Goal: Navigation & Orientation: Find specific page/section

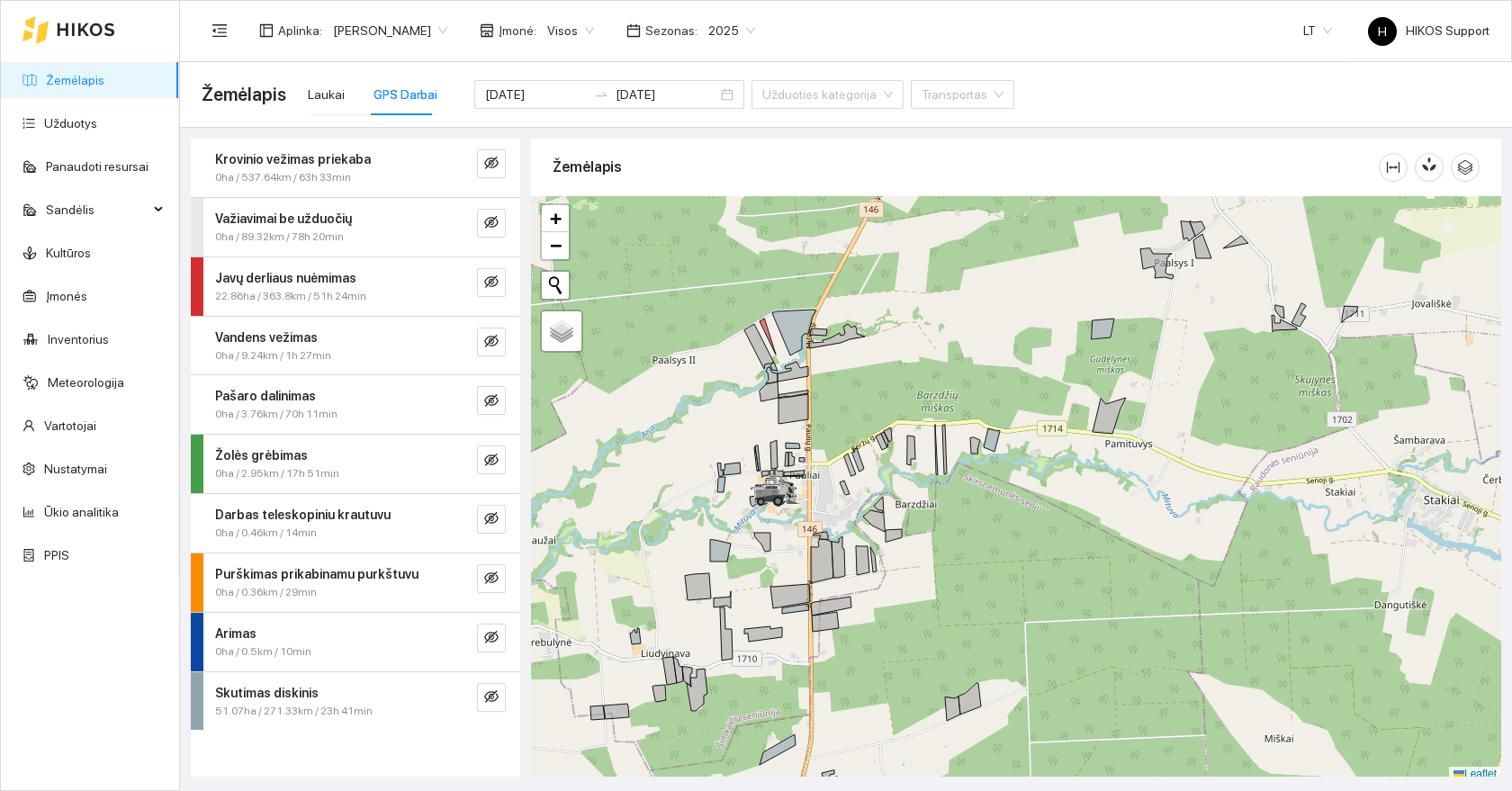
scroll to position [6, 0]
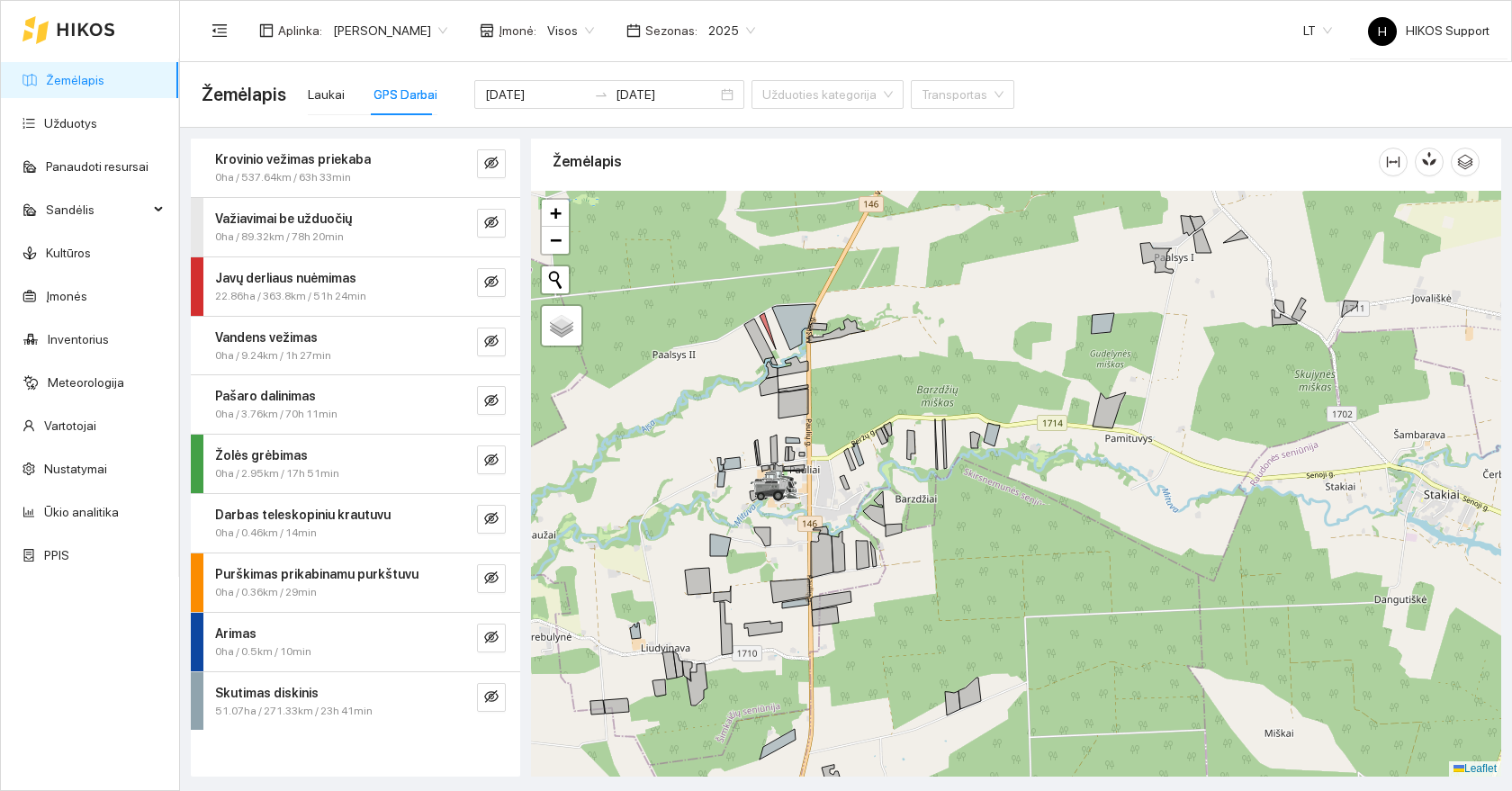
click at [85, 79] on link "Žemėlapis" at bounding box center [75, 80] width 59 height 15
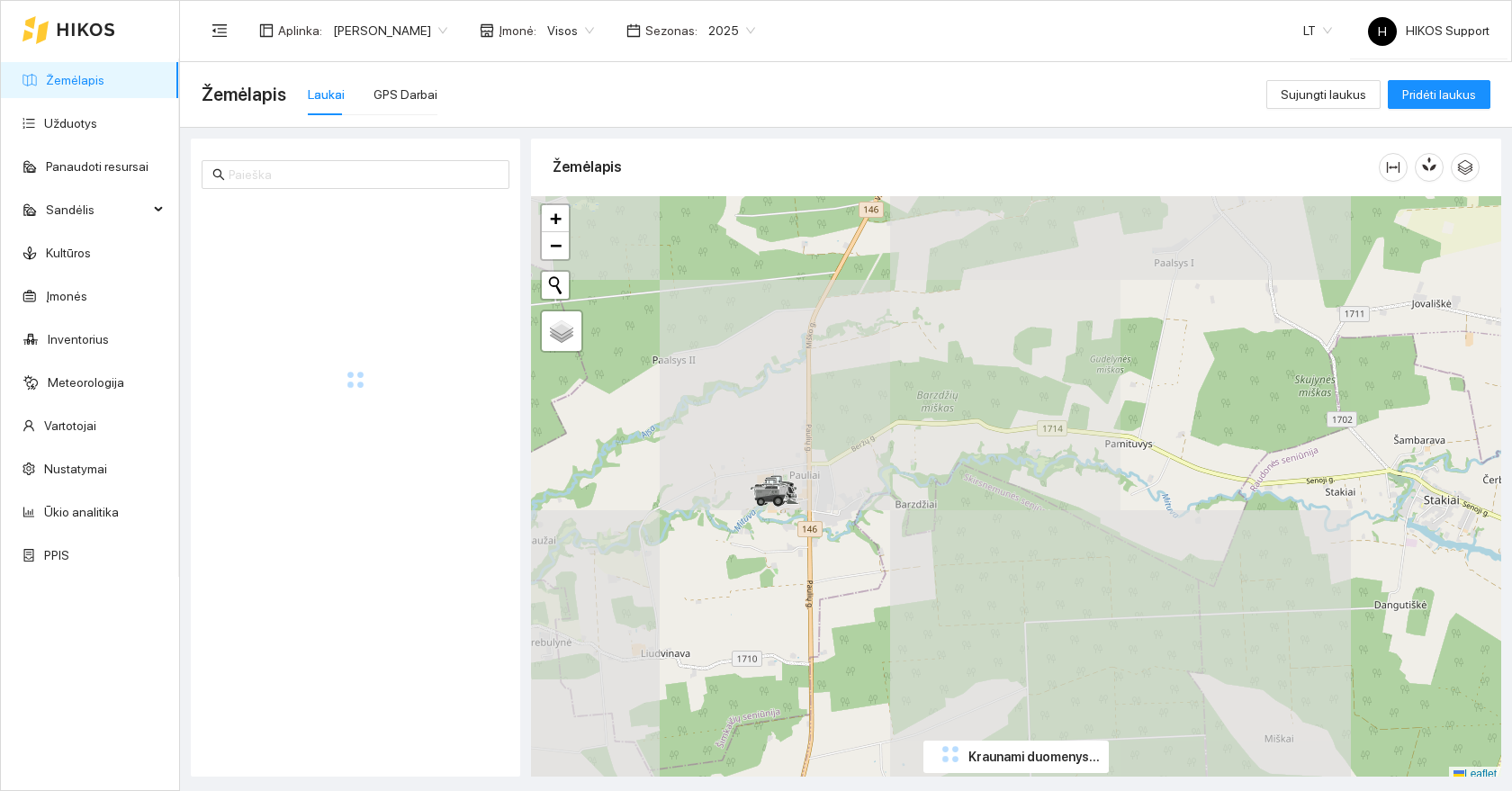
click at [397, 45] on div "Aplinka : Dovydas Baršauskas Įmonė : Visos Sezonas : 2025" at bounding box center [483, 30] width 565 height 36
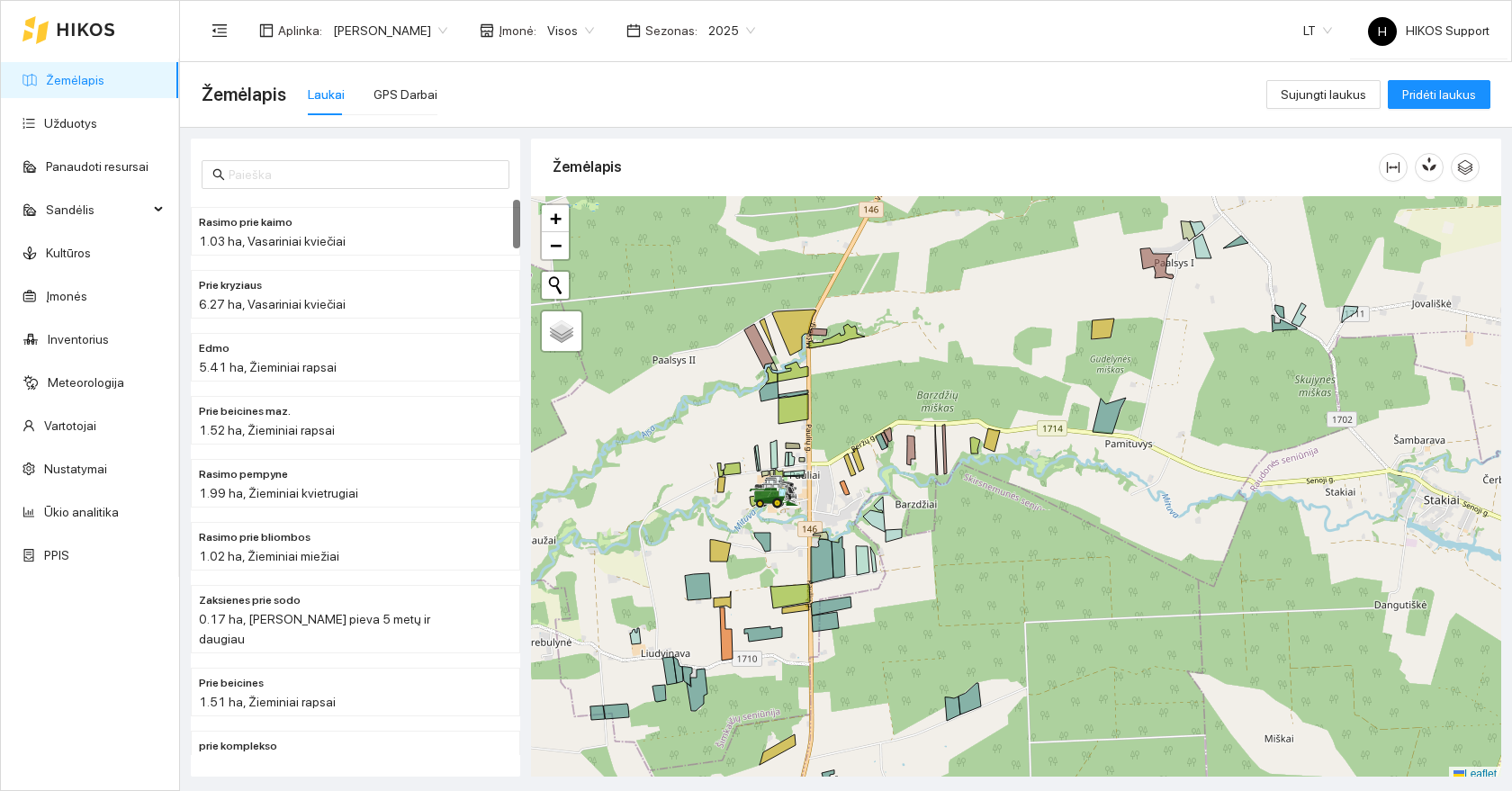
click at [405, 35] on span "[PERSON_NAME]" at bounding box center [390, 31] width 114 height 27
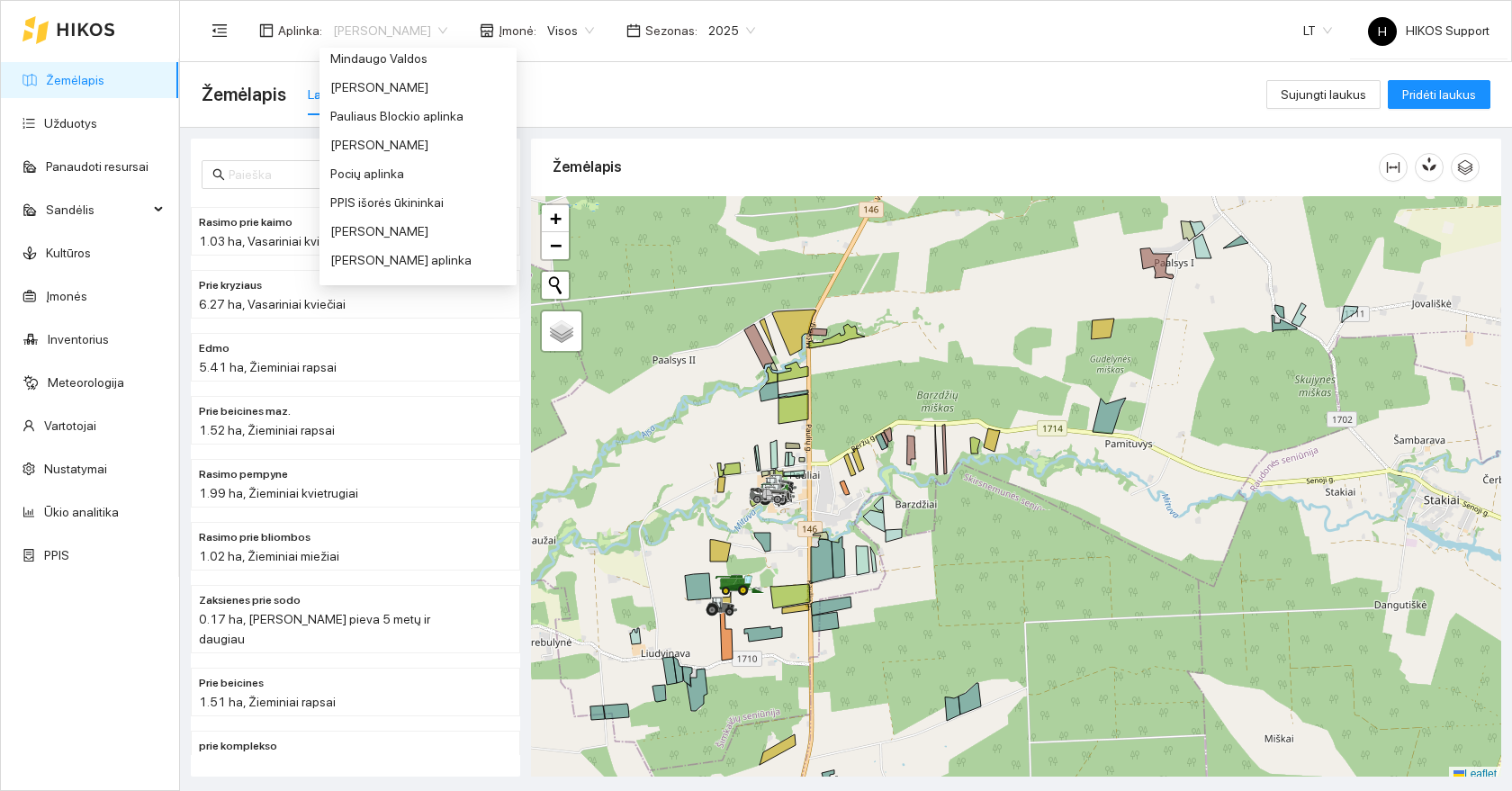
scroll to position [703, 0]
click at [346, 141] on div "[PERSON_NAME]" at bounding box center [418, 140] width 176 height 20
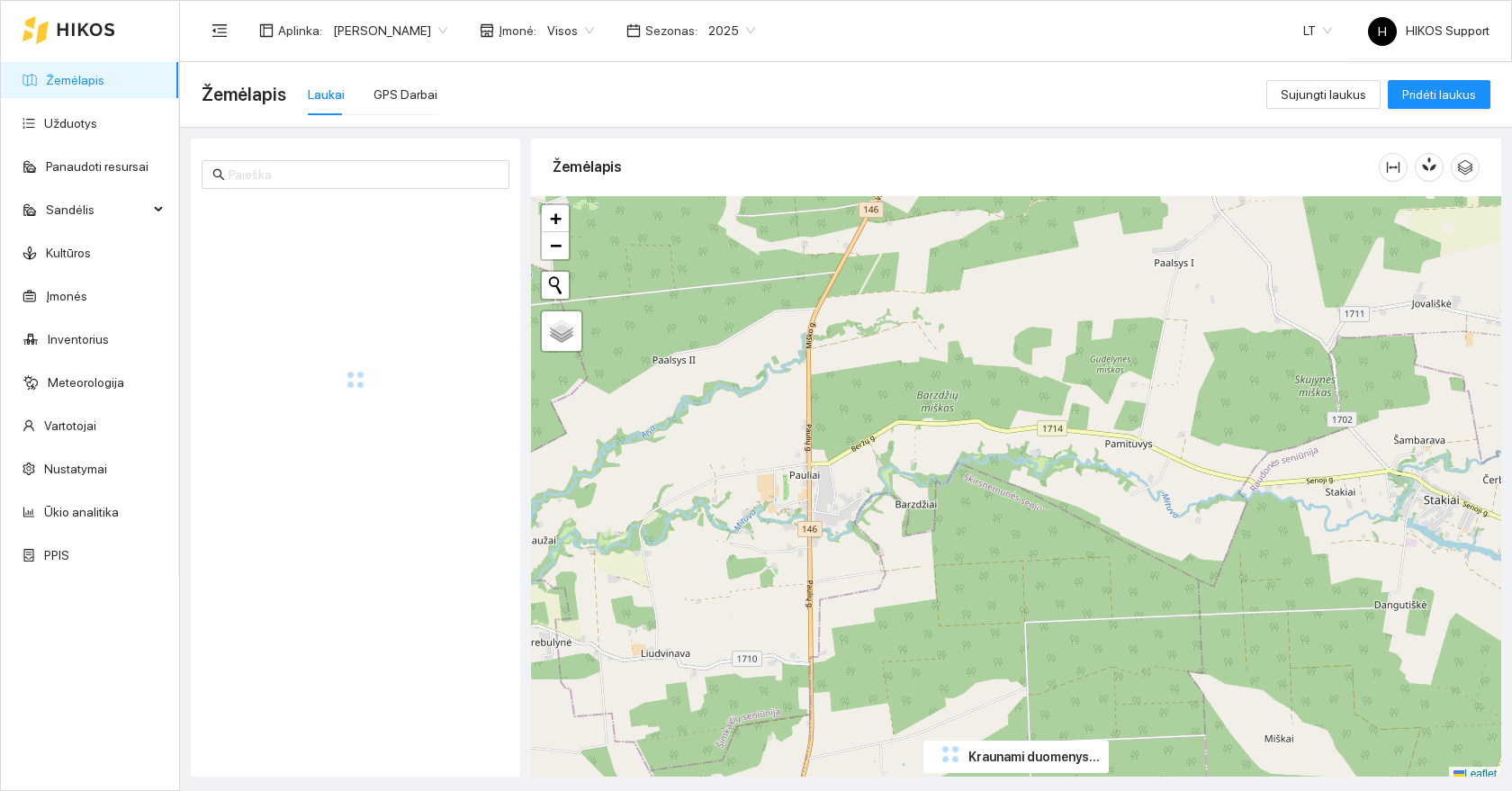
click at [359, 224] on div at bounding box center [355, 380] width 329 height 359
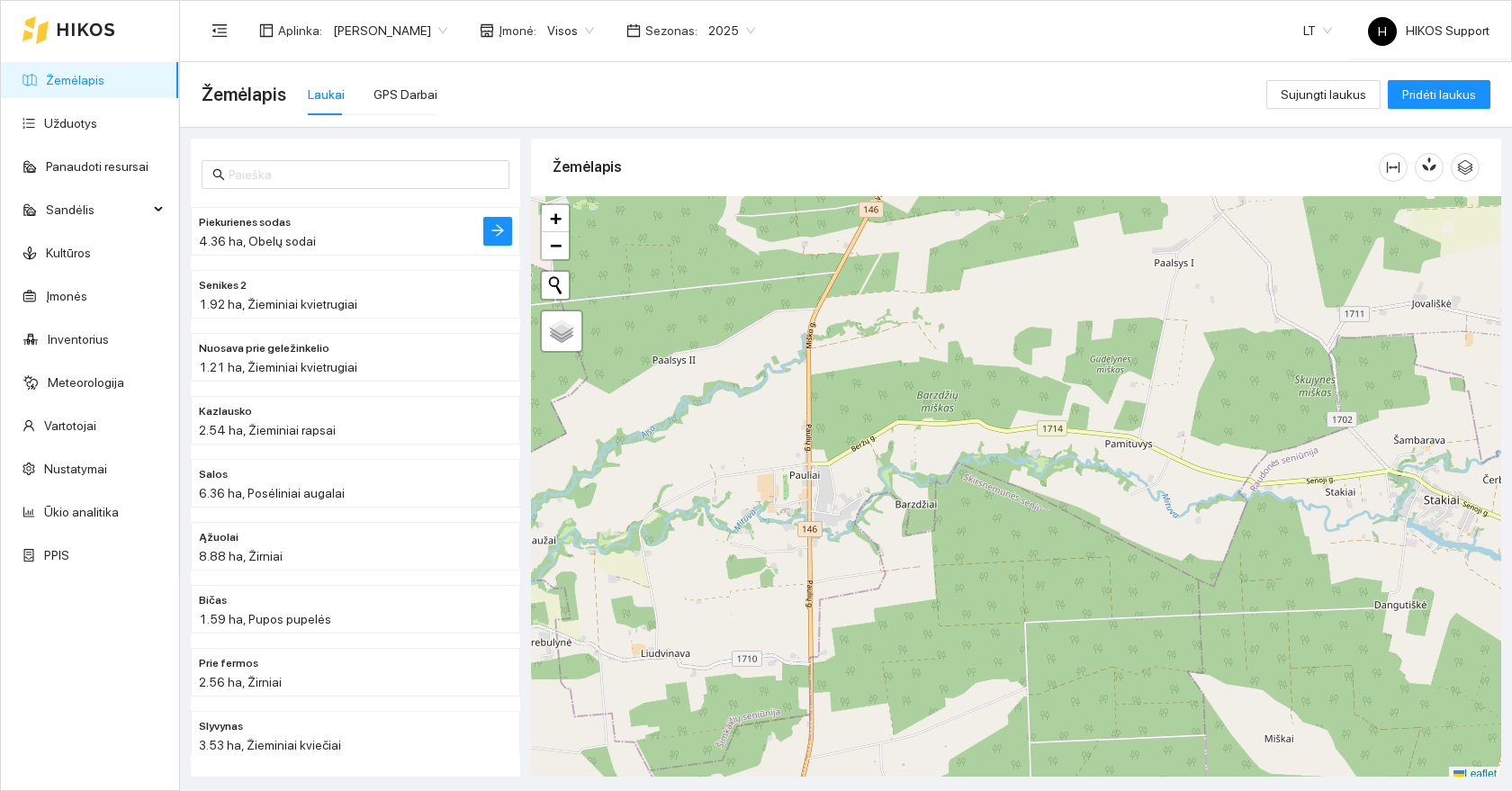
click at [333, 229] on h4 "Piekurienes sodas" at bounding box center [319, 221] width 241 height 20
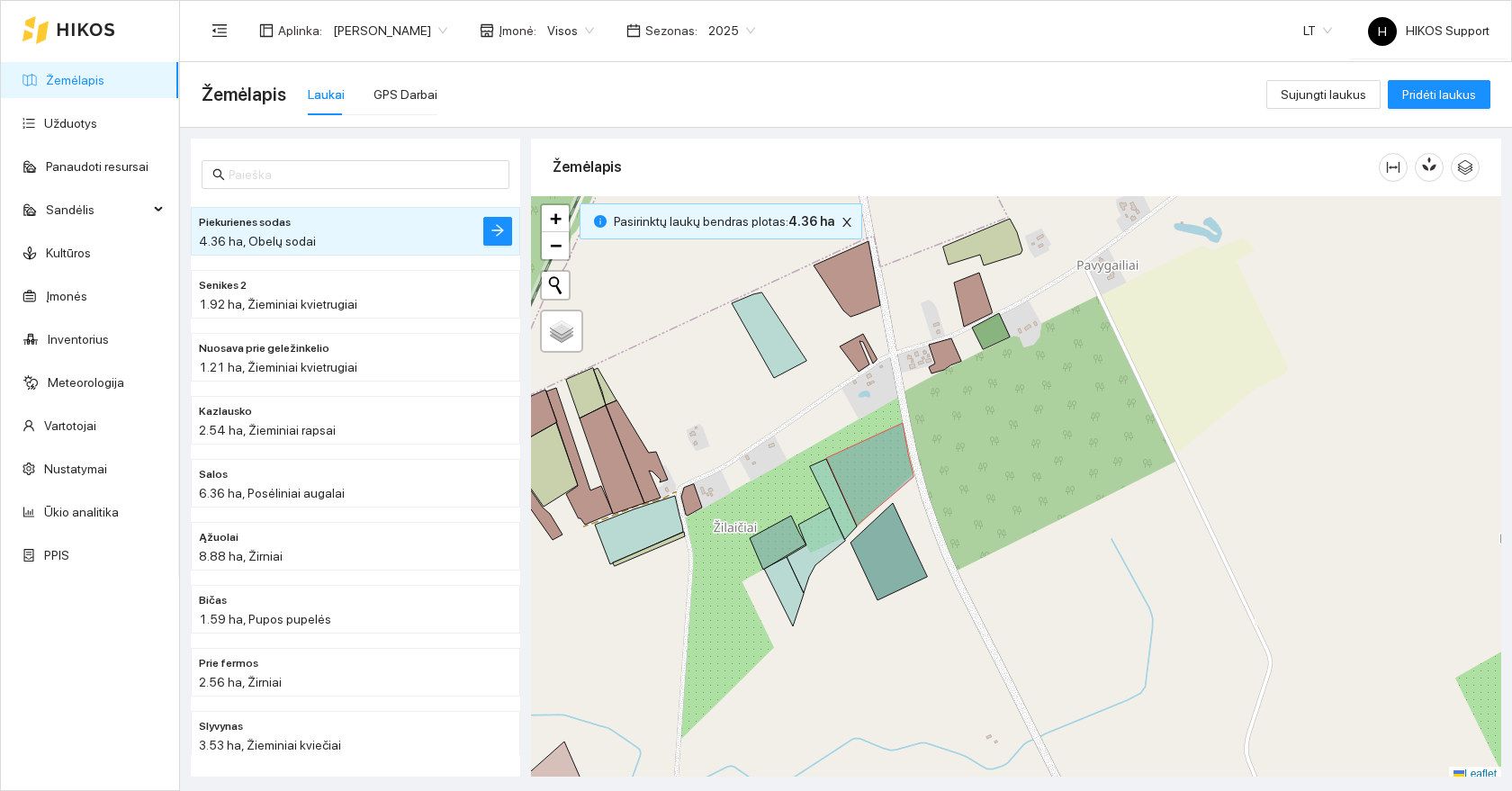
scroll to position [6, 0]
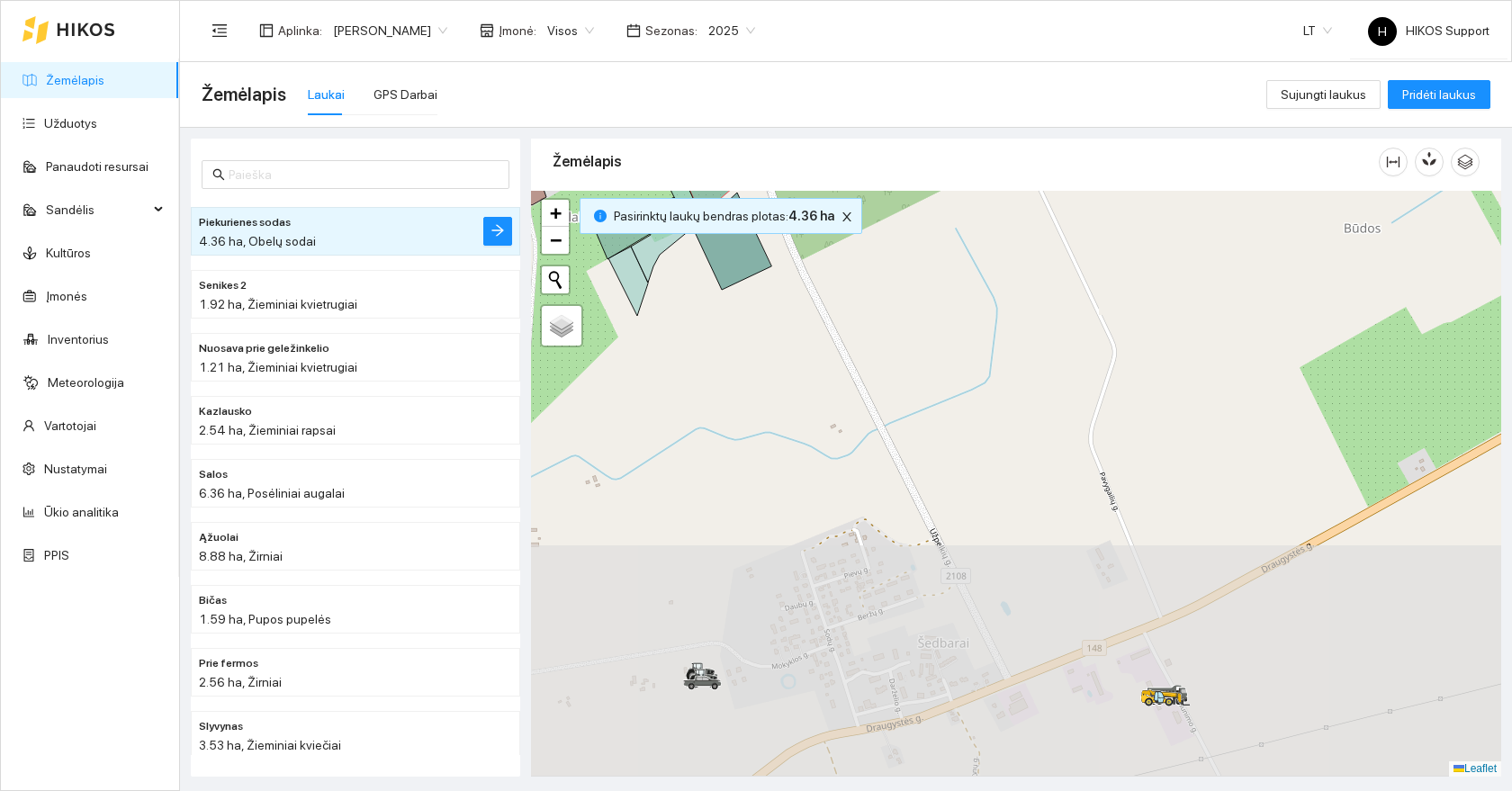
drag, startPoint x: 991, startPoint y: 607, endPoint x: 836, endPoint y: 303, distance: 341.2
click at [836, 303] on div at bounding box center [1016, 483] width 970 height 586
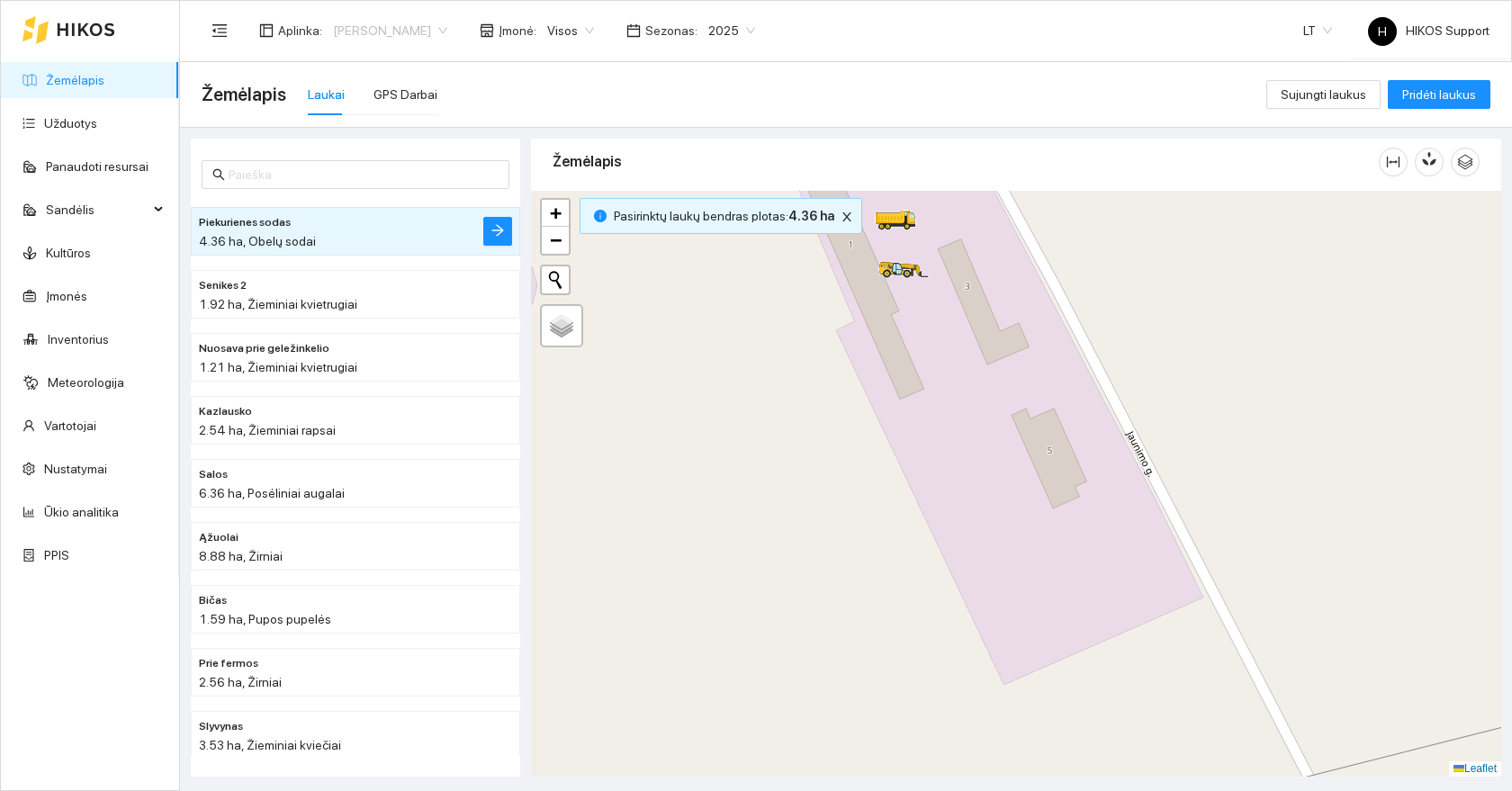
click at [358, 37] on span "[PERSON_NAME]" at bounding box center [390, 31] width 114 height 27
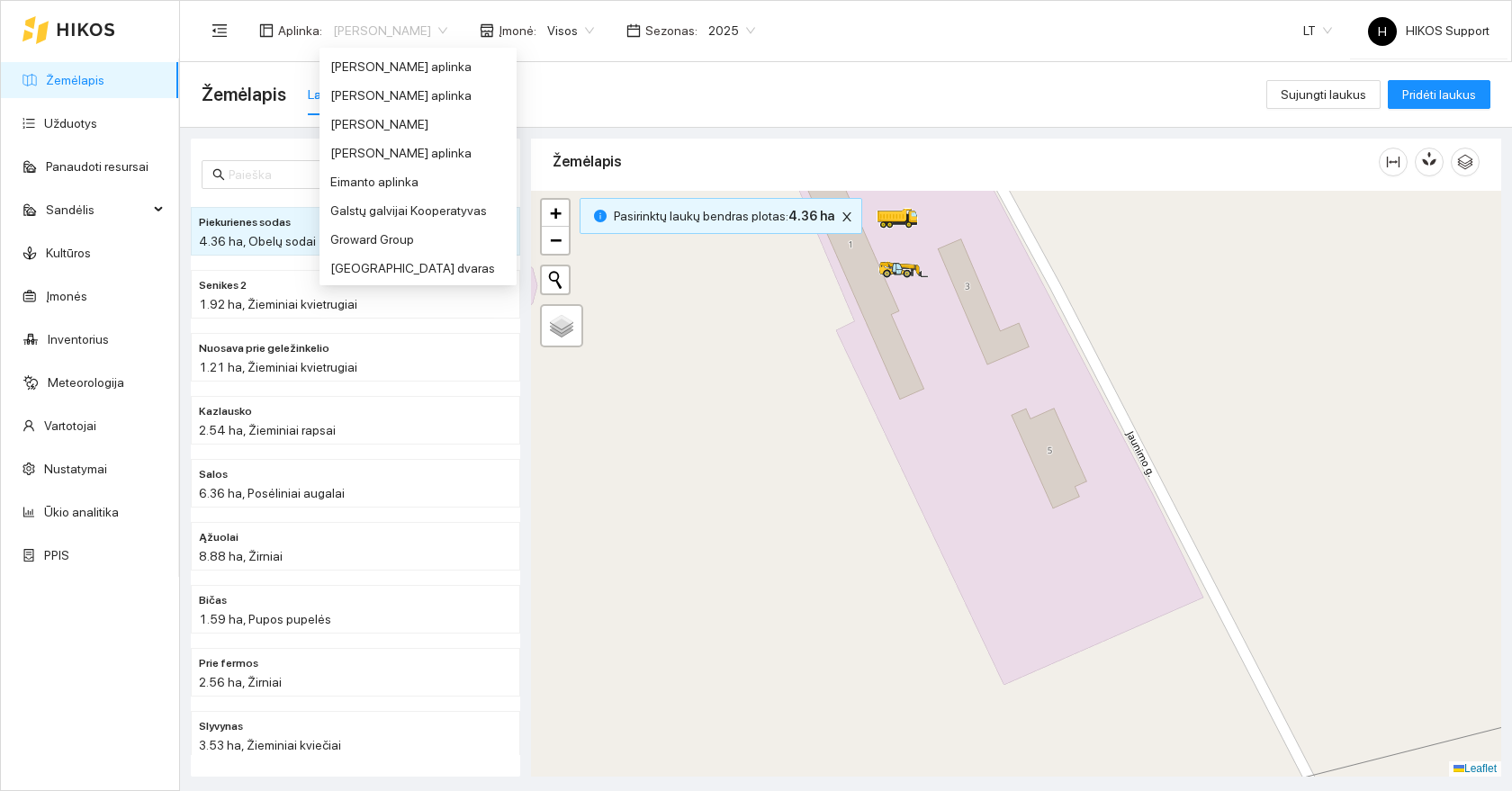
scroll to position [265, 0]
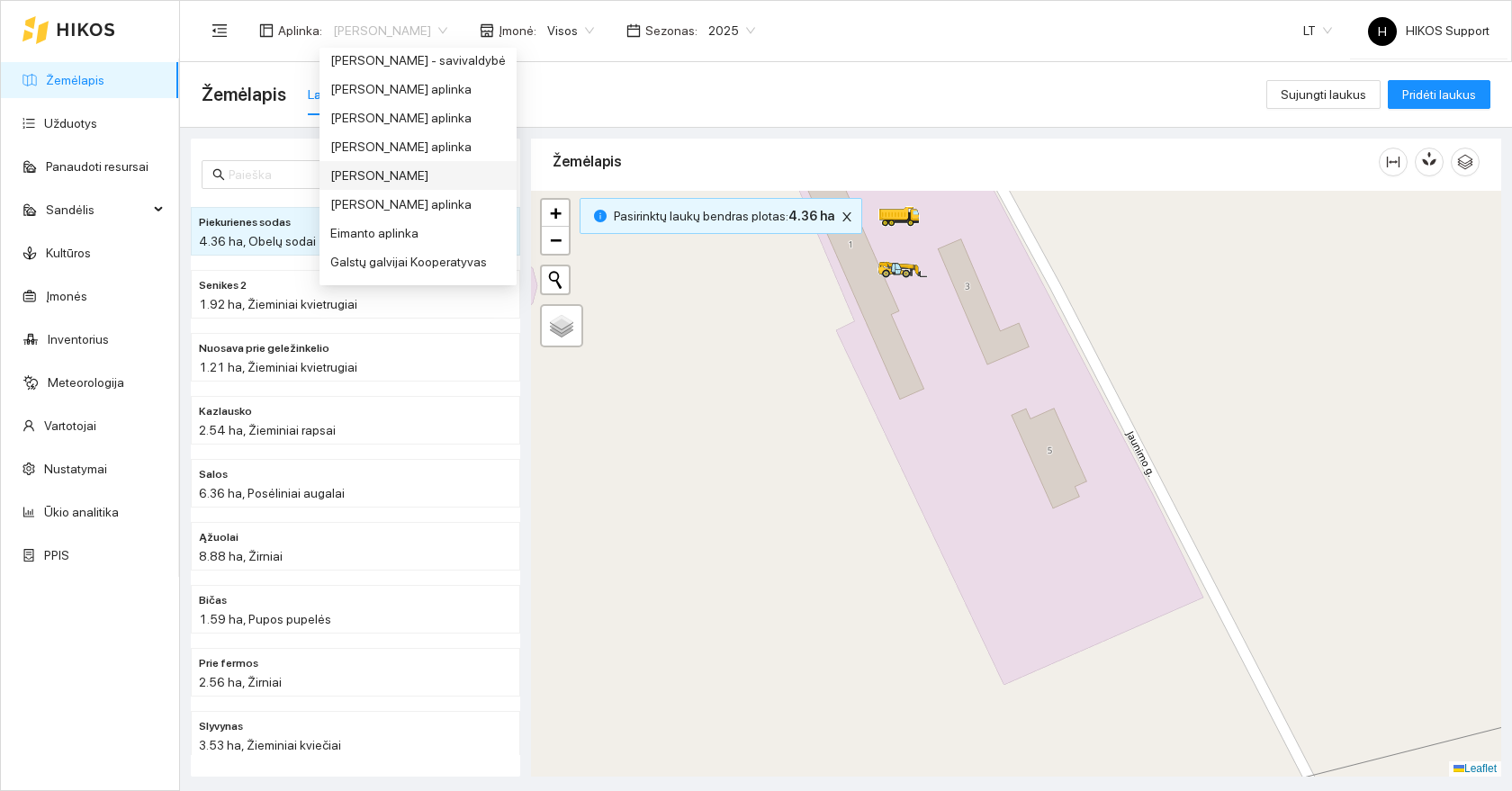
click at [376, 177] on div "[PERSON_NAME]" at bounding box center [418, 176] width 176 height 20
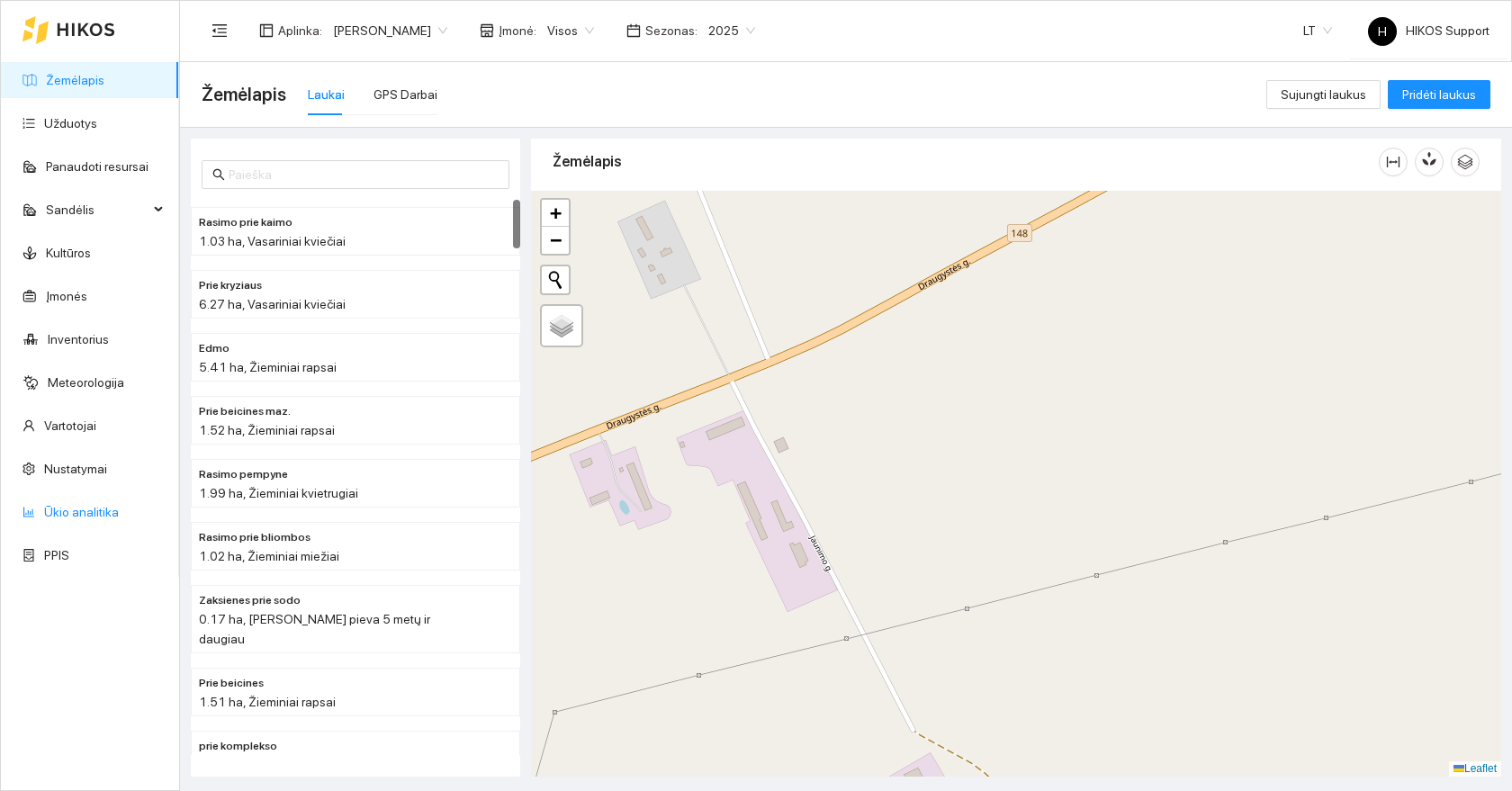
click at [81, 510] on link "Ūkio analitika" at bounding box center [81, 512] width 74 height 15
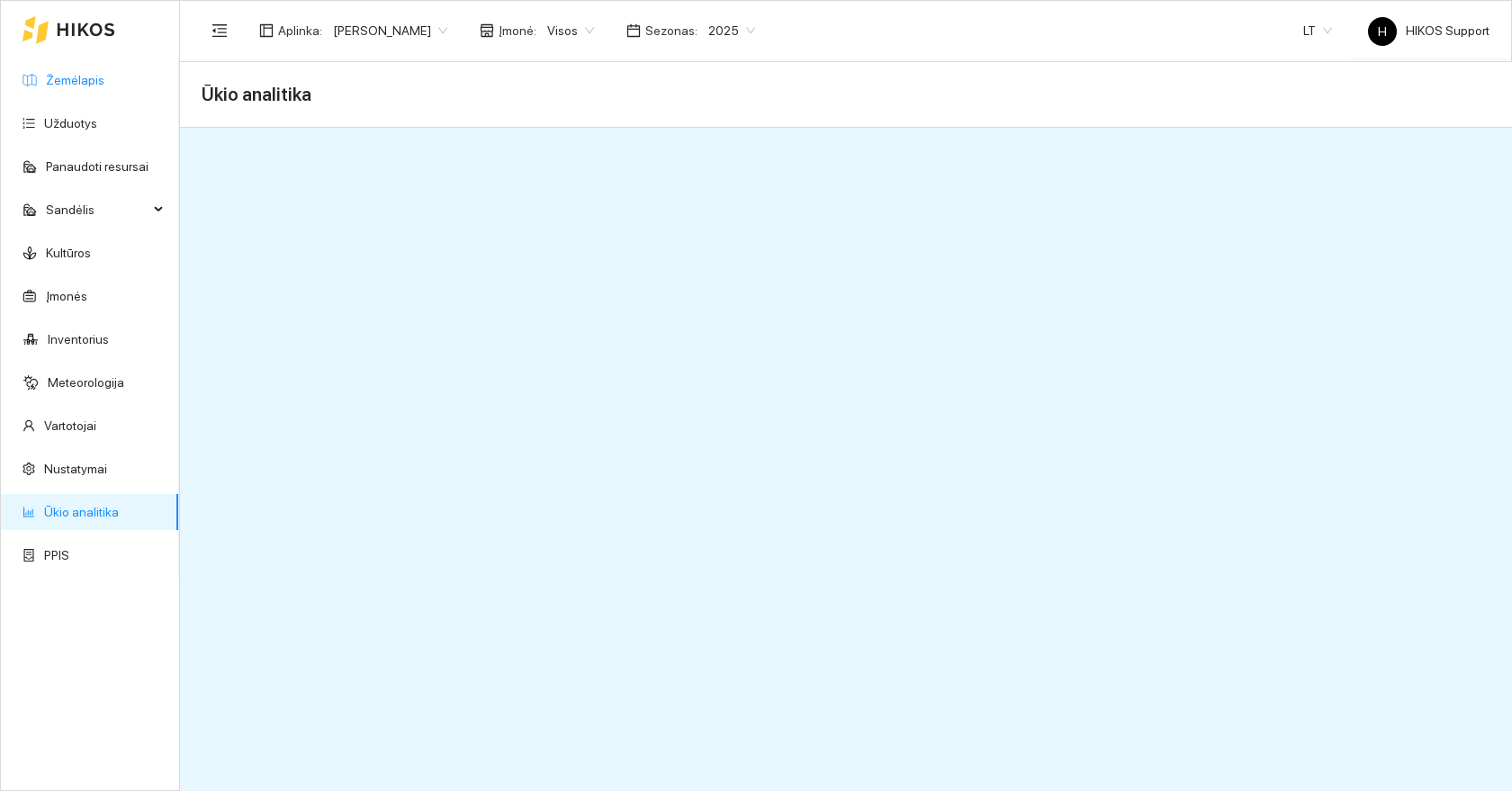
click at [72, 83] on link "Žemėlapis" at bounding box center [75, 80] width 59 height 15
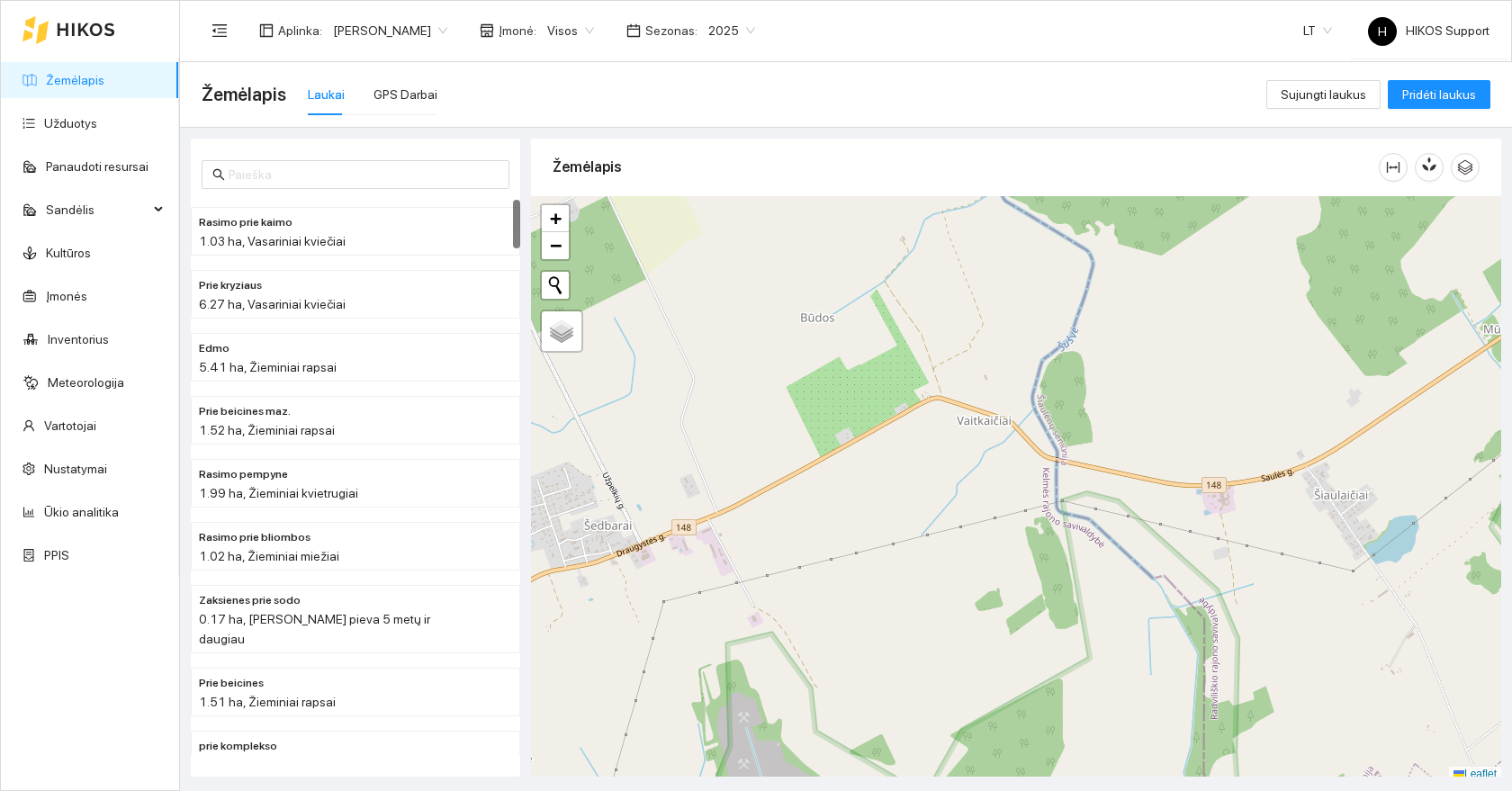
scroll to position [6, 0]
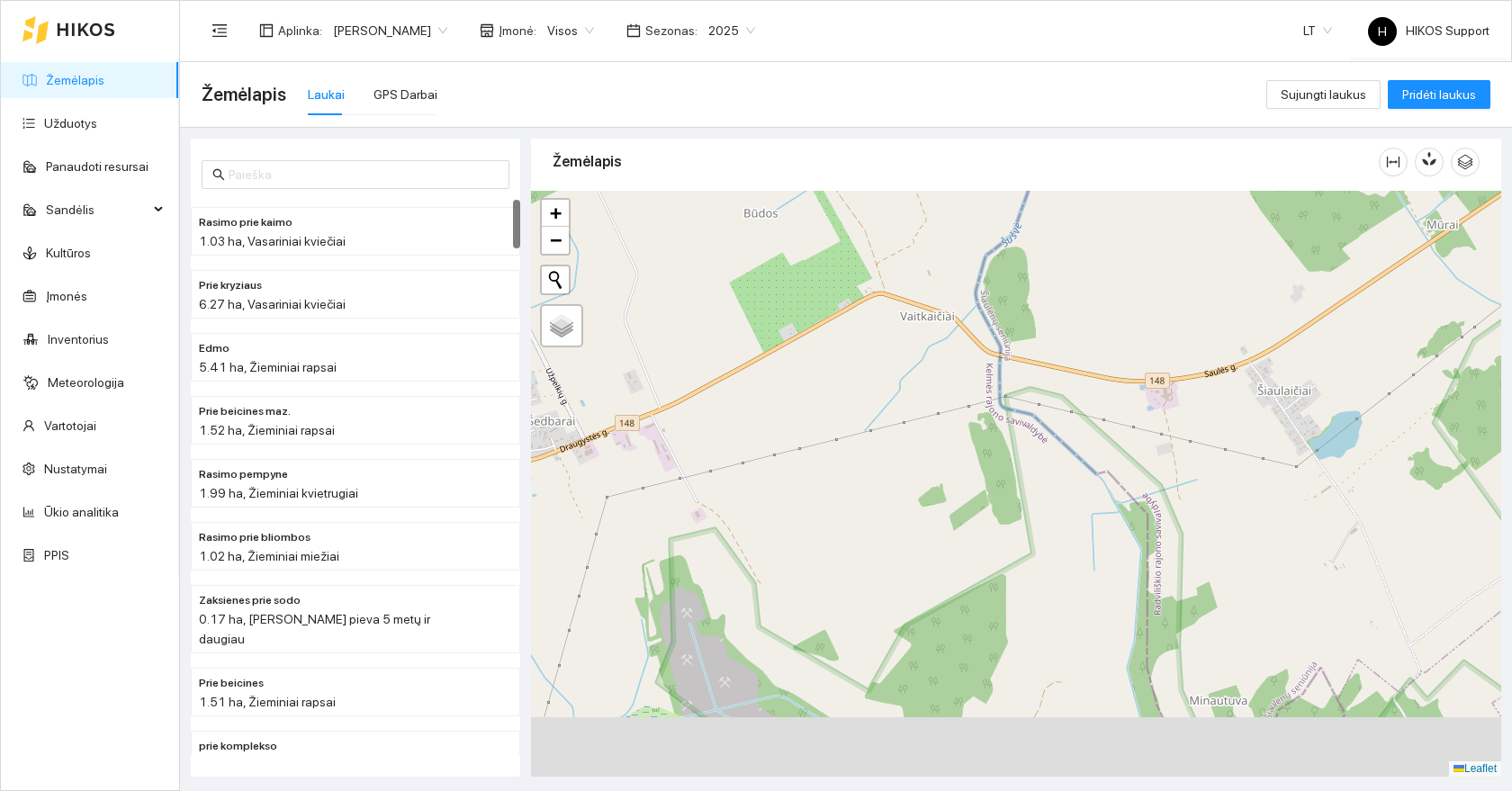
drag, startPoint x: 794, startPoint y: 595, endPoint x: 734, endPoint y: 484, distance: 126.2
click at [734, 484] on div at bounding box center [1016, 483] width 970 height 586
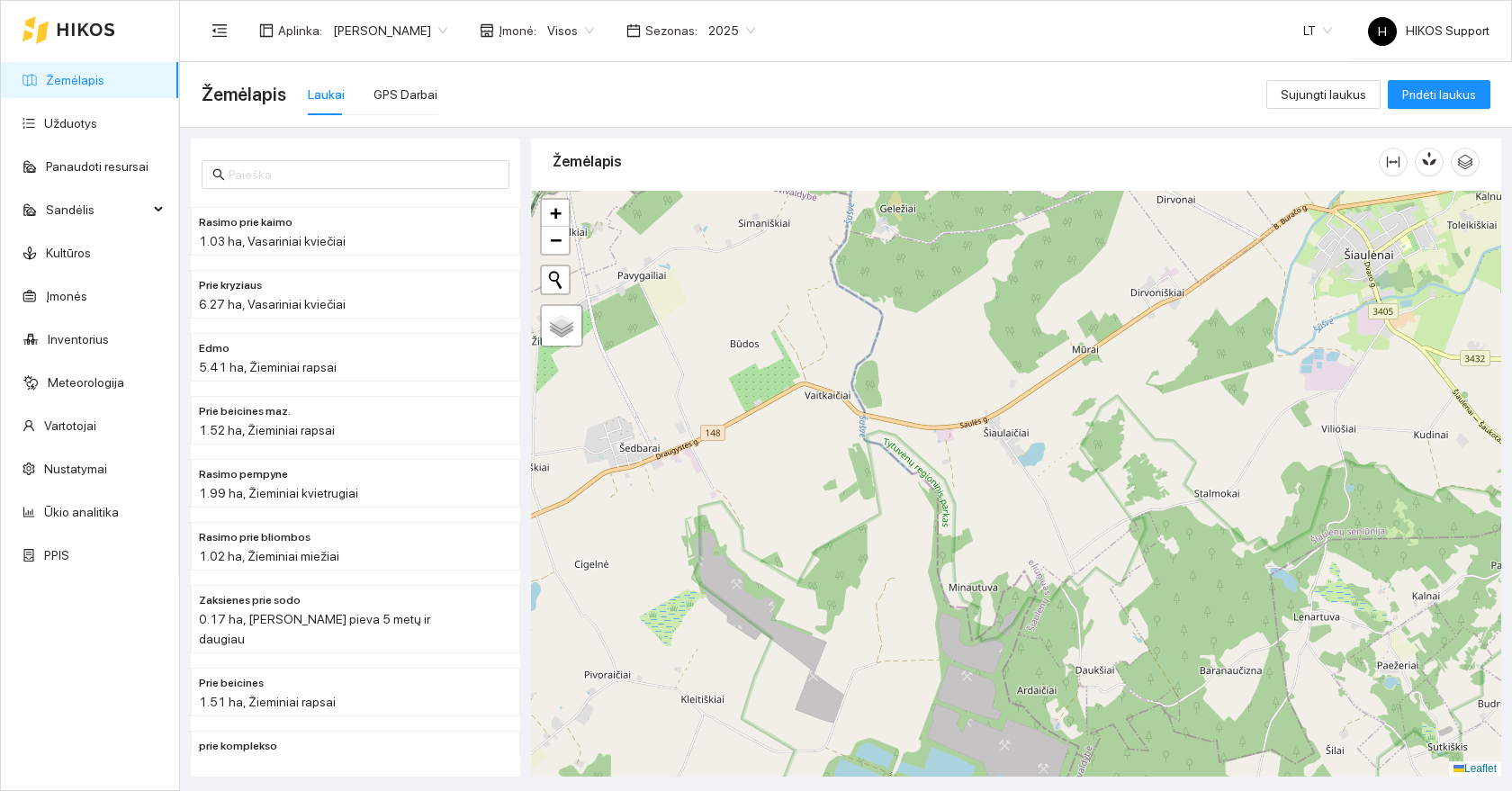
click at [320, 87] on div "Laukai" at bounding box center [326, 95] width 37 height 20
click at [97, 77] on link "Žemėlapis" at bounding box center [75, 80] width 59 height 15
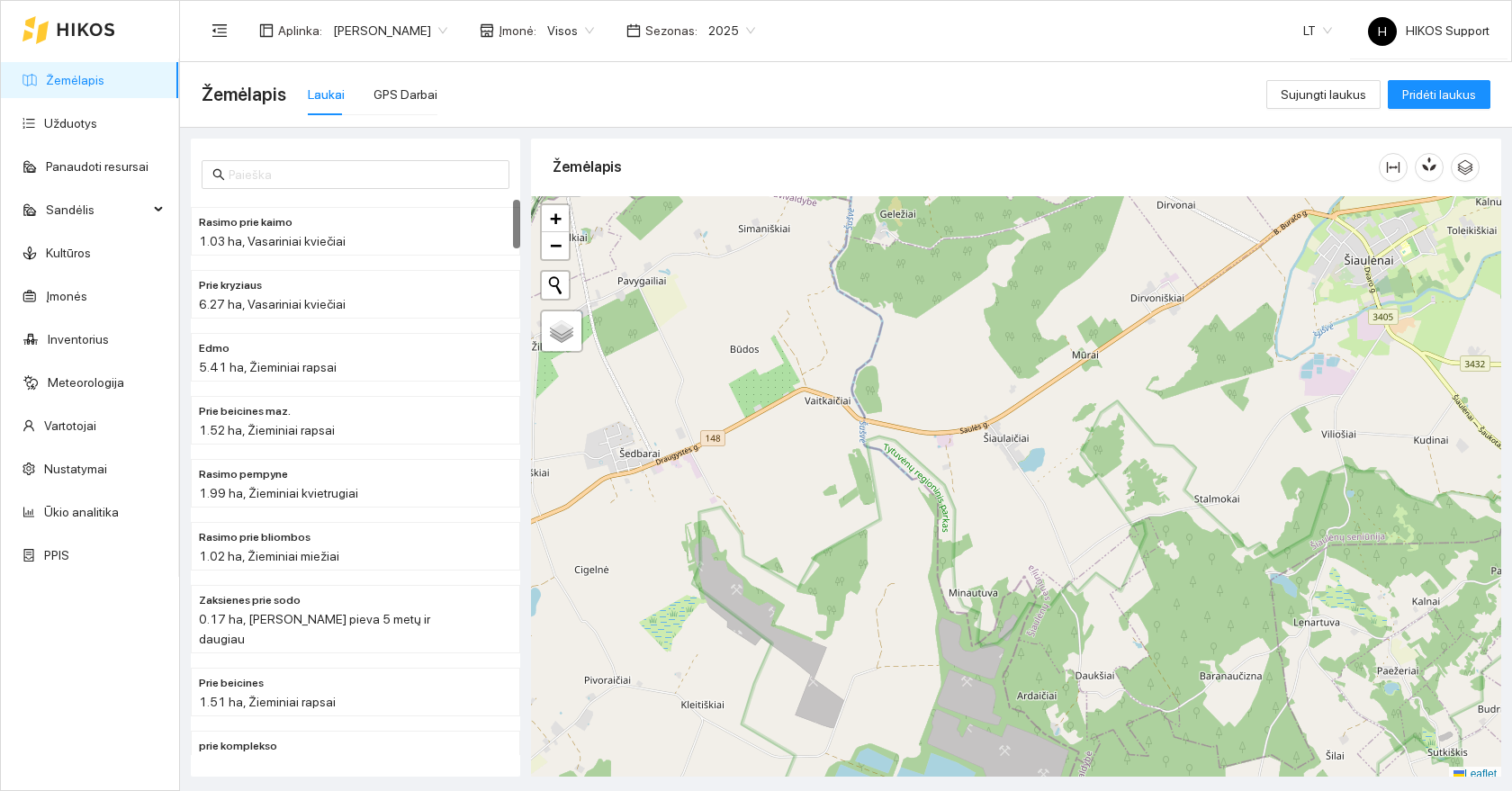
scroll to position [6, 0]
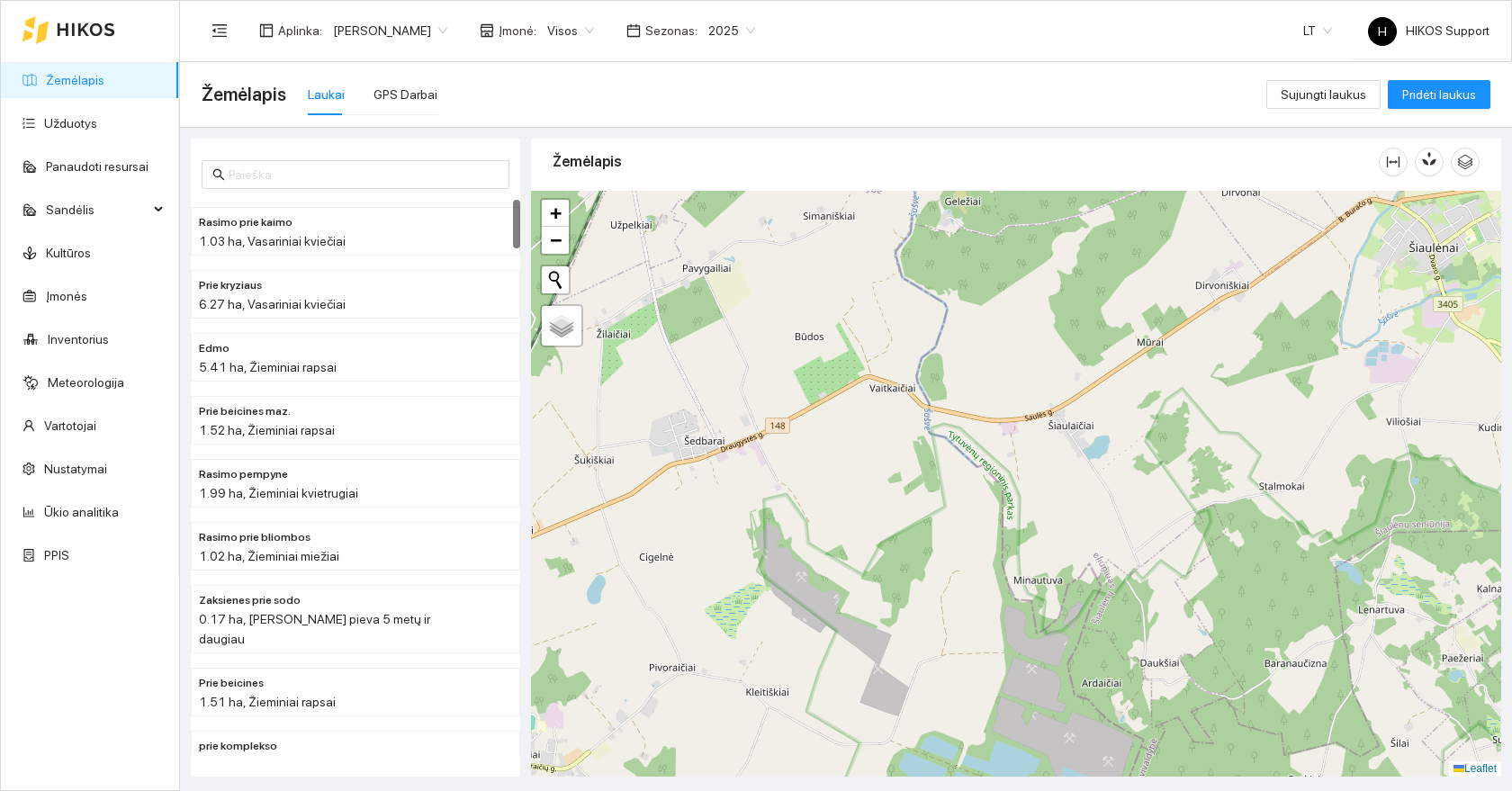
drag, startPoint x: 651, startPoint y: 474, endPoint x: 782, endPoint y: 467, distance: 131.2
click at [782, 467] on div at bounding box center [1016, 483] width 970 height 586
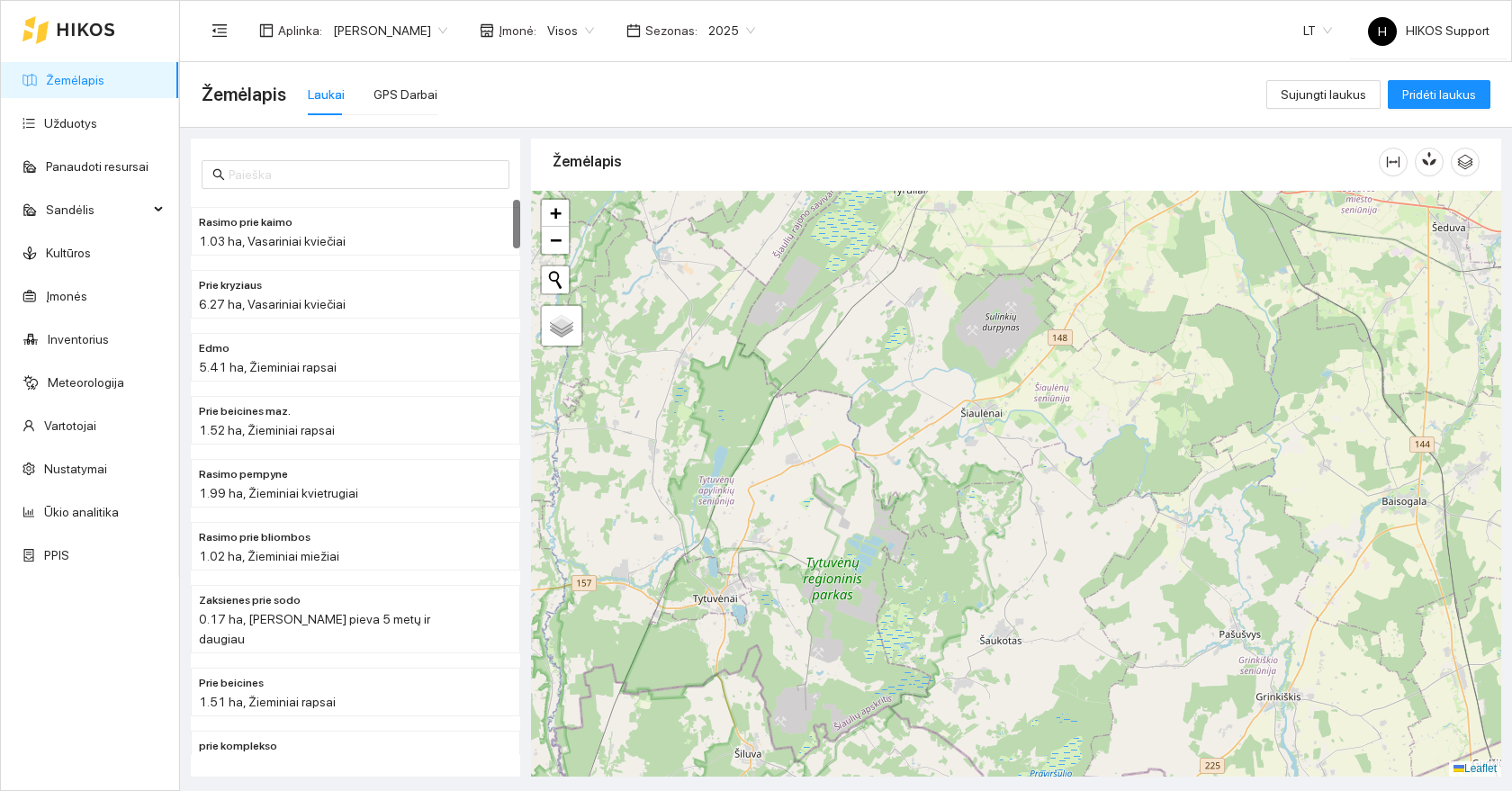
click at [439, 25] on span "[PERSON_NAME]" at bounding box center [390, 31] width 114 height 27
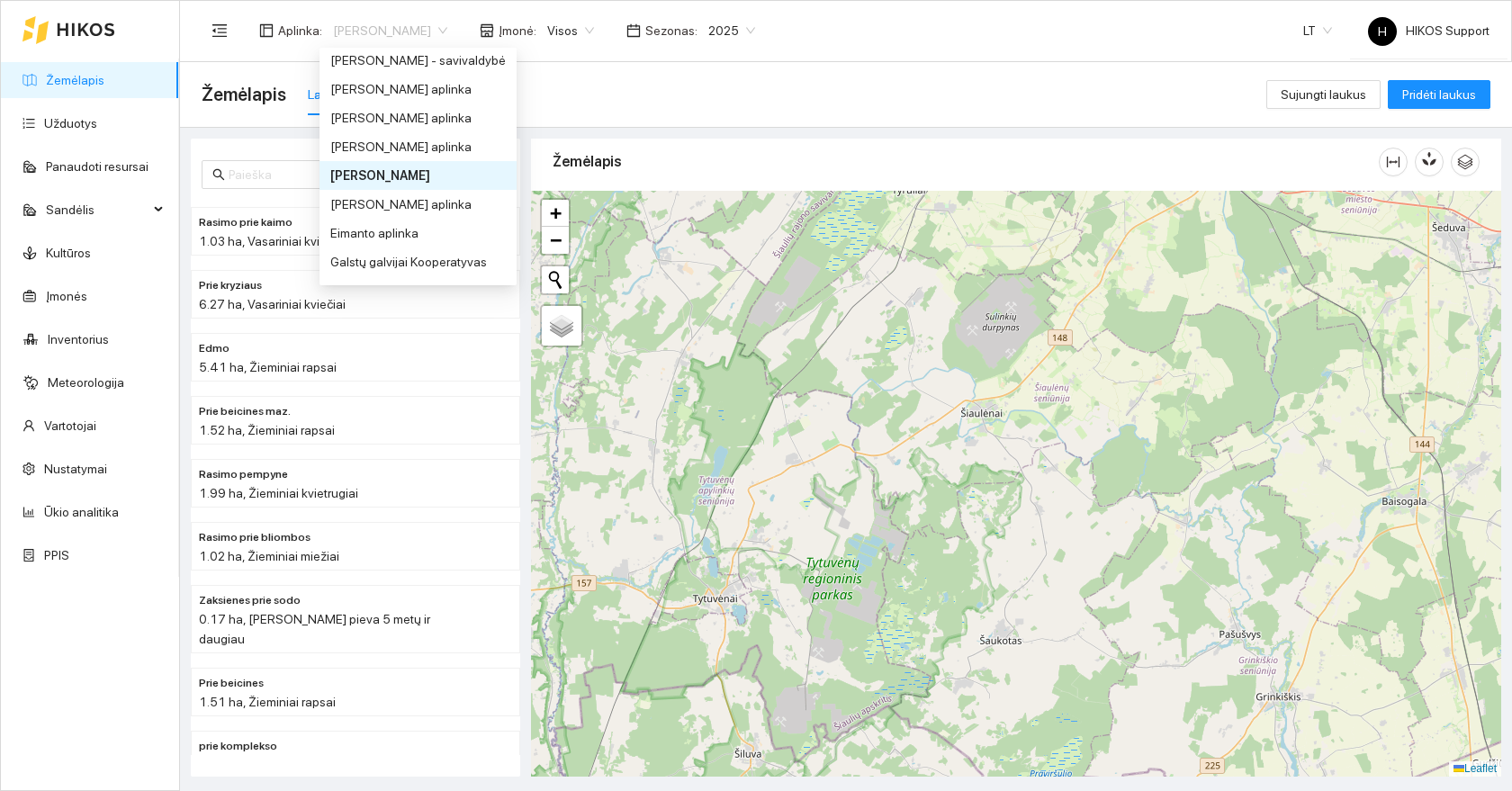
click at [409, 178] on div "[PERSON_NAME]" at bounding box center [418, 176] width 176 height 20
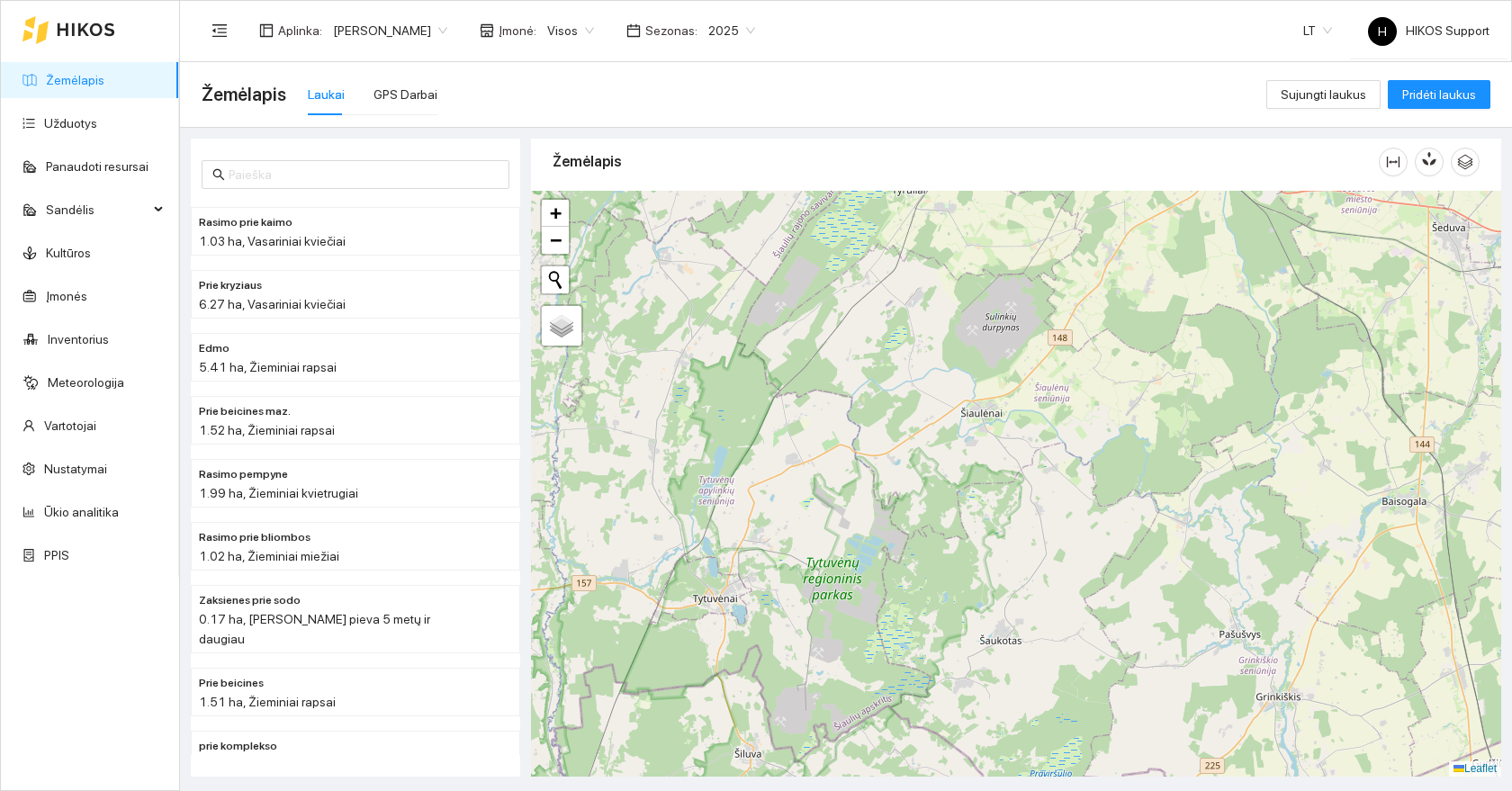
click at [84, 81] on link "Žemėlapis" at bounding box center [75, 80] width 59 height 15
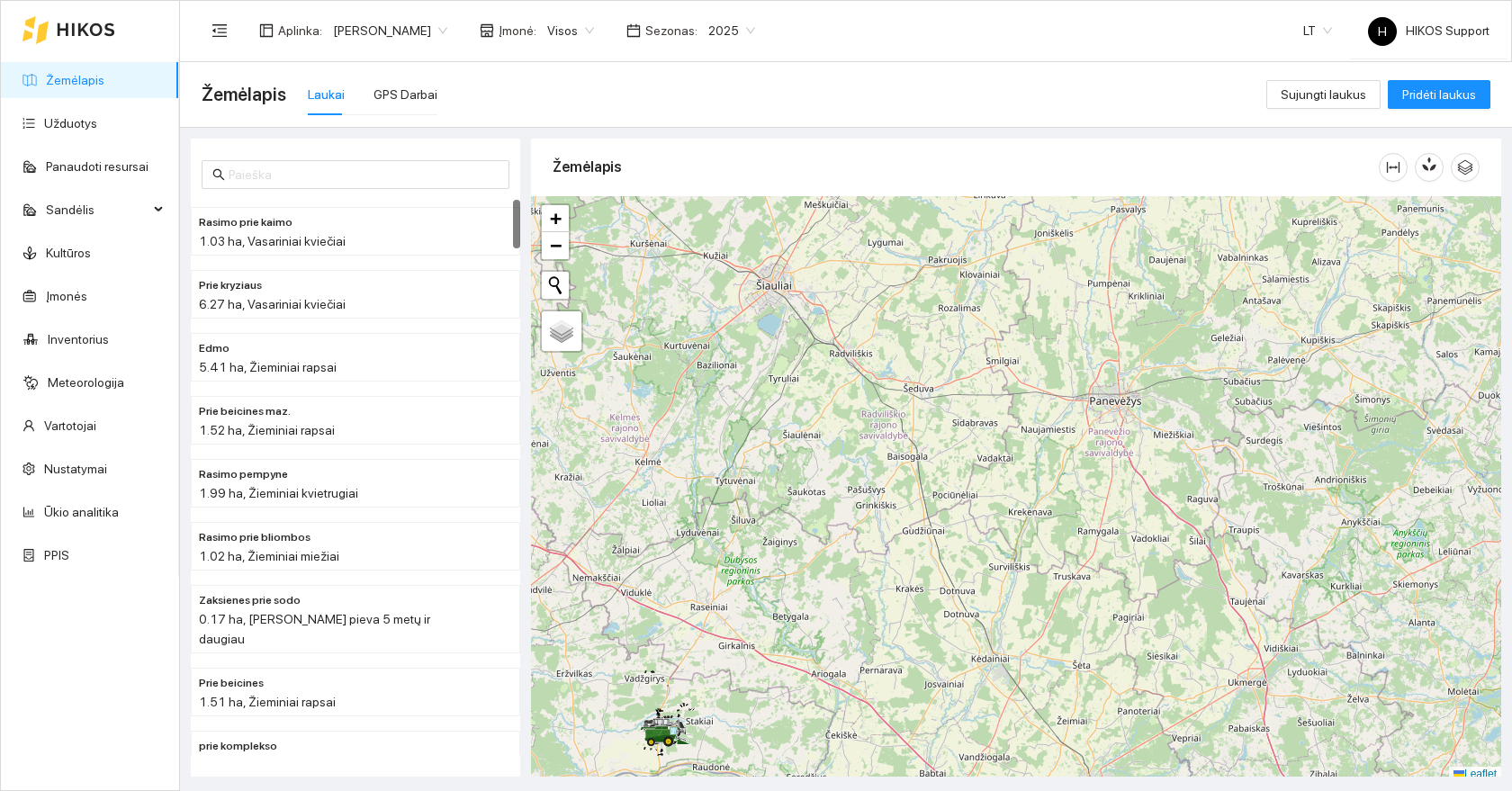
scroll to position [6, 0]
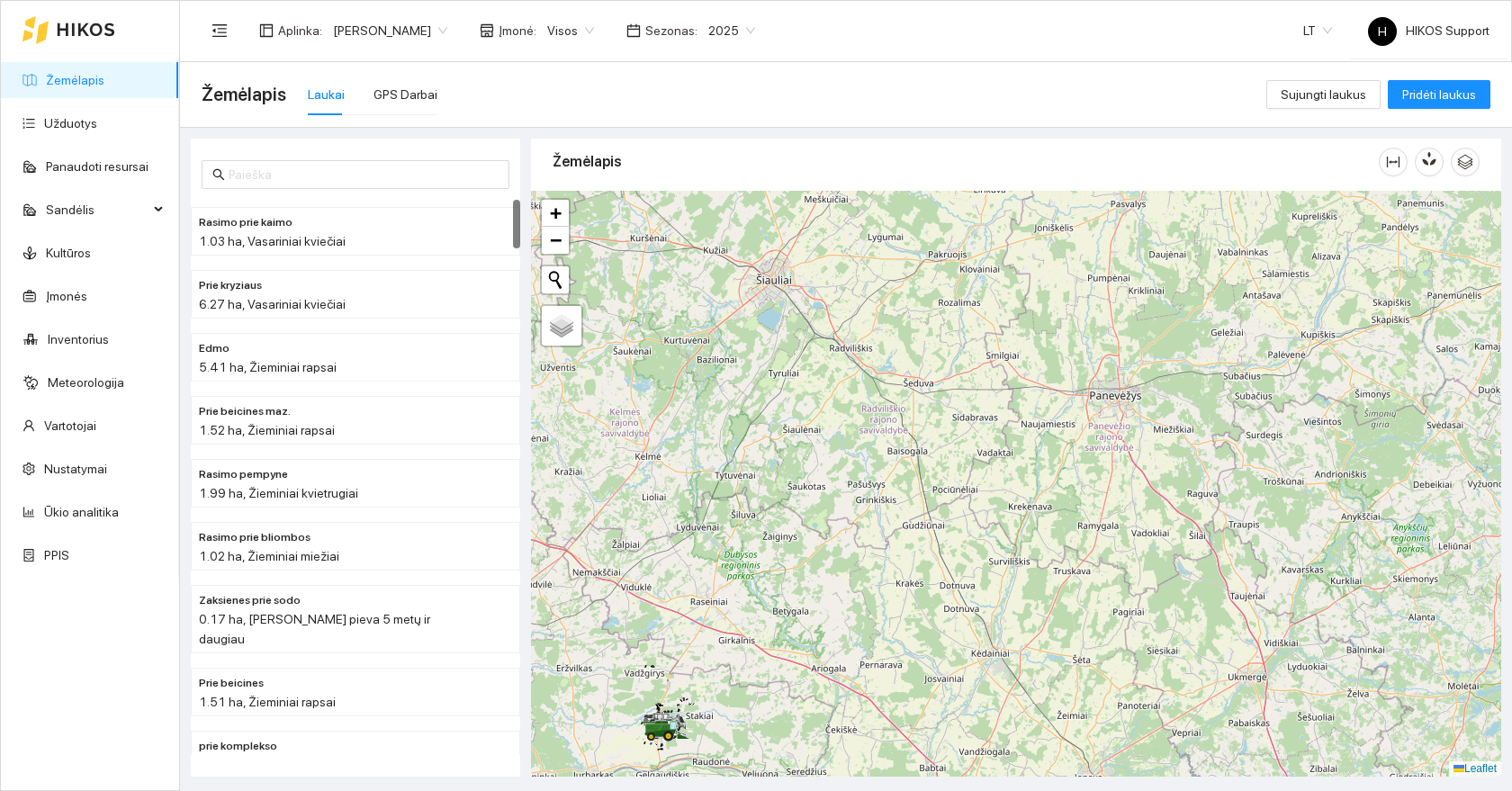
drag, startPoint x: 697, startPoint y: 637, endPoint x: 838, endPoint y: 389, distance: 285.3
click at [838, 389] on div at bounding box center [1016, 483] width 970 height 586
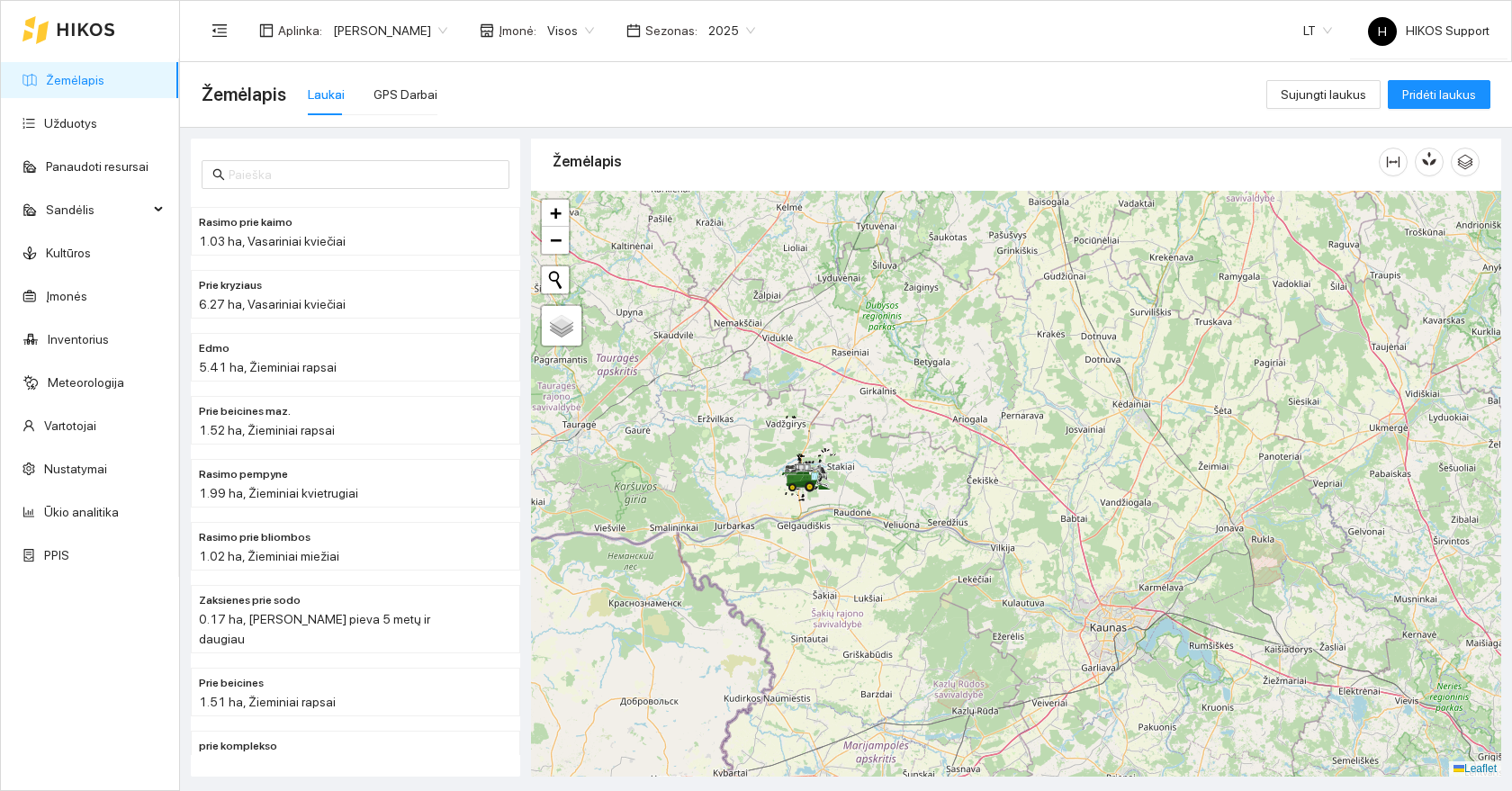
click at [851, 467] on div at bounding box center [1016, 483] width 970 height 586
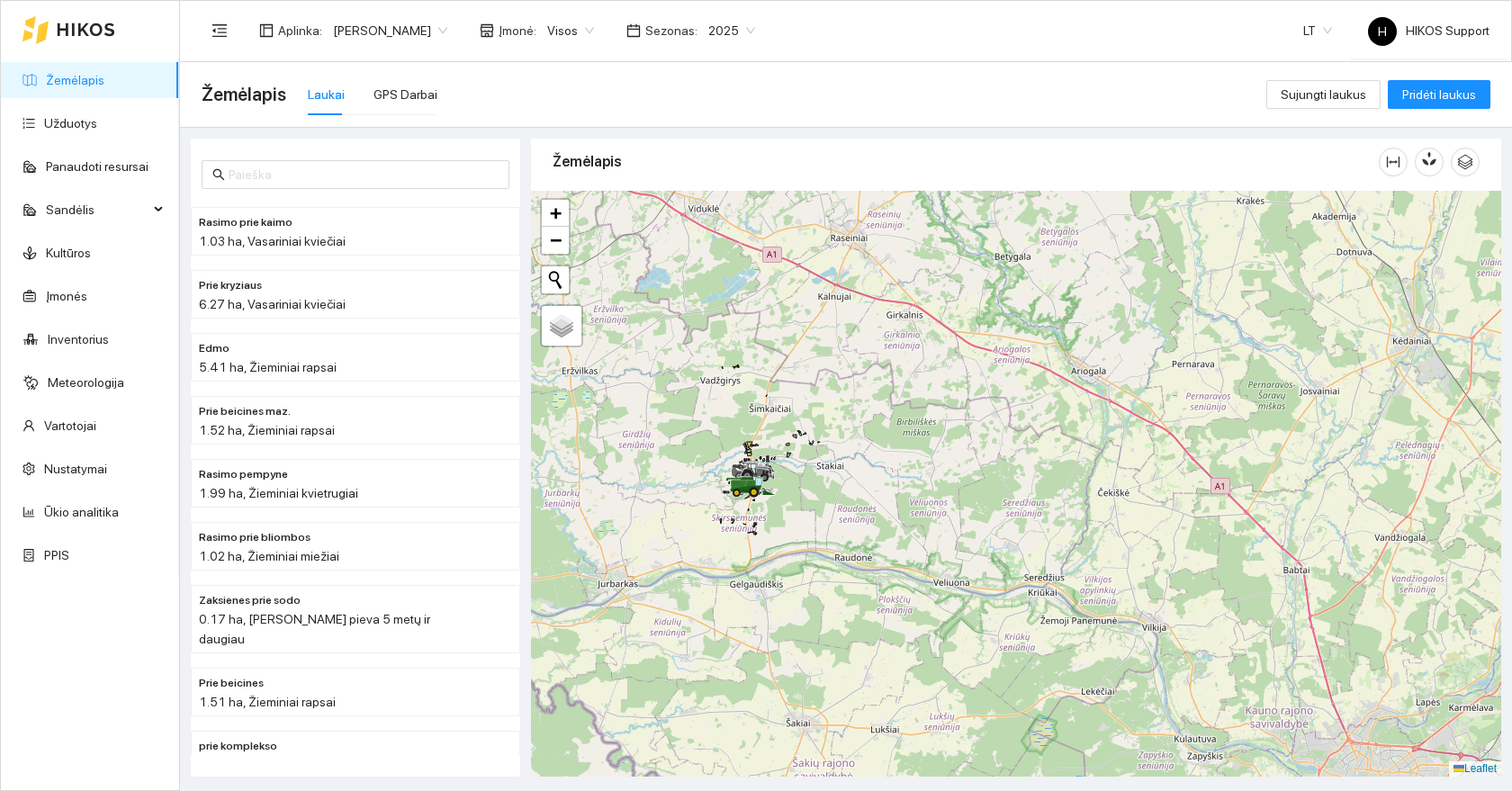
click at [779, 540] on div at bounding box center [1016, 483] width 970 height 586
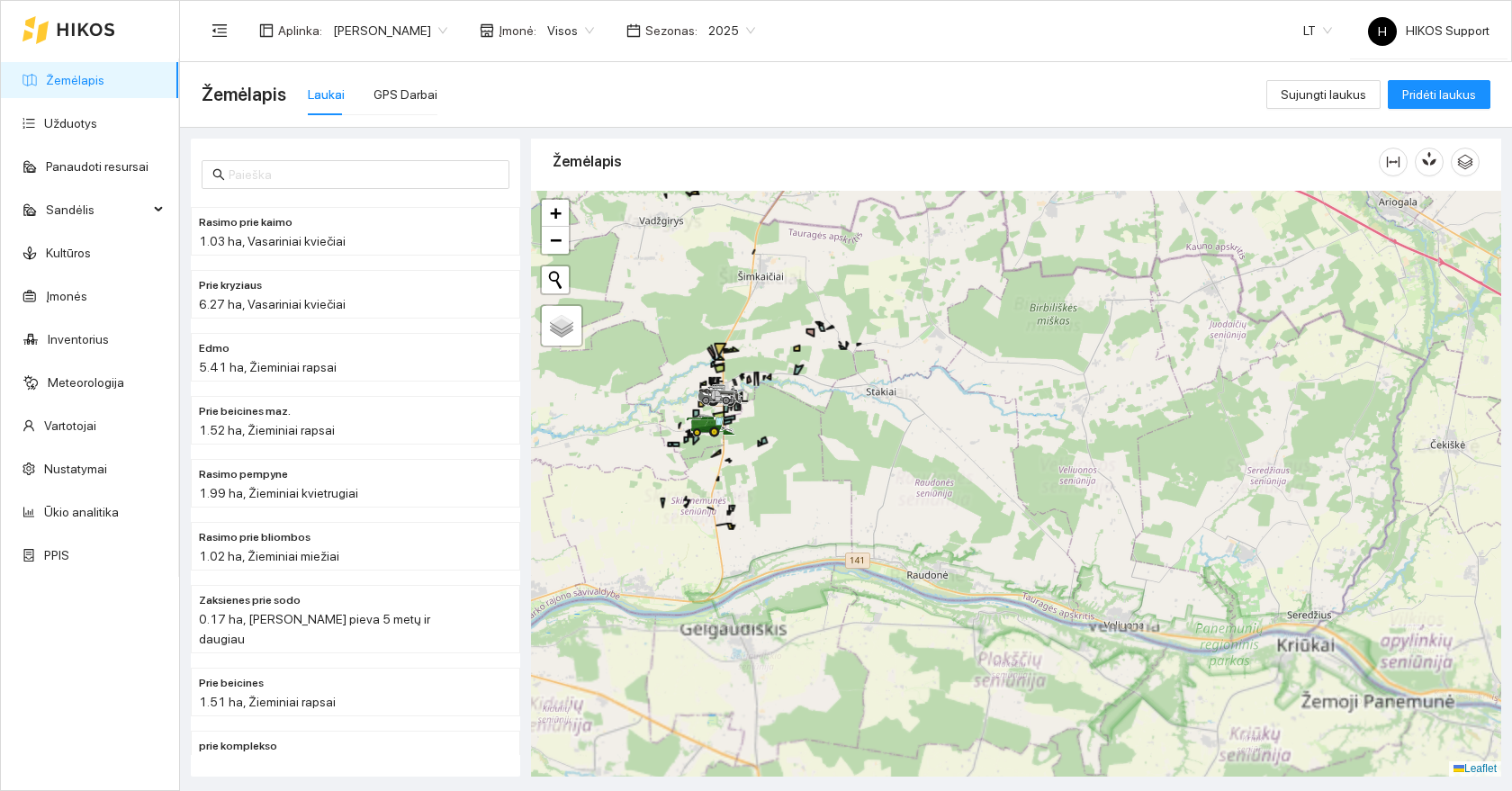
click at [592, 437] on div at bounding box center [1016, 483] width 970 height 586
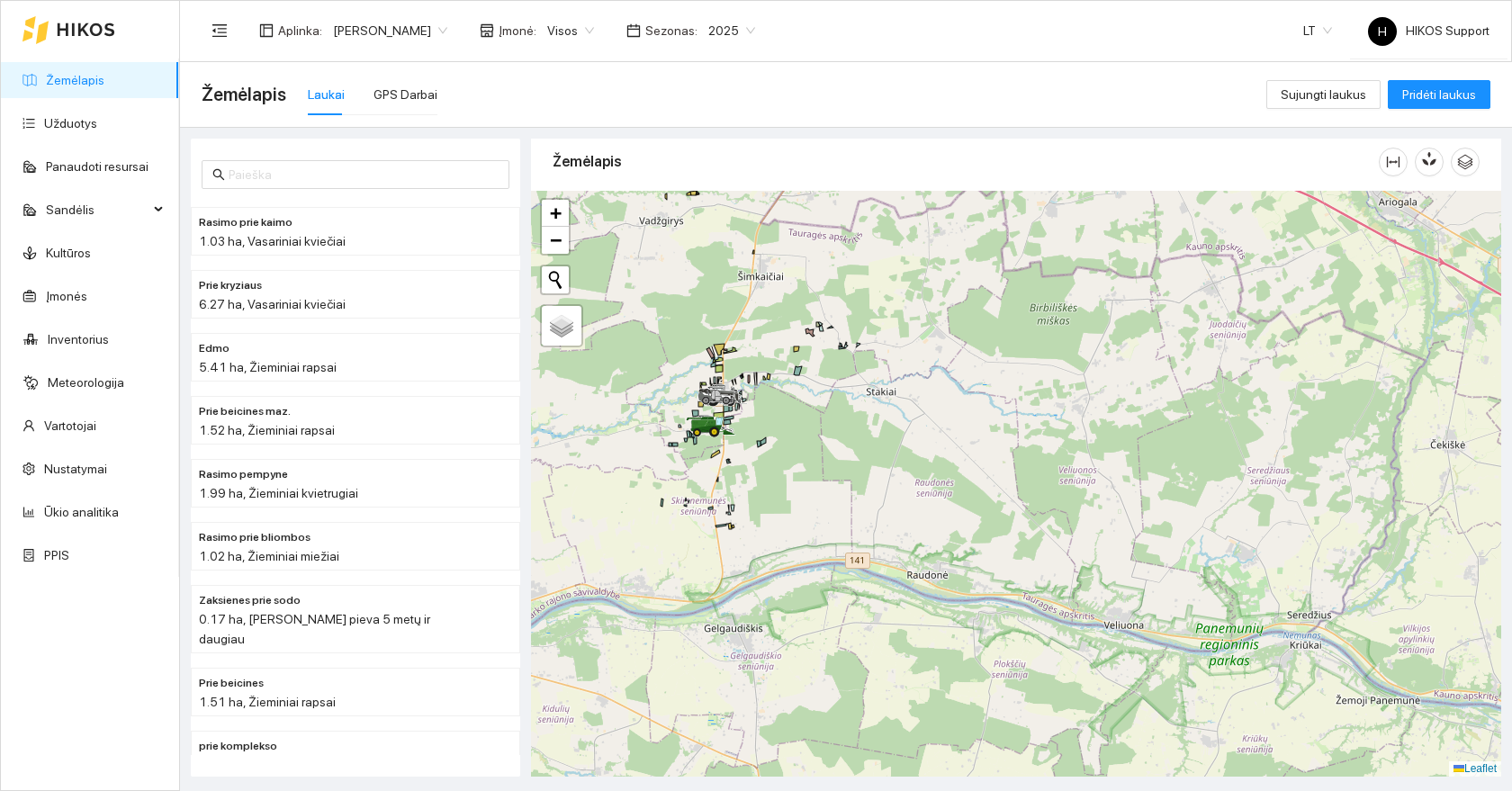
click at [592, 437] on div at bounding box center [1016, 483] width 970 height 586
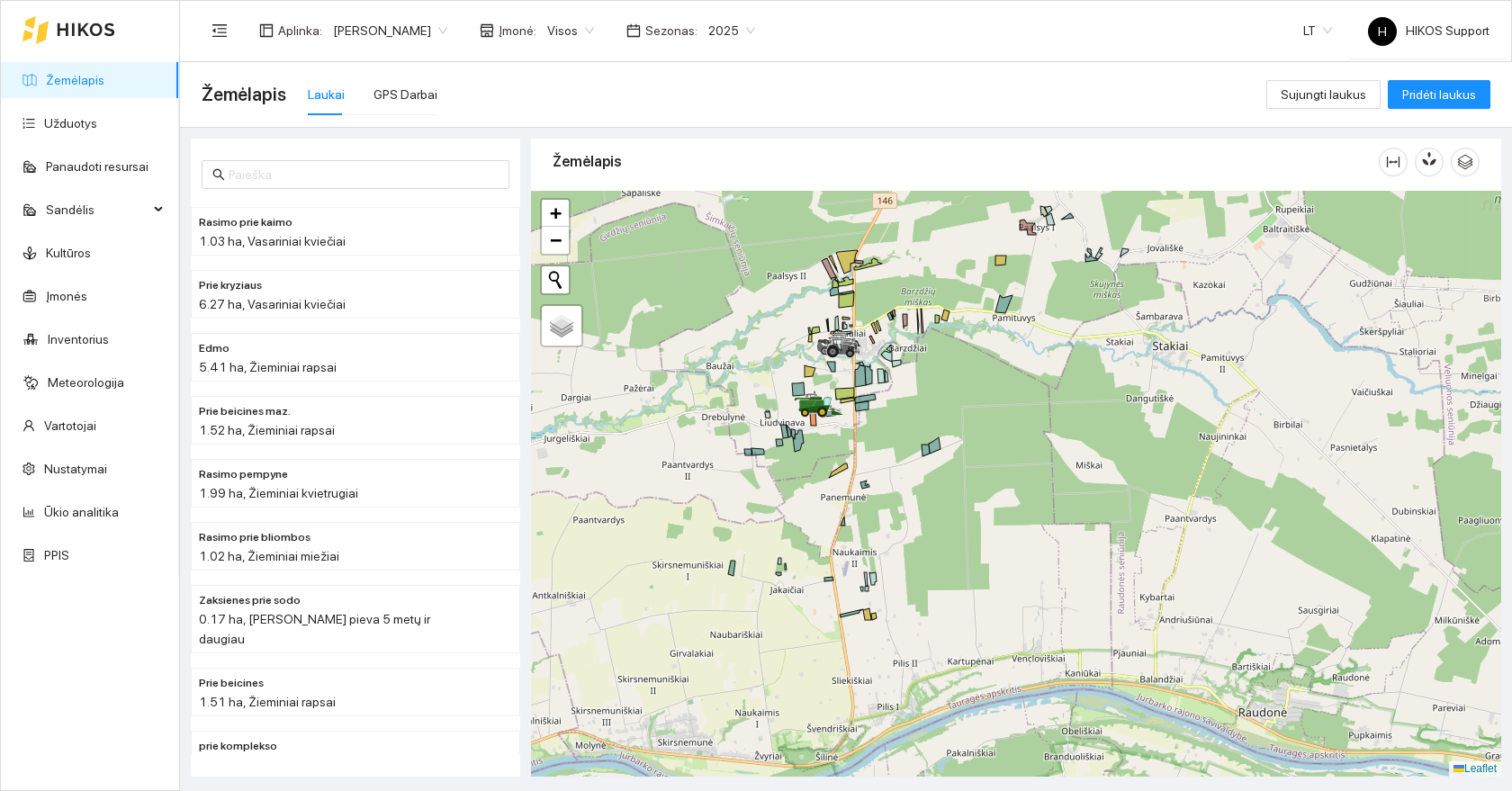
click at [860, 424] on div at bounding box center [1016, 483] width 970 height 586
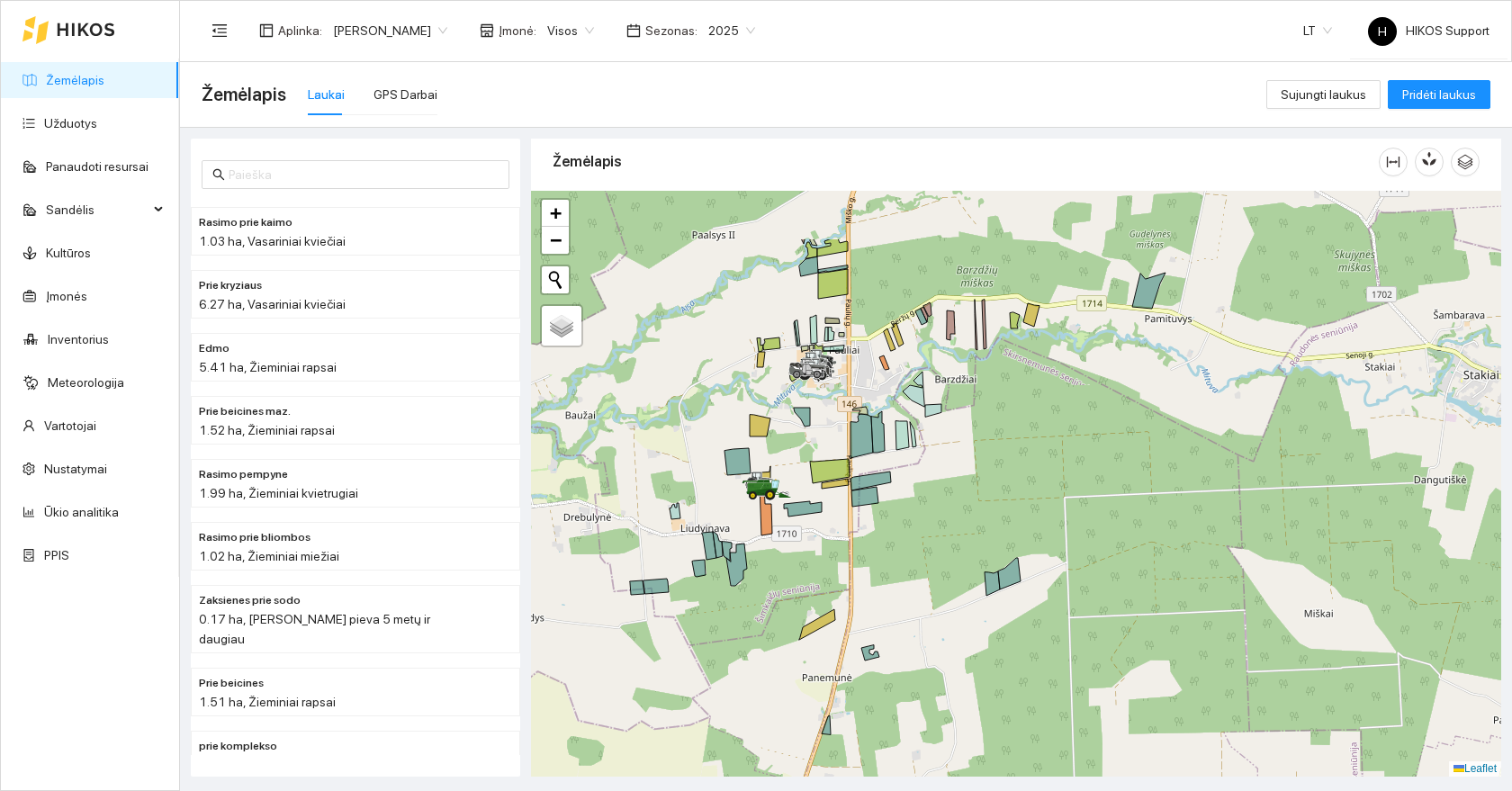
drag, startPoint x: 820, startPoint y: 297, endPoint x: 819, endPoint y: 432, distance: 135.0
click at [819, 432] on div at bounding box center [1016, 483] width 970 height 586
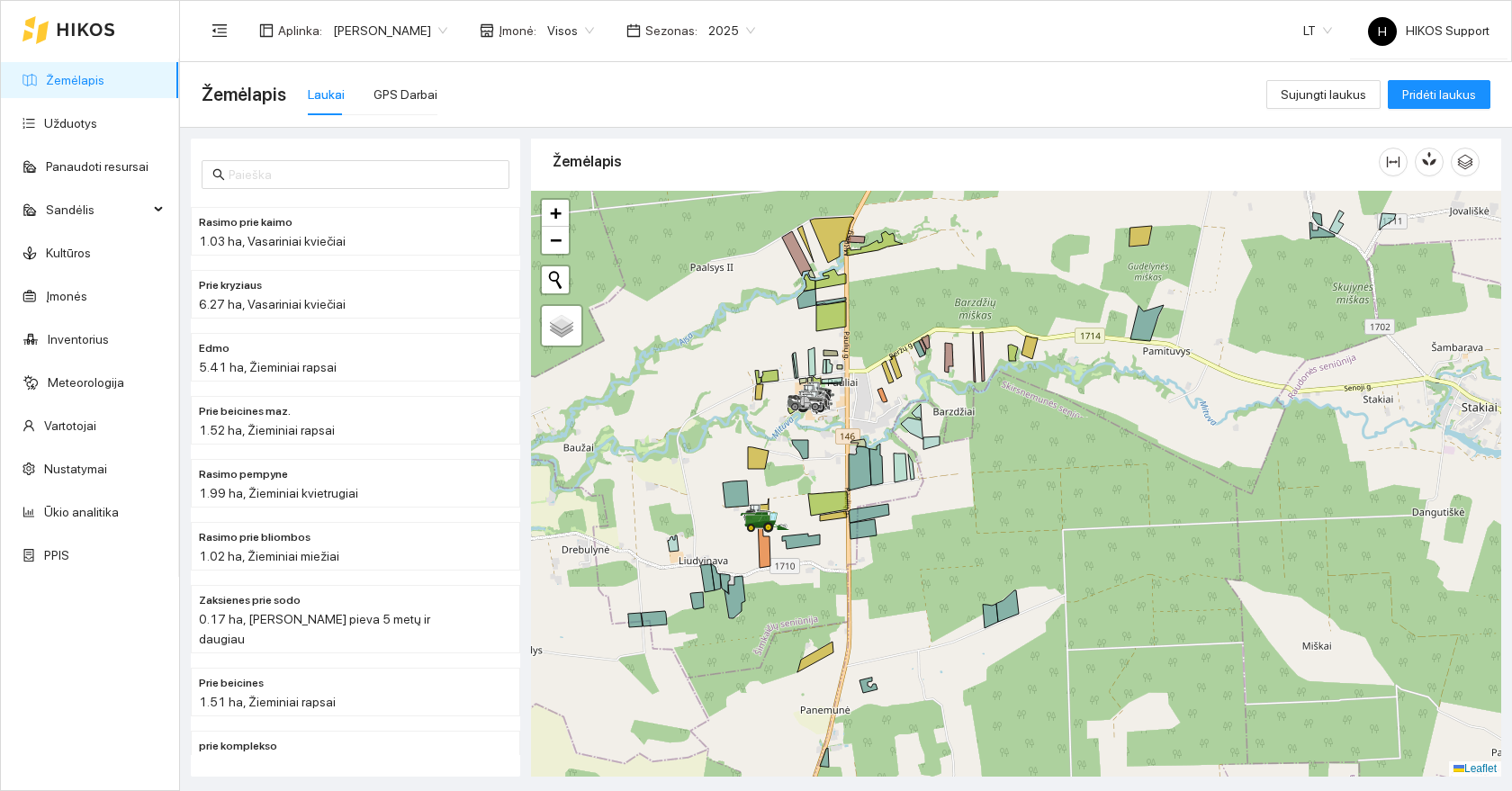
click at [822, 472] on div at bounding box center [1016, 483] width 970 height 586
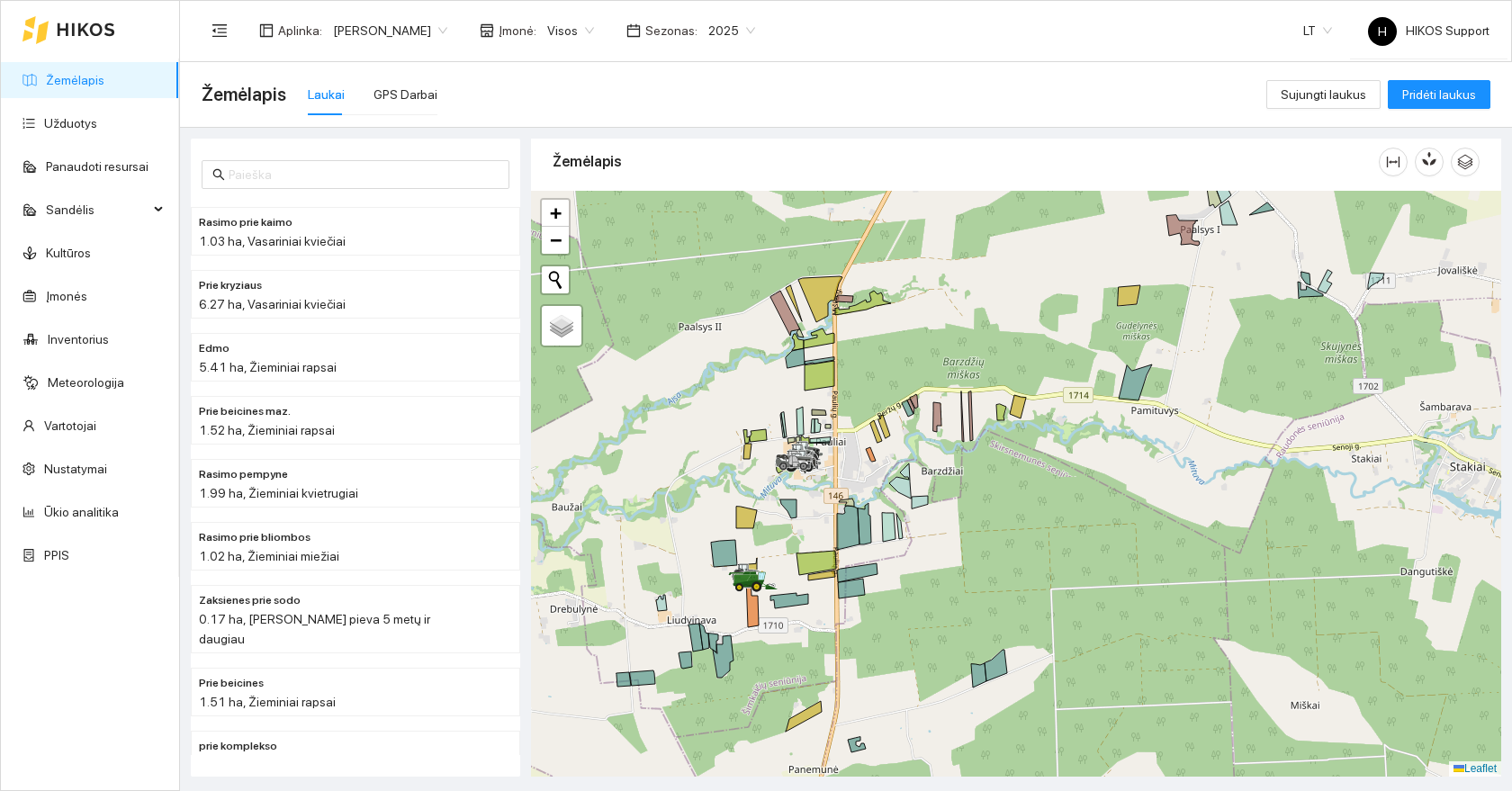
drag, startPoint x: 932, startPoint y: 329, endPoint x: 883, endPoint y: 414, distance: 98.1
click at [883, 414] on div at bounding box center [1016, 483] width 970 height 586
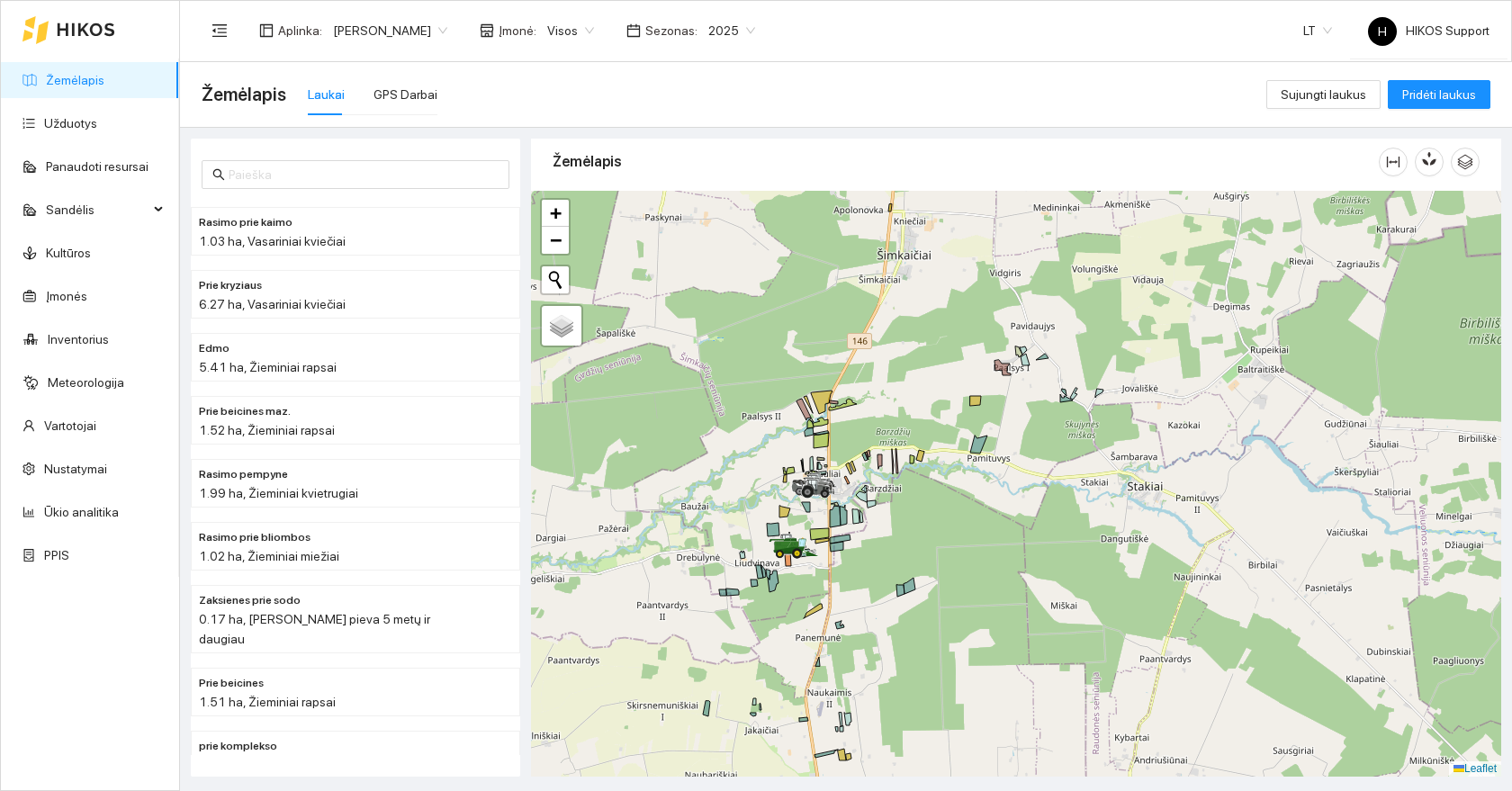
click at [921, 581] on div at bounding box center [1016, 483] width 970 height 586
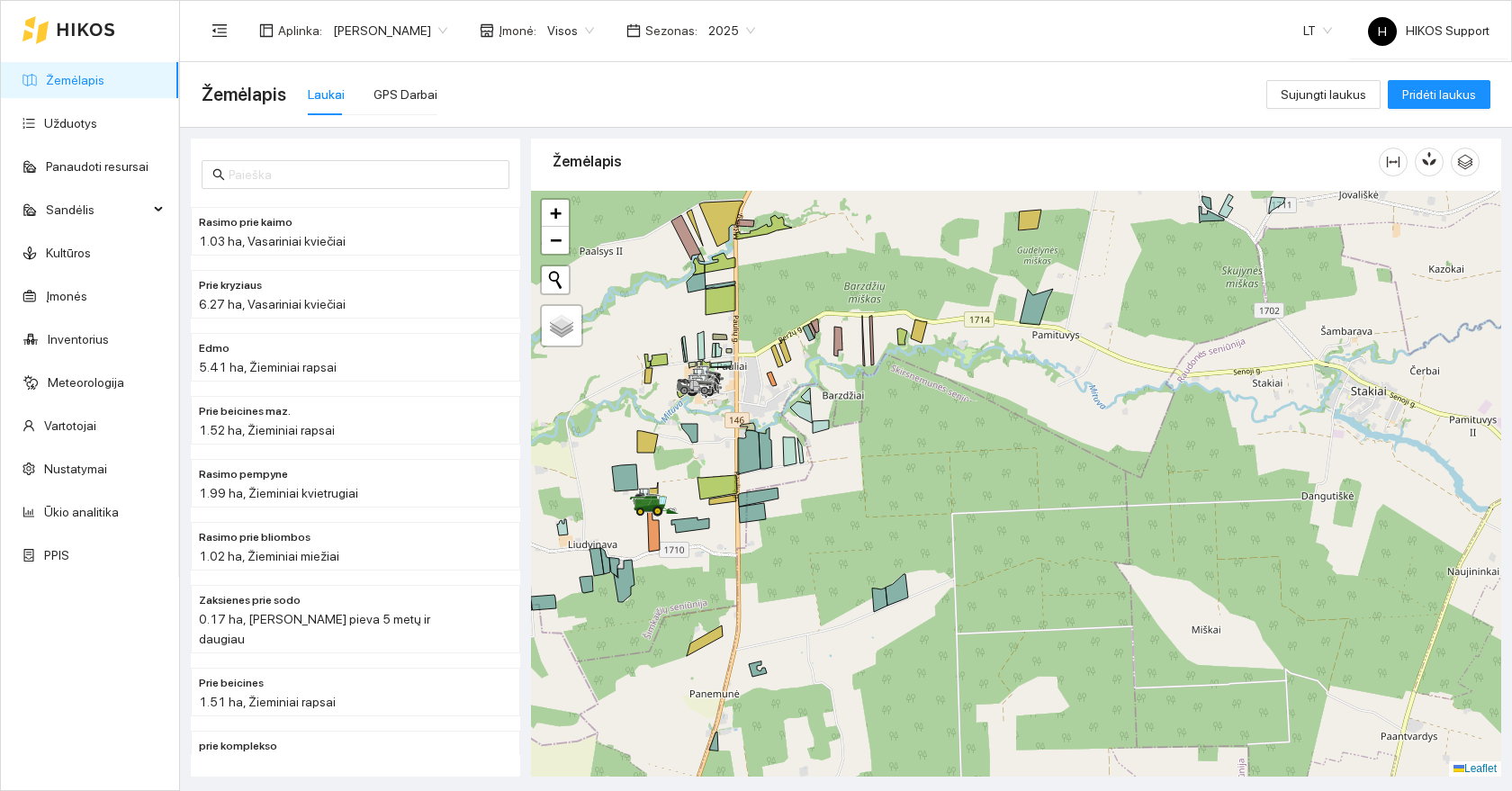
click at [839, 533] on div at bounding box center [1016, 483] width 970 height 586
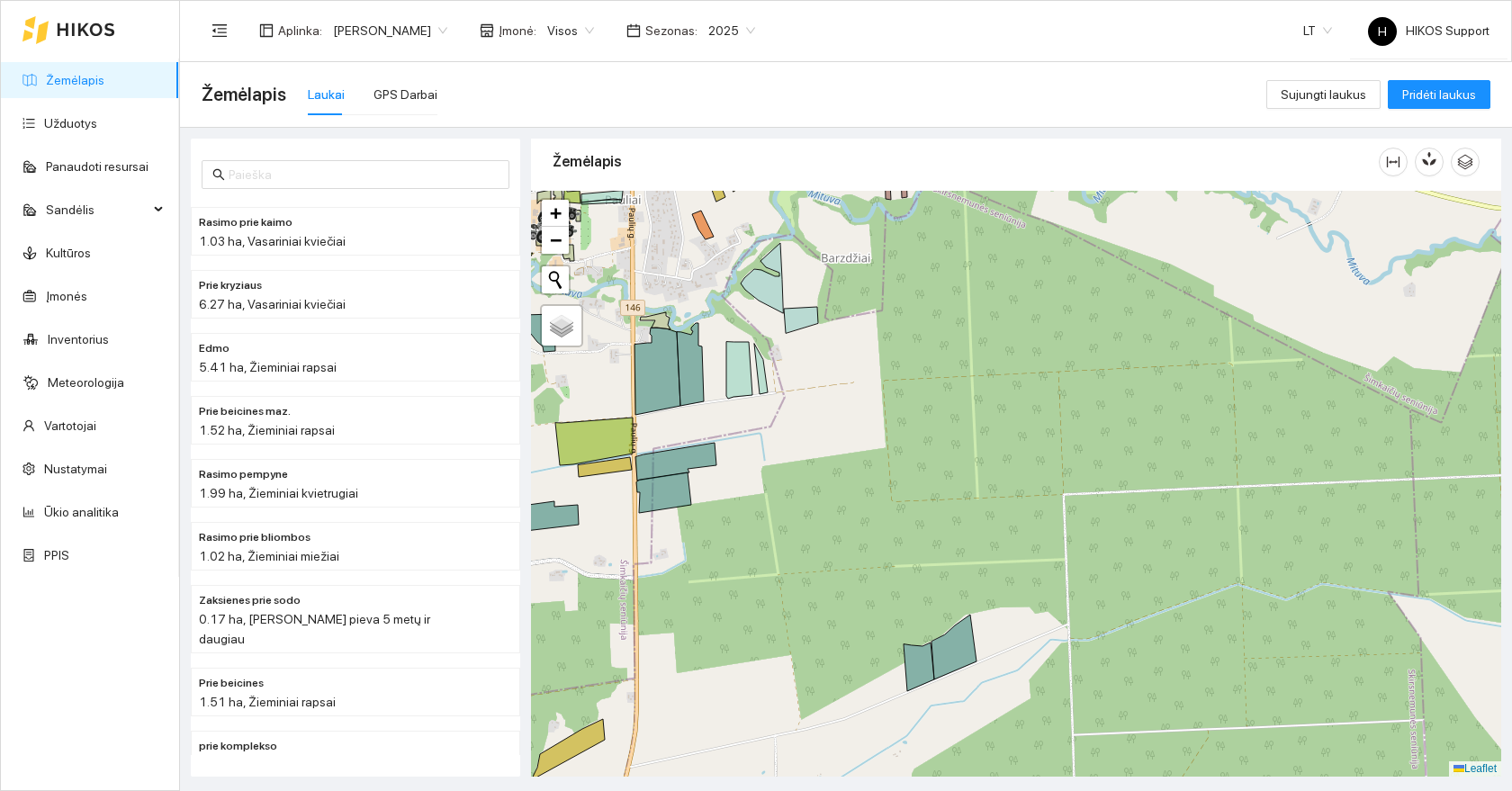
drag, startPoint x: 777, startPoint y: 571, endPoint x: 1002, endPoint y: 500, distance: 235.9
click at [1002, 500] on div at bounding box center [1016, 483] width 970 height 586
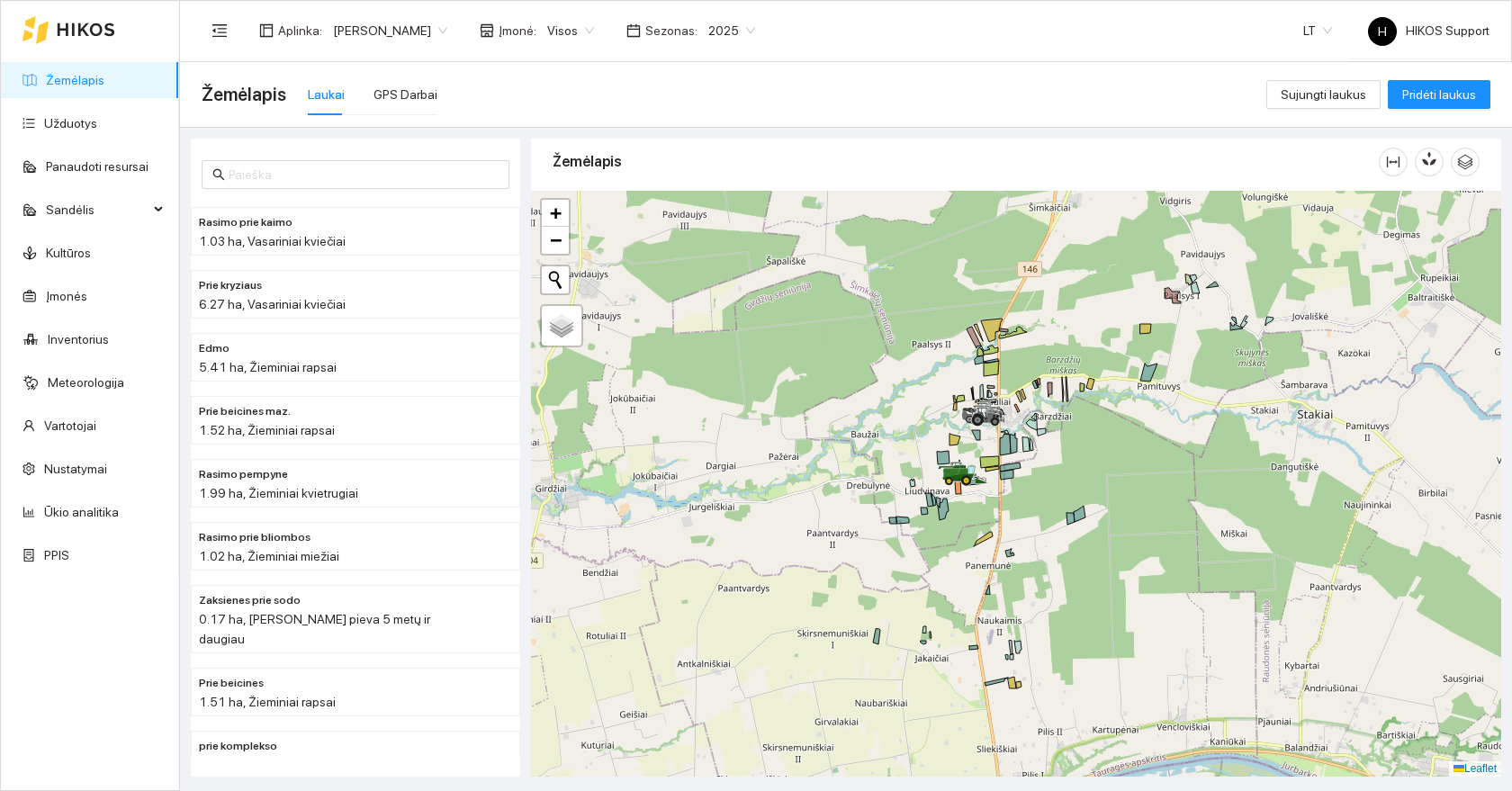
click at [1011, 510] on div at bounding box center [1016, 483] width 970 height 586
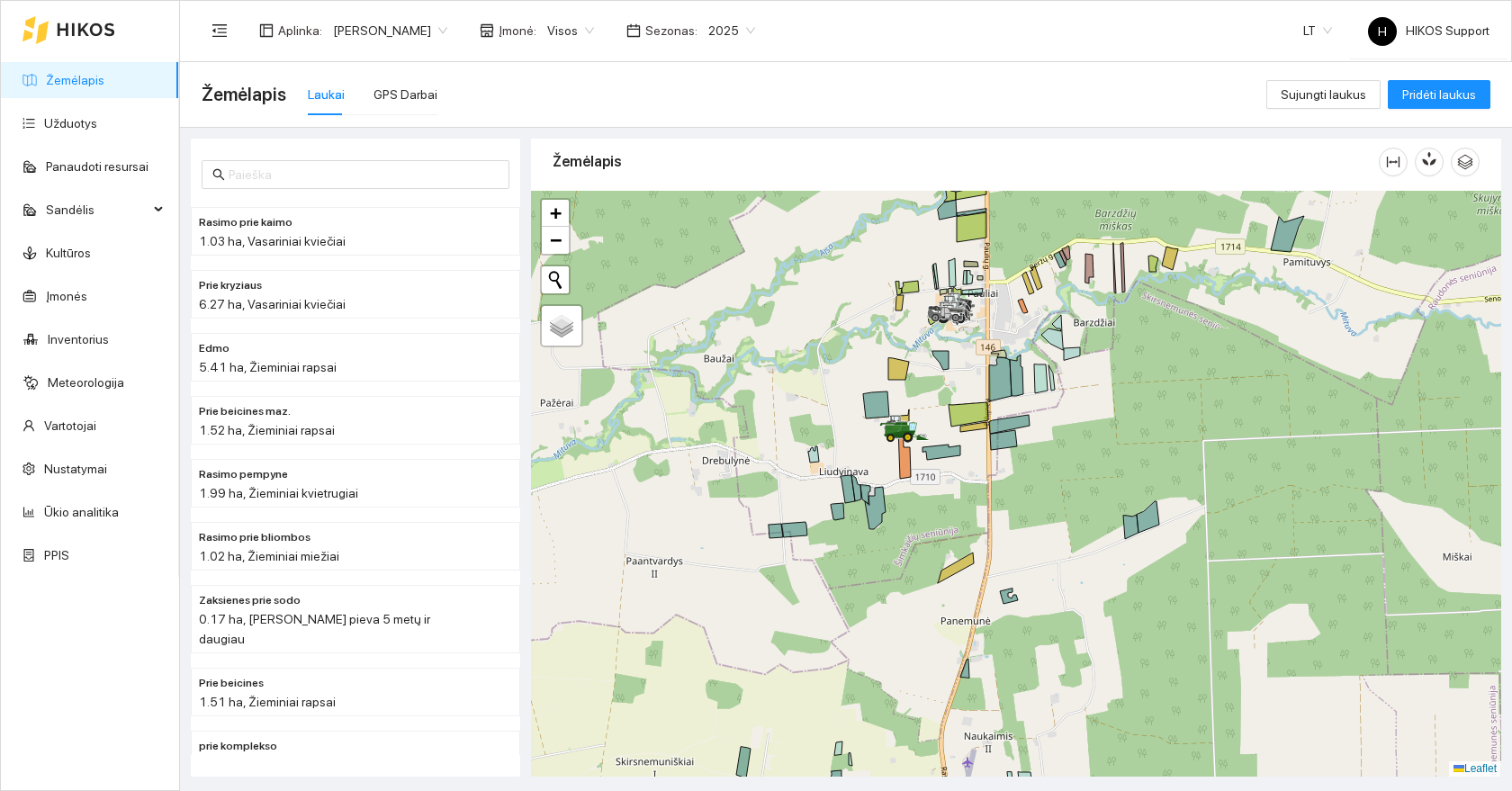
click at [996, 497] on div at bounding box center [1016, 483] width 970 height 586
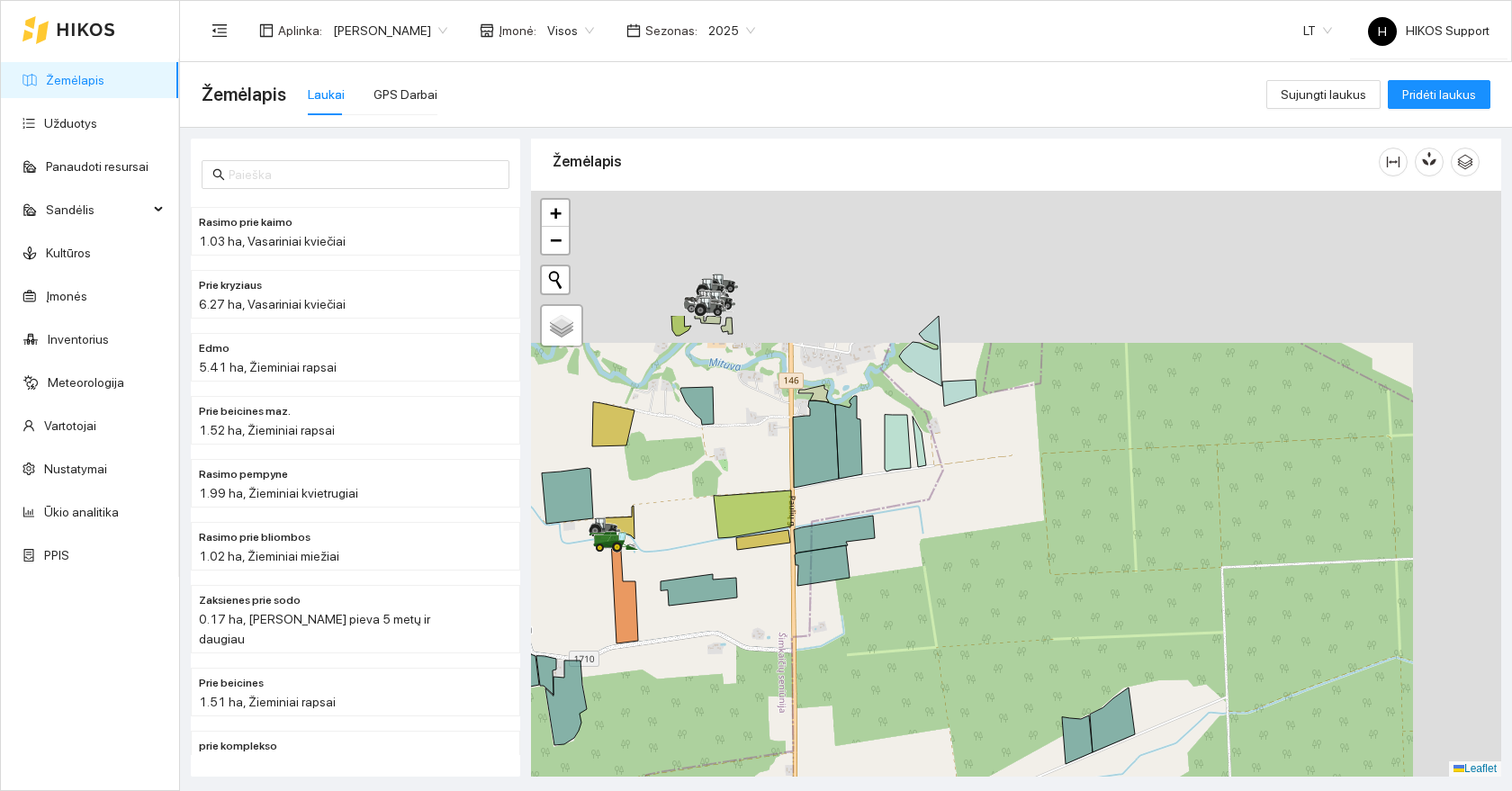
drag, startPoint x: 1124, startPoint y: 335, endPoint x: 909, endPoint y: 540, distance: 297.1
click at [909, 540] on div at bounding box center [1016, 483] width 970 height 586
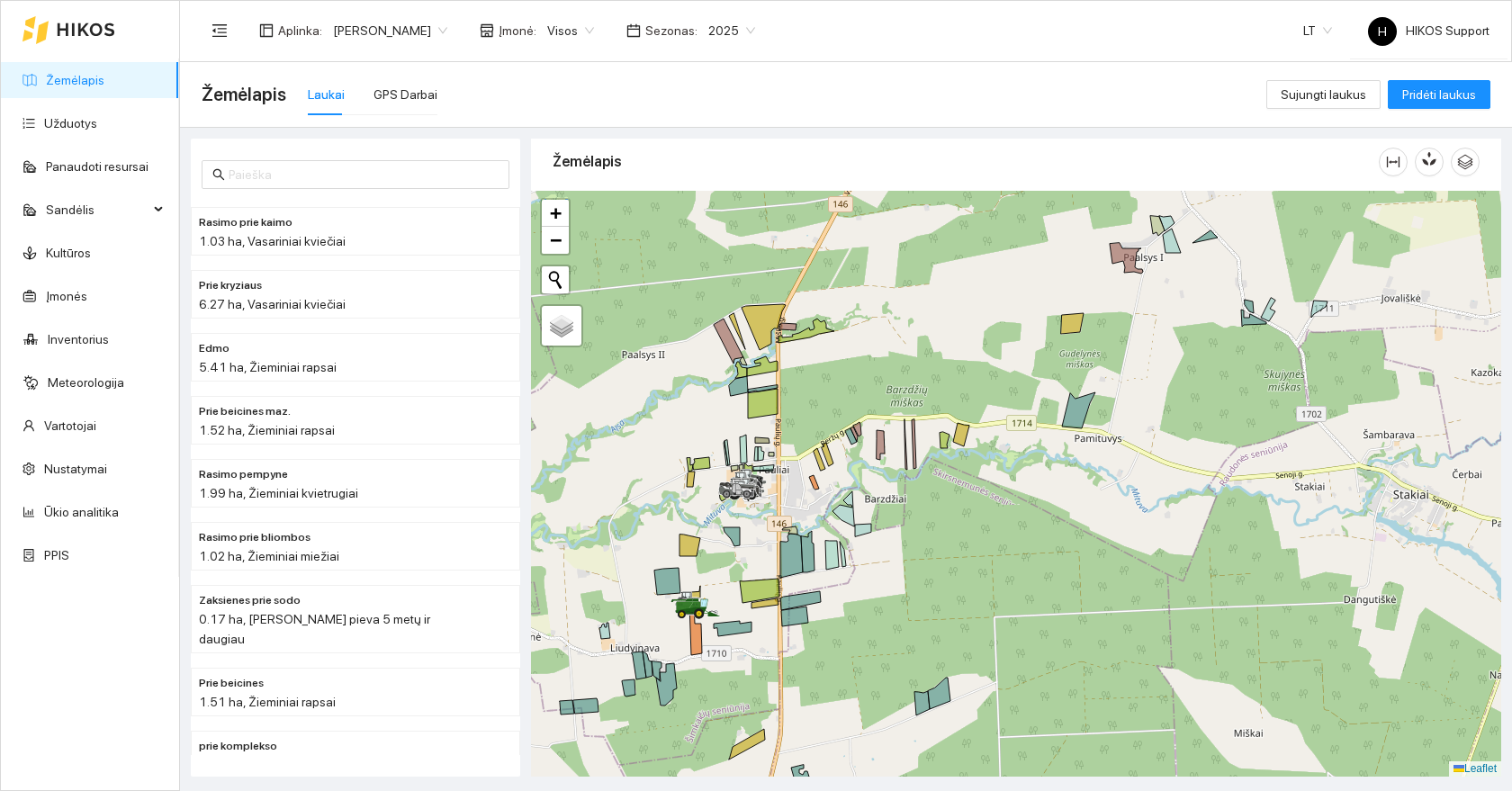
click at [762, 532] on div at bounding box center [1016, 483] width 970 height 586
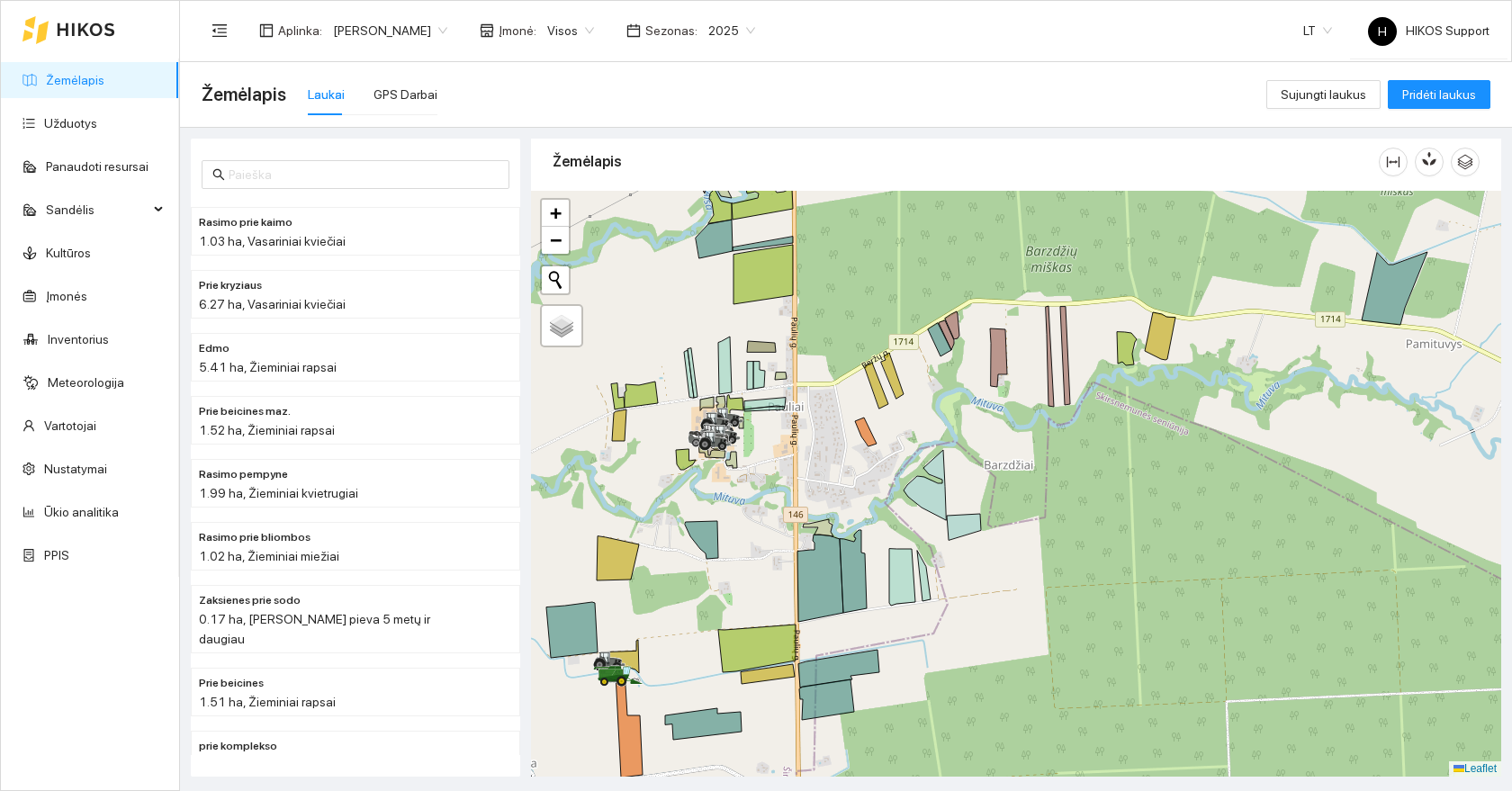
click at [758, 461] on div at bounding box center [1016, 483] width 970 height 586
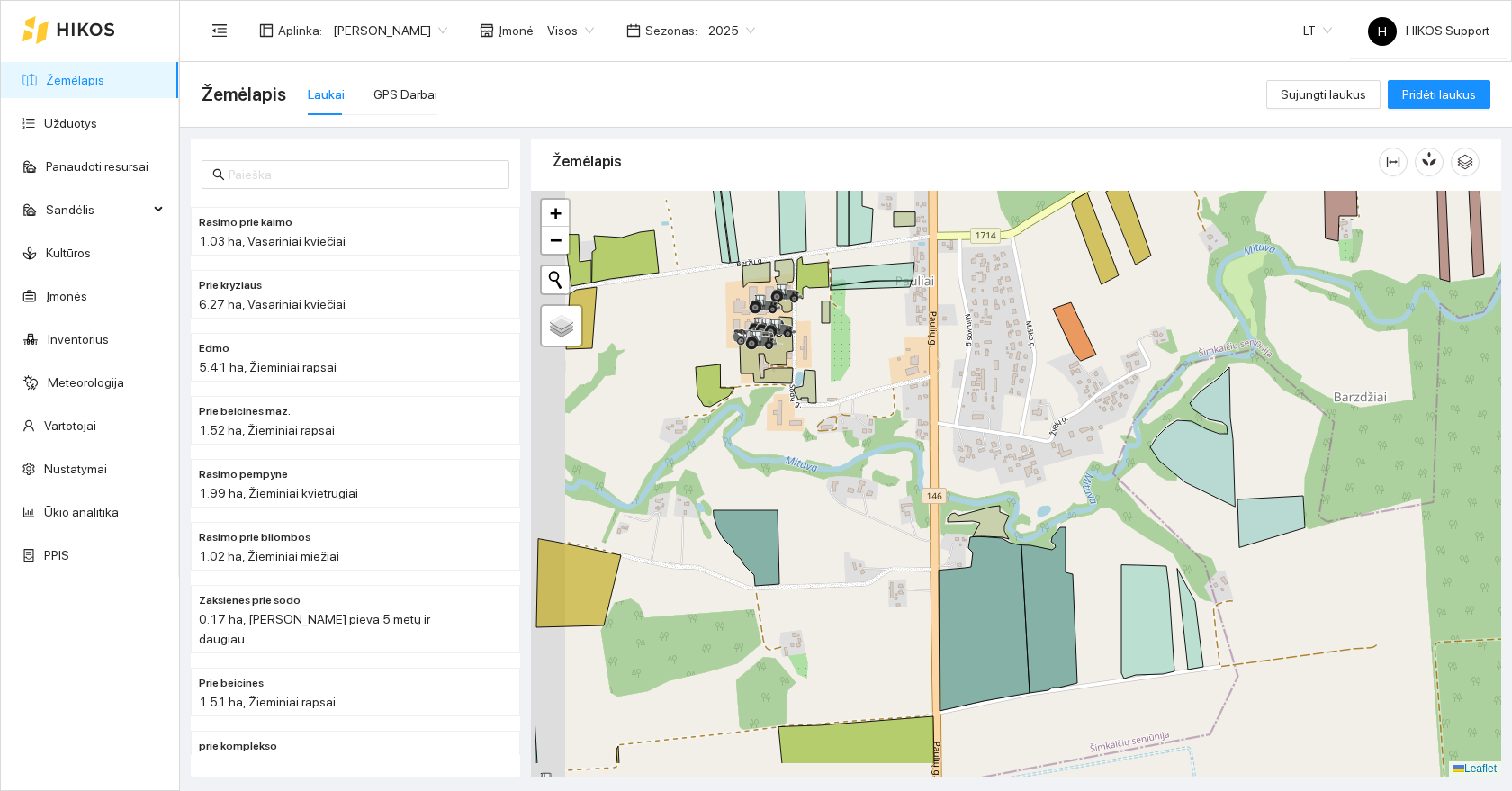
drag, startPoint x: 659, startPoint y: 535, endPoint x: 806, endPoint y: 439, distance: 175.6
click at [806, 439] on div at bounding box center [1016, 483] width 970 height 586
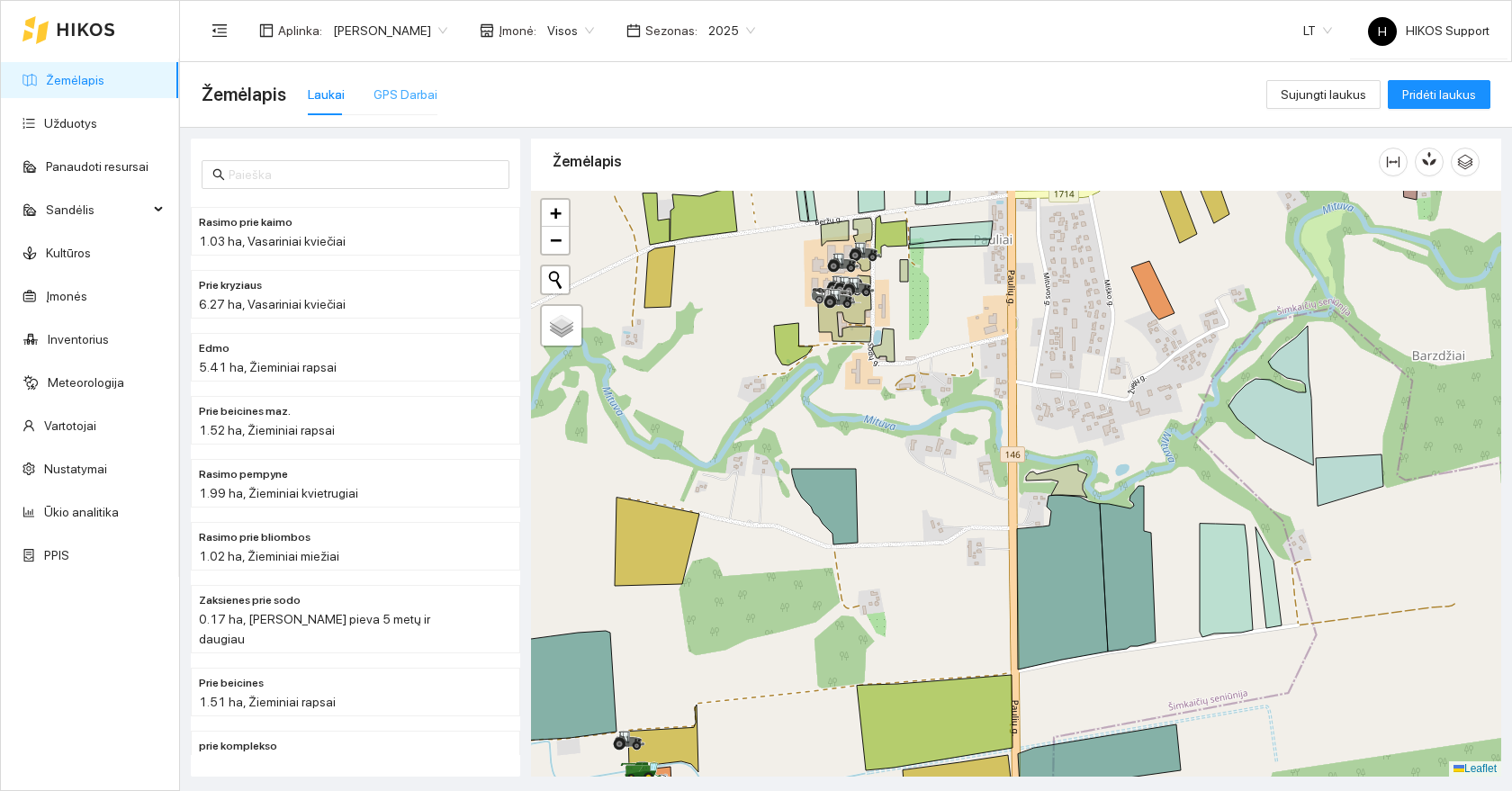
click at [408, 81] on div "GPS Darbai" at bounding box center [404, 95] width 63 height 41
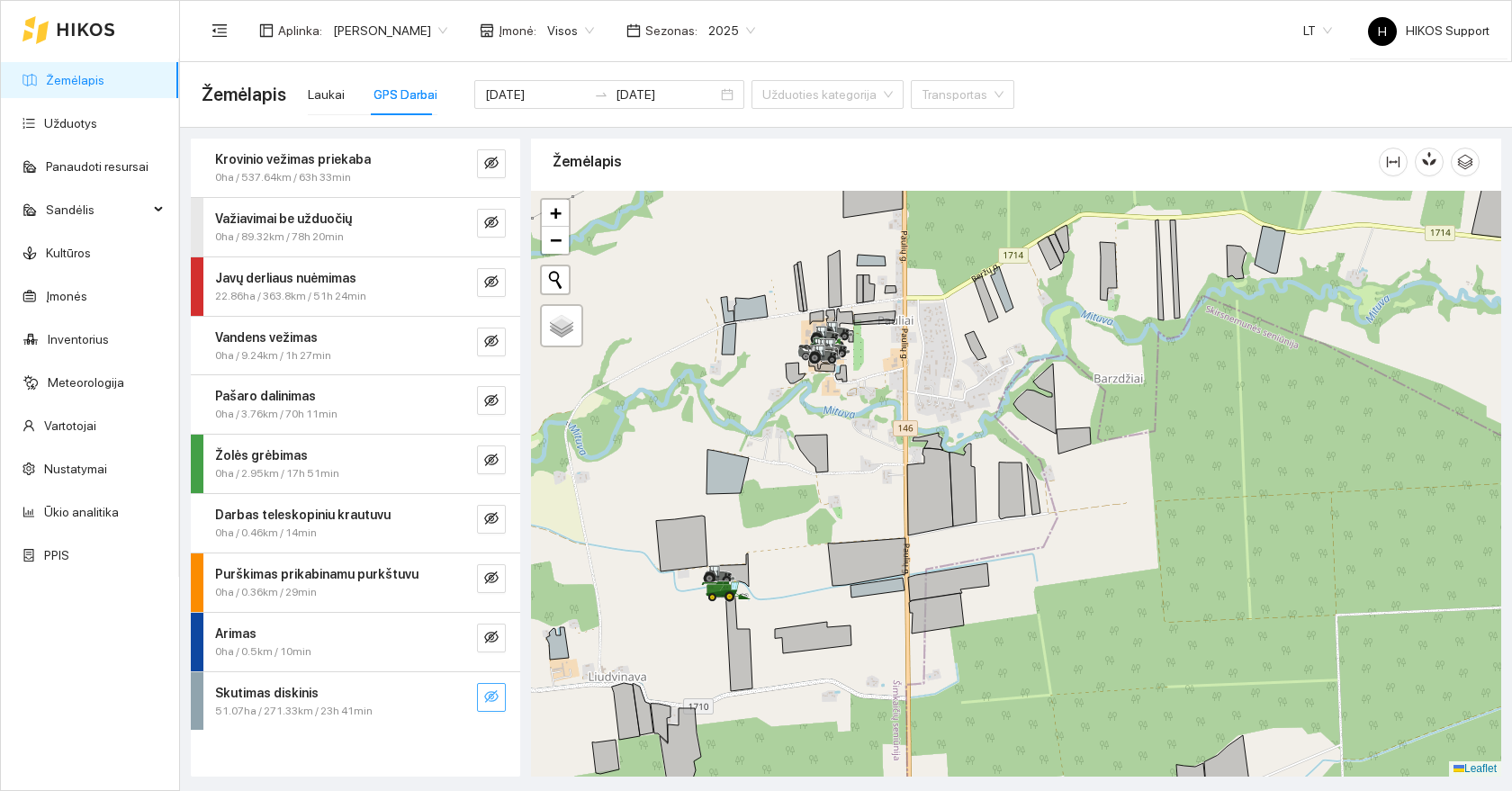
click at [494, 699] on icon "eye-invisible" at bounding box center [491, 696] width 15 height 15
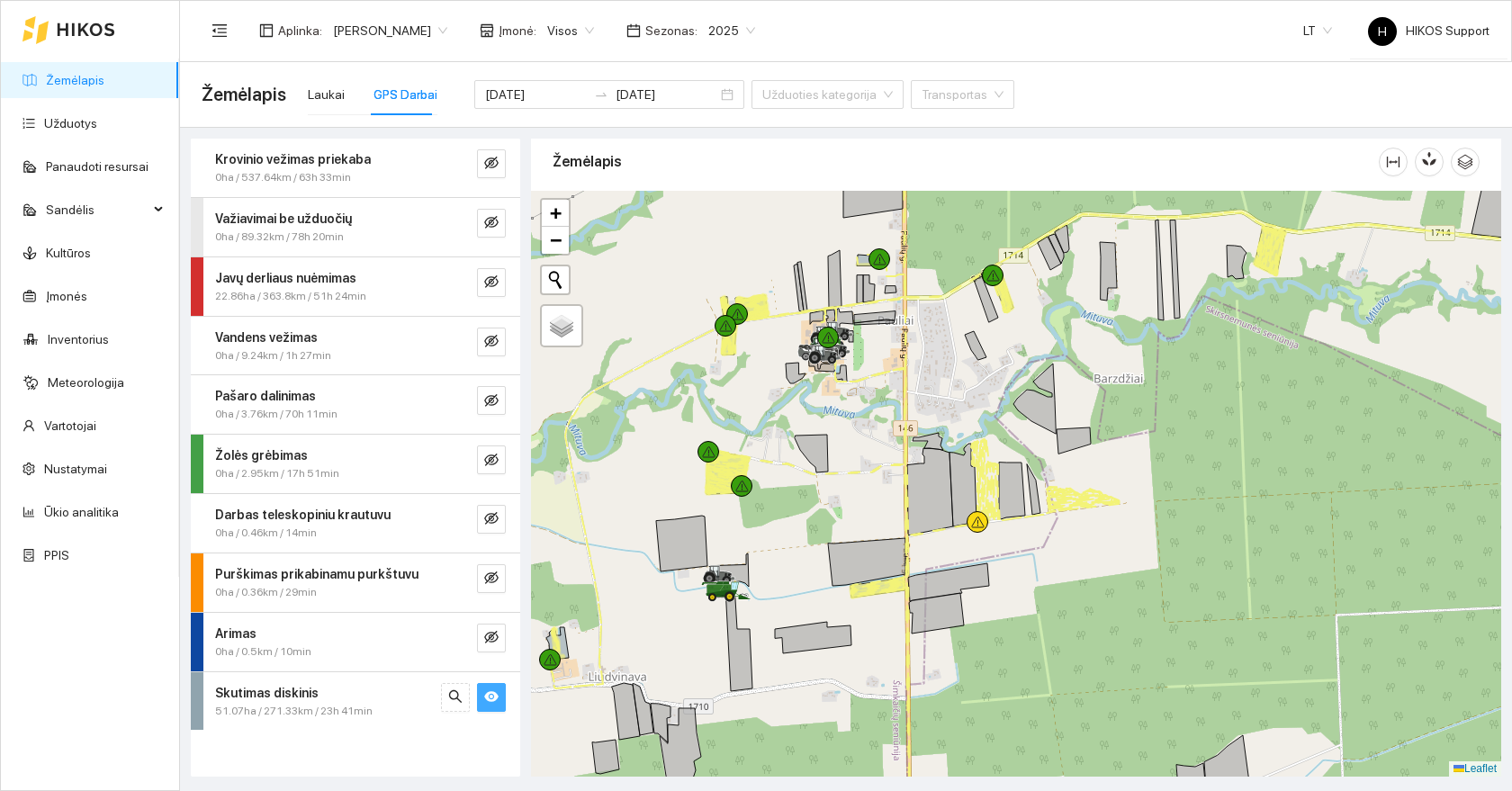
click at [494, 699] on icon "eye" at bounding box center [491, 695] width 15 height 11
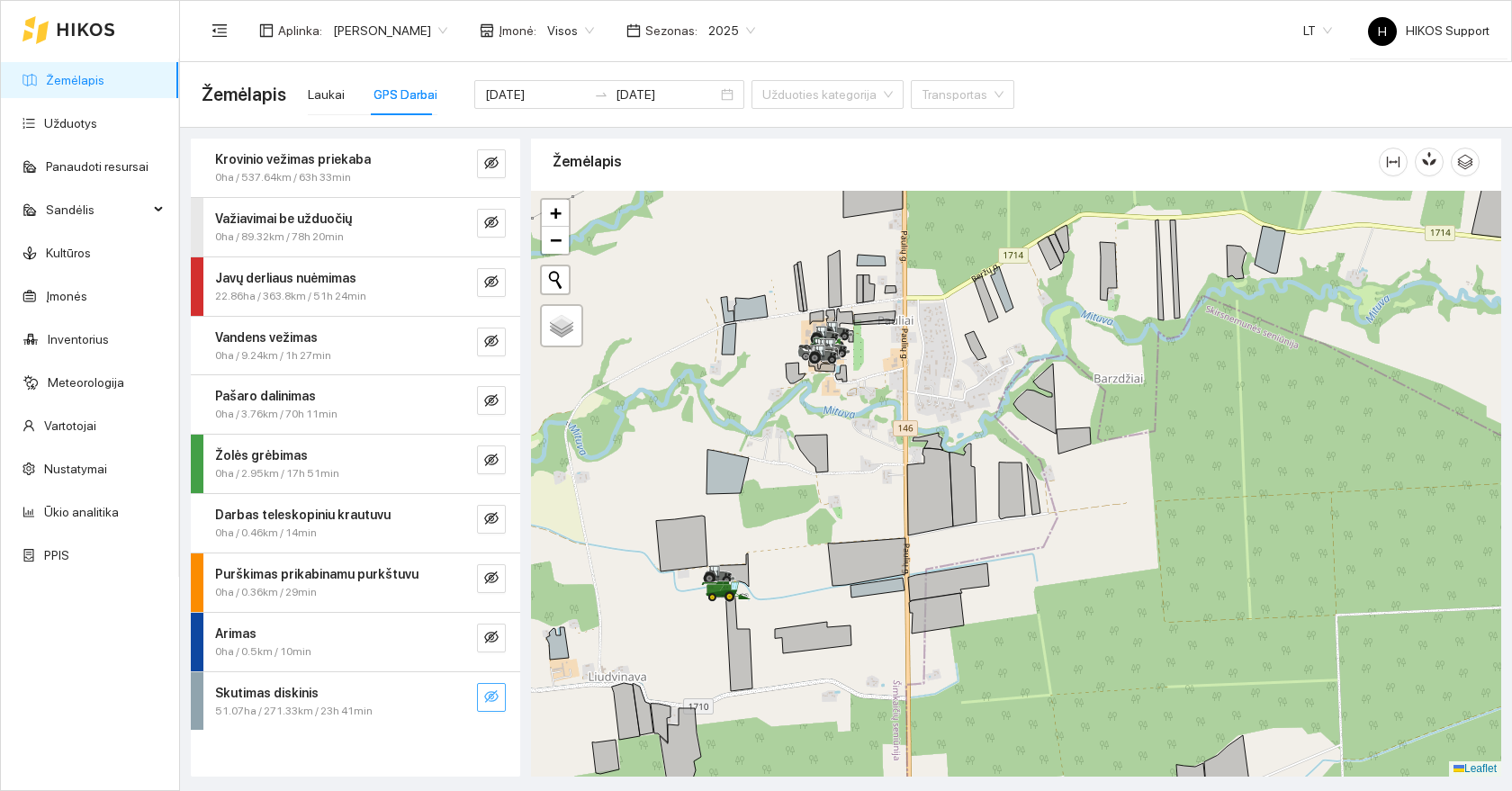
click at [494, 699] on icon "eye-invisible" at bounding box center [491, 696] width 15 height 15
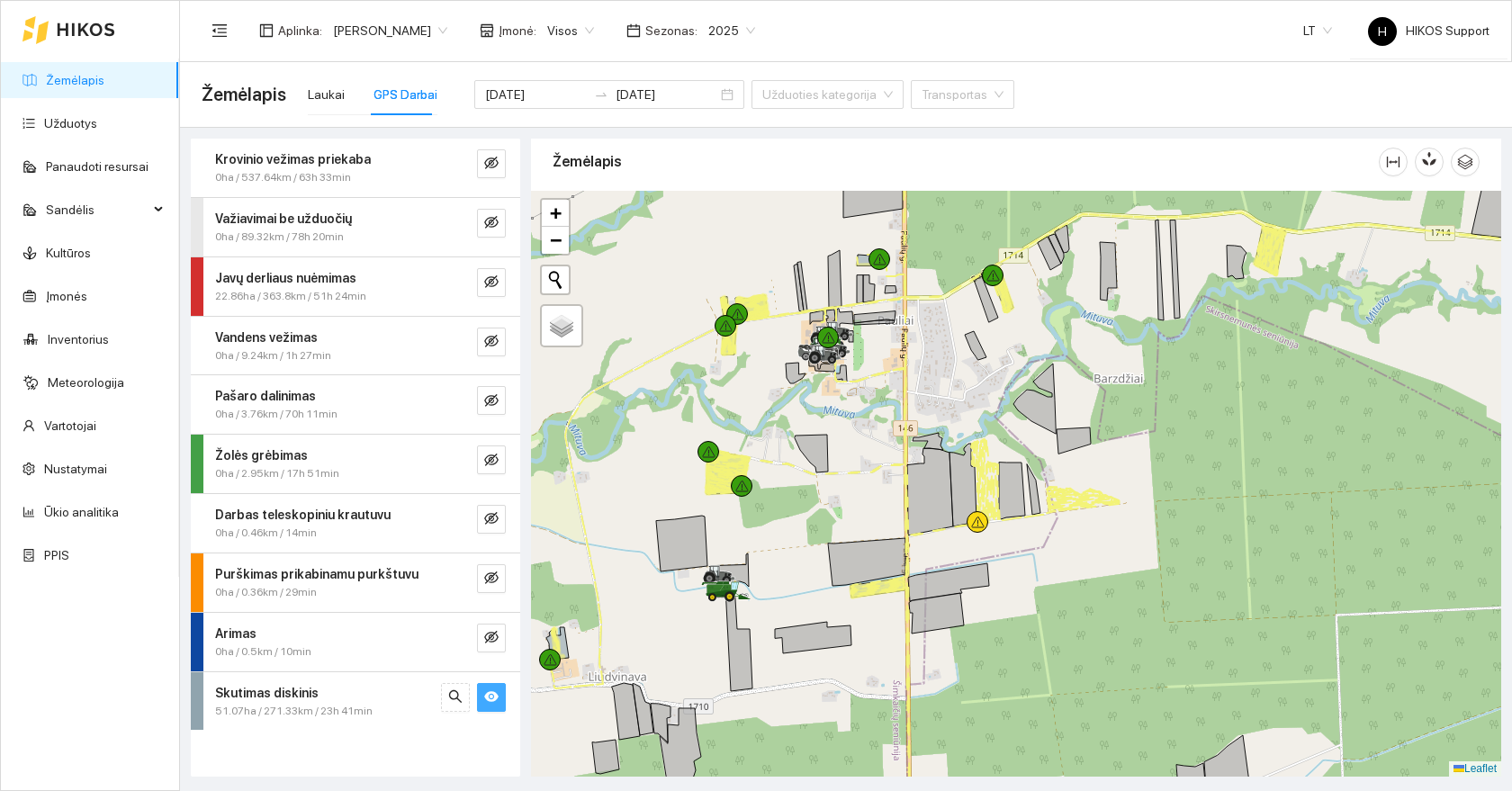
click at [494, 699] on icon "eye" at bounding box center [491, 695] width 15 height 11
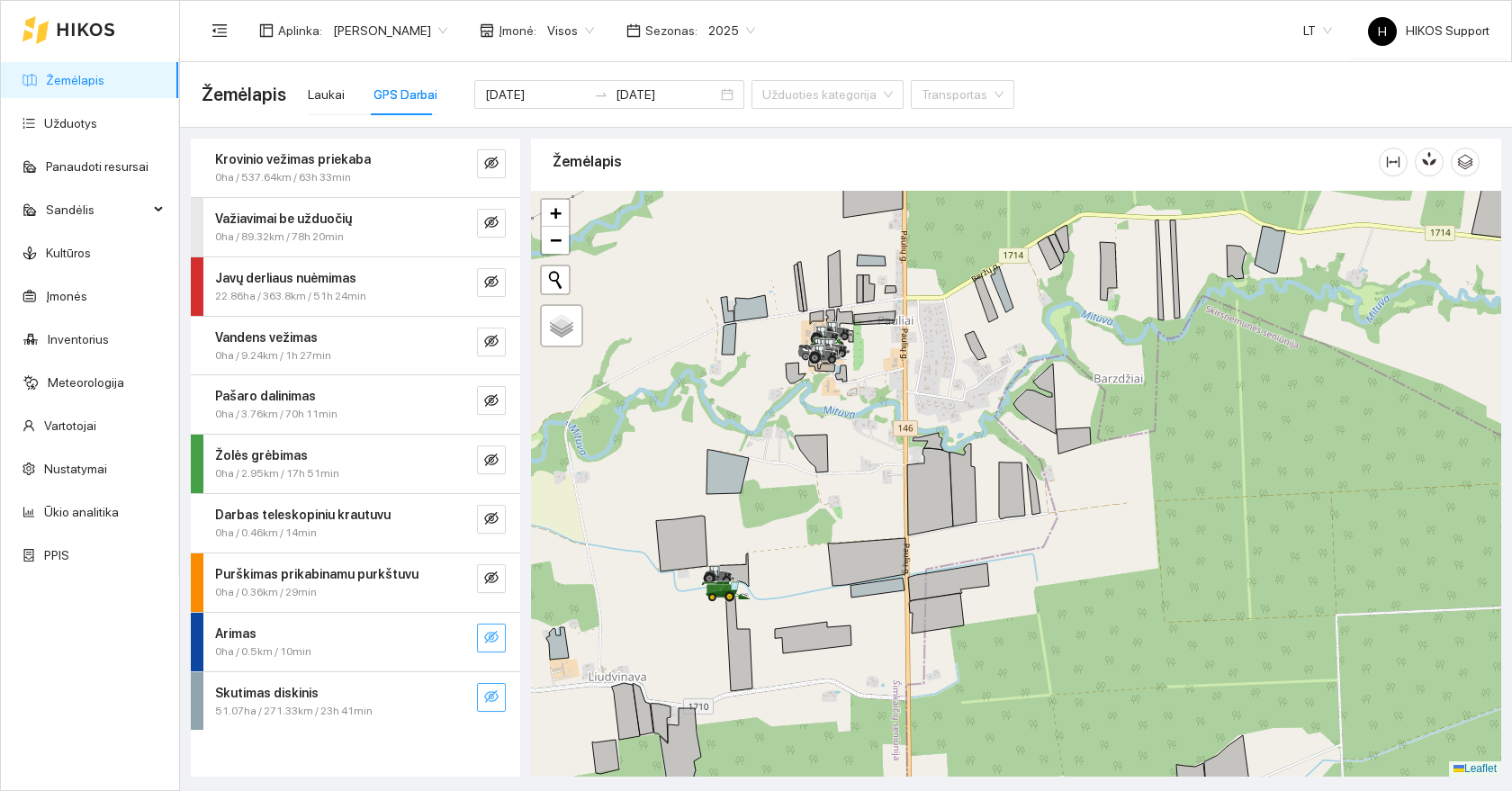
click at [496, 638] on icon "eye-invisible" at bounding box center [491, 637] width 15 height 15
click at [496, 638] on icon "eye" at bounding box center [491, 637] width 15 height 11
click at [492, 580] on icon "eye-invisible" at bounding box center [491, 577] width 15 height 15
click at [492, 580] on icon "eye" at bounding box center [491, 578] width 15 height 11
click at [493, 517] on icon "eye-invisible" at bounding box center [491, 518] width 15 height 15
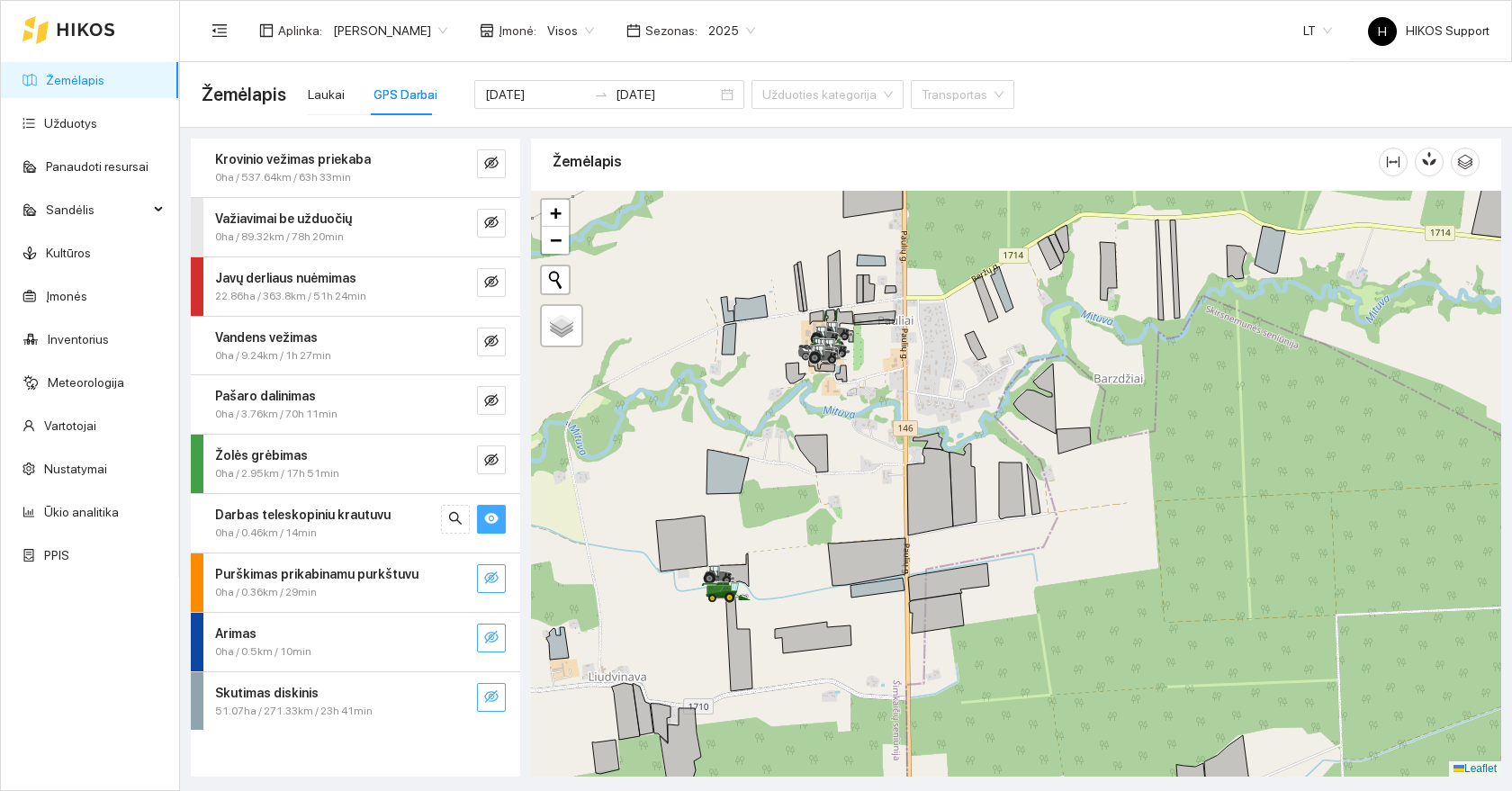
click at [493, 517] on icon "eye" at bounding box center [491, 519] width 15 height 11
click at [495, 467] on span "eye-invisible" at bounding box center [491, 461] width 15 height 18
click at [493, 398] on icon "eye-invisible" at bounding box center [491, 400] width 15 height 15
click at [492, 344] on icon "eye-invisible" at bounding box center [491, 341] width 15 height 15
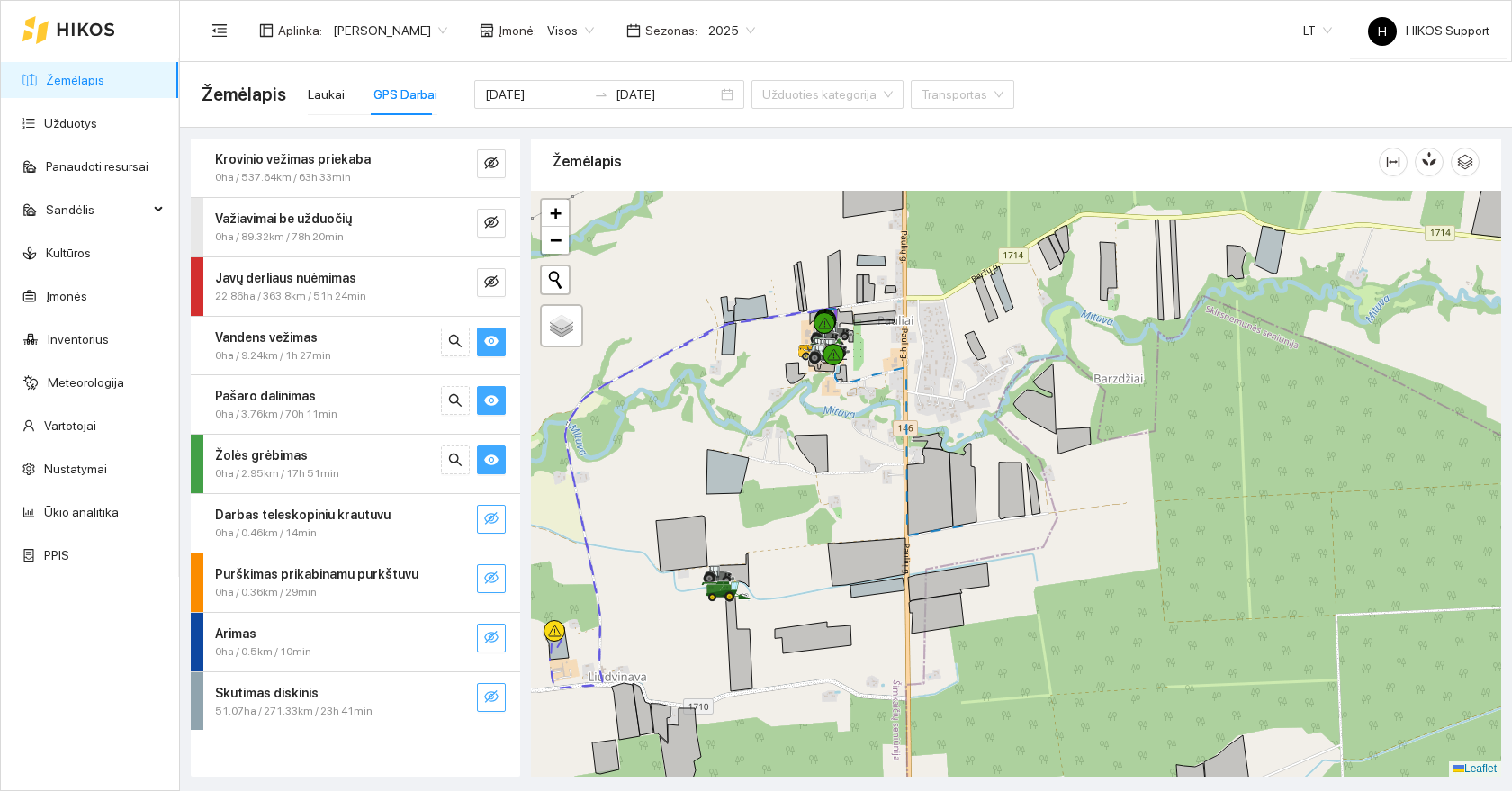
click at [492, 344] on icon "eye" at bounding box center [491, 341] width 15 height 11
click at [492, 398] on icon "eye" at bounding box center [491, 400] width 15 height 15
click at [495, 470] on button "button" at bounding box center [490, 459] width 28 height 28
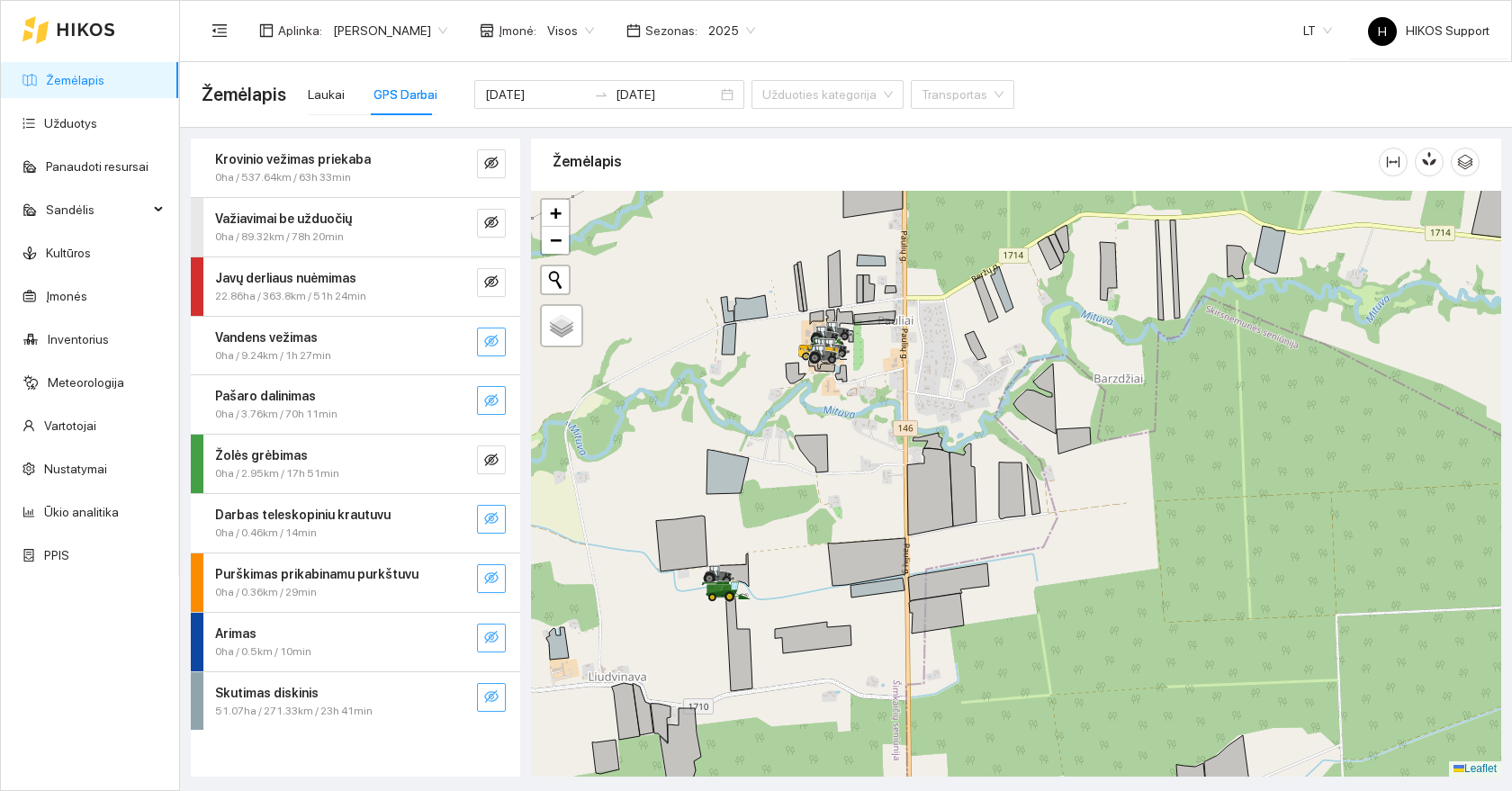
click at [490, 328] on button "button" at bounding box center [490, 341] width 28 height 28
click at [490, 335] on icon "eye" at bounding box center [491, 341] width 15 height 15
click at [492, 280] on icon "eye-invisible" at bounding box center [491, 281] width 15 height 15
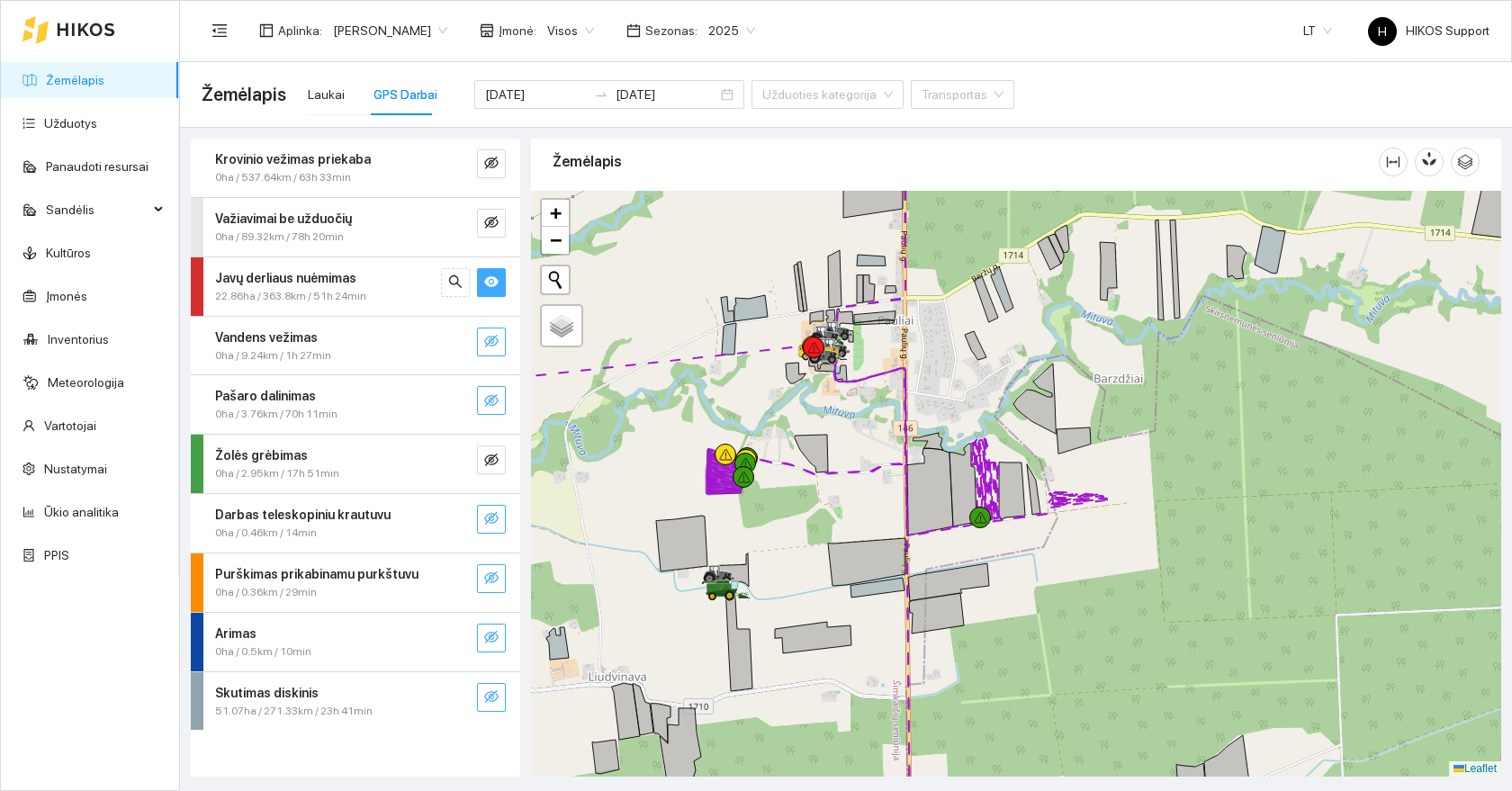
click at [492, 280] on icon "eye" at bounding box center [491, 281] width 15 height 11
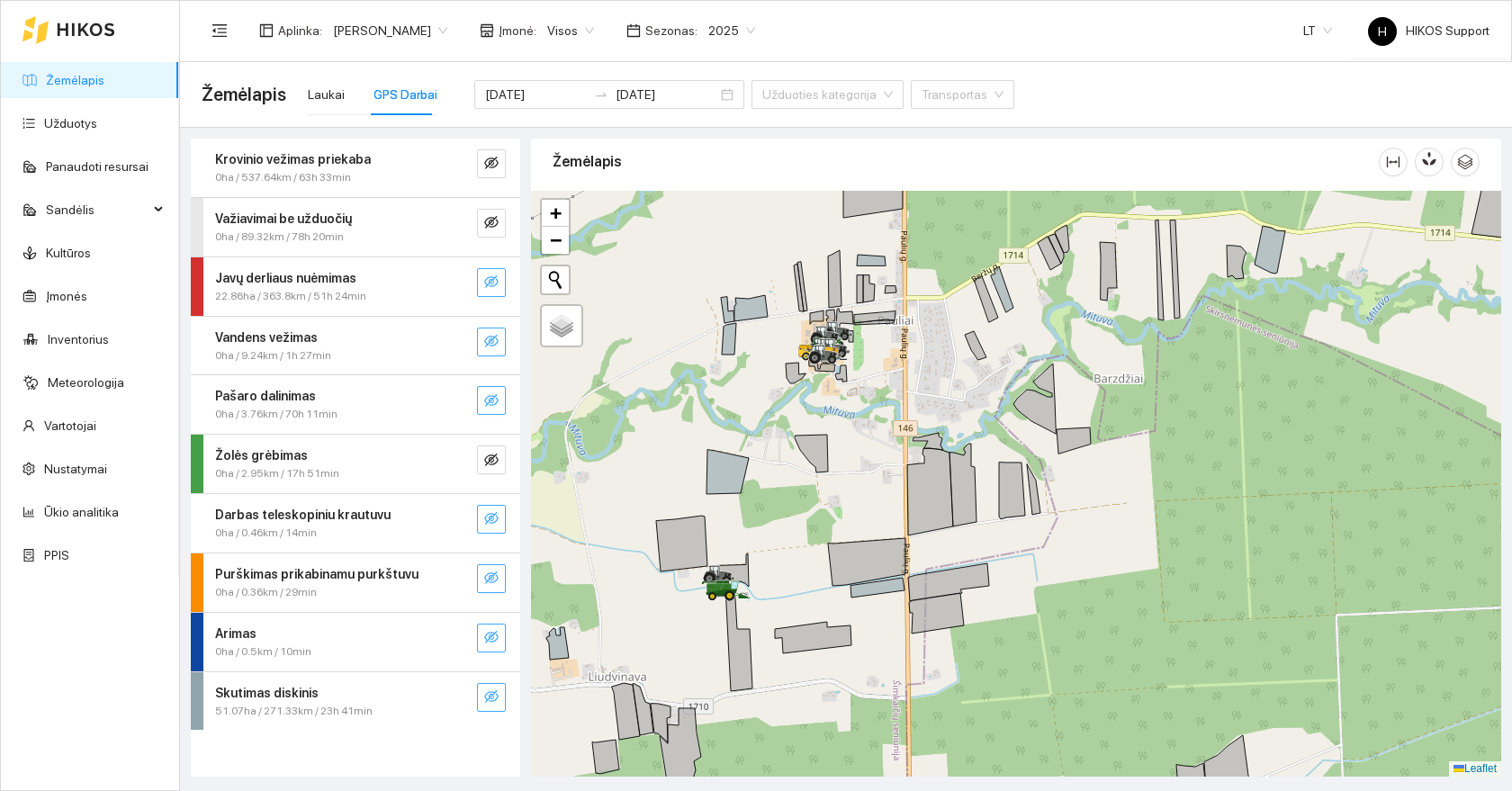
click at [492, 280] on icon "eye-invisible" at bounding box center [491, 281] width 15 height 15
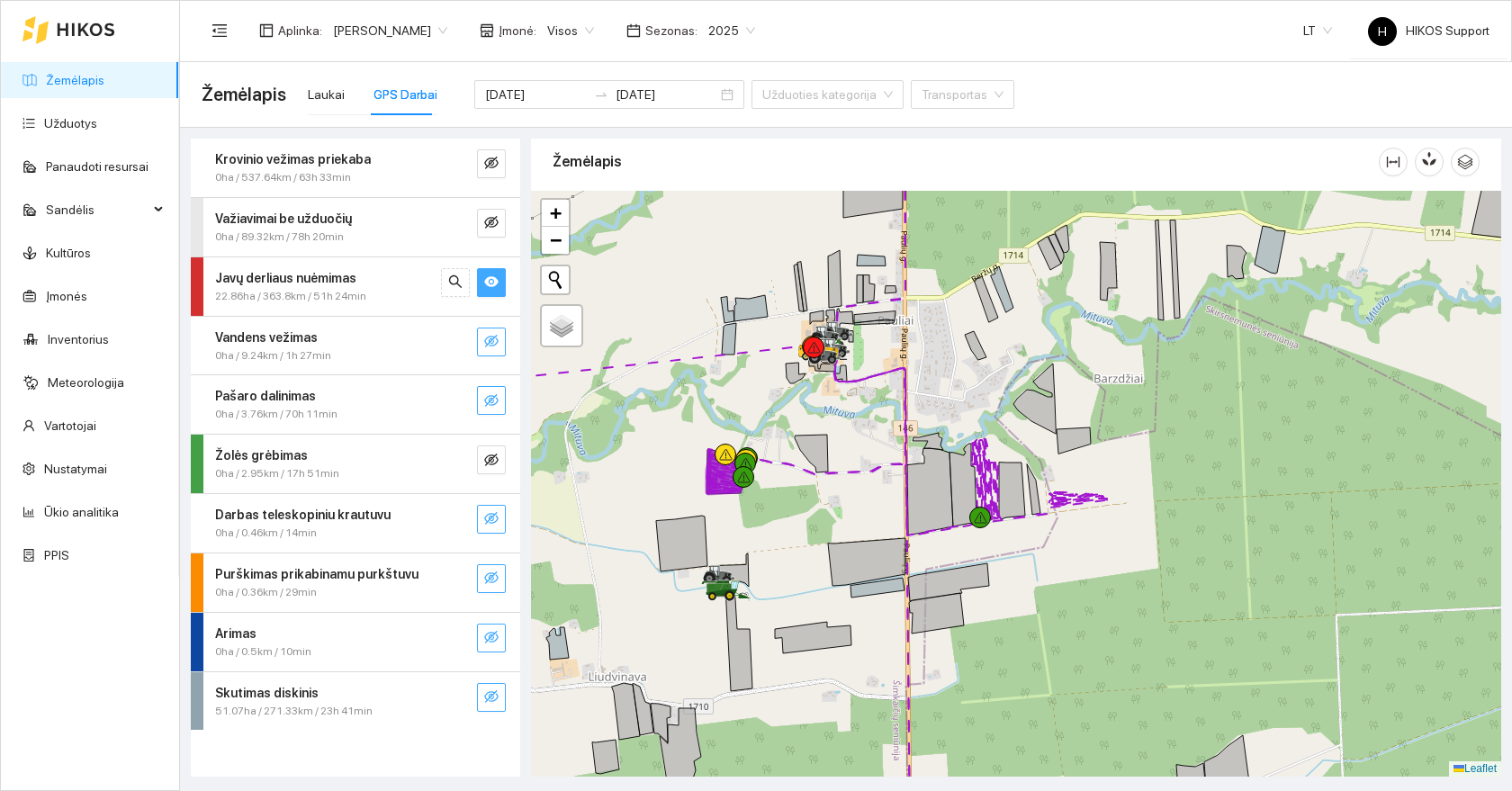
click at [492, 280] on icon "eye" at bounding box center [491, 281] width 15 height 11
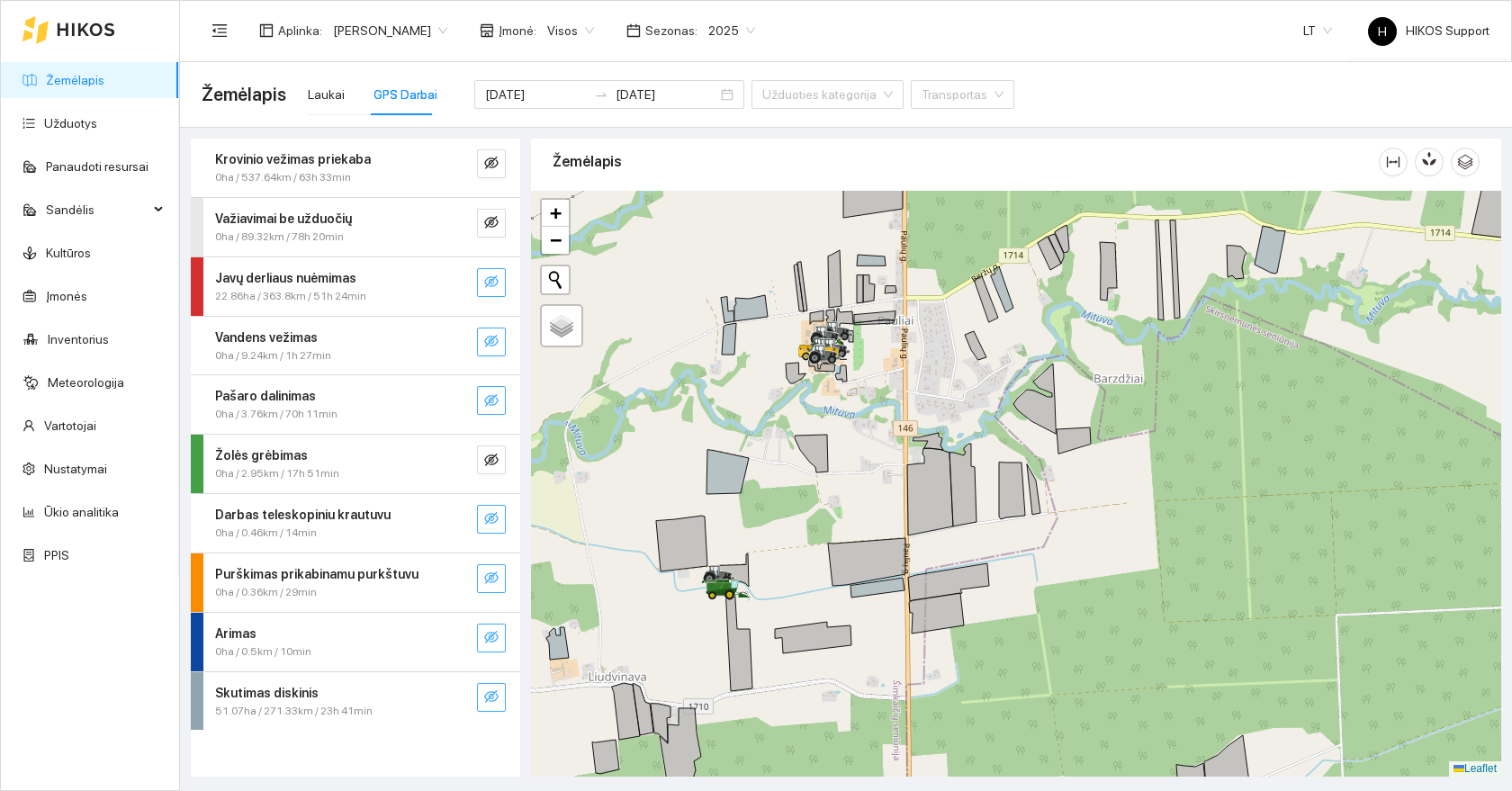
click at [492, 280] on icon "eye-invisible" at bounding box center [491, 281] width 15 height 15
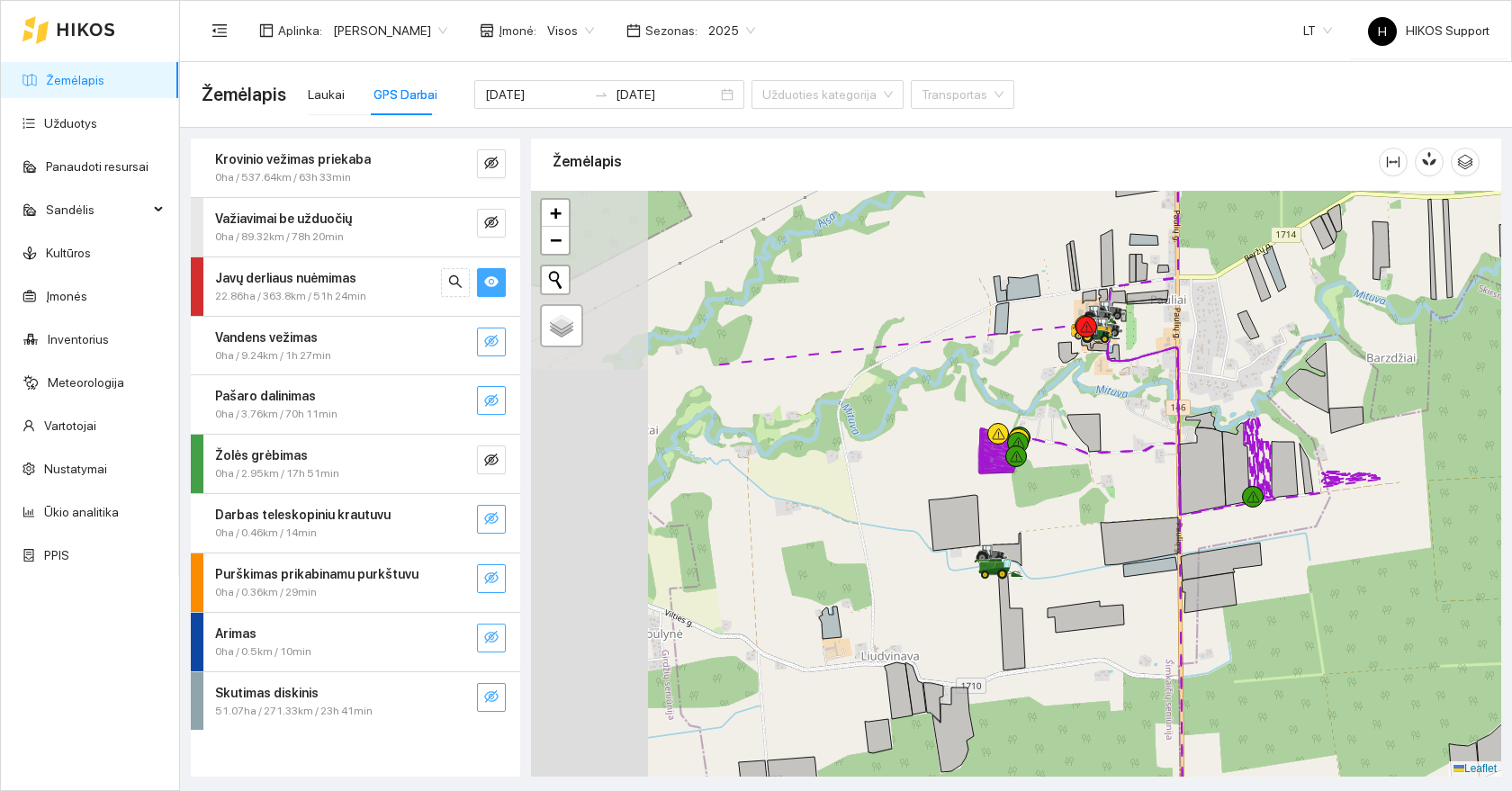
drag, startPoint x: 636, startPoint y: 450, endPoint x: 910, endPoint y: 429, distance: 274.8
click at [910, 429] on div at bounding box center [1016, 483] width 970 height 586
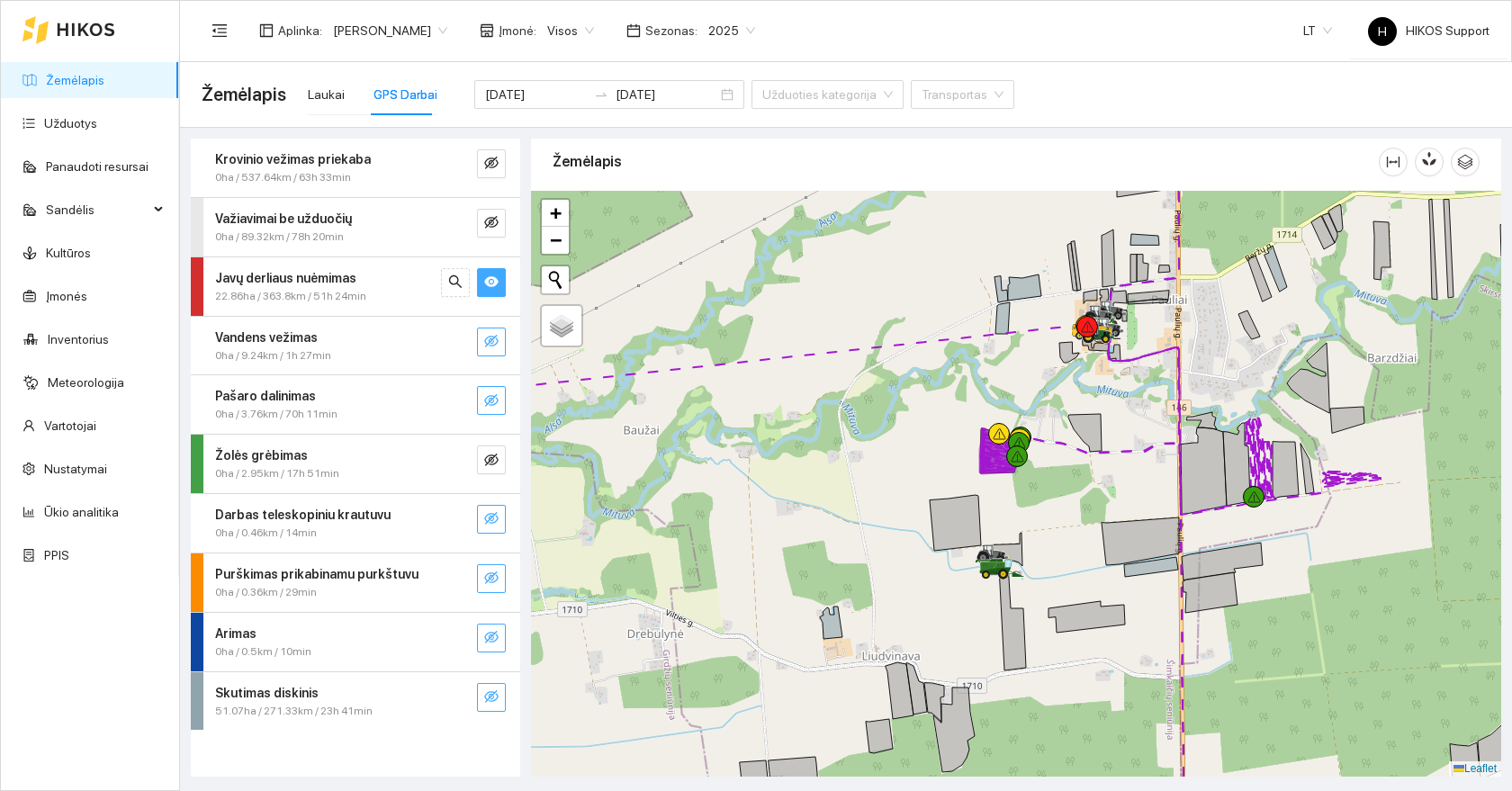
drag, startPoint x: 737, startPoint y: 488, endPoint x: 954, endPoint y: 488, distance: 217.0
click at [954, 488] on div at bounding box center [1016, 483] width 970 height 586
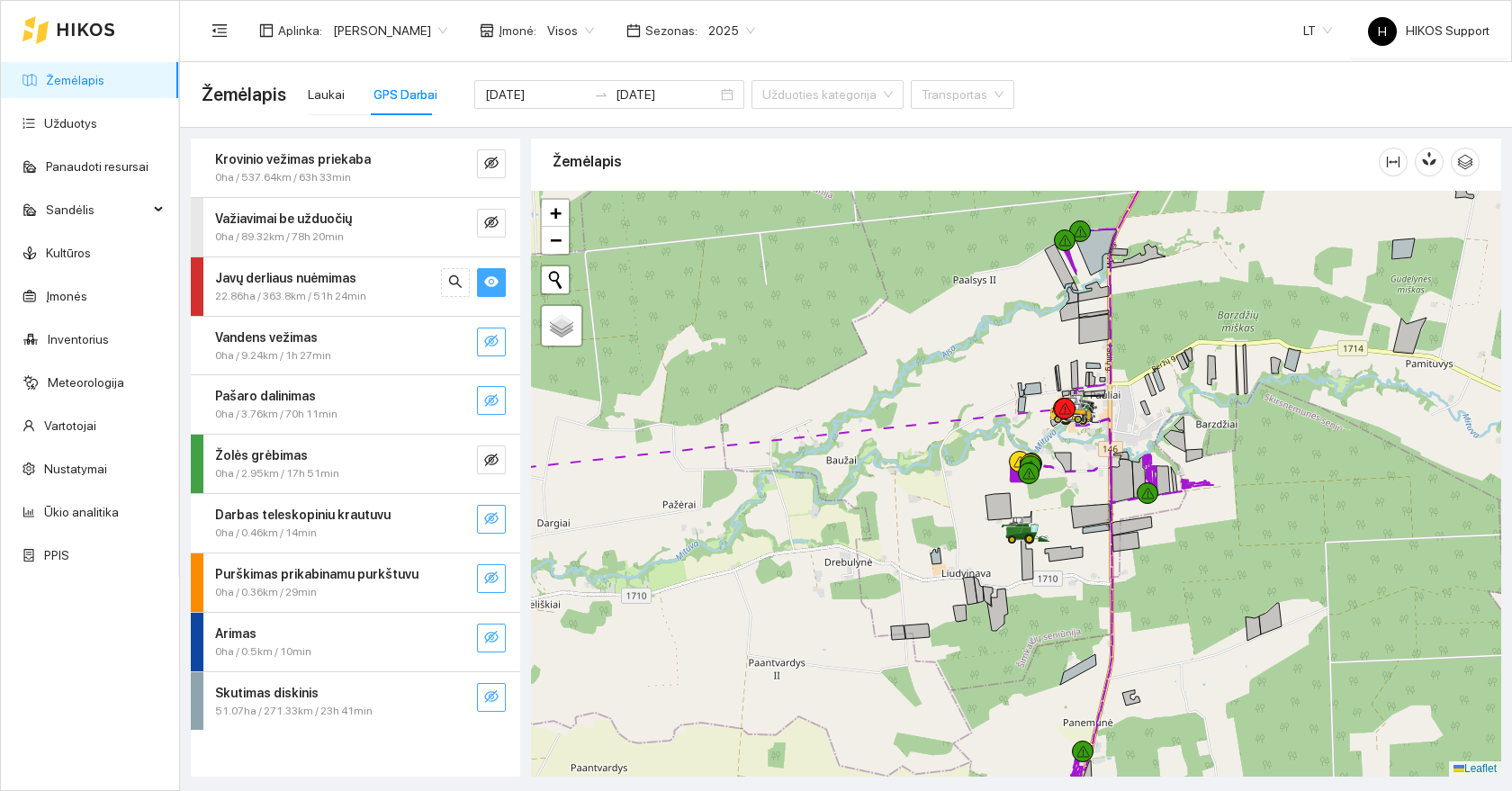
drag, startPoint x: 1039, startPoint y: 506, endPoint x: 624, endPoint y: 603, distance: 426.2
click at [624, 603] on div at bounding box center [1016, 483] width 970 height 586
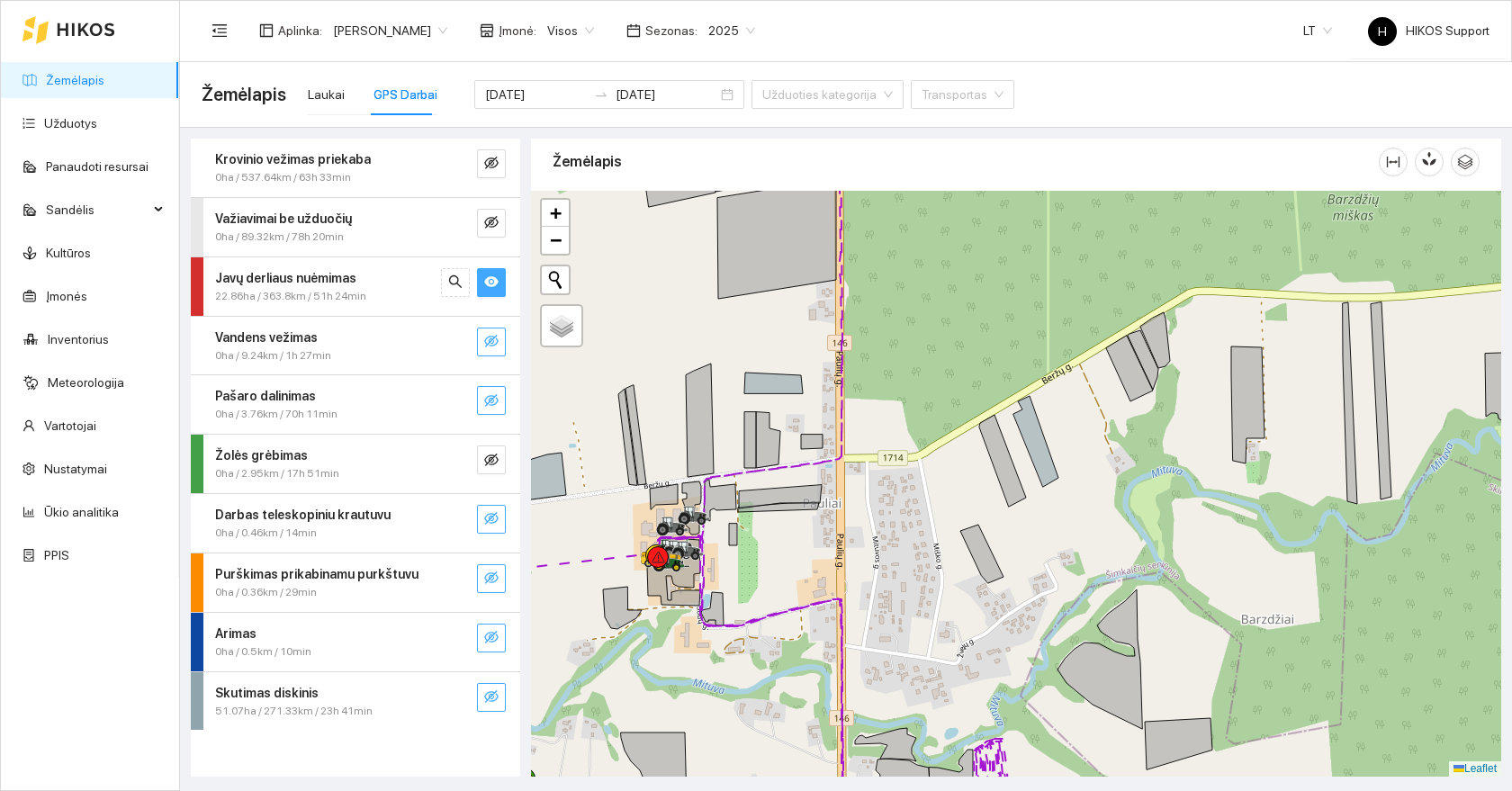
drag, startPoint x: 812, startPoint y: 687, endPoint x: 800, endPoint y: 477, distance: 210.3
click at [800, 477] on div at bounding box center [1016, 483] width 970 height 586
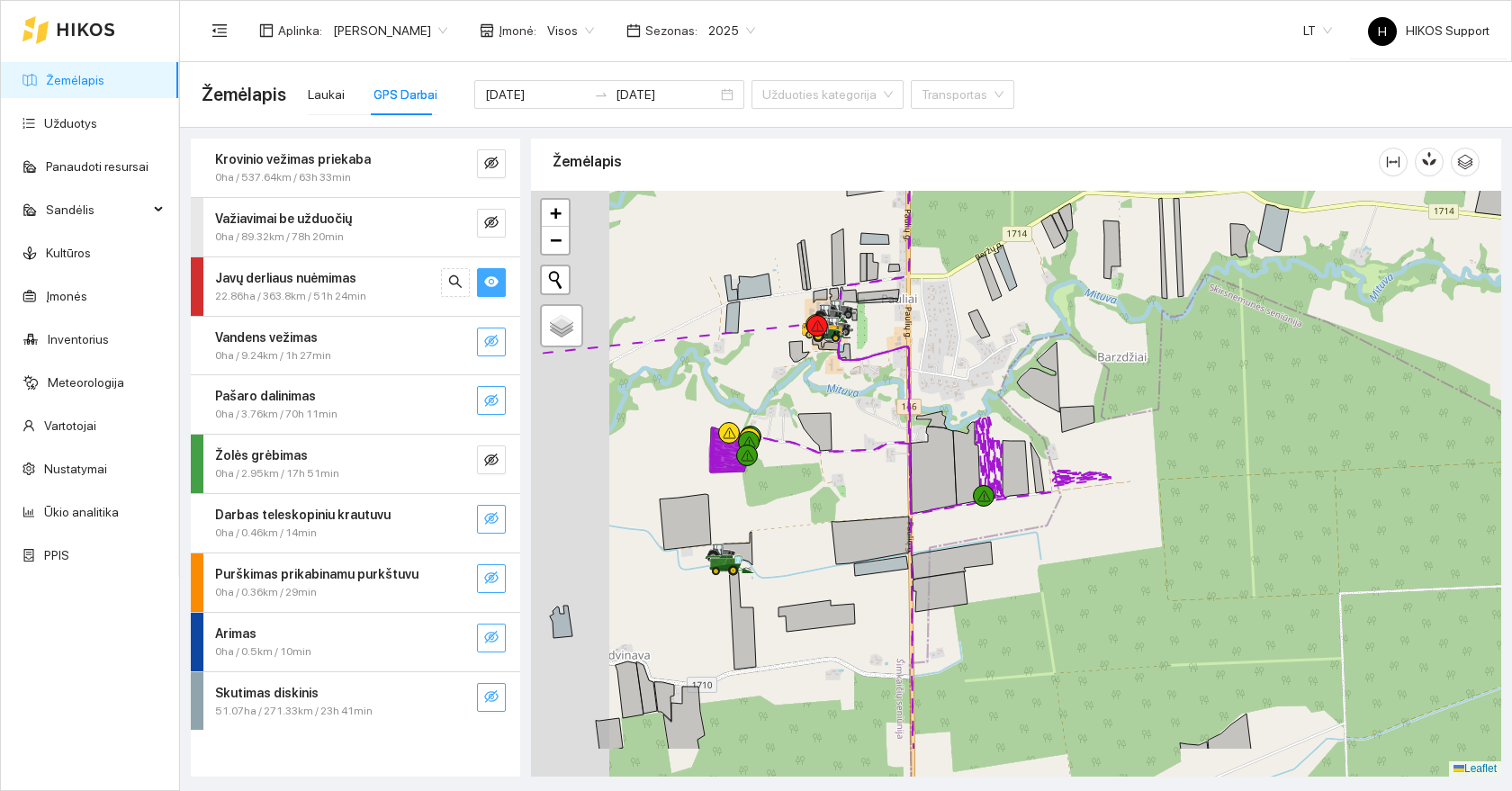
drag, startPoint x: 736, startPoint y: 487, endPoint x: 900, endPoint y: 338, distance: 221.6
click at [900, 338] on div at bounding box center [1016, 483] width 970 height 586
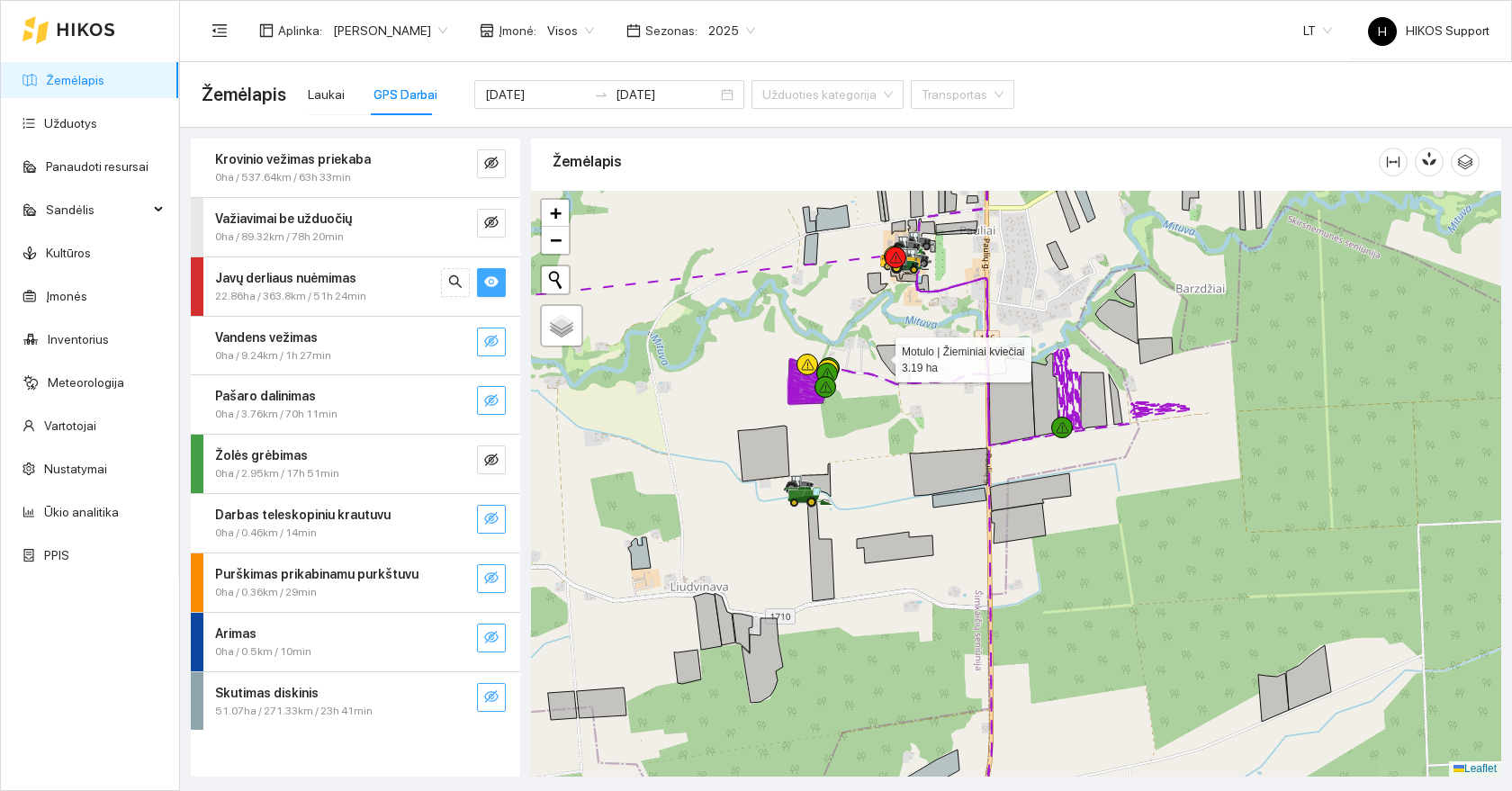
drag, startPoint x: 879, startPoint y: 355, endPoint x: 749, endPoint y: 608, distance: 284.4
click at [876, 383] on icon at bounding box center [893, 363] width 33 height 38
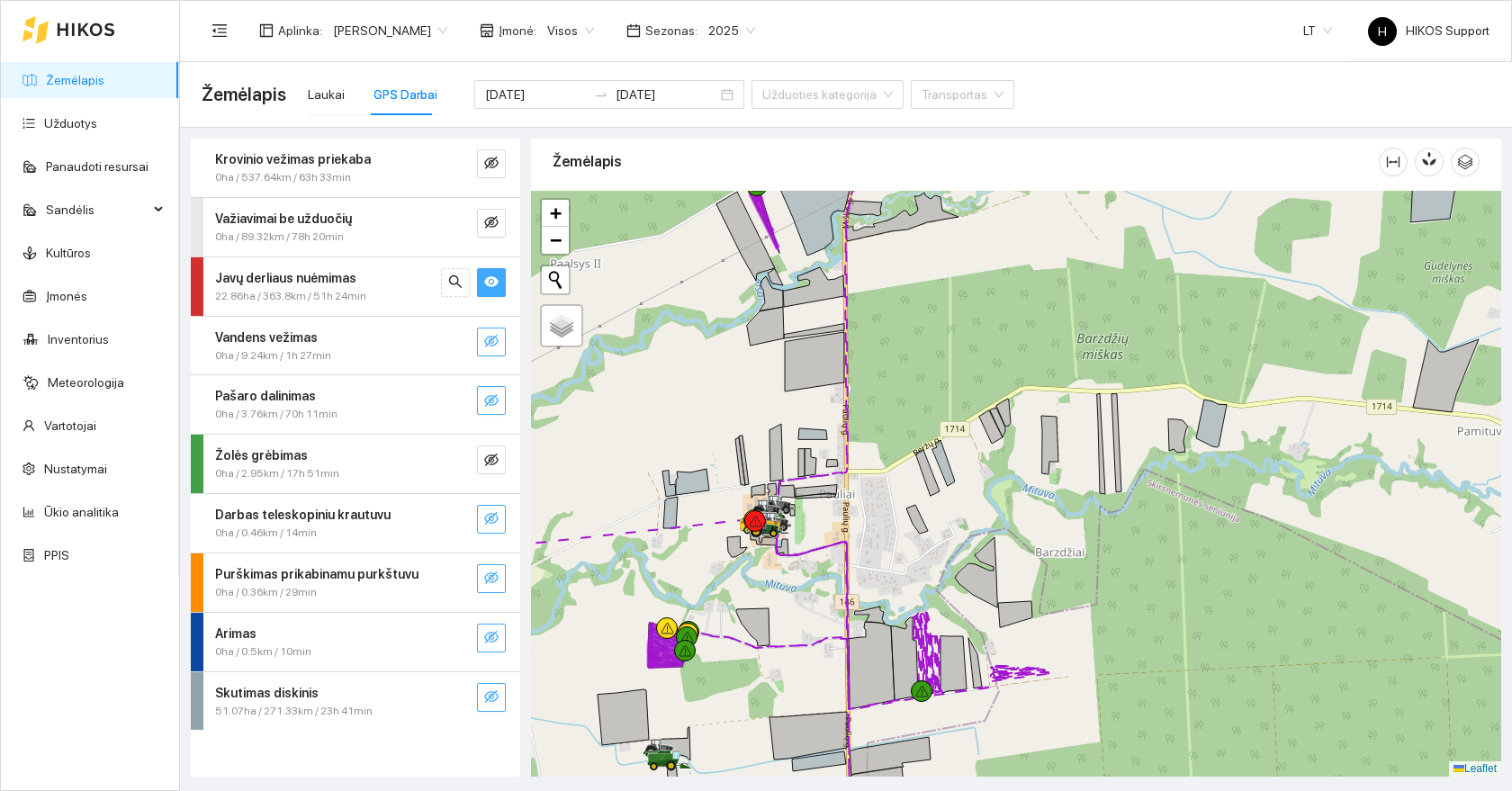
click at [495, 267] on div "Javų derliaus nuėmimas 22.86ha / 363.8km / 51h 24min" at bounding box center [355, 286] width 329 height 59
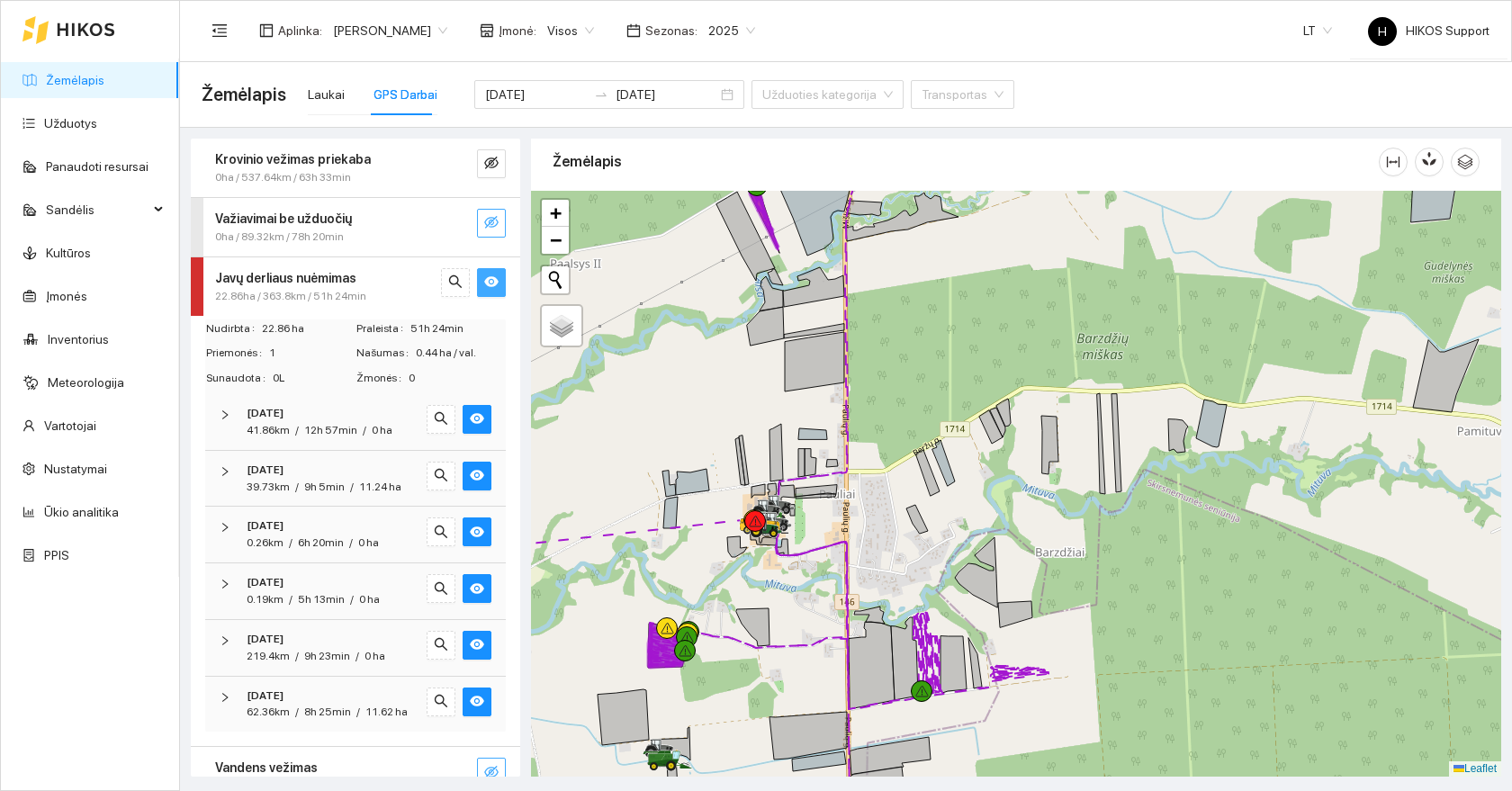
click at [497, 215] on icon "eye-invisible" at bounding box center [491, 222] width 15 height 15
click at [495, 274] on icon "eye" at bounding box center [491, 281] width 15 height 15
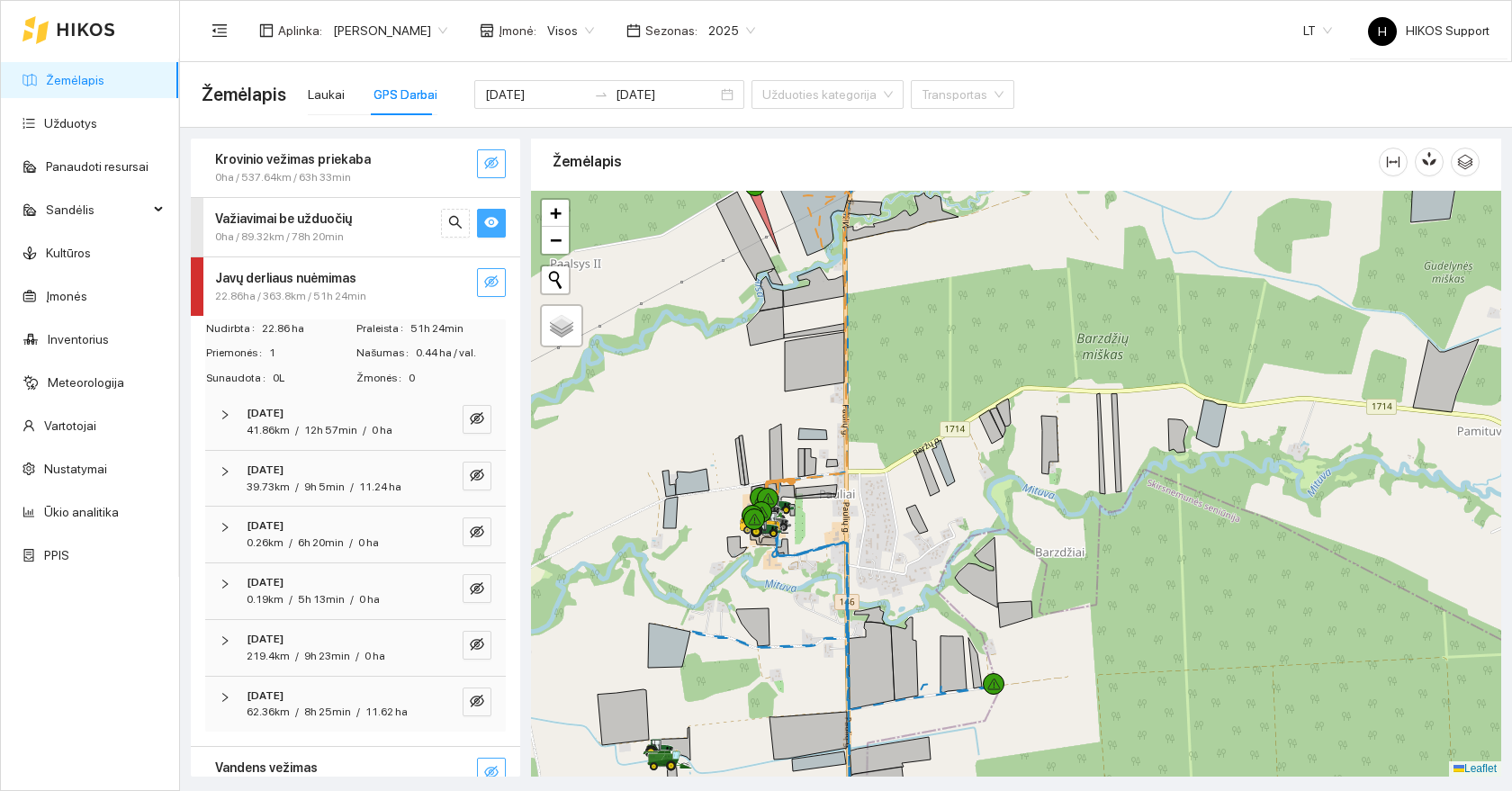
click at [492, 168] on icon "eye-invisible" at bounding box center [491, 162] width 15 height 13
click at [492, 168] on icon "eye" at bounding box center [491, 163] width 15 height 11
click at [488, 227] on icon "eye" at bounding box center [491, 222] width 15 height 11
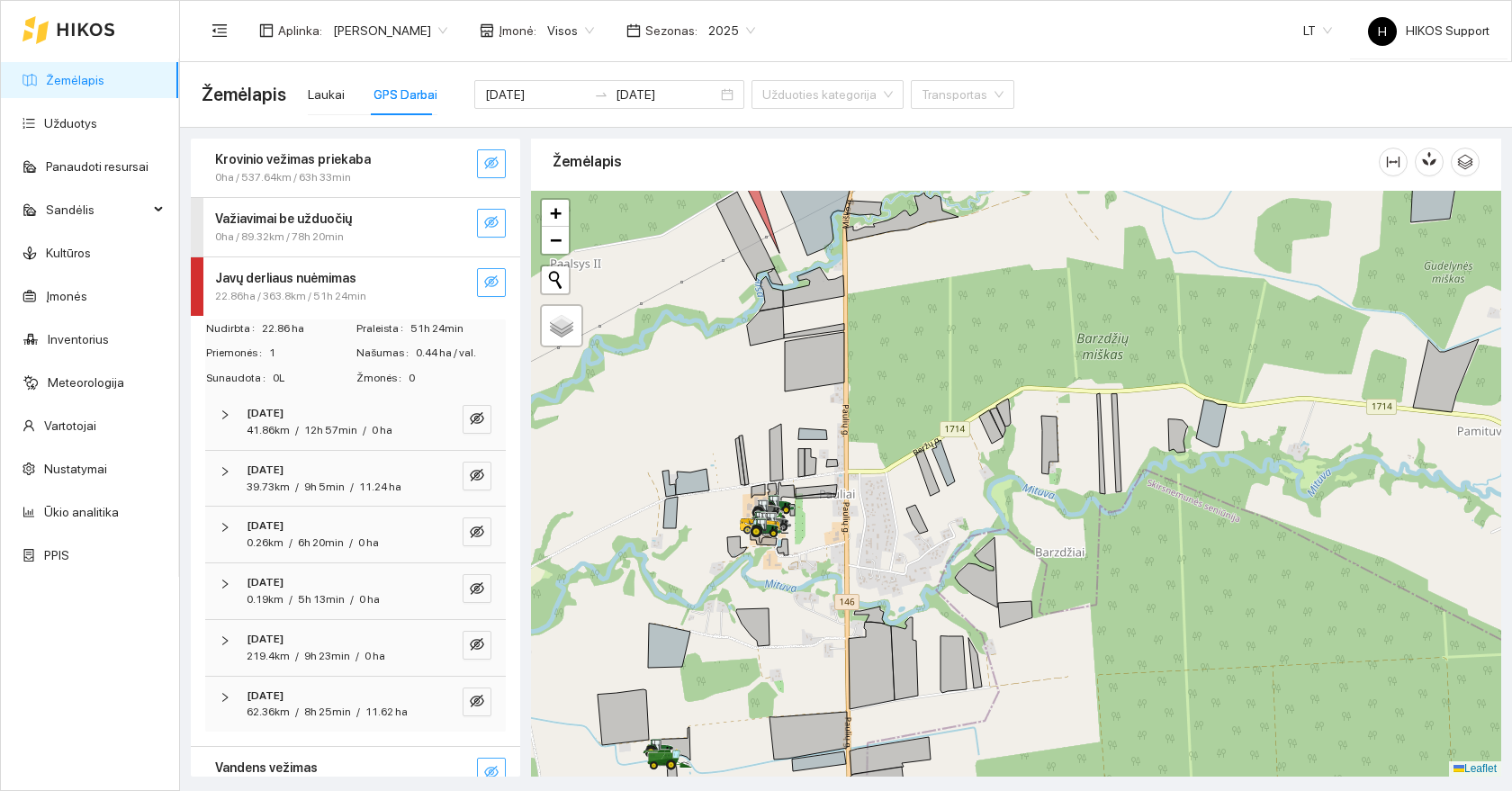
click at [802, 562] on div at bounding box center [1016, 483] width 970 height 586
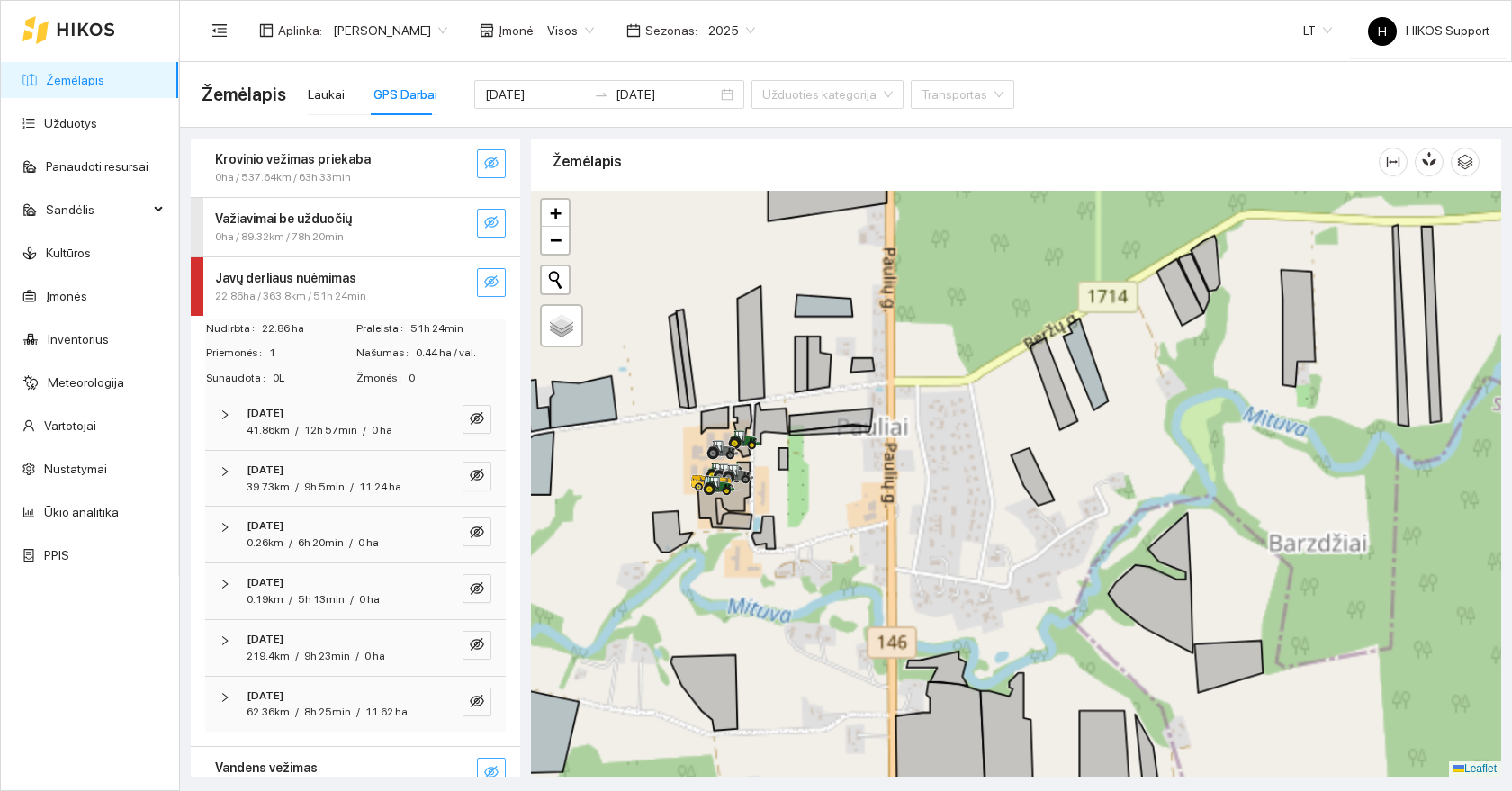
click at [802, 562] on div at bounding box center [1016, 483] width 970 height 586
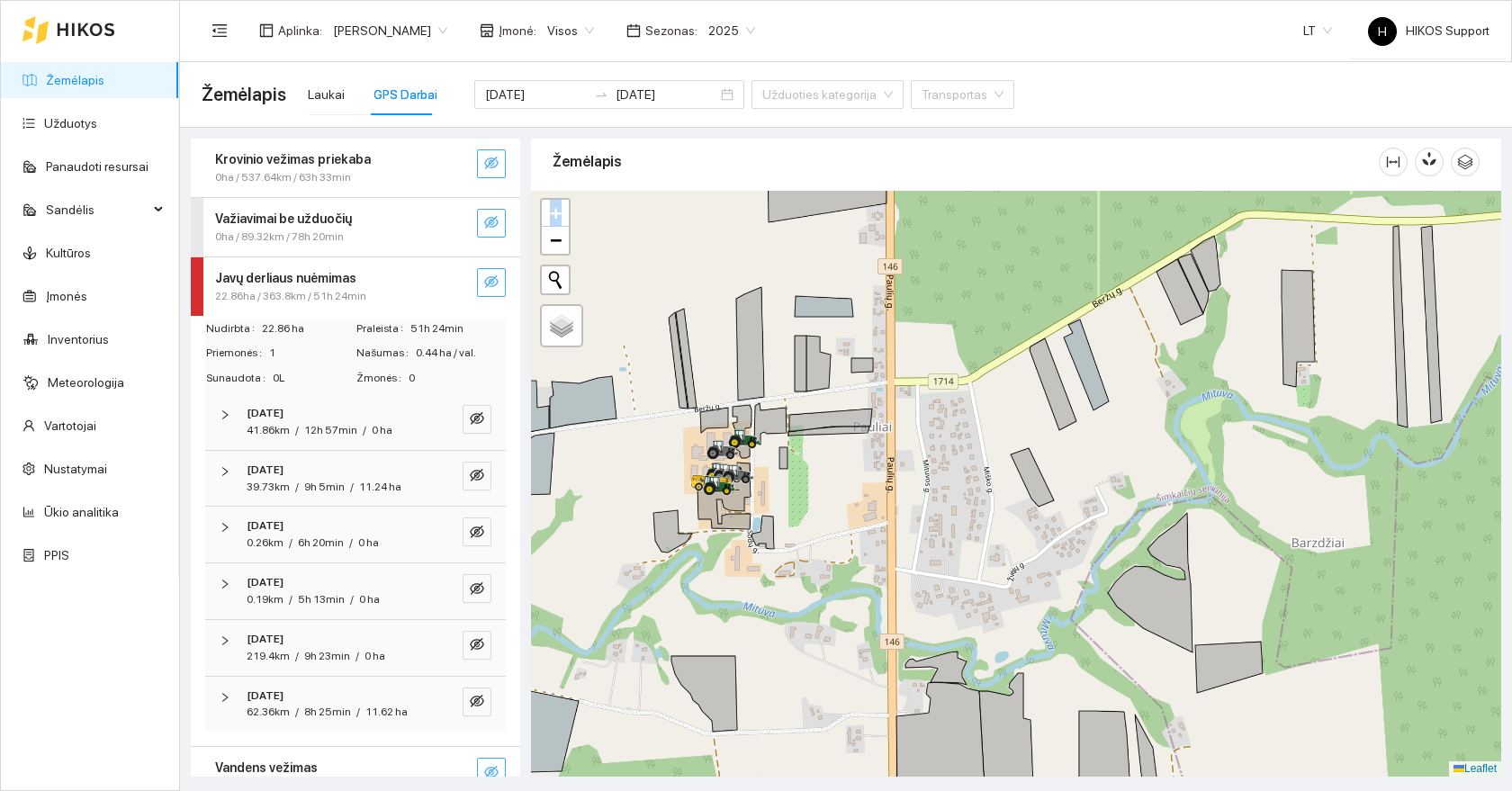
click at [805, 483] on div at bounding box center [1016, 483] width 970 height 586
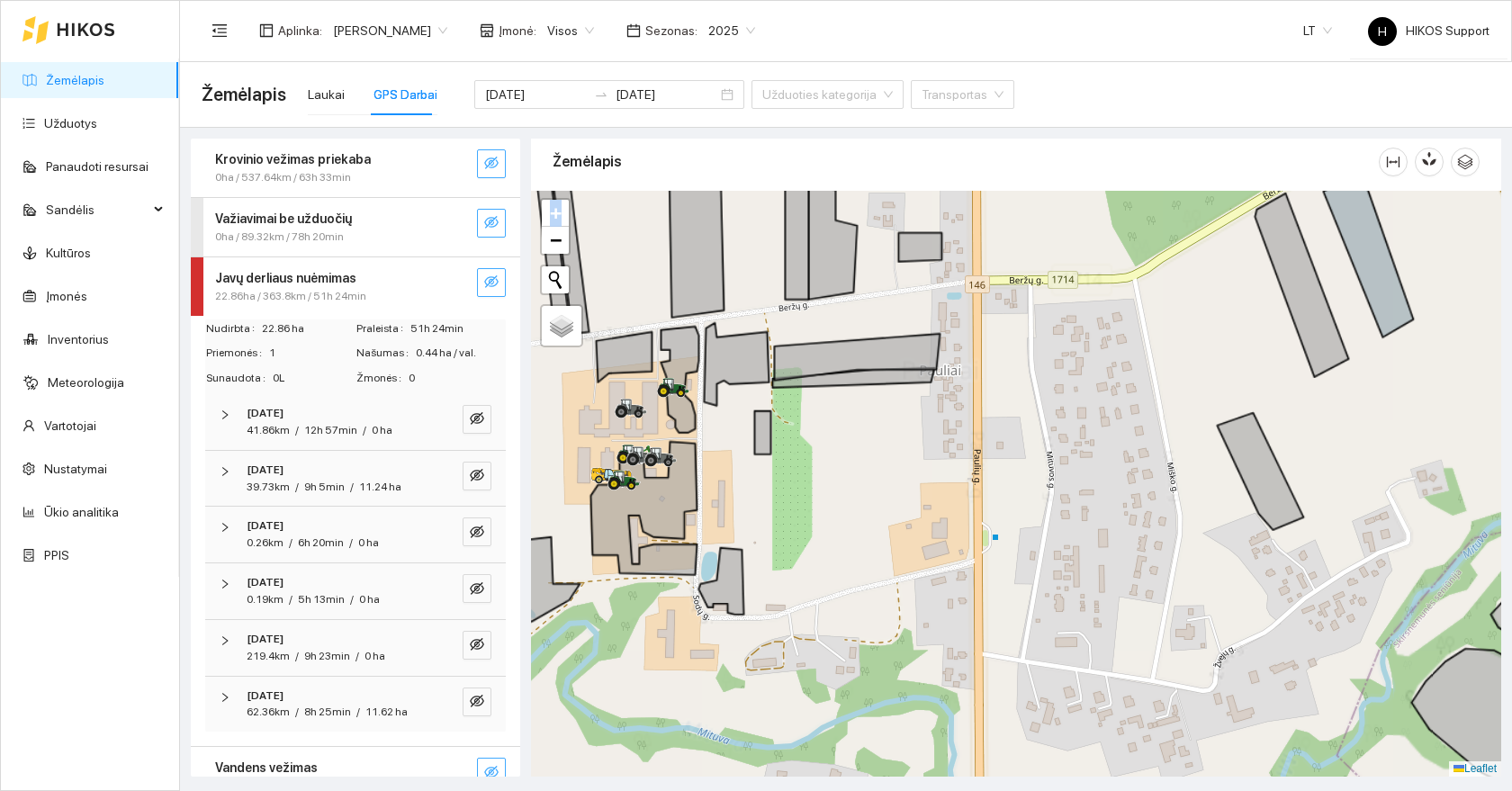
click at [735, 463] on div at bounding box center [1016, 483] width 970 height 586
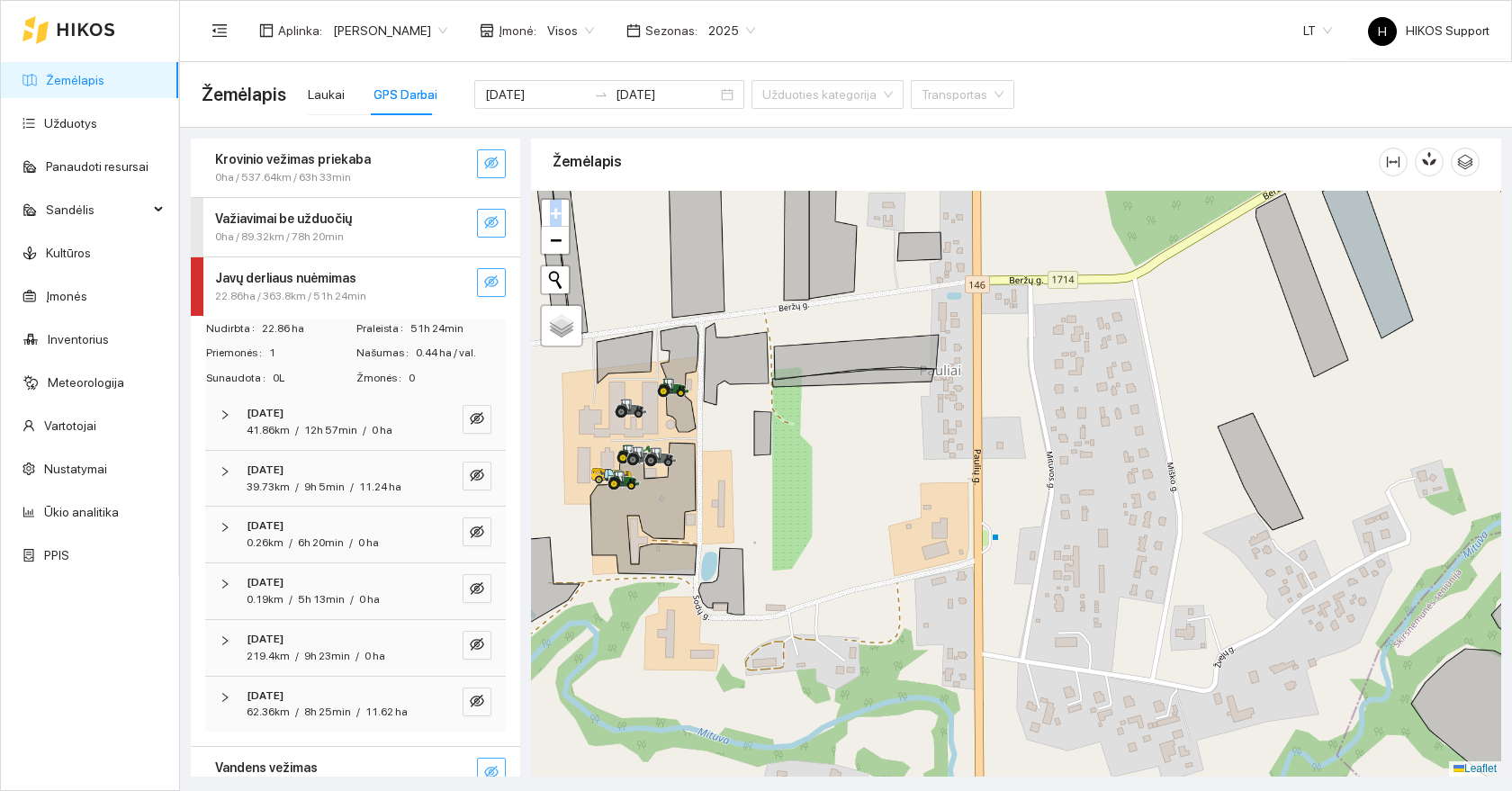
click at [735, 463] on div at bounding box center [1016, 483] width 970 height 586
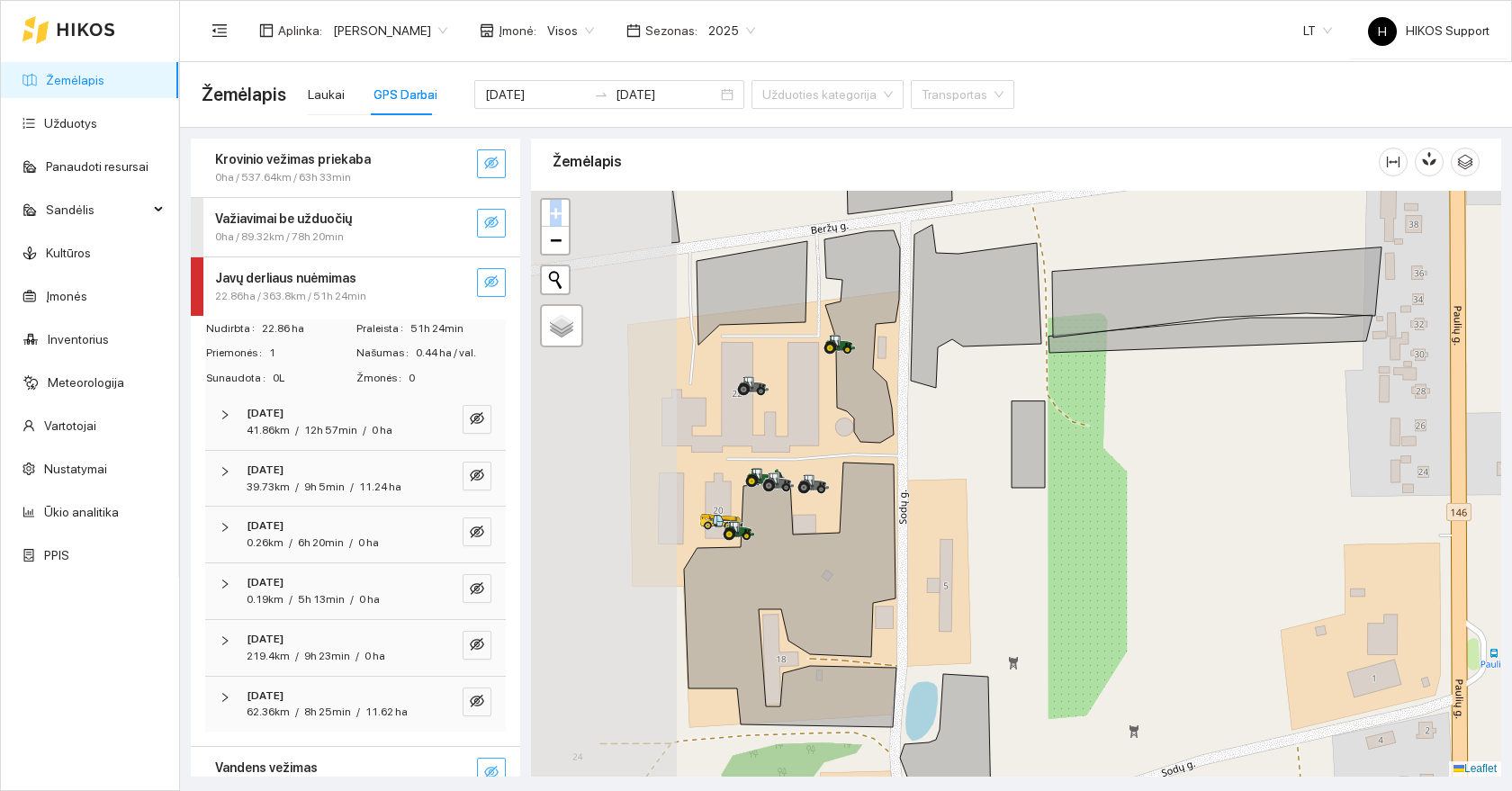
drag, startPoint x: 725, startPoint y: 451, endPoint x: 967, endPoint y: 494, distance: 245.8
click at [967, 494] on div at bounding box center [1016, 483] width 970 height 586
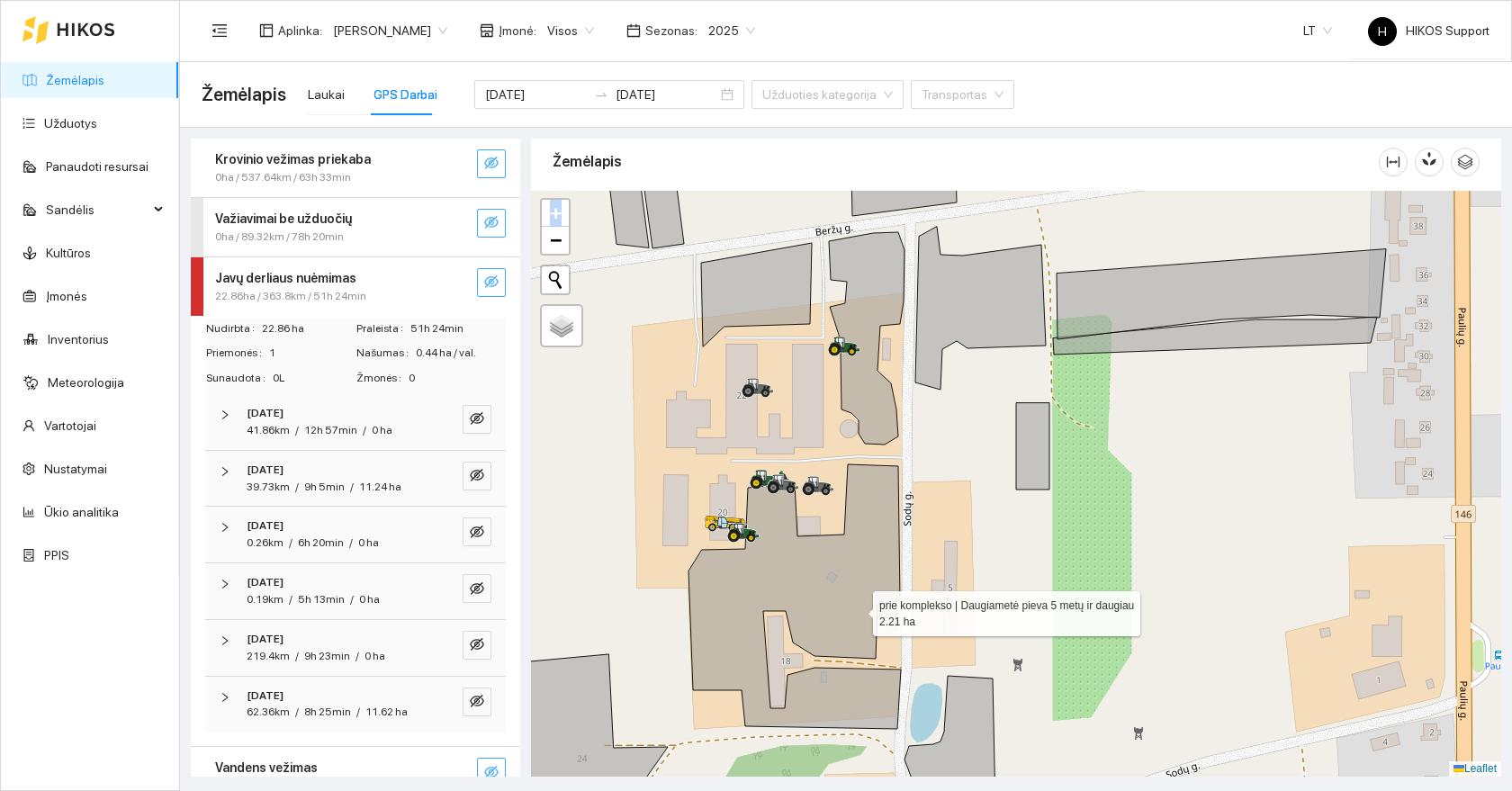
click at [844, 598] on icon at bounding box center [794, 596] width 212 height 265
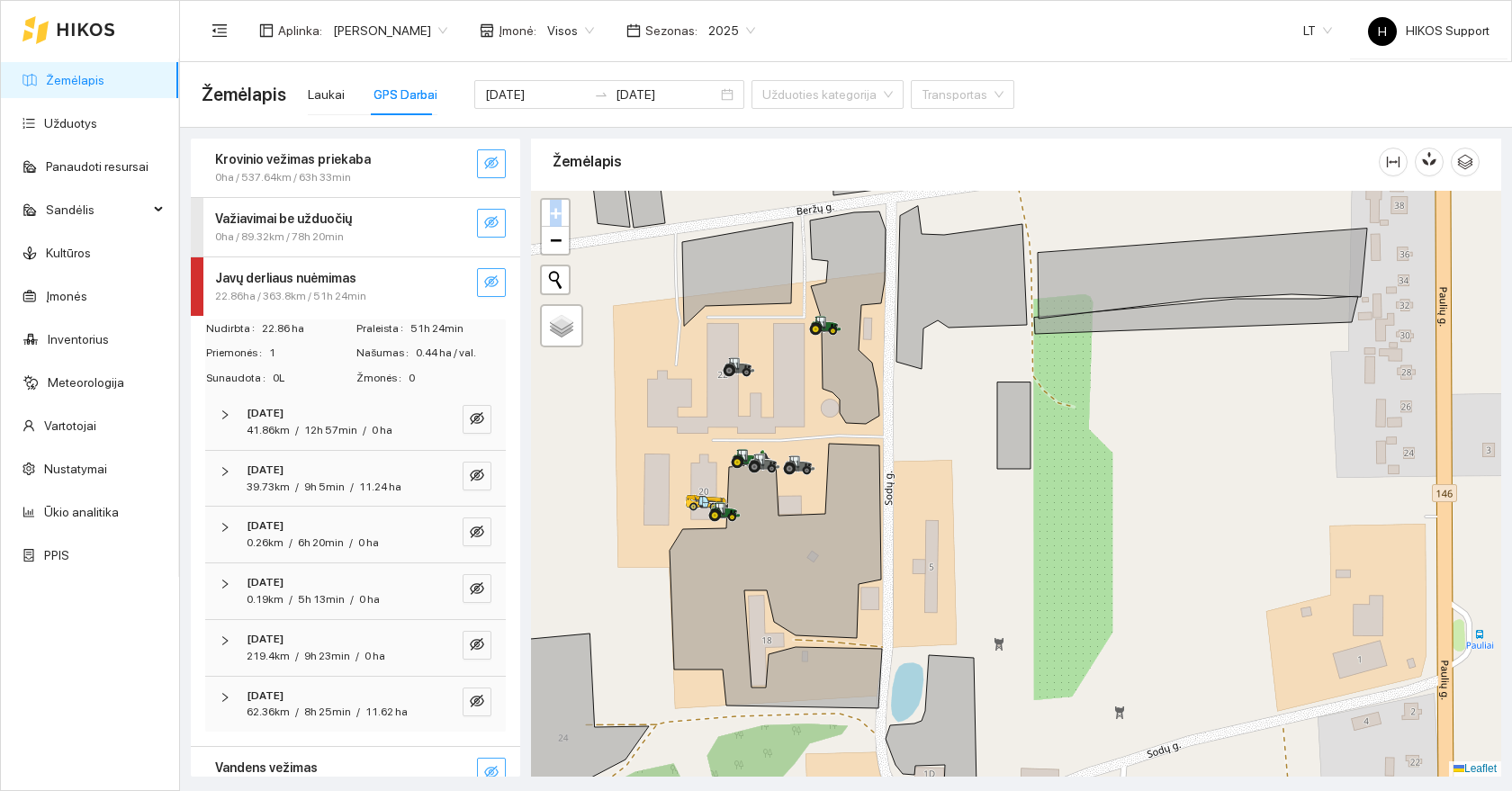
drag, startPoint x: 954, startPoint y: 616, endPoint x: 865, endPoint y: 479, distance: 163.4
click at [865, 479] on div at bounding box center [1016, 483] width 970 height 586
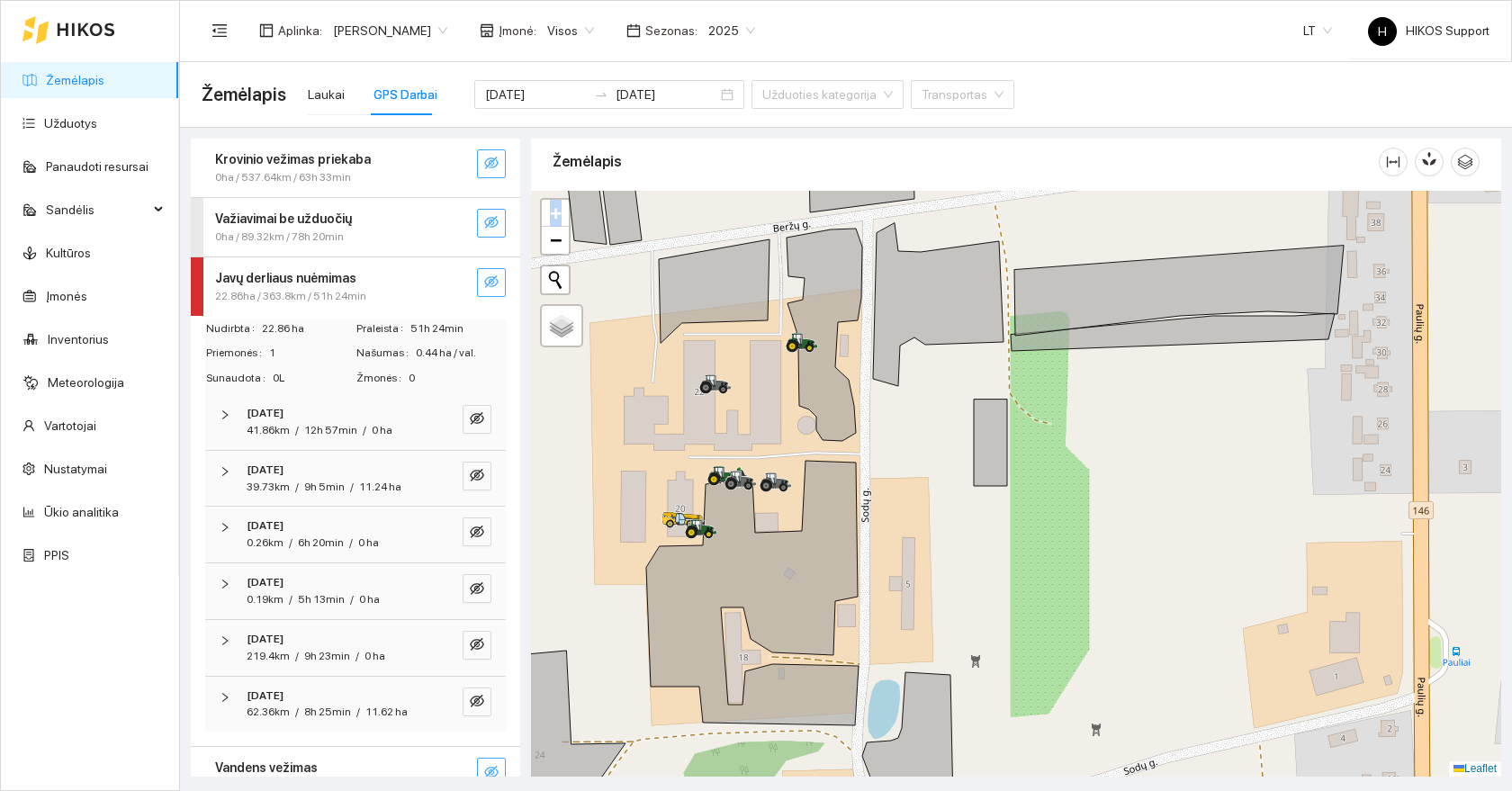
drag, startPoint x: 622, startPoint y: 336, endPoint x: 651, endPoint y: 366, distance: 41.7
click at [651, 366] on div at bounding box center [1016, 483] width 970 height 586
click at [342, 292] on span "22.86ha / 363.8km / 51h 24min" at bounding box center [290, 297] width 151 height 18
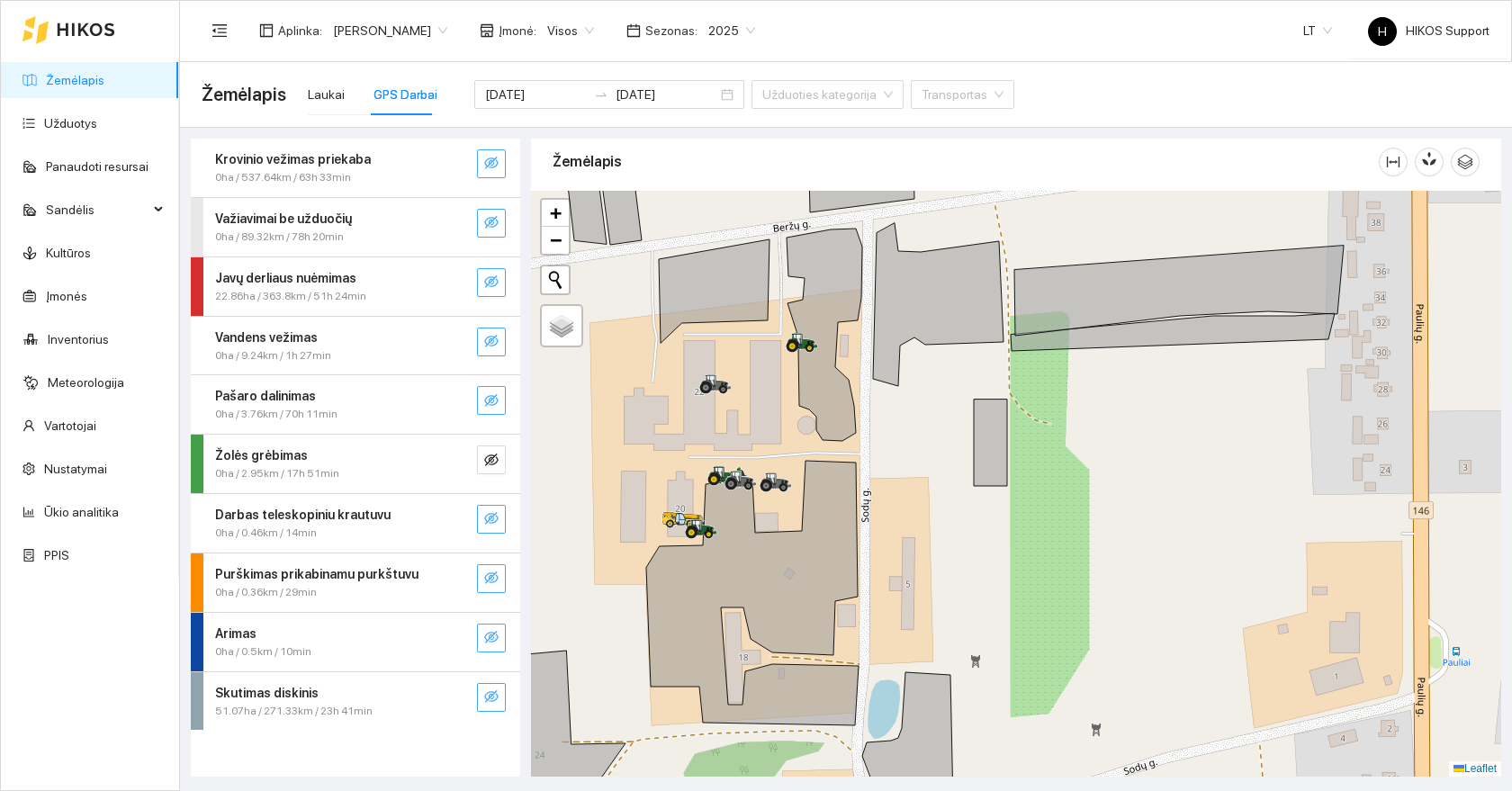
click at [311, 397] on div "Pašaro dalinimas" at bounding box center [325, 396] width 221 height 20
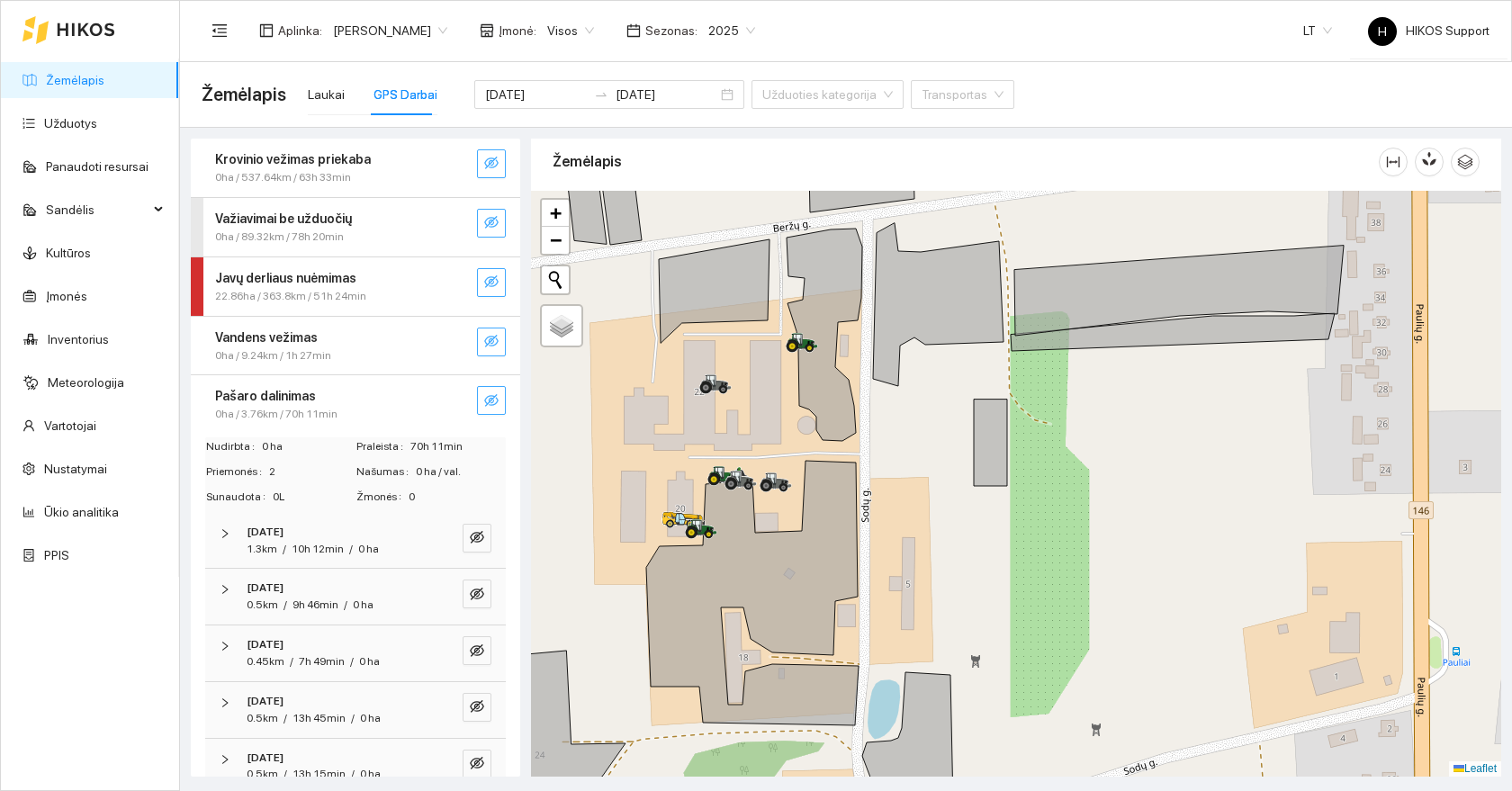
click at [315, 406] on span "0ha / 3.76km / 70h 11min" at bounding box center [275, 414] width 122 height 18
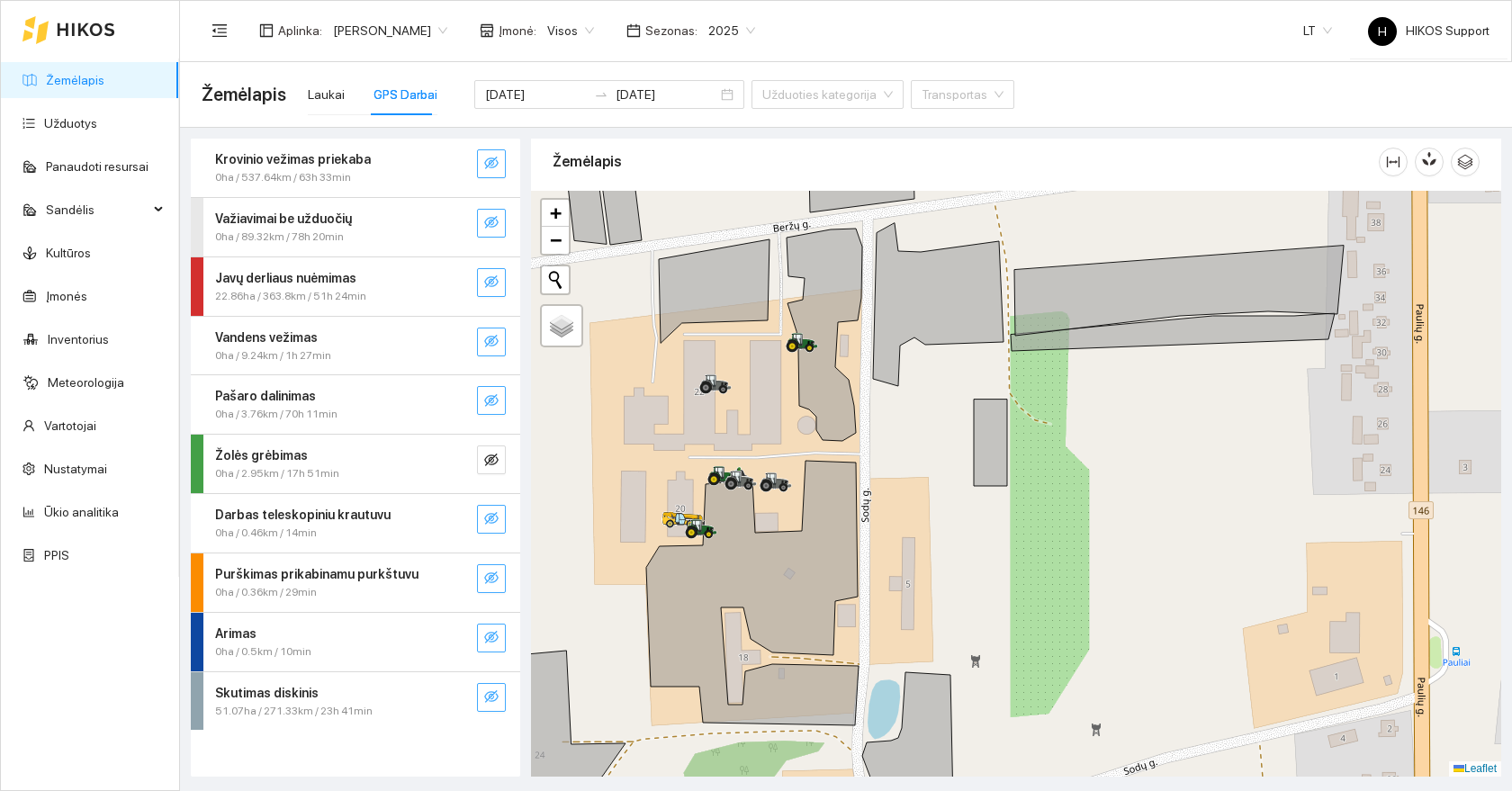
click at [284, 335] on strong "Vandens vežimas" at bounding box center [266, 337] width 103 height 15
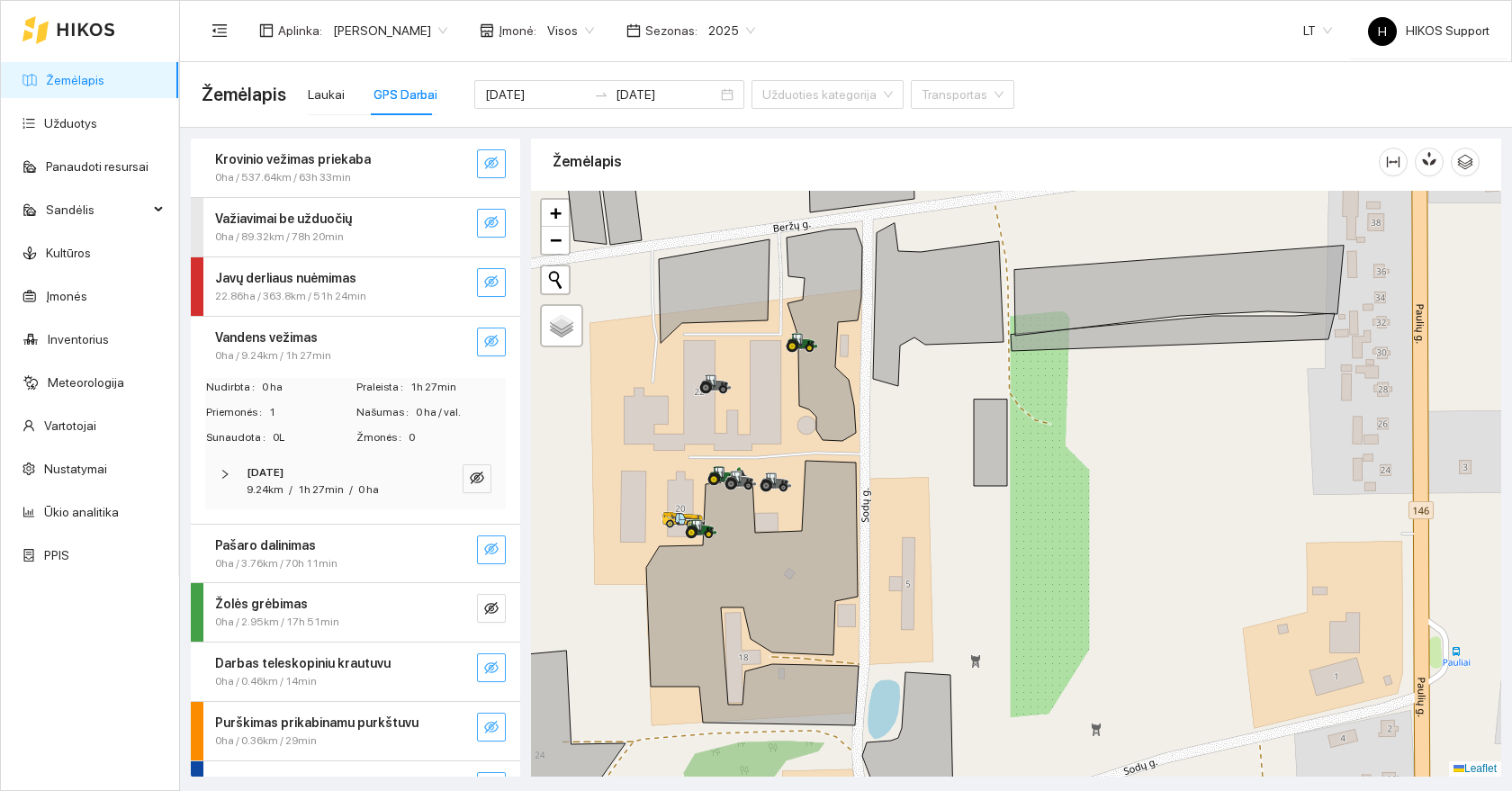
click at [294, 349] on span "0ha / 9.24km / 1h 27min" at bounding box center [273, 356] width 116 height 18
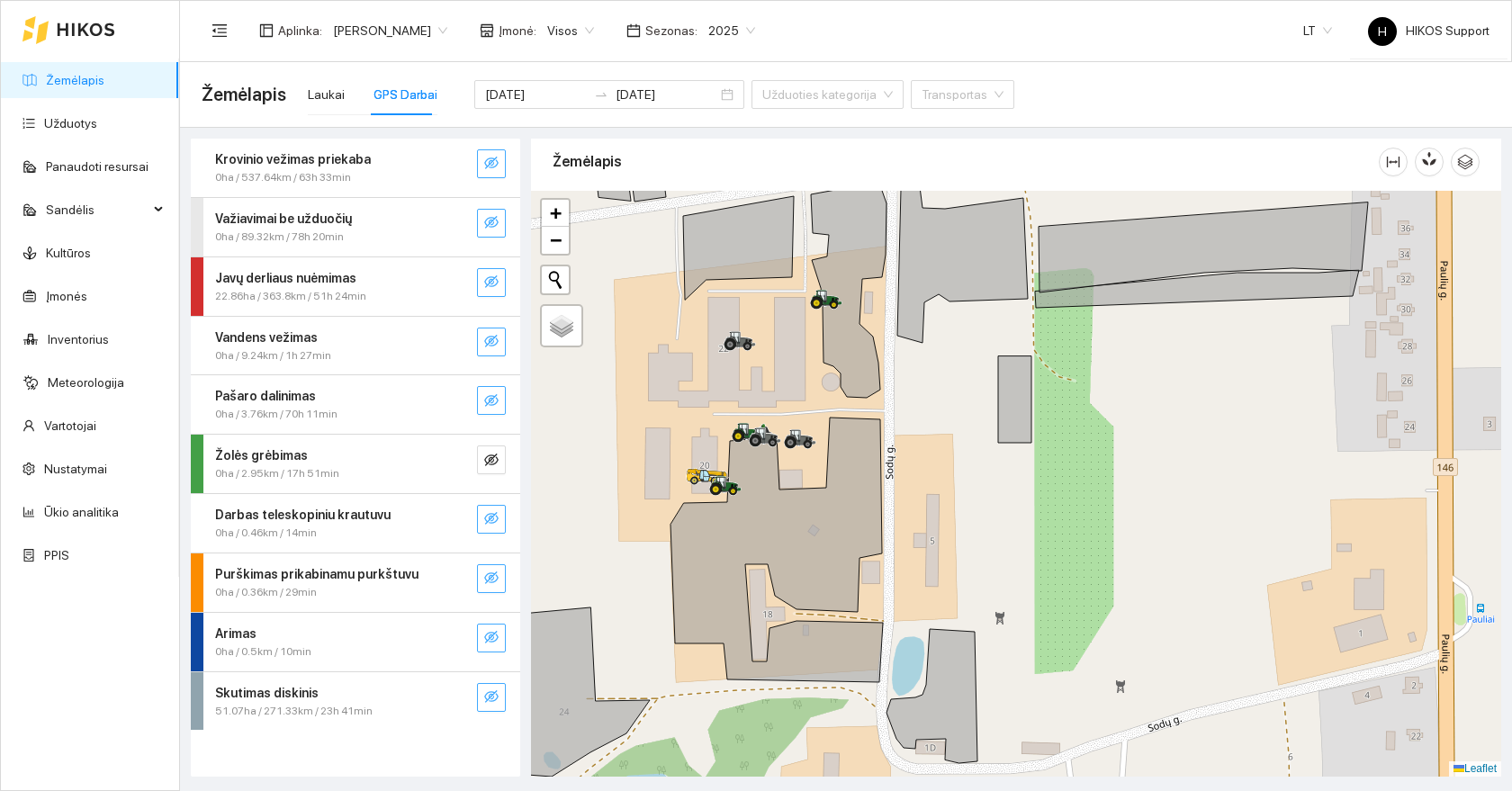
drag, startPoint x: 656, startPoint y: 414, endPoint x: 681, endPoint y: 371, distance: 49.7
click at [681, 371] on div at bounding box center [1016, 483] width 970 height 586
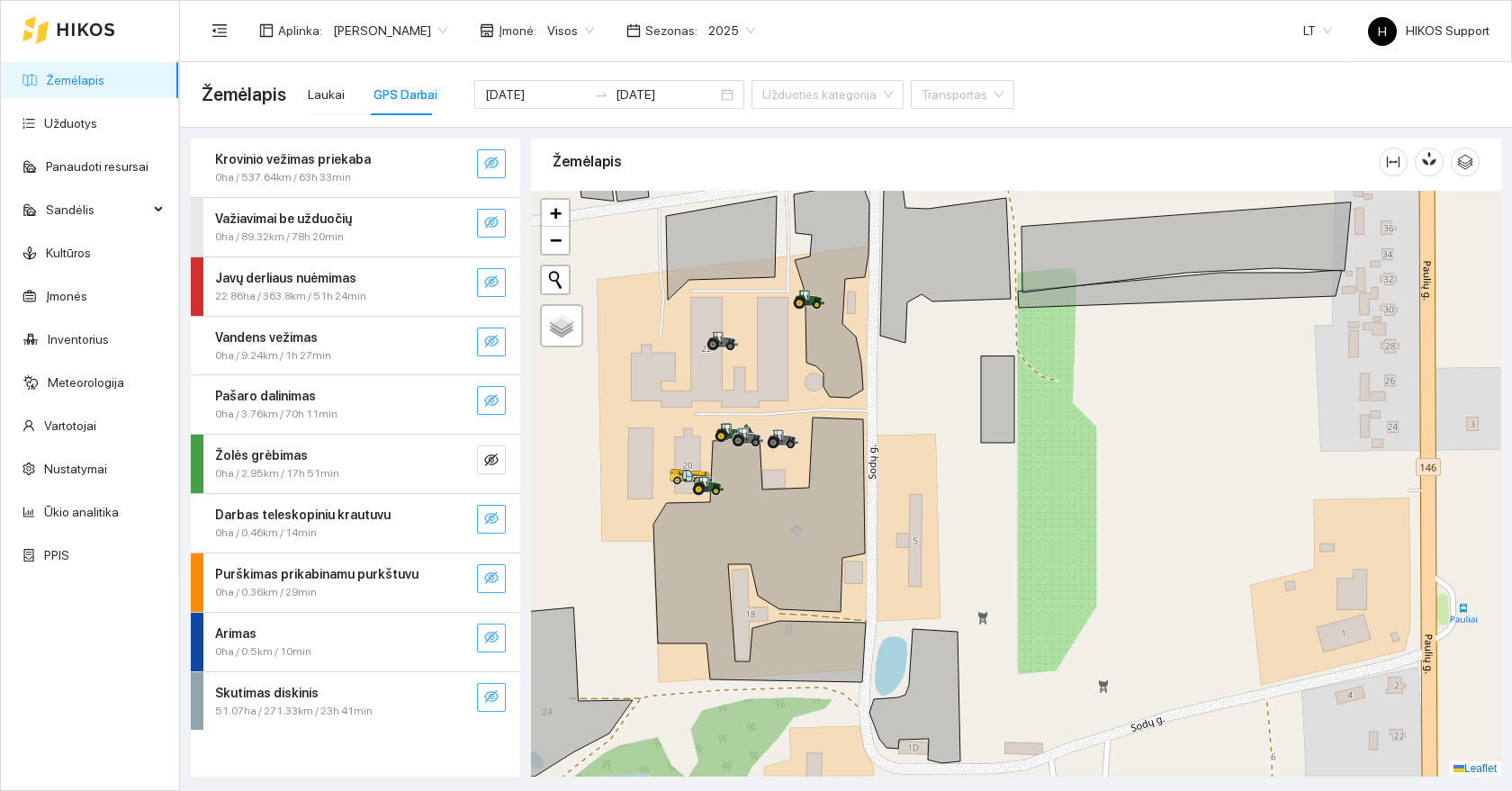
drag, startPoint x: 729, startPoint y: 401, endPoint x: 712, endPoint y: 401, distance: 17.0
click at [712, 401] on div at bounding box center [1016, 483] width 970 height 586
click at [498, 456] on button "button" at bounding box center [490, 459] width 28 height 28
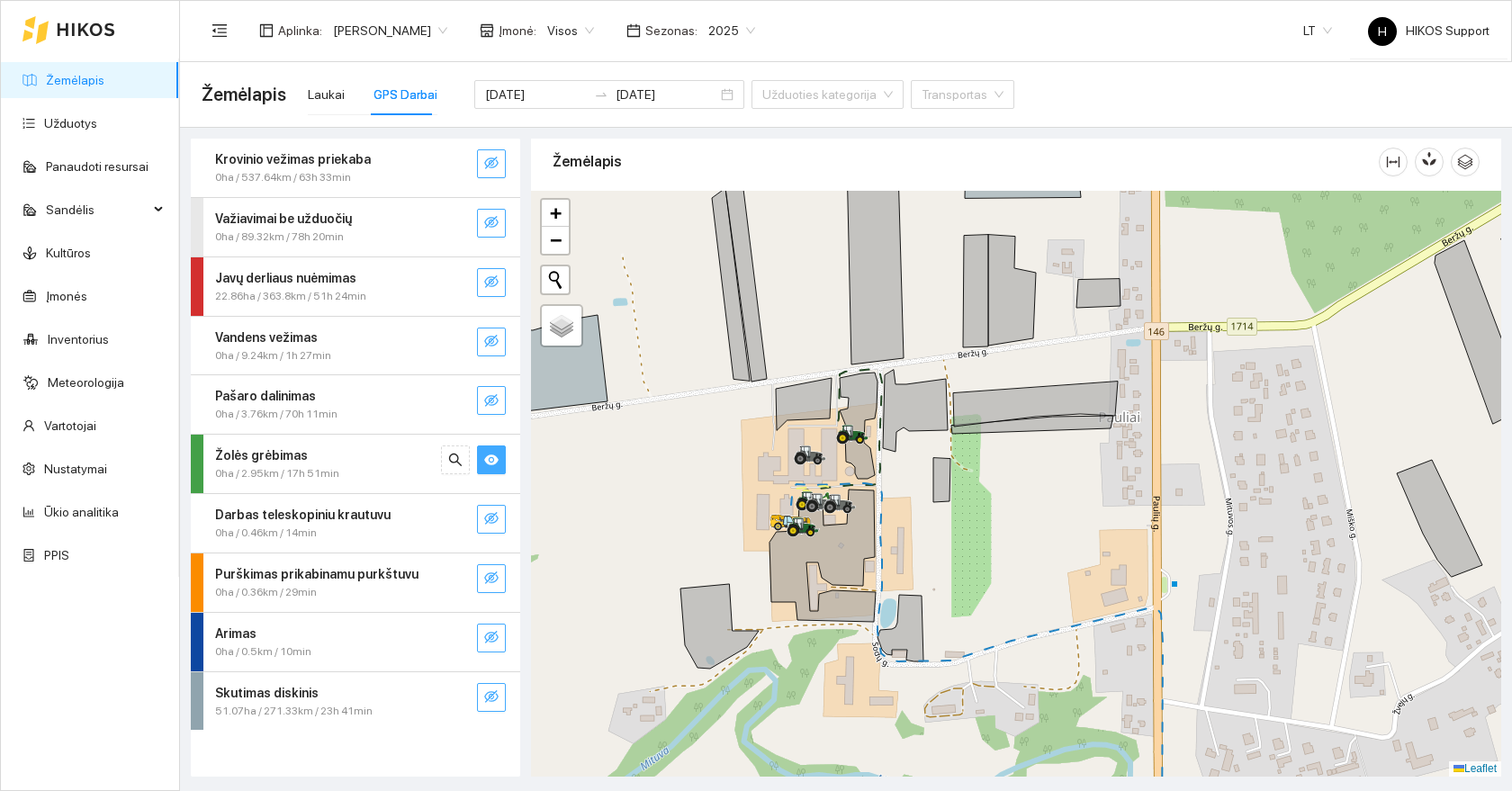
click at [499, 458] on button "button" at bounding box center [490, 459] width 28 height 28
click at [487, 692] on icon "eye-invisible" at bounding box center [491, 696] width 15 height 15
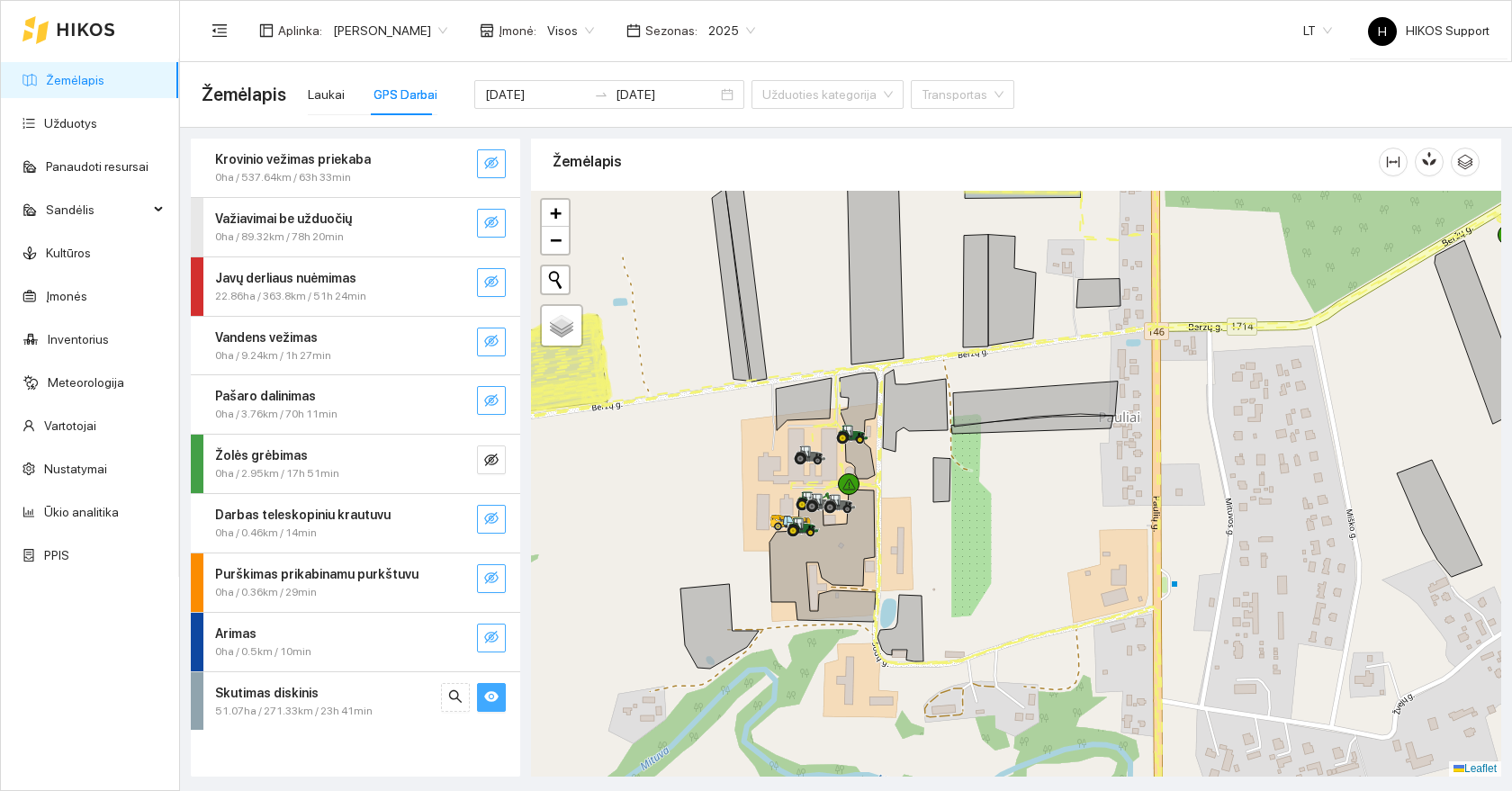
click at [485, 692] on icon "eye" at bounding box center [491, 695] width 15 height 11
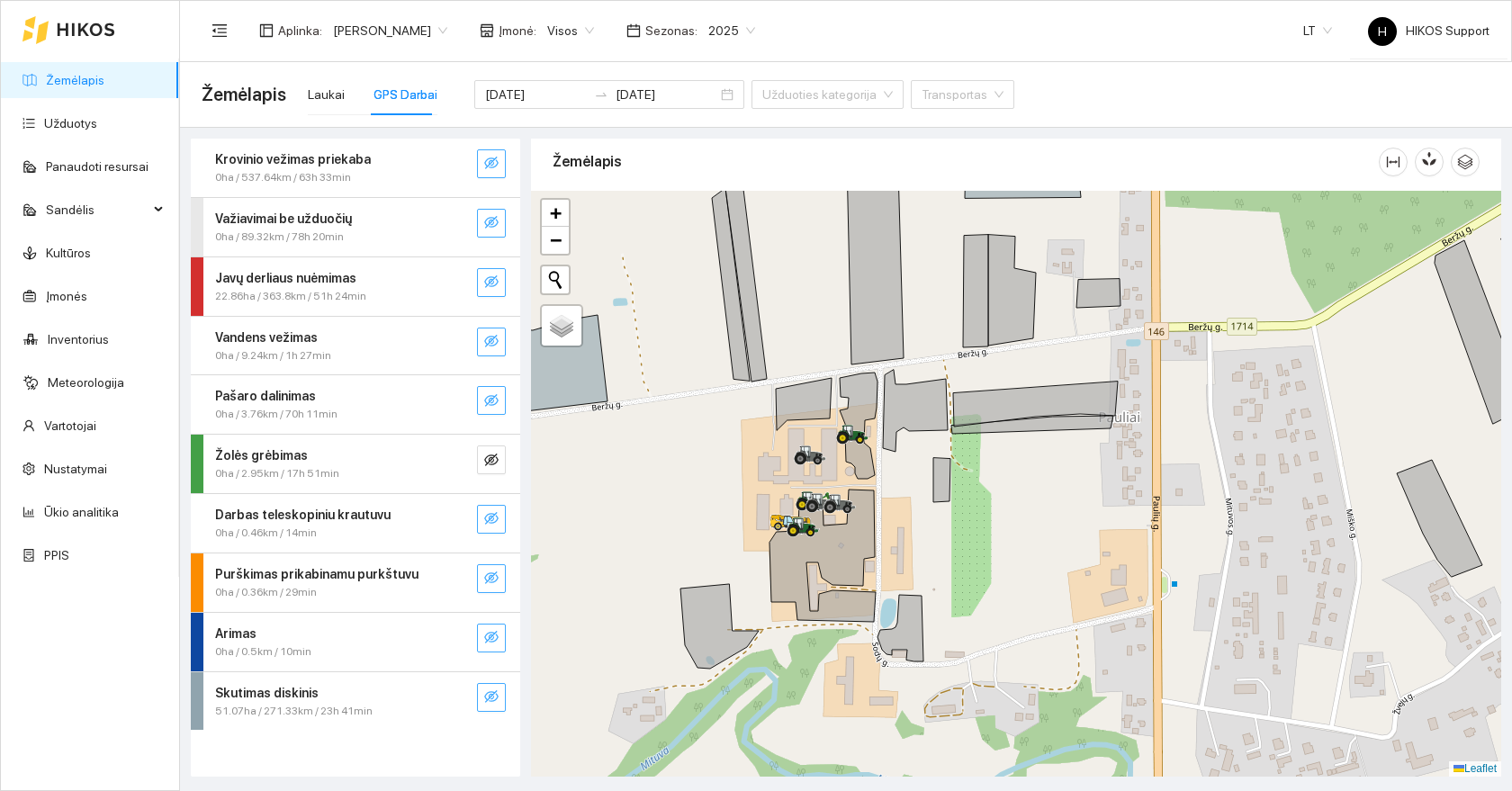
click at [487, 634] on icon "eye-invisible" at bounding box center [491, 637] width 15 height 13
click at [487, 634] on icon "eye" at bounding box center [491, 637] width 15 height 11
click at [487, 634] on icon "eye-invisible" at bounding box center [491, 637] width 15 height 13
click at [487, 634] on icon "eye" at bounding box center [491, 637] width 15 height 11
click at [487, 634] on icon "eye-invisible" at bounding box center [491, 637] width 15 height 13
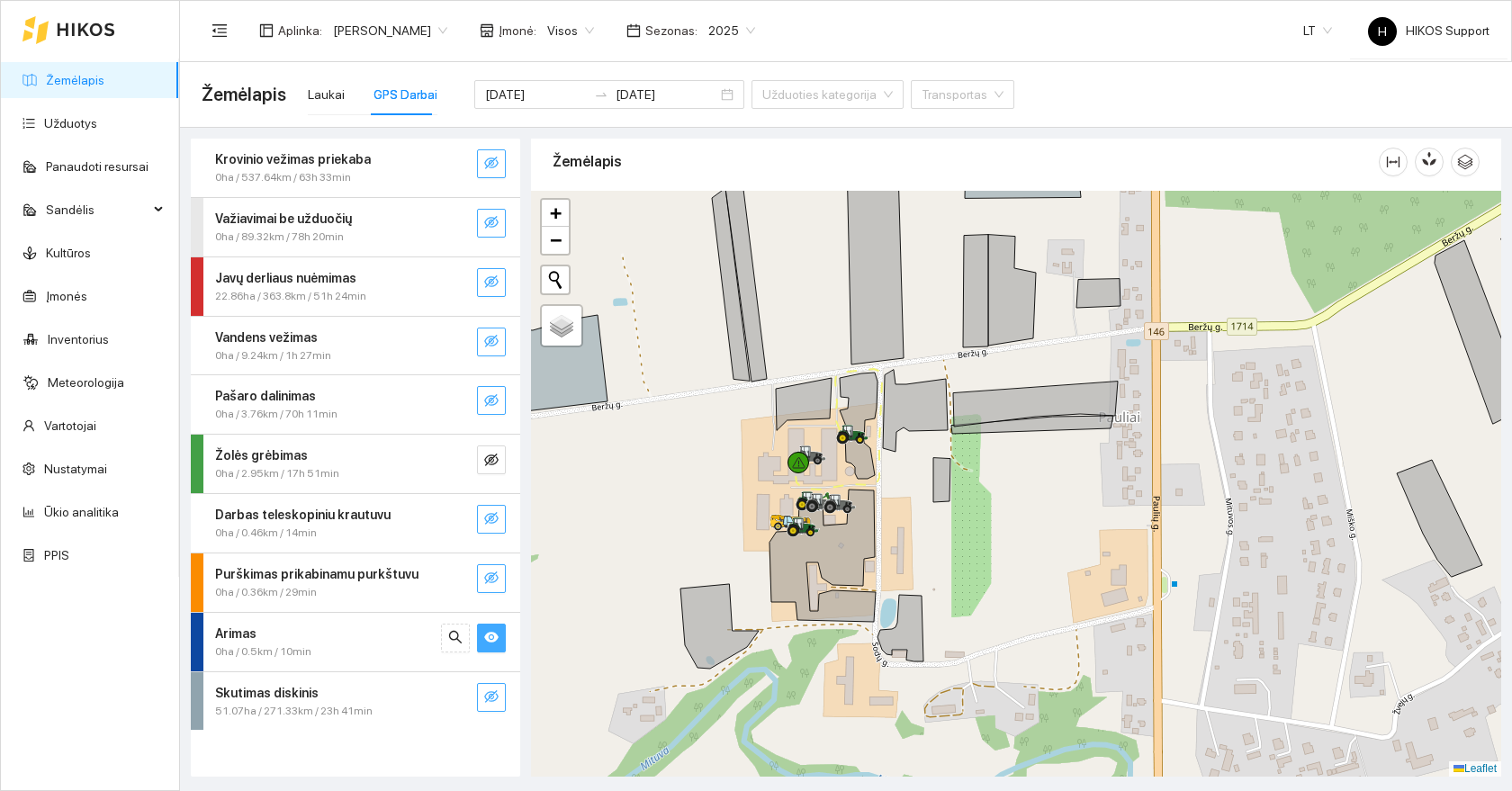
click at [487, 634] on icon "eye" at bounding box center [491, 637] width 15 height 11
click at [487, 634] on icon "eye-invisible" at bounding box center [491, 637] width 15 height 13
click at [487, 634] on icon "eye" at bounding box center [491, 637] width 15 height 11
click at [487, 634] on icon "eye-invisible" at bounding box center [491, 637] width 15 height 13
click at [487, 634] on icon "eye" at bounding box center [491, 637] width 15 height 11
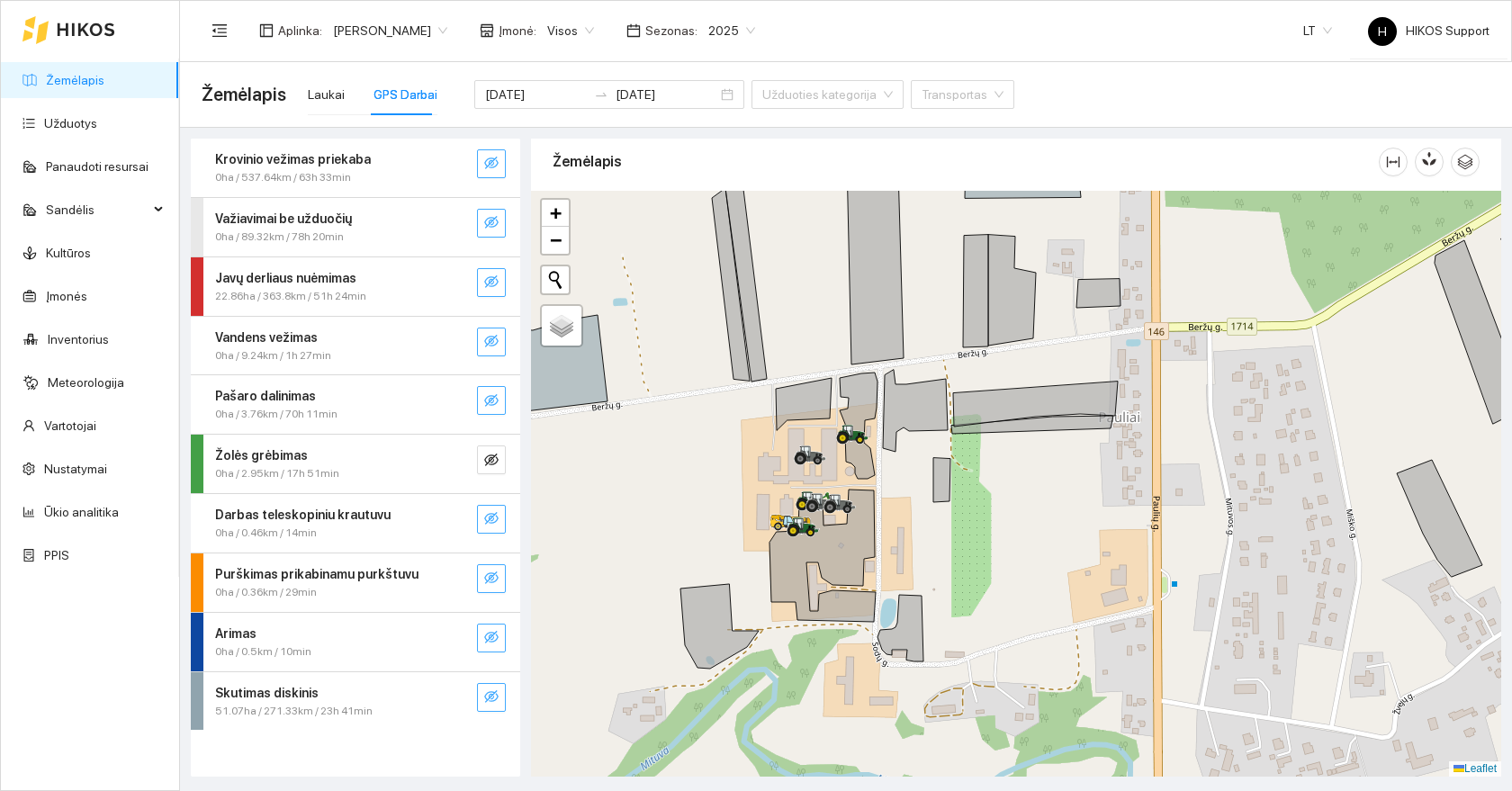
click at [487, 634] on icon "eye-invisible" at bounding box center [491, 637] width 15 height 13
click at [487, 634] on icon "eye" at bounding box center [491, 637] width 15 height 11
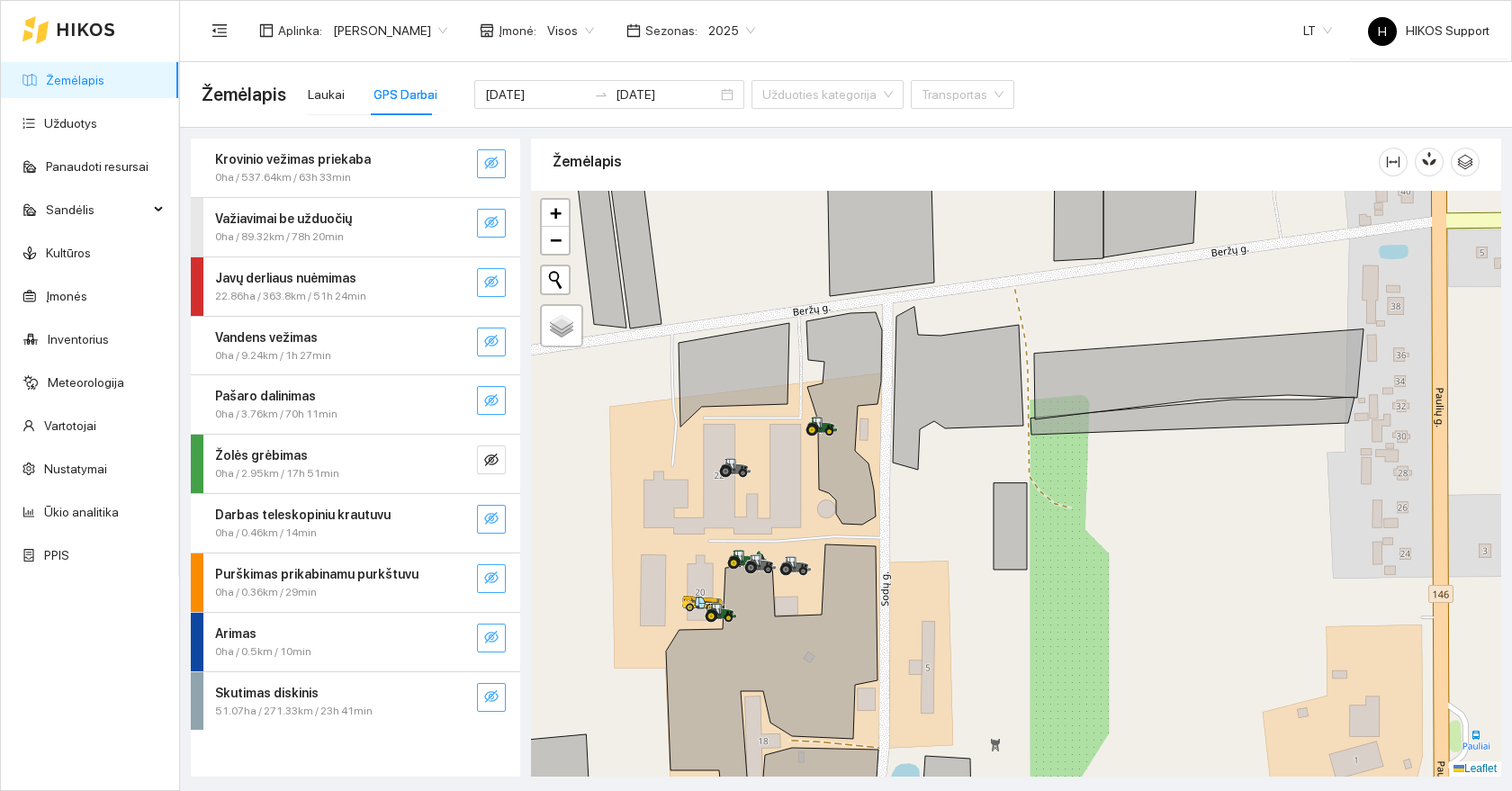
drag, startPoint x: 861, startPoint y: 473, endPoint x: 725, endPoint y: 503, distance: 139.3
click at [725, 503] on div at bounding box center [1016, 483] width 970 height 586
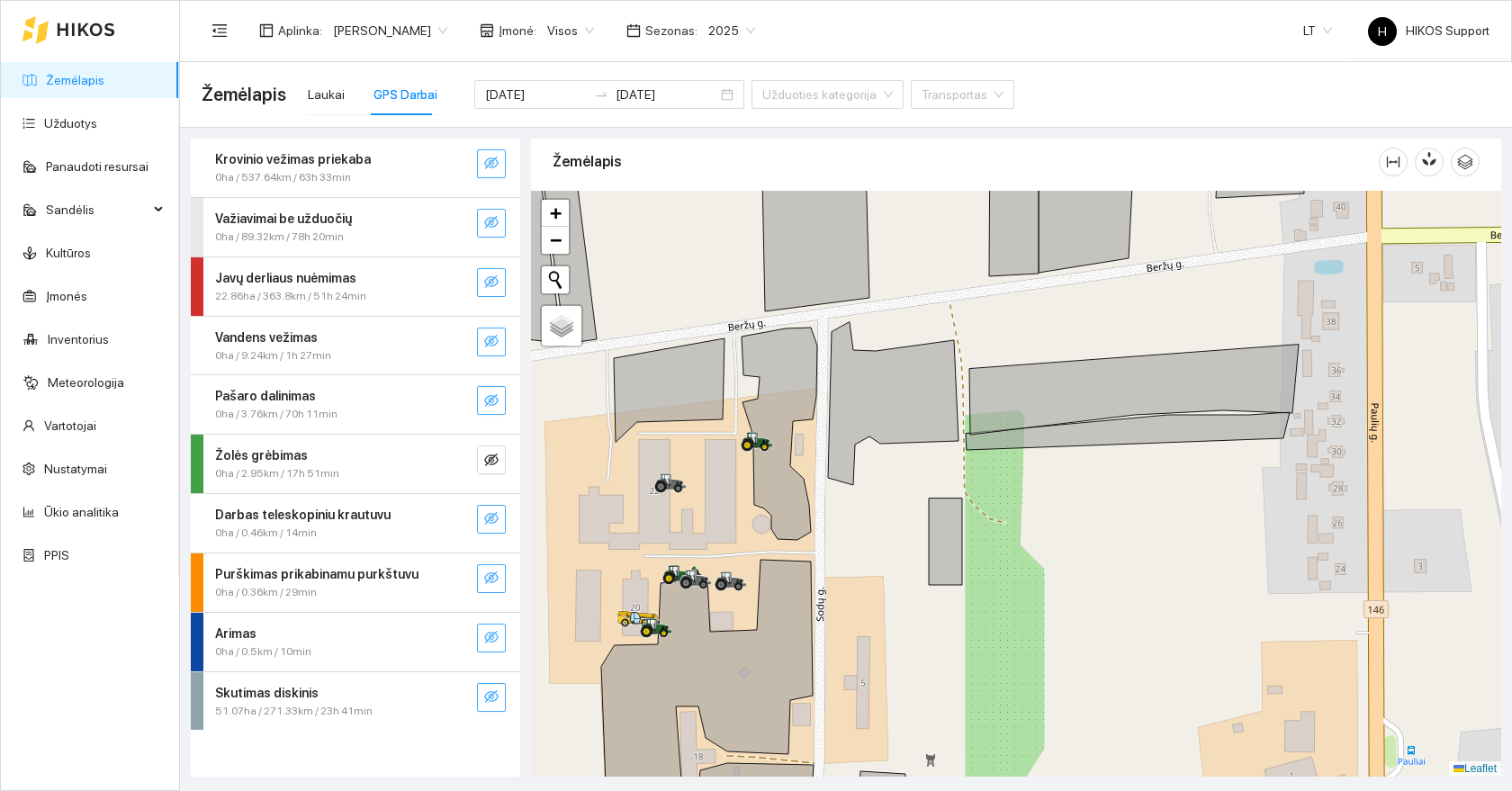
click at [492, 637] on icon "eye-invisible" at bounding box center [491, 637] width 15 height 15
click at [492, 637] on icon "eye" at bounding box center [491, 637] width 15 height 11
click at [492, 637] on icon "eye-invisible" at bounding box center [491, 637] width 15 height 15
click at [492, 637] on icon "eye" at bounding box center [491, 637] width 15 height 11
click at [492, 637] on icon "eye-invisible" at bounding box center [491, 637] width 15 height 15
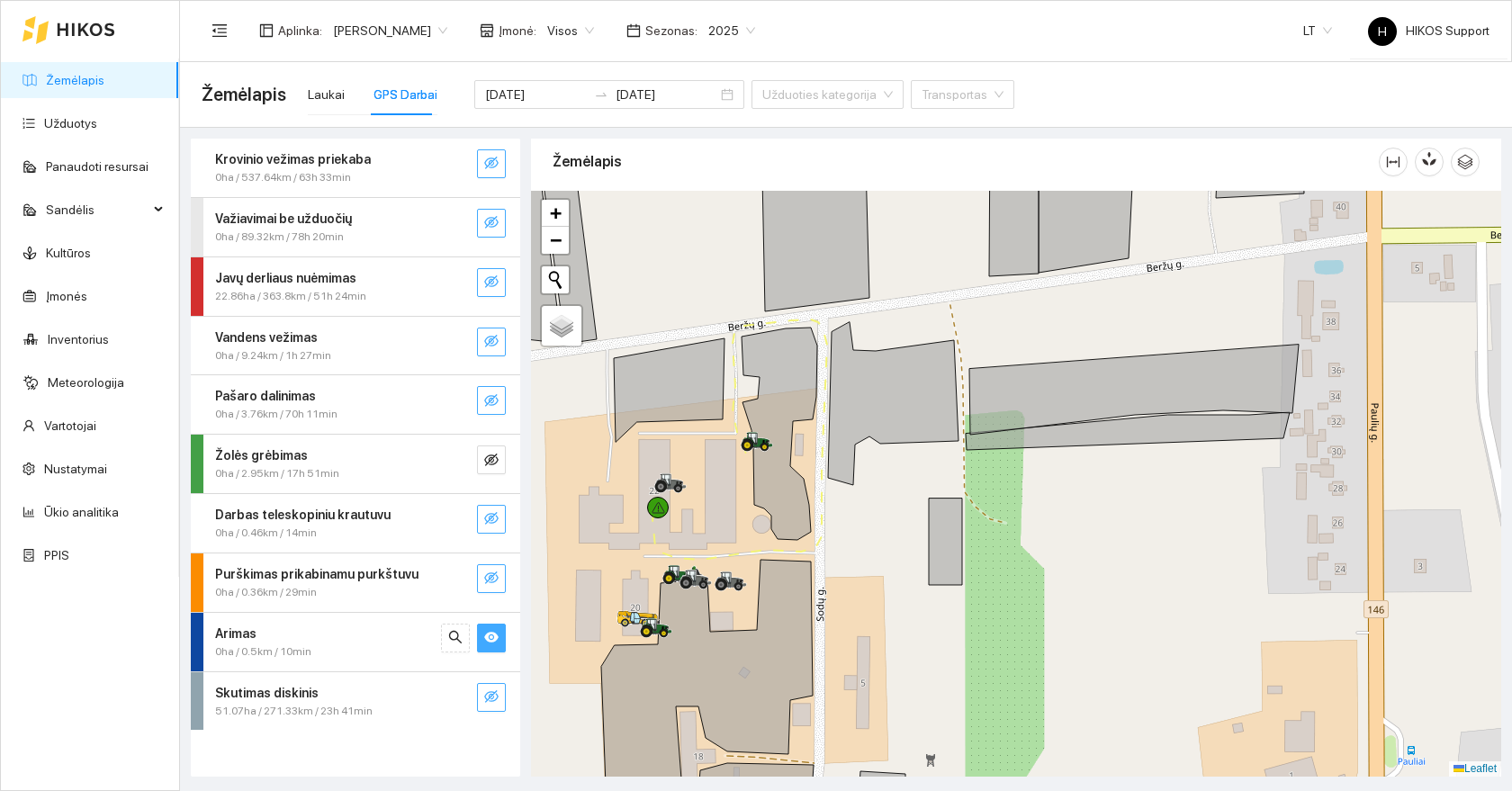
click at [492, 637] on icon "eye" at bounding box center [491, 637] width 15 height 11
click at [492, 637] on icon "eye-invisible" at bounding box center [491, 637] width 15 height 15
click at [492, 637] on icon "eye" at bounding box center [491, 637] width 15 height 11
click at [492, 637] on icon "eye-invisible" at bounding box center [491, 637] width 15 height 15
click at [492, 637] on icon "eye" at bounding box center [491, 637] width 15 height 11
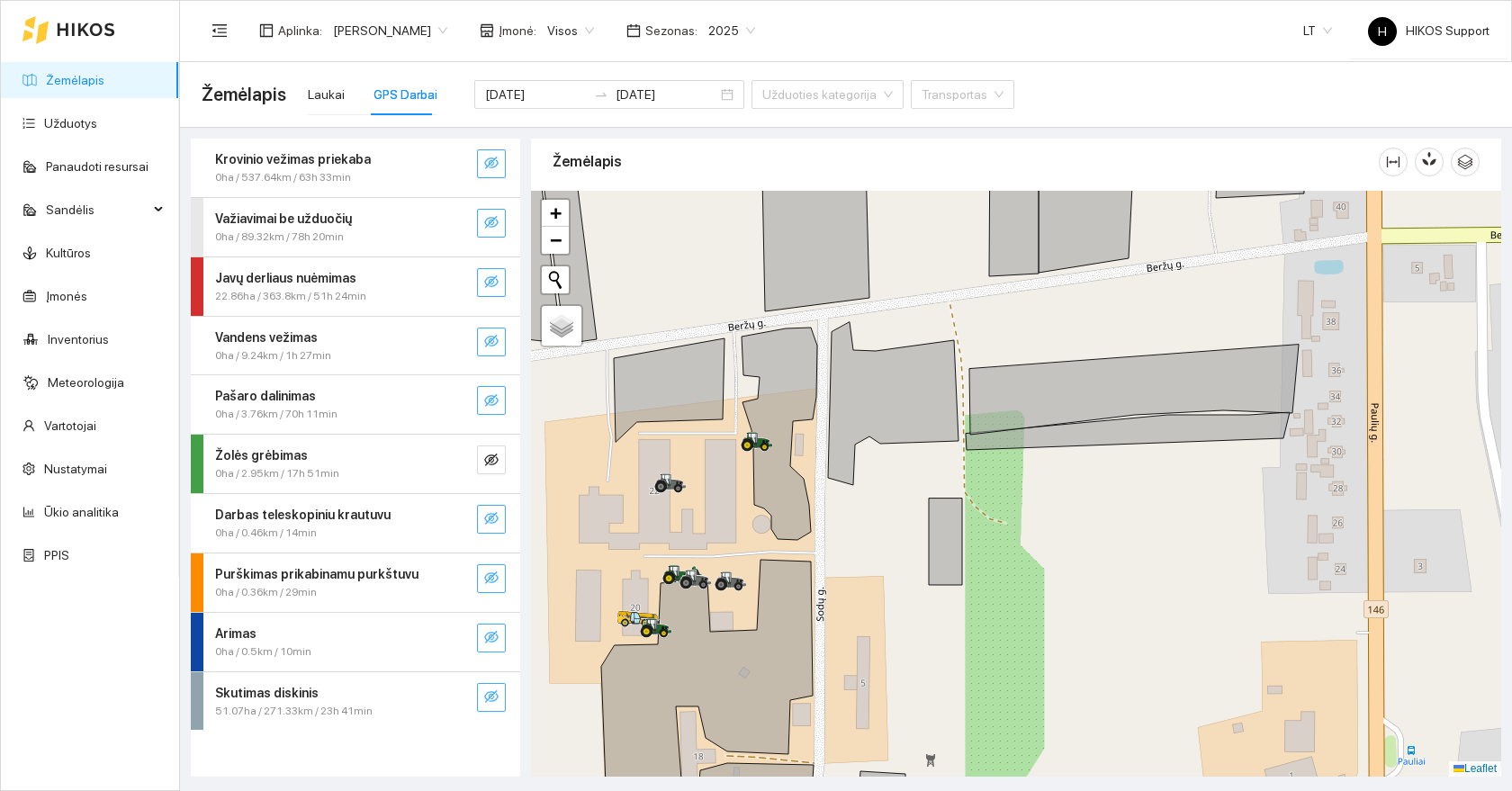
click at [493, 637] on icon "eye-invisible" at bounding box center [492, 638] width 4 height 4
click at [493, 637] on icon "eye" at bounding box center [491, 637] width 15 height 15
click at [490, 625] on button "button" at bounding box center [490, 637] width 28 height 28
click at [486, 641] on icon "eye" at bounding box center [491, 637] width 15 height 11
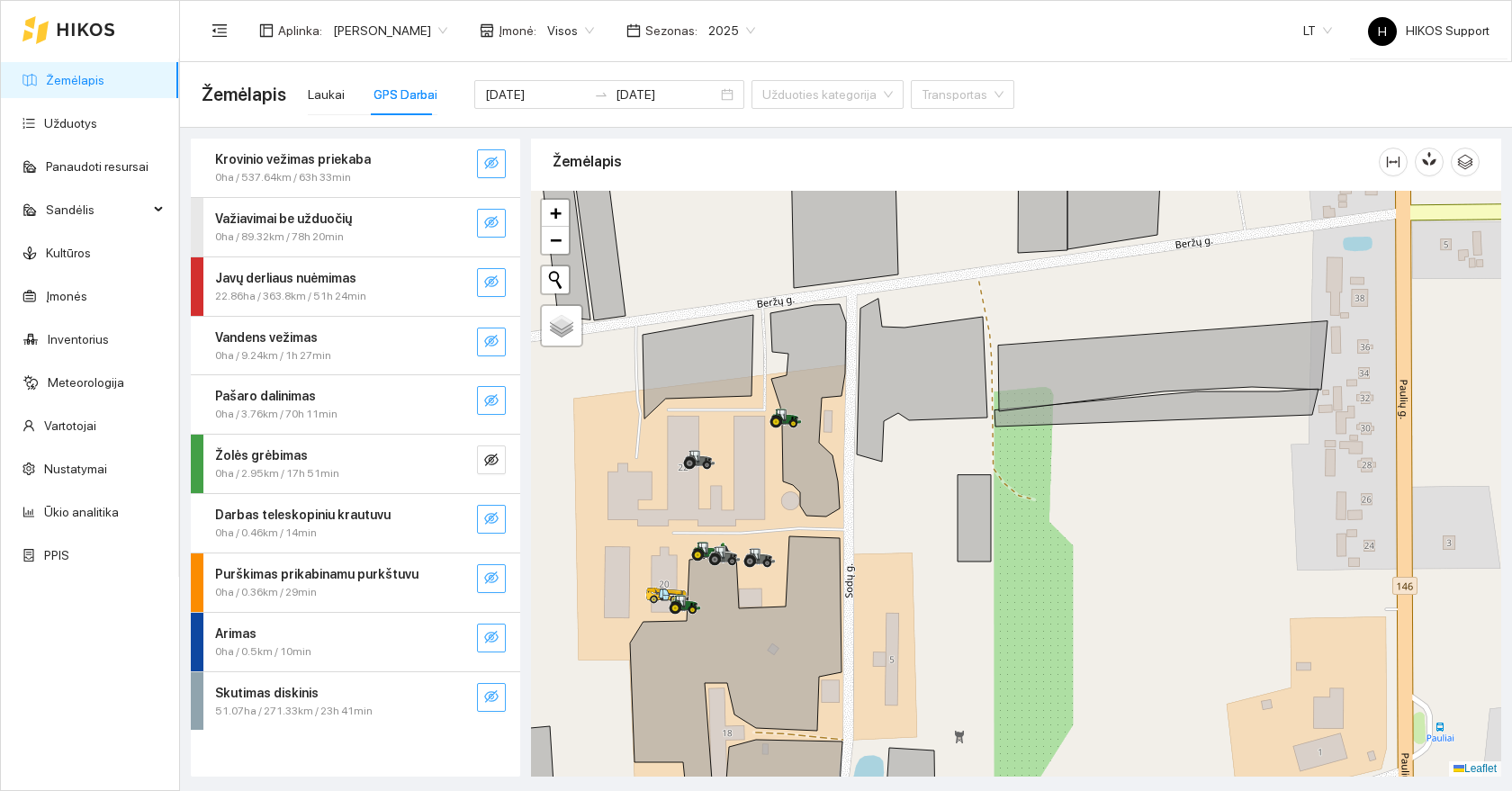
drag, startPoint x: 656, startPoint y: 532, endPoint x: 688, endPoint y: 508, distance: 40.0
click at [688, 507] on div at bounding box center [1016, 483] width 970 height 586
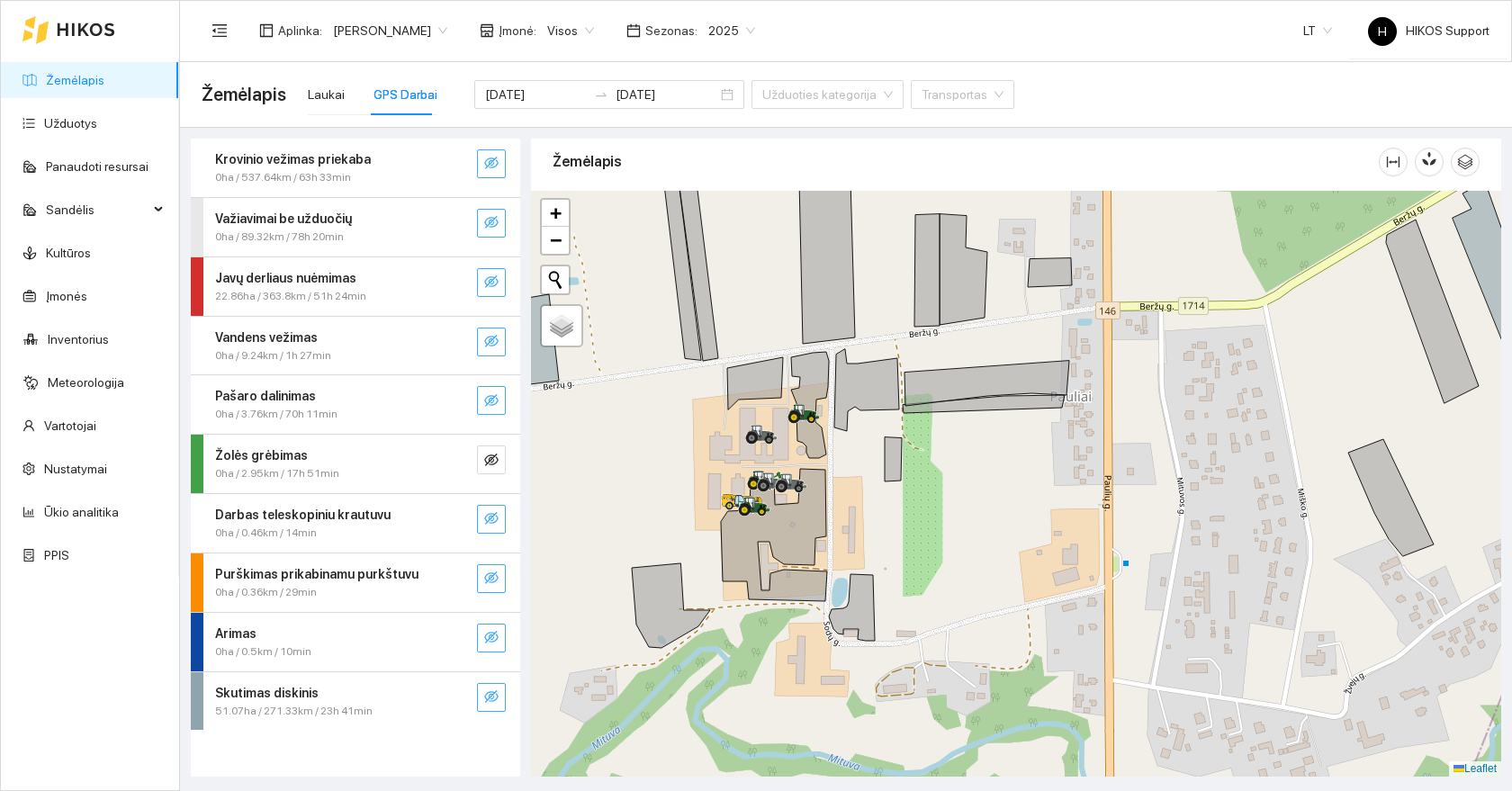
drag, startPoint x: 688, startPoint y: 505, endPoint x: 749, endPoint y: 452, distance: 80.8
click at [749, 452] on div at bounding box center [750, 443] width 11 height 45
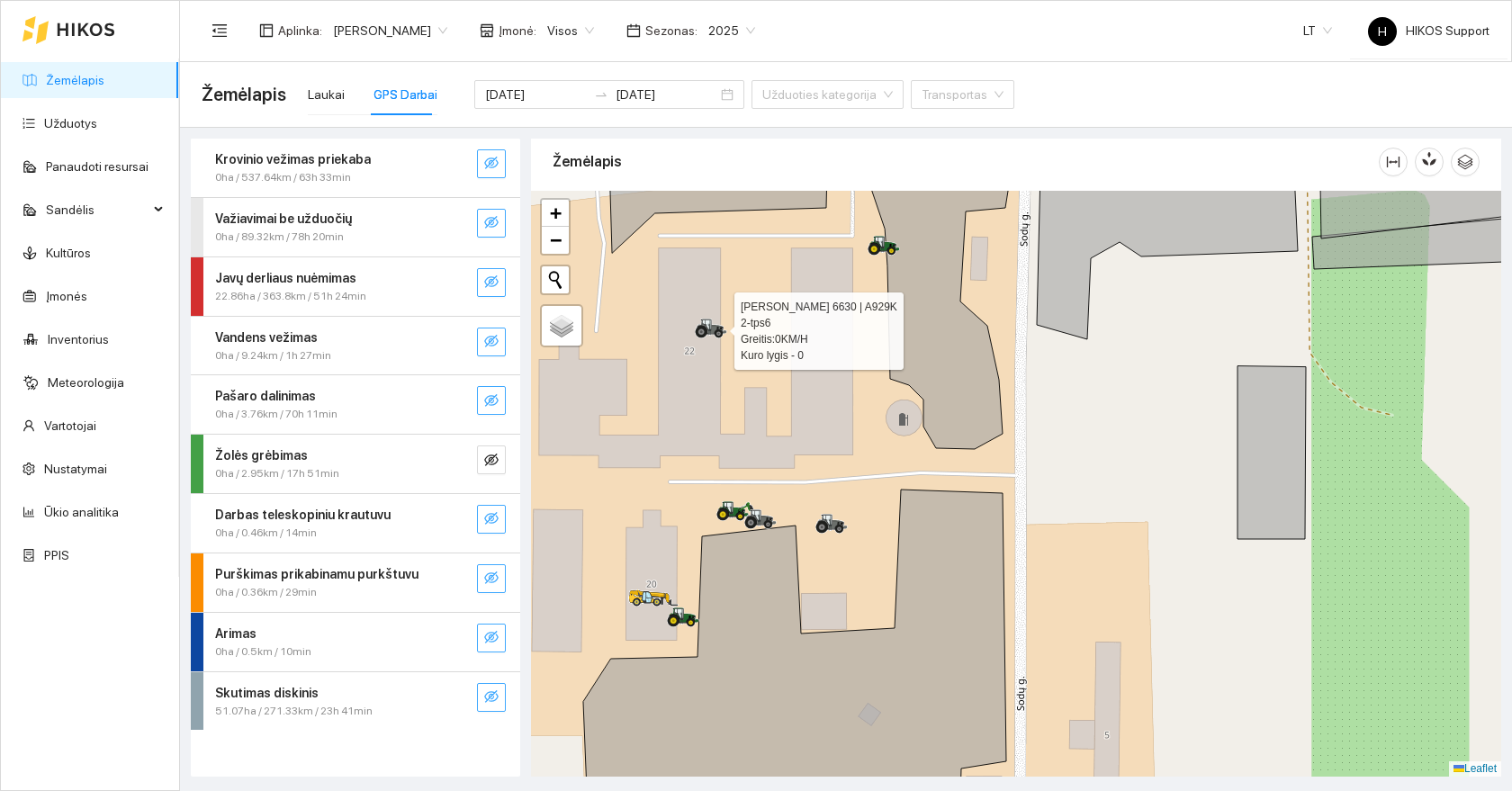
click at [712, 335] on icon at bounding box center [710, 328] width 32 height 20
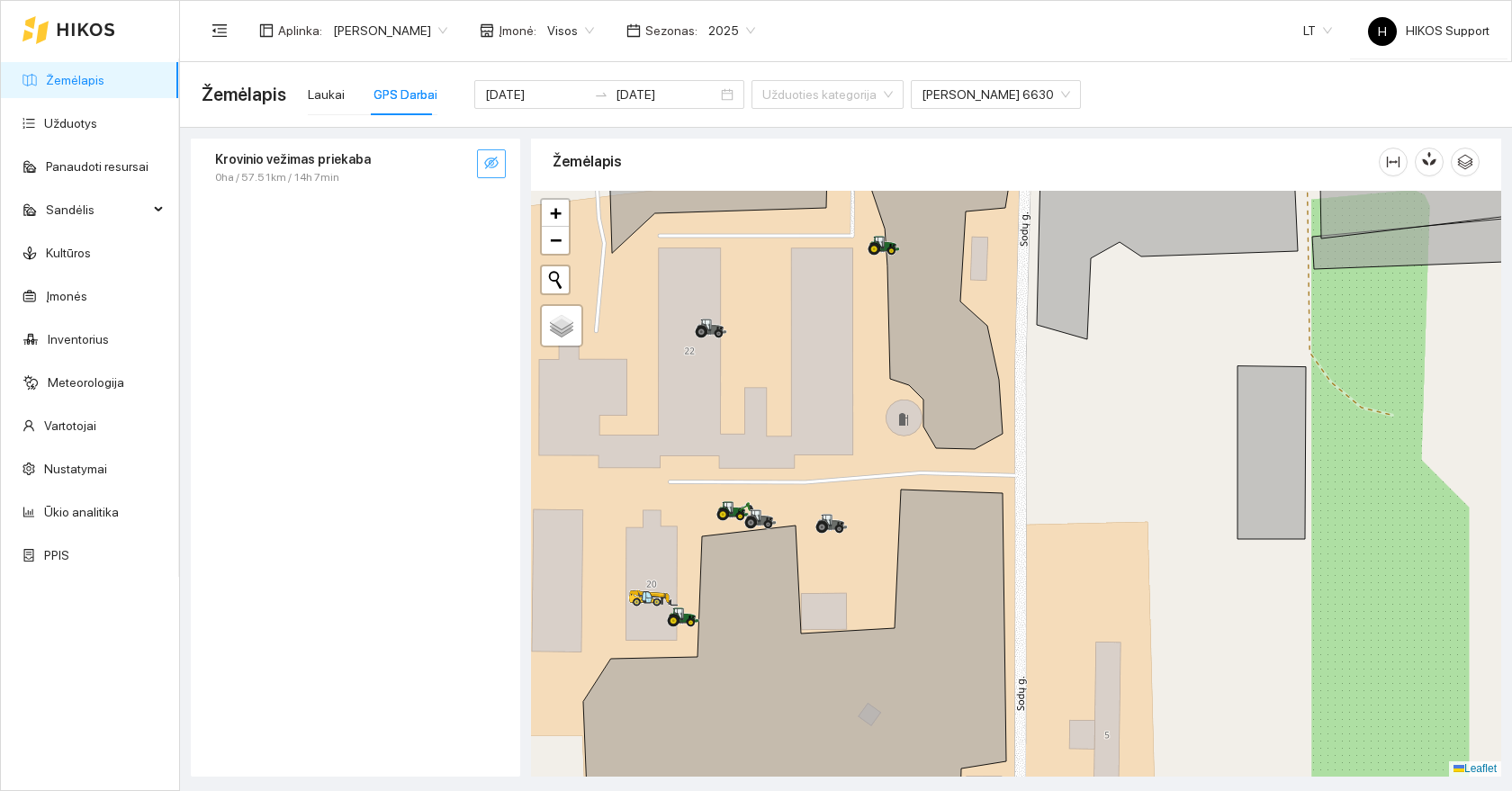
click at [726, 494] on div at bounding box center [1016, 483] width 970 height 586
click at [726, 513] on icon at bounding box center [722, 514] width 12 height 12
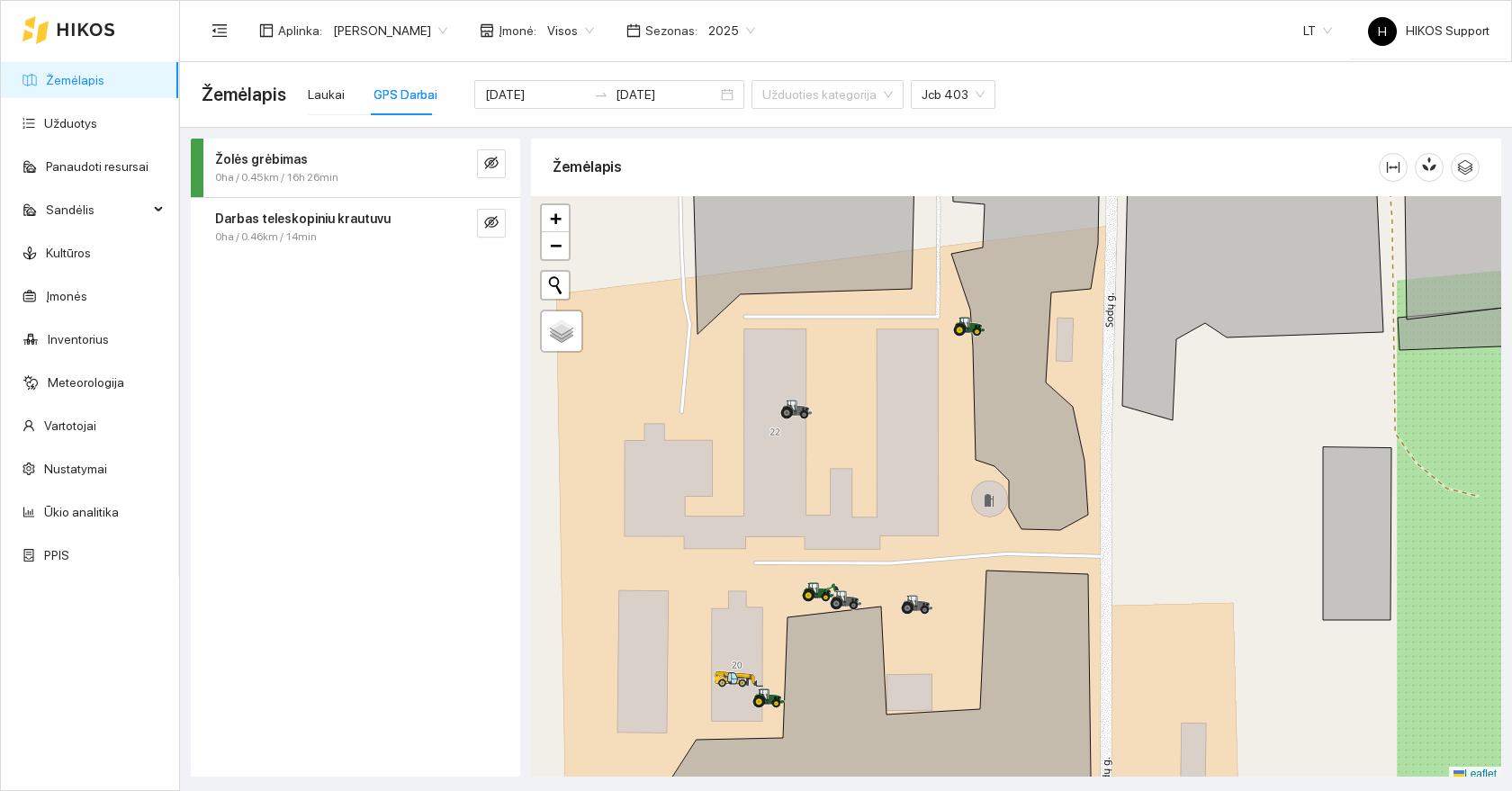
scroll to position [6, 0]
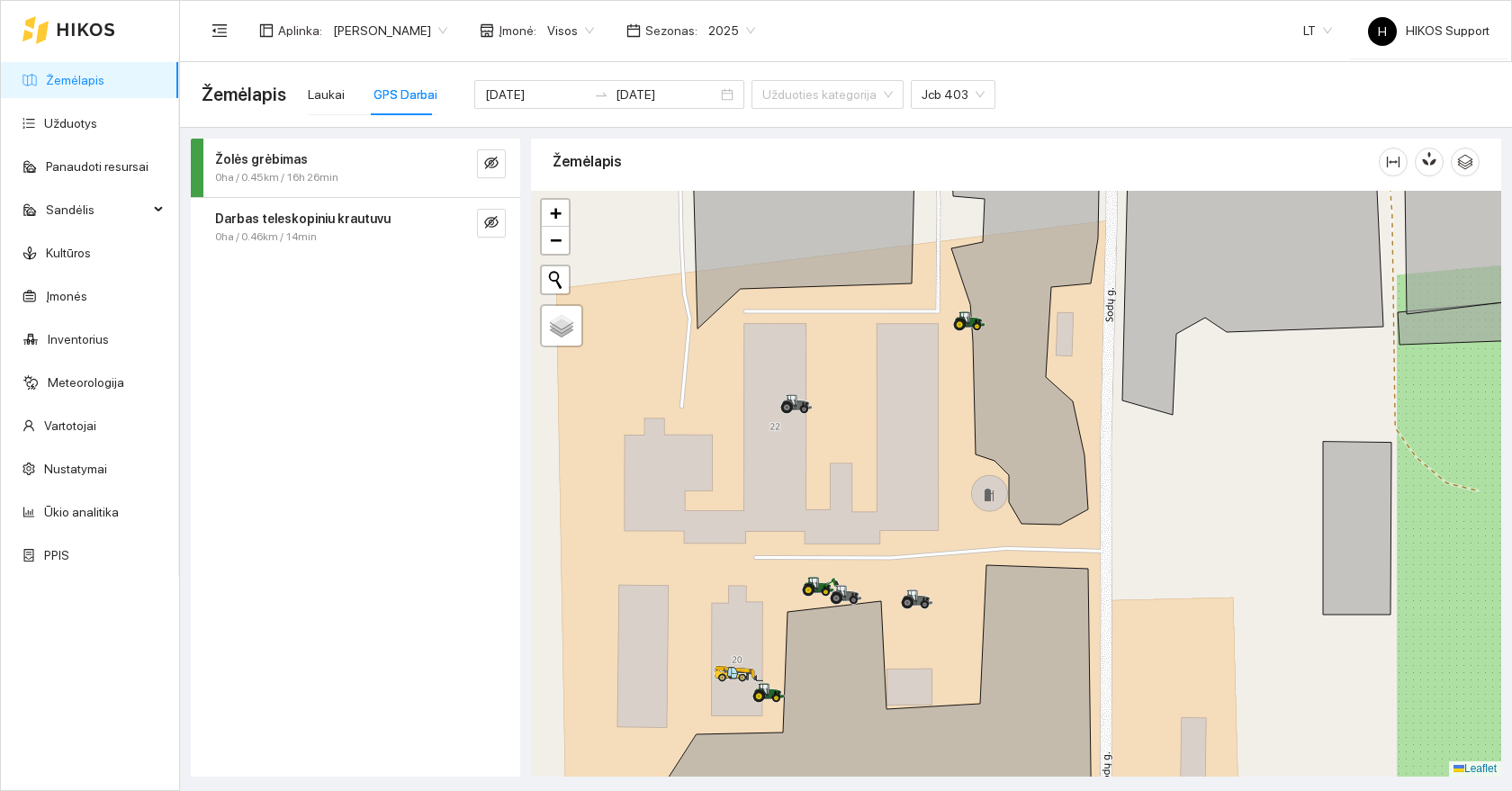
click at [934, 604] on div at bounding box center [1016, 483] width 970 height 586
click at [913, 601] on icon at bounding box center [911, 601] width 18 height 10
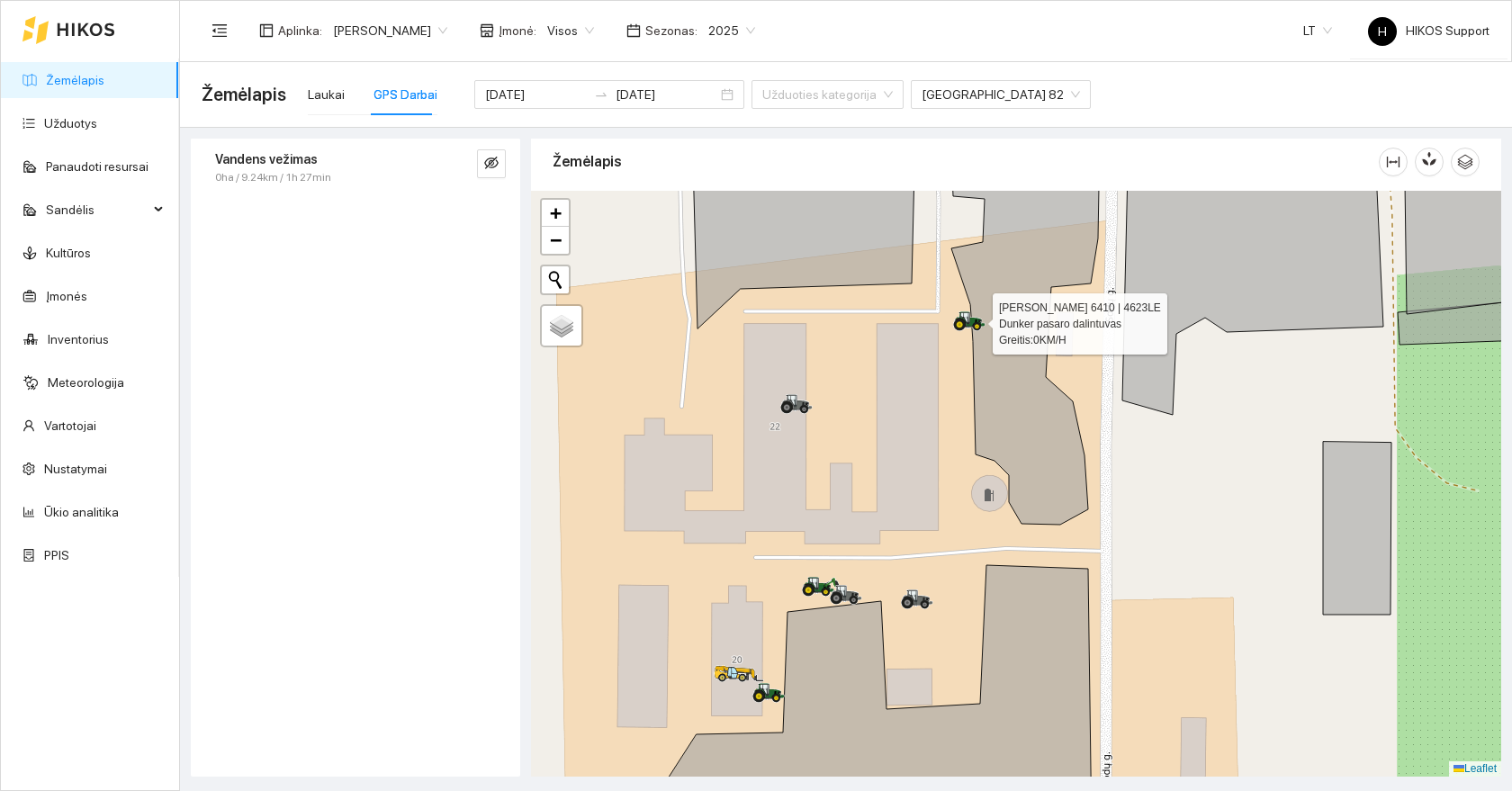
click at [965, 317] on icon at bounding box center [965, 317] width 9 height 11
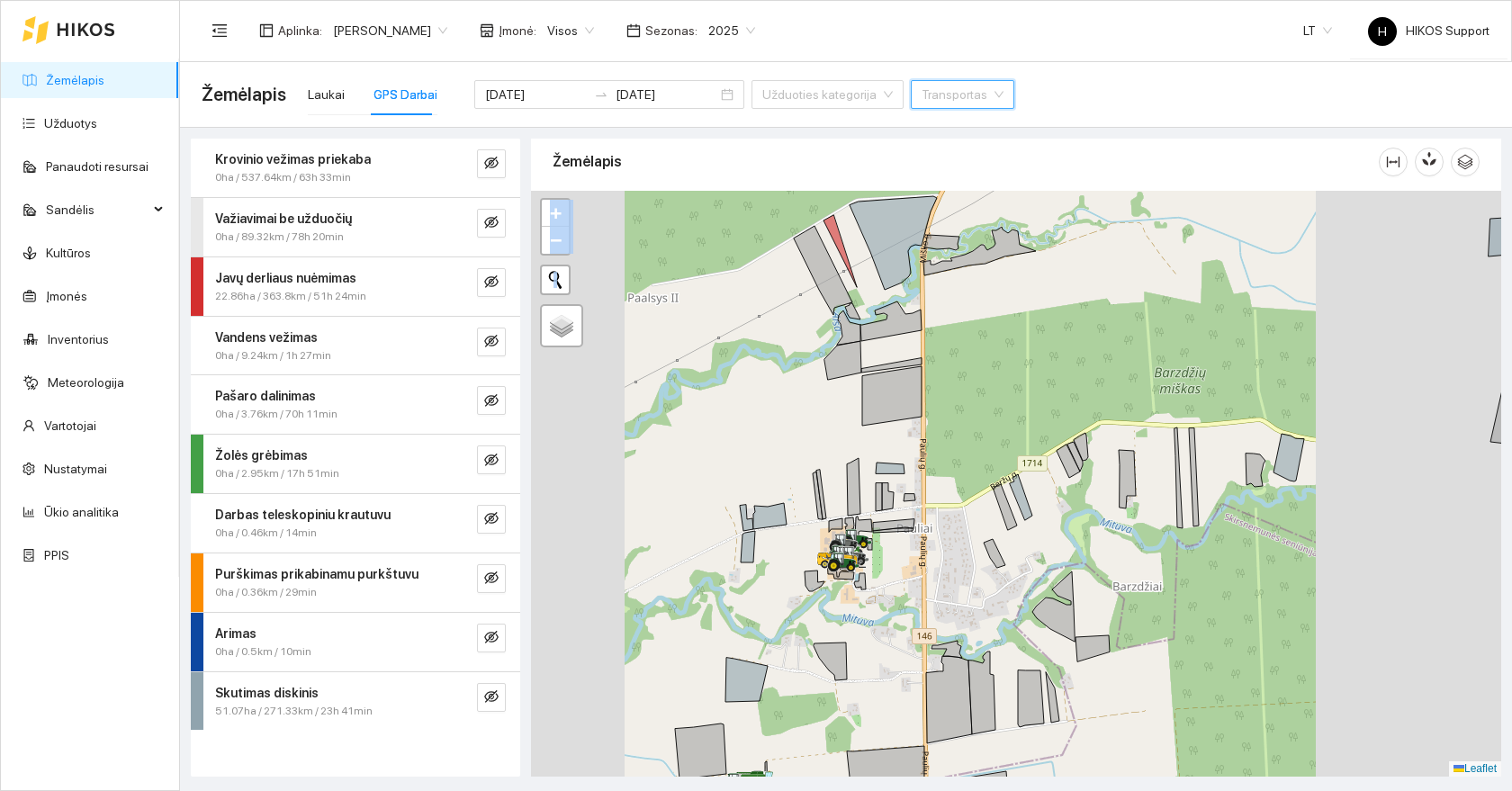
drag, startPoint x: 871, startPoint y: 527, endPoint x: 905, endPoint y: 389, distance: 142.1
click at [905, 389] on div at bounding box center [1016, 483] width 970 height 586
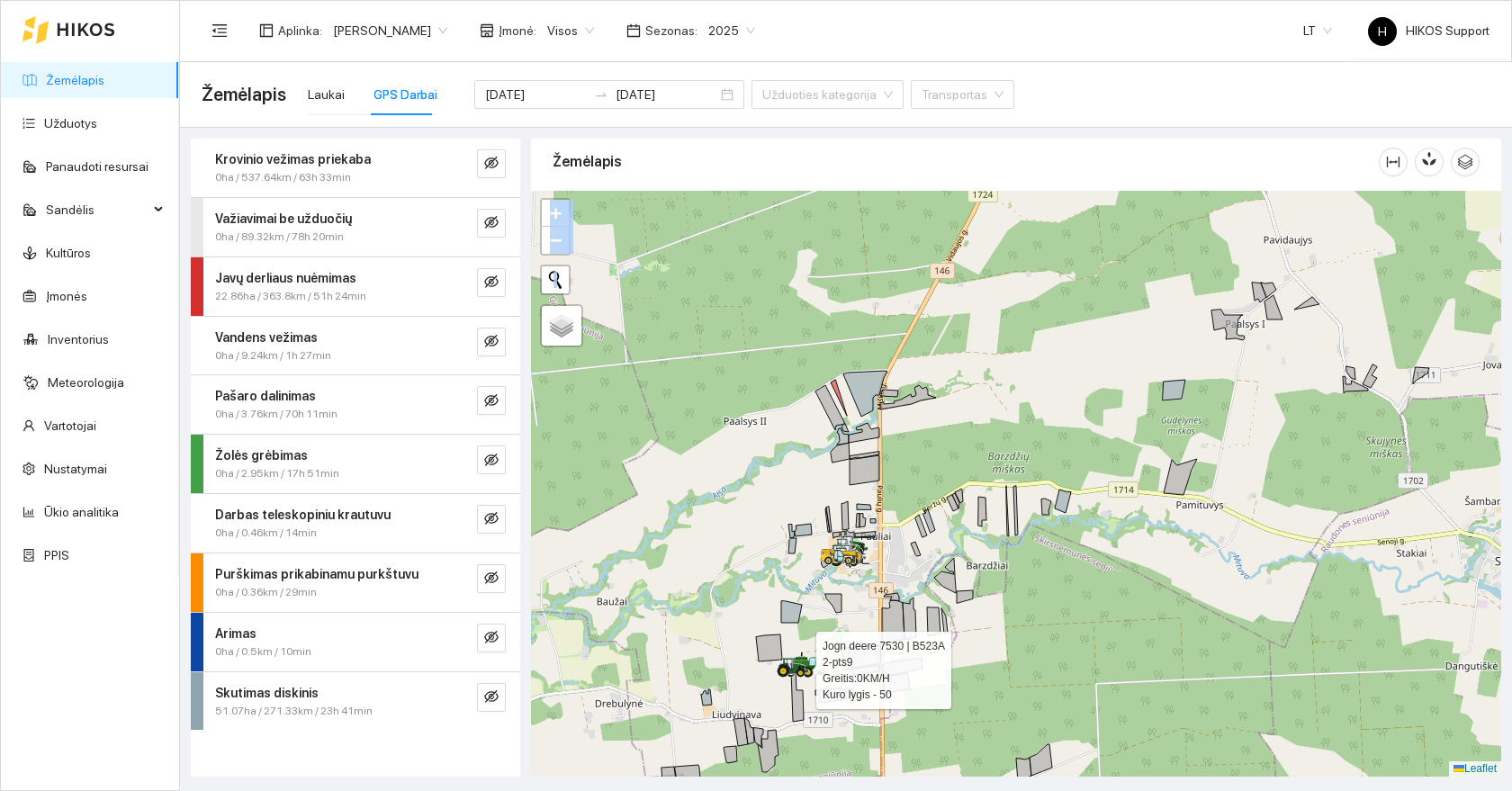
click at [787, 668] on icon at bounding box center [783, 671] width 12 height 12
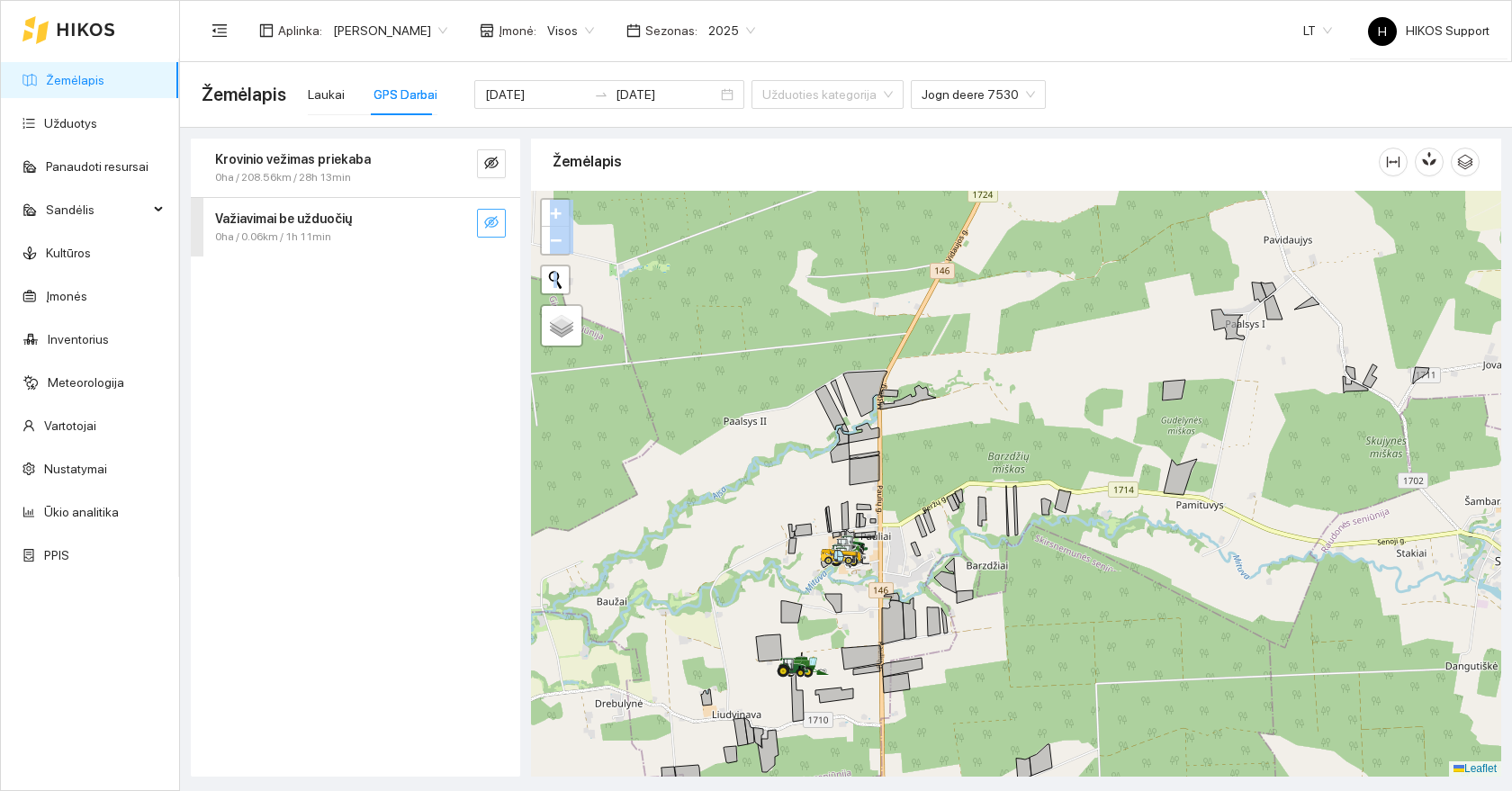
click at [486, 223] on icon "eye-invisible" at bounding box center [491, 222] width 15 height 15
click at [813, 412] on div at bounding box center [1016, 483] width 970 height 586
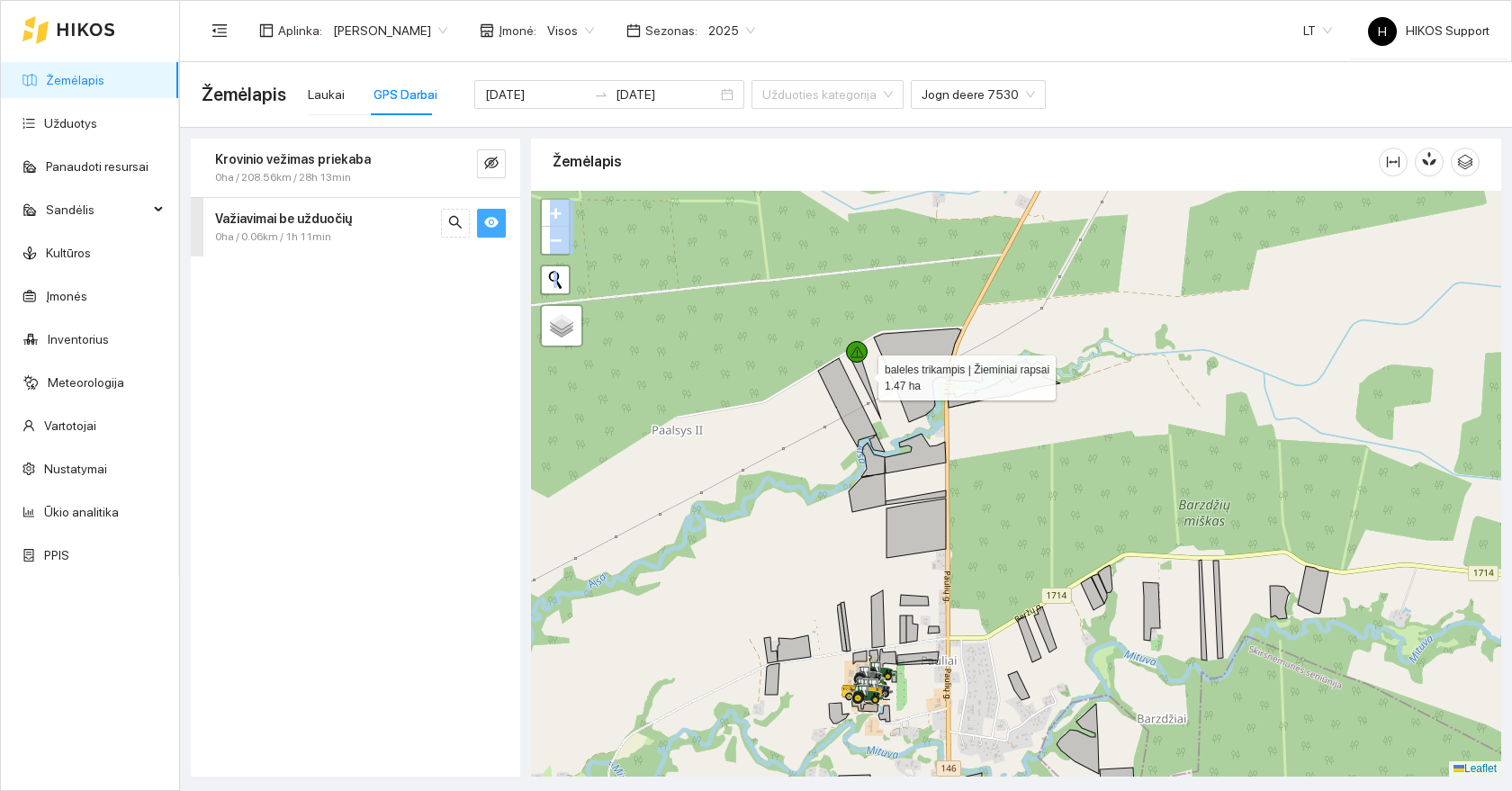
click at [861, 369] on icon at bounding box center [864, 384] width 33 height 72
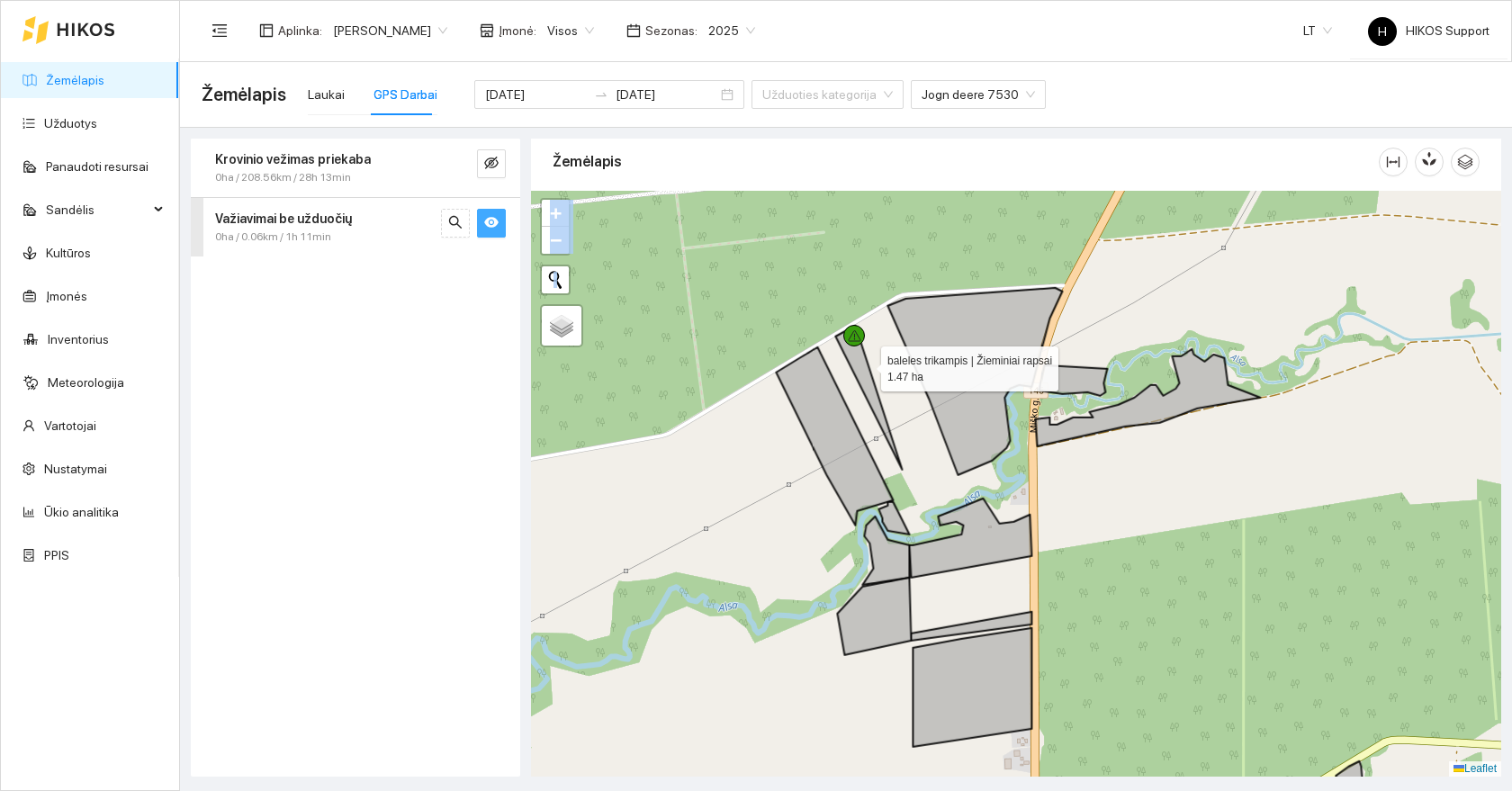
click at [881, 340] on div at bounding box center [1016, 483] width 970 height 586
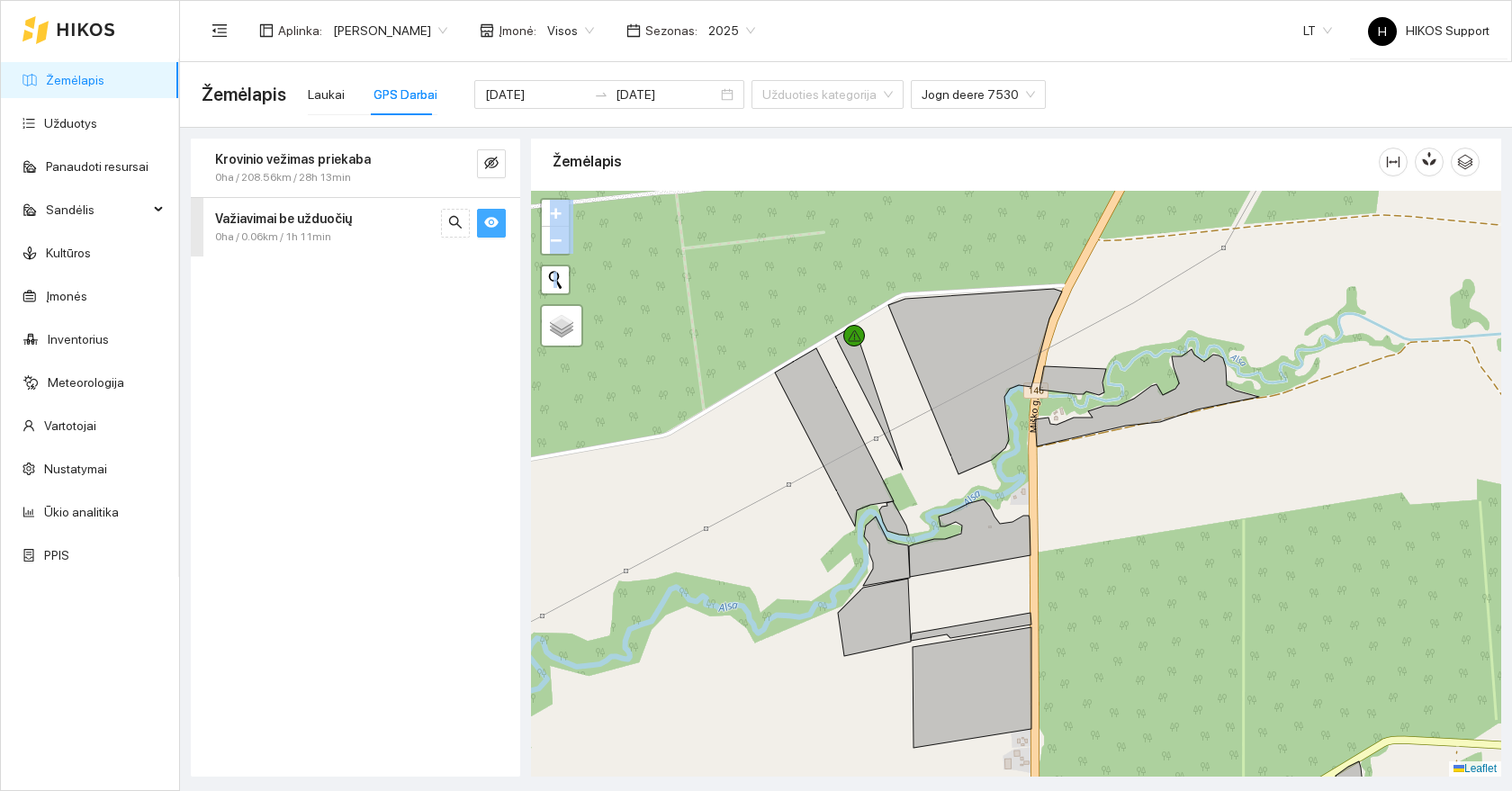
click at [881, 340] on div at bounding box center [1016, 483] width 970 height 586
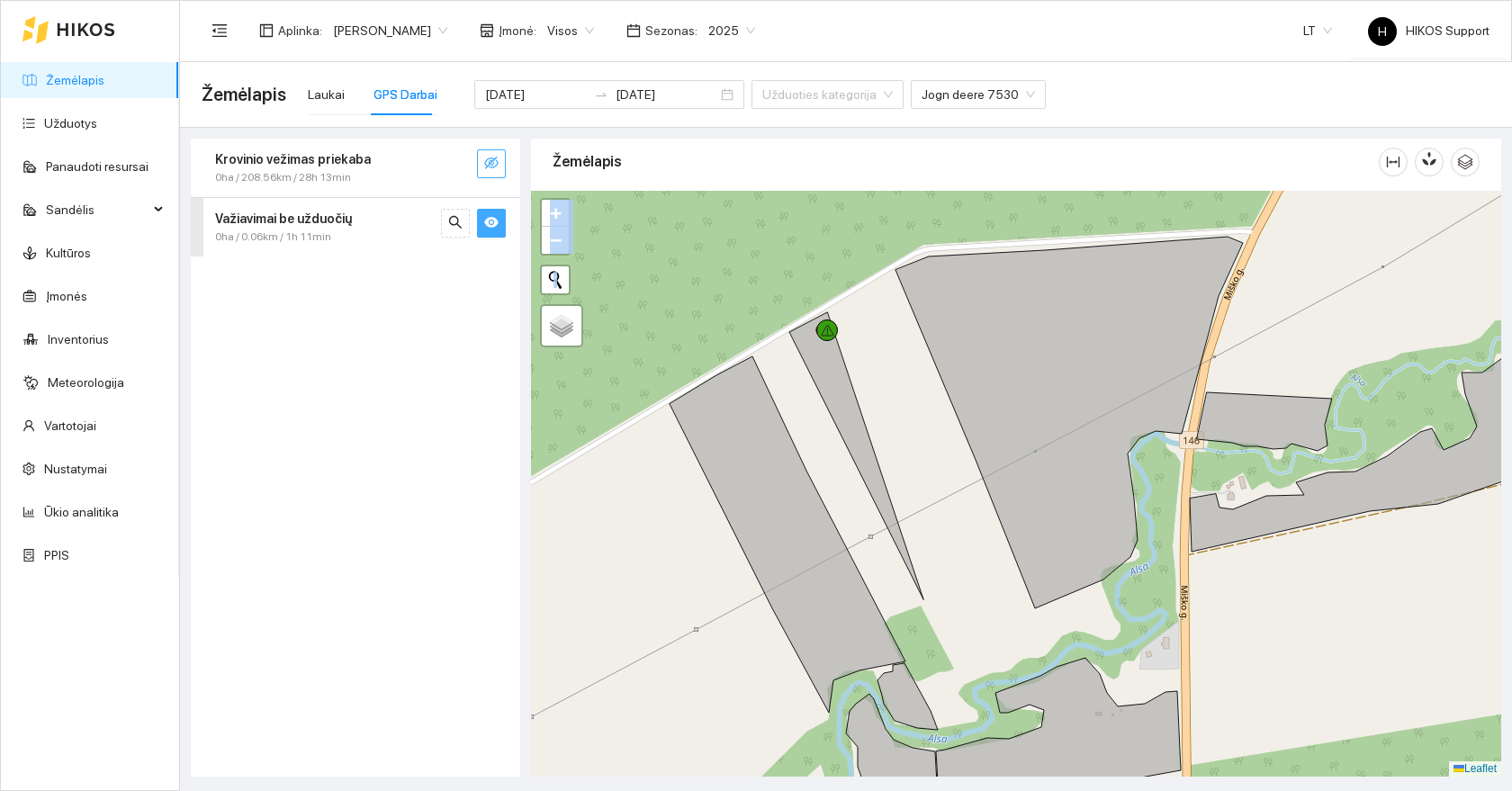
click at [487, 164] on icon "eye-invisible" at bounding box center [491, 162] width 15 height 15
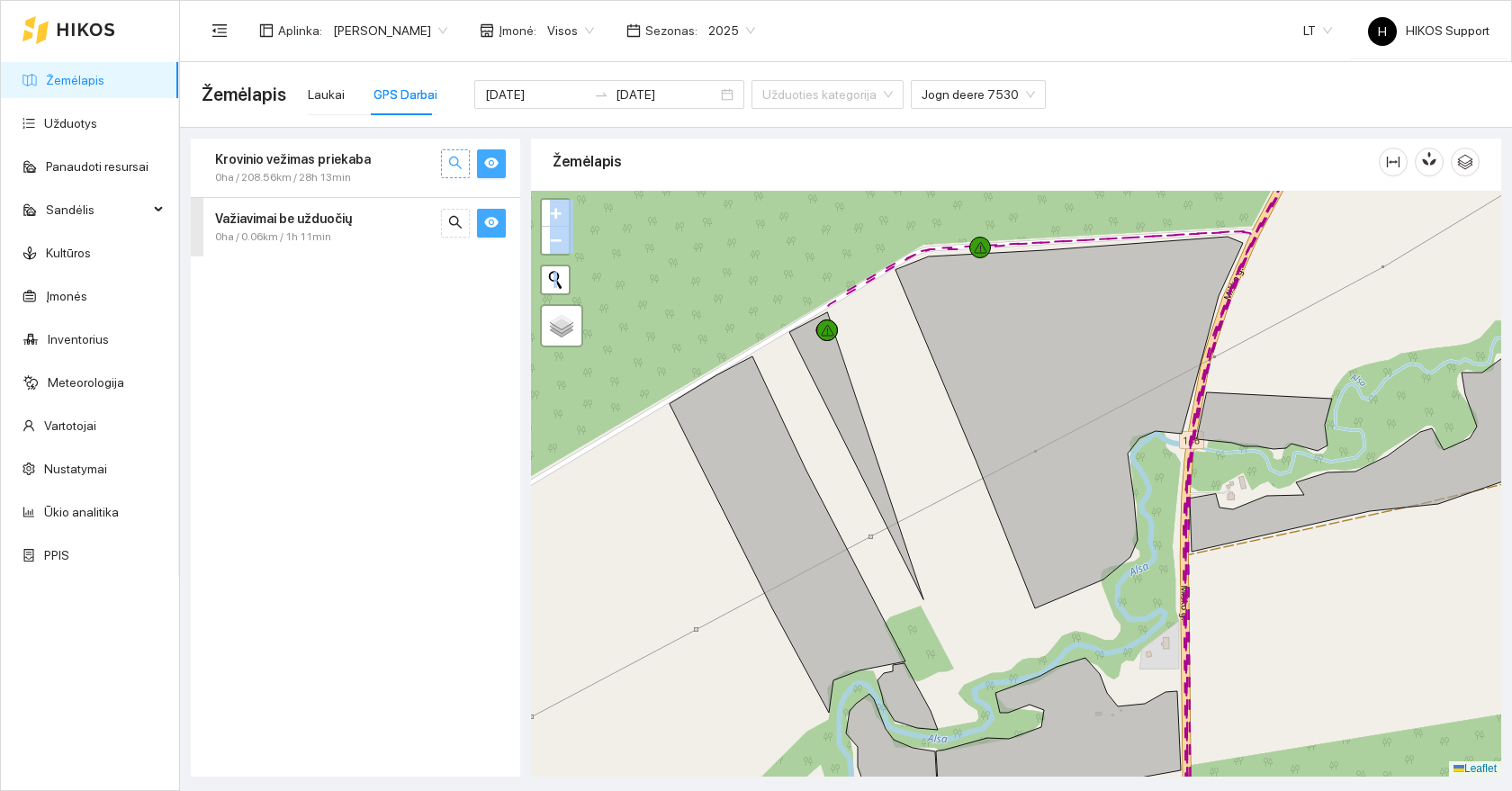
click at [451, 165] on icon "search" at bounding box center [455, 162] width 13 height 13
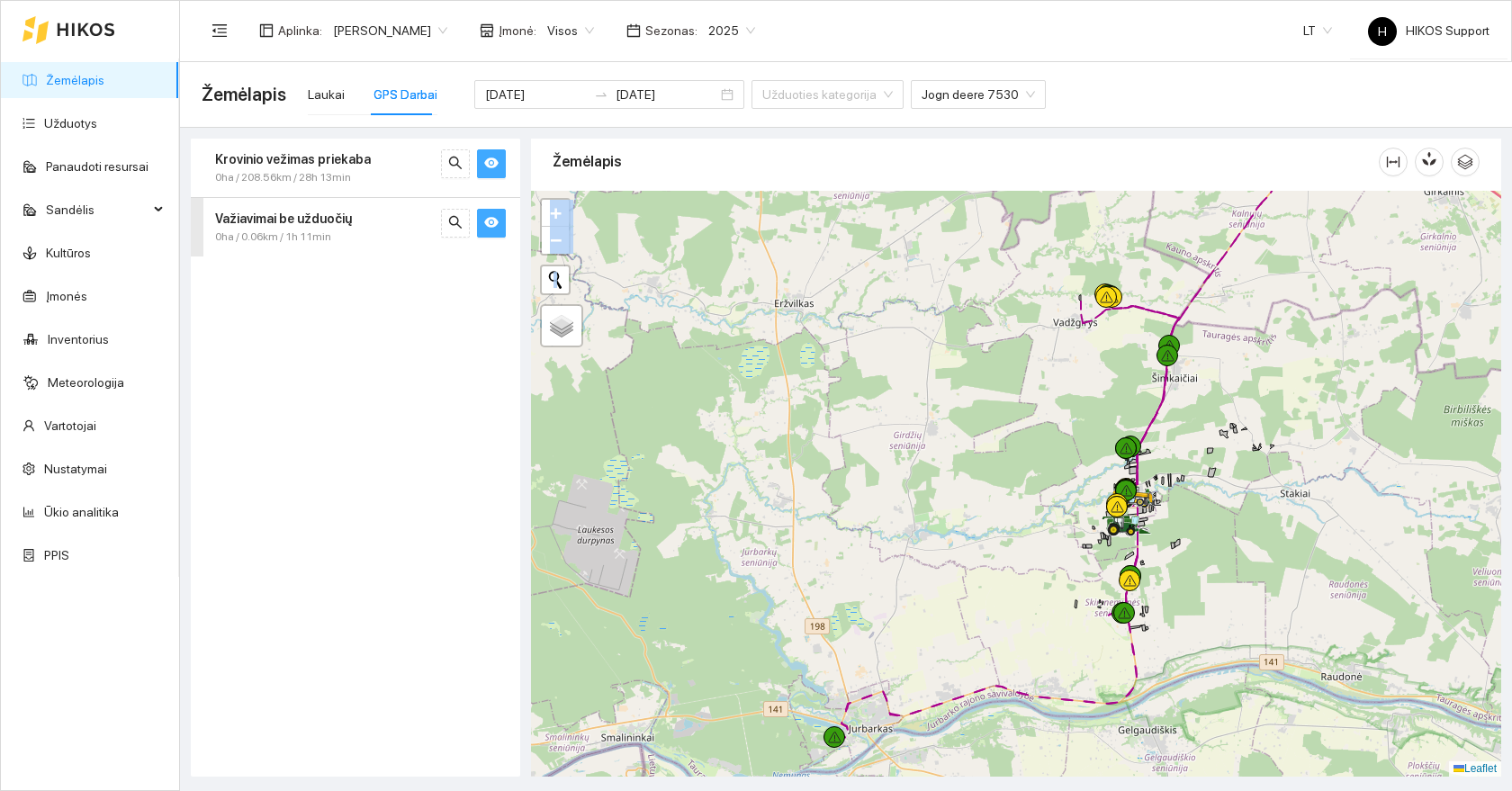
click at [491, 166] on icon "eye" at bounding box center [491, 162] width 15 height 15
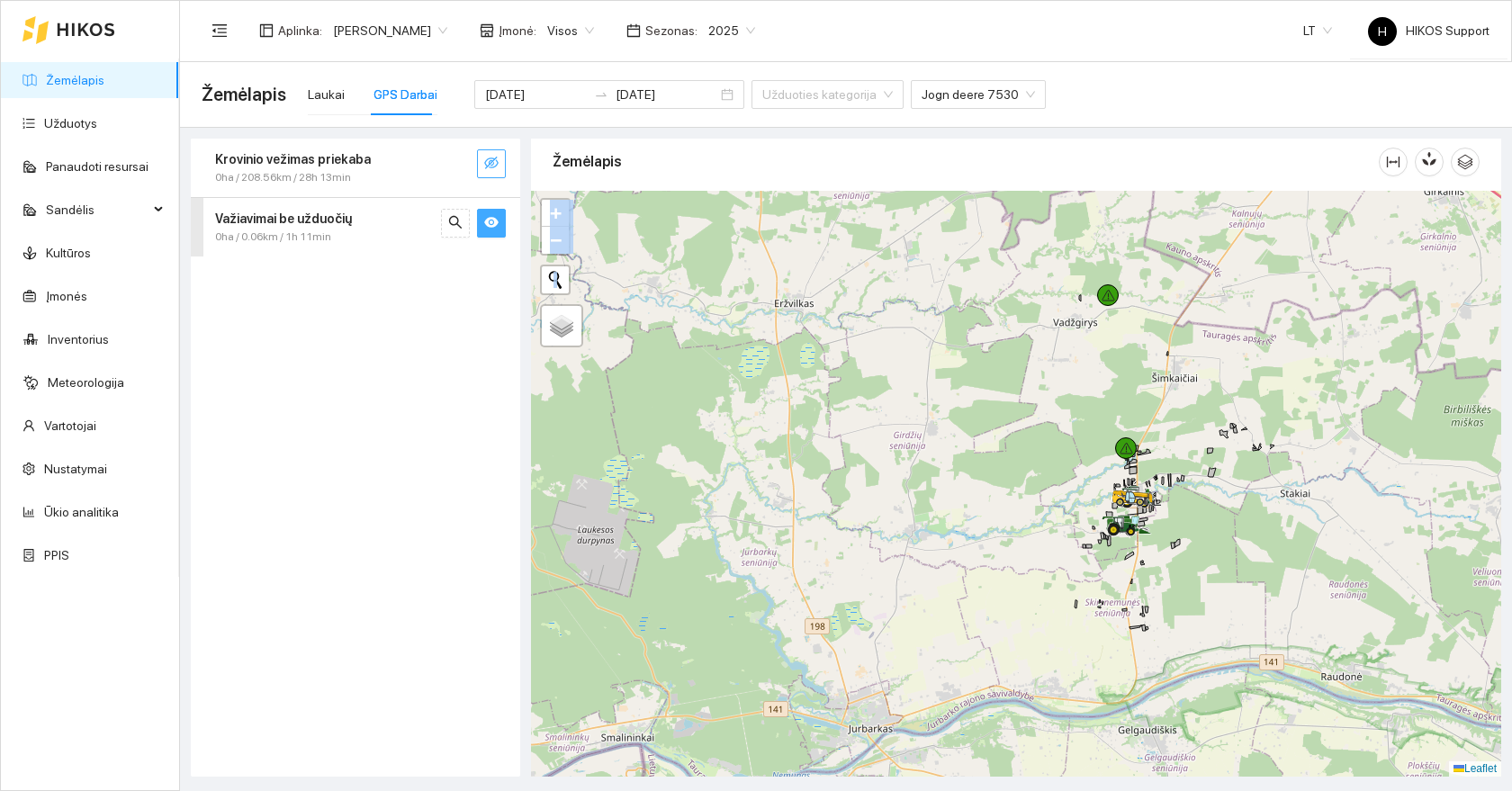
click at [493, 211] on button "button" at bounding box center [490, 223] width 28 height 28
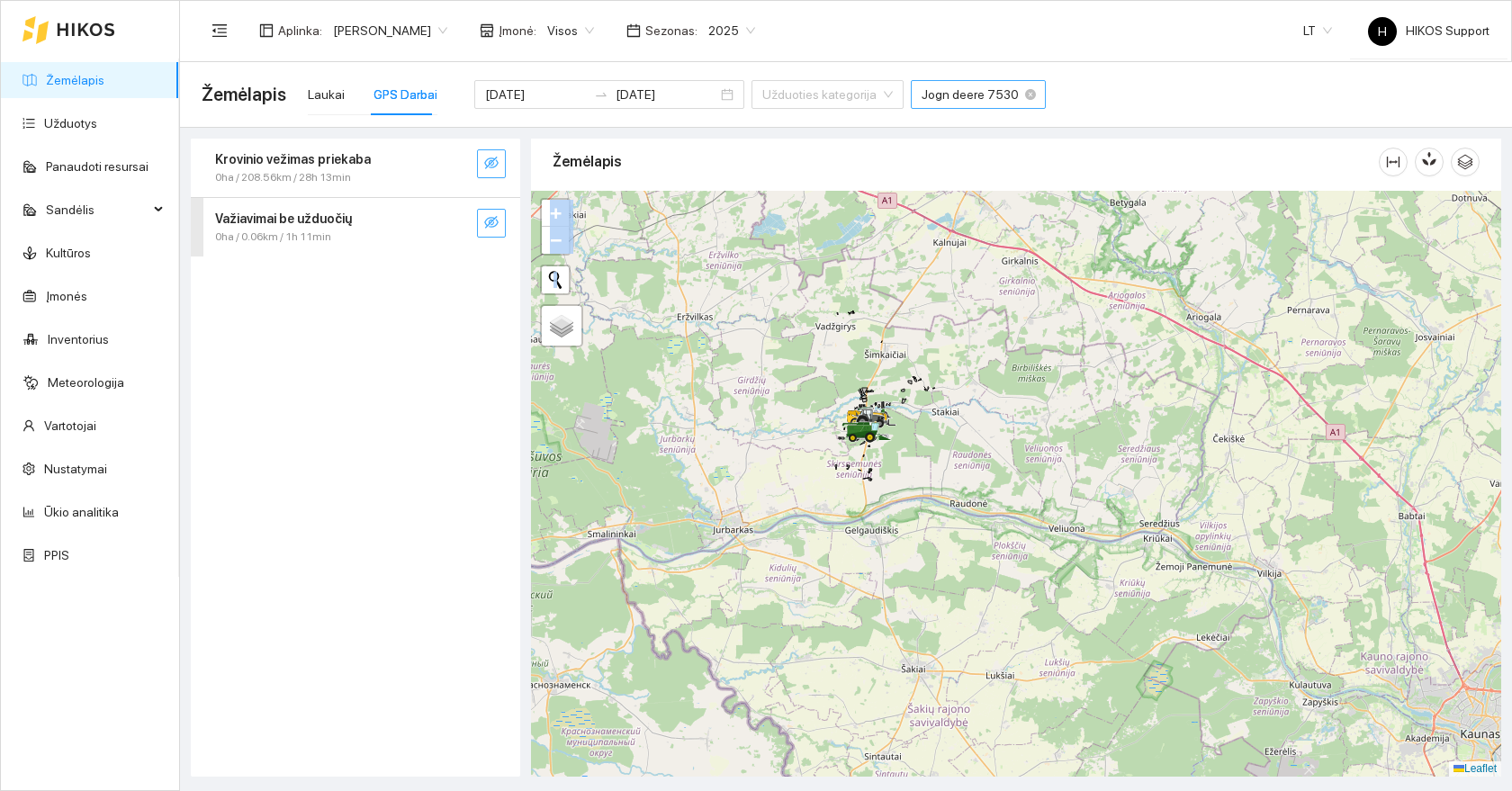
click at [965, 87] on span "Jogn deere 7530" at bounding box center [978, 95] width 113 height 27
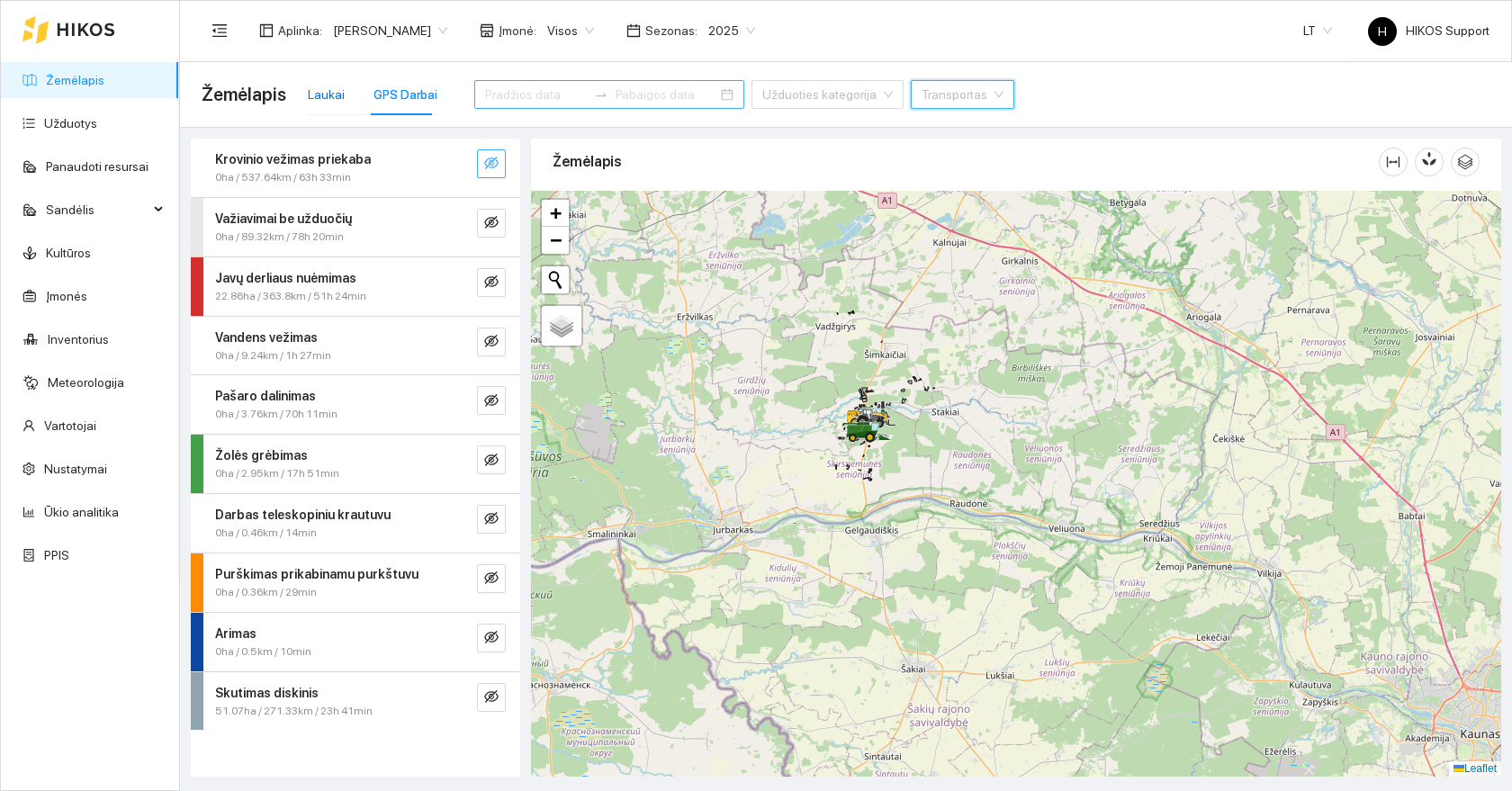
click at [326, 98] on div "Laukai" at bounding box center [326, 95] width 37 height 20
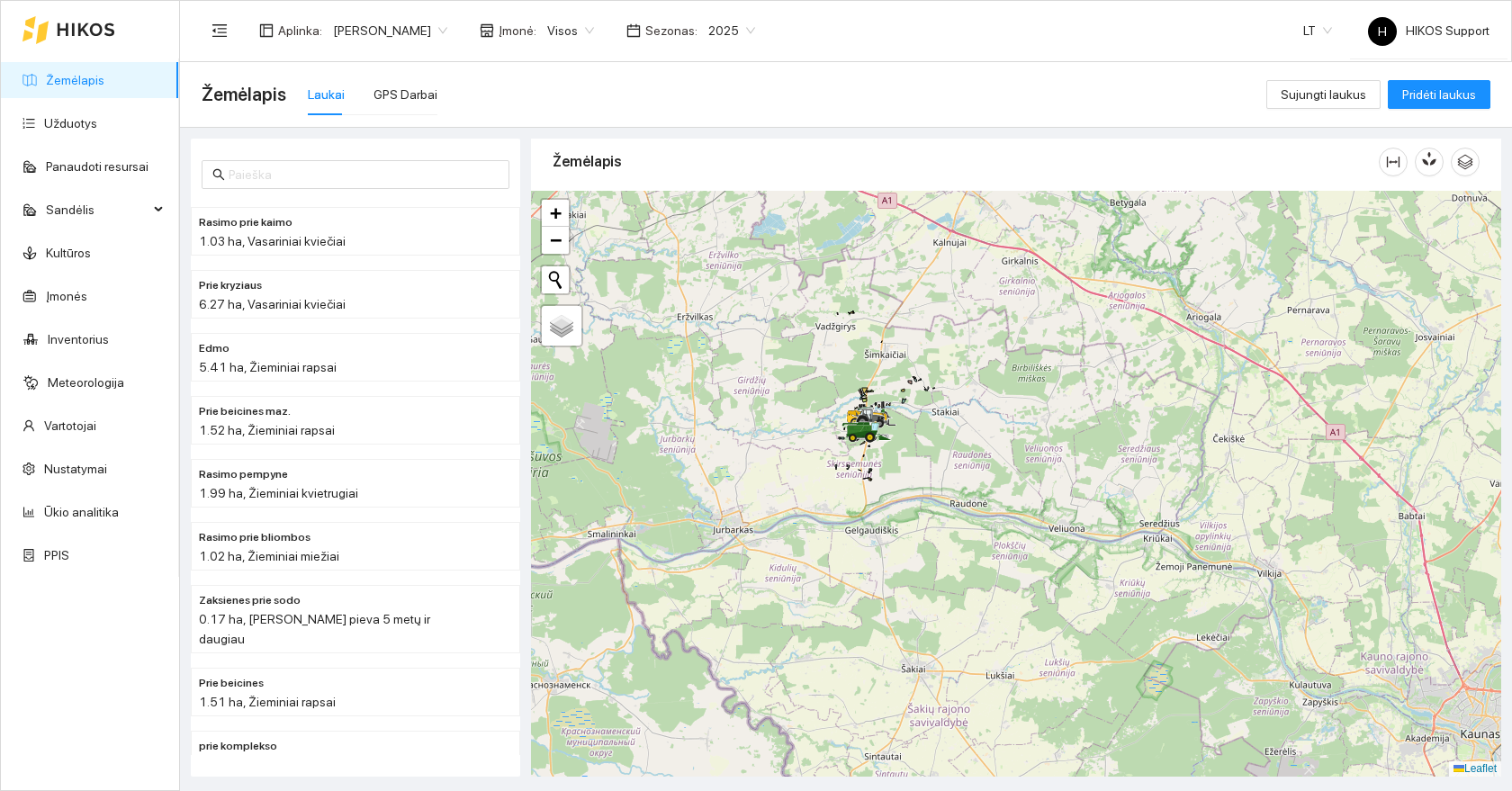
click at [75, 79] on link "Žemėlapis" at bounding box center [75, 80] width 59 height 15
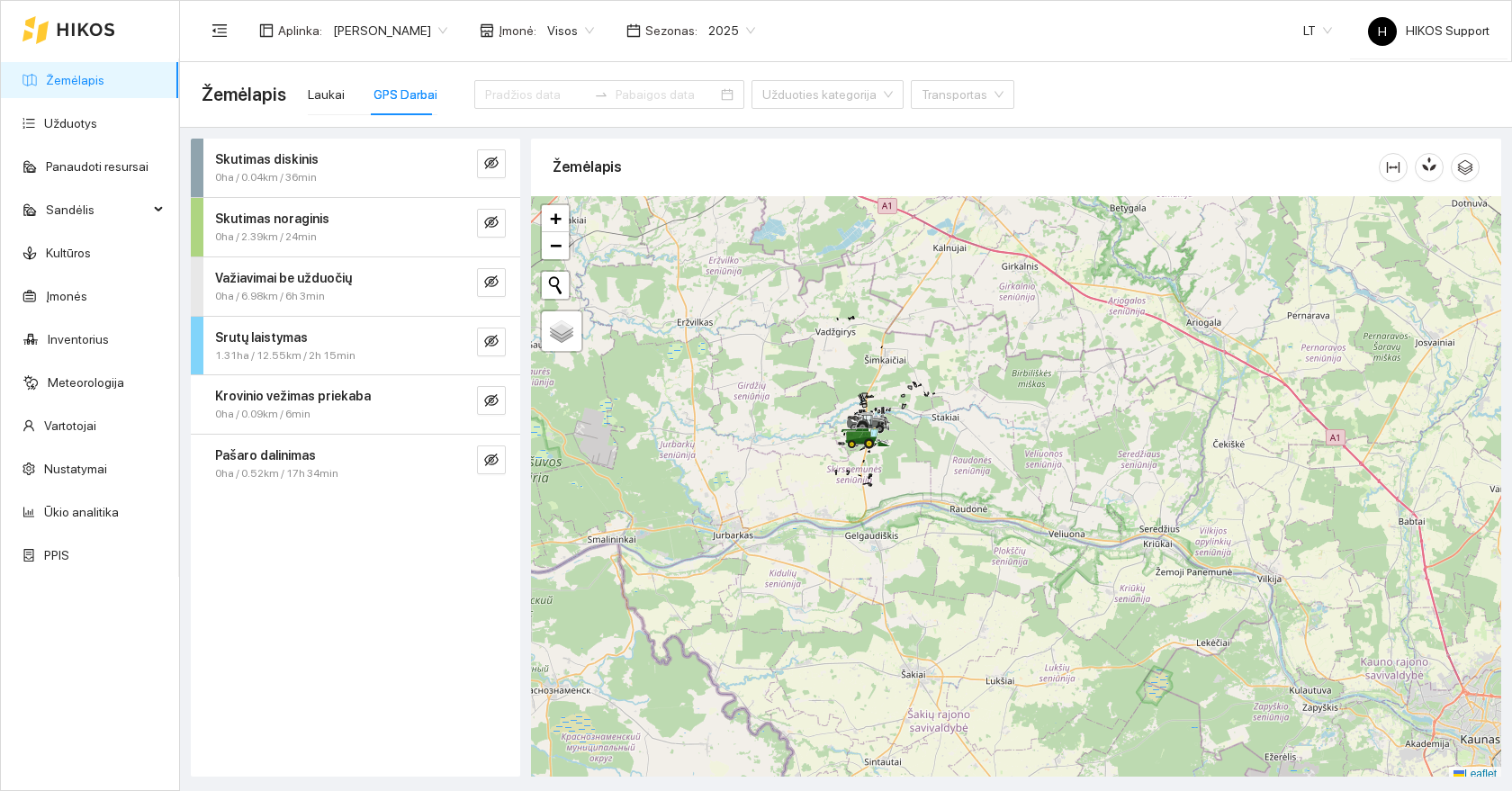
scroll to position [6, 0]
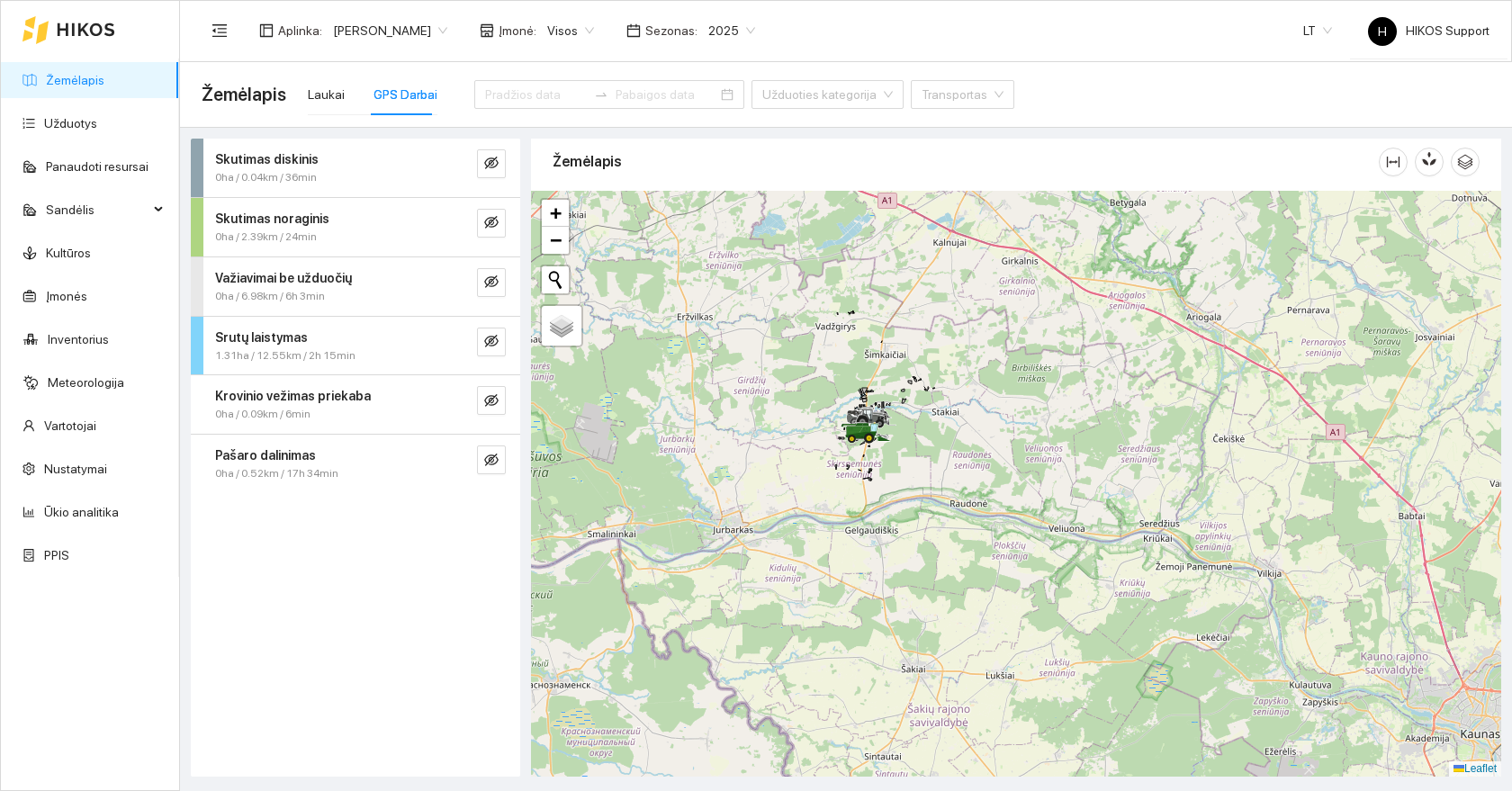
drag, startPoint x: 794, startPoint y: 335, endPoint x: 855, endPoint y: 415, distance: 100.6
click at [855, 414] on div at bounding box center [1016, 483] width 970 height 586
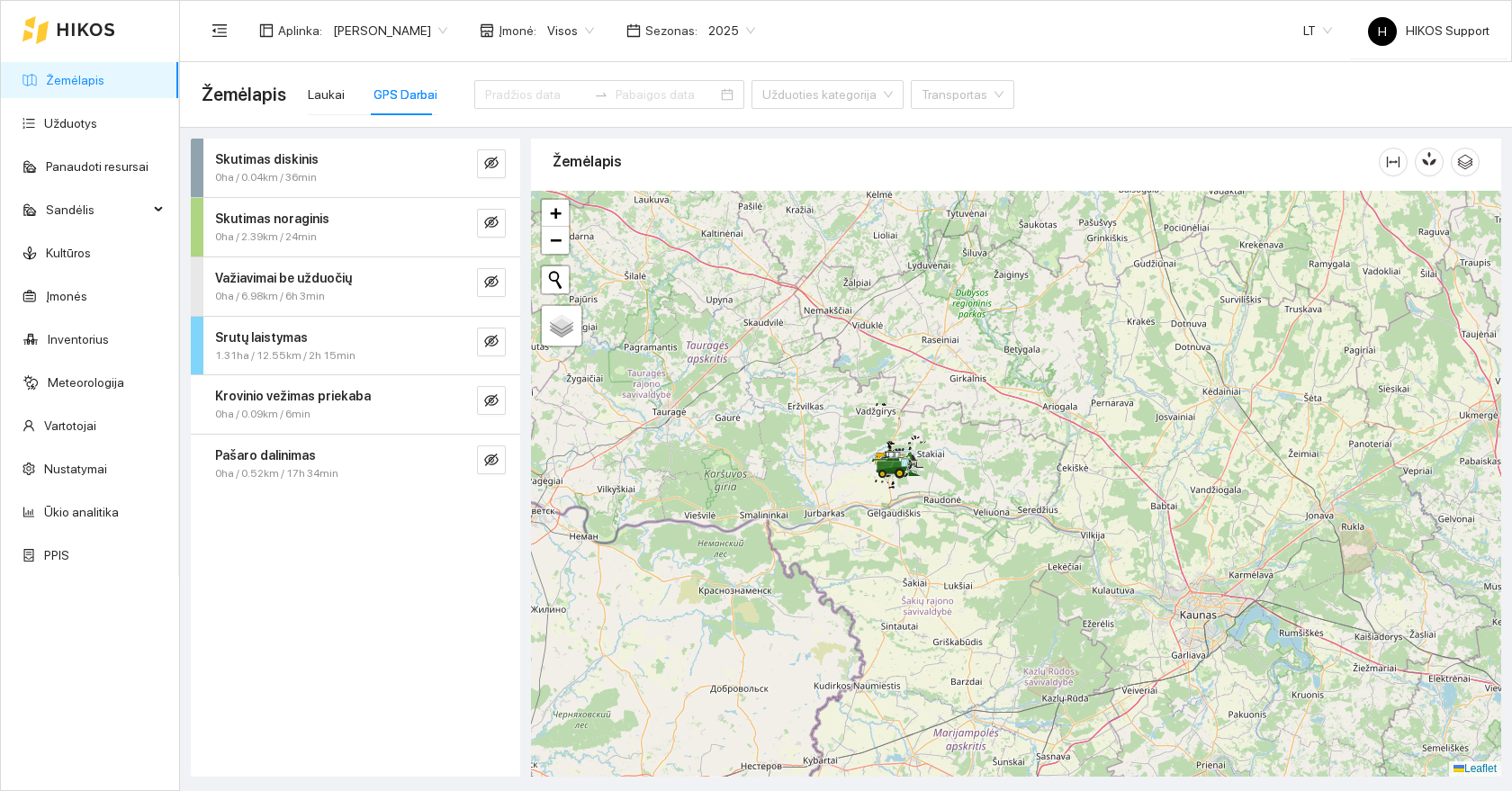
click at [931, 503] on div at bounding box center [1016, 483] width 970 height 586
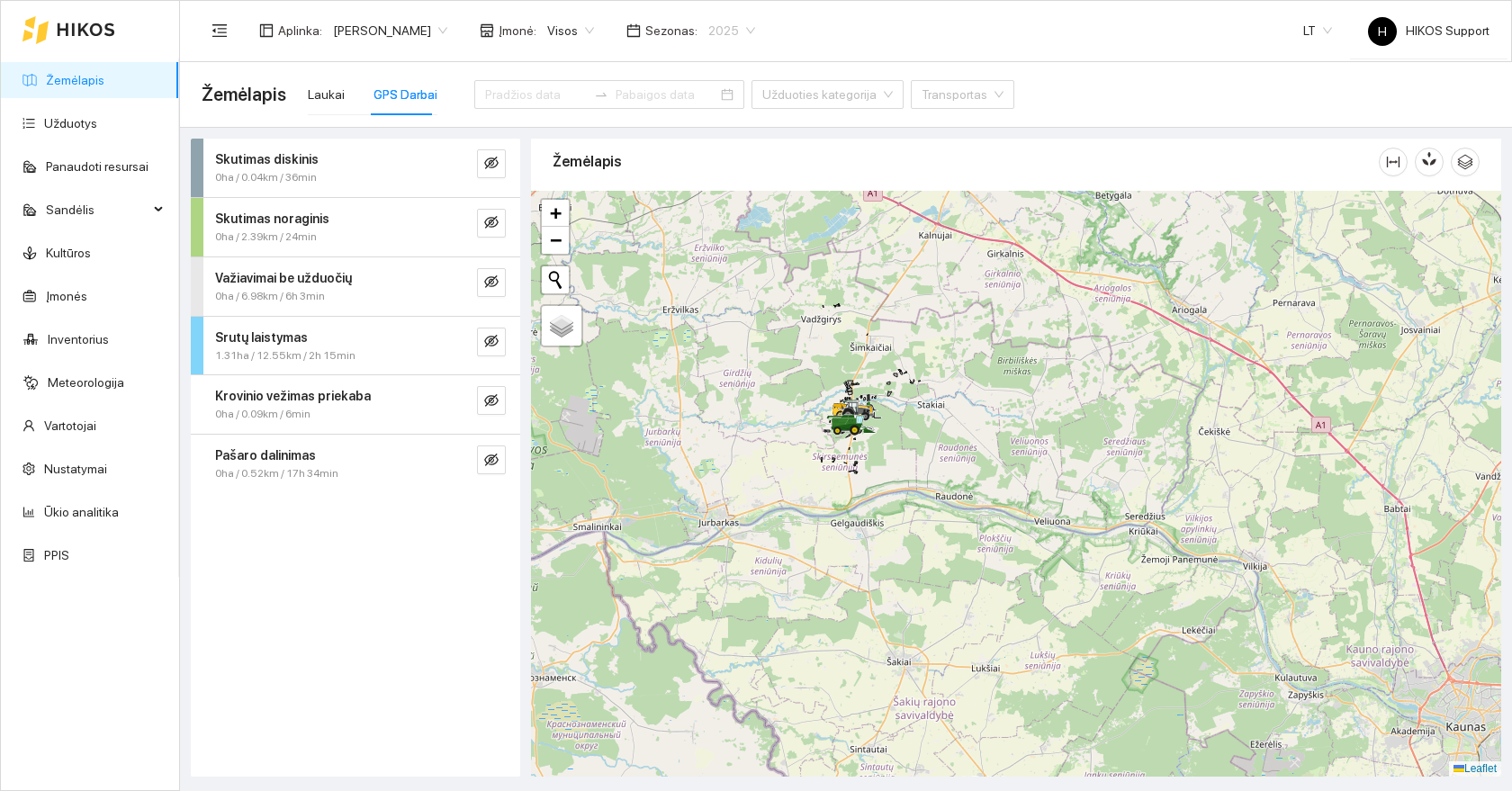
click at [754, 33] on span "2025" at bounding box center [732, 31] width 47 height 27
click at [733, 235] on div "2026" at bounding box center [734, 238] width 47 height 20
click at [398, 31] on span "Dovydas Baršauskas" at bounding box center [390, 31] width 114 height 27
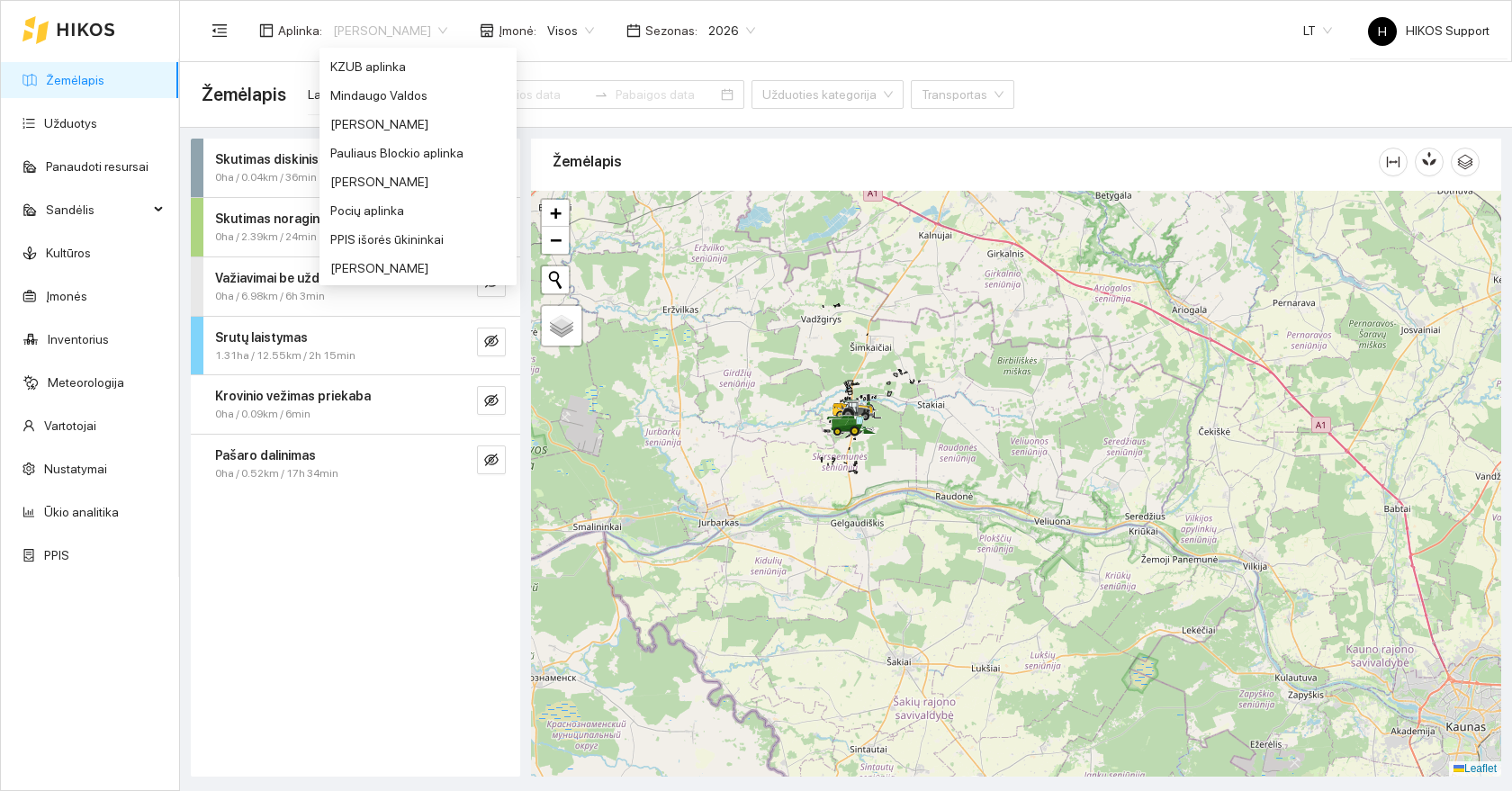
scroll to position [659, 0]
click at [340, 174] on div "Paulius" at bounding box center [418, 184] width 176 height 20
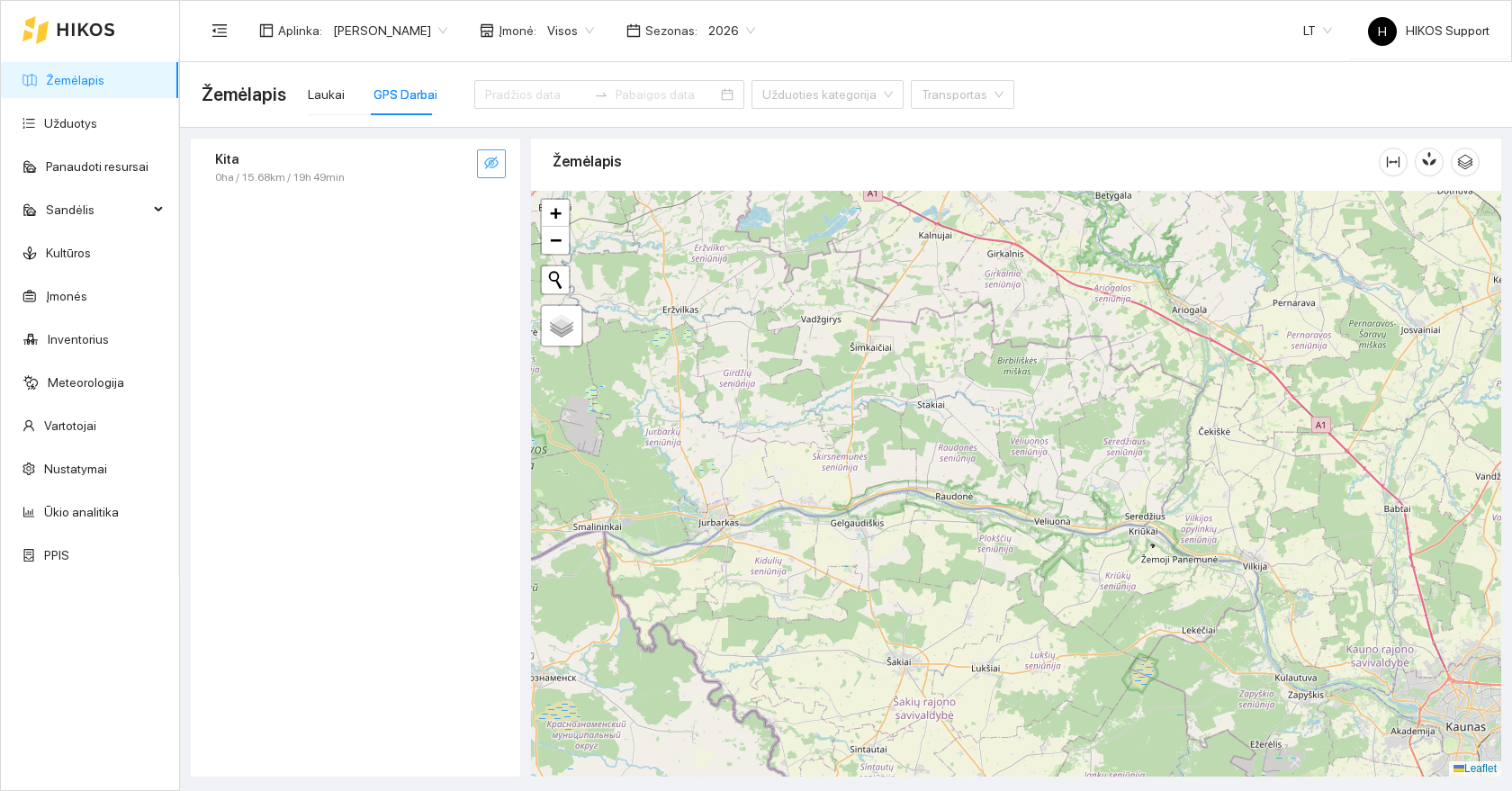
click at [484, 158] on icon "eye-invisible" at bounding box center [491, 162] width 15 height 15
click at [459, 163] on icon "search" at bounding box center [455, 162] width 15 height 15
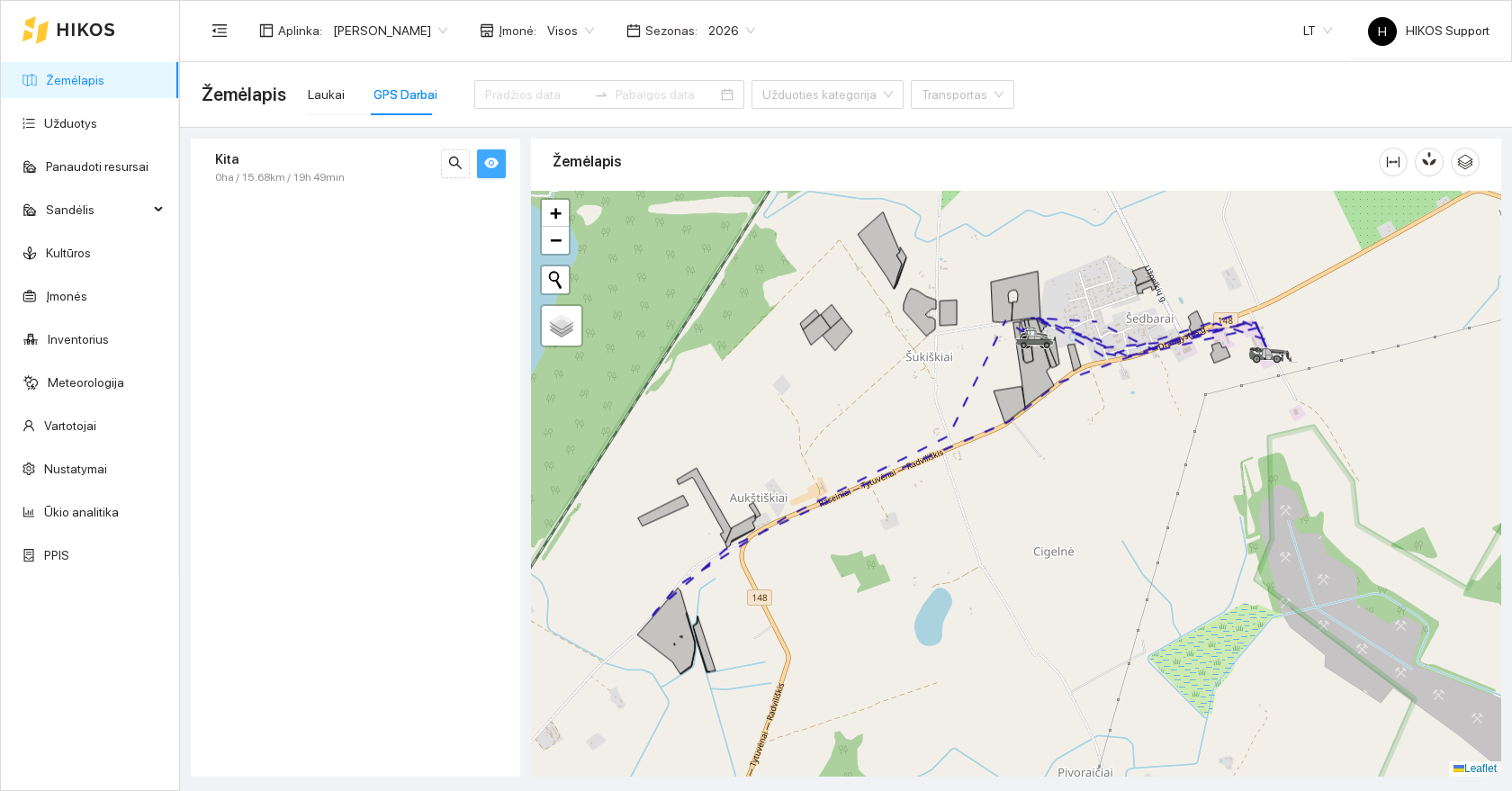
drag, startPoint x: 1306, startPoint y: 410, endPoint x: 1283, endPoint y: 341, distance: 72.7
click at [1283, 341] on div at bounding box center [1016, 483] width 970 height 586
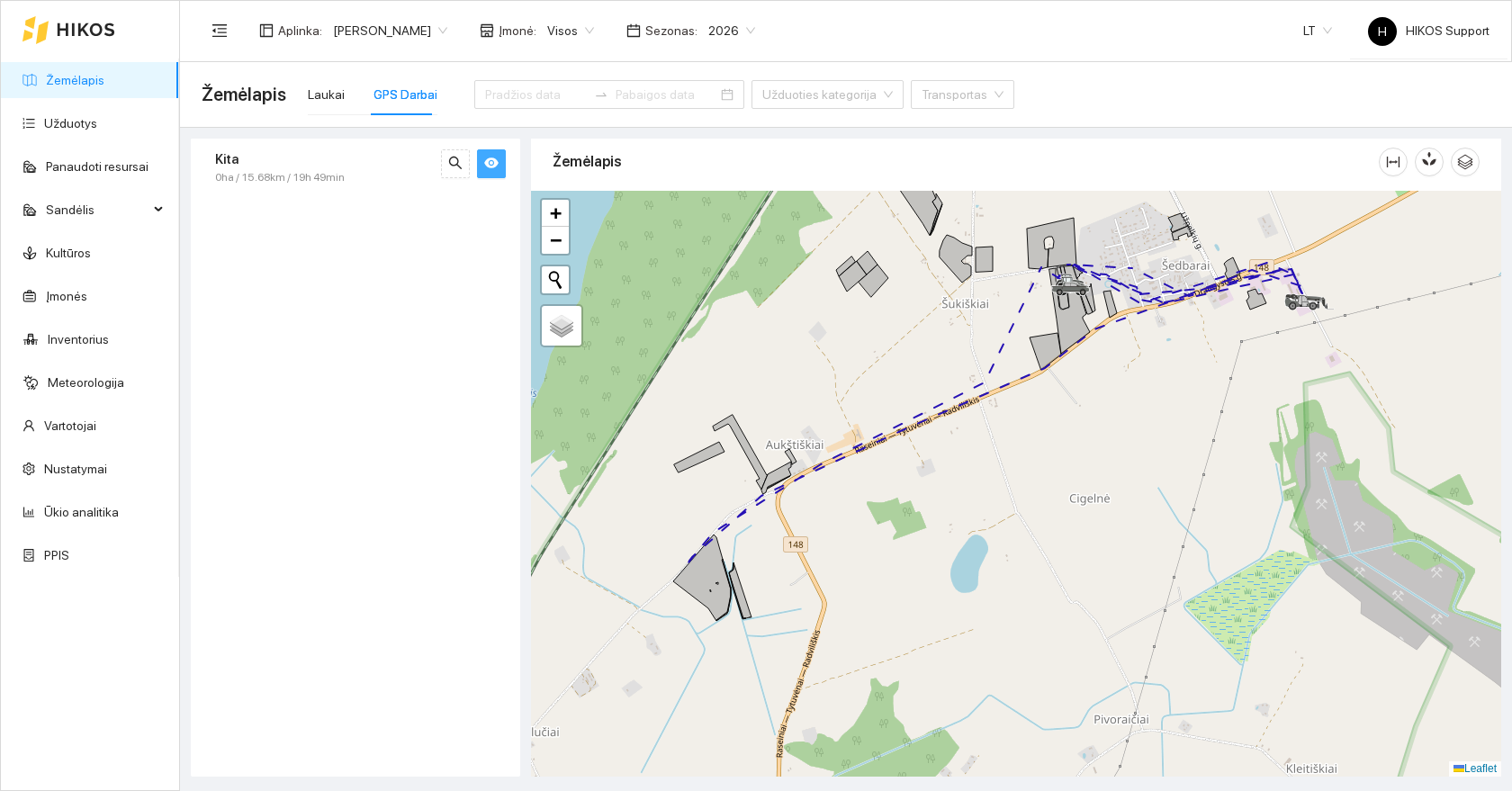
click at [700, 531] on div at bounding box center [1016, 483] width 970 height 586
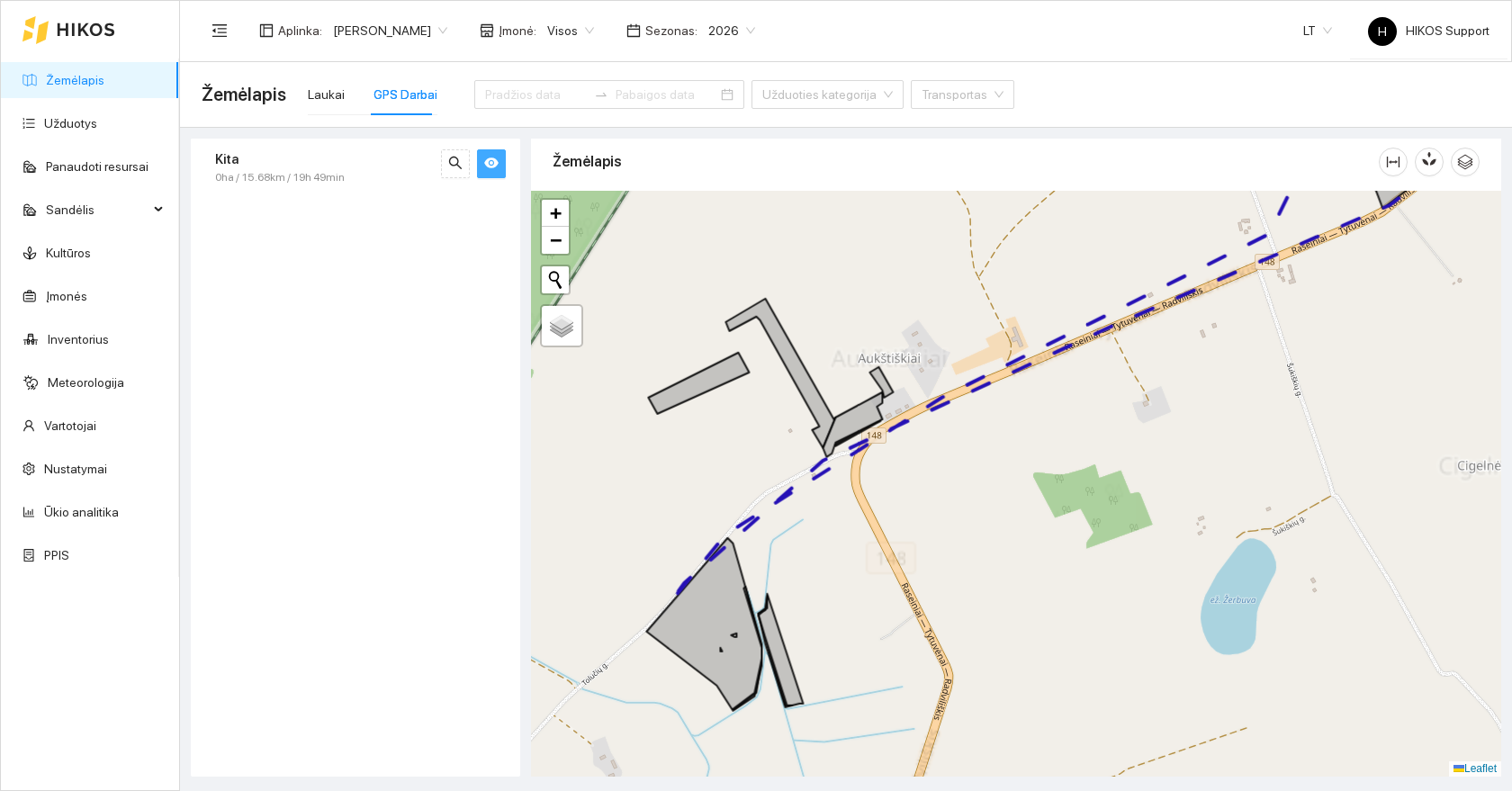
click at [668, 572] on div at bounding box center [1016, 483] width 970 height 586
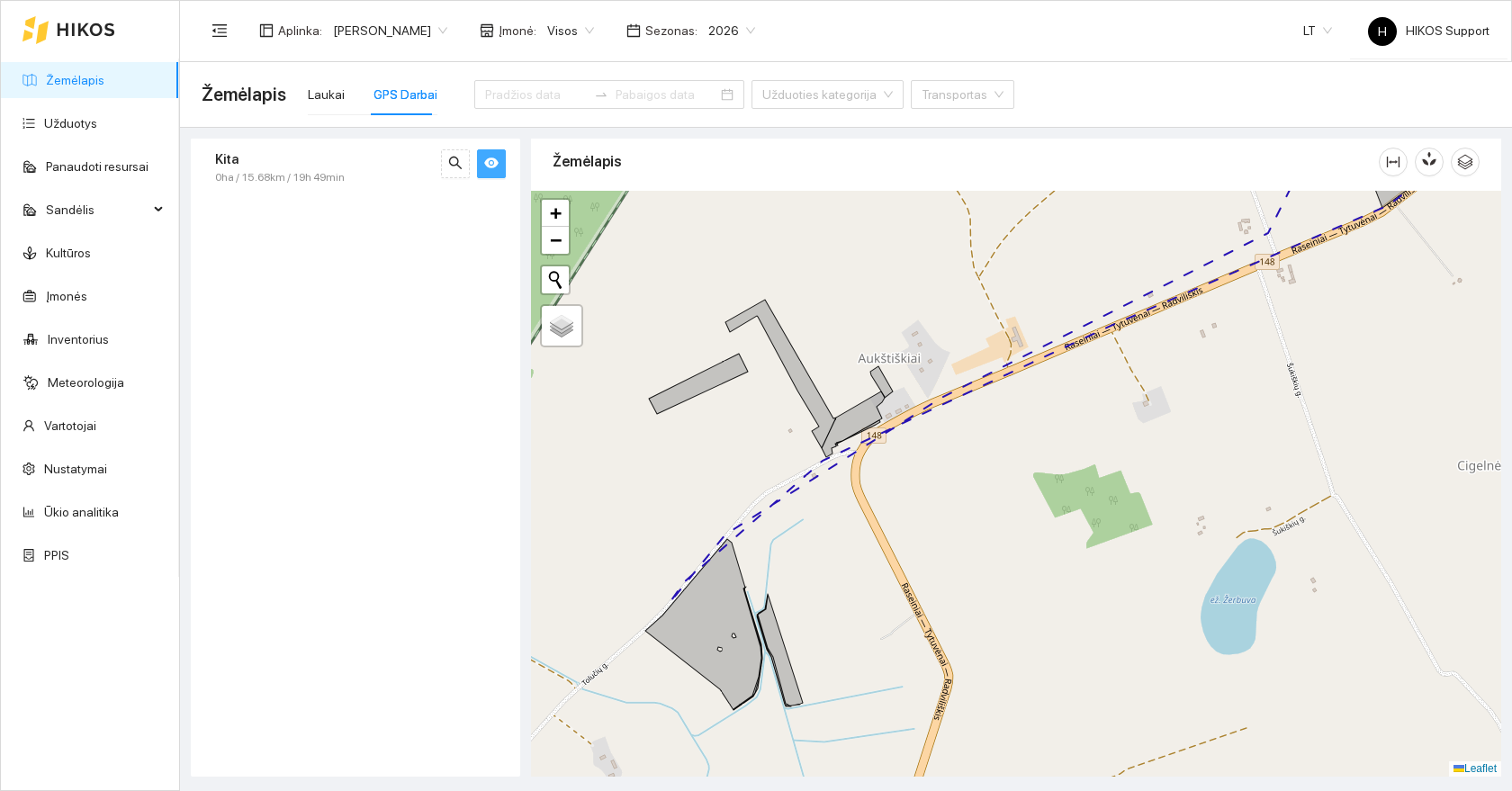
click at [668, 572] on div at bounding box center [1016, 483] width 970 height 586
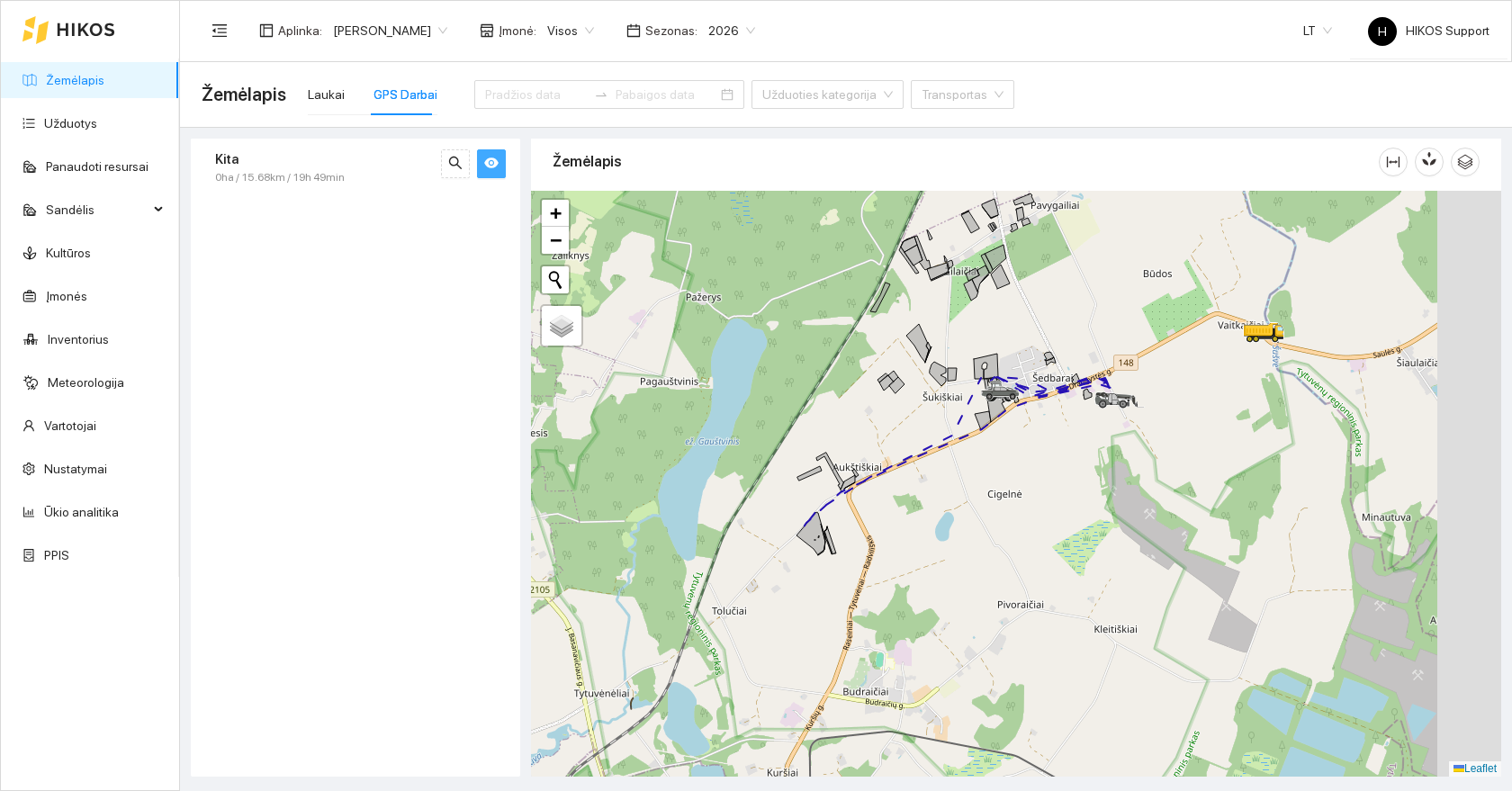
drag, startPoint x: 1217, startPoint y: 449, endPoint x: 1063, endPoint y: 471, distance: 155.6
click at [1063, 471] on div at bounding box center [1016, 483] width 970 height 586
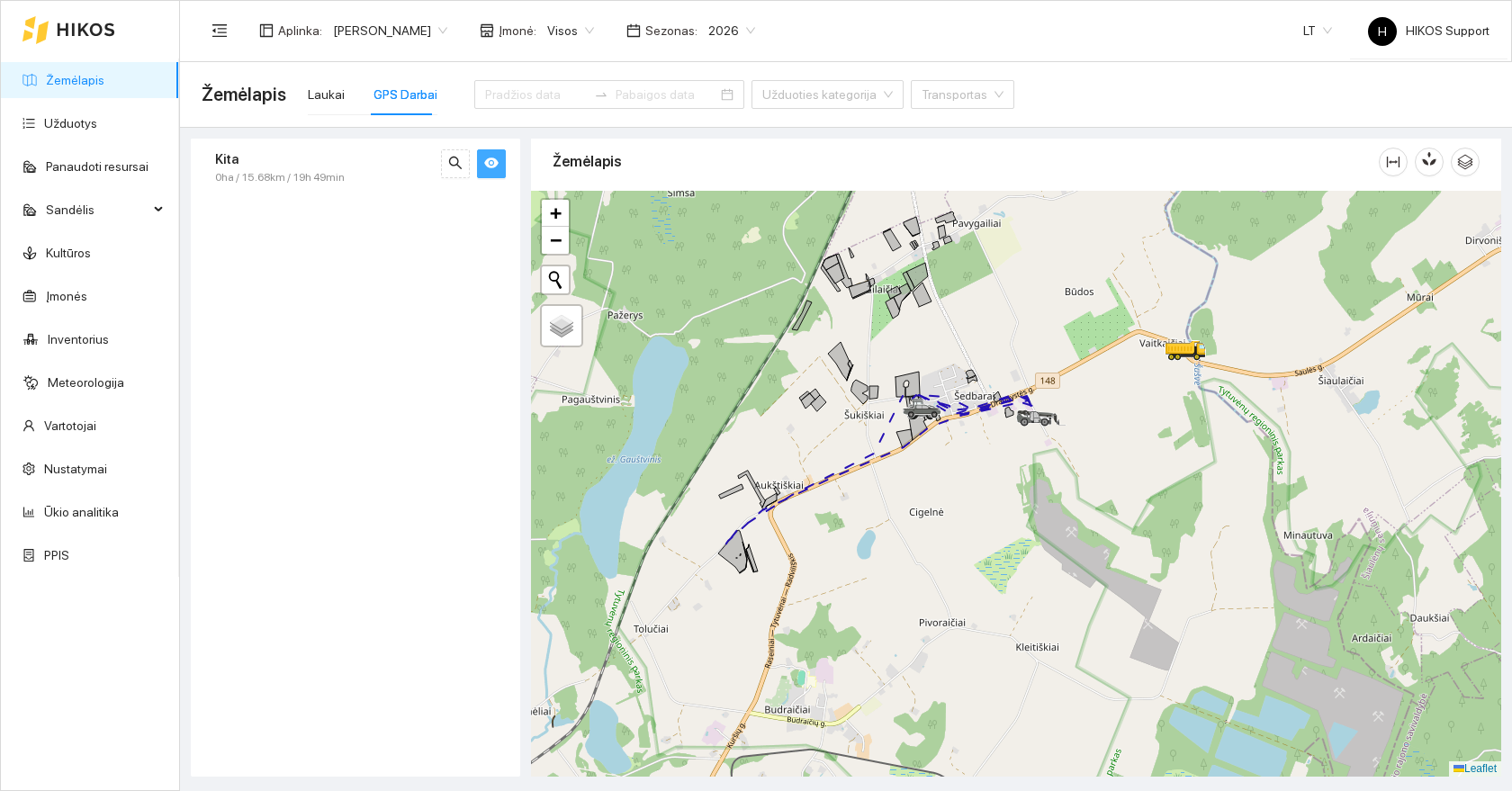
click at [491, 160] on icon "eye" at bounding box center [491, 163] width 15 height 11
click at [491, 160] on icon "eye-invisible" at bounding box center [491, 162] width 15 height 15
click at [1071, 439] on div at bounding box center [1016, 483] width 970 height 586
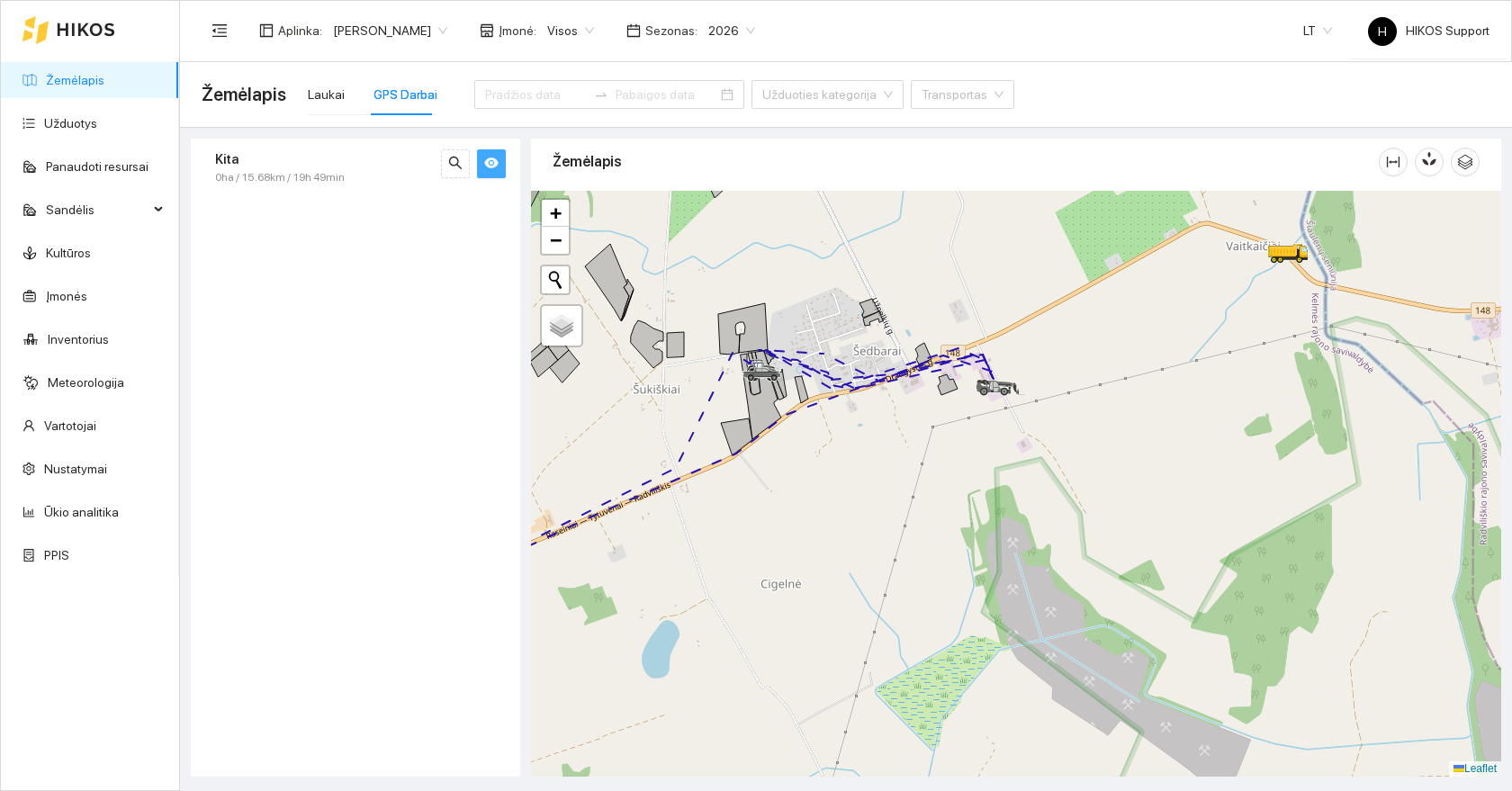
click at [1082, 366] on div at bounding box center [1016, 483] width 970 height 586
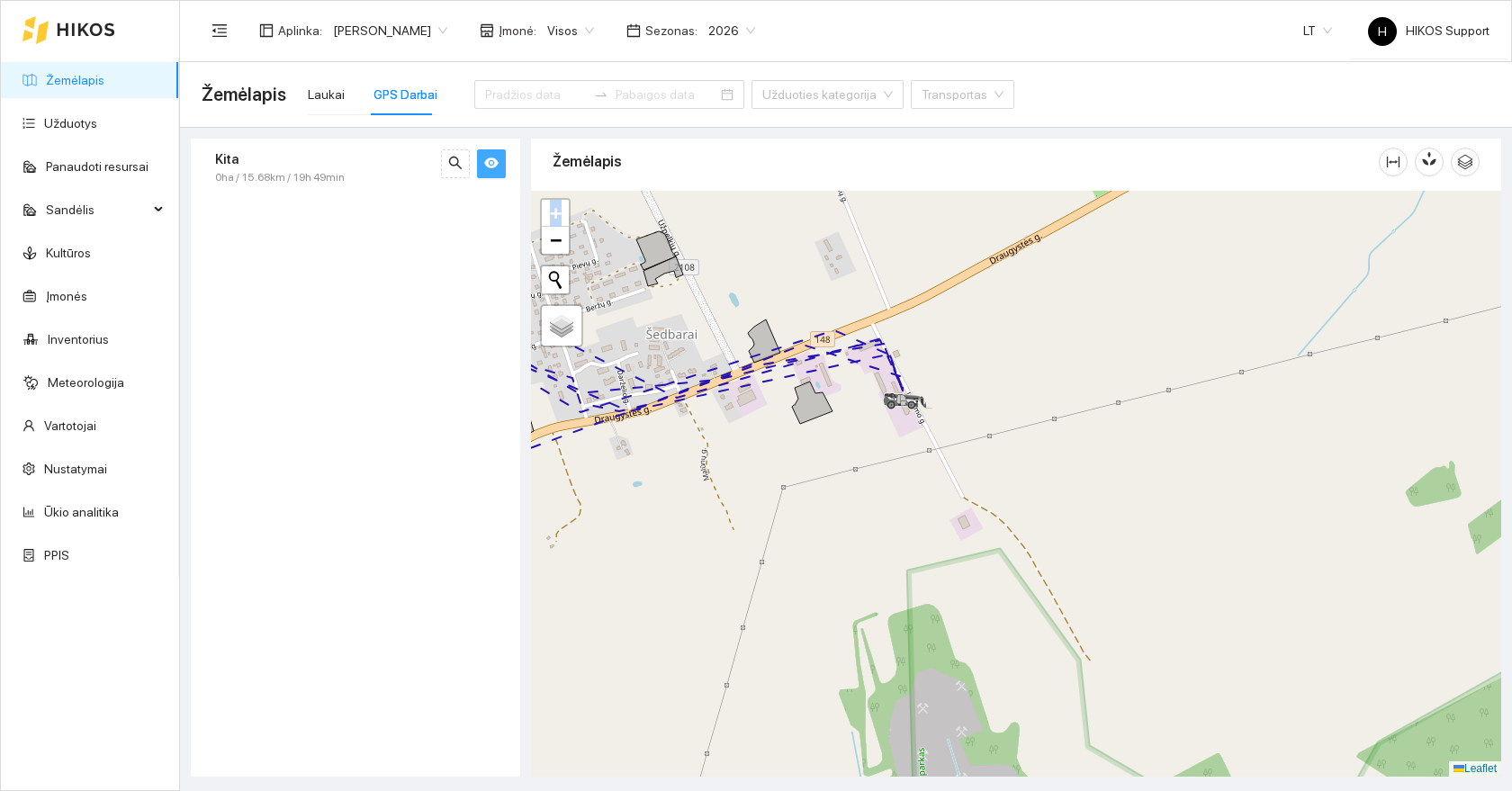
drag, startPoint x: 1082, startPoint y: 366, endPoint x: 919, endPoint y: 463, distance: 189.7
click at [922, 463] on div at bounding box center [1016, 483] width 970 height 586
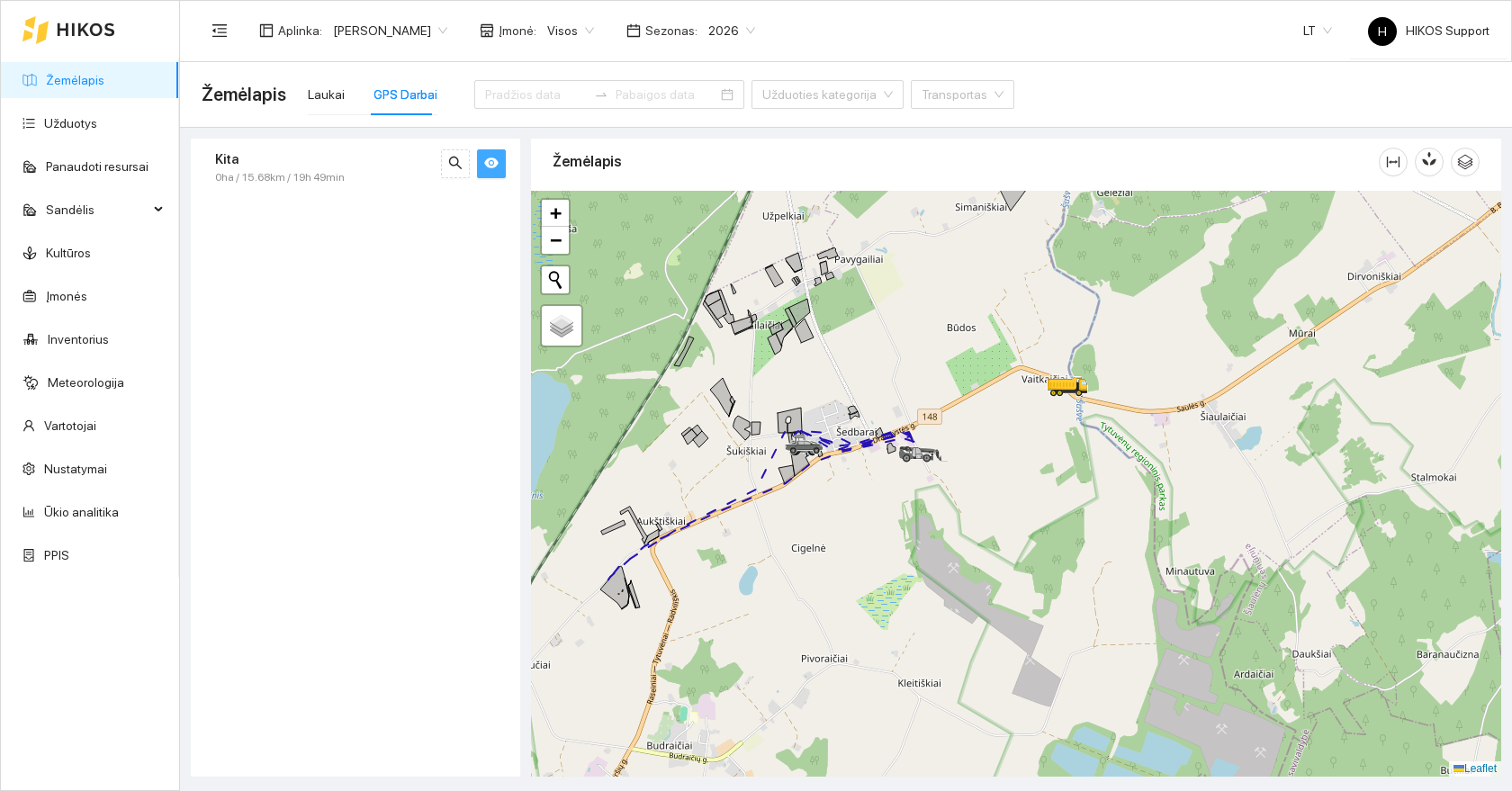
click at [270, 152] on div "Kita" at bounding box center [325, 159] width 221 height 20
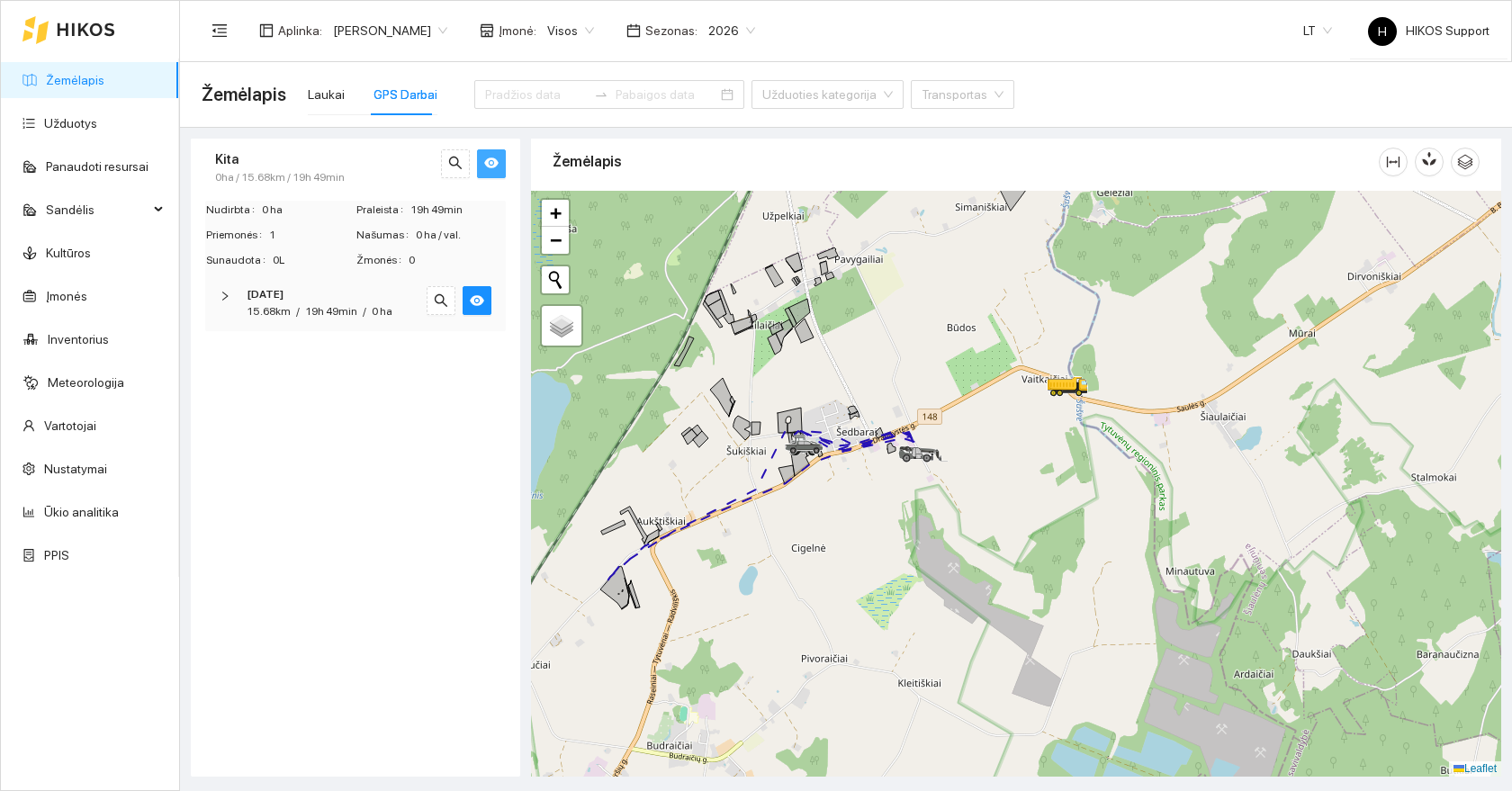
click at [264, 291] on strong "2025-07-31" at bounding box center [265, 294] width 37 height 13
click at [254, 363] on span "Toyota" at bounding box center [269, 355] width 38 height 20
click at [257, 363] on span "Toyota" at bounding box center [269, 355] width 38 height 20
click at [325, 102] on div "Laukai" at bounding box center [326, 95] width 37 height 20
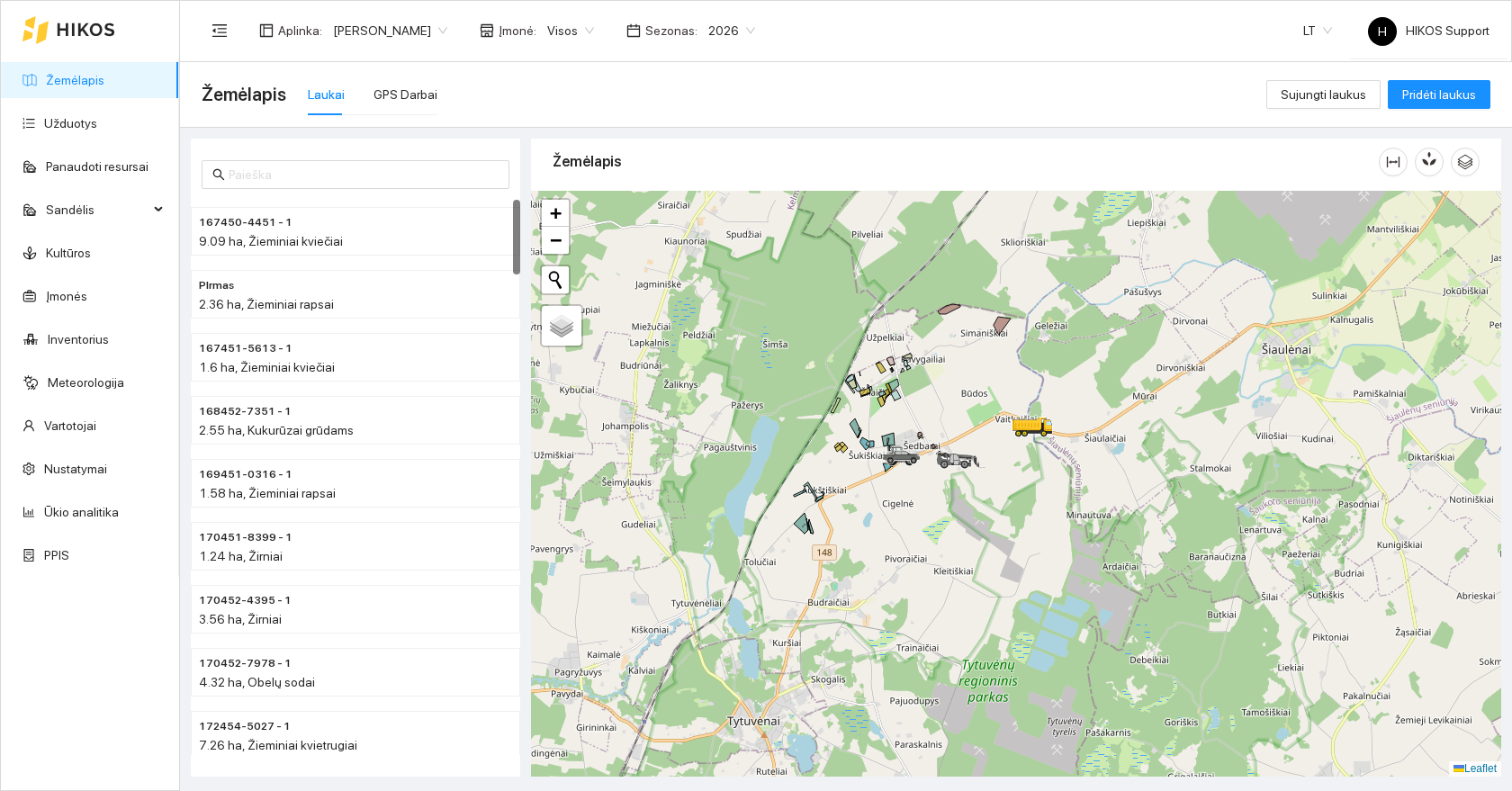
click at [708, 32] on span "2026" at bounding box center [732, 31] width 47 height 27
click at [653, 211] on div "2025" at bounding box center [661, 210] width 47 height 20
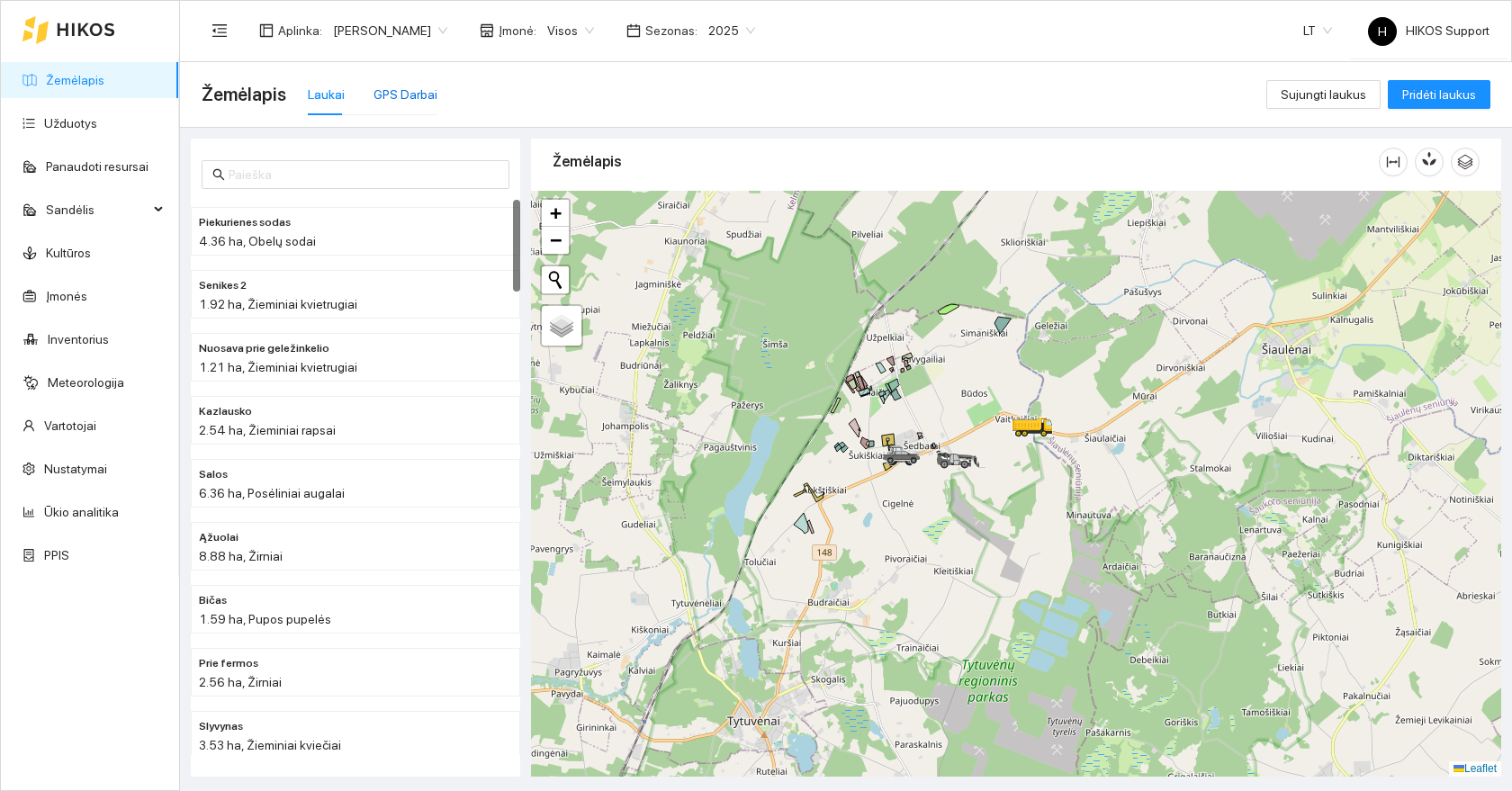
click at [400, 91] on div "GPS Darbai" at bounding box center [404, 95] width 63 height 20
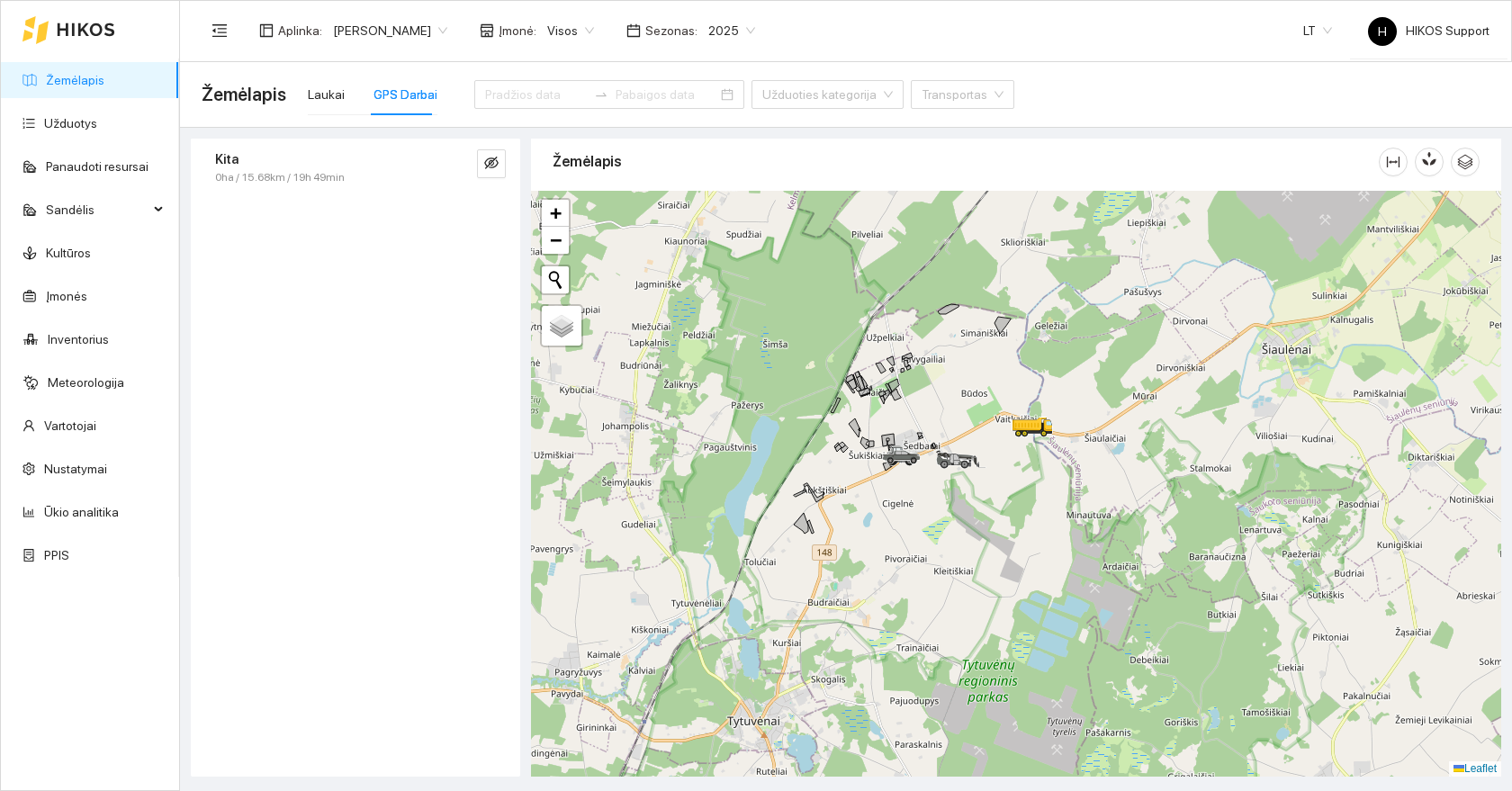
click at [458, 52] on div "Aplinka : Paulius Įmonė : Visos Sezonas : 2025 LT H HIKOS Support" at bounding box center [845, 30] width 1287 height 59
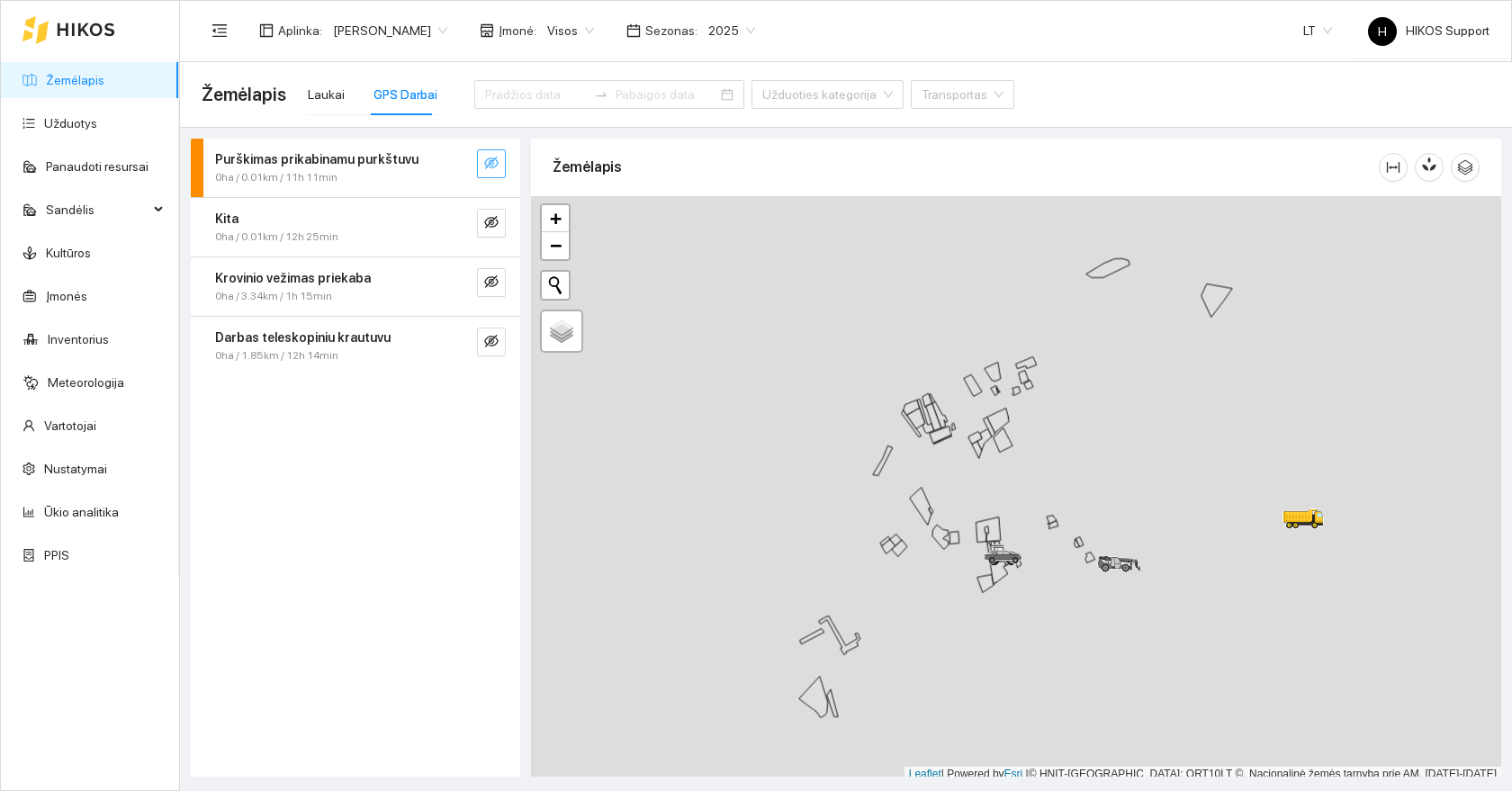
click at [496, 163] on icon "eye-invisible" at bounding box center [491, 162] width 15 height 15
click at [461, 157] on icon "search" at bounding box center [455, 162] width 15 height 15
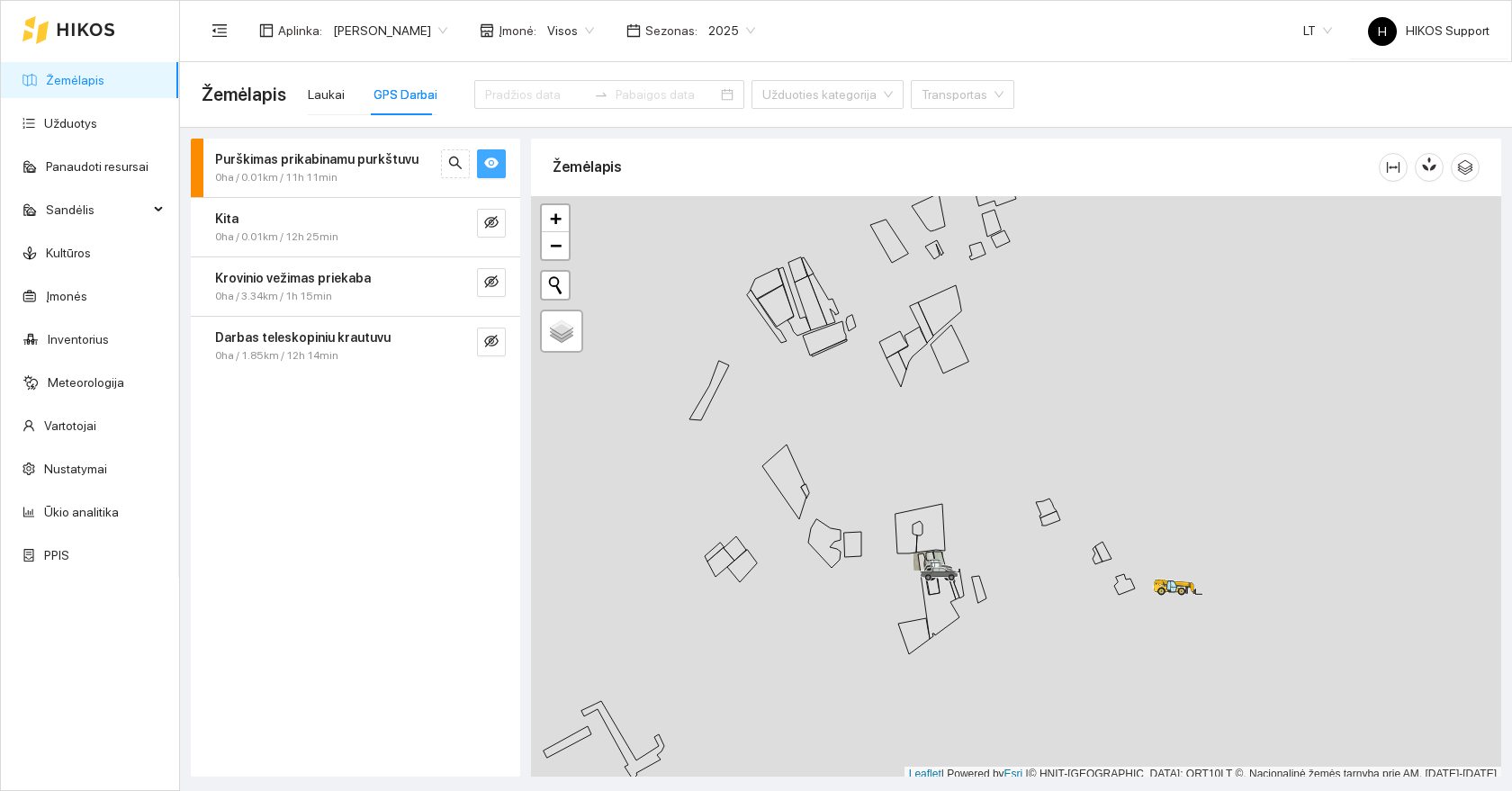
scroll to position [6, 0]
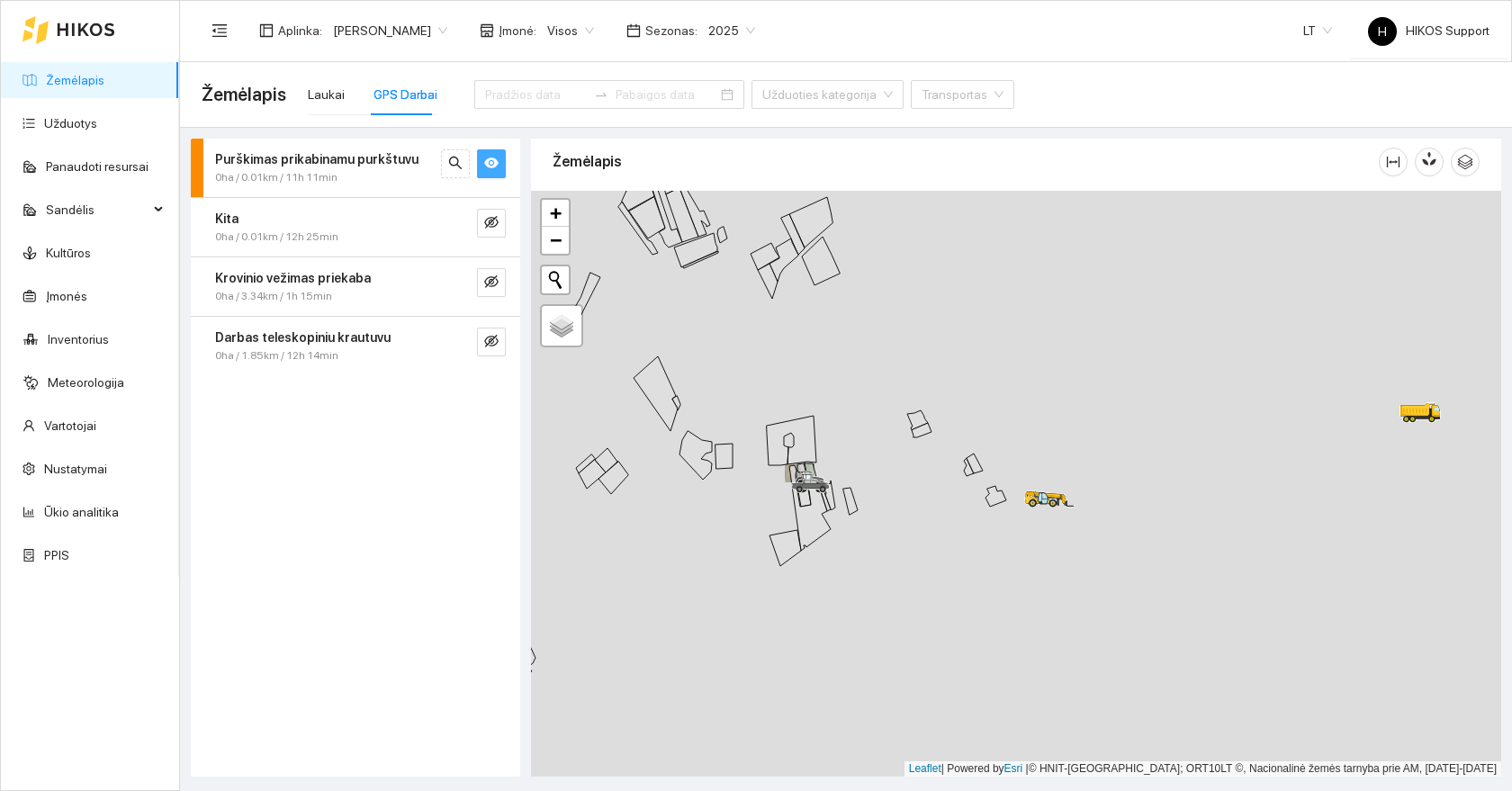
drag, startPoint x: 1084, startPoint y: 625, endPoint x: 953, endPoint y: 541, distance: 155.6
click at [953, 541] on div at bounding box center [1016, 483] width 970 height 586
click at [323, 94] on div "Laukai" at bounding box center [326, 95] width 37 height 20
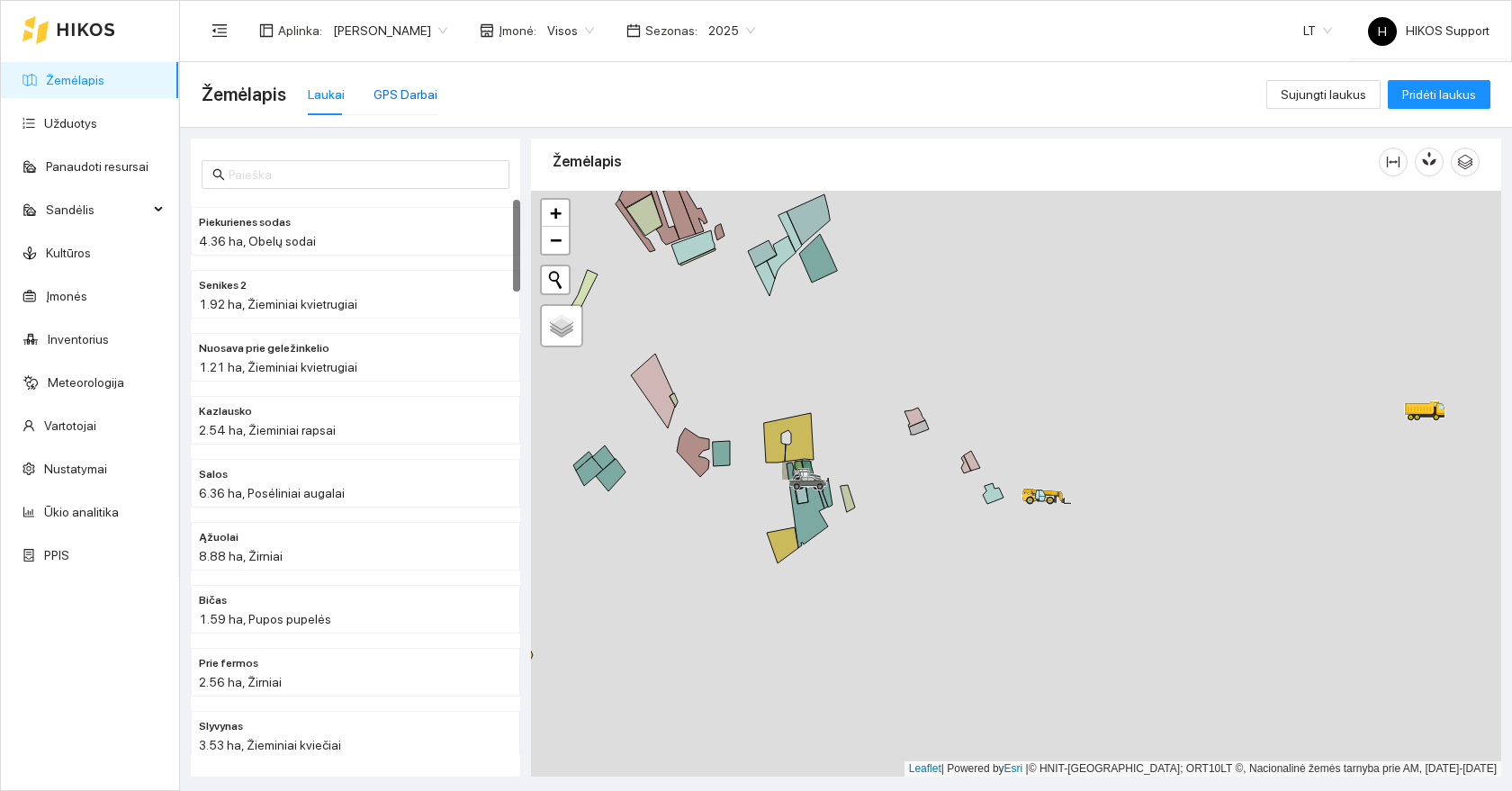
click at [405, 94] on div "GPS Darbai" at bounding box center [404, 95] width 63 height 20
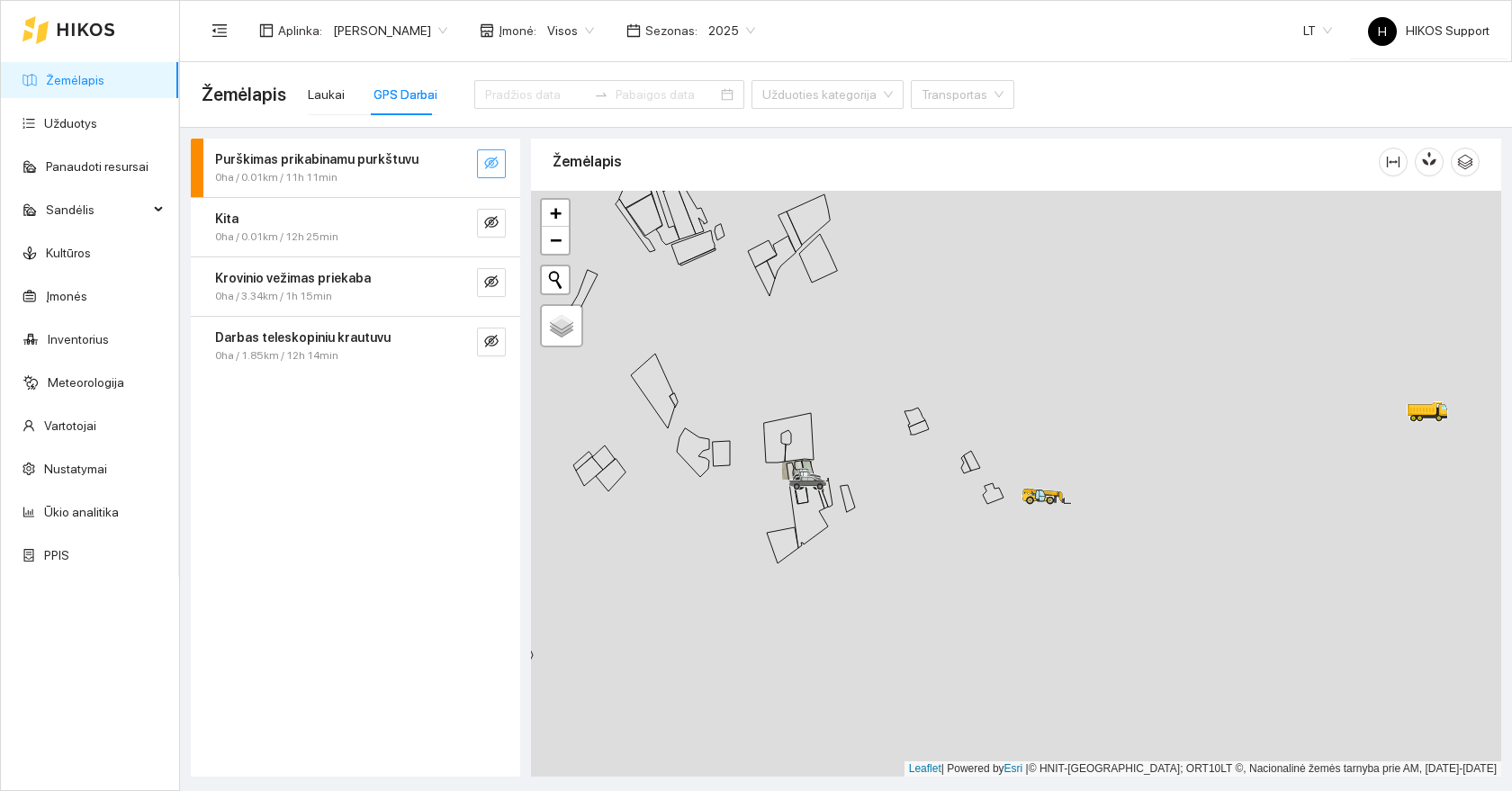
click at [485, 159] on icon "eye-invisible" at bounding box center [491, 162] width 15 height 15
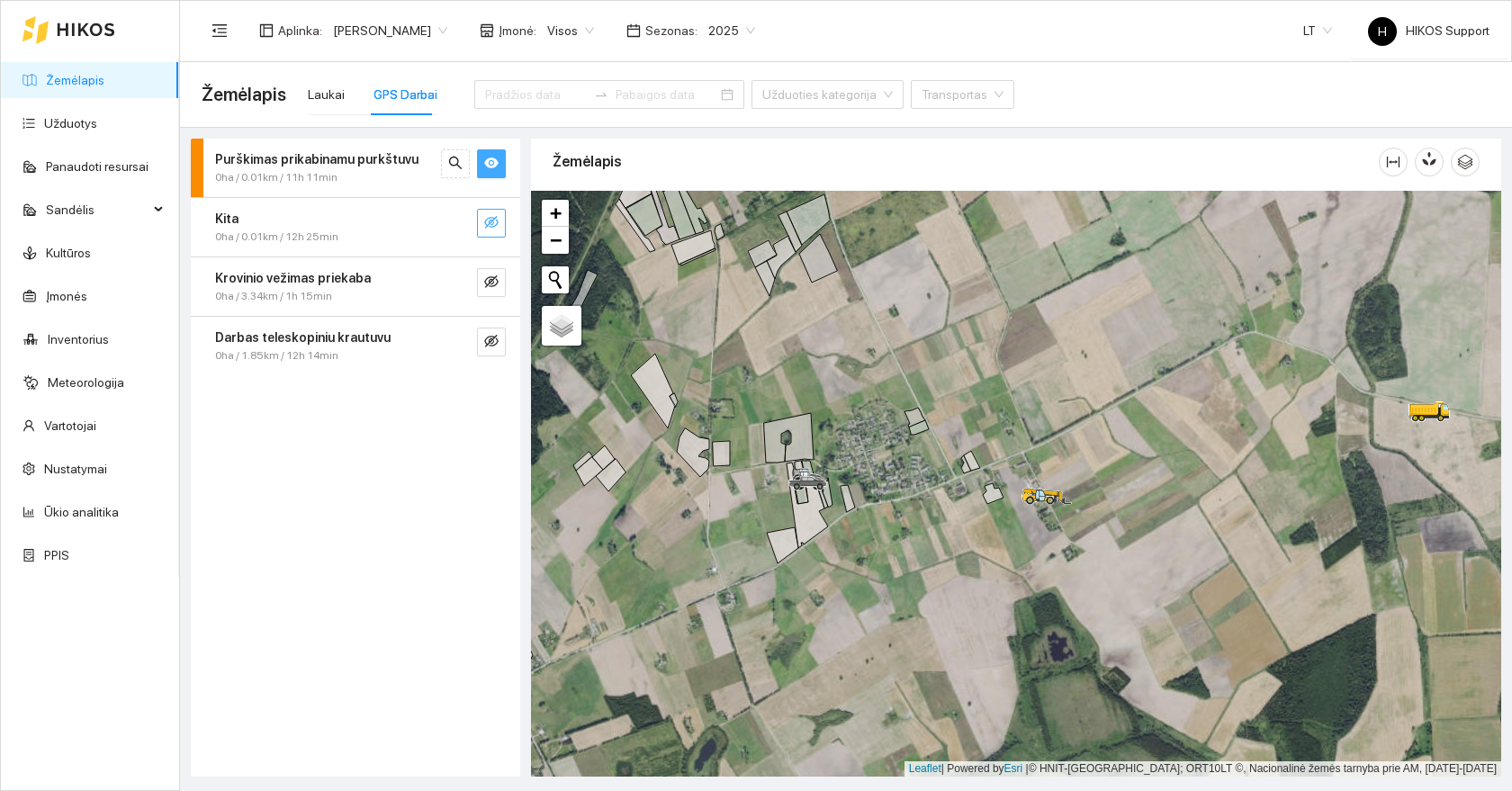
click at [496, 234] on button "button" at bounding box center [490, 223] width 28 height 28
click at [487, 157] on icon "eye" at bounding box center [491, 162] width 15 height 15
click at [490, 166] on icon "eye-invisible" at bounding box center [491, 162] width 15 height 15
click at [490, 166] on icon "eye" at bounding box center [491, 163] width 15 height 11
click at [490, 218] on icon "eye" at bounding box center [491, 222] width 15 height 11
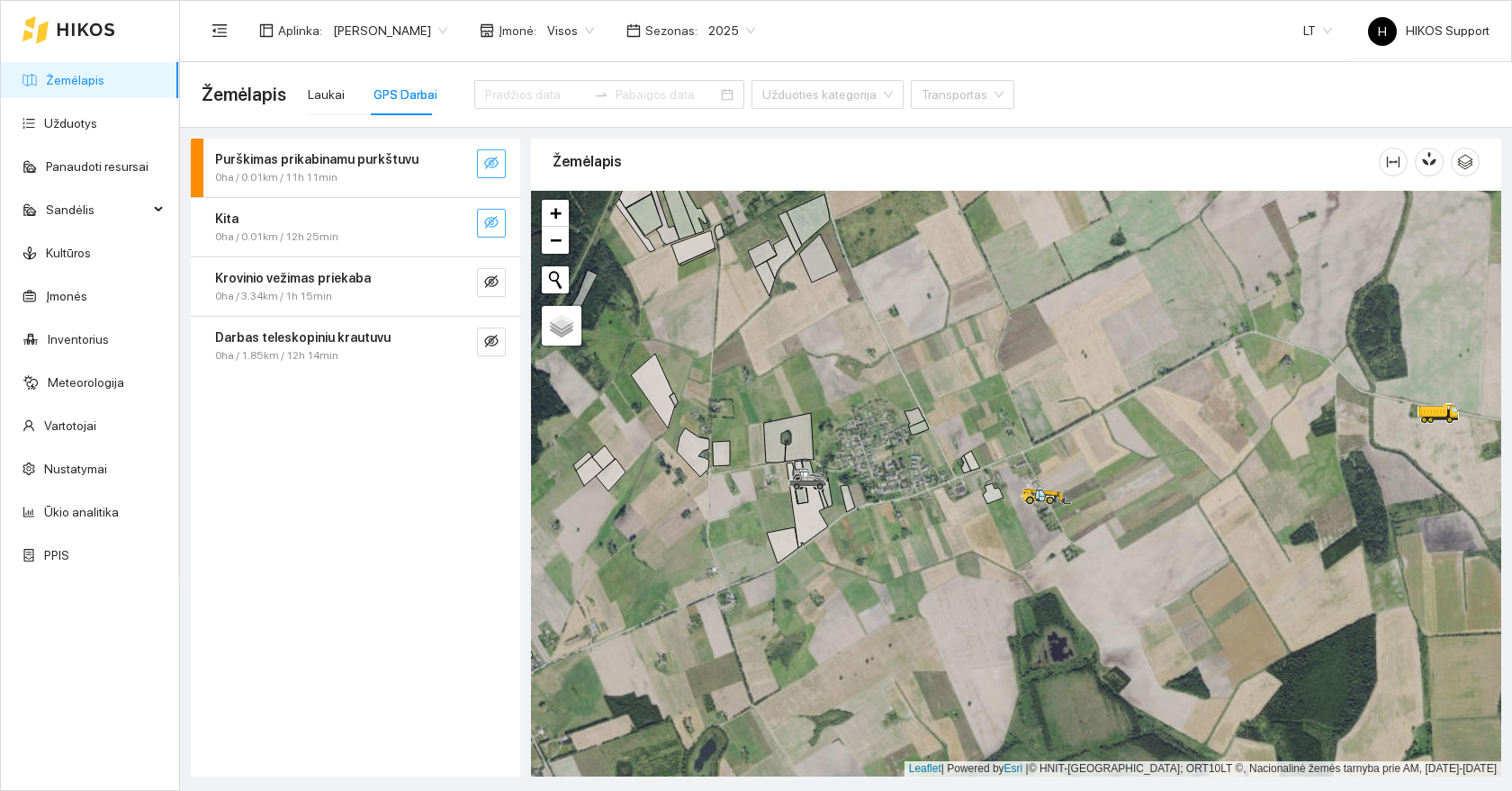
click at [486, 227] on icon "eye-invisible" at bounding box center [491, 222] width 15 height 15
click at [486, 227] on icon "eye" at bounding box center [491, 222] width 15 height 15
click at [492, 274] on icon "eye-invisible" at bounding box center [491, 281] width 15 height 15
click at [492, 275] on icon "eye" at bounding box center [491, 281] width 15 height 15
click at [492, 275] on icon "eye-invisible" at bounding box center [491, 281] width 15 height 15
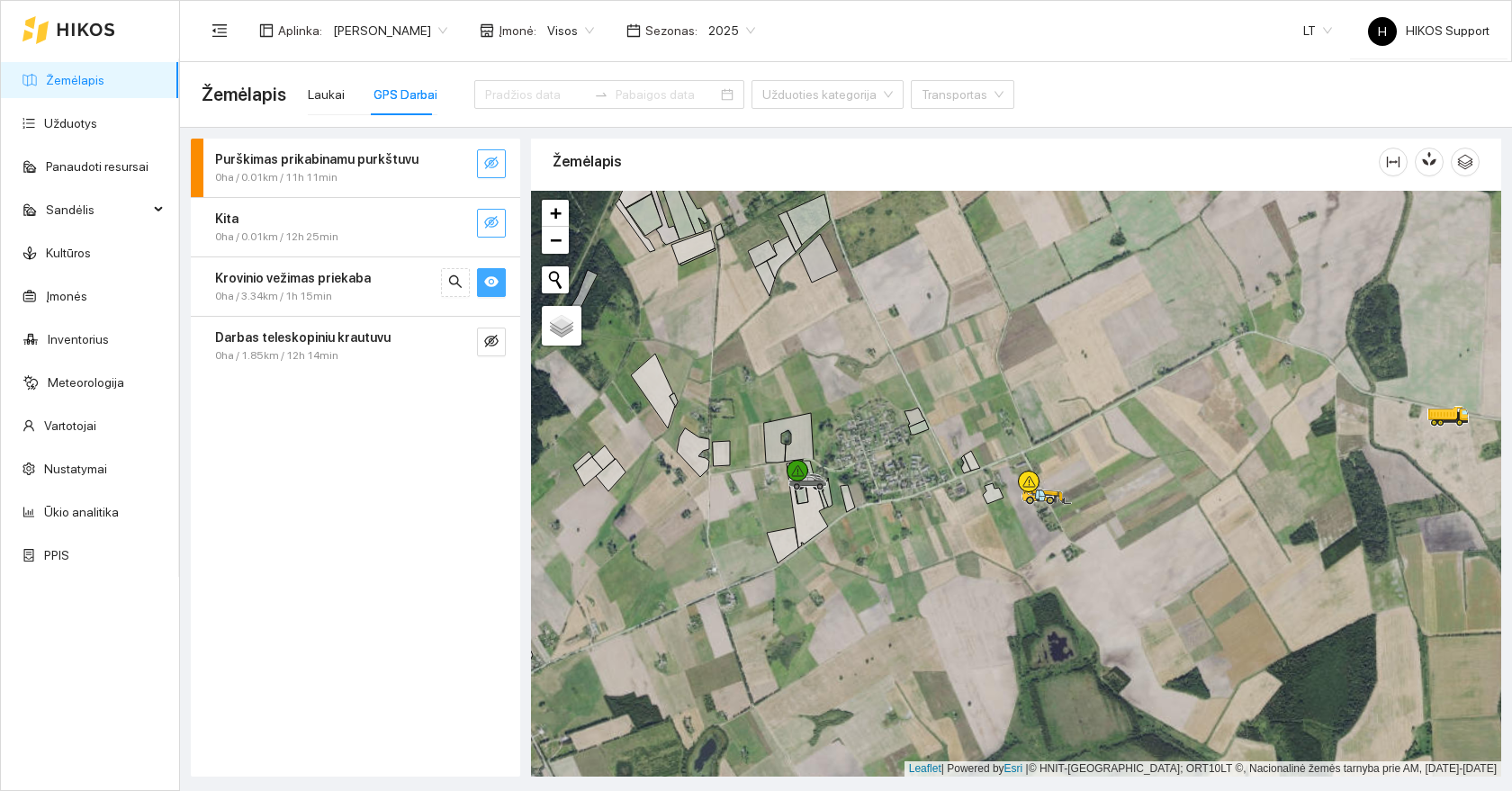
click at [492, 275] on icon "eye" at bounding box center [491, 281] width 15 height 15
click at [492, 275] on icon "eye-invisible" at bounding box center [491, 281] width 15 height 15
click at [492, 275] on icon "eye" at bounding box center [491, 281] width 15 height 15
click at [492, 275] on icon "eye-invisible" at bounding box center [491, 281] width 15 height 15
click at [492, 275] on icon "eye" at bounding box center [491, 281] width 15 height 15
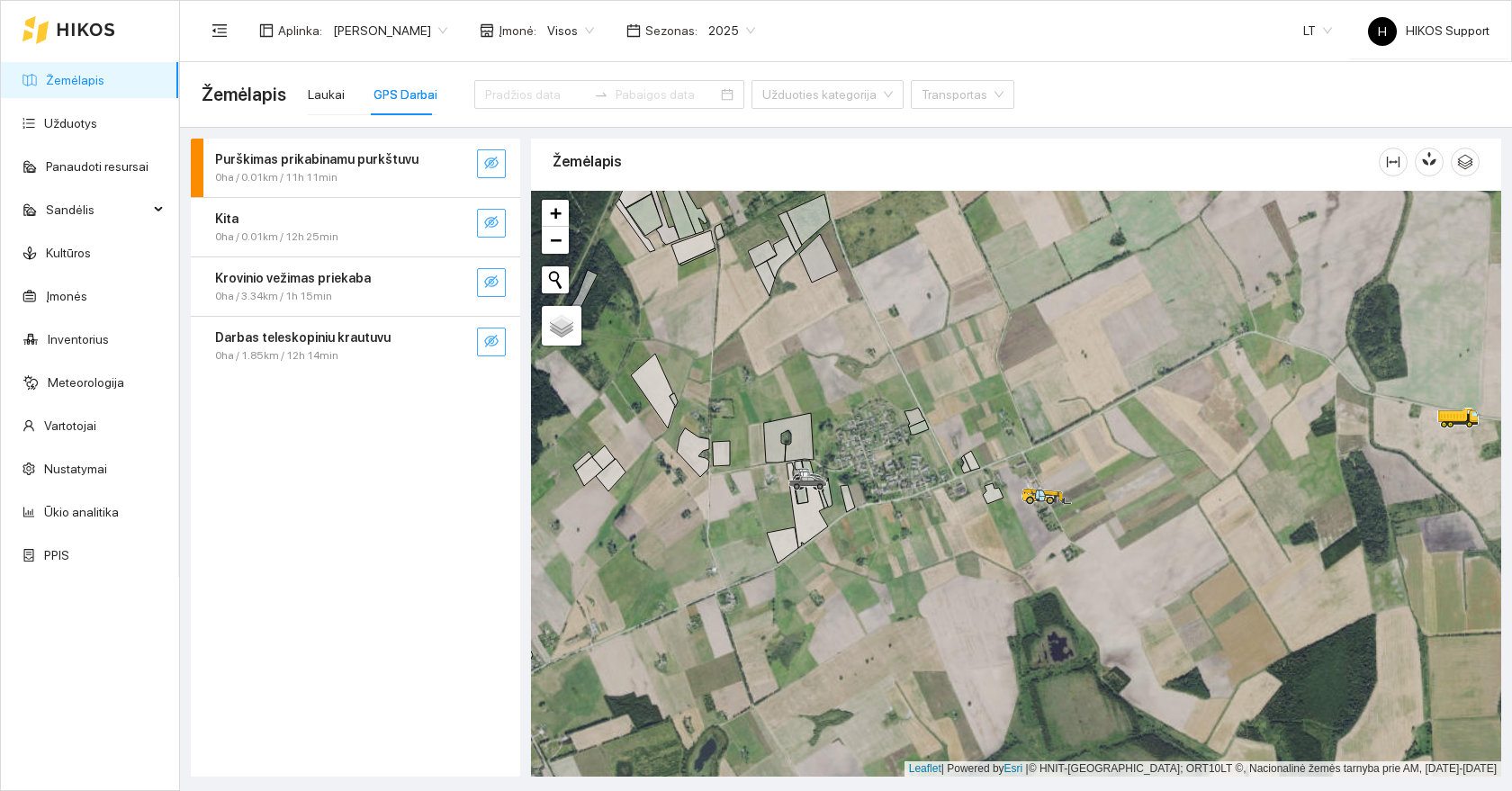
click at [492, 336] on icon "eye-invisible" at bounding box center [491, 341] width 15 height 13
click at [1032, 551] on div at bounding box center [1016, 483] width 970 height 586
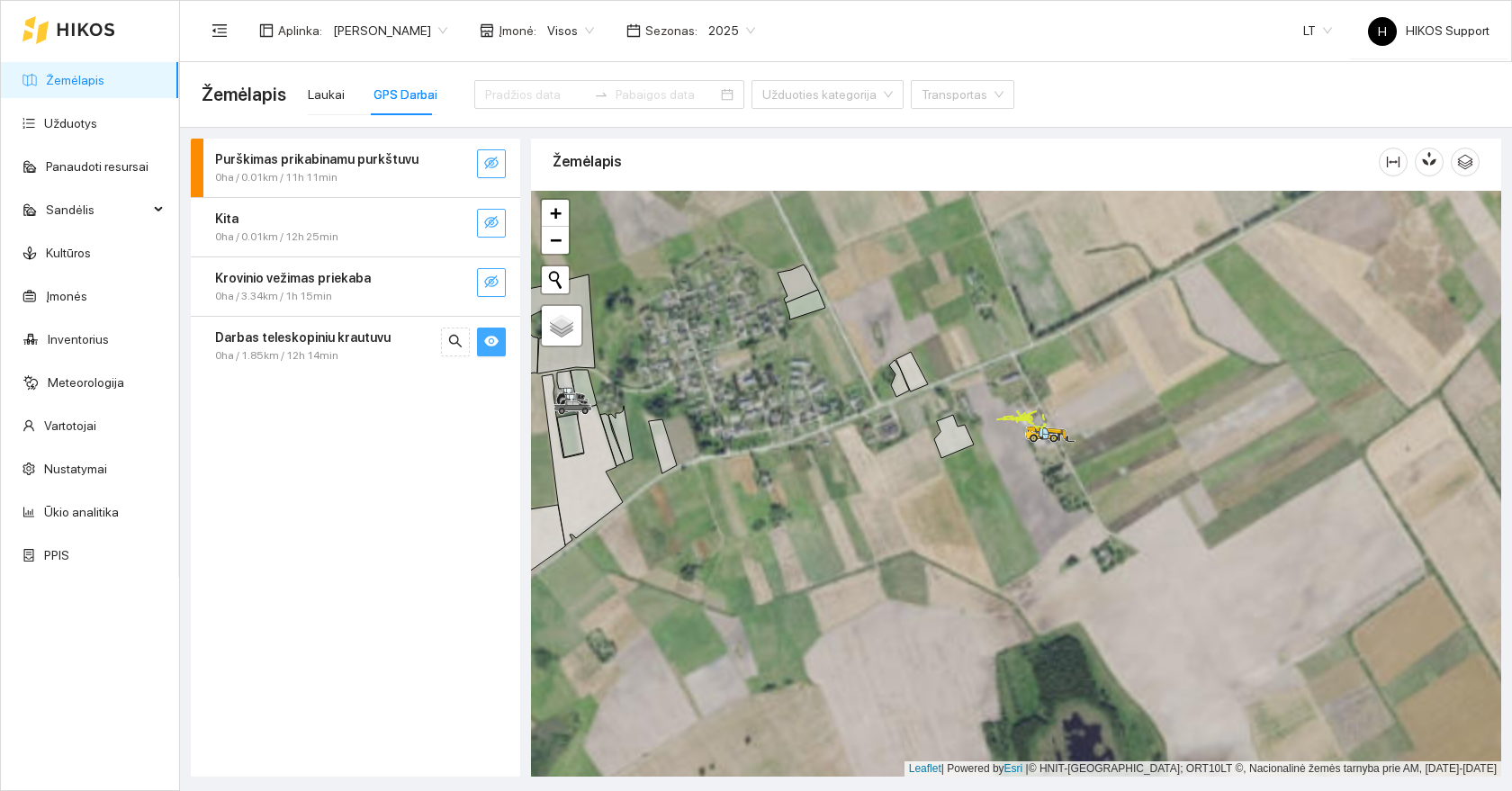
click at [1066, 390] on div at bounding box center [1016, 483] width 970 height 586
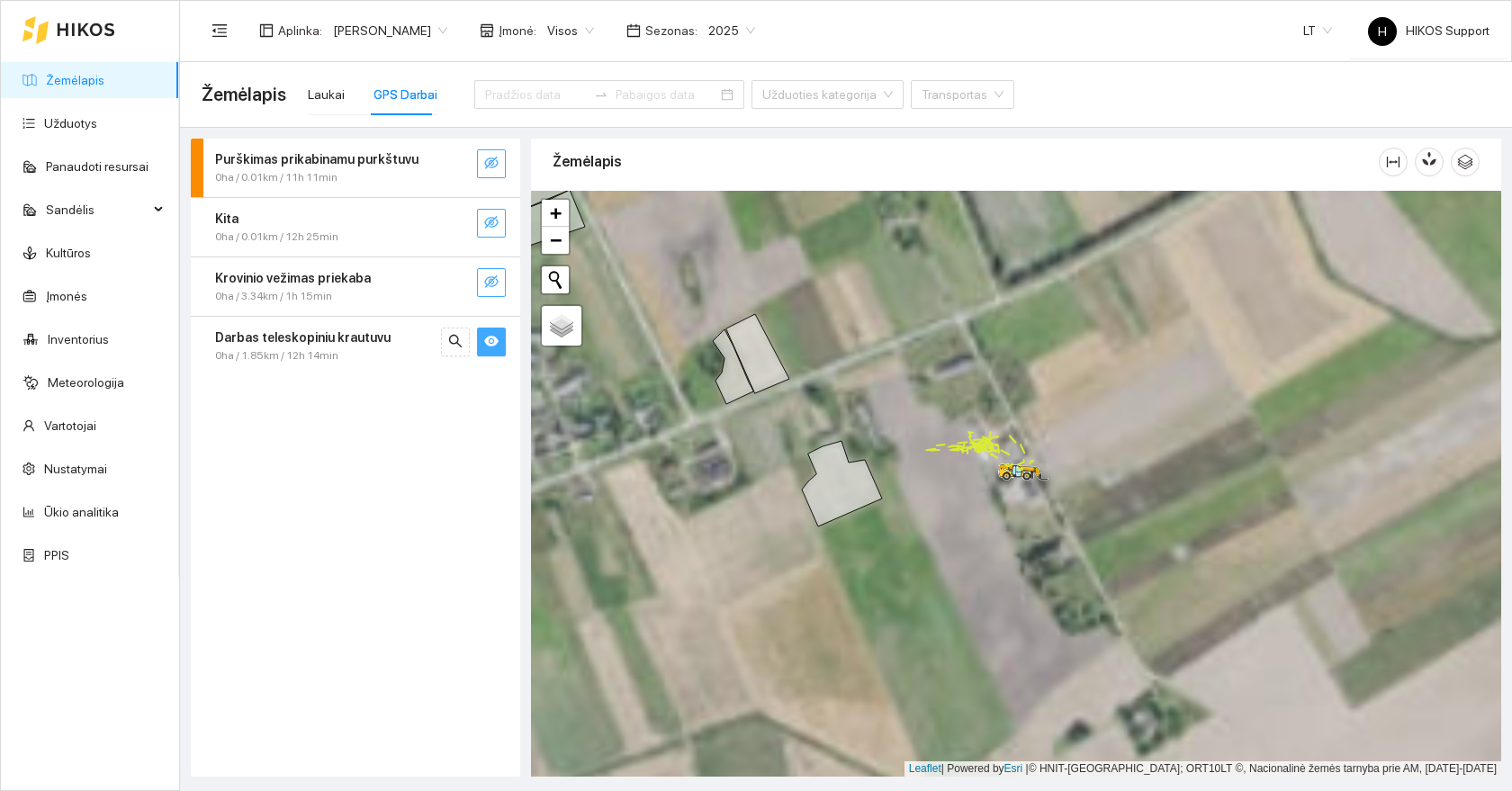
click at [1037, 434] on div at bounding box center [1016, 483] width 970 height 586
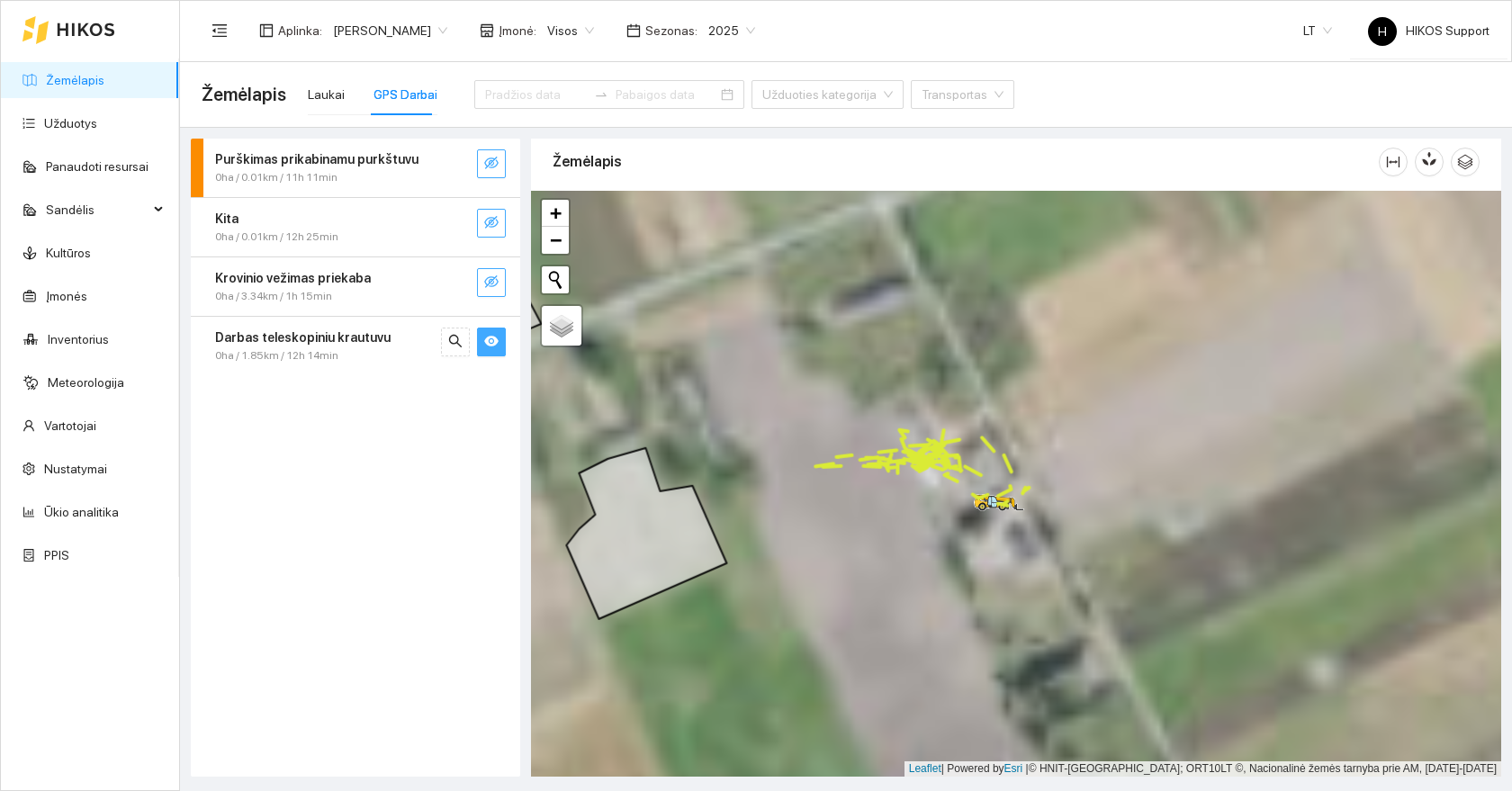
click at [1040, 460] on div at bounding box center [1016, 483] width 970 height 586
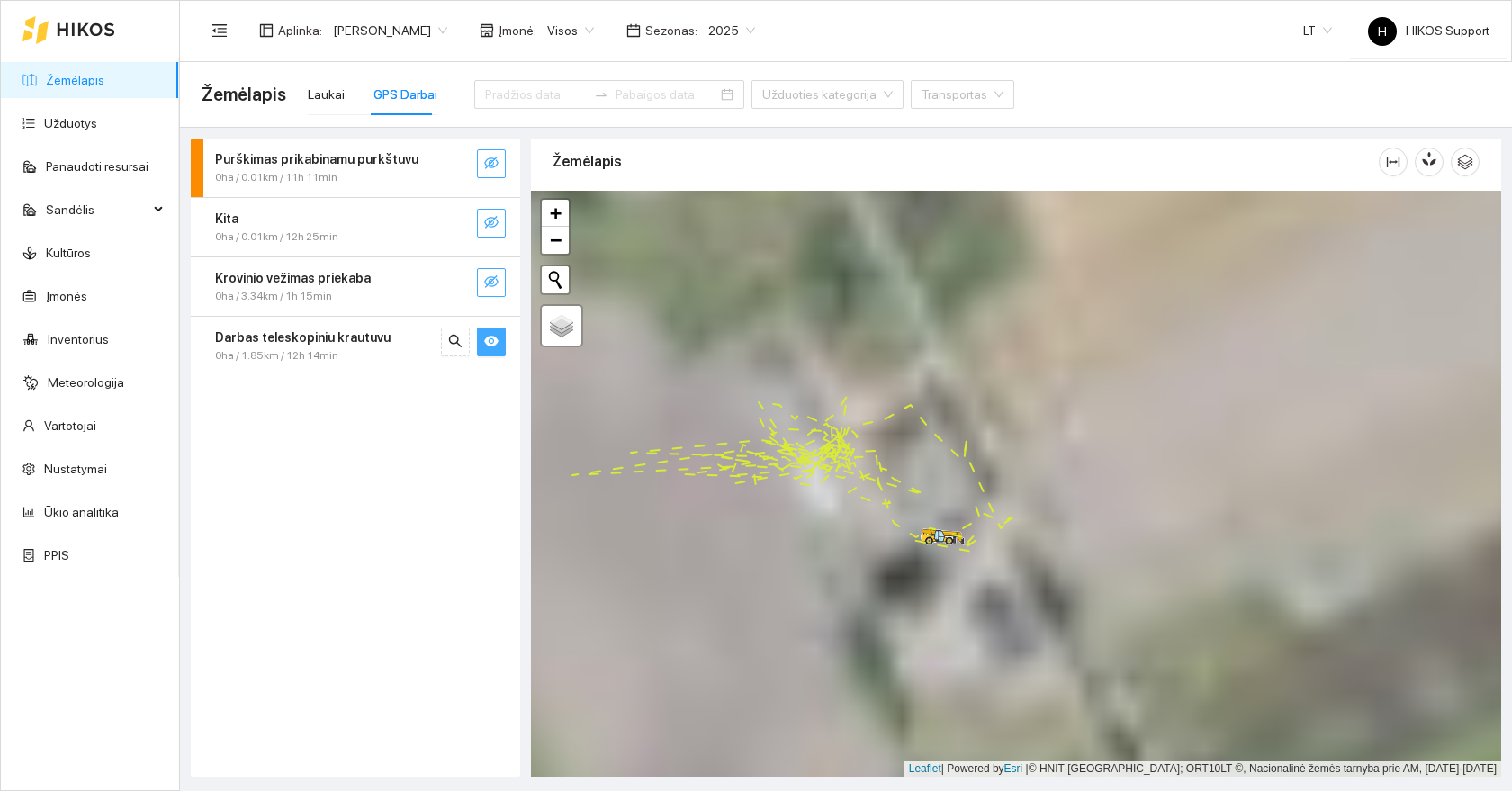
click at [279, 345] on span "Darbas teleskopiniu krautuvu" at bounding box center [303, 337] width 176 height 20
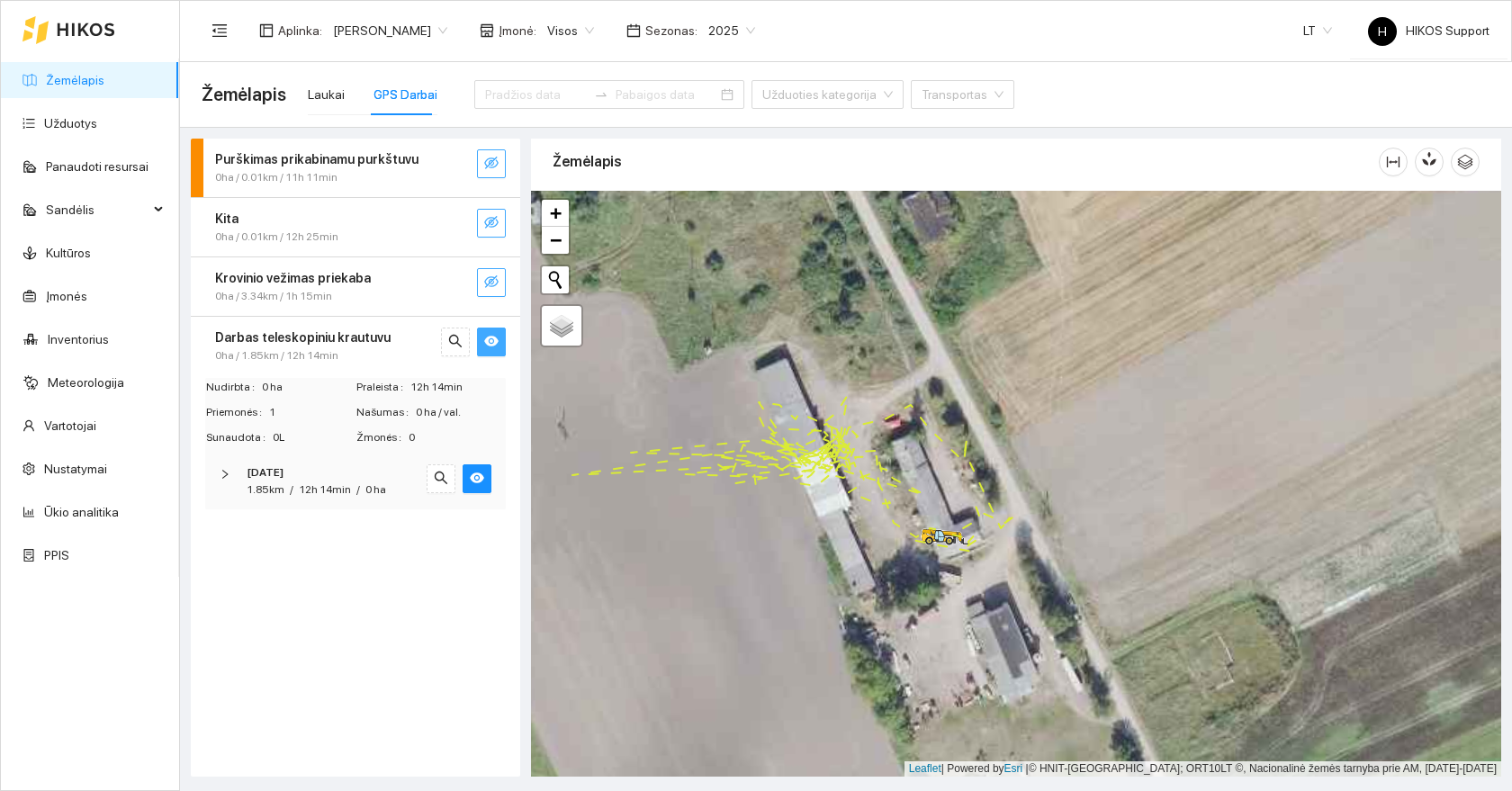
click at [283, 476] on strong "[DATE]" at bounding box center [265, 472] width 37 height 13
click at [276, 548] on div "Manitou MTL" at bounding box center [356, 539] width 293 height 53
click at [453, 618] on span "00:00 - 12:15" at bounding box center [464, 616] width 62 height 13
click at [93, 509] on link "Ūkio analitika" at bounding box center [81, 512] width 74 height 15
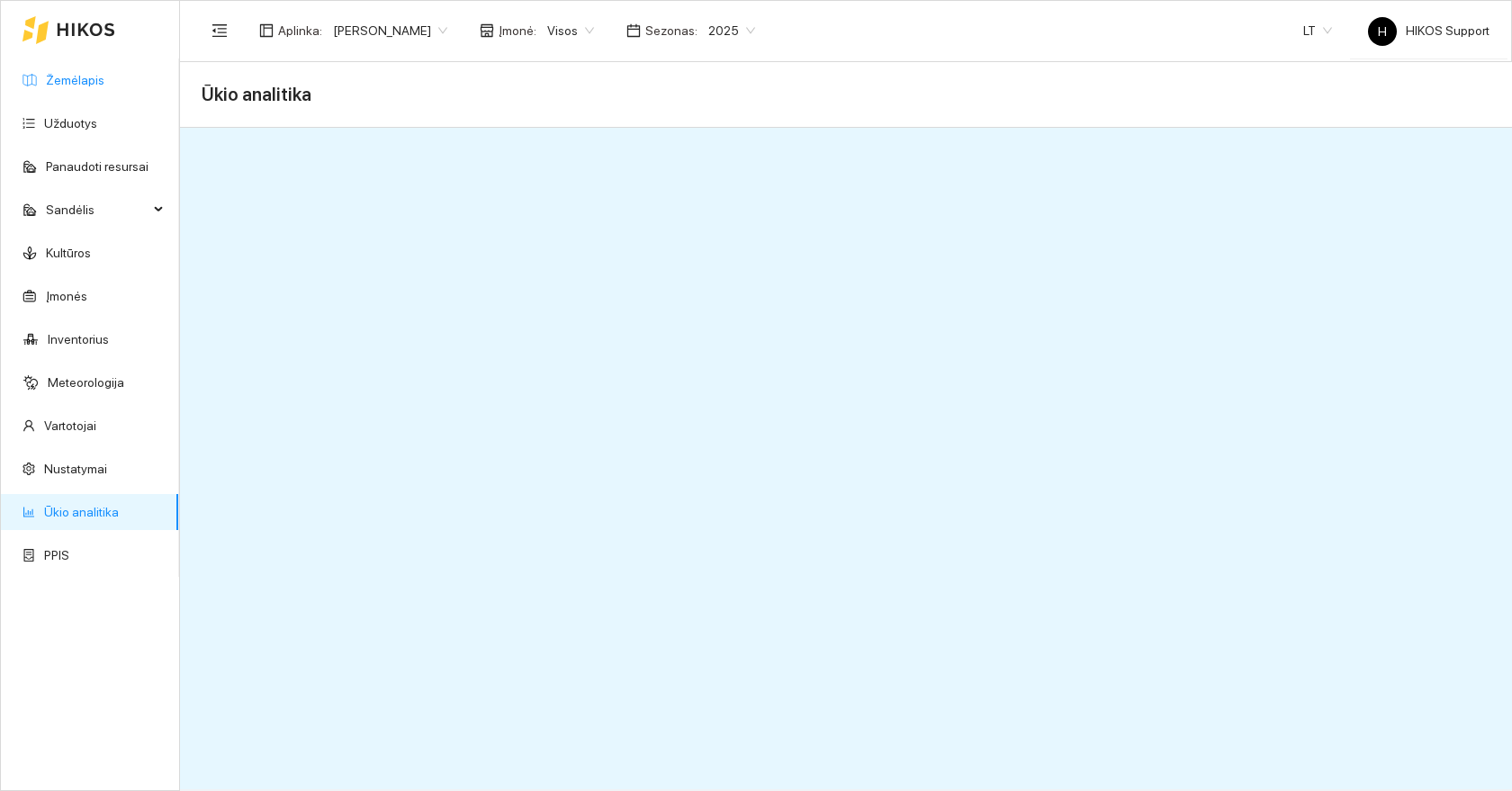
click at [64, 84] on link "Žemėlapis" at bounding box center [75, 80] width 59 height 15
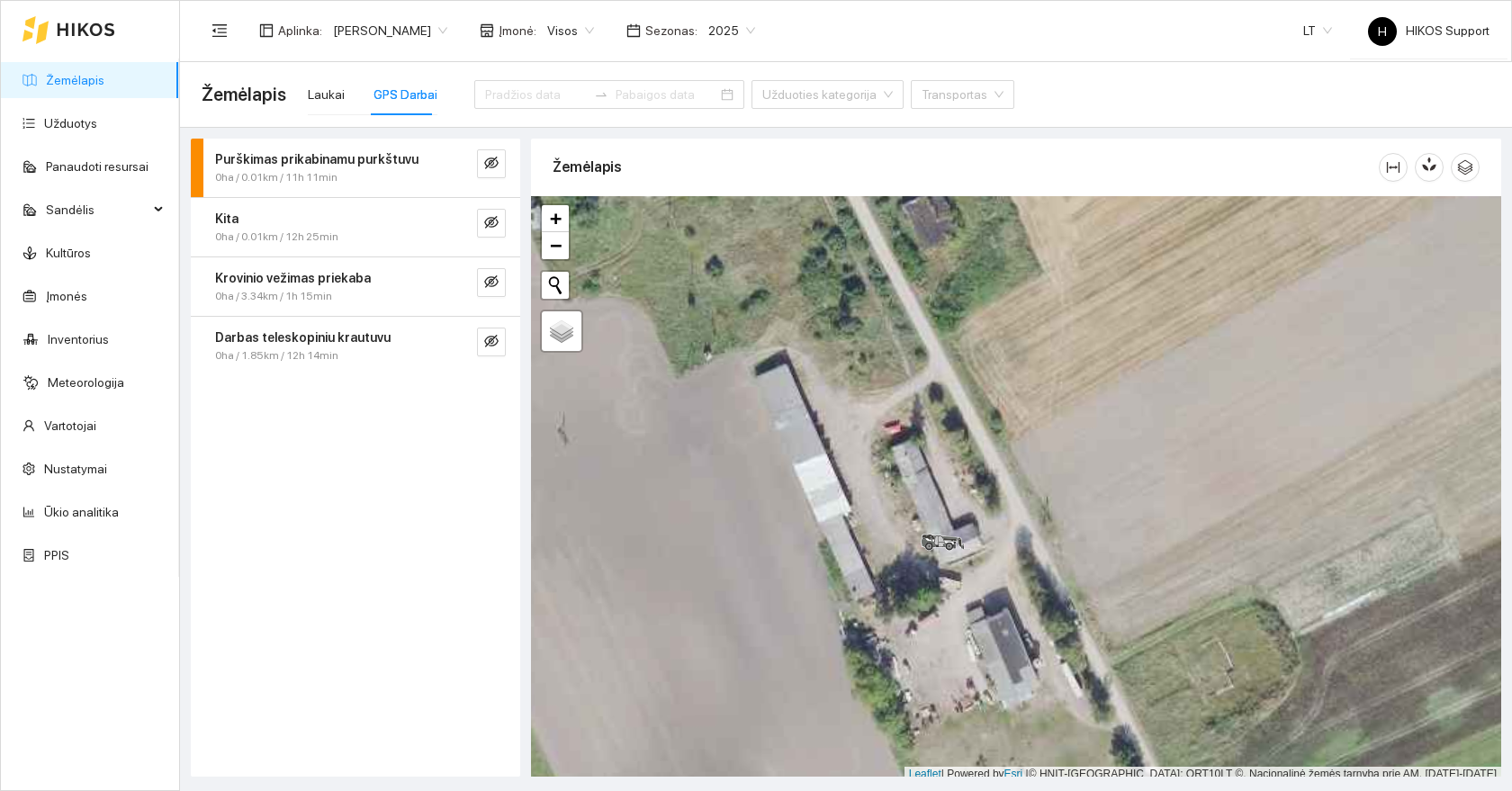
scroll to position [6, 0]
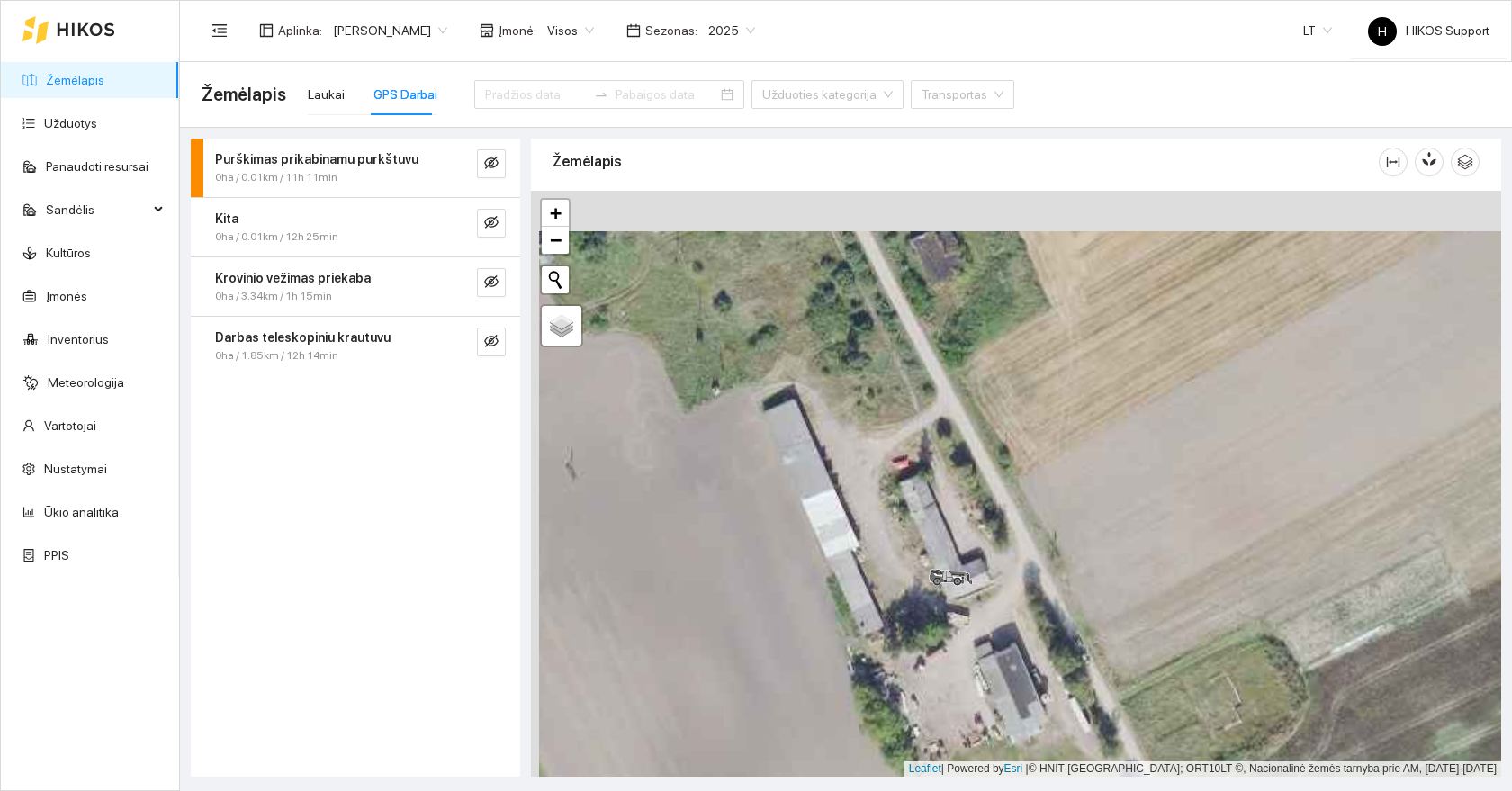
drag, startPoint x: 844, startPoint y: 474, endPoint x: 854, endPoint y: 559, distance: 85.6
click at [854, 559] on div at bounding box center [1016, 483] width 970 height 586
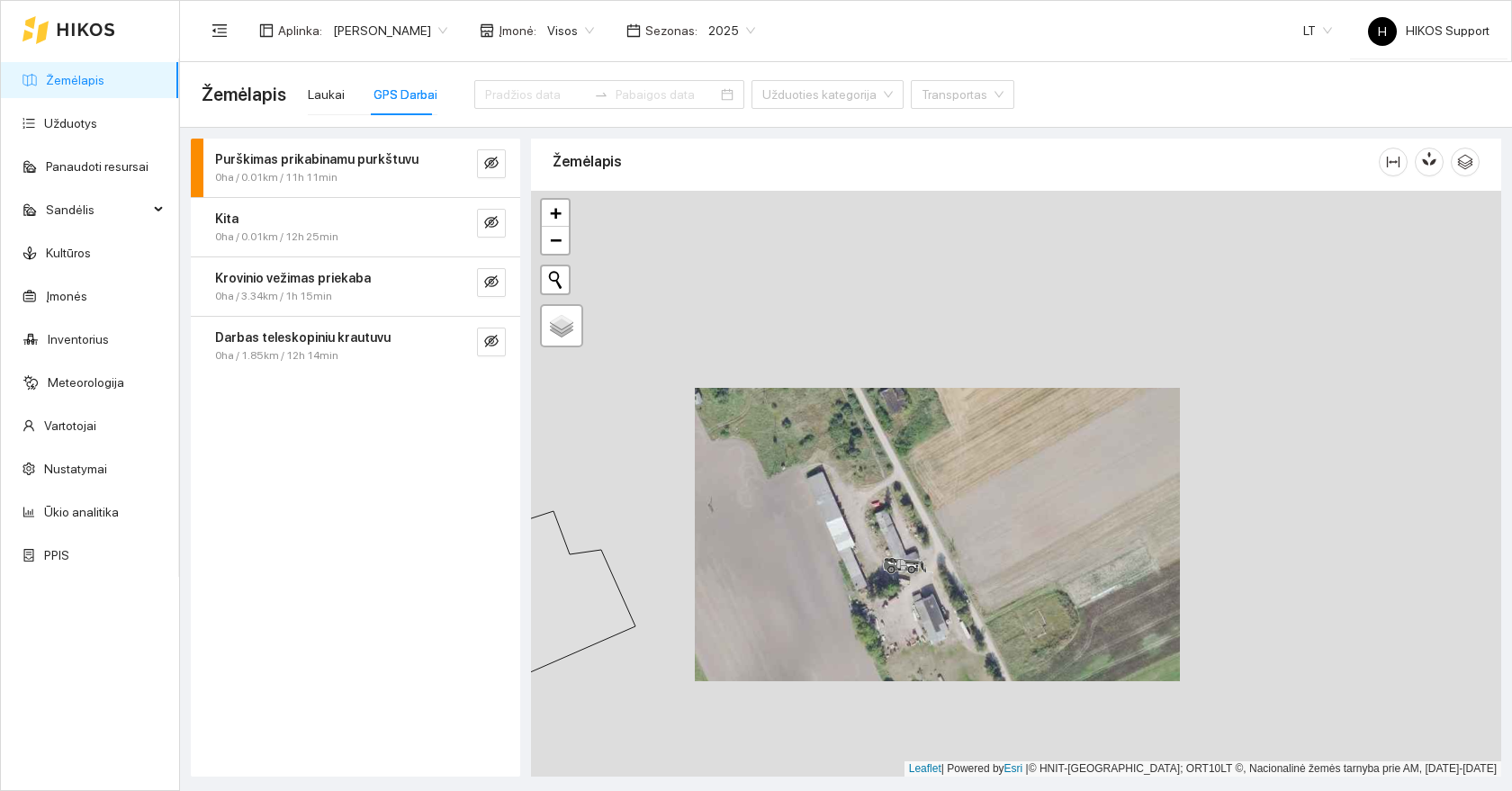
drag, startPoint x: 885, startPoint y: 659, endPoint x: 862, endPoint y: 519, distance: 141.9
click at [862, 519] on div at bounding box center [1016, 483] width 970 height 586
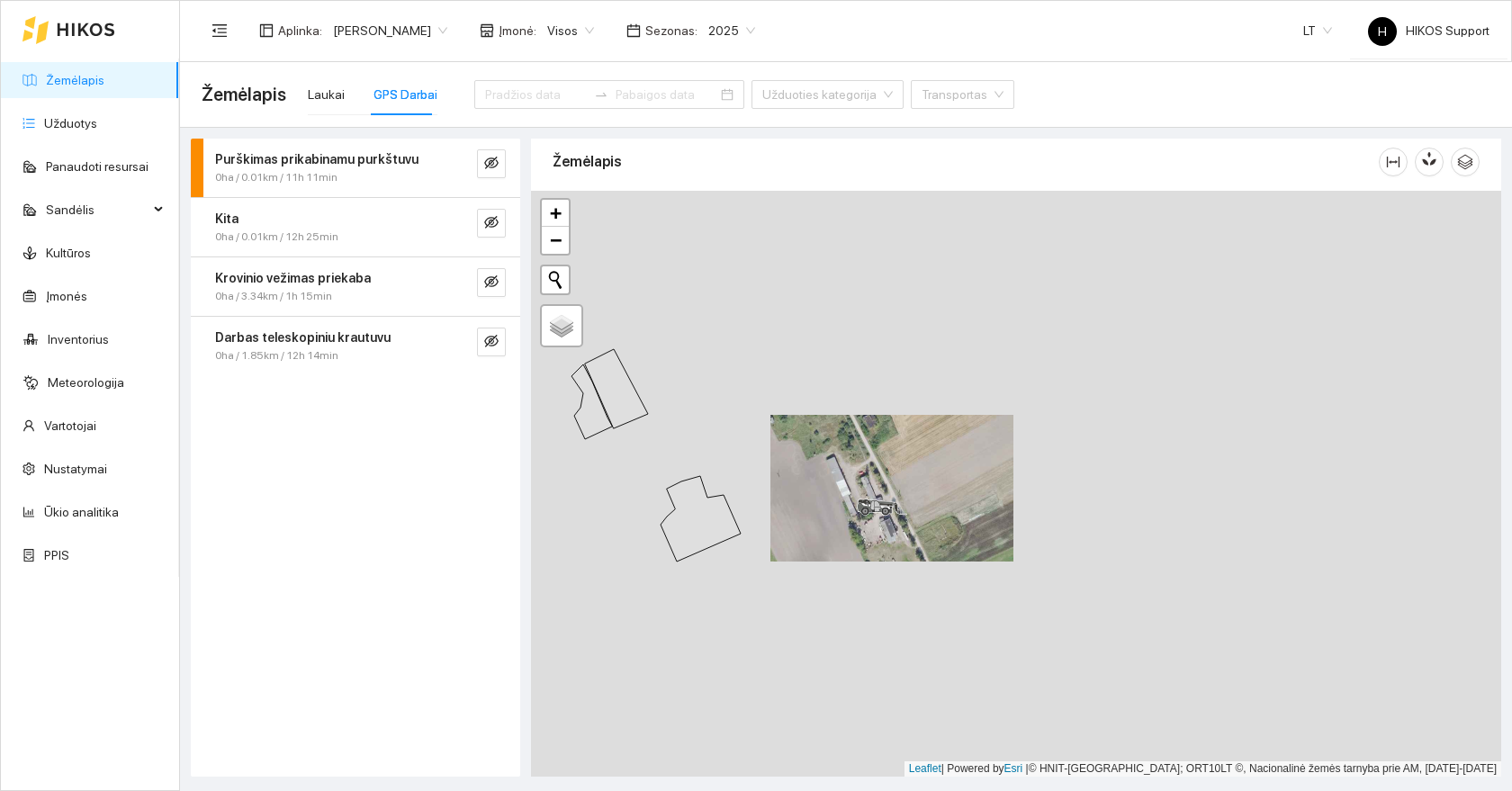
click at [89, 73] on link "Žemėlapis" at bounding box center [75, 80] width 59 height 15
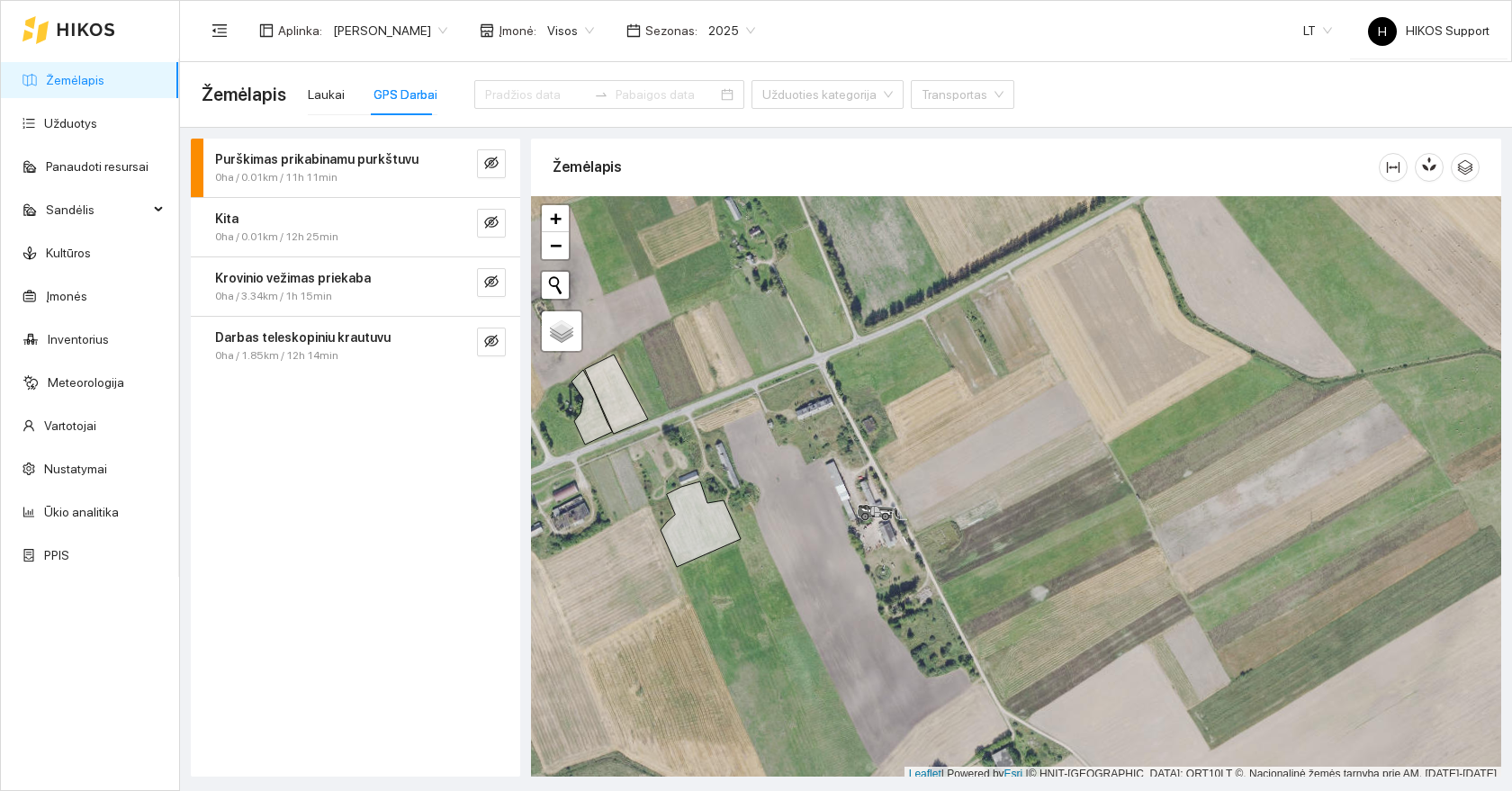
click at [91, 77] on link "Žemėlapis" at bounding box center [75, 80] width 59 height 15
click at [322, 106] on div "Laukai" at bounding box center [326, 95] width 37 height 41
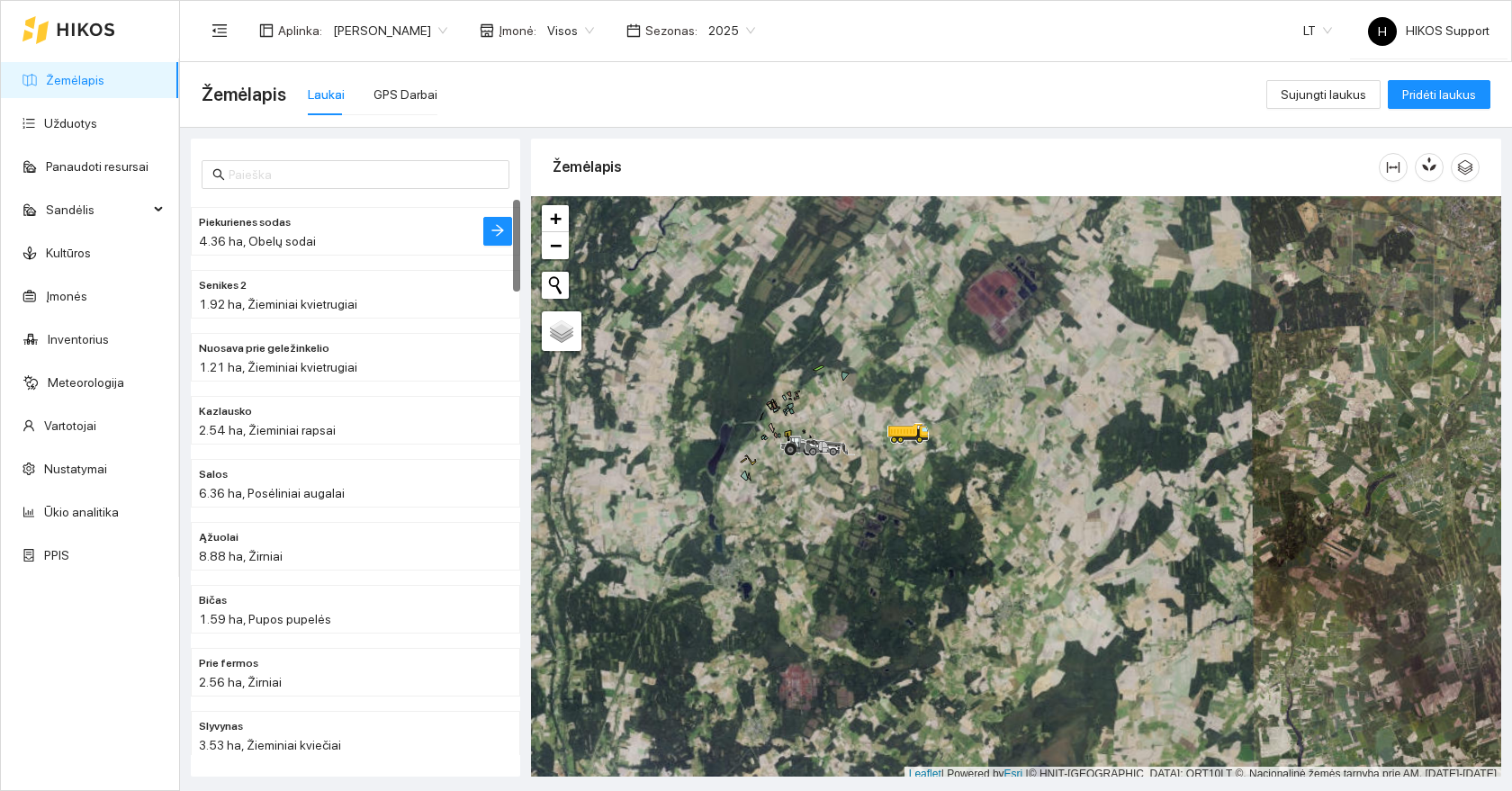
click at [262, 247] on span "4.36 ha, Obelų sodai" at bounding box center [258, 241] width 117 height 15
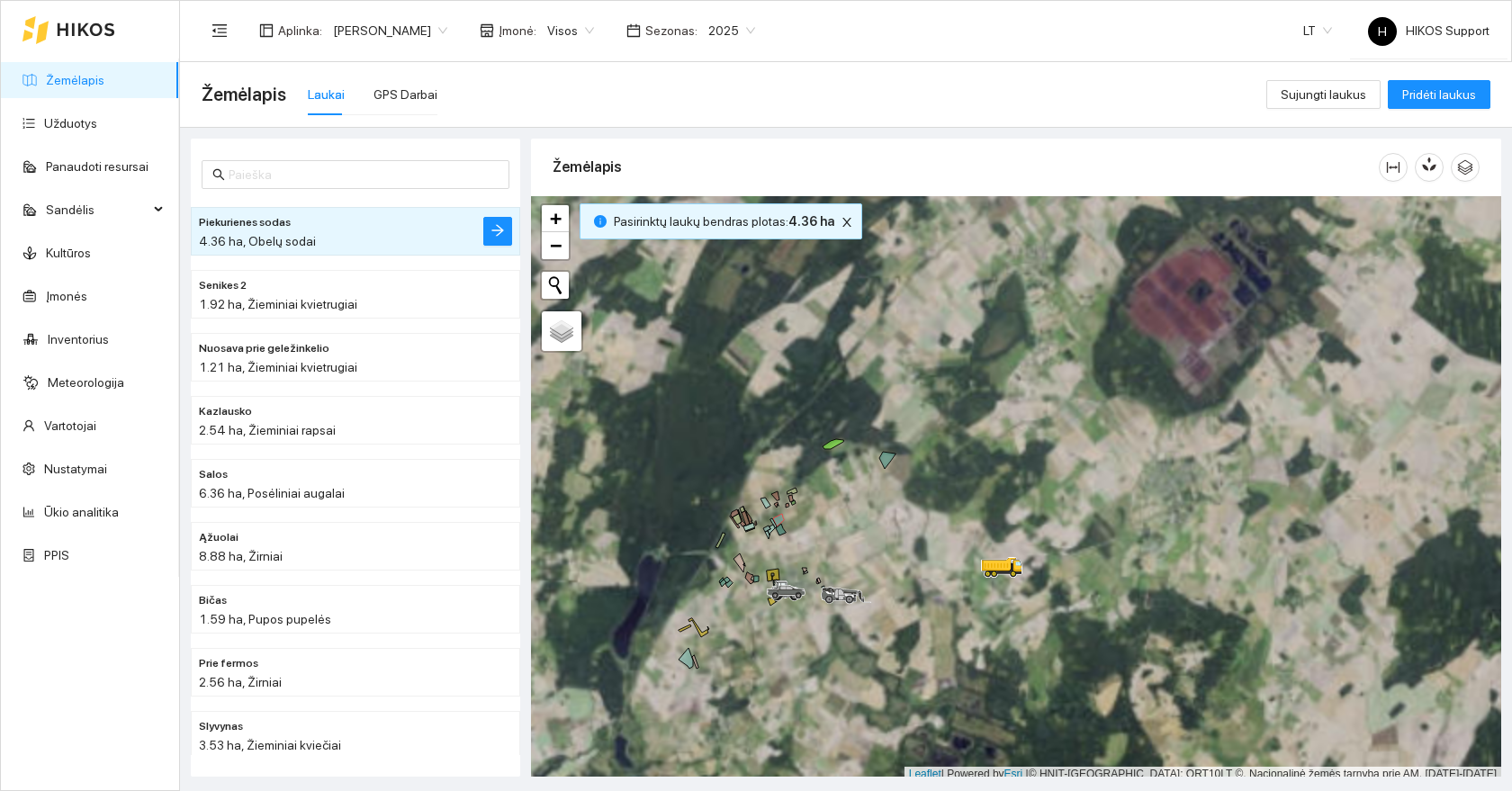
scroll to position [6, 0]
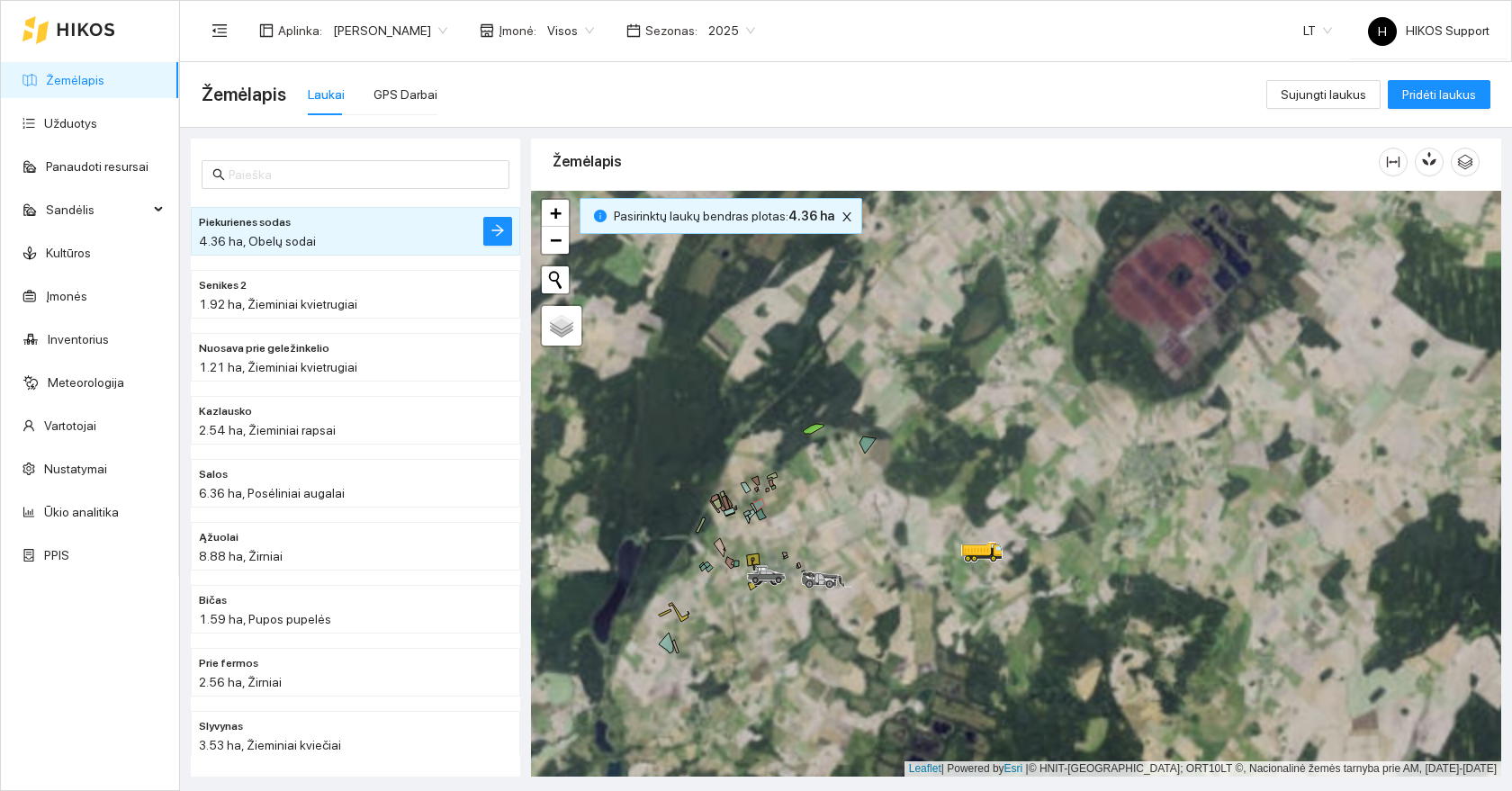
drag, startPoint x: 1029, startPoint y: 653, endPoint x: 859, endPoint y: 588, distance: 182.0
click at [859, 588] on div at bounding box center [1016, 483] width 970 height 586
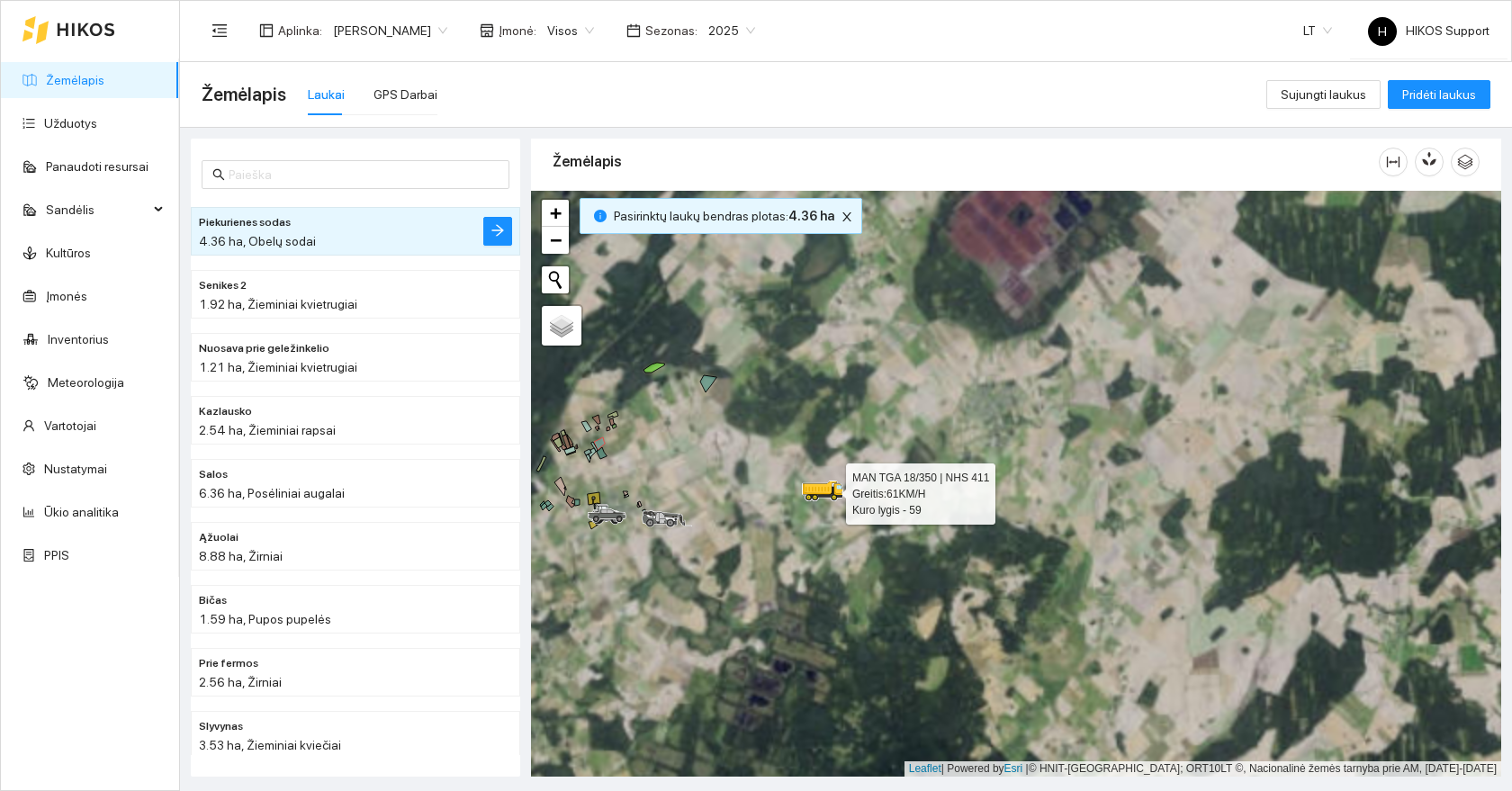
click at [824, 492] on icon at bounding box center [819, 487] width 32 height 12
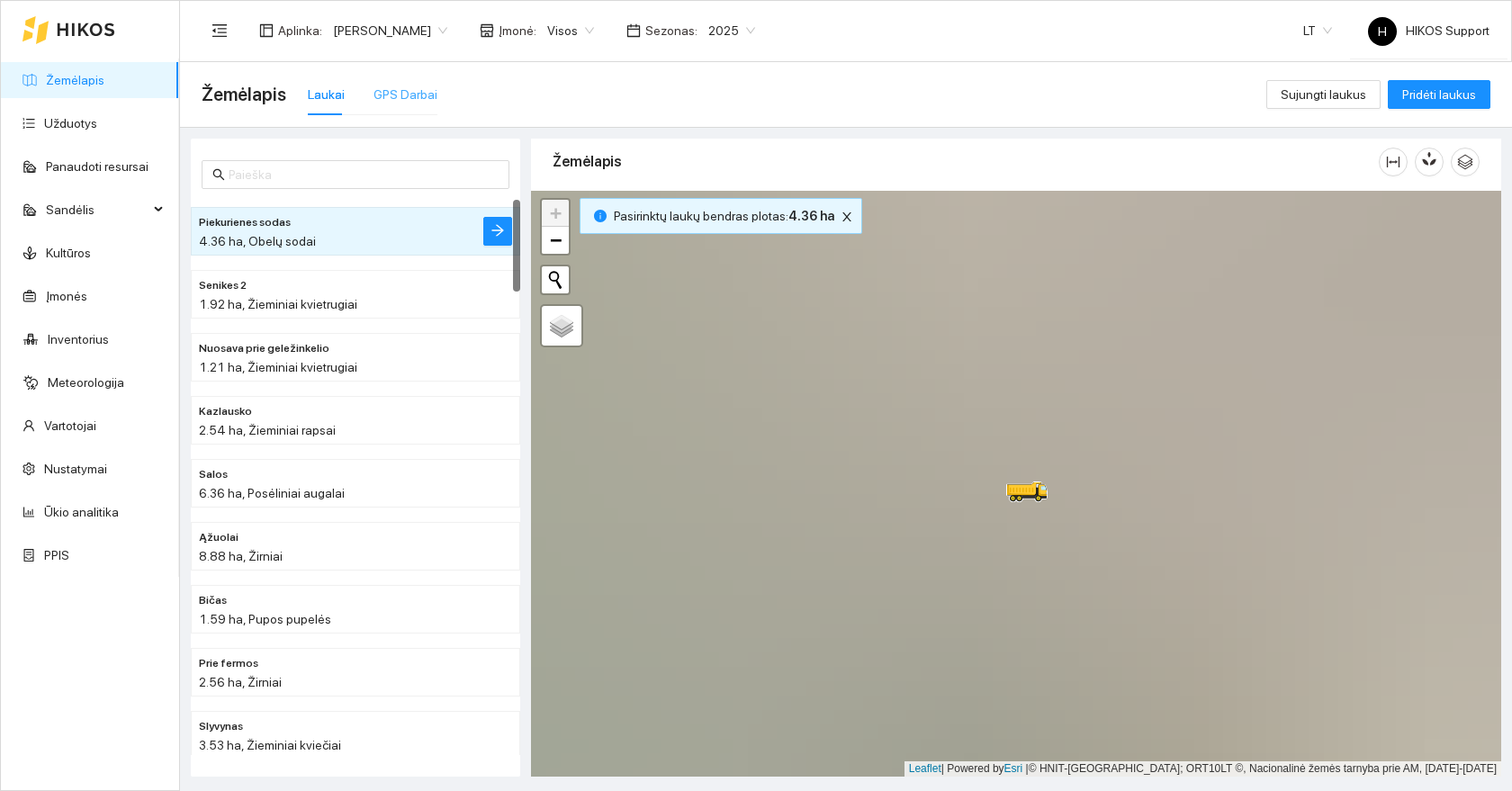
click at [386, 112] on div "GPS Darbai" at bounding box center [404, 95] width 63 height 41
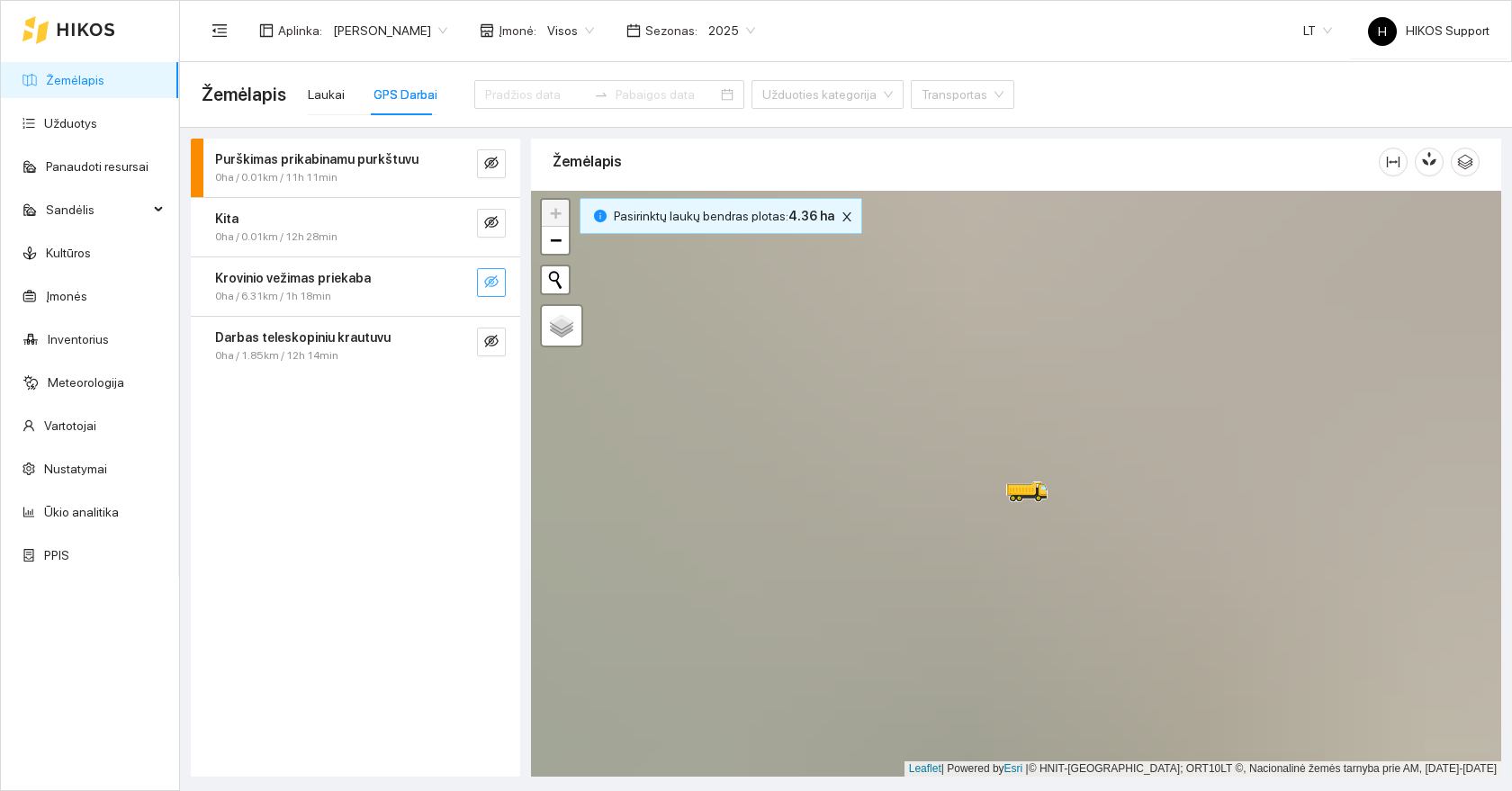
click at [499, 286] on button "button" at bounding box center [490, 282] width 28 height 28
click at [444, 279] on button "button" at bounding box center [454, 282] width 28 height 28
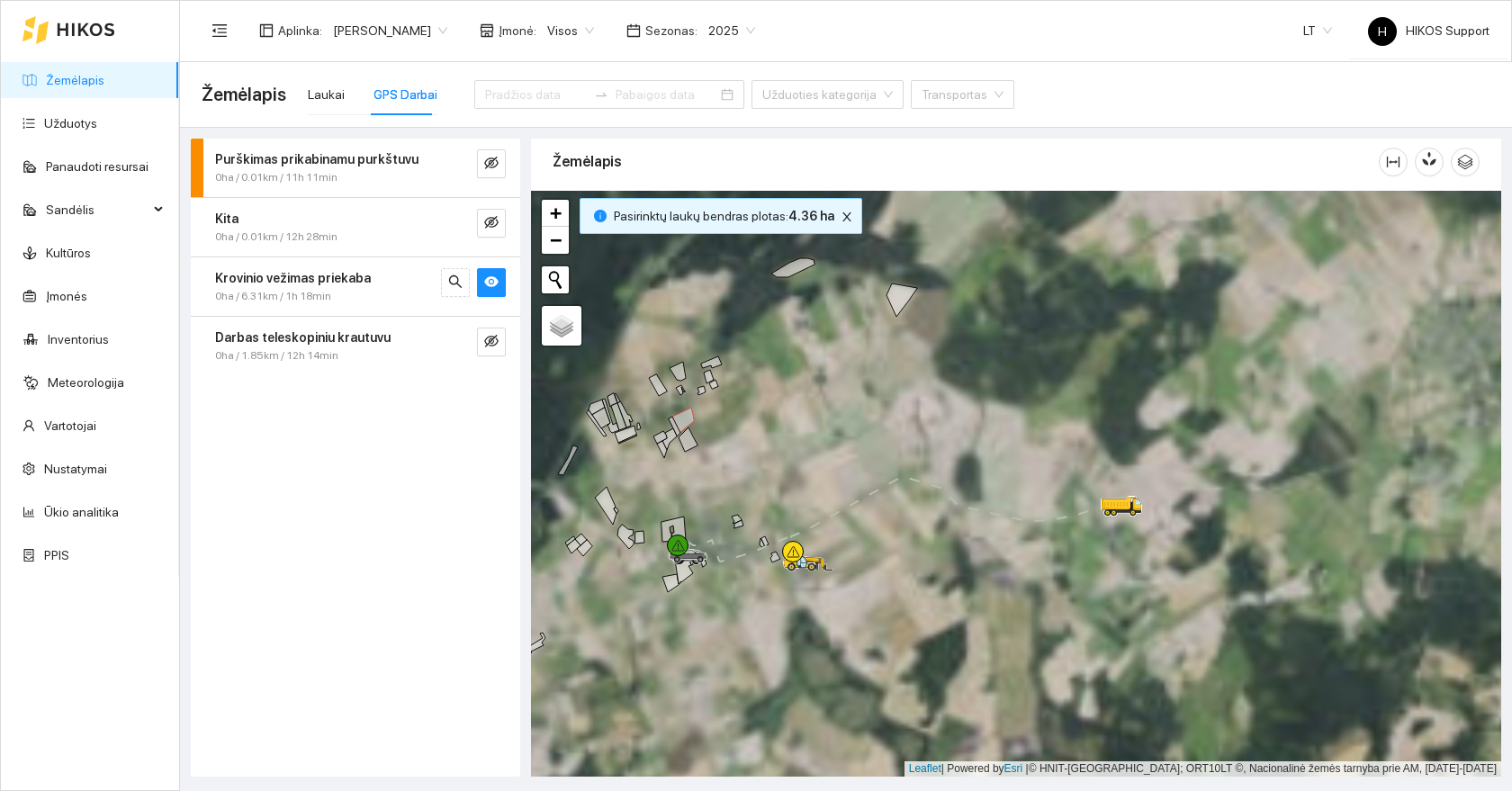
drag, startPoint x: 1209, startPoint y: 563, endPoint x: 1068, endPoint y: 589, distance: 143.4
click at [1068, 589] on div at bounding box center [1016, 483] width 970 height 586
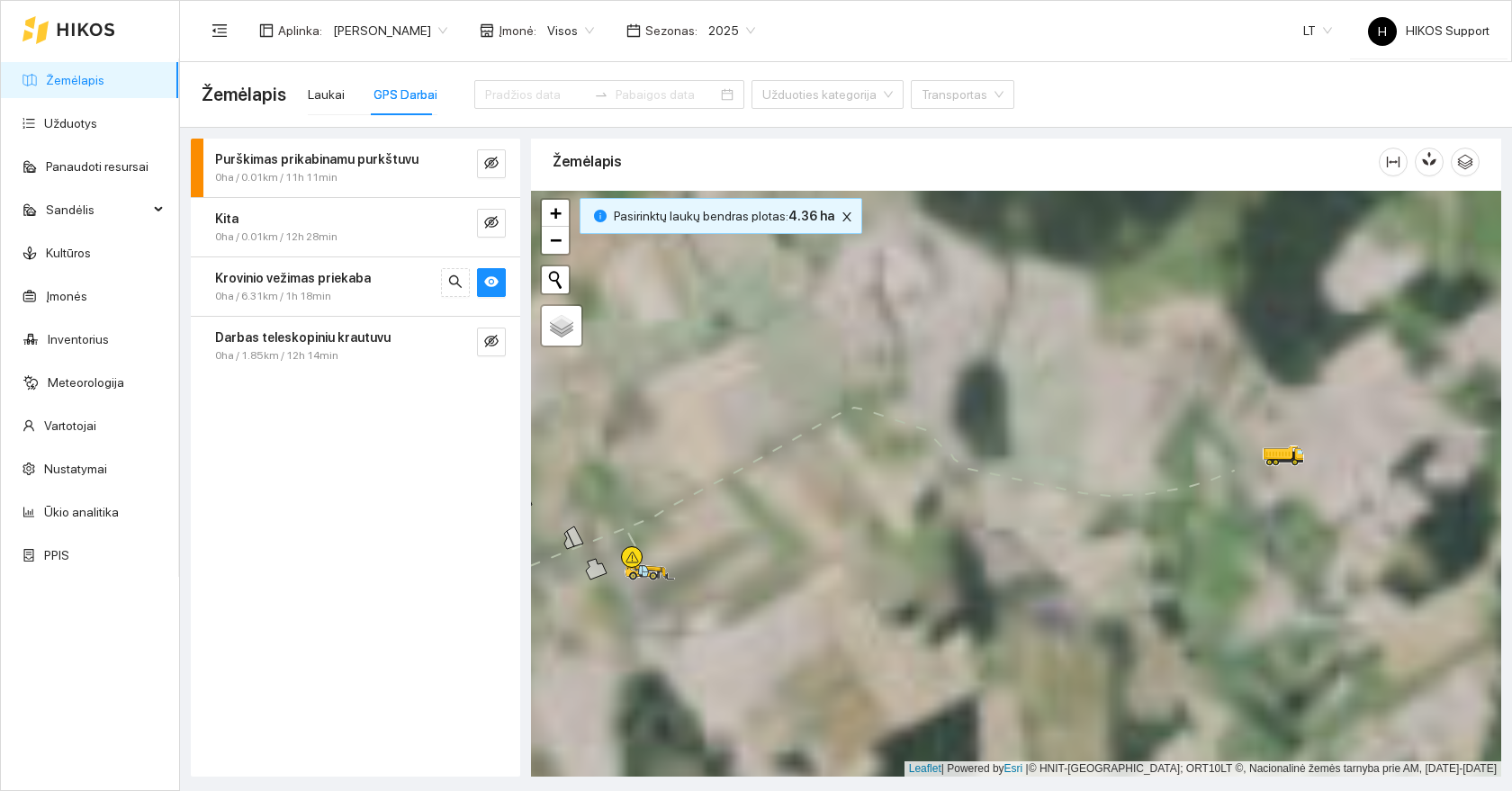
drag, startPoint x: 904, startPoint y: 571, endPoint x: 1052, endPoint y: 568, distance: 148.0
click at [1055, 568] on div at bounding box center [1016, 483] width 970 height 586
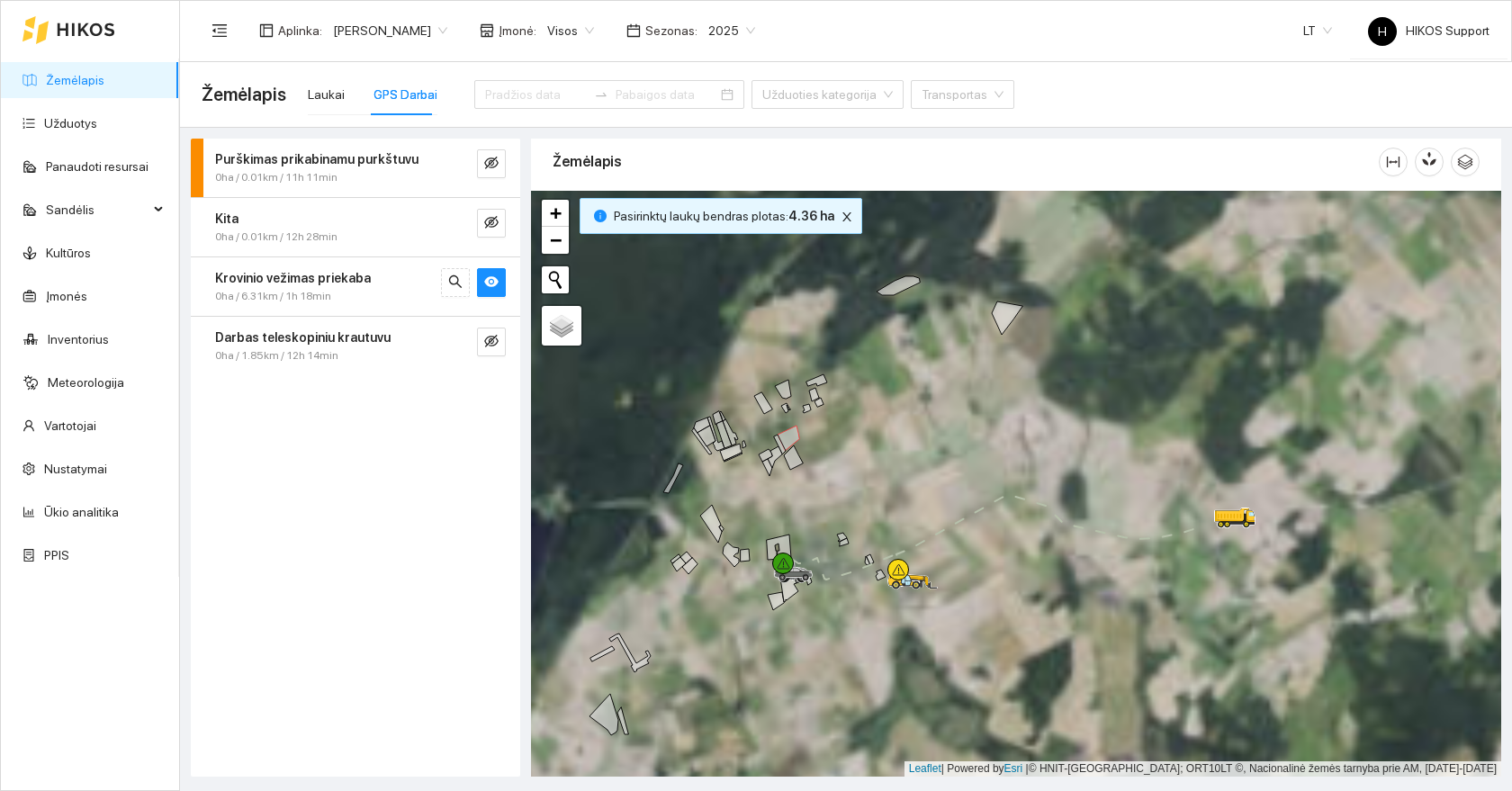
click at [838, 591] on div at bounding box center [1016, 483] width 970 height 586
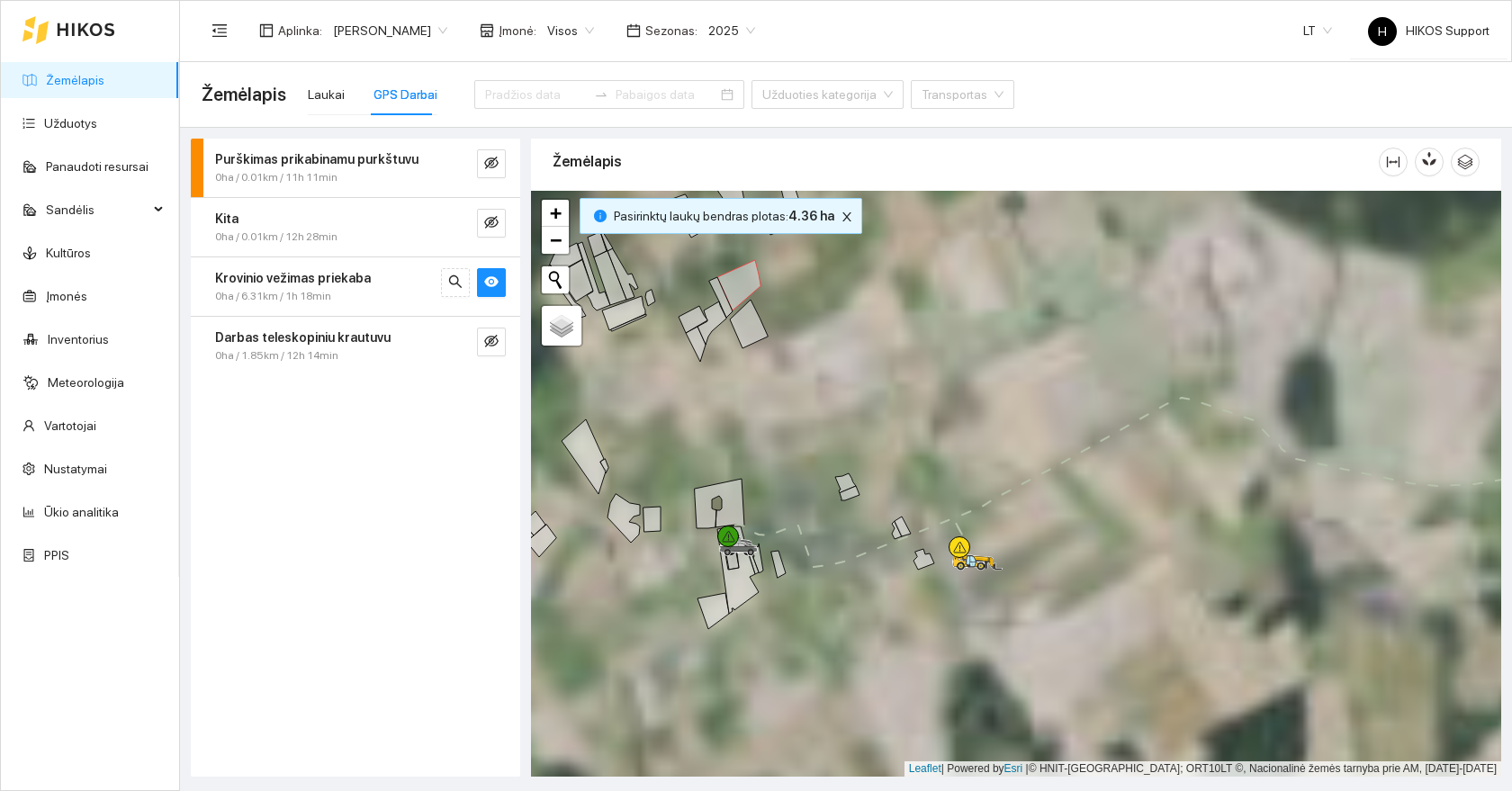
click at [799, 598] on div at bounding box center [1016, 483] width 970 height 586
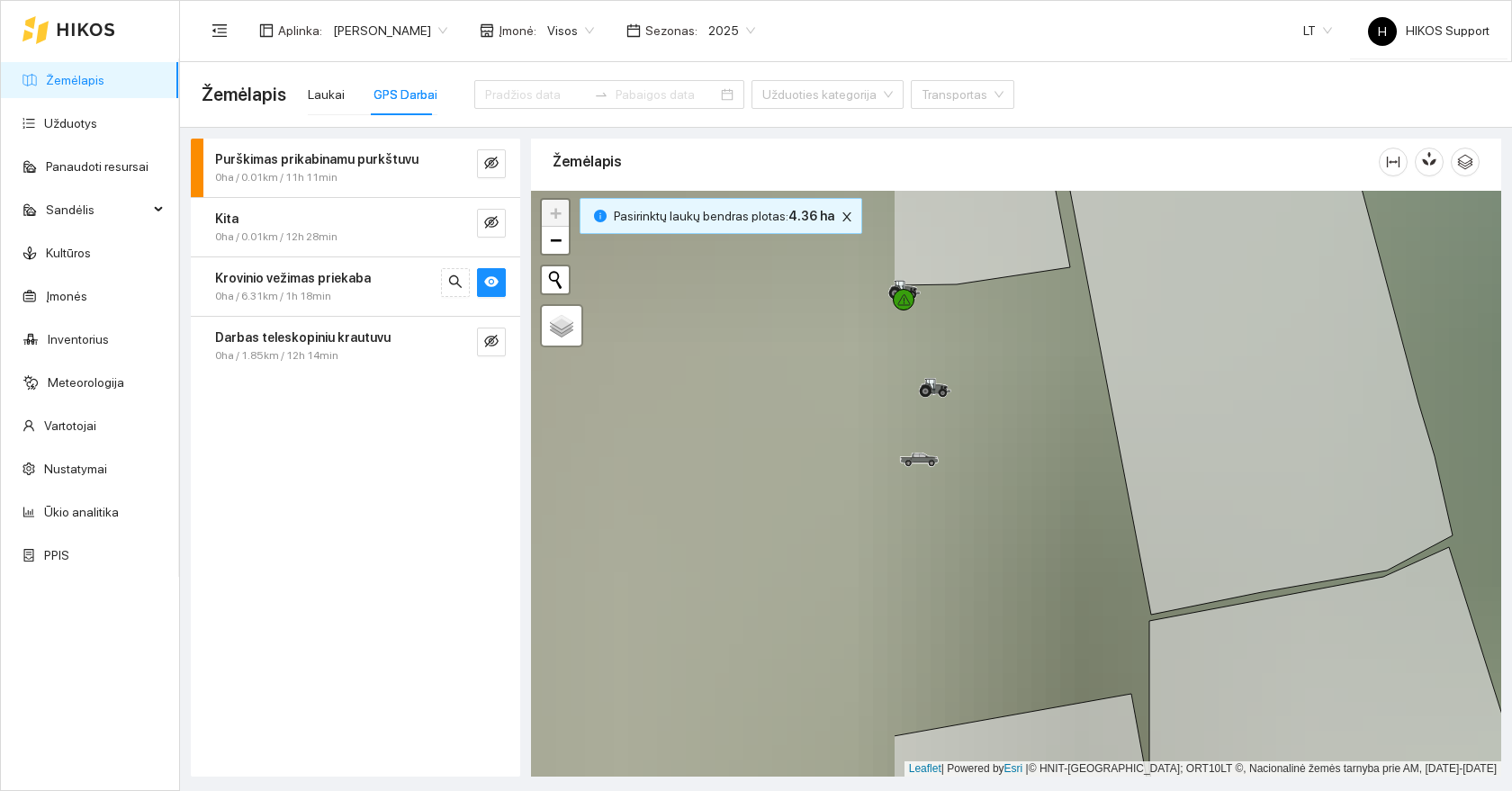
drag, startPoint x: 610, startPoint y: 489, endPoint x: 1092, endPoint y: 531, distance: 483.8
click at [1092, 531] on div at bounding box center [1016, 483] width 970 height 586
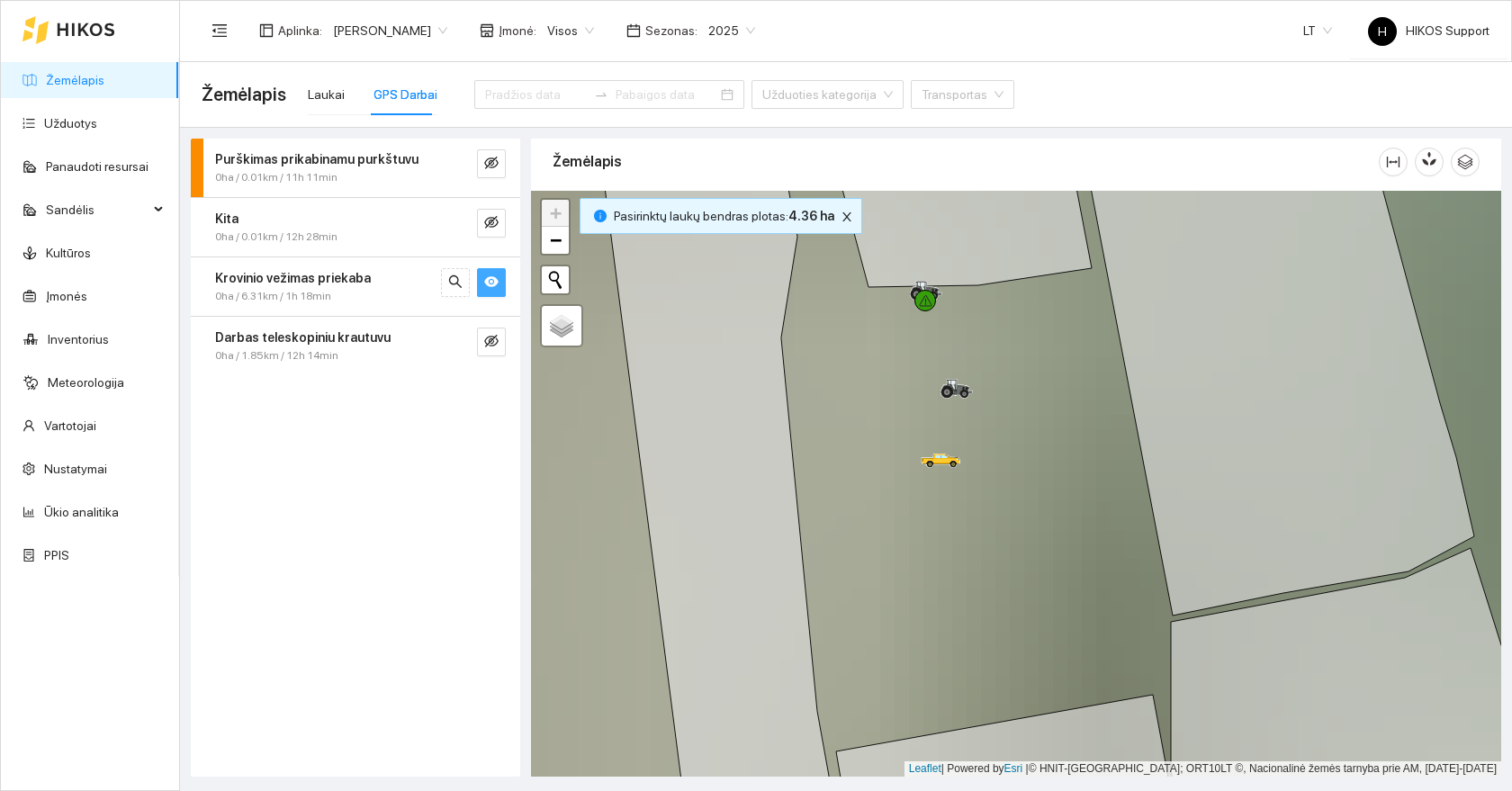
click at [491, 284] on icon "eye" at bounding box center [491, 281] width 15 height 11
click at [489, 226] on icon "eye-invisible" at bounding box center [491, 222] width 15 height 15
click at [489, 226] on icon "eye" at bounding box center [491, 222] width 15 height 11
click at [489, 226] on icon "eye-invisible" at bounding box center [491, 222] width 15 height 15
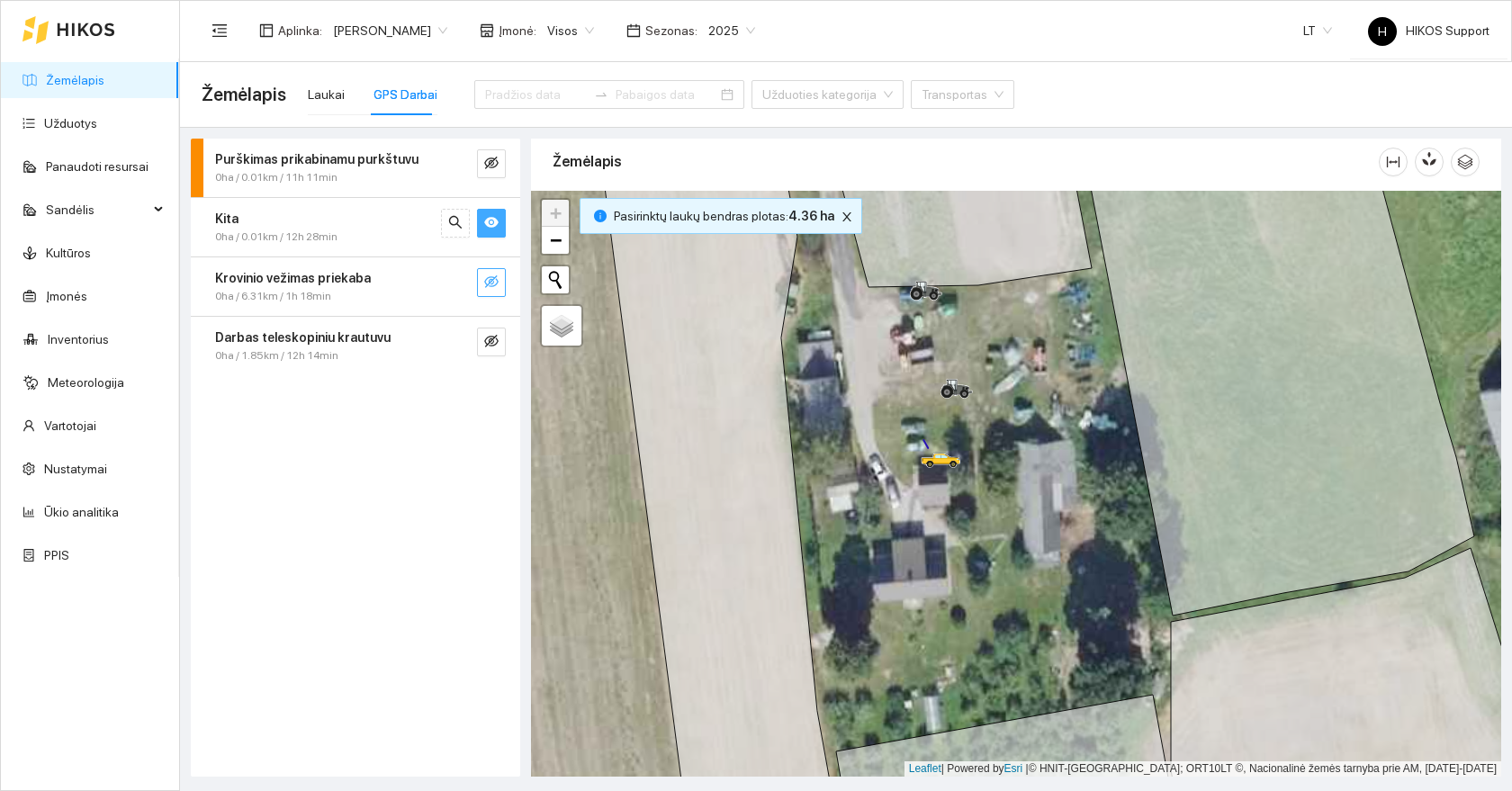
click at [490, 222] on icon "eye" at bounding box center [491, 222] width 15 height 11
click at [506, 83] on div at bounding box center [609, 94] width 270 height 28
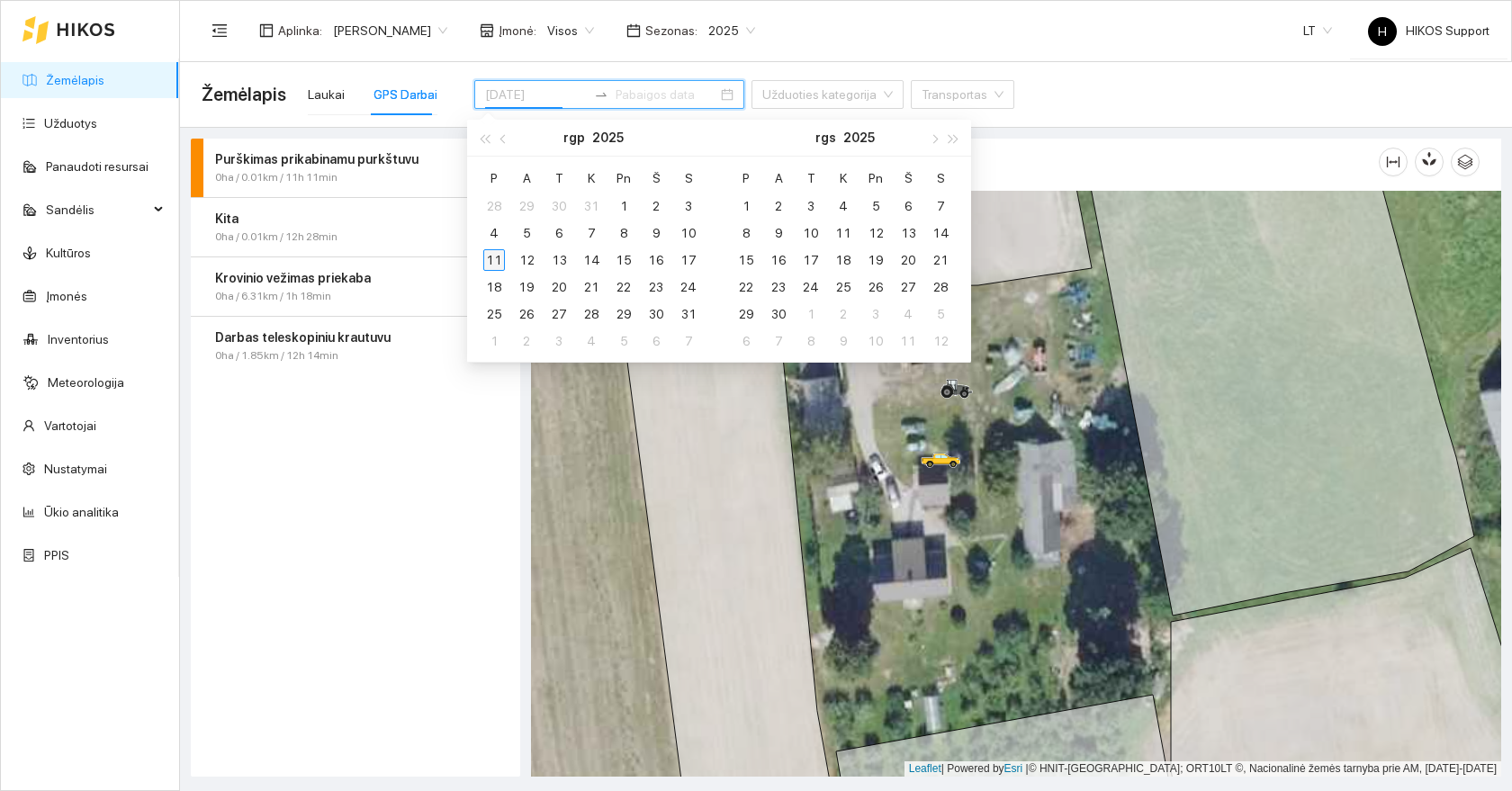
type input "2025-08-11"
click at [494, 269] on div "11" at bounding box center [494, 260] width 21 height 21
type input "2025-08-11"
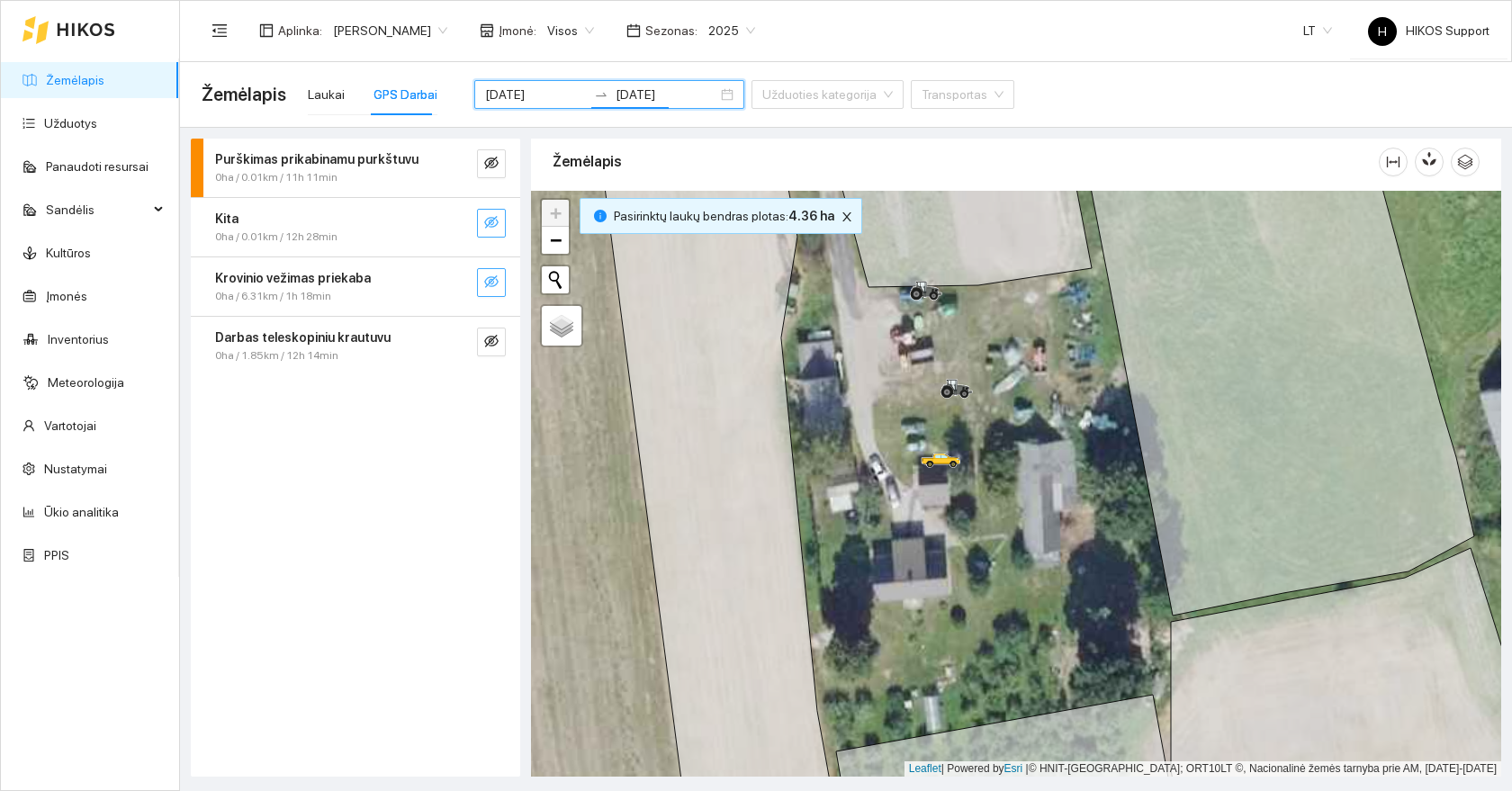
click at [486, 311] on div "Krovinio vežimas priekaba 0ha / 6.31km / 1h 18min" at bounding box center [355, 286] width 329 height 59
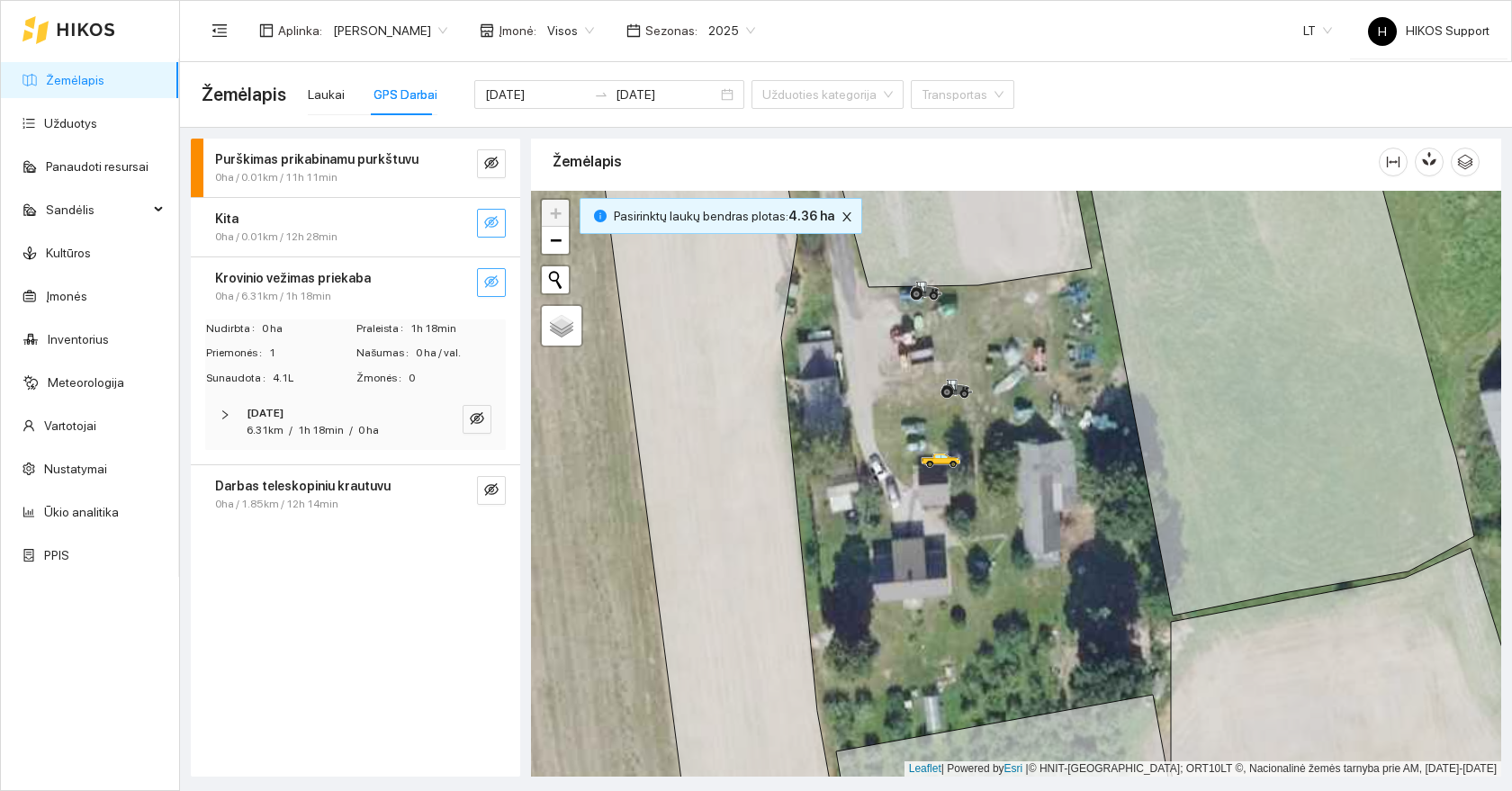
click at [490, 286] on icon "eye-invisible" at bounding box center [491, 281] width 15 height 13
click at [490, 286] on icon "eye" at bounding box center [491, 281] width 15 height 11
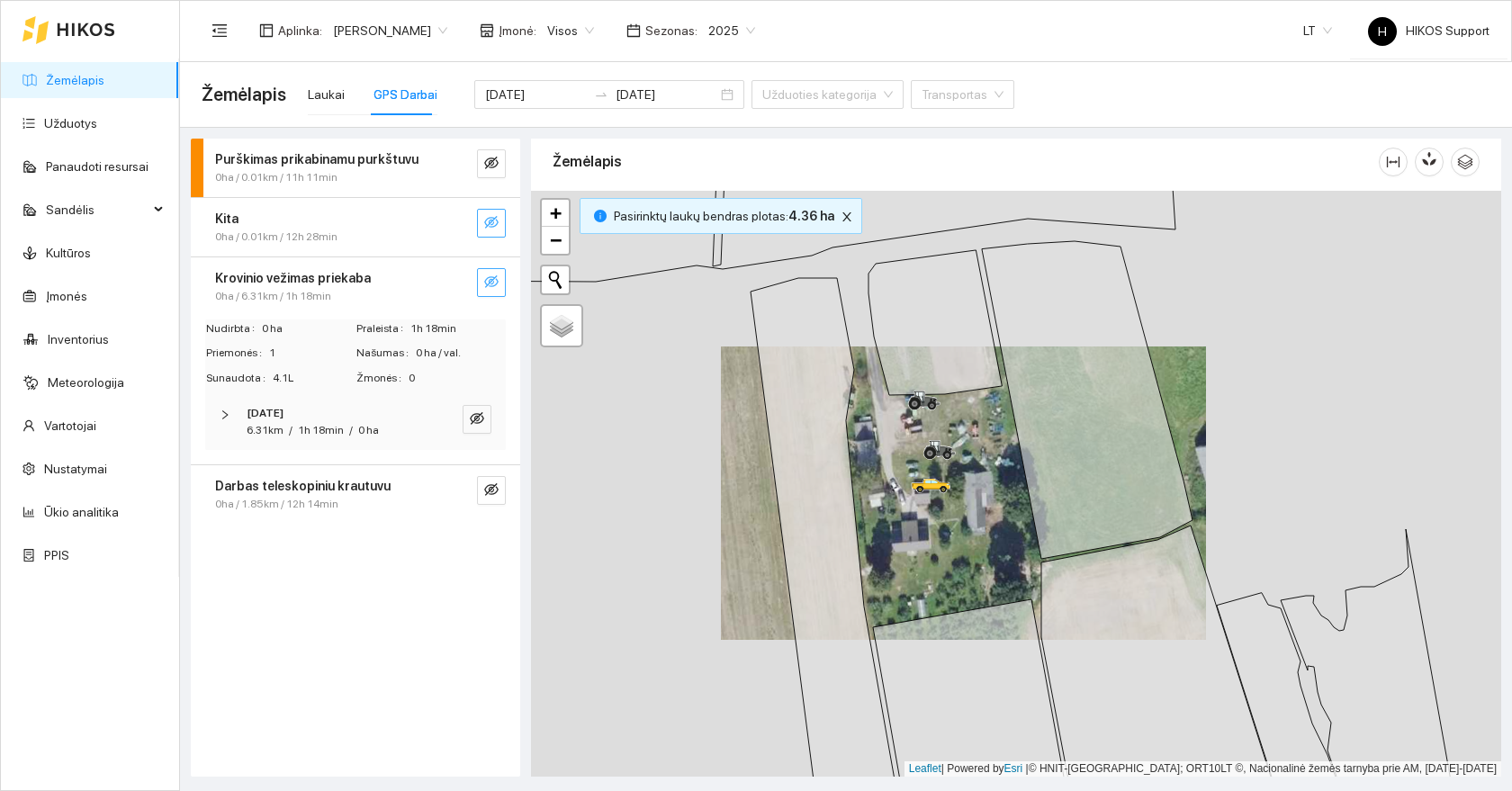
drag, startPoint x: 982, startPoint y: 472, endPoint x: 923, endPoint y: 446, distance: 64.5
click at [923, 446] on div at bounding box center [1016, 483] width 970 height 586
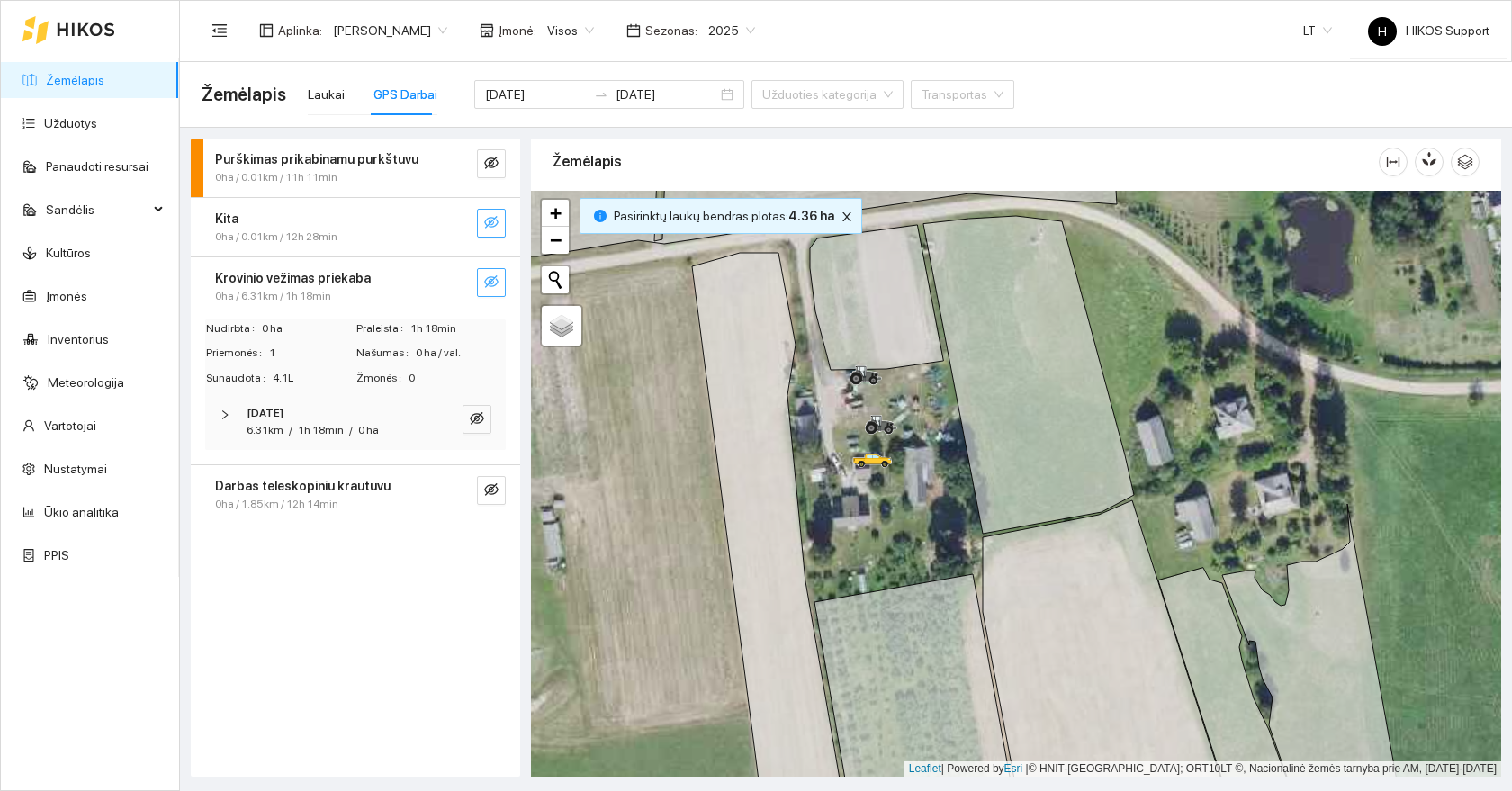
click at [367, 271] on div "Krovinio vežimas priekaba" at bounding box center [325, 278] width 221 height 20
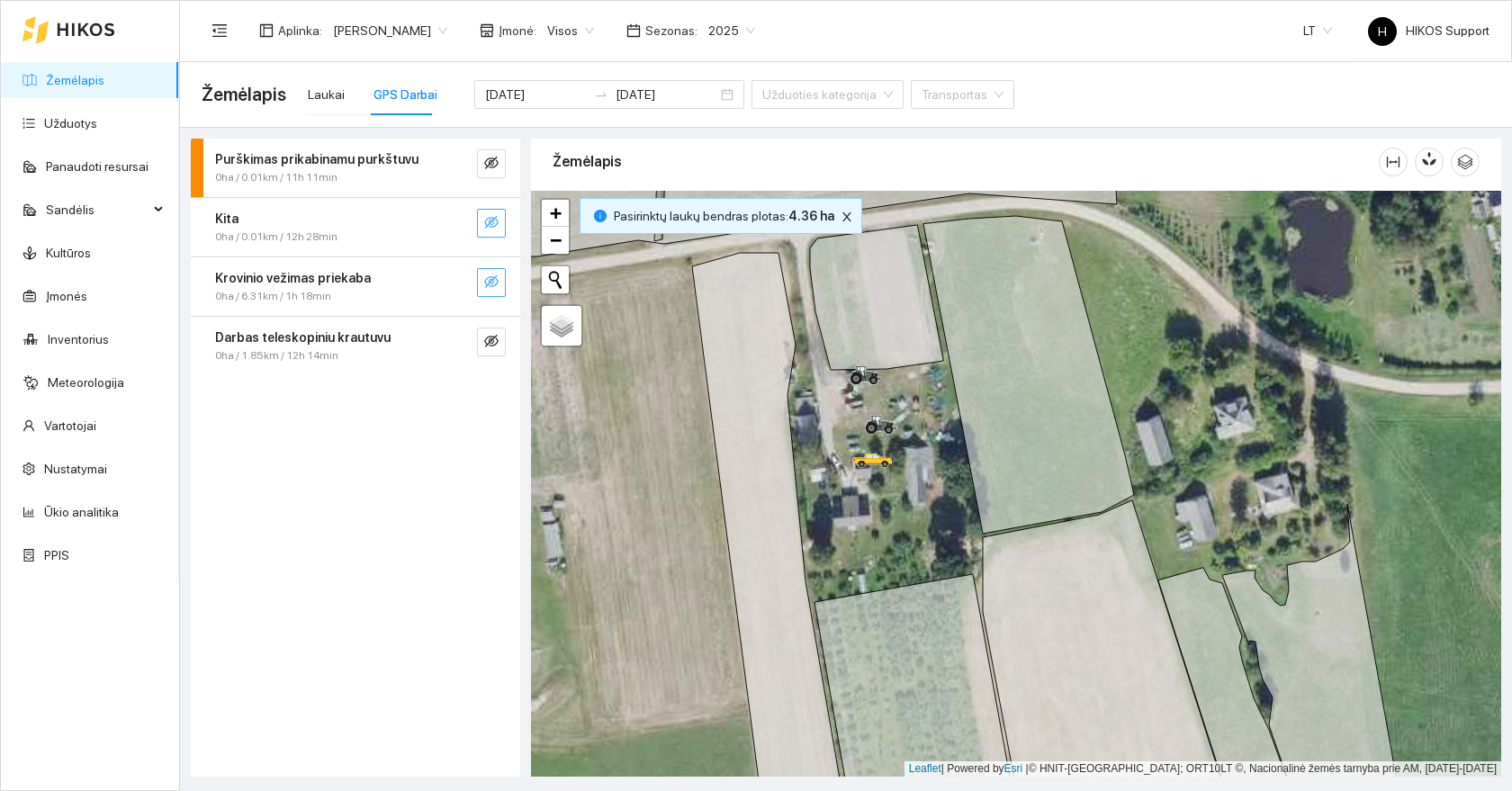
click at [335, 177] on span "0ha / 0.01km / 11h 11min" at bounding box center [275, 178] width 122 height 18
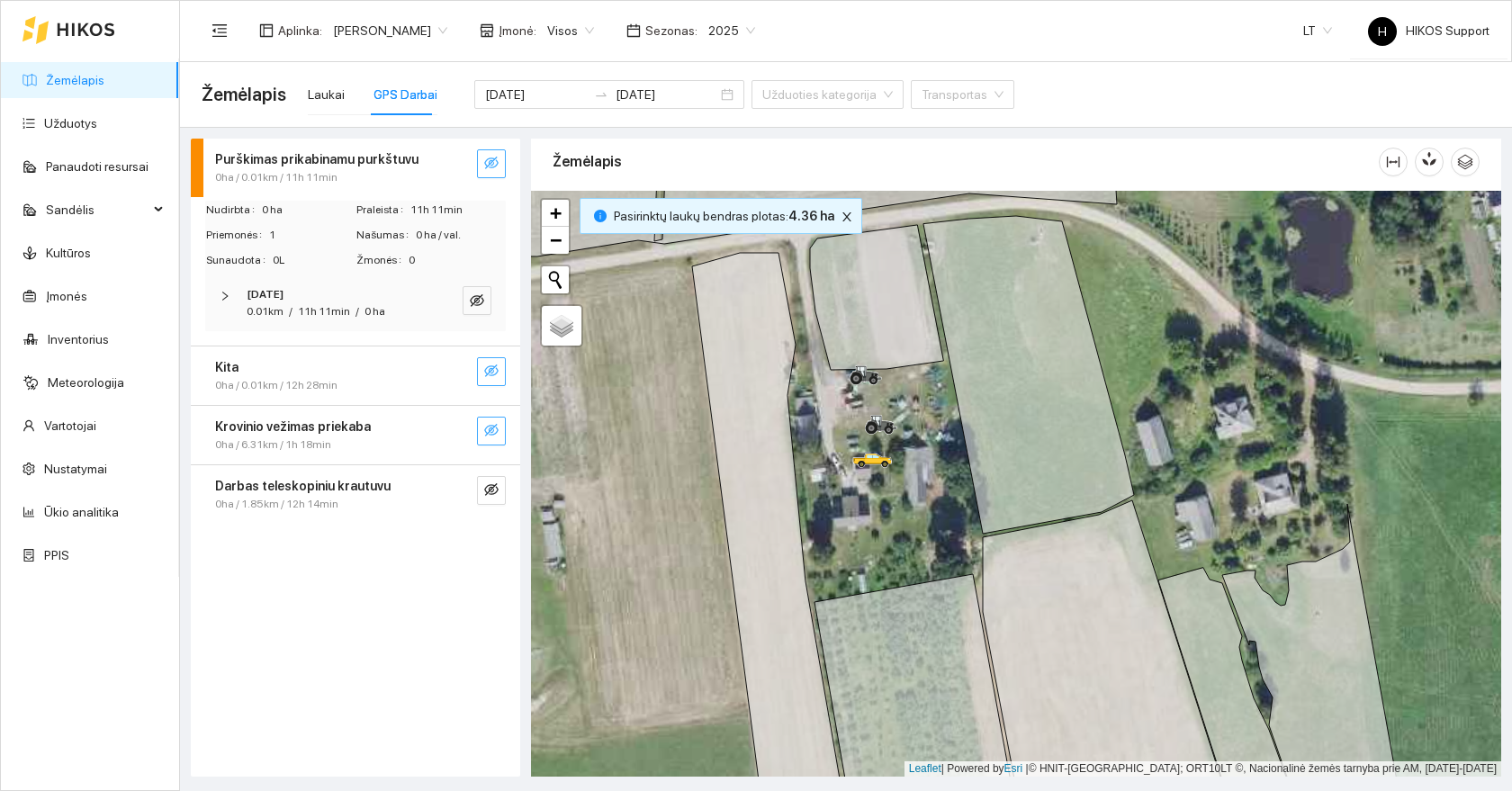
click at [485, 170] on span "eye-invisible" at bounding box center [491, 164] width 15 height 18
click at [445, 303] on icon "search" at bounding box center [441, 300] width 15 height 15
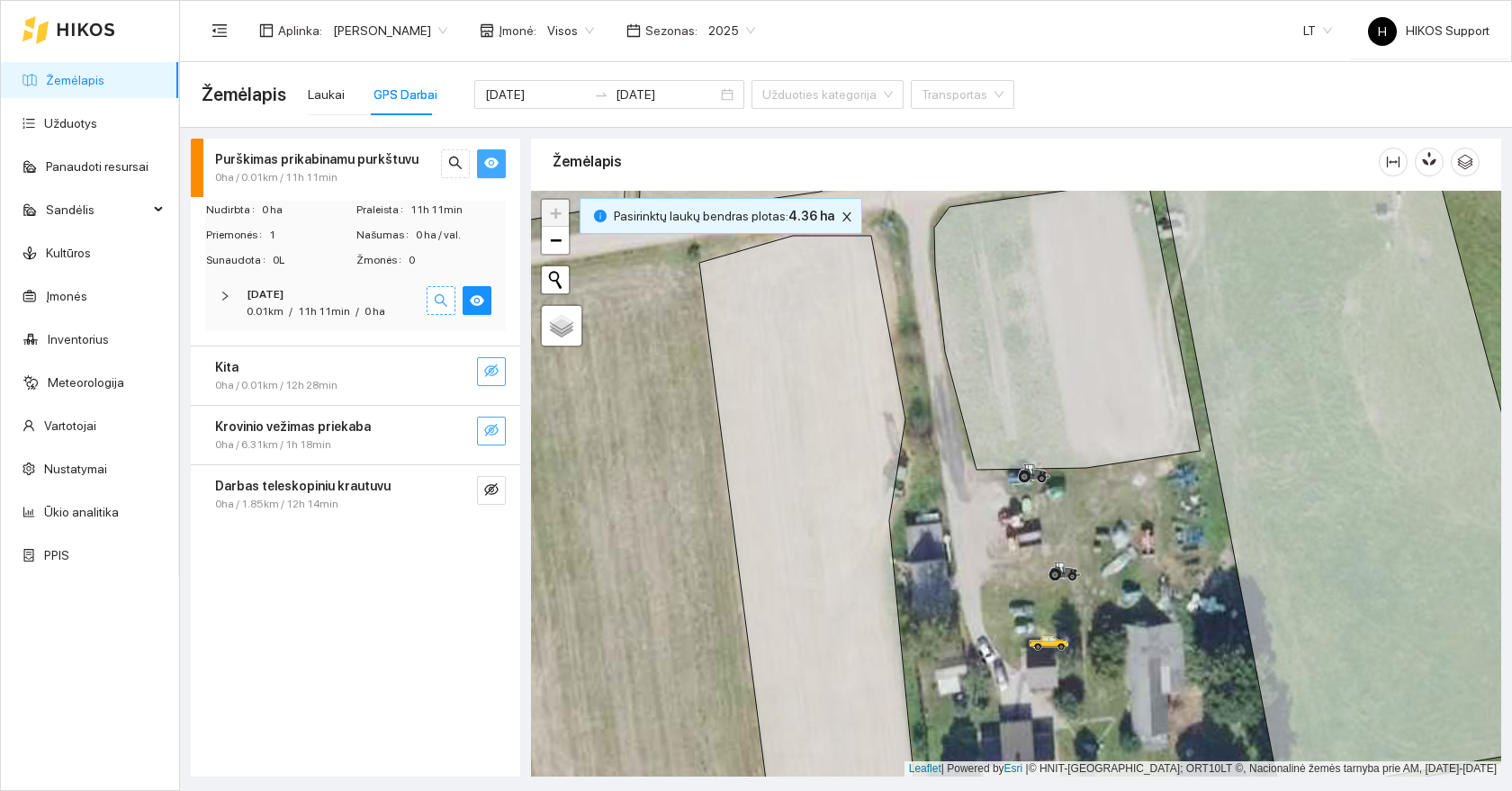
click at [445, 303] on icon "search" at bounding box center [441, 300] width 15 height 15
click at [491, 160] on icon "eye" at bounding box center [491, 163] width 15 height 11
click at [379, 174] on div "0ha / 0.01km / 11h 11min" at bounding box center [325, 178] width 221 height 18
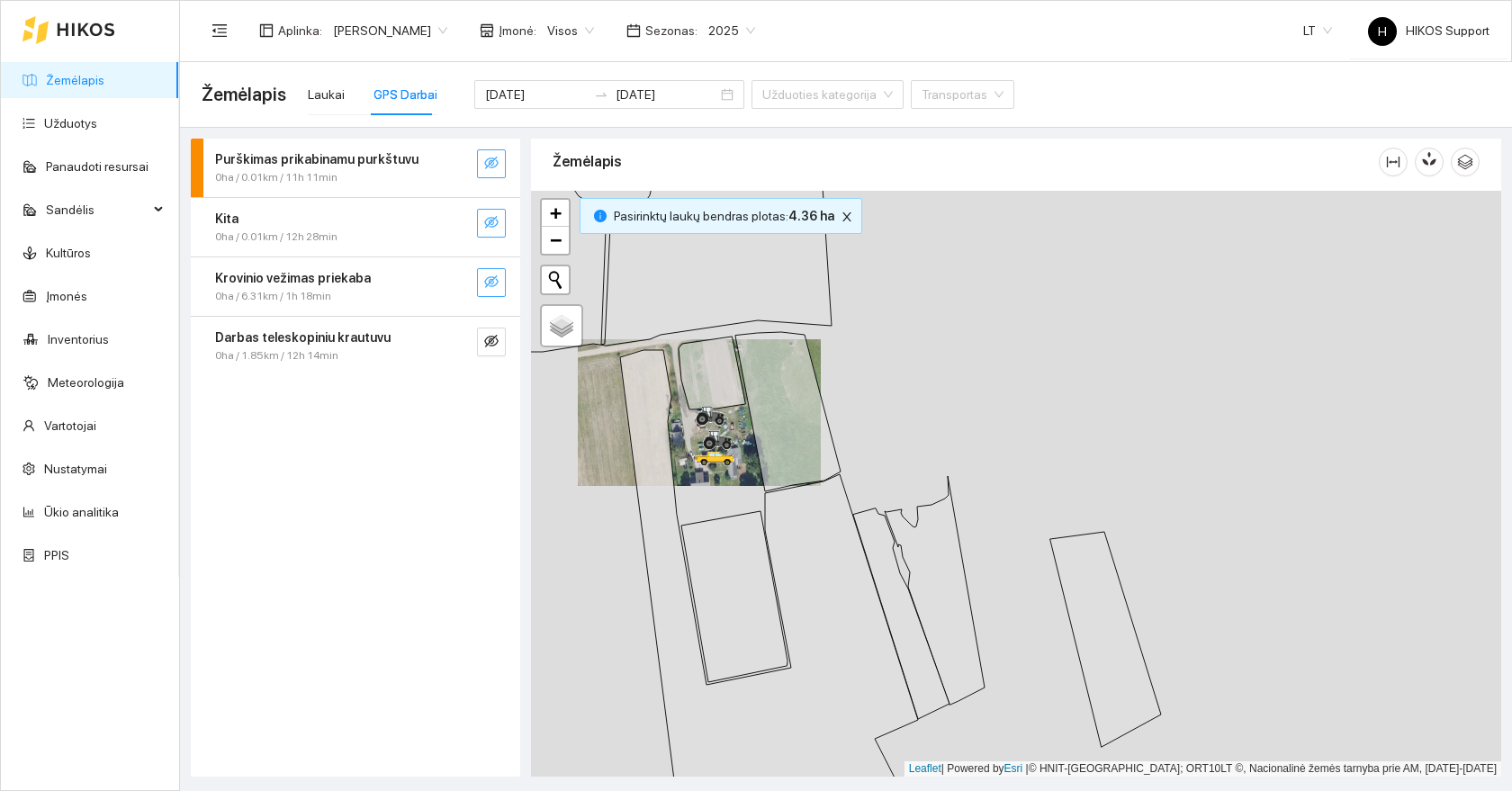
click at [77, 74] on link "Žemėlapis" at bounding box center [75, 80] width 59 height 15
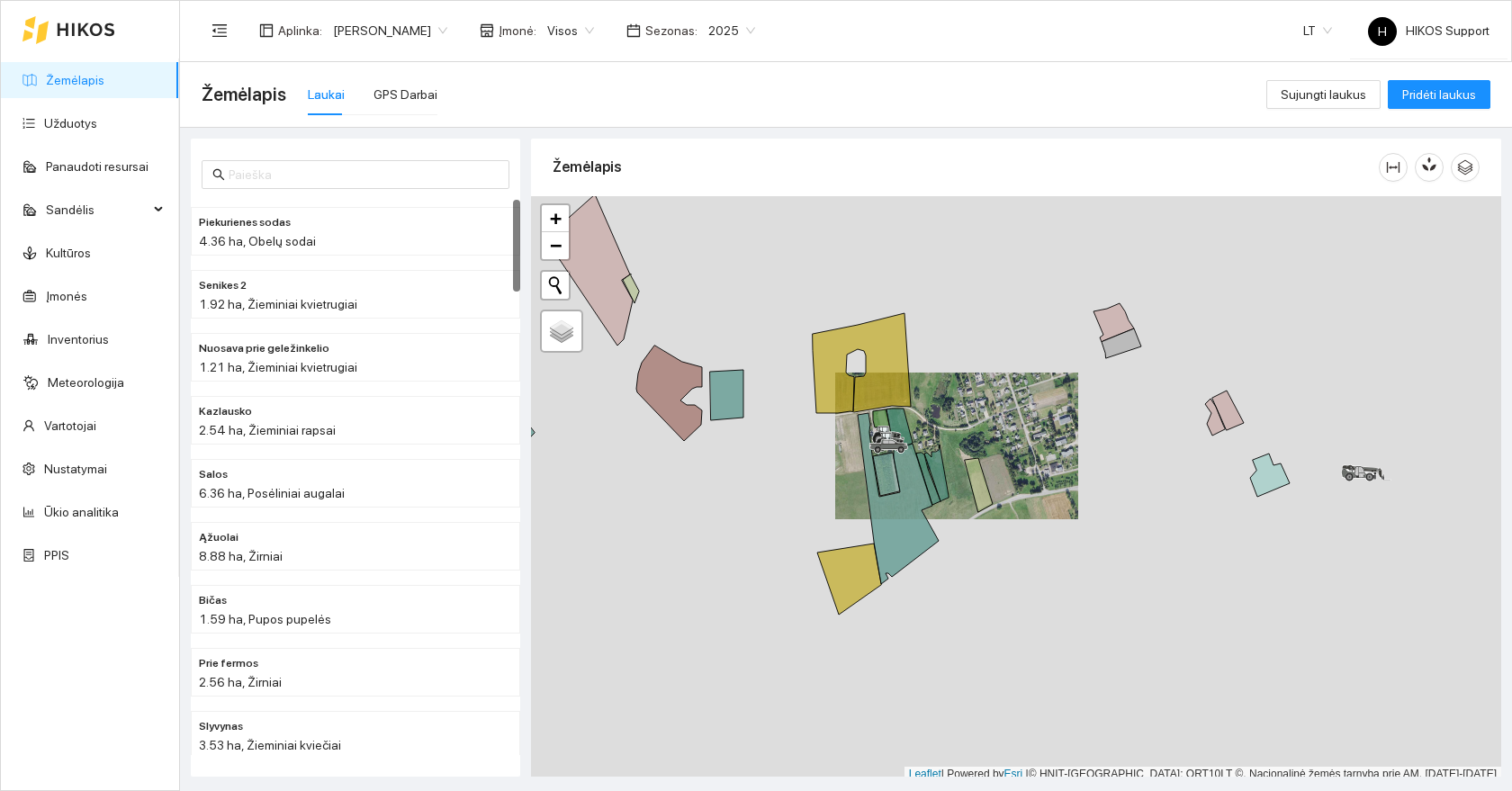
click at [708, 31] on span "2025" at bounding box center [732, 31] width 47 height 27
click at [661, 232] on div "2026" at bounding box center [661, 238] width 47 height 20
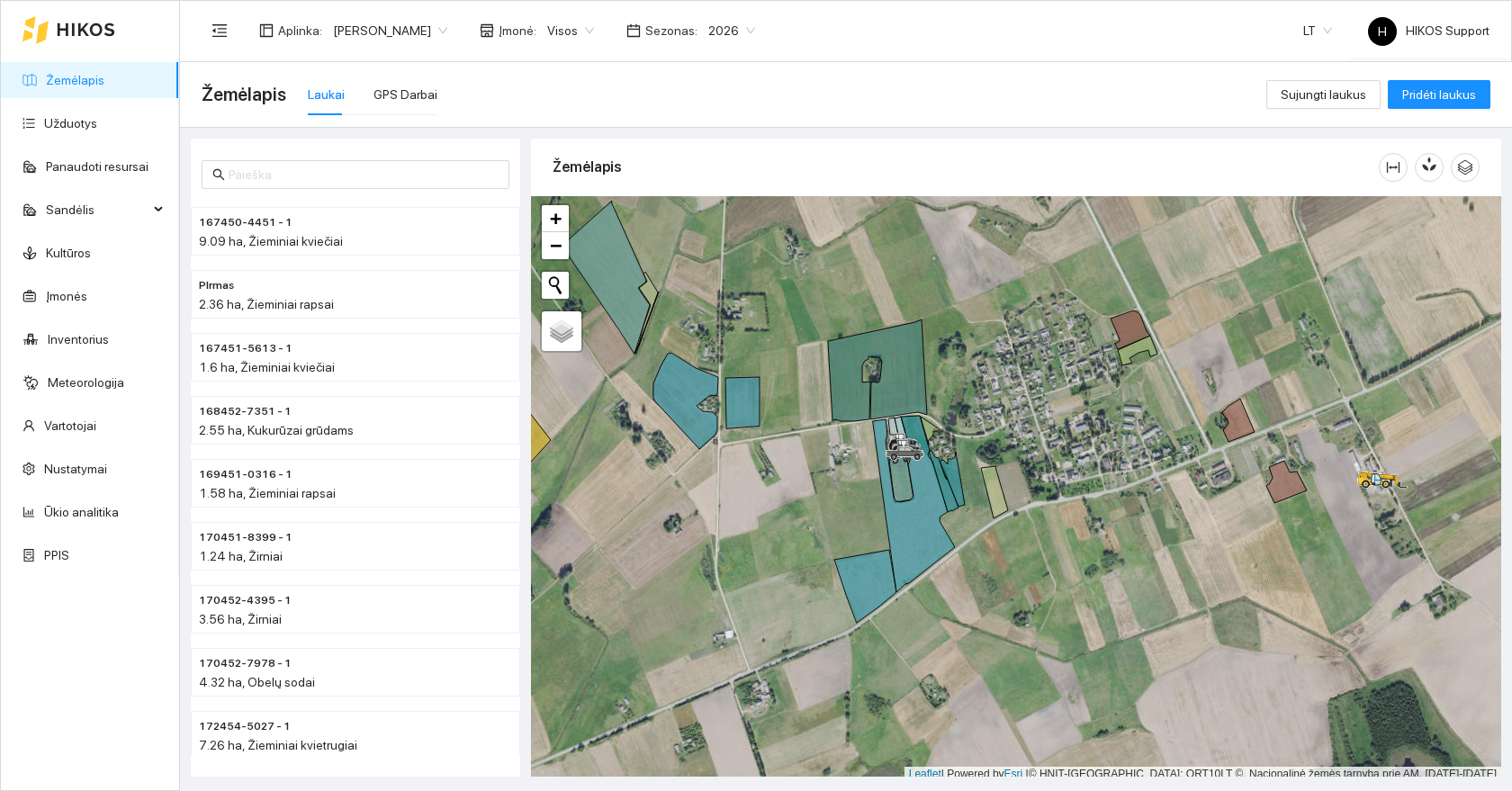
scroll to position [6, 0]
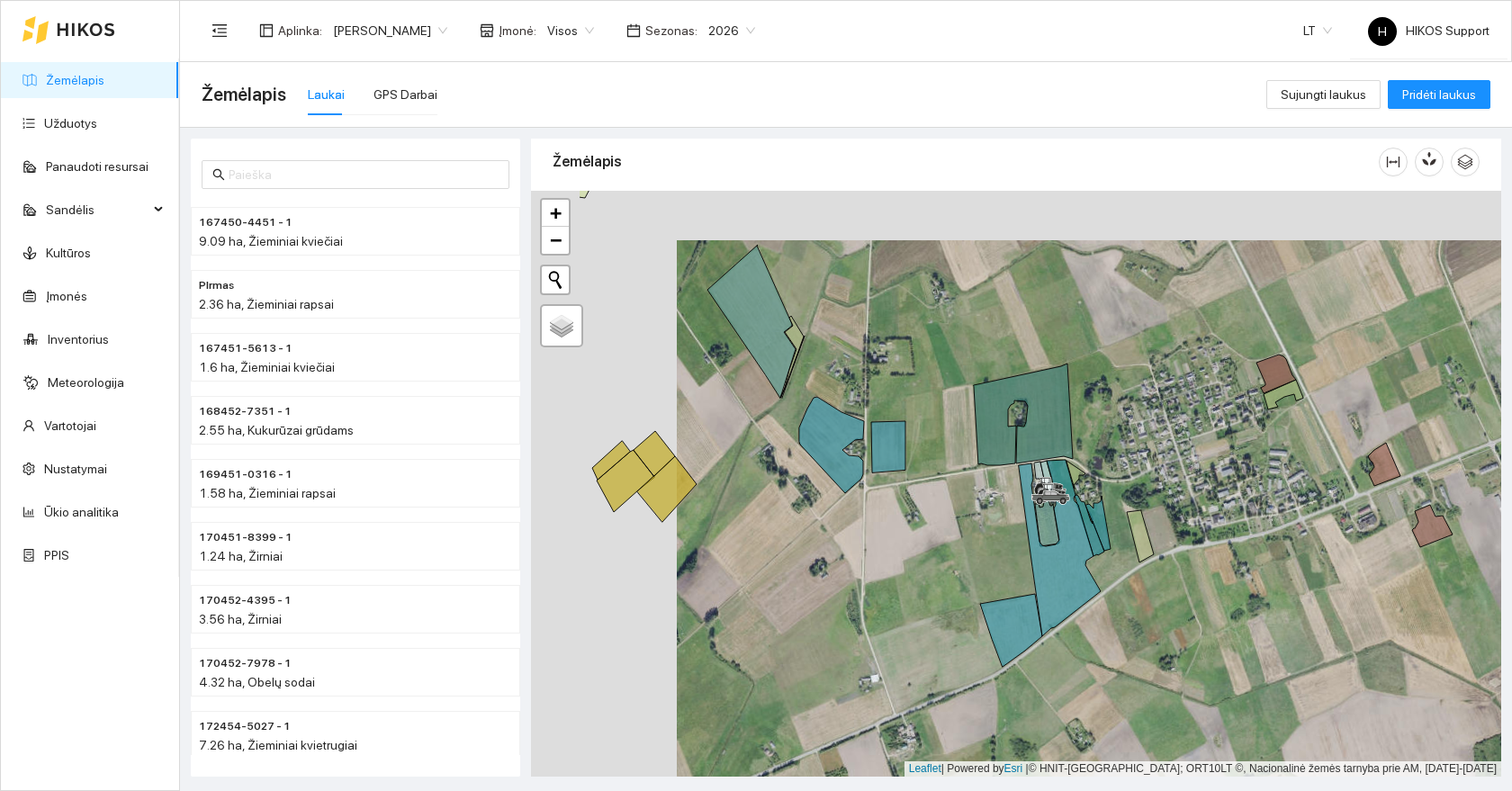
drag, startPoint x: 805, startPoint y: 449, endPoint x: 969, endPoint y: 516, distance: 177.2
click at [969, 516] on div at bounding box center [1016, 483] width 970 height 586
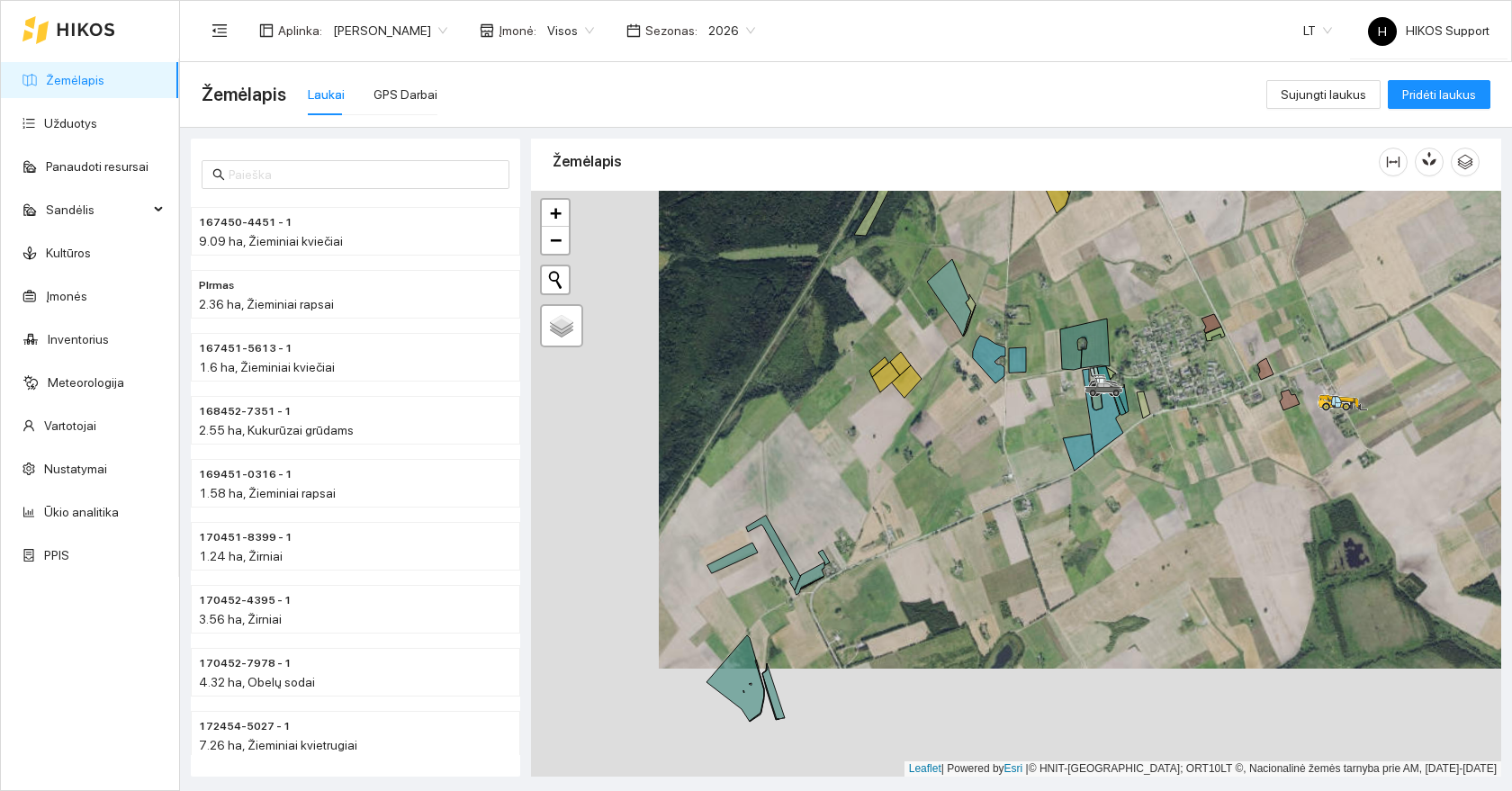
drag, startPoint x: 859, startPoint y: 623, endPoint x: 987, endPoint y: 516, distance: 166.8
click at [987, 516] on div at bounding box center [1016, 483] width 970 height 586
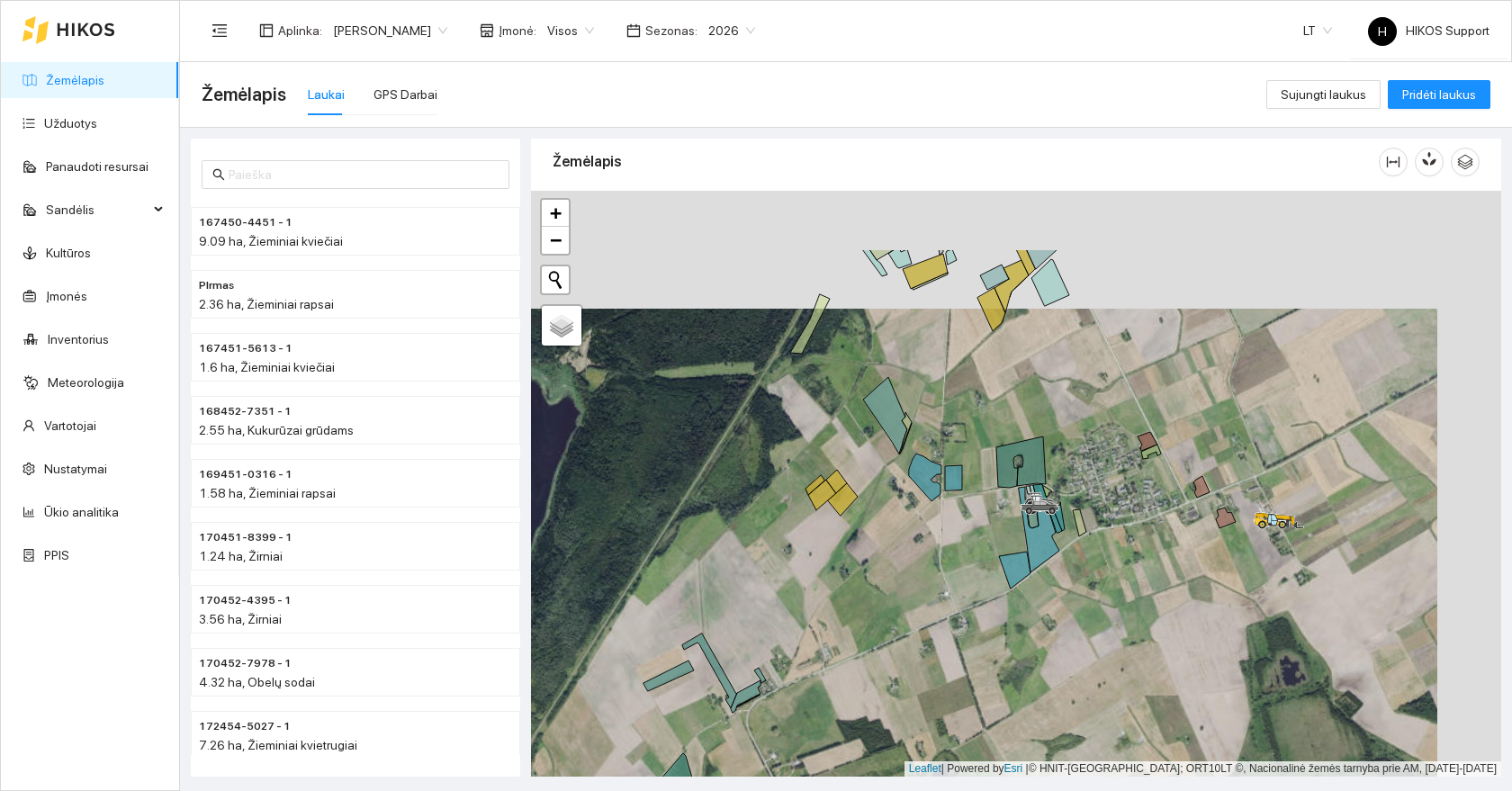
drag, startPoint x: 919, startPoint y: 383, endPoint x: 843, endPoint y: 520, distance: 156.7
click at [843, 520] on div at bounding box center [1016, 483] width 970 height 586
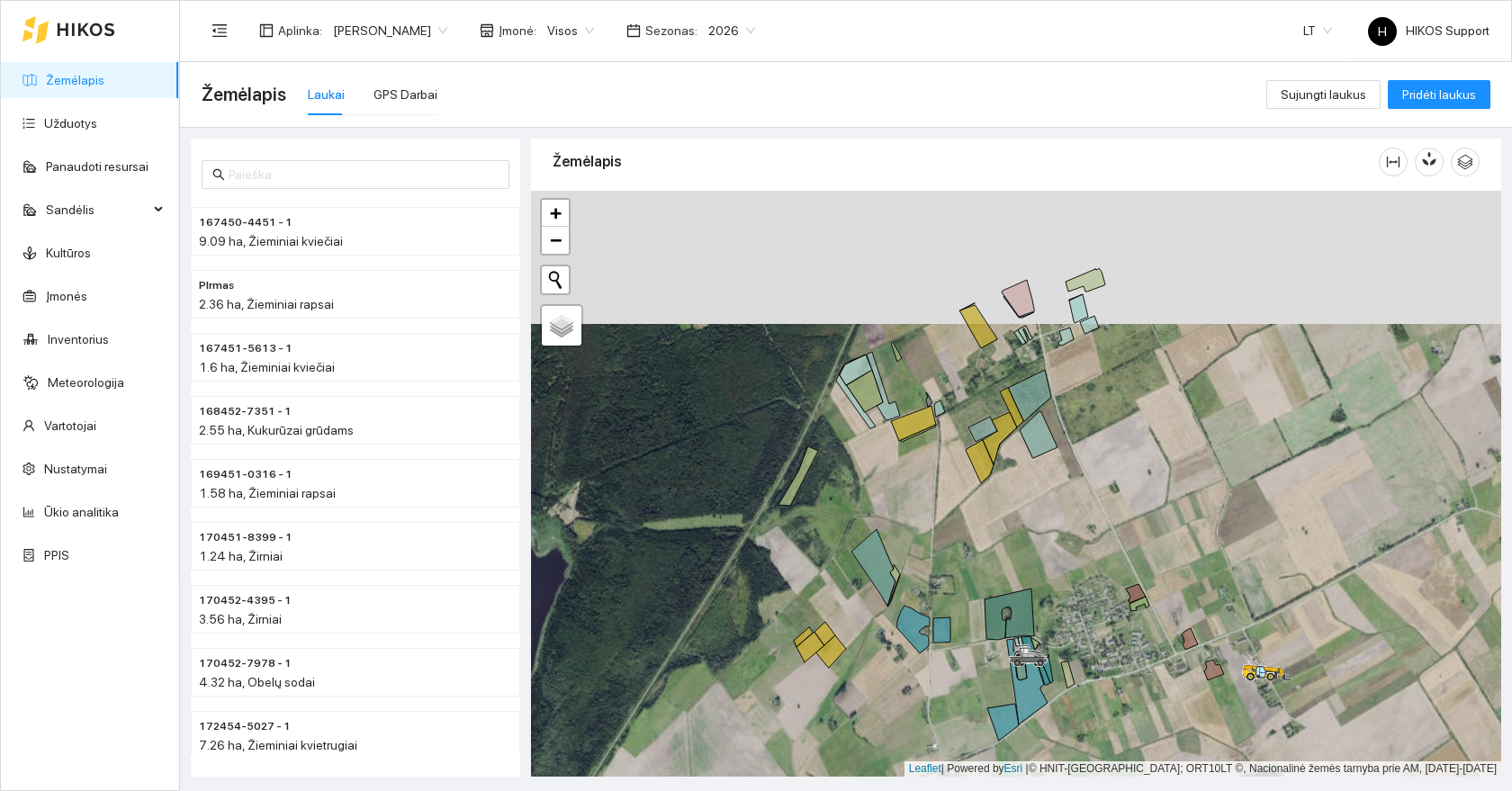
drag, startPoint x: 982, startPoint y: 196, endPoint x: 981, endPoint y: 353, distance: 157.0
click at [981, 349] on icon at bounding box center [978, 326] width 38 height 43
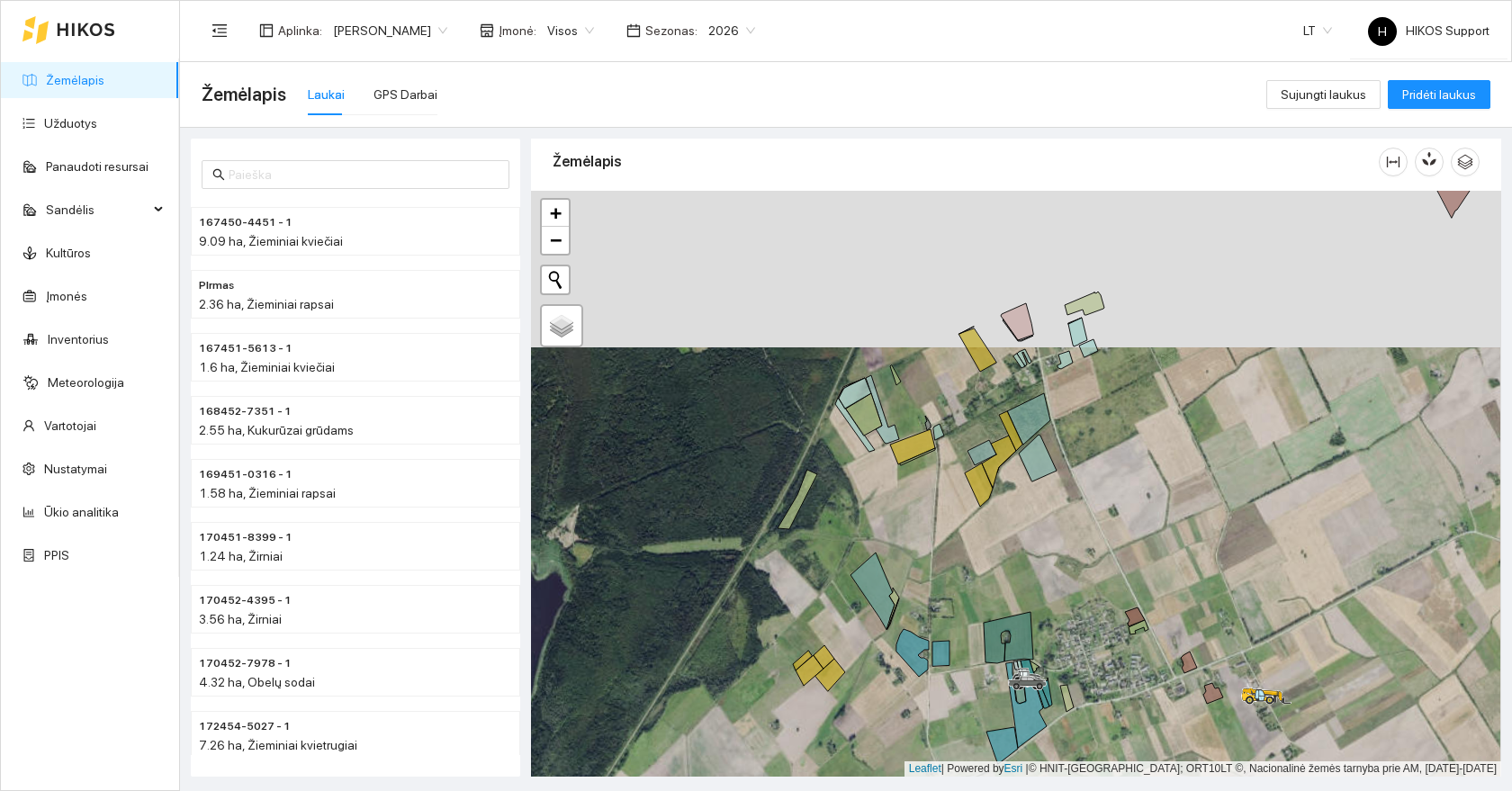
drag, startPoint x: 951, startPoint y: 518, endPoint x: 899, endPoint y: 472, distance: 69.4
click at [899, 472] on div at bounding box center [1016, 483] width 970 height 586
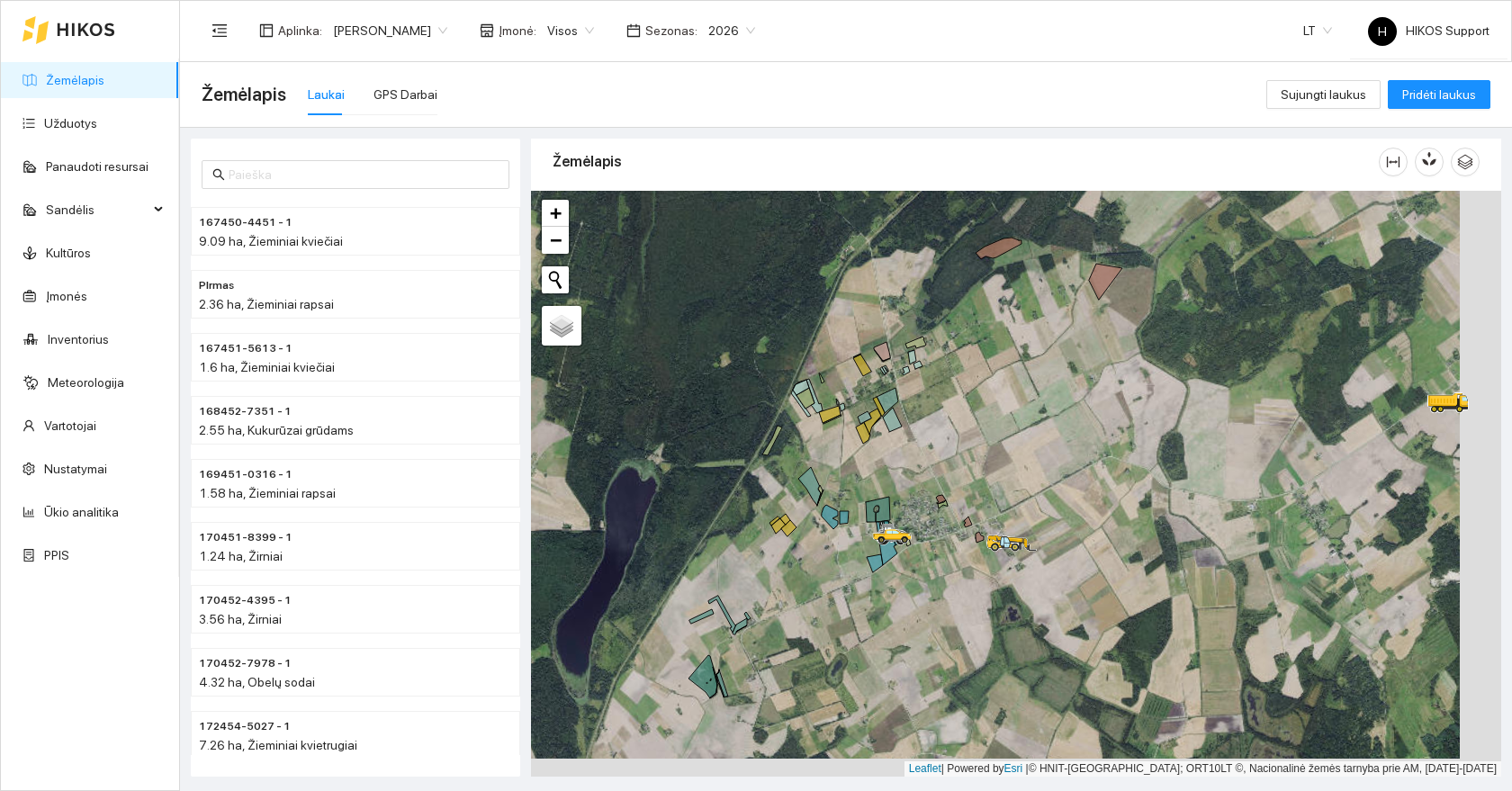
drag, startPoint x: 1136, startPoint y: 305, endPoint x: 1096, endPoint y: 286, distance: 44.3
click at [1096, 286] on icon at bounding box center [1106, 281] width 33 height 36
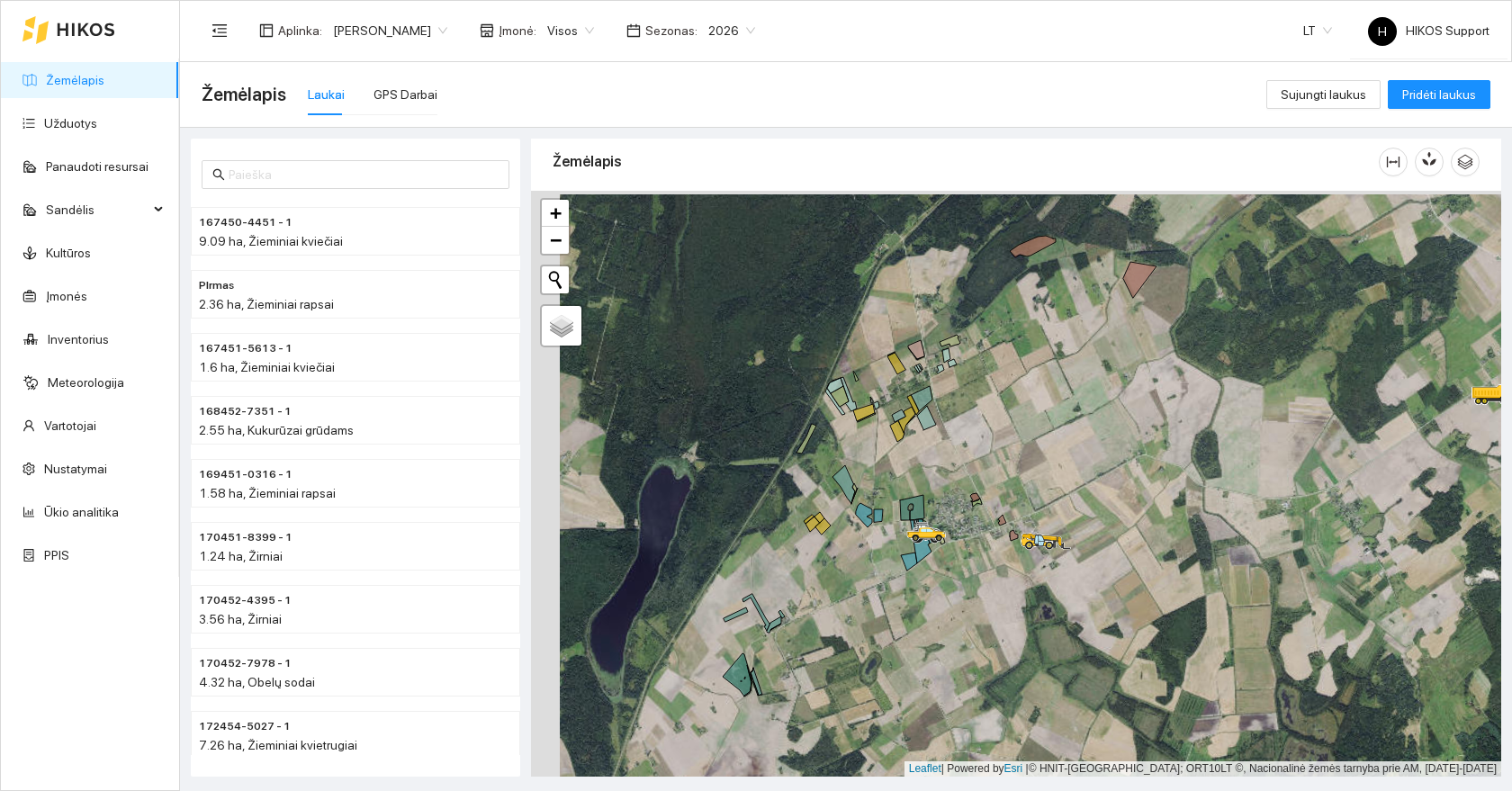
drag, startPoint x: 1060, startPoint y: 482, endPoint x: 1090, endPoint y: 488, distance: 30.6
click at [1090, 488] on div at bounding box center [1016, 483] width 970 height 586
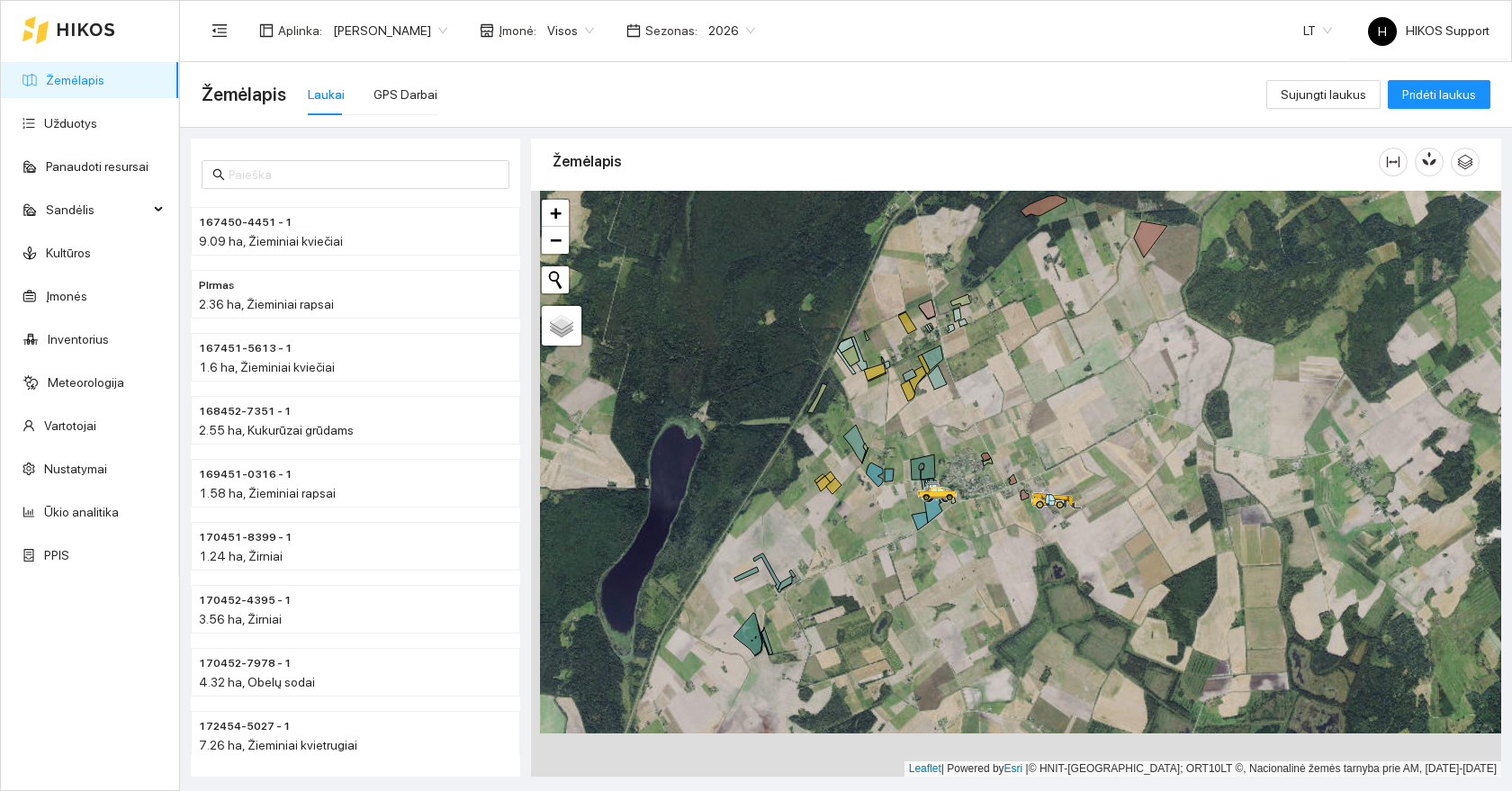
drag, startPoint x: 971, startPoint y: 560, endPoint x: 987, endPoint y: 505, distance: 57.3
click at [987, 505] on div at bounding box center [1016, 483] width 970 height 586
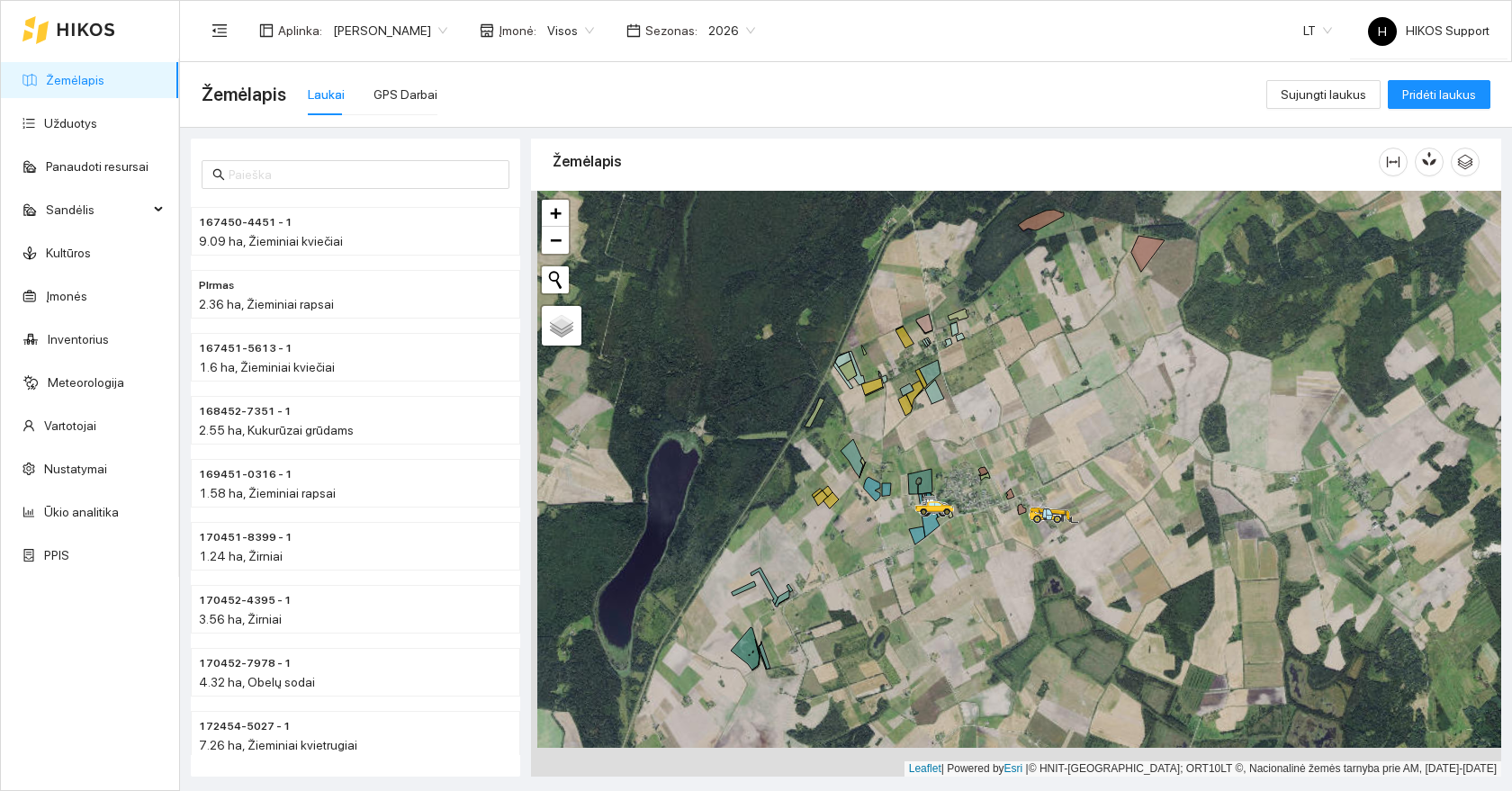
drag, startPoint x: 1071, startPoint y: 361, endPoint x: 1062, endPoint y: 388, distance: 28.5
click at [1062, 388] on div at bounding box center [1016, 483] width 970 height 586
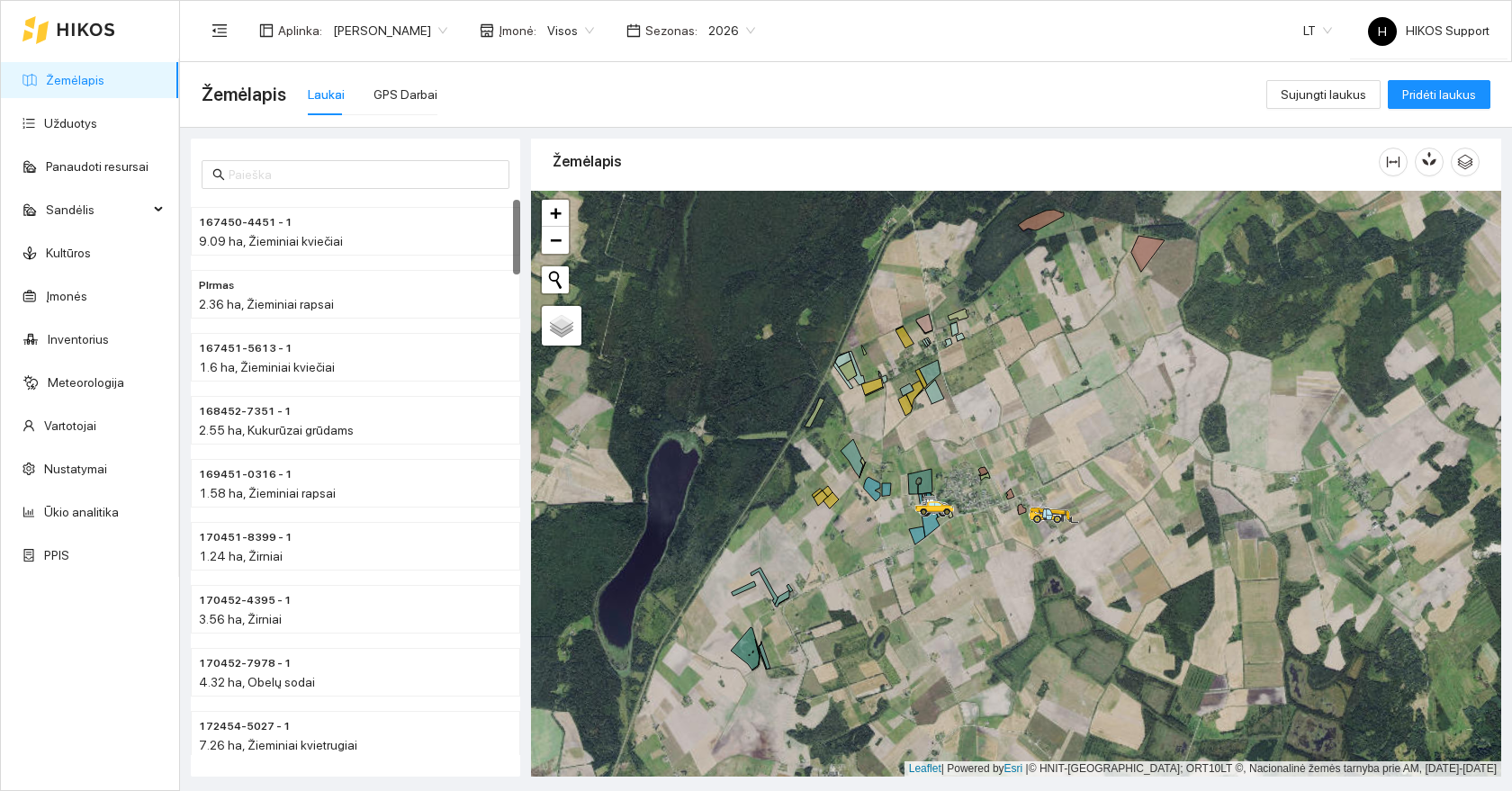
scroll to position [66, 0]
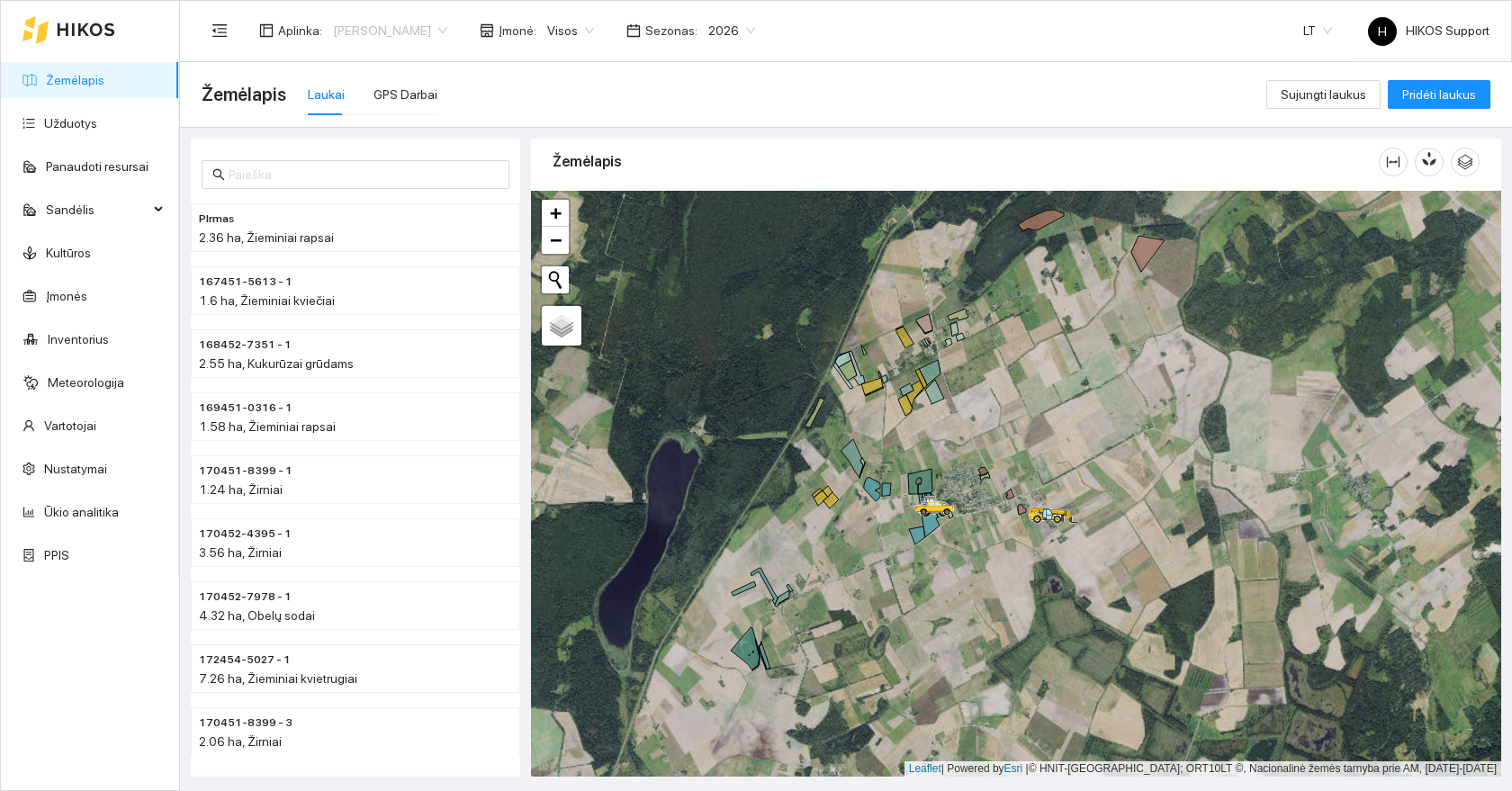
click at [368, 35] on span "[PERSON_NAME]" at bounding box center [390, 31] width 114 height 27
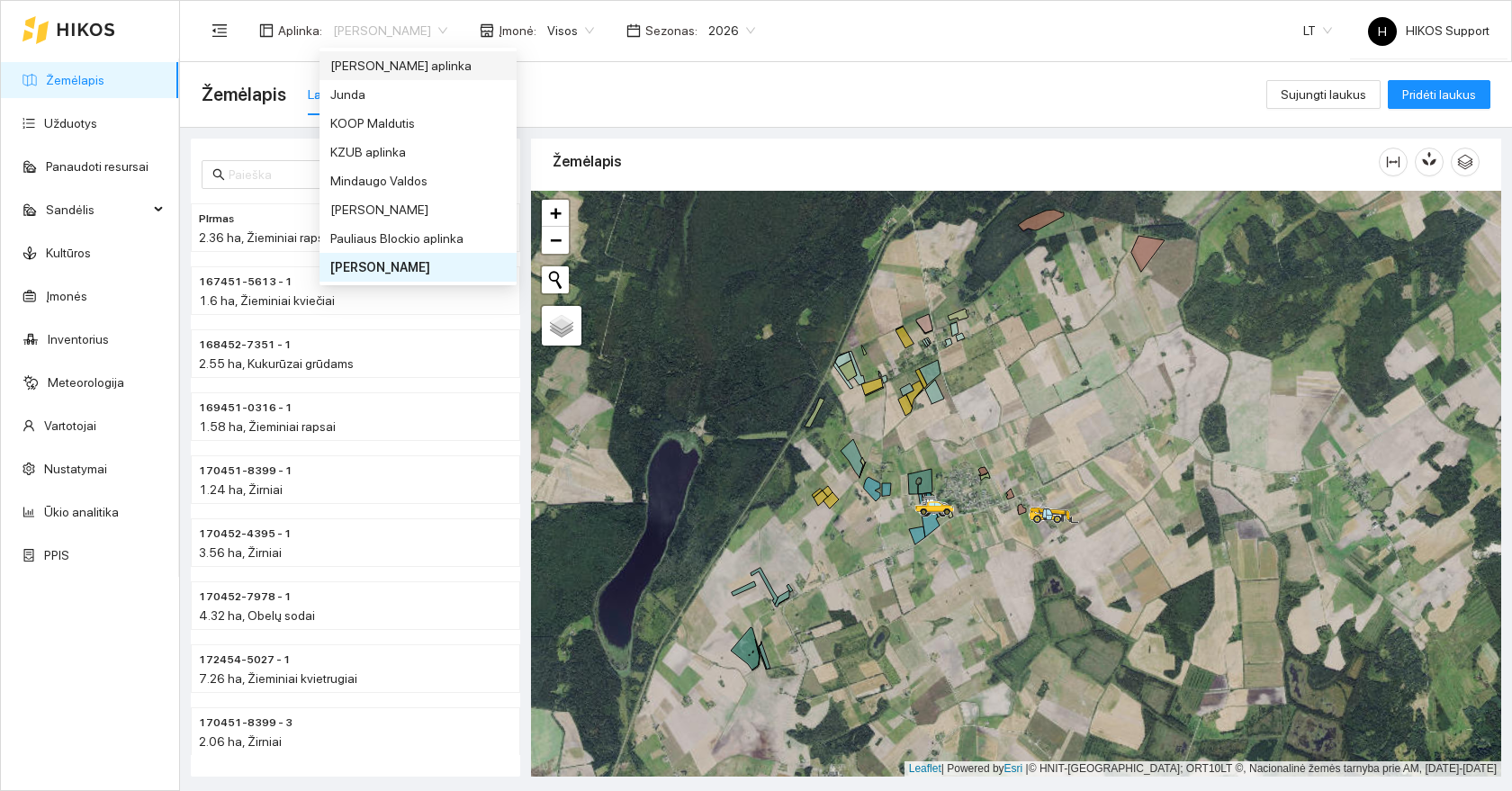
click at [547, 34] on span "Visos" at bounding box center [570, 31] width 47 height 27
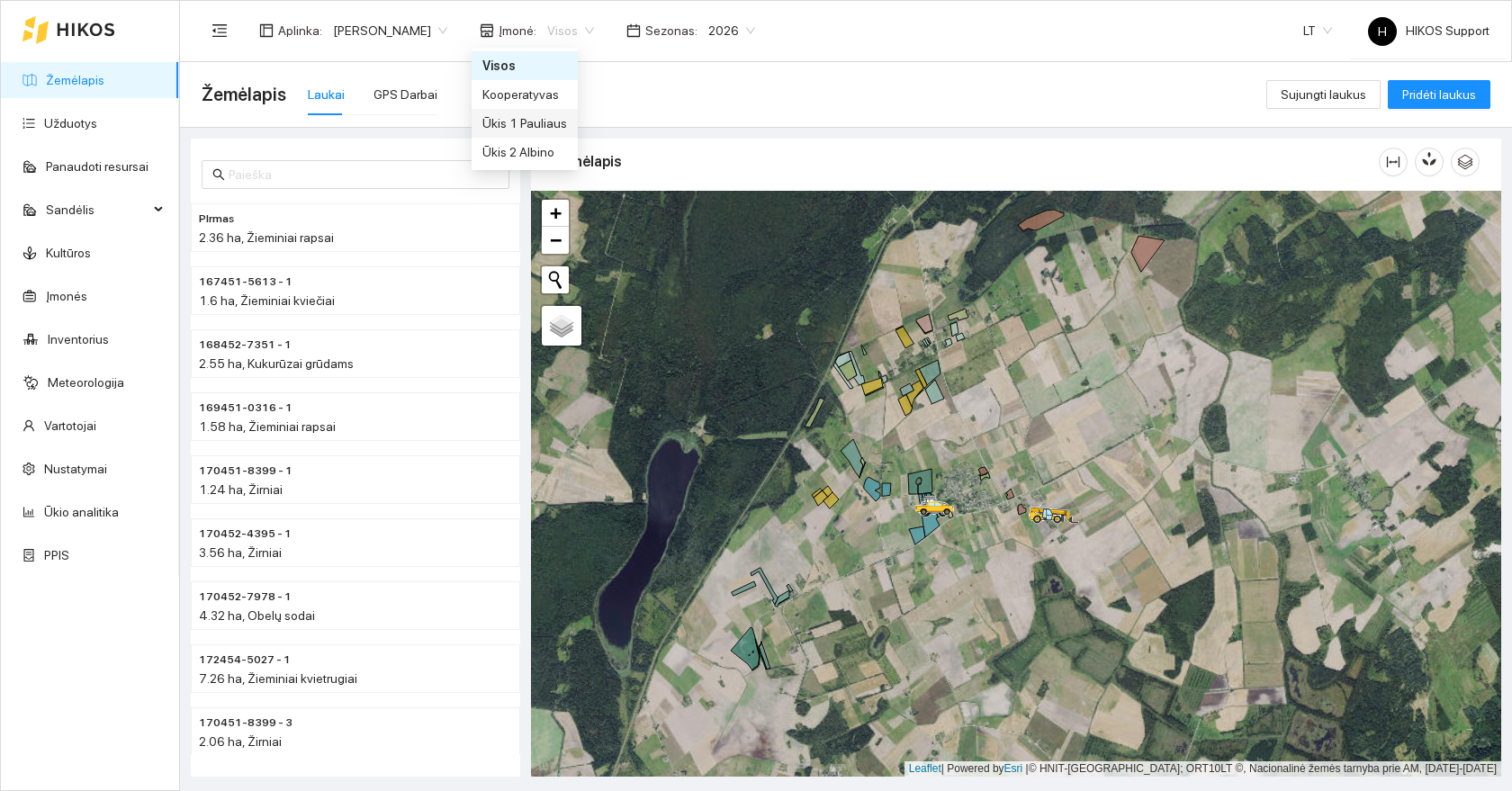
click at [531, 125] on div "Ūkis 1 Pauliaus" at bounding box center [525, 123] width 85 height 20
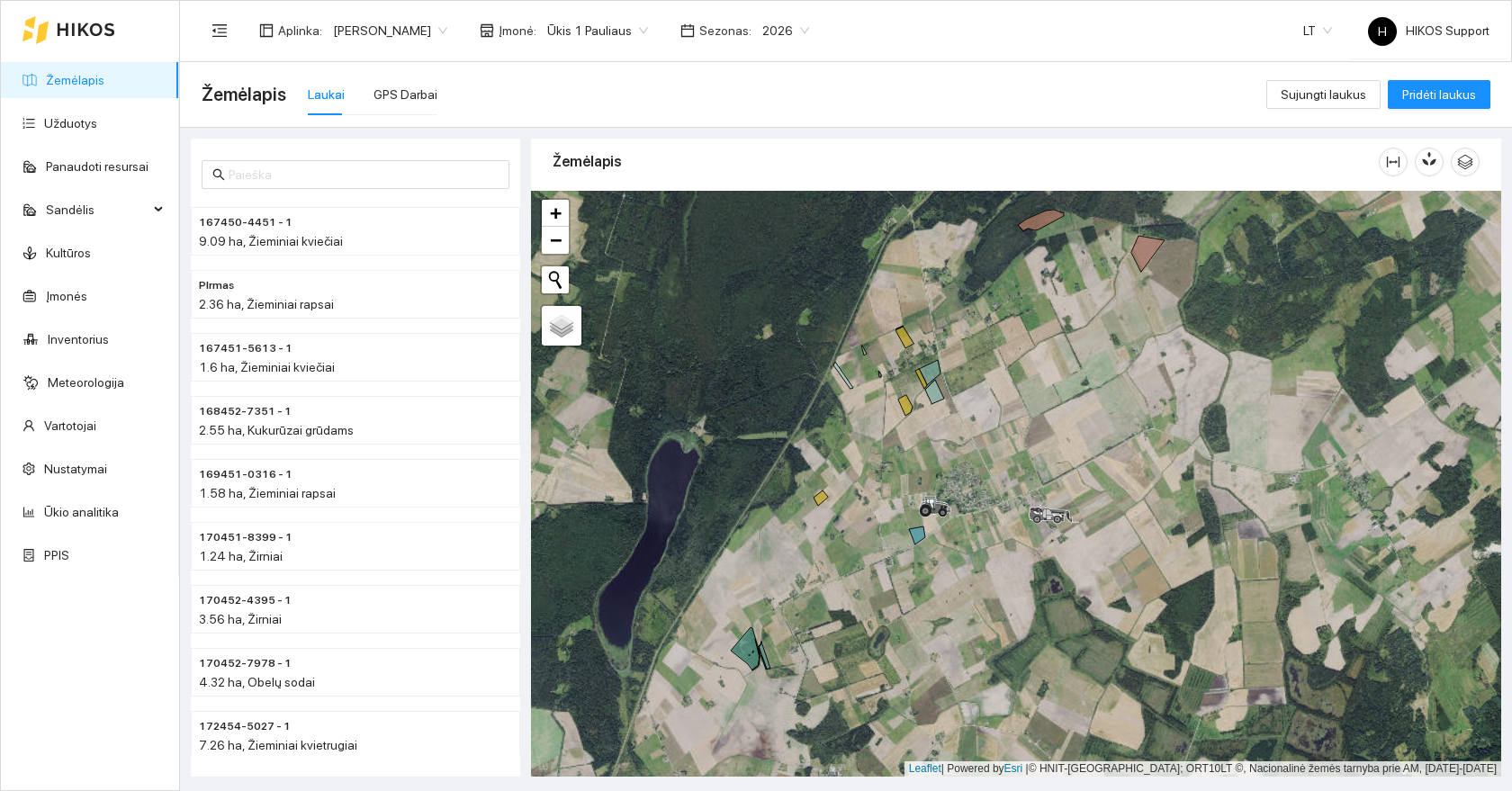
drag, startPoint x: 479, startPoint y: 122, endPoint x: 799, endPoint y: 101, distance: 320.7
click at [799, 101] on div "Žemėlapis Laukai GPS Darbai" at bounding box center [734, 94] width 1065 height 58
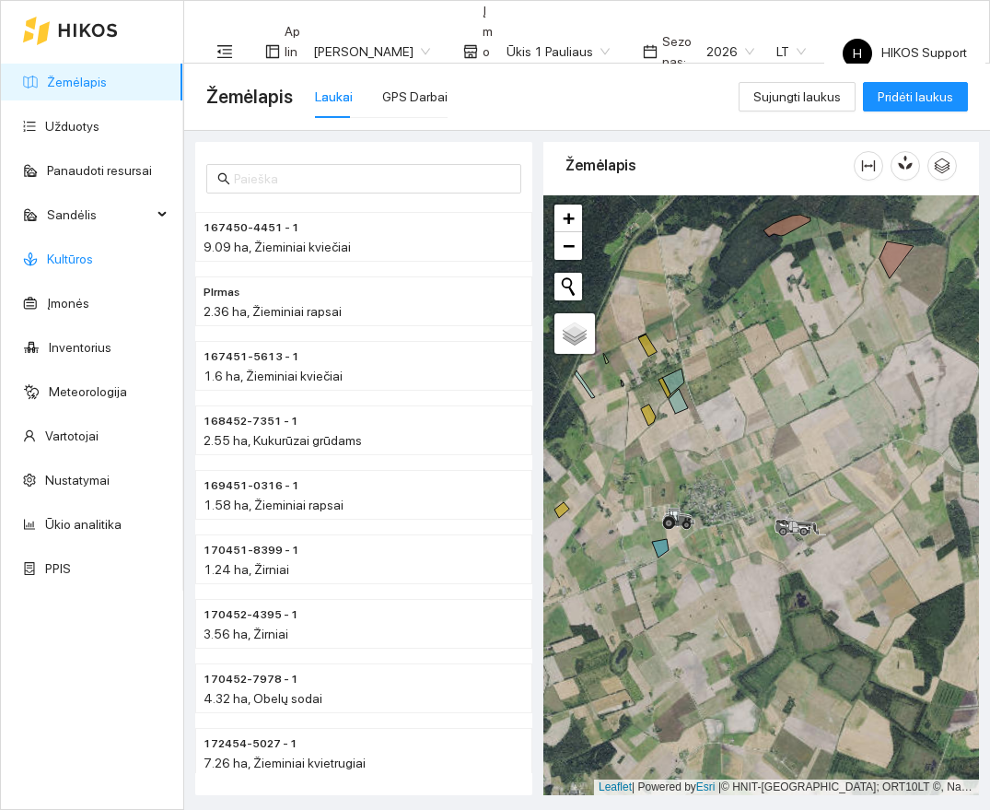
click at [50, 266] on link "Kultūros" at bounding box center [70, 258] width 46 height 15
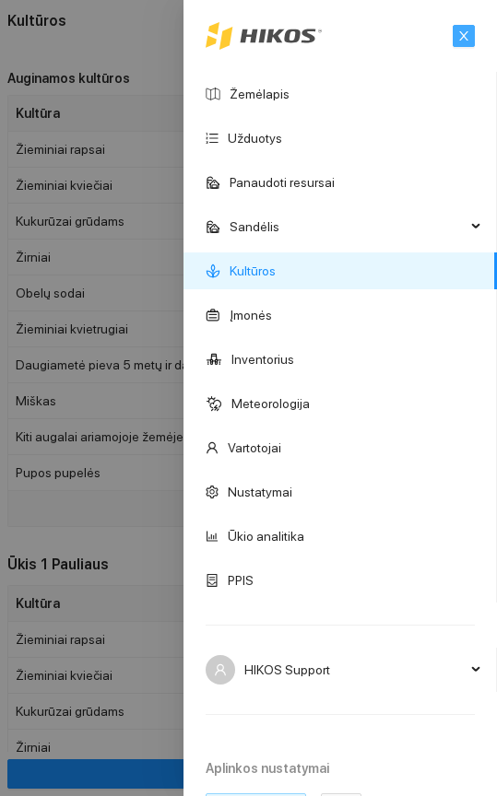
click at [465, 33] on icon "close" at bounding box center [463, 35] width 9 height 9
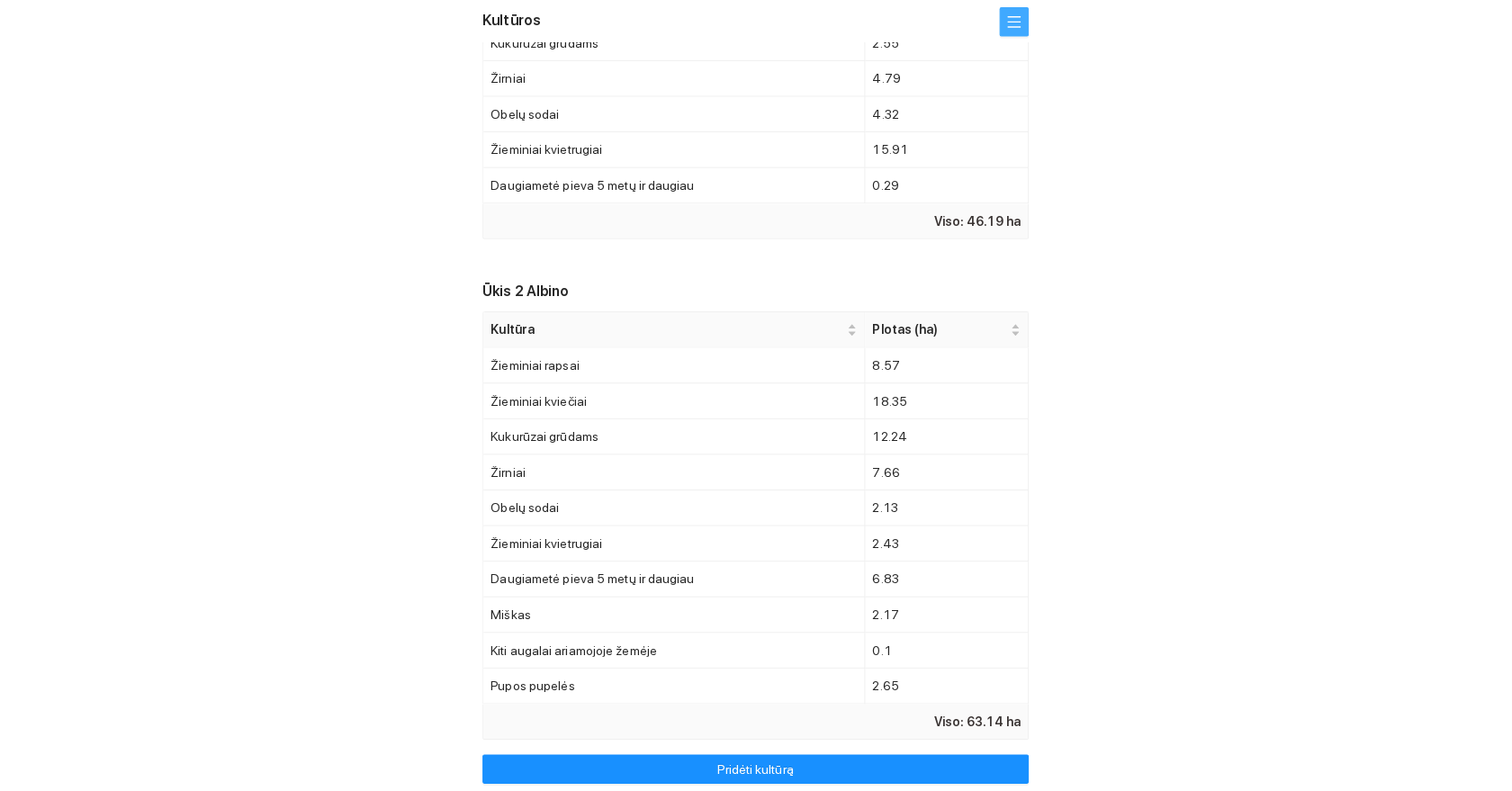
scroll to position [649, 0]
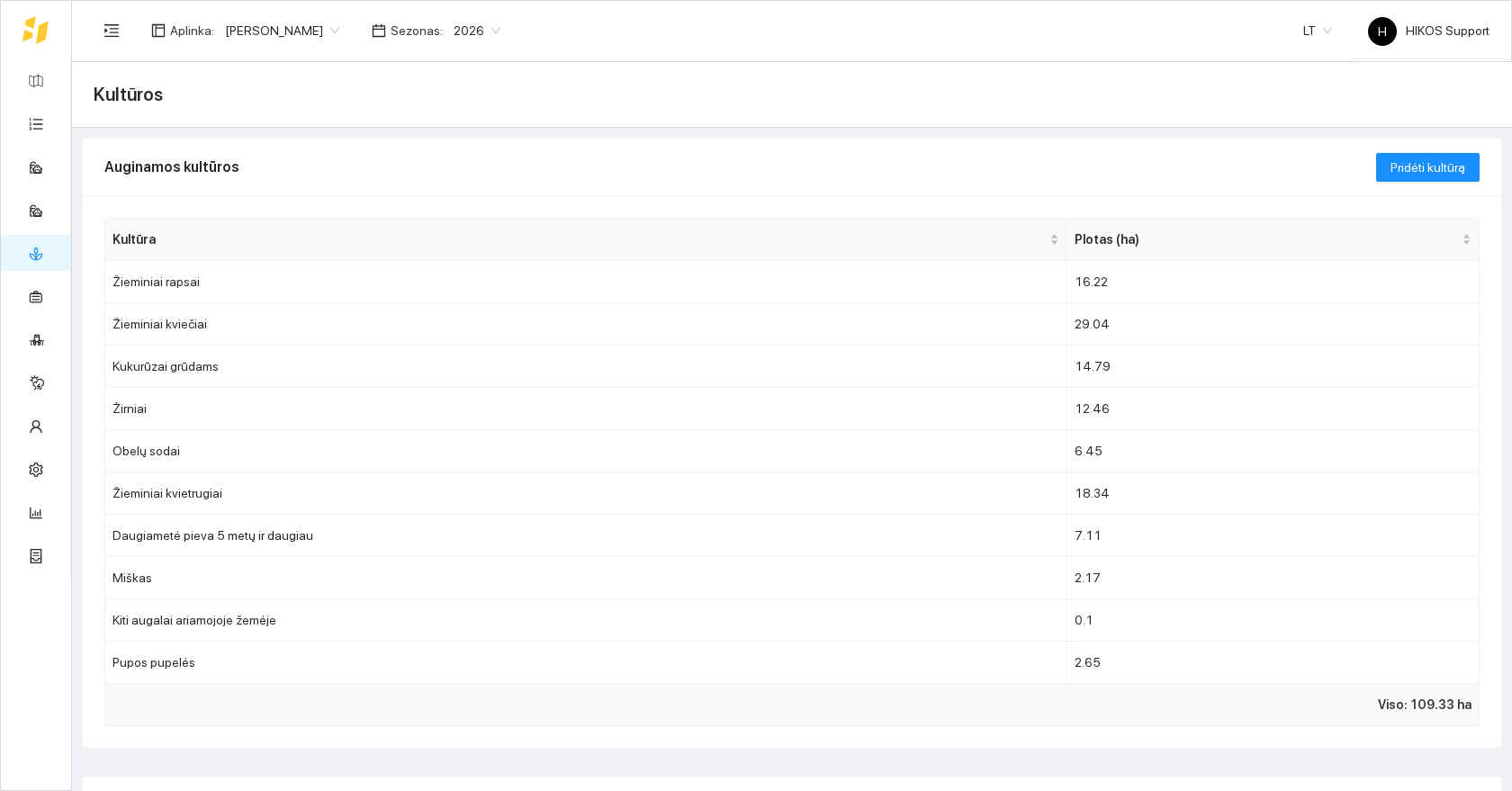
click at [257, 28] on span "[PERSON_NAME]" at bounding box center [281, 31] width 114 height 27
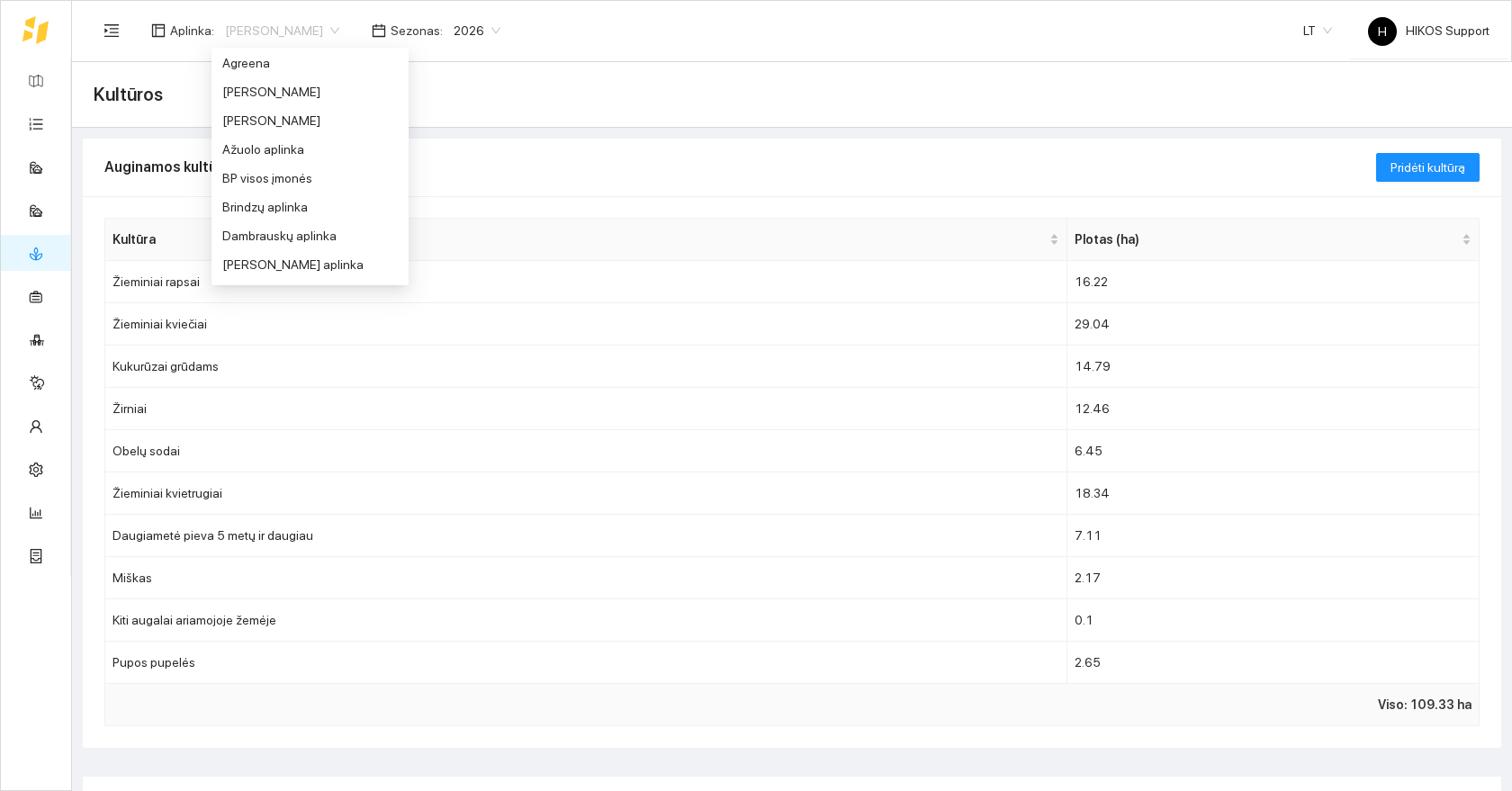
scroll to position [0, 0]
click at [275, 126] on div "Arvydas Paukštys" at bounding box center [311, 123] width 176 height 20
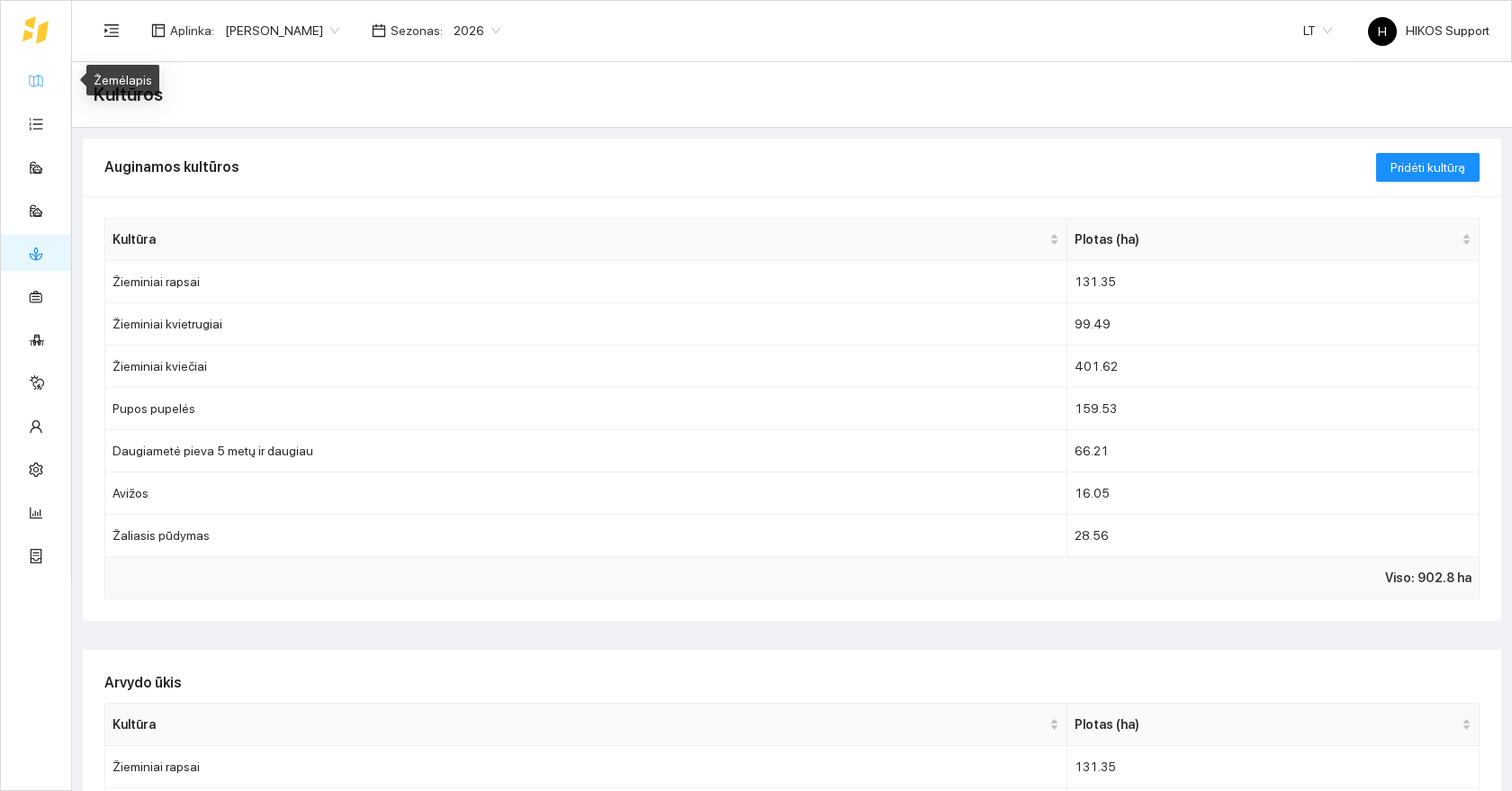
click at [52, 85] on link "Žemėlapis" at bounding box center [81, 80] width 59 height 15
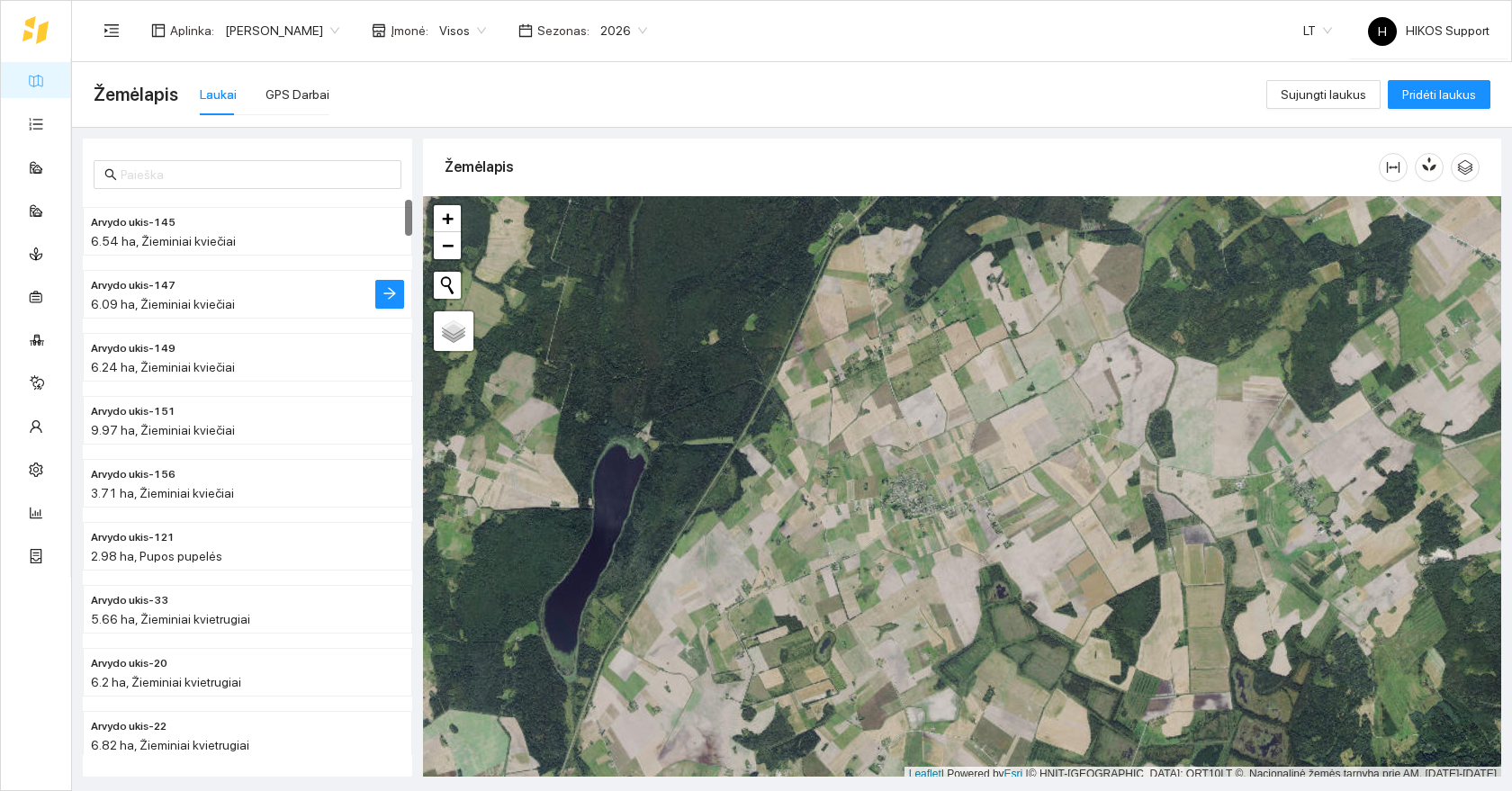
click at [231, 271] on li "Arvydo ukis-147 6.09 ha, Žieminiai kviečiai" at bounding box center [247, 294] width 329 height 49
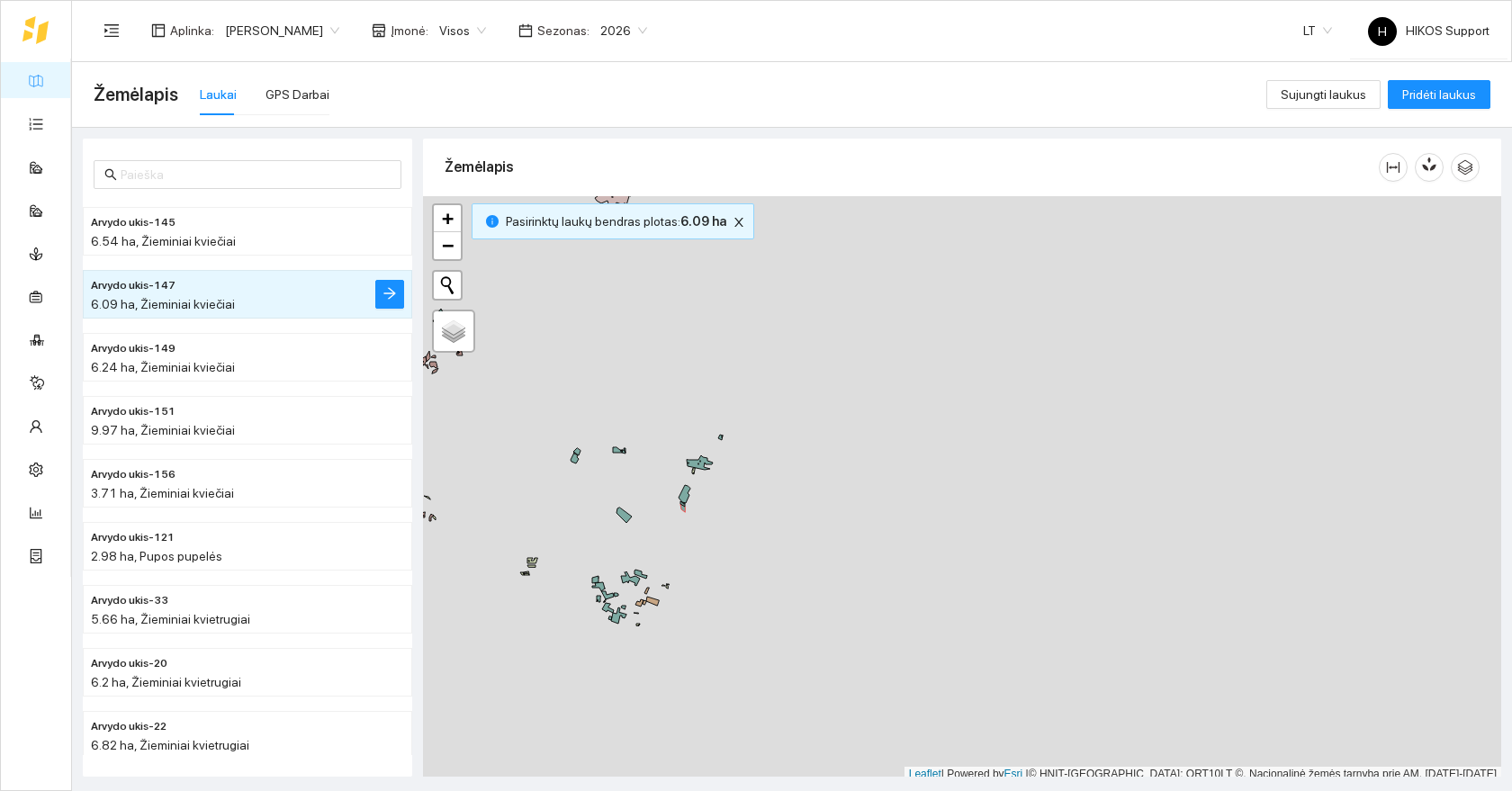
scroll to position [6, 0]
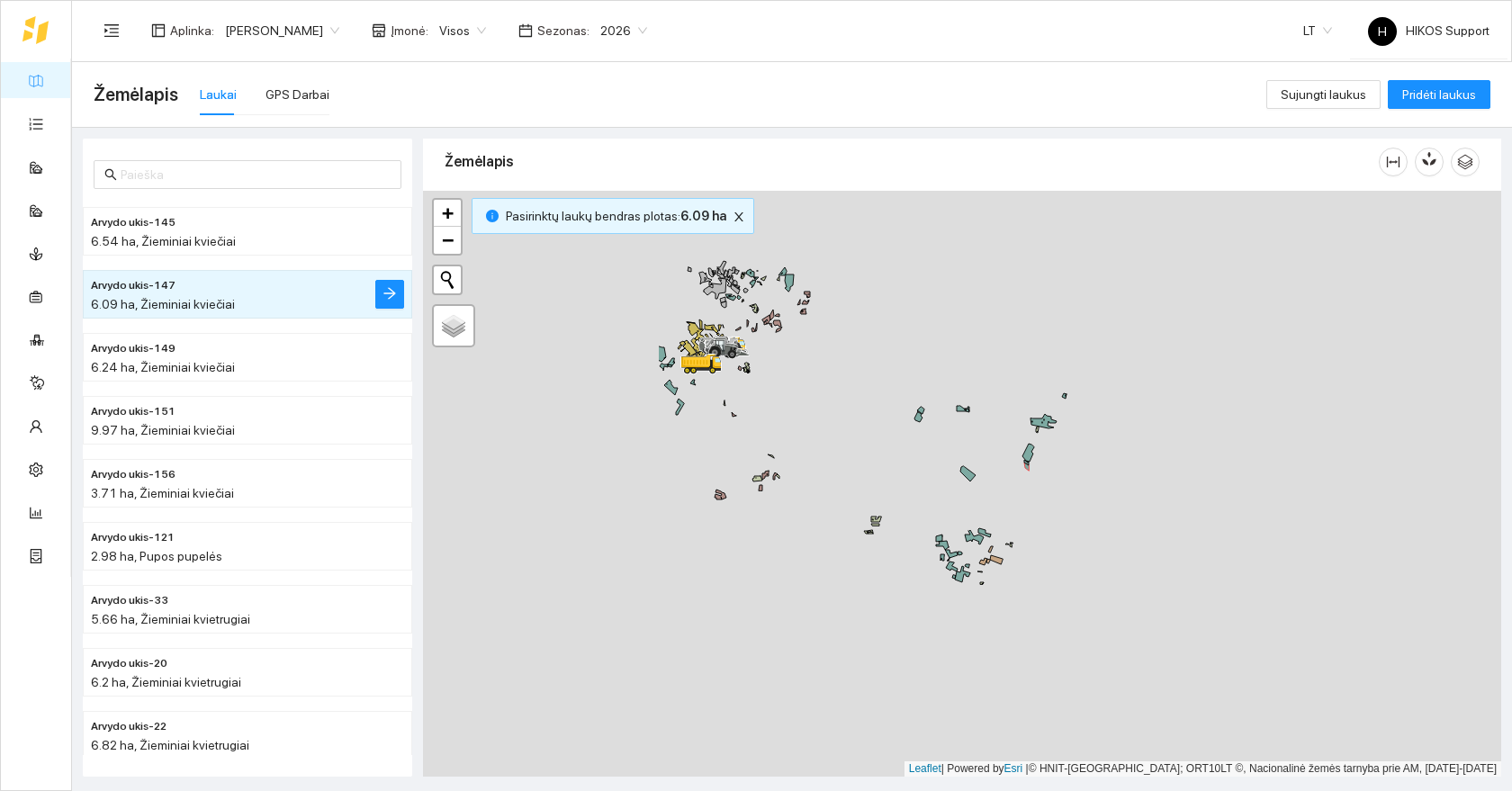
drag, startPoint x: 680, startPoint y: 506, endPoint x: 1102, endPoint y: 494, distance: 422.2
click at [1102, 494] on div at bounding box center [962, 483] width 1078 height 586
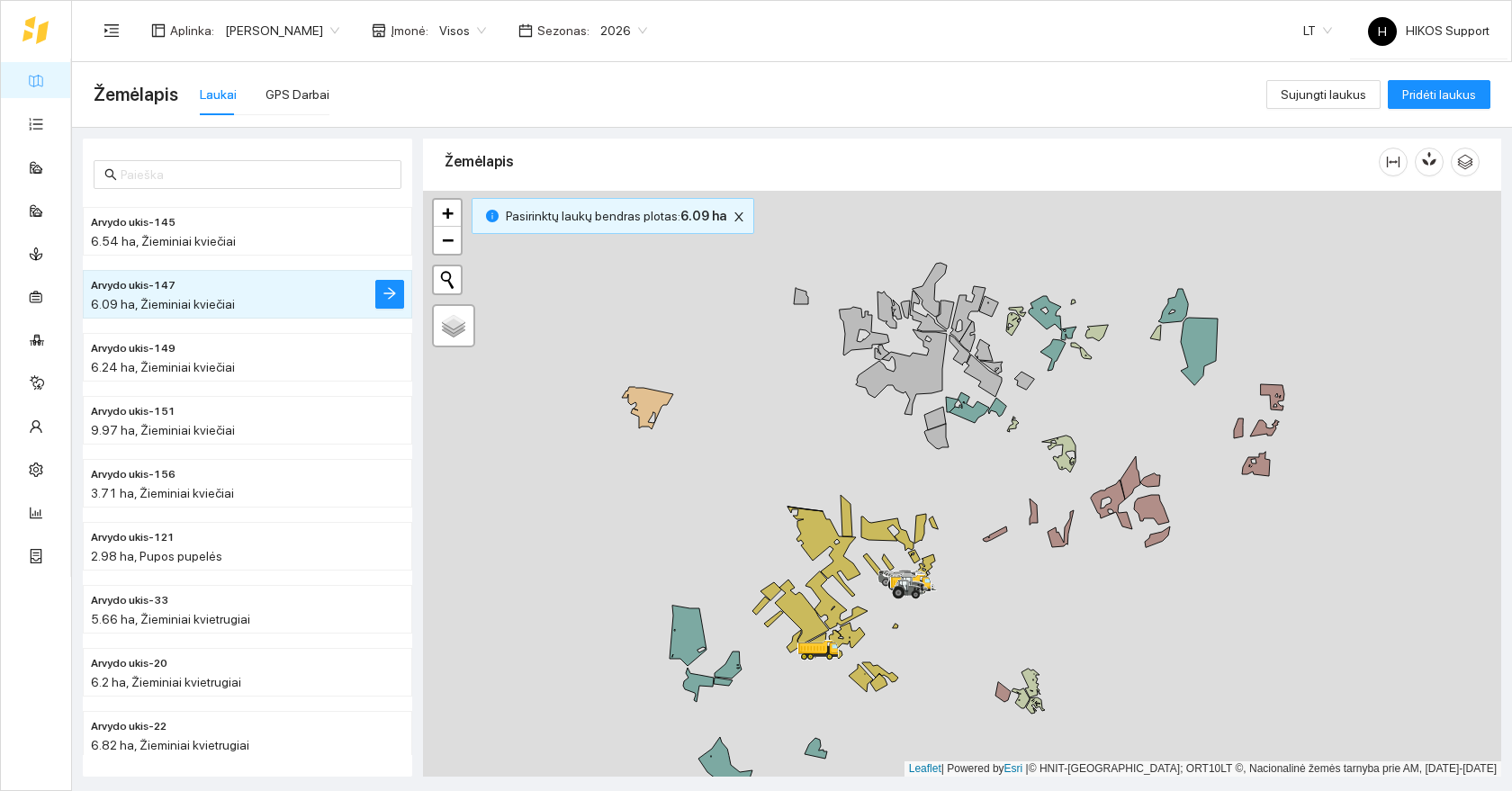
drag, startPoint x: 1096, startPoint y: 403, endPoint x: 992, endPoint y: 449, distance: 113.7
click at [992, 449] on div at bounding box center [962, 483] width 1078 height 586
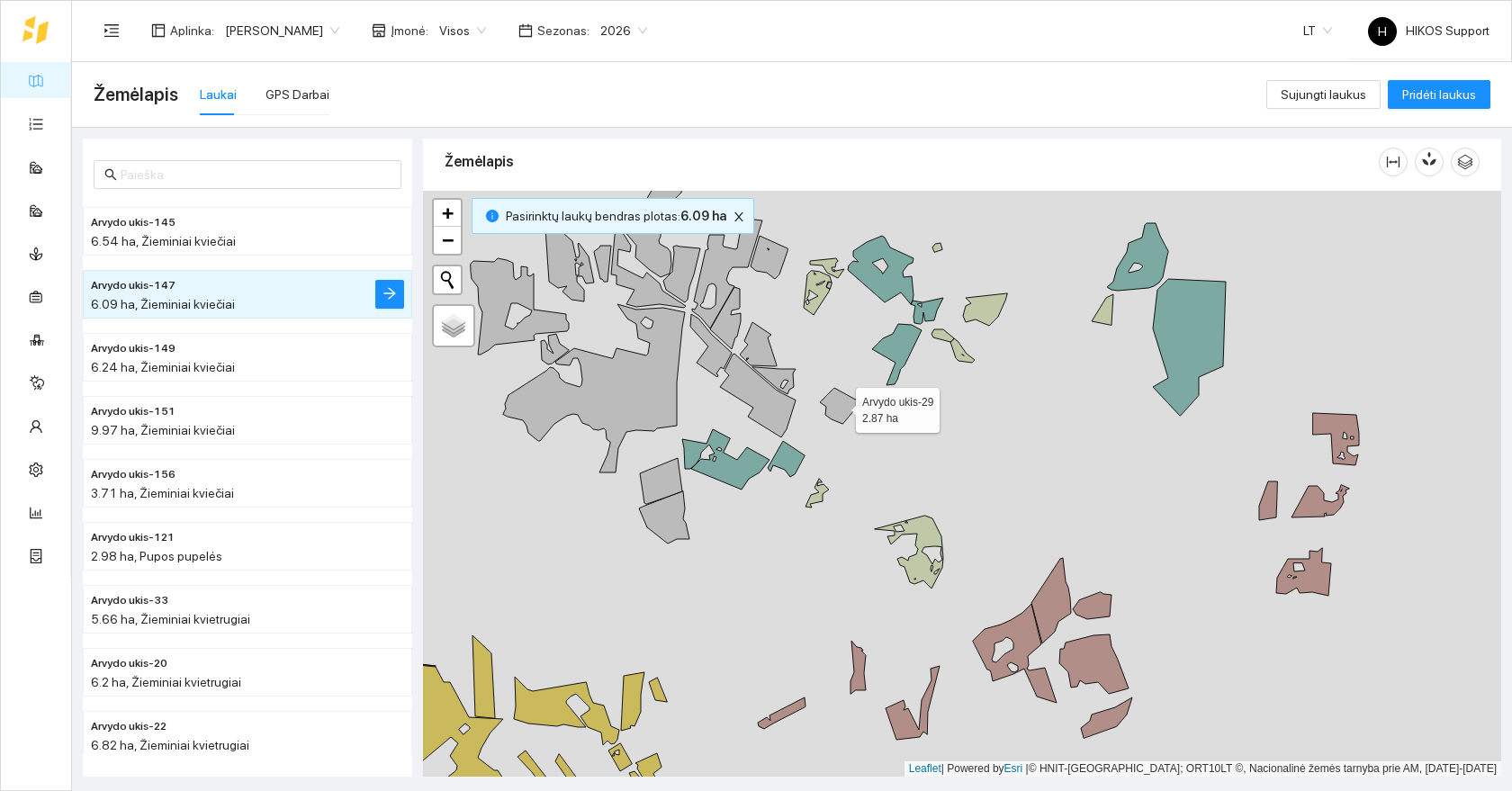
drag, startPoint x: 843, startPoint y: 422, endPoint x: 1029, endPoint y: 543, distance: 221.9
click at [861, 424] on icon at bounding box center [839, 405] width 40 height 36
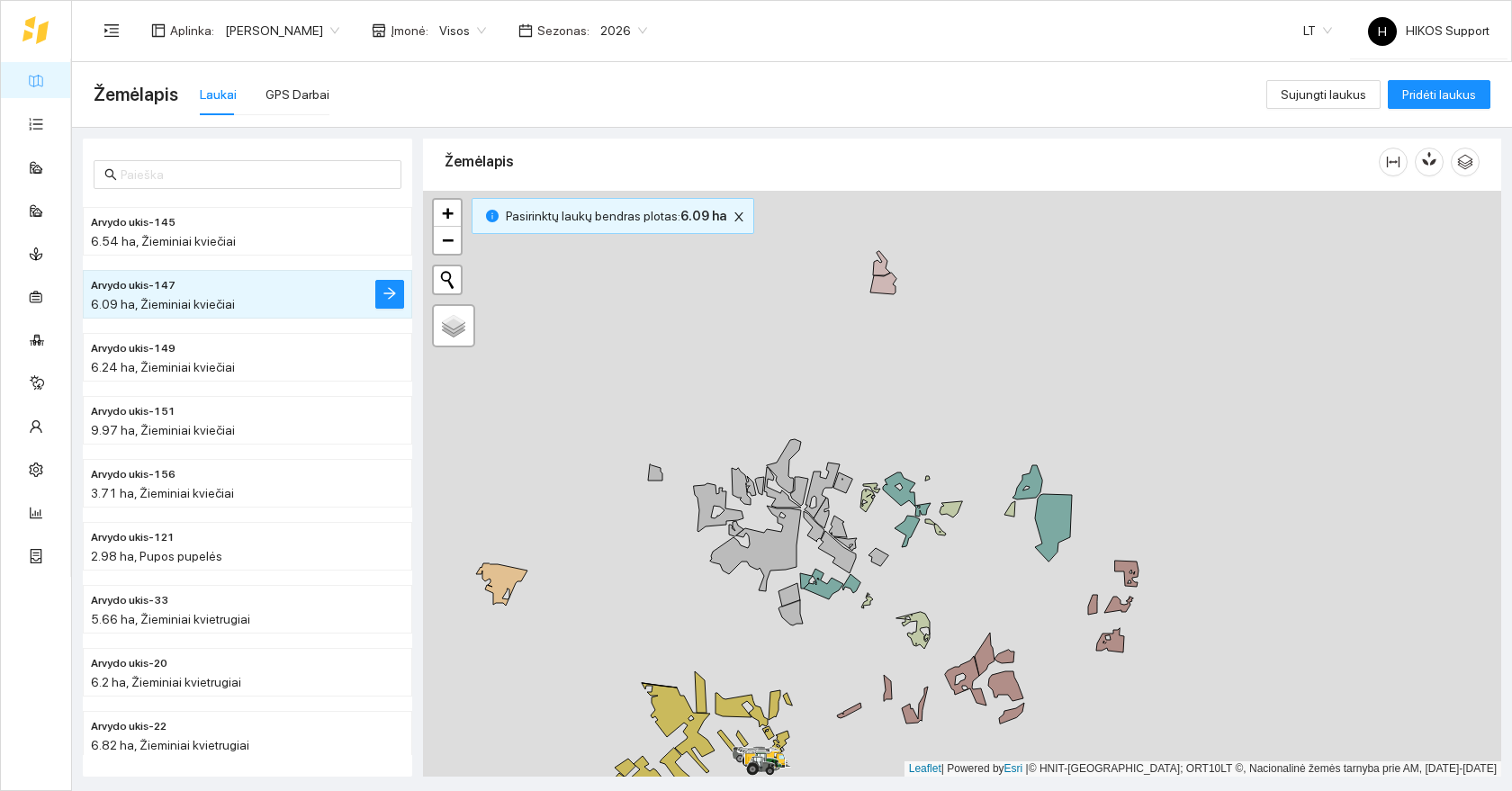
drag, startPoint x: 1081, startPoint y: 588, endPoint x: 886, endPoint y: 587, distance: 195.0
click at [886, 587] on div at bounding box center [962, 483] width 1078 height 586
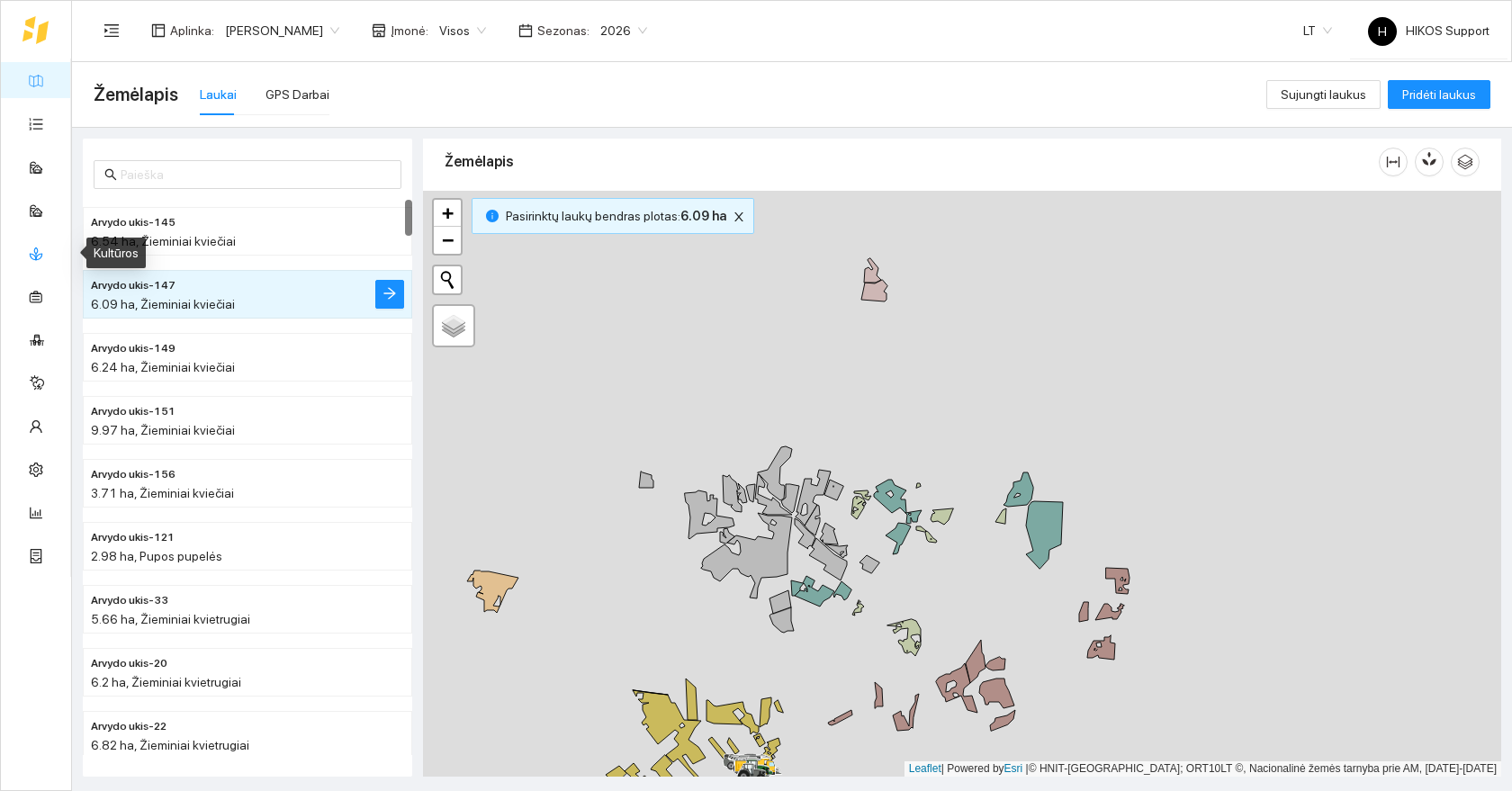
click at [52, 256] on link "Kultūros" at bounding box center [74, 252] width 45 height 15
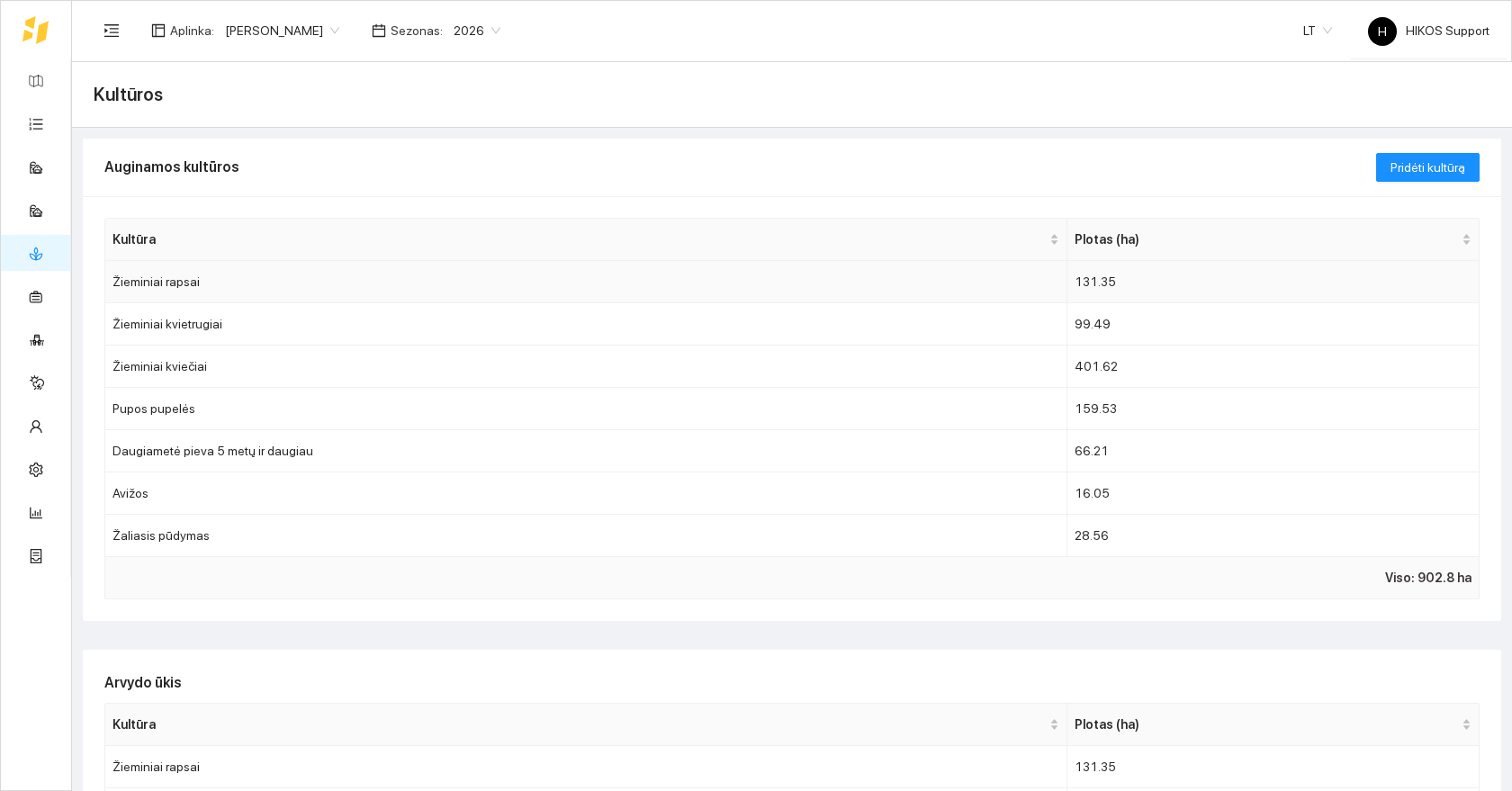
click at [278, 283] on td "Žieminiai rapsai" at bounding box center [586, 281] width 962 height 42
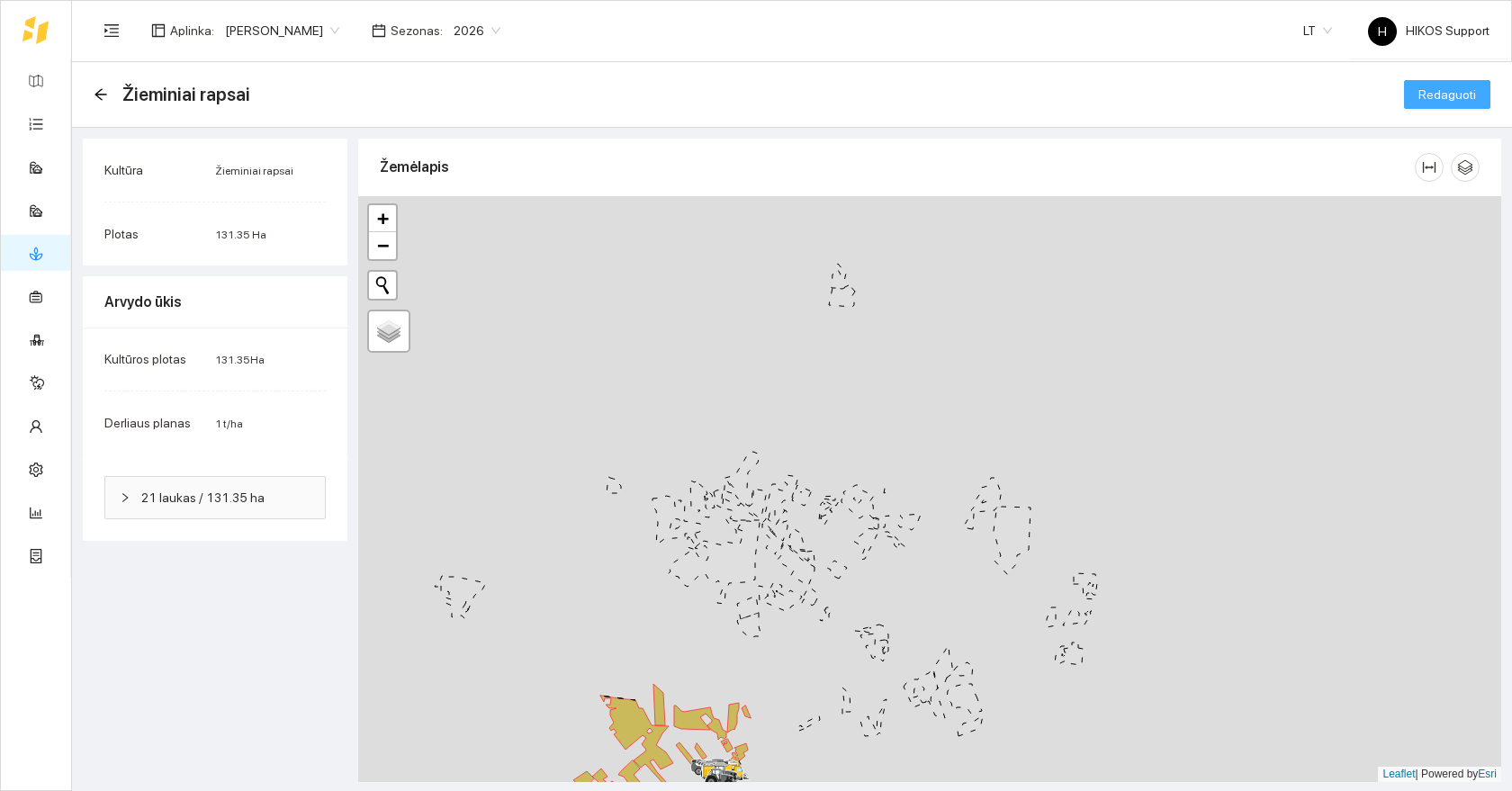
click at [1449, 93] on span "Redaguoti" at bounding box center [1447, 95] width 58 height 20
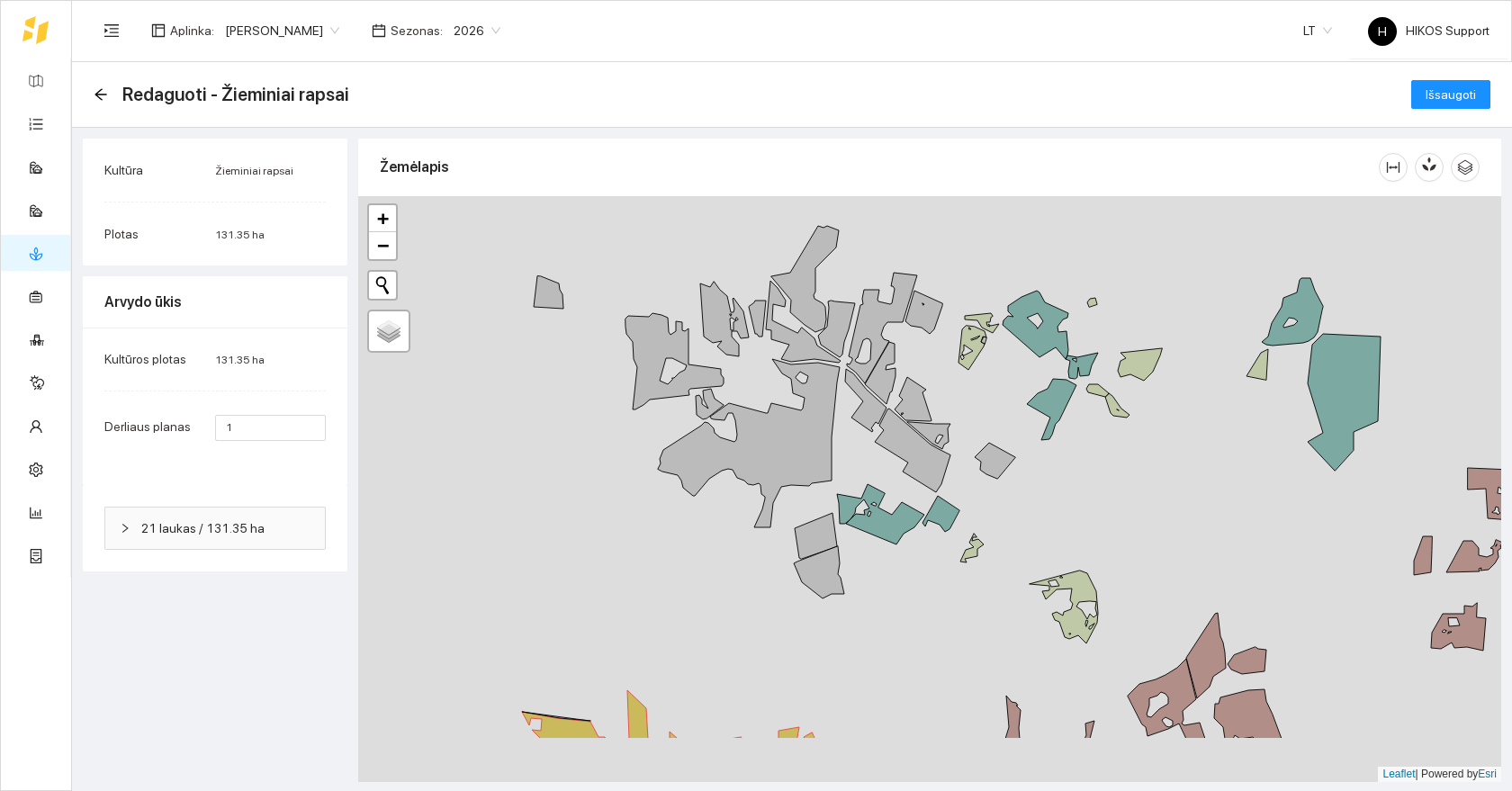
drag, startPoint x: 669, startPoint y: 601, endPoint x: 756, endPoint y: 465, distance: 161.4
click at [756, 465] on div at bounding box center [930, 489] width 1143 height 586
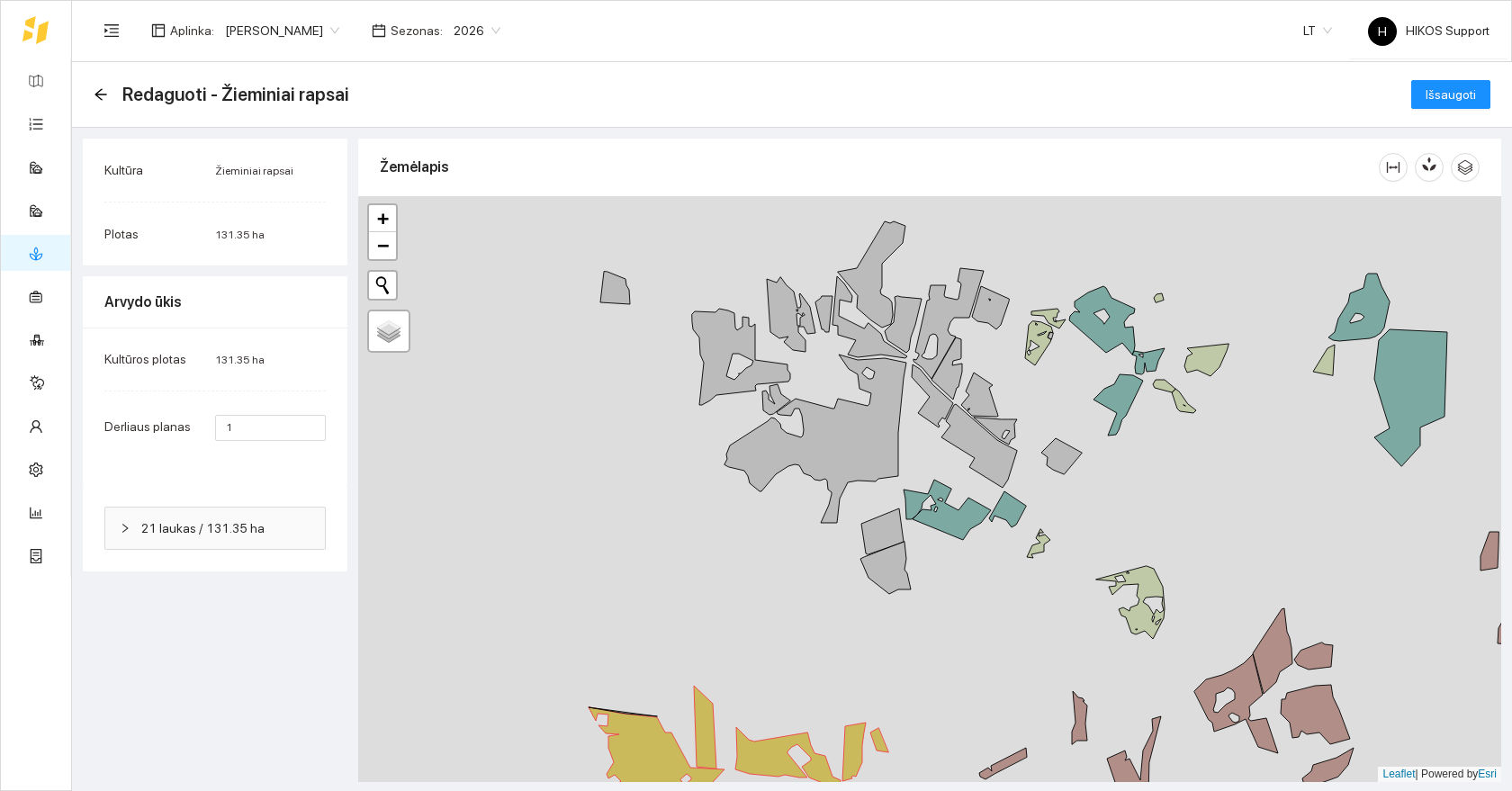
drag, startPoint x: 774, startPoint y: 596, endPoint x: 957, endPoint y: 619, distance: 184.4
click at [959, 618] on div at bounding box center [930, 489] width 1143 height 586
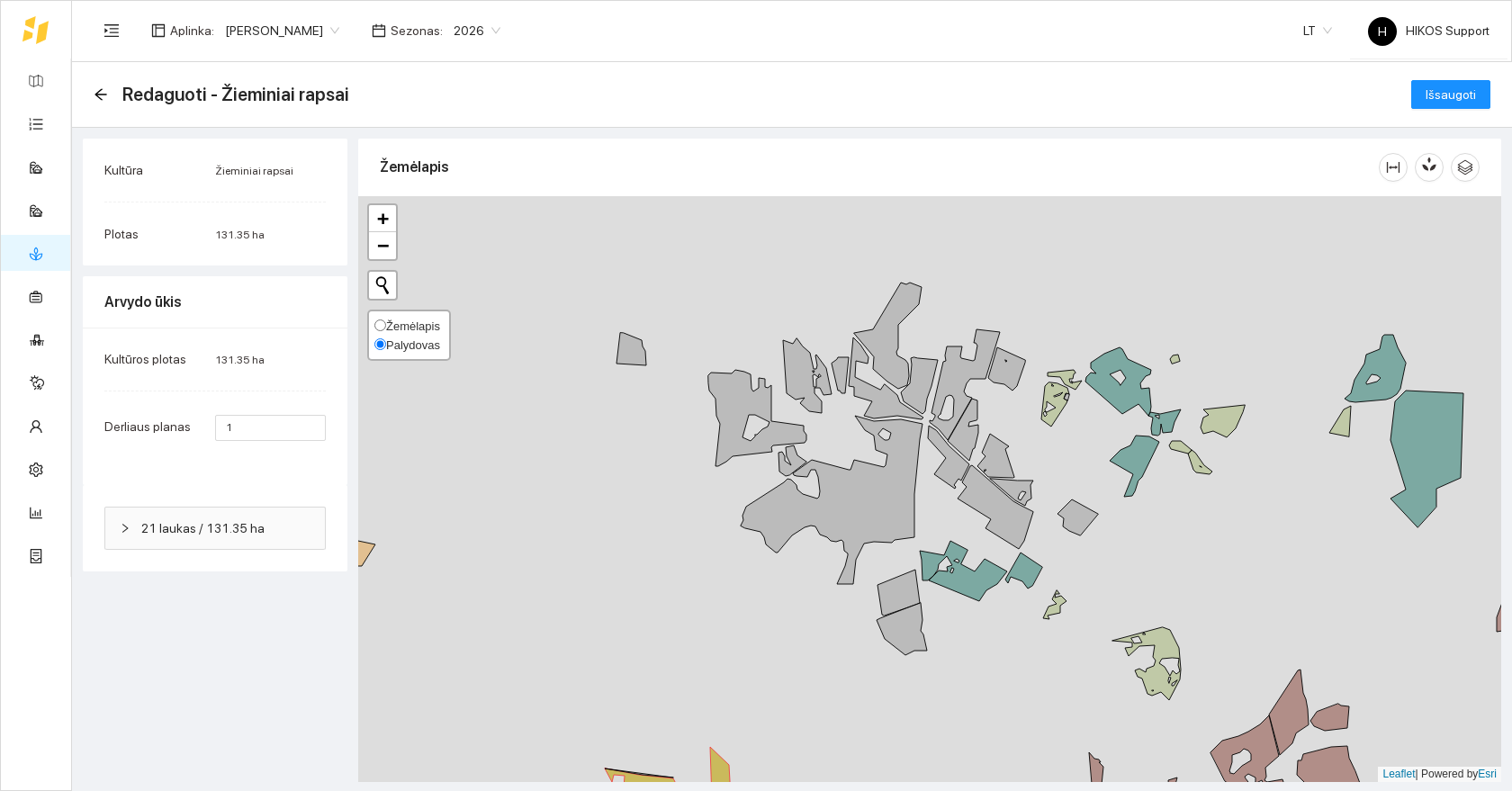
click at [405, 325] on span "Žemėlapis" at bounding box center [412, 326] width 54 height 14
click at [386, 325] on input "Žemėlapis" at bounding box center [380, 325] width 12 height 12
radio input "true"
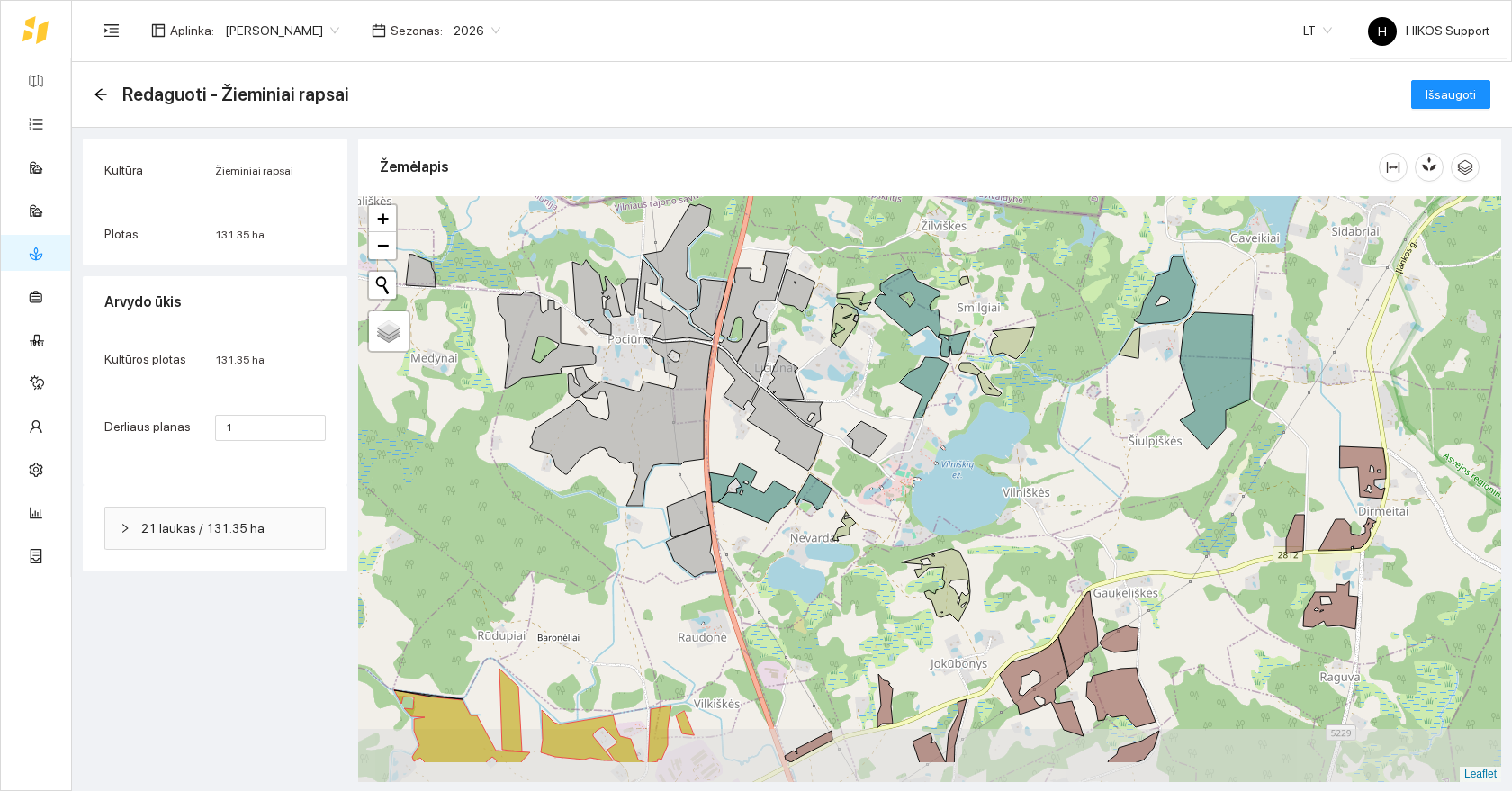
drag, startPoint x: 1056, startPoint y: 554, endPoint x: 845, endPoint y: 476, distance: 225.0
click at [845, 476] on div at bounding box center [930, 489] width 1143 height 586
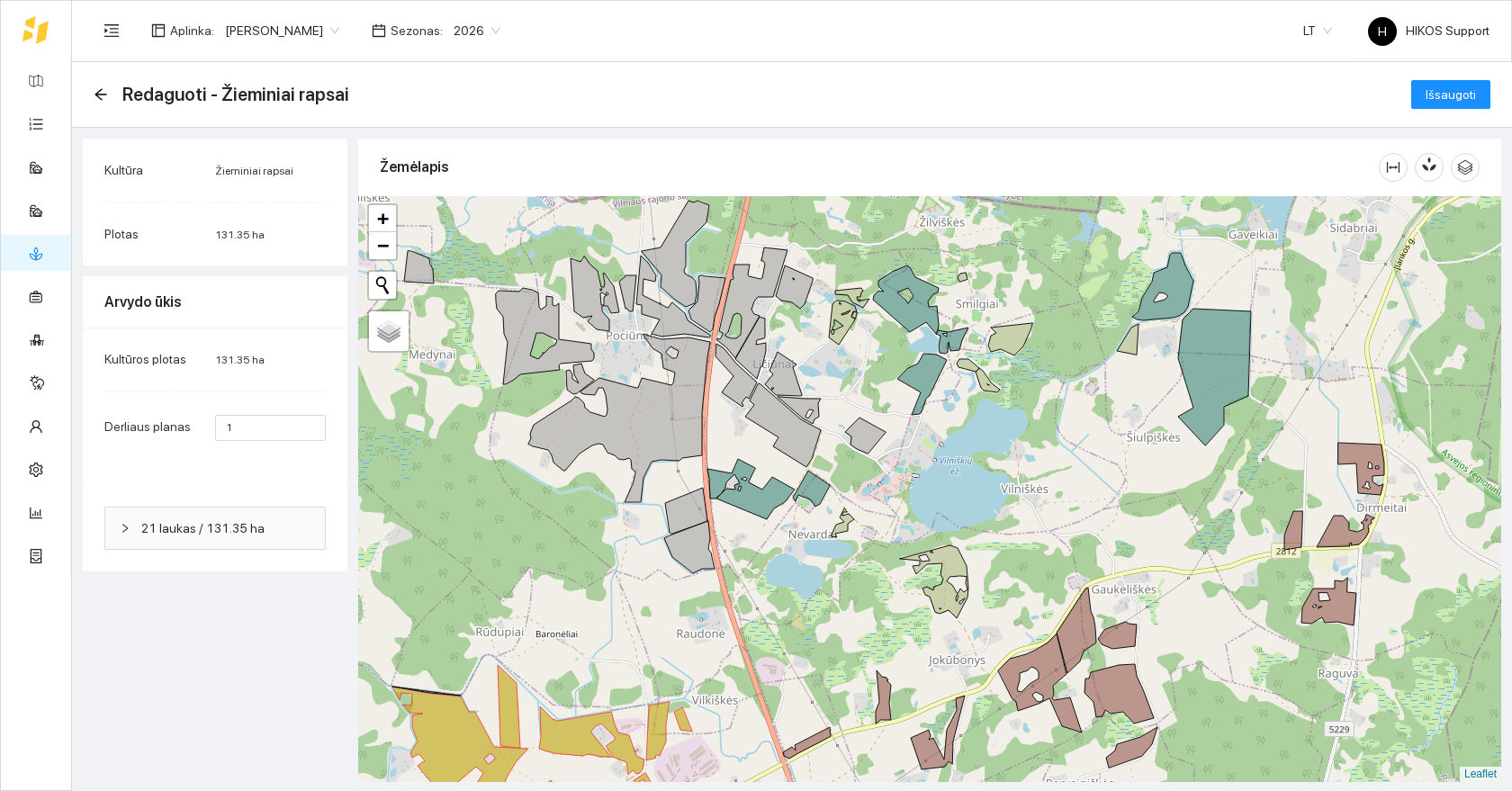
drag, startPoint x: 665, startPoint y: 380, endPoint x: 748, endPoint y: 502, distance: 147.6
click at [748, 502] on div at bounding box center [930, 489] width 1143 height 586
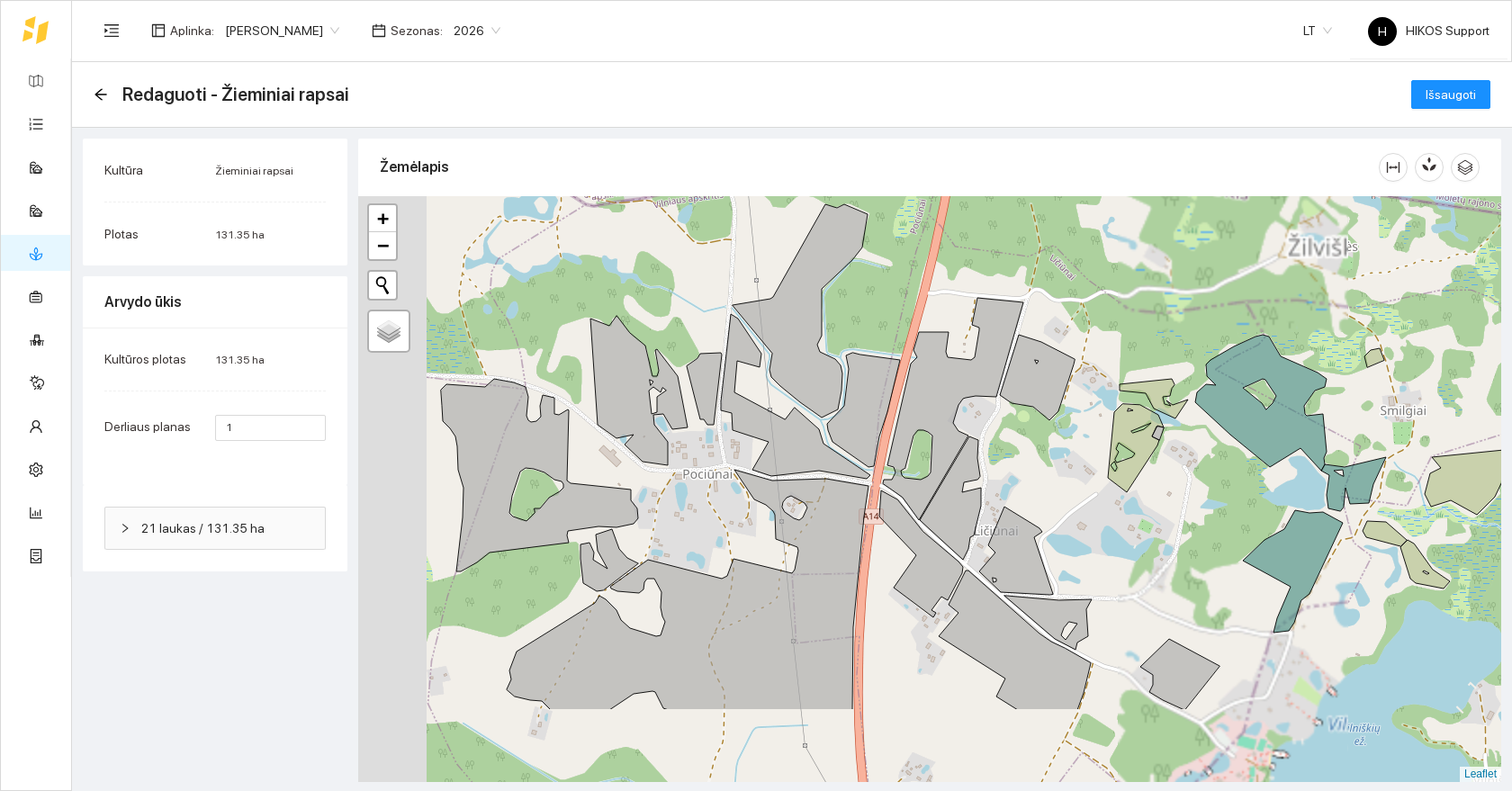
drag, startPoint x: 622, startPoint y: 588, endPoint x: 818, endPoint y: 399, distance: 272.3
click at [818, 399] on div at bounding box center [930, 489] width 1143 height 586
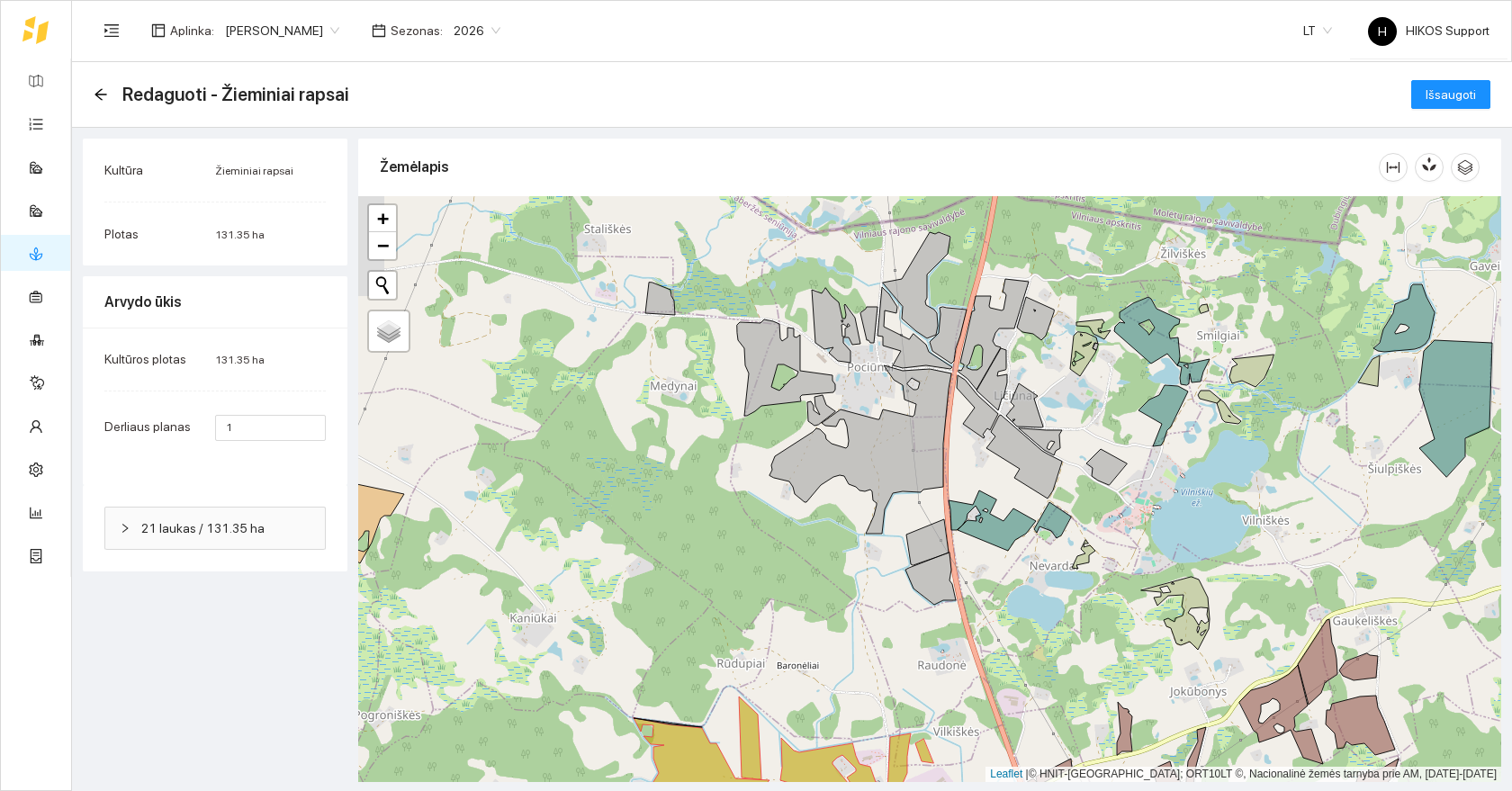
drag, startPoint x: 547, startPoint y: 496, endPoint x: 766, endPoint y: 362, distance: 256.7
click at [766, 362] on div at bounding box center [930, 489] width 1143 height 586
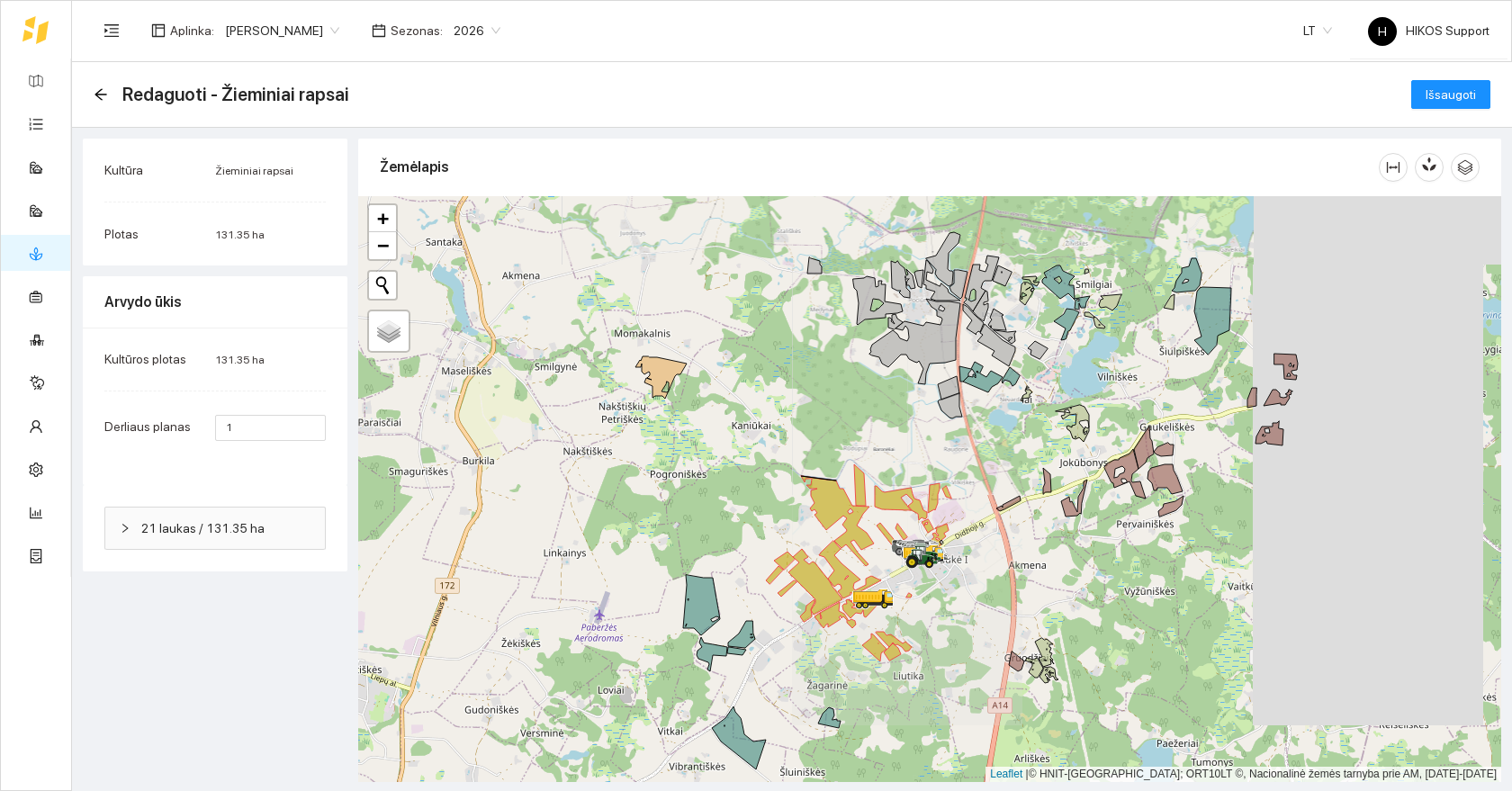
drag, startPoint x: 999, startPoint y: 399, endPoint x: 655, endPoint y: 499, distance: 358.2
click at [655, 499] on div at bounding box center [930, 489] width 1143 height 586
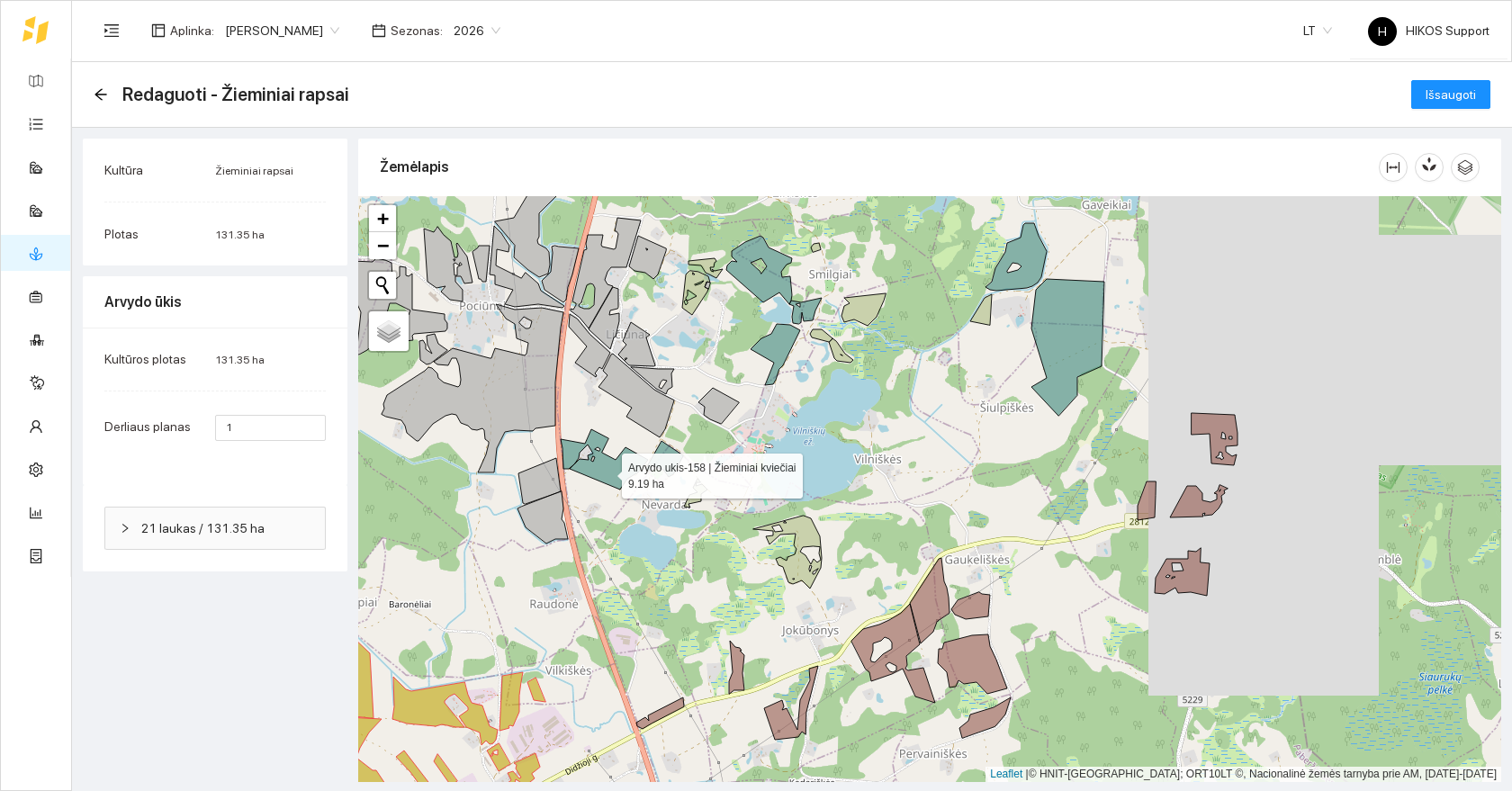
drag, startPoint x: 606, startPoint y: 472, endPoint x: 805, endPoint y: 543, distance: 211.3
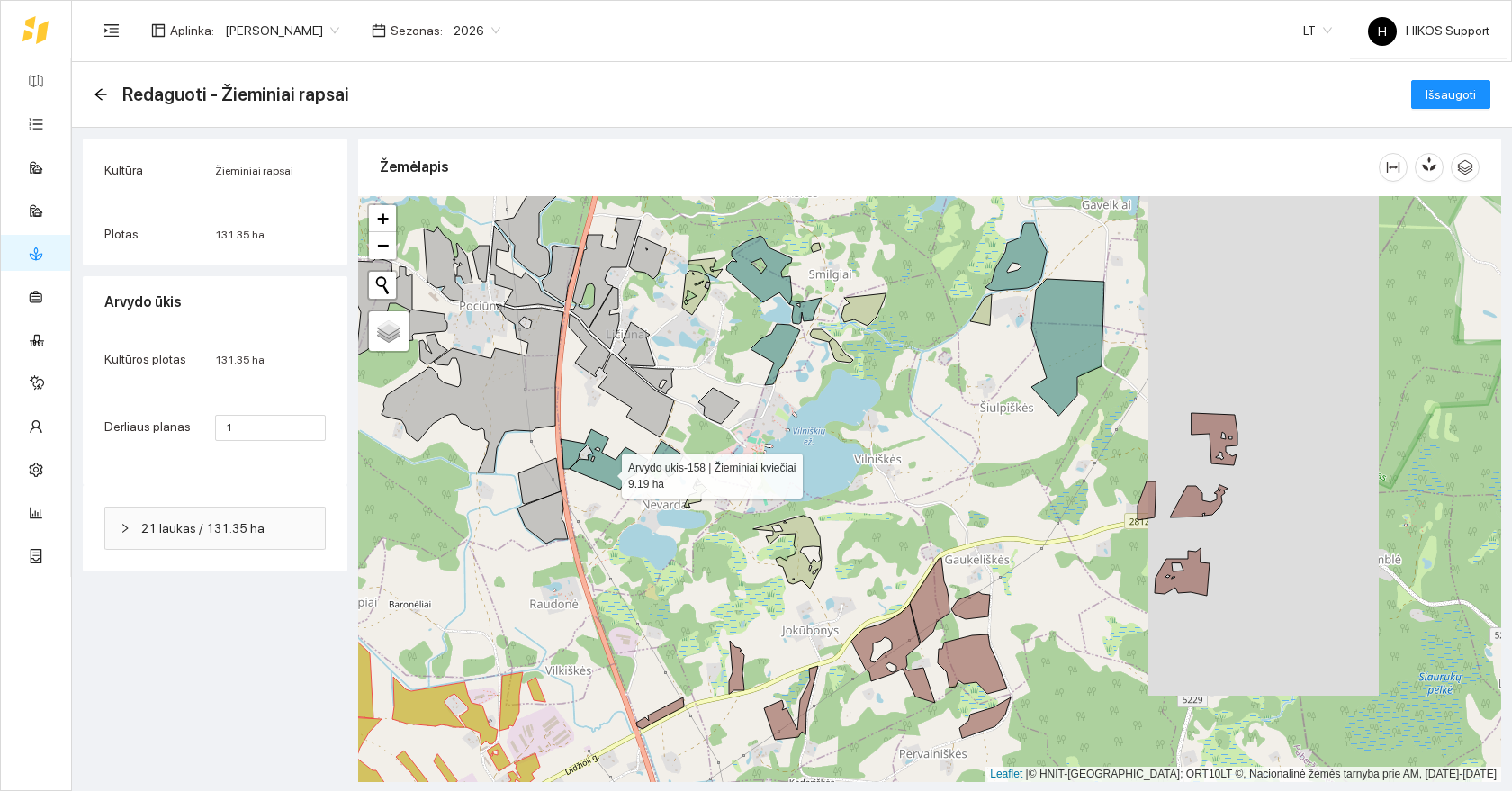
click at [648, 489] on icon at bounding box center [604, 459] width 87 height 61
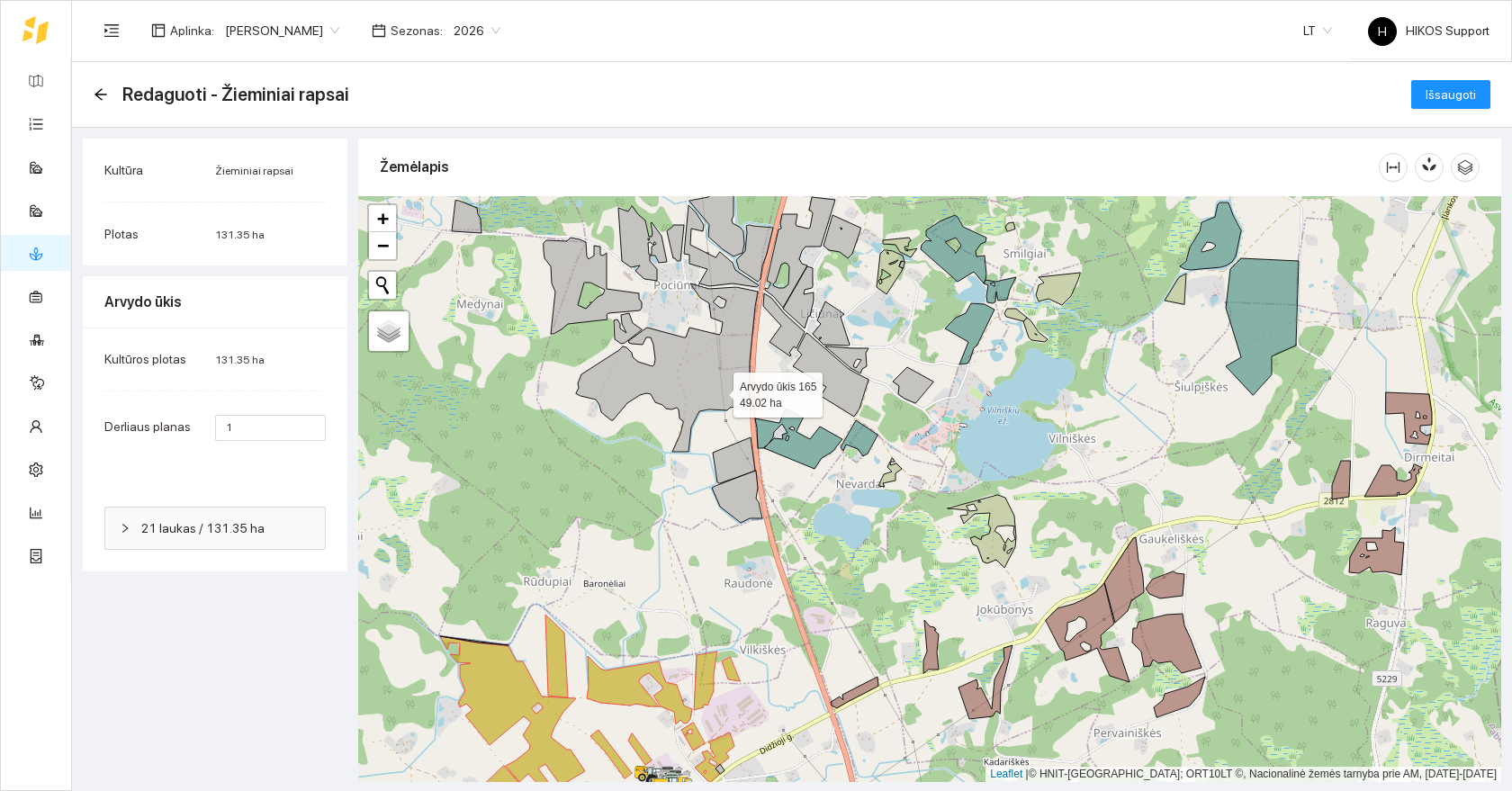
click at [712, 385] on icon at bounding box center [667, 367] width 182 height 168
click at [627, 301] on icon at bounding box center [592, 285] width 98 height 97
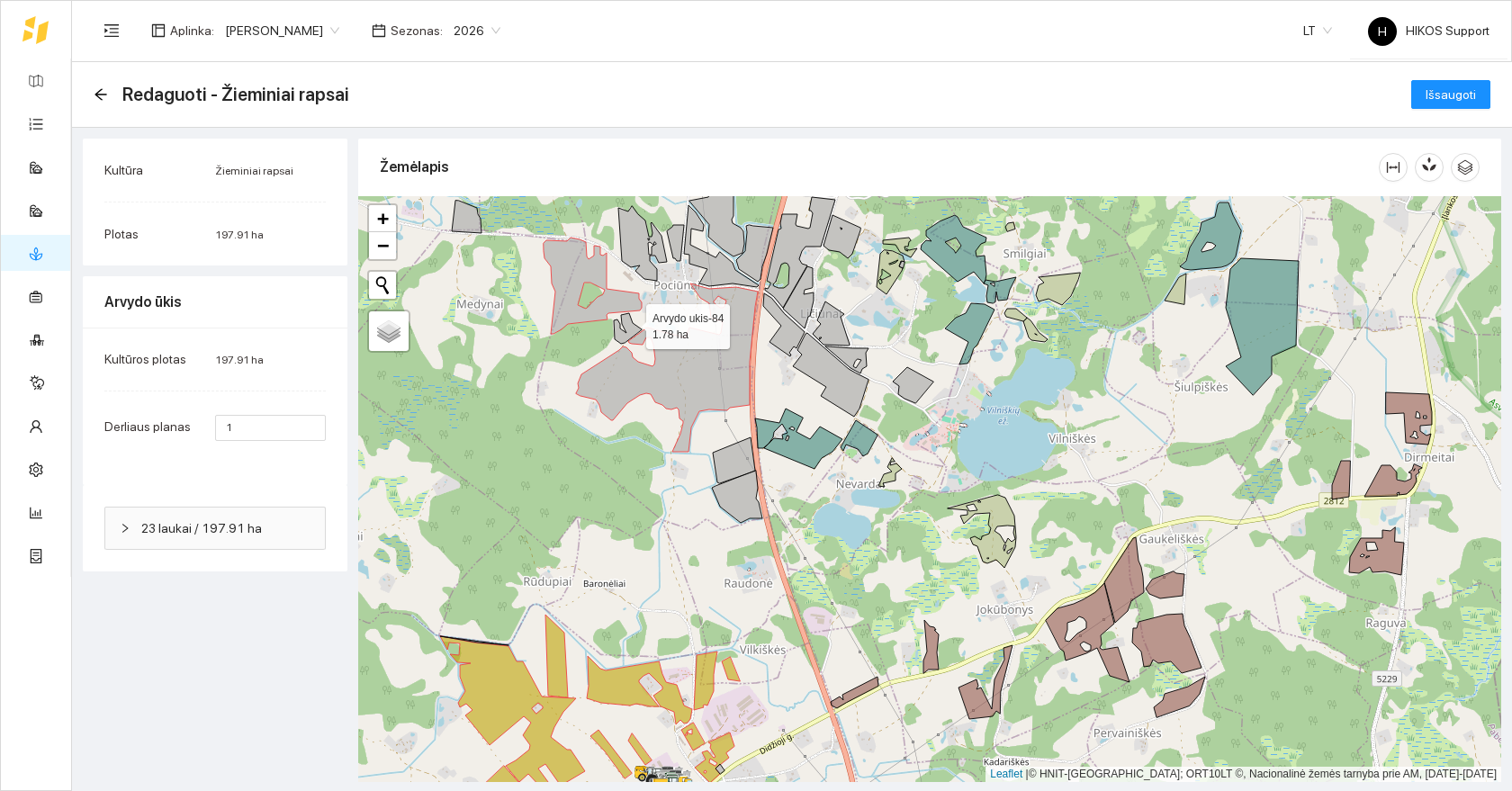
click at [630, 322] on icon at bounding box center [627, 328] width 28 height 30
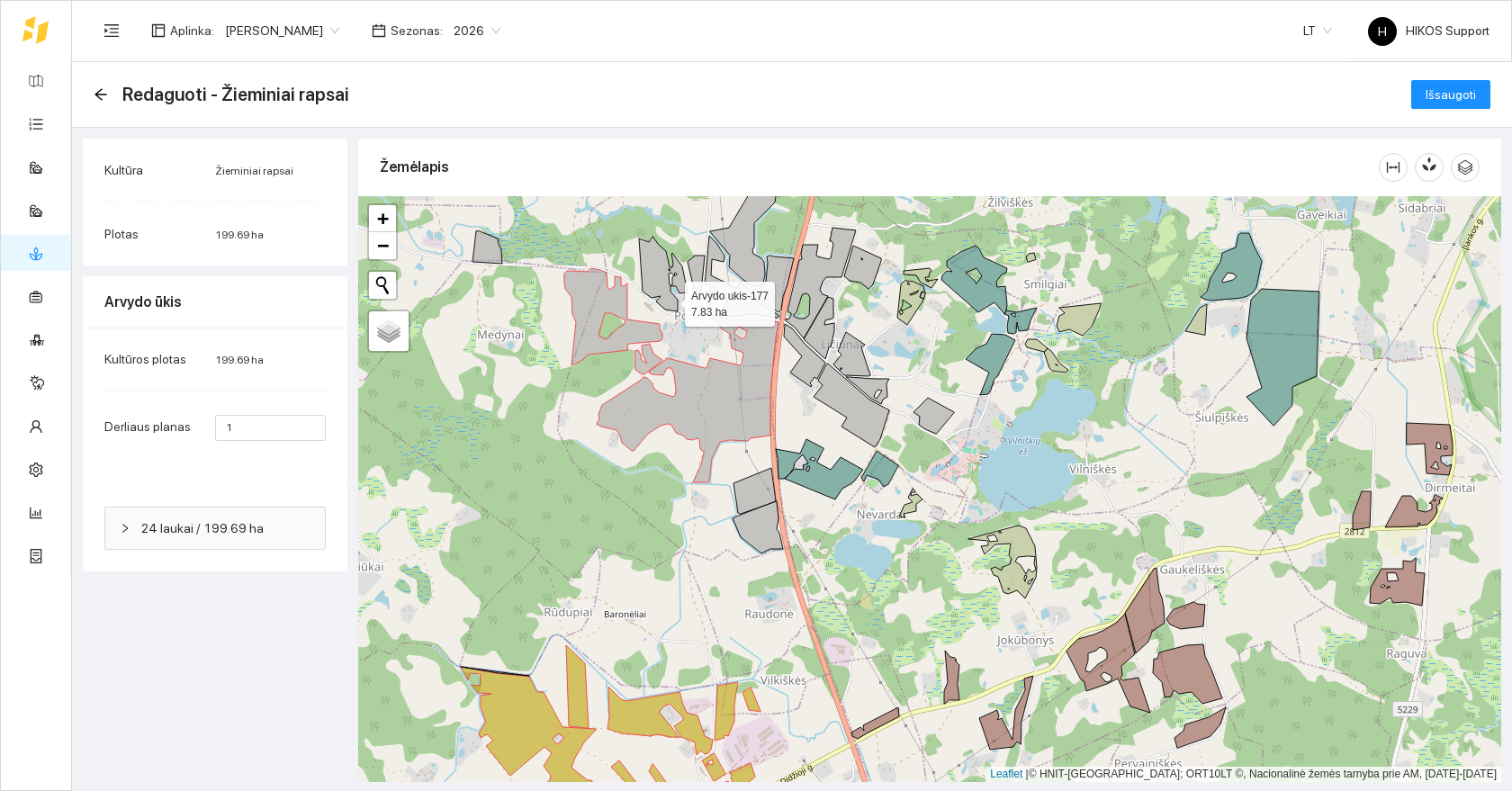
click at [663, 297] on icon at bounding box center [663, 273] width 49 height 74
click at [701, 281] on icon at bounding box center [696, 273] width 18 height 36
click at [721, 292] on icon at bounding box center [741, 276] width 74 height 82
click at [753, 270] on icon at bounding box center [743, 233] width 67 height 106
click at [770, 284] on icon at bounding box center [776, 284] width 37 height 57
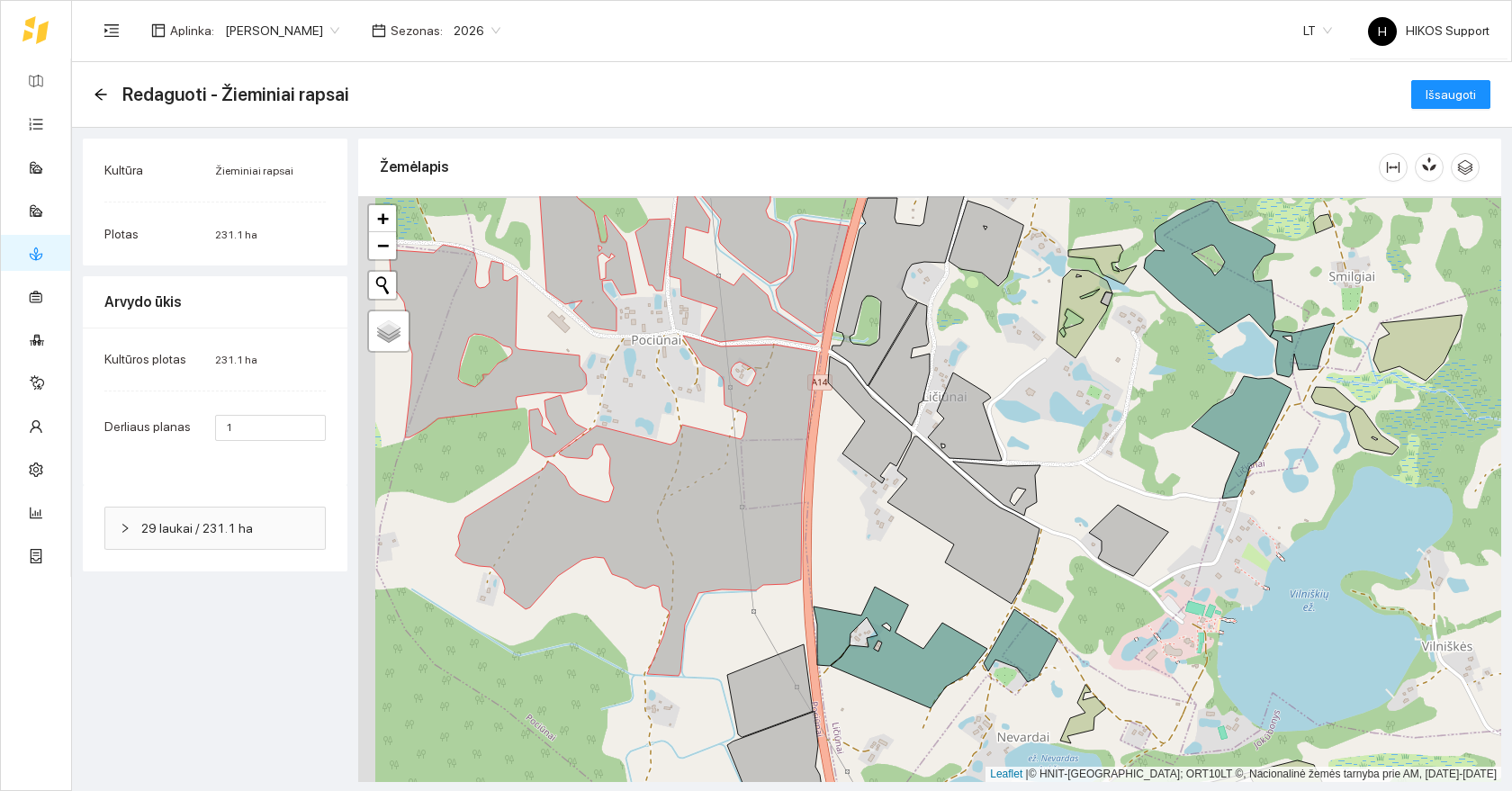
drag, startPoint x: 581, startPoint y: 326, endPoint x: 794, endPoint y: 405, distance: 227.2
click at [804, 412] on div at bounding box center [930, 489] width 1143 height 586
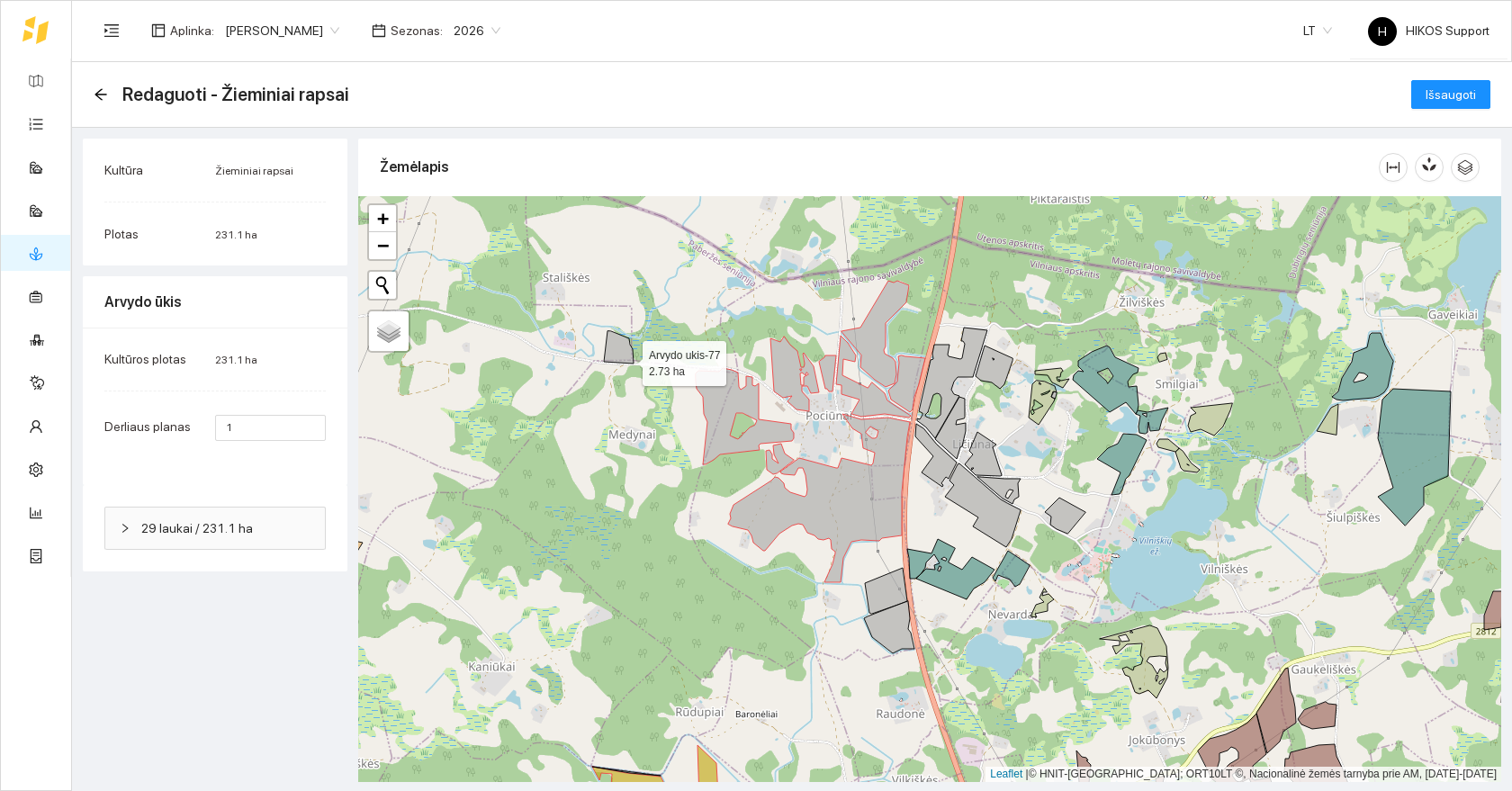
click at [626, 352] on icon at bounding box center [618, 347] width 29 height 32
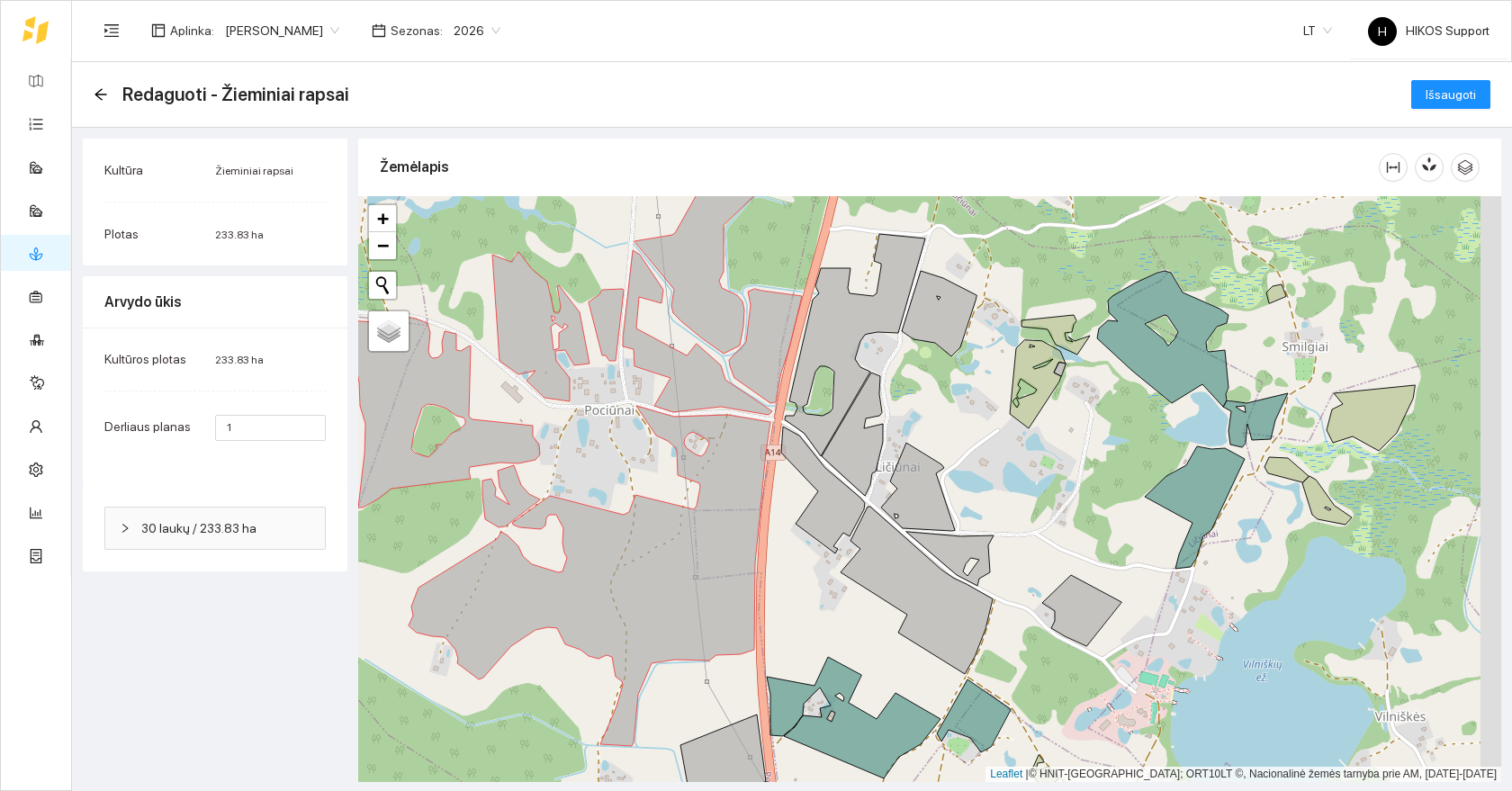
drag, startPoint x: 1042, startPoint y: 447, endPoint x: 918, endPoint y: 395, distance: 134.5
click at [918, 395] on div at bounding box center [930, 489] width 1143 height 586
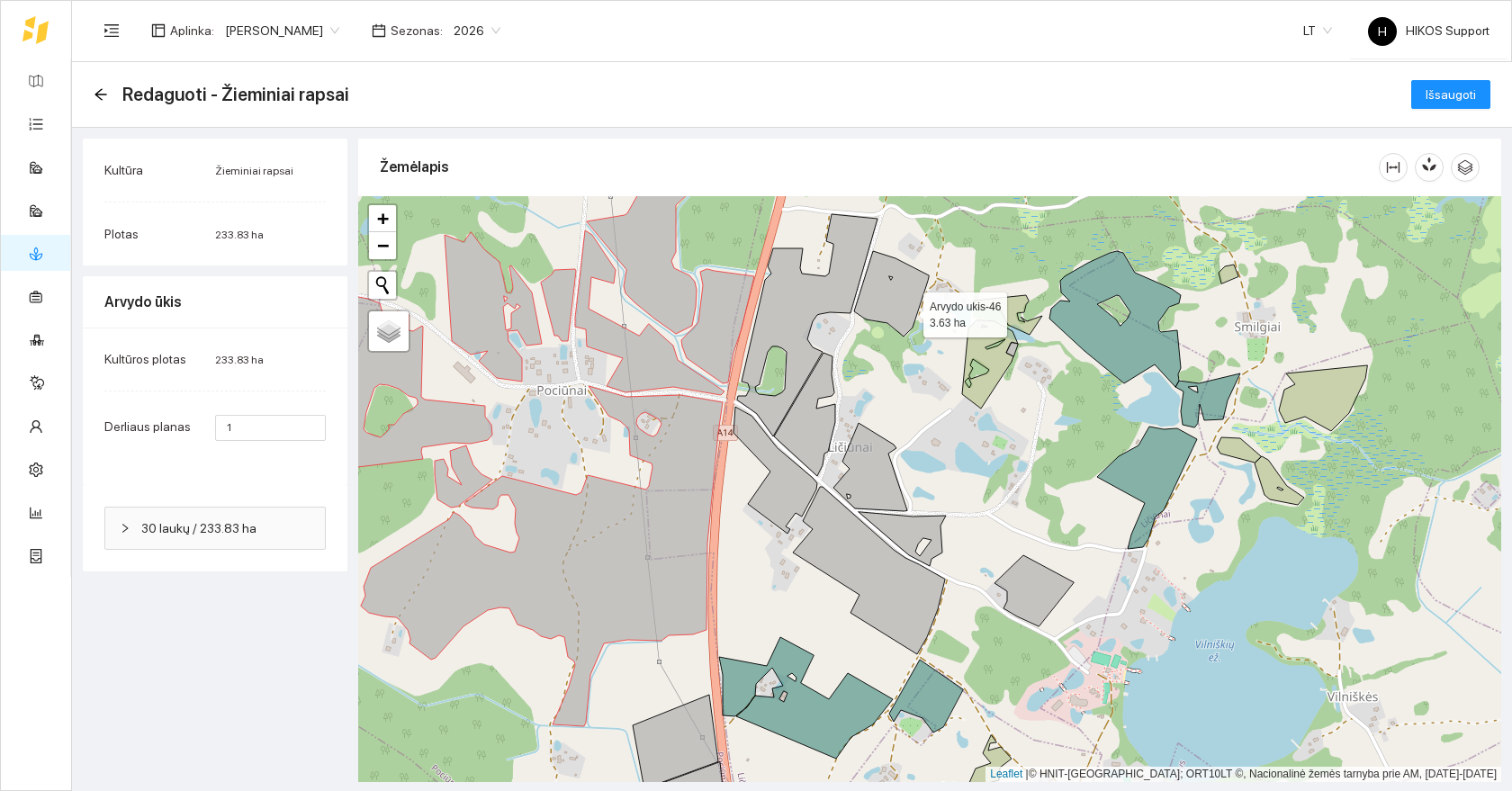
click at [907, 311] on icon at bounding box center [891, 294] width 74 height 86
click at [785, 324] on icon at bounding box center [807, 325] width 141 height 223
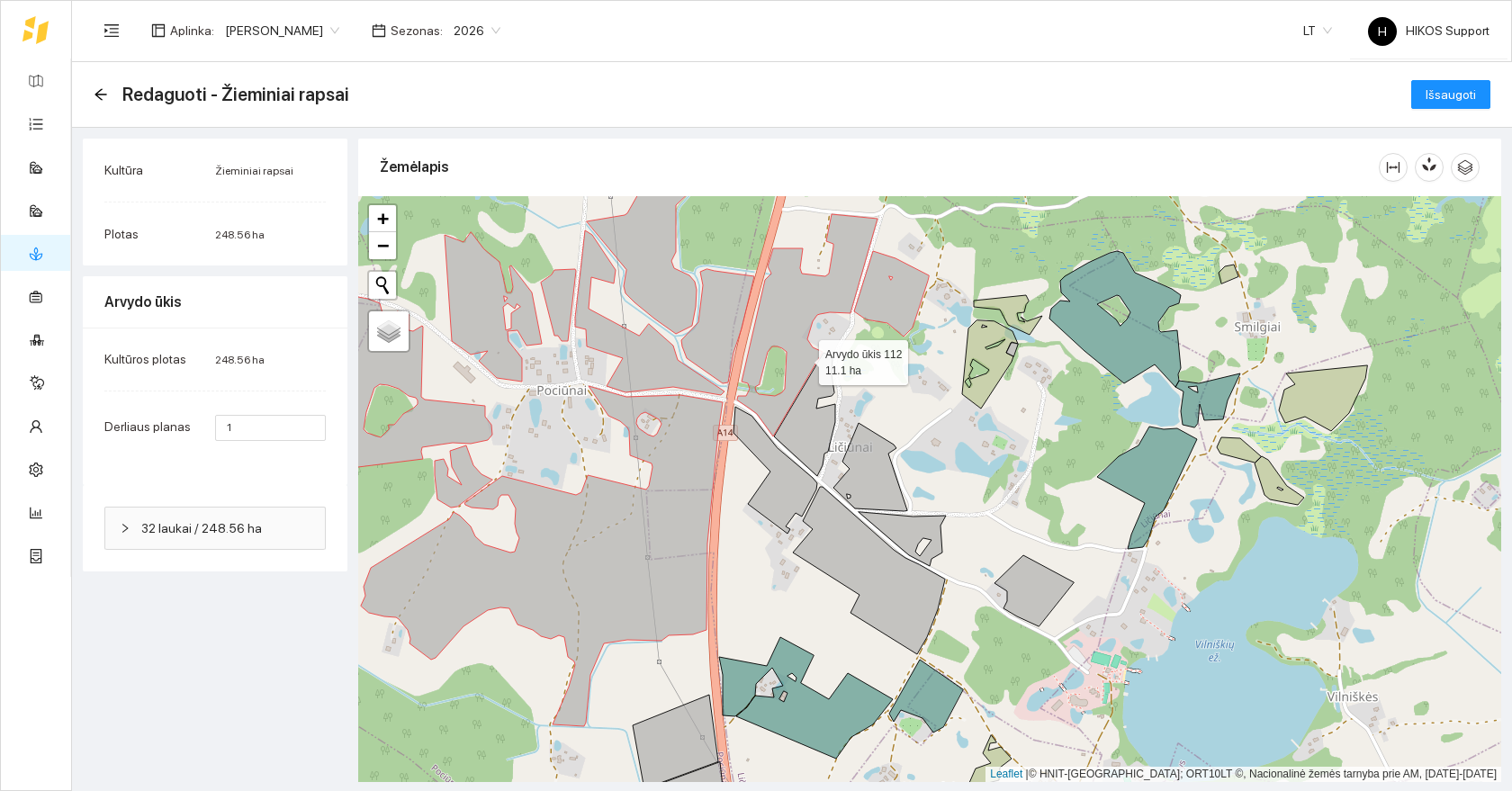
click at [823, 398] on div at bounding box center [930, 489] width 1143 height 586
click at [809, 430] on icon at bounding box center [804, 414] width 62 height 123
click at [786, 497] on icon at bounding box center [776, 470] width 84 height 127
click at [845, 525] on icon at bounding box center [869, 569] width 152 height 167
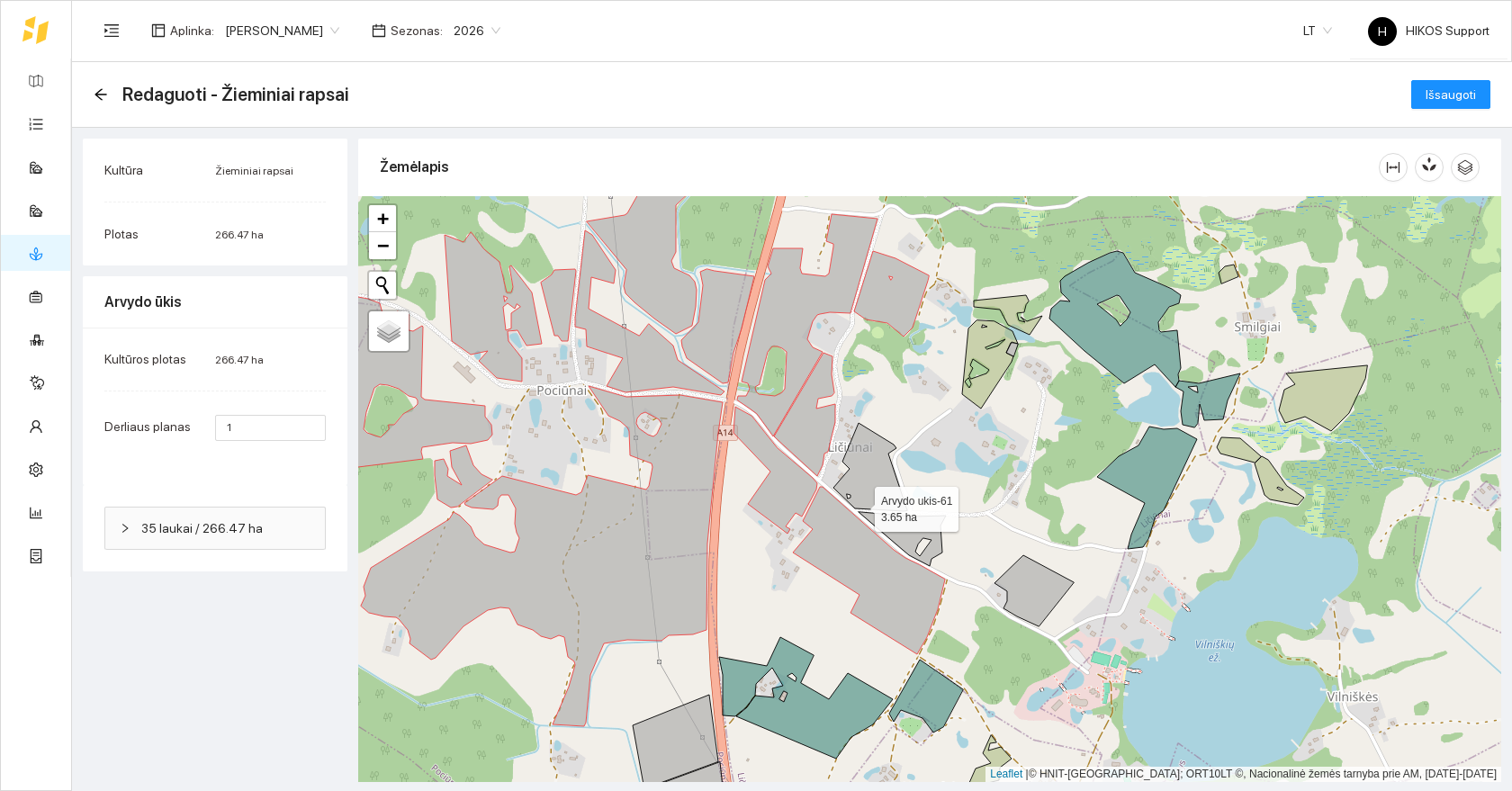
click at [871, 490] on icon at bounding box center [870, 467] width 74 height 88
click at [911, 540] on icon at bounding box center [902, 538] width 87 height 54
click at [1033, 585] on icon at bounding box center [1033, 590] width 79 height 71
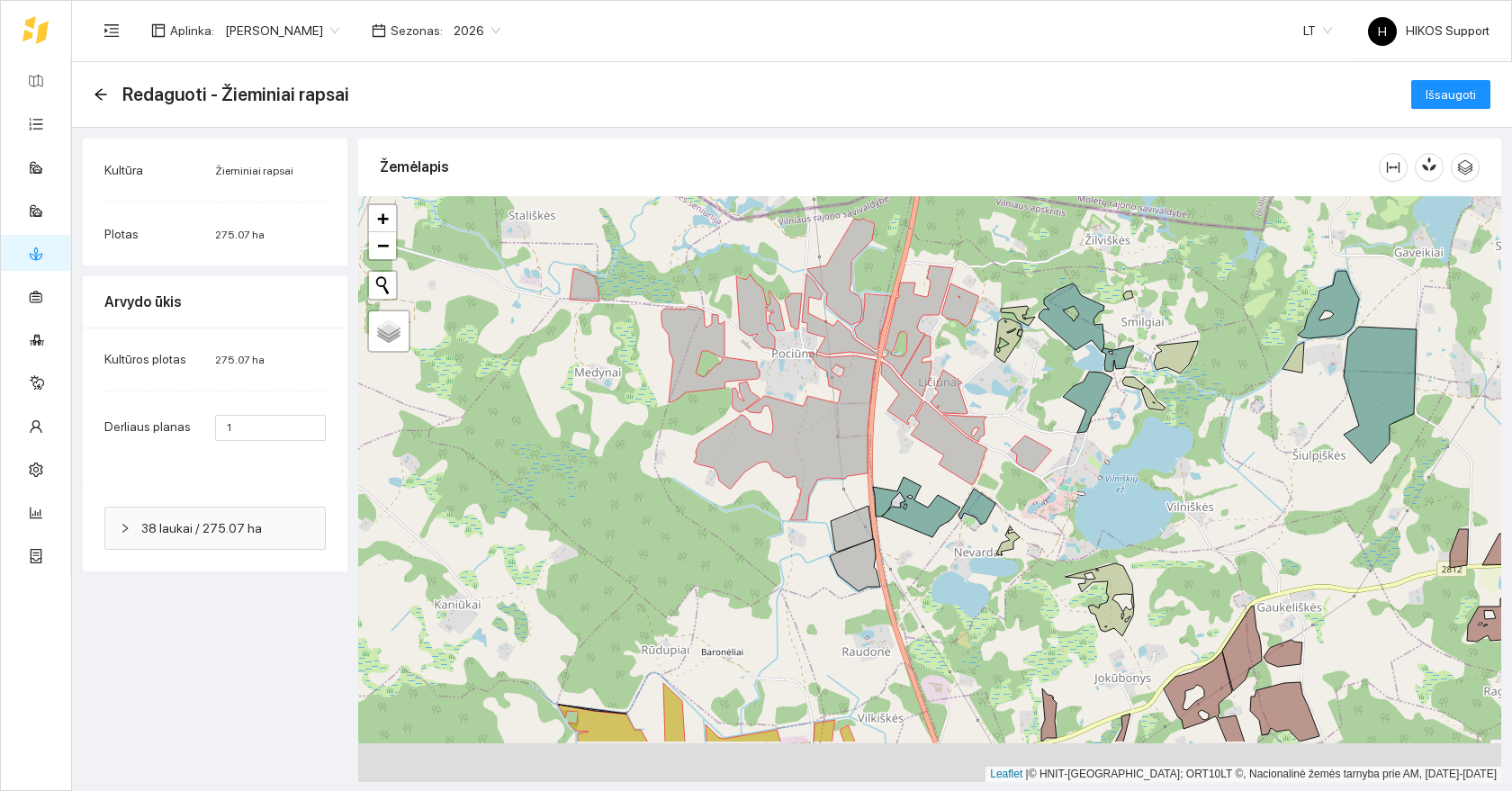
drag, startPoint x: 815, startPoint y: 559, endPoint x: 908, endPoint y: 439, distance: 151.8
click at [909, 439] on div at bounding box center [930, 489] width 1143 height 586
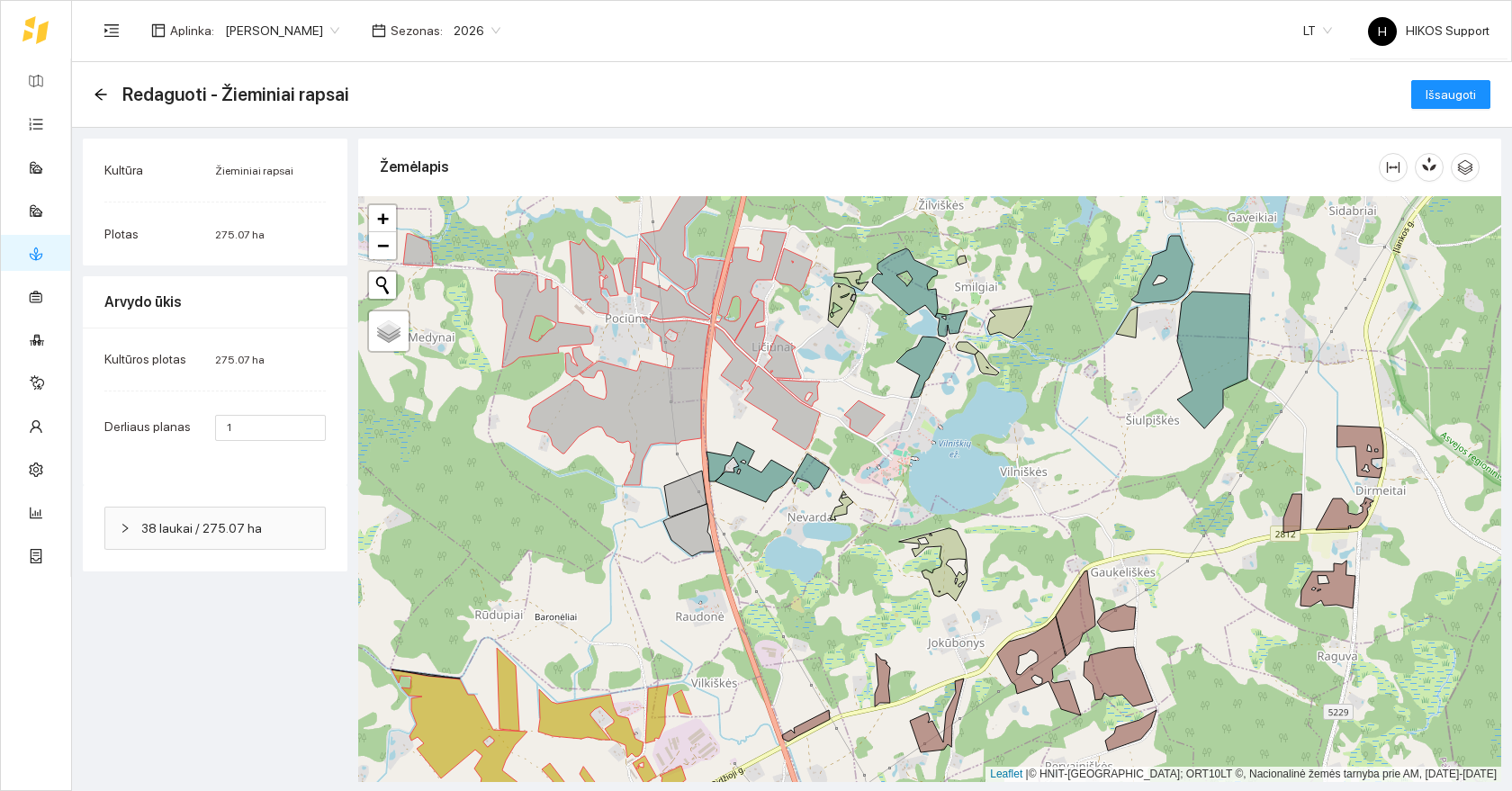
drag, startPoint x: 1003, startPoint y: 503, endPoint x: 832, endPoint y: 394, distance: 202.8
click at [832, 394] on div at bounding box center [930, 489] width 1143 height 586
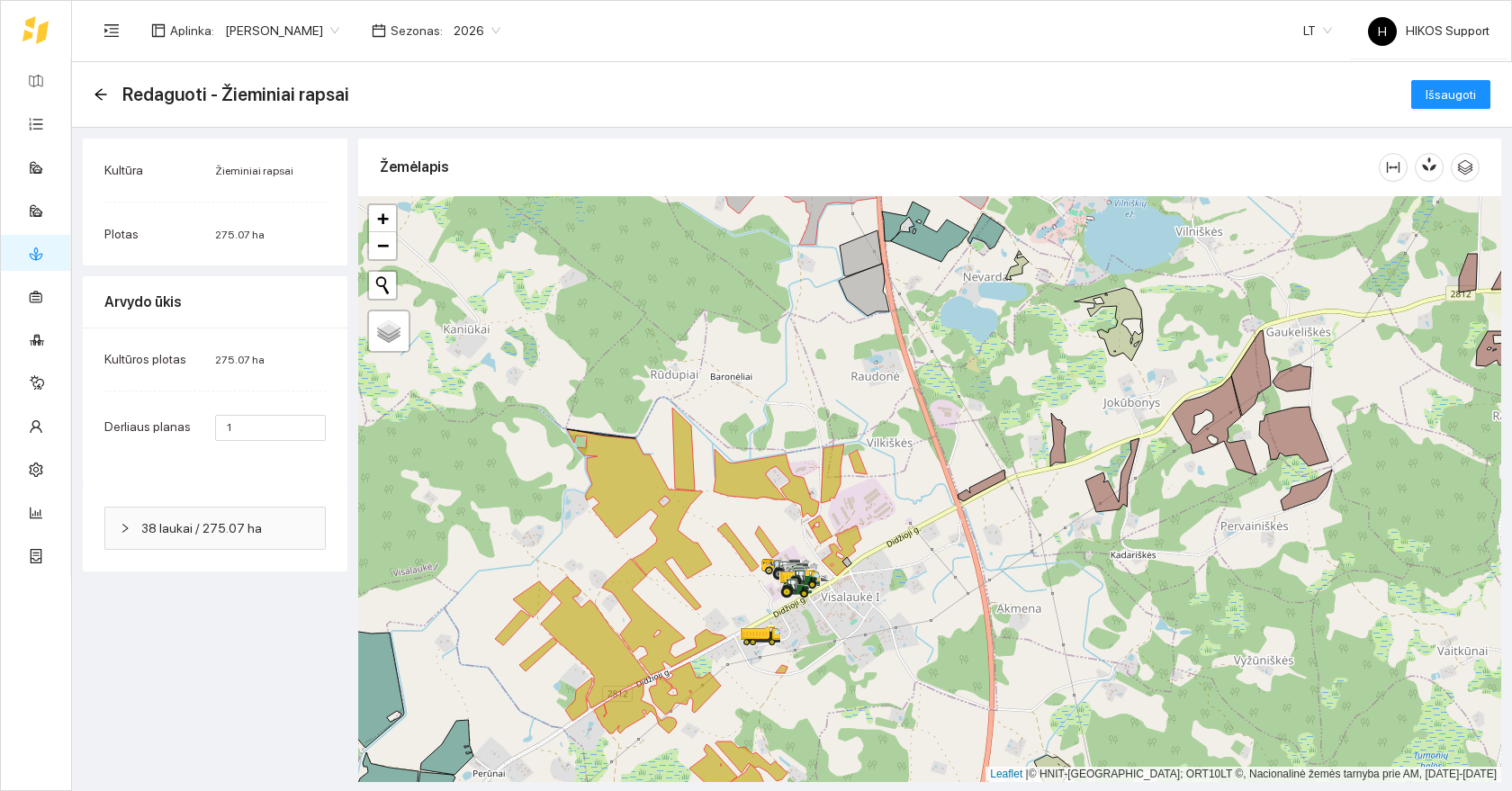
drag, startPoint x: 782, startPoint y: 637, endPoint x: 782, endPoint y: 492, distance: 145.0
click at [782, 492] on div at bounding box center [930, 489] width 1143 height 586
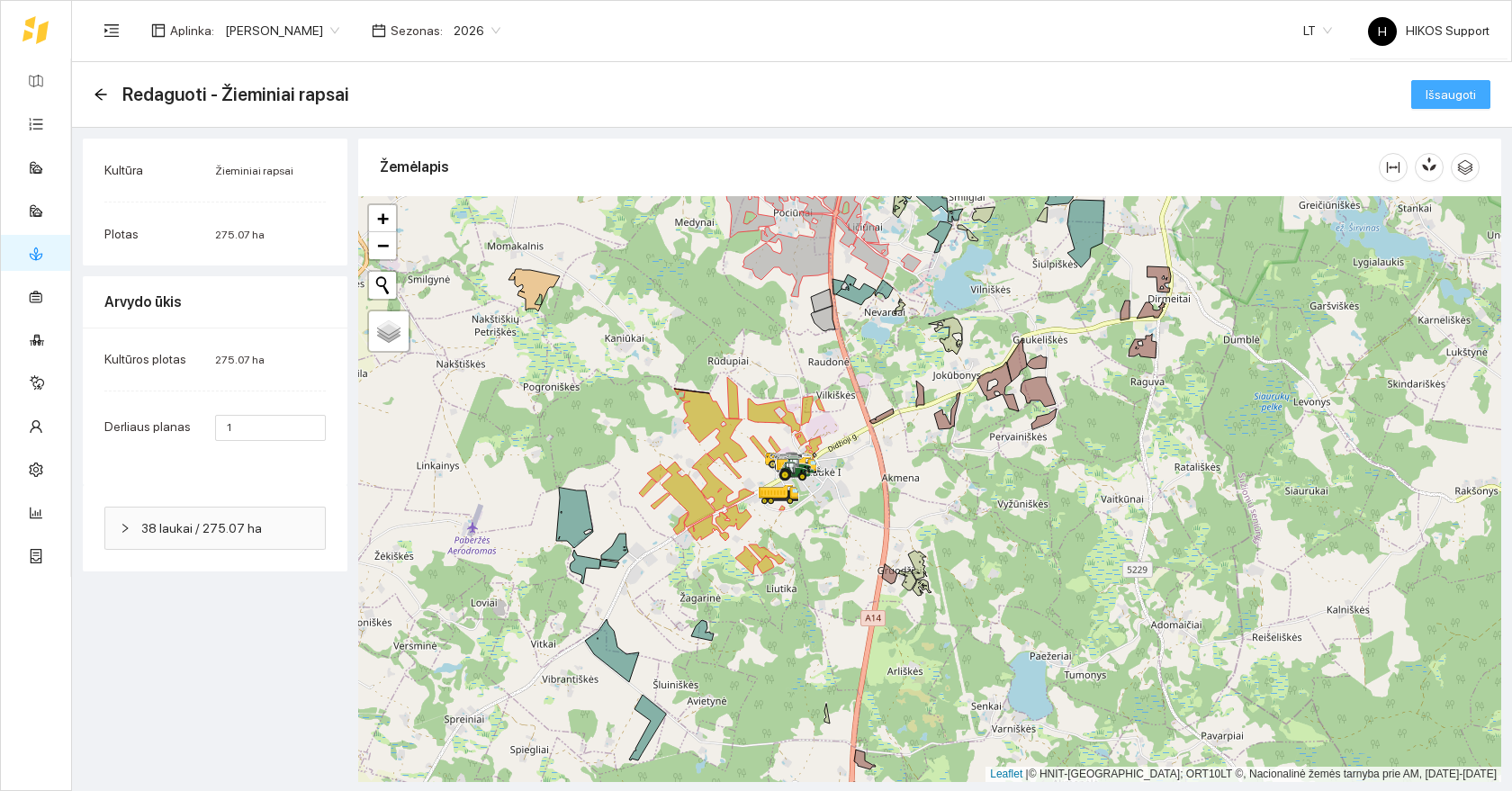
click at [1450, 94] on span "Išsaugoti" at bounding box center [1450, 95] width 51 height 20
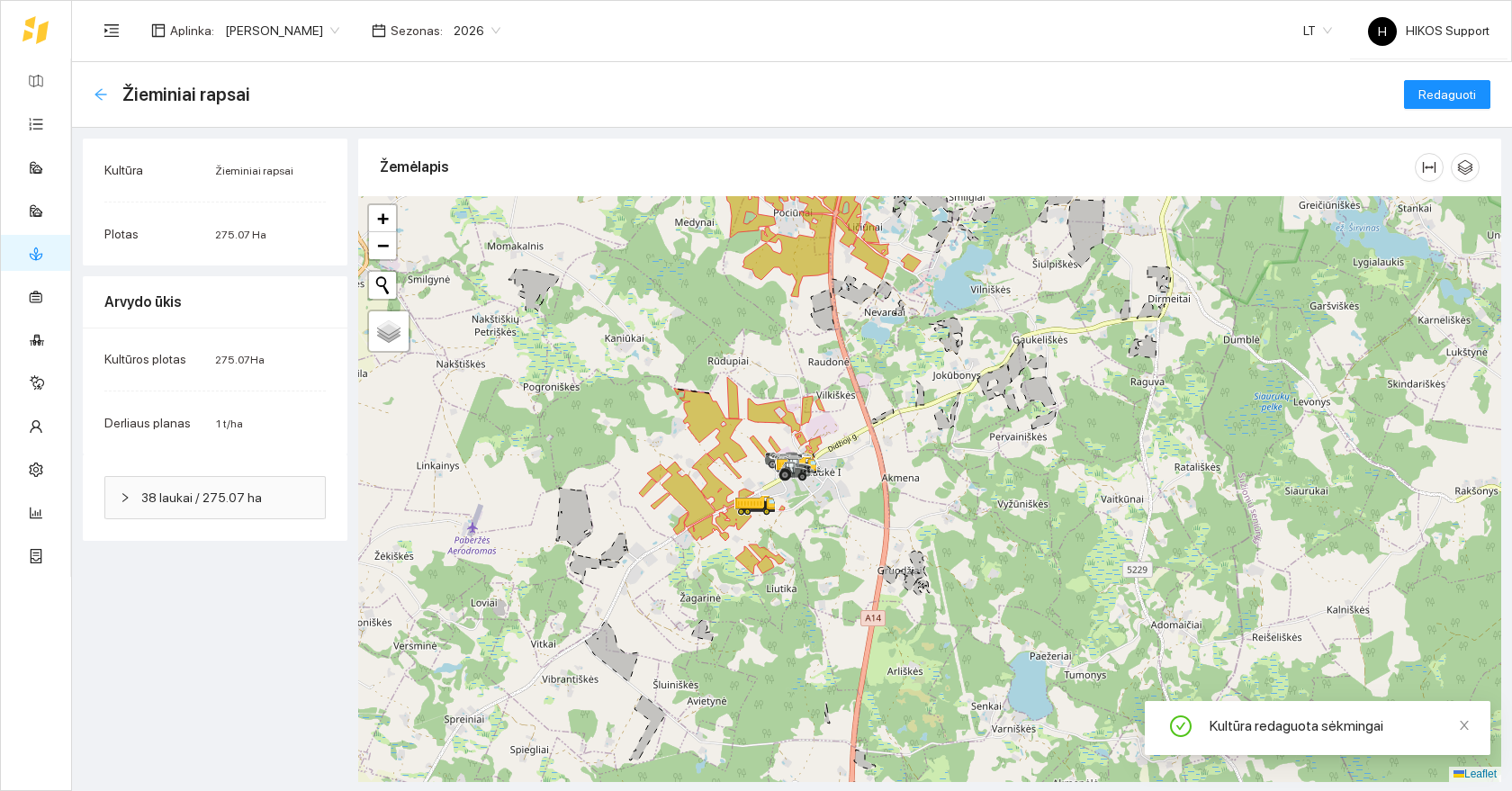
click at [104, 97] on icon "arrow-left" at bounding box center [101, 94] width 15 height 15
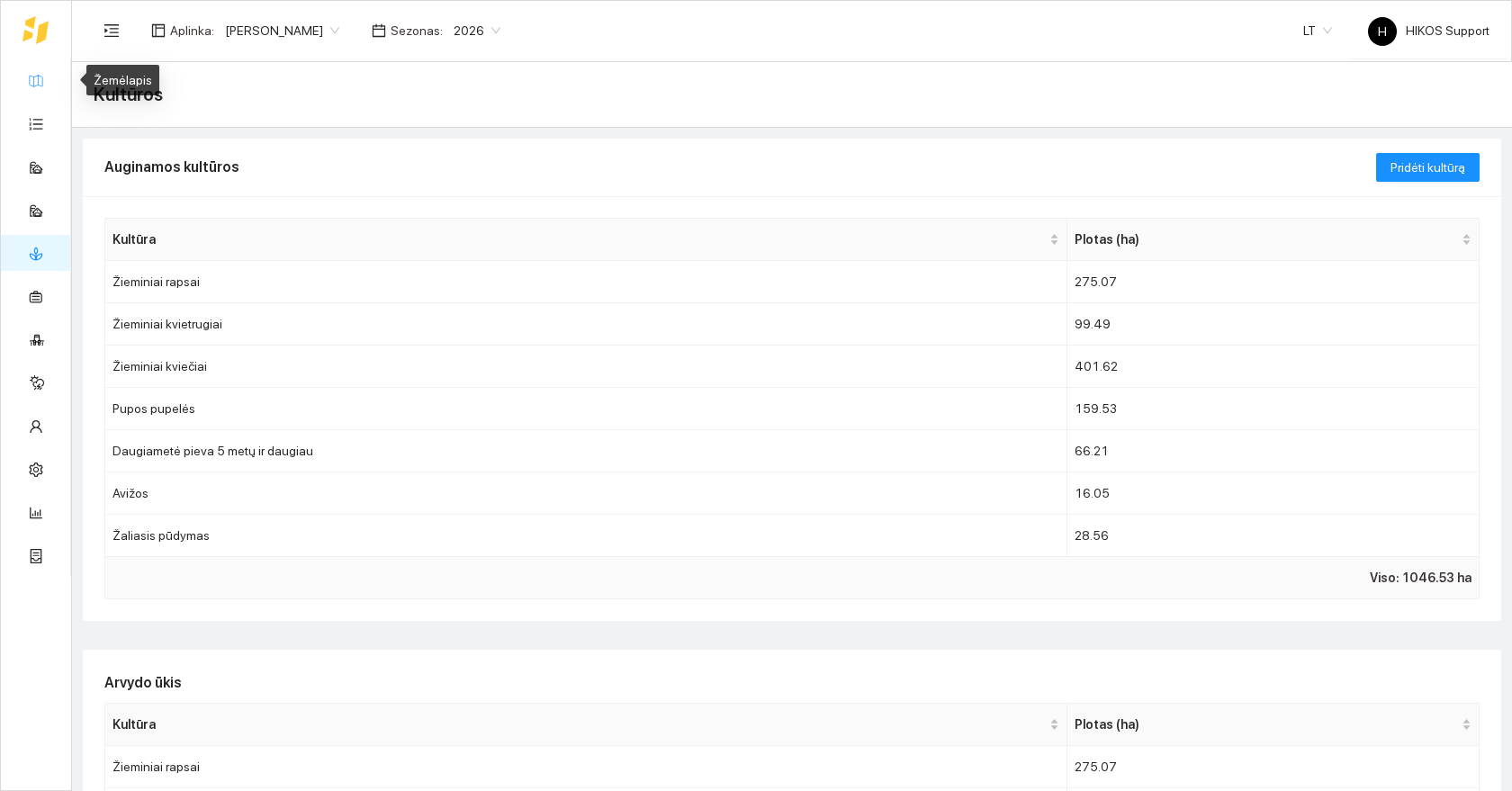
click at [52, 80] on link "Žemėlapis" at bounding box center [81, 80] width 59 height 15
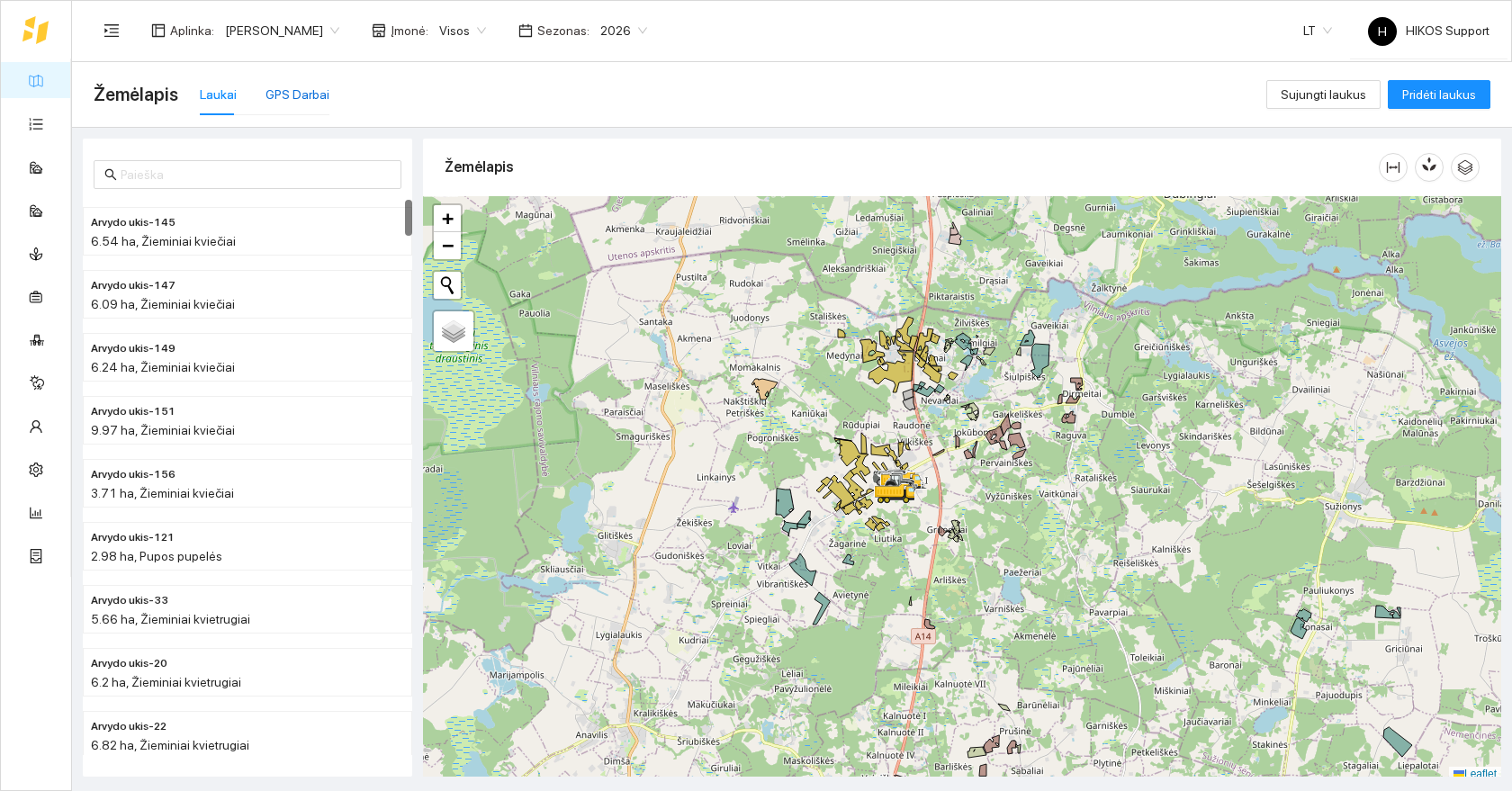
click at [293, 96] on div "GPS Darbai" at bounding box center [297, 95] width 63 height 20
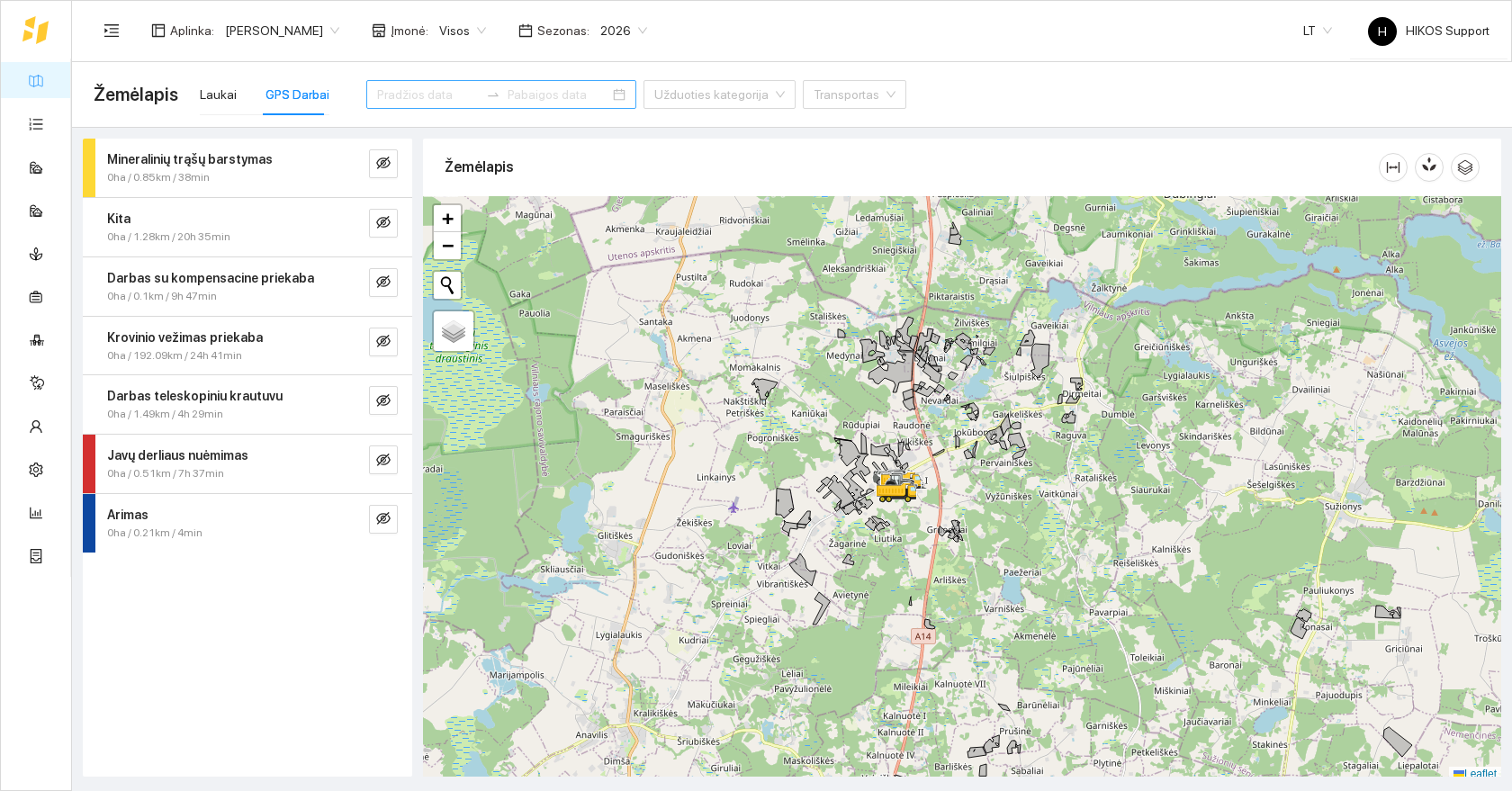
click at [401, 88] on input at bounding box center [428, 95] width 102 height 20
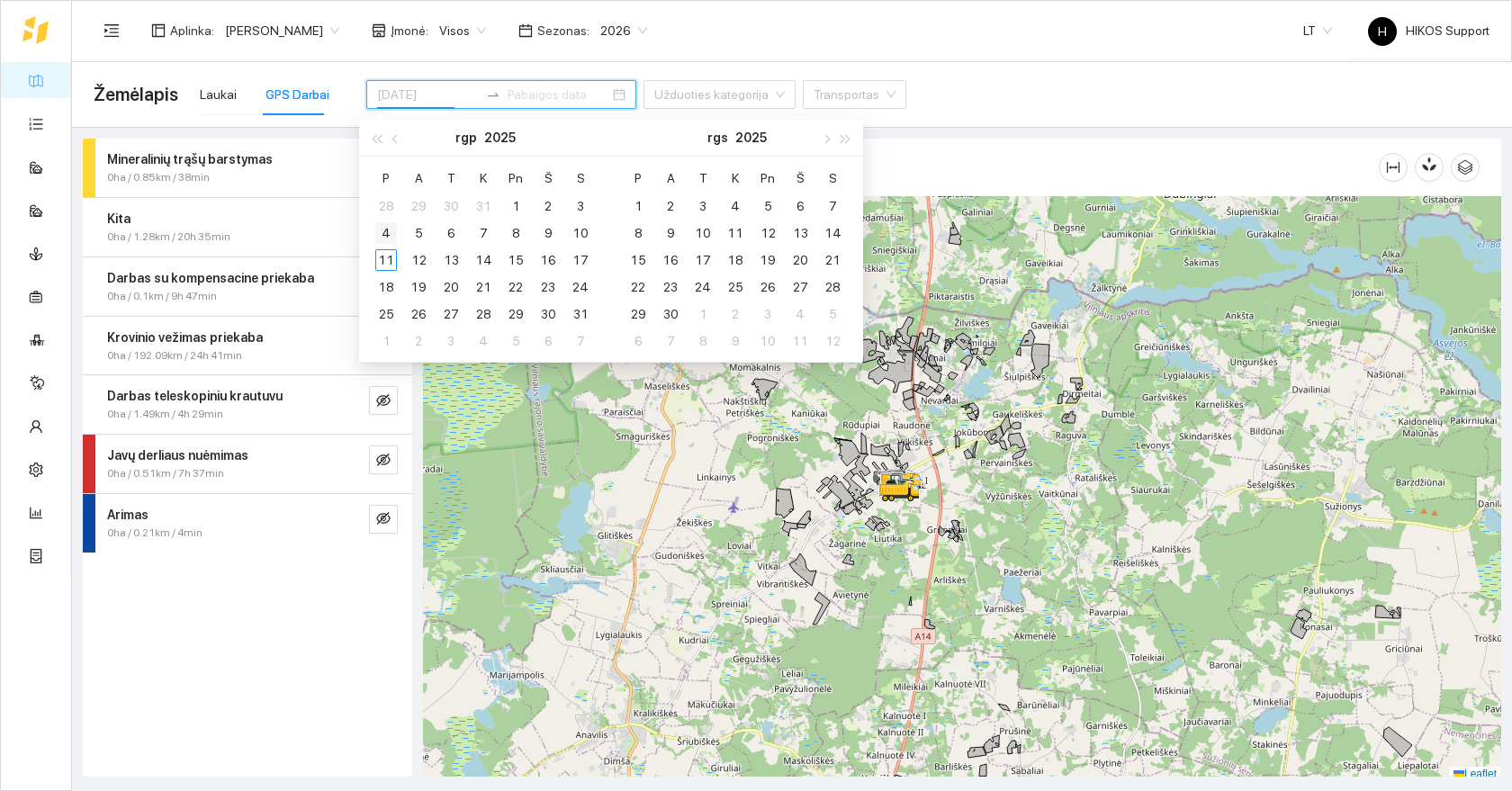
type input "2025-08-04"
click at [388, 233] on div "4" at bounding box center [386, 233] width 21 height 21
type input "2025-08-11"
click at [388, 268] on div "11" at bounding box center [386, 260] width 21 height 21
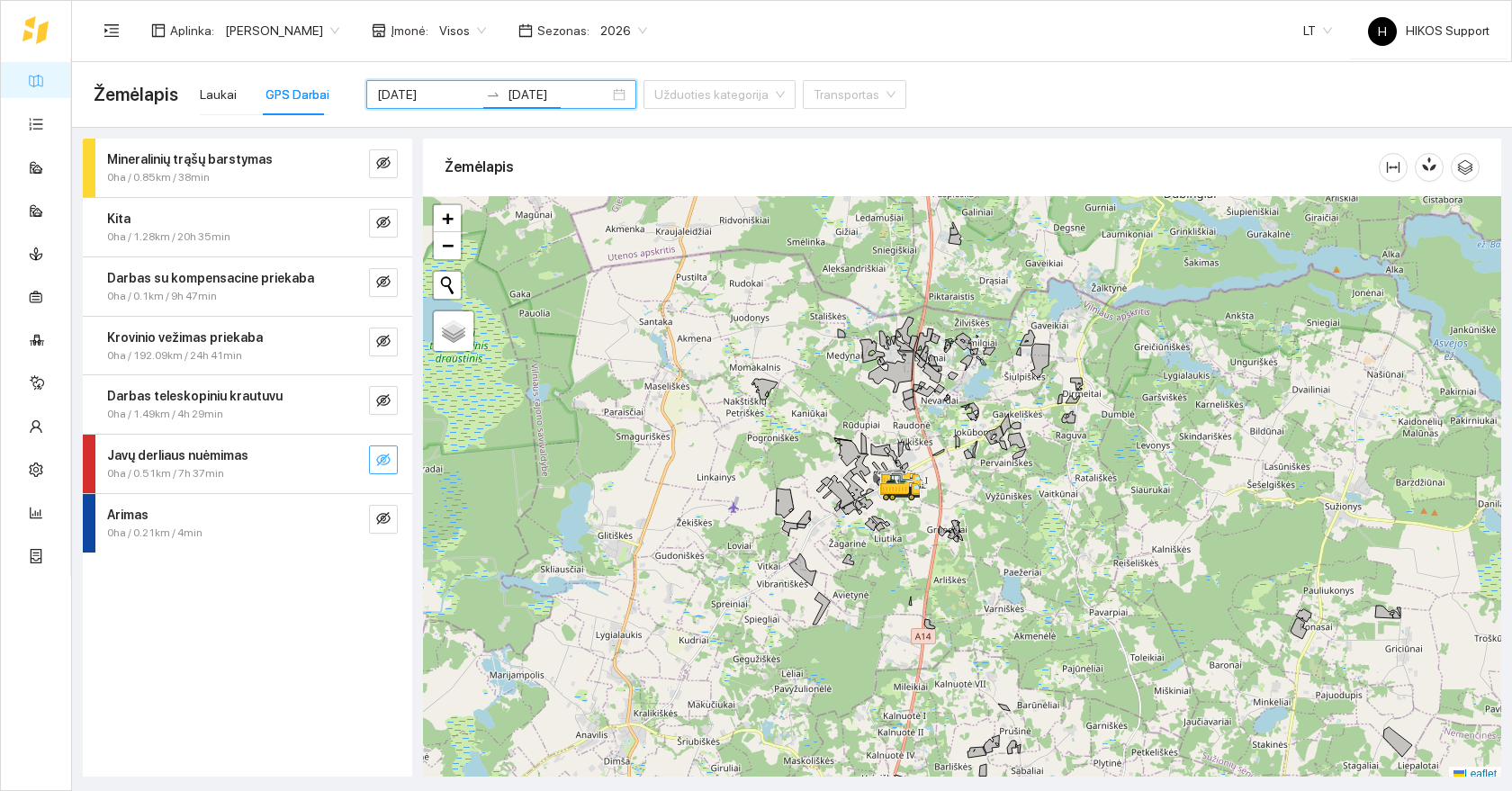
click at [376, 462] on icon "eye-invisible" at bounding box center [383, 459] width 15 height 15
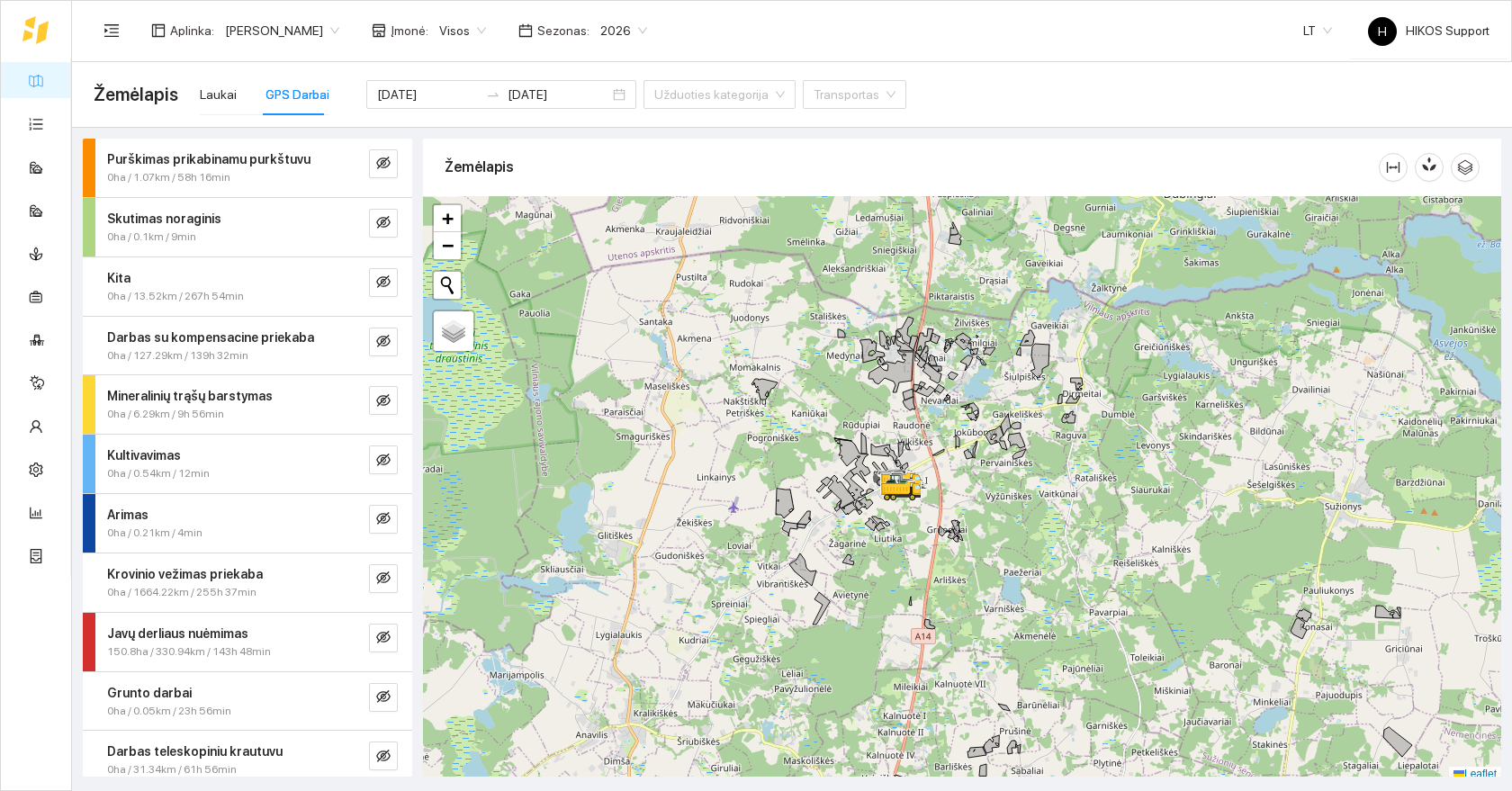
scroll to position [72, 0]
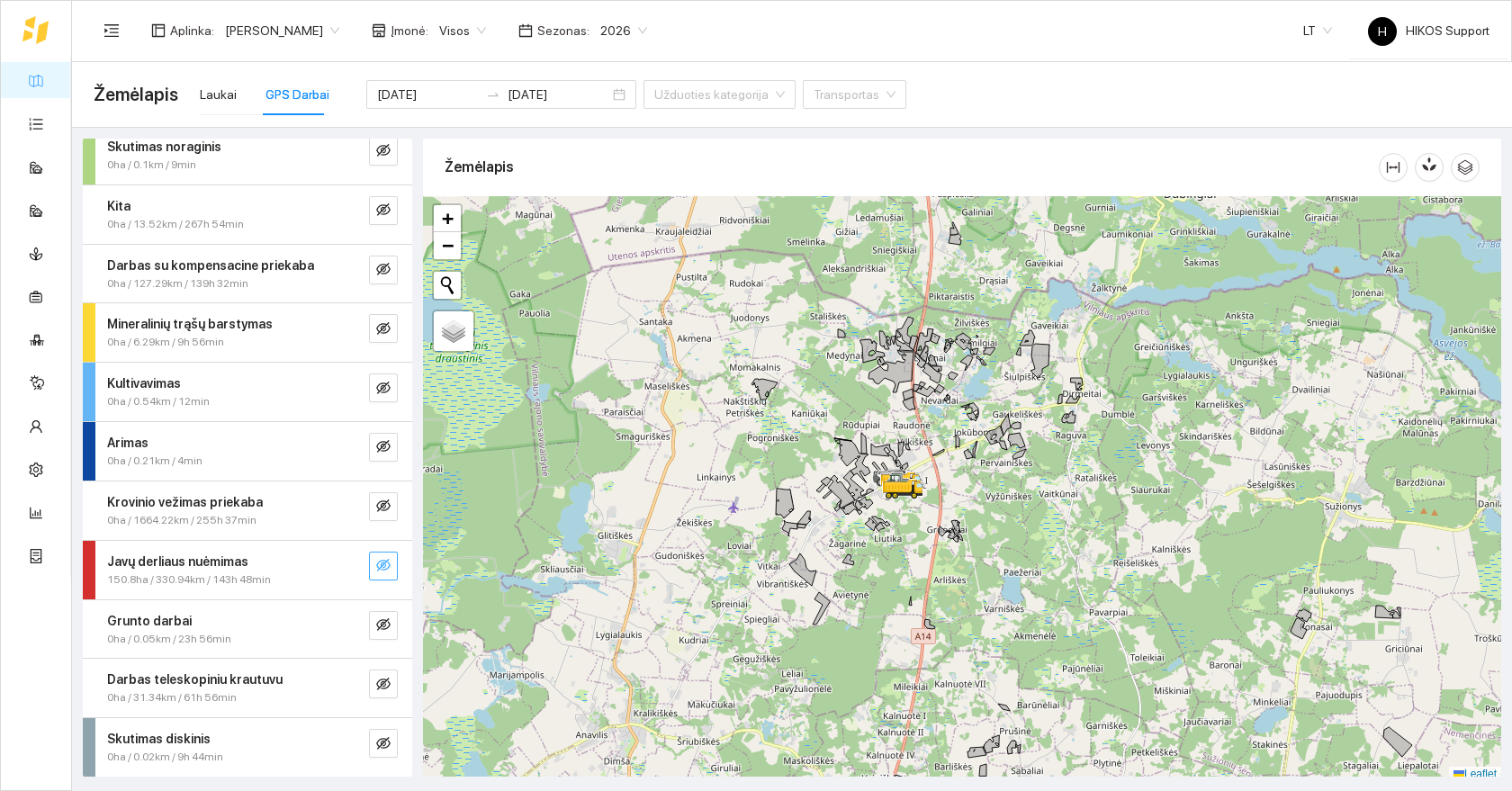
click at [384, 562] on icon "eye-invisible" at bounding box center [383, 564] width 15 height 15
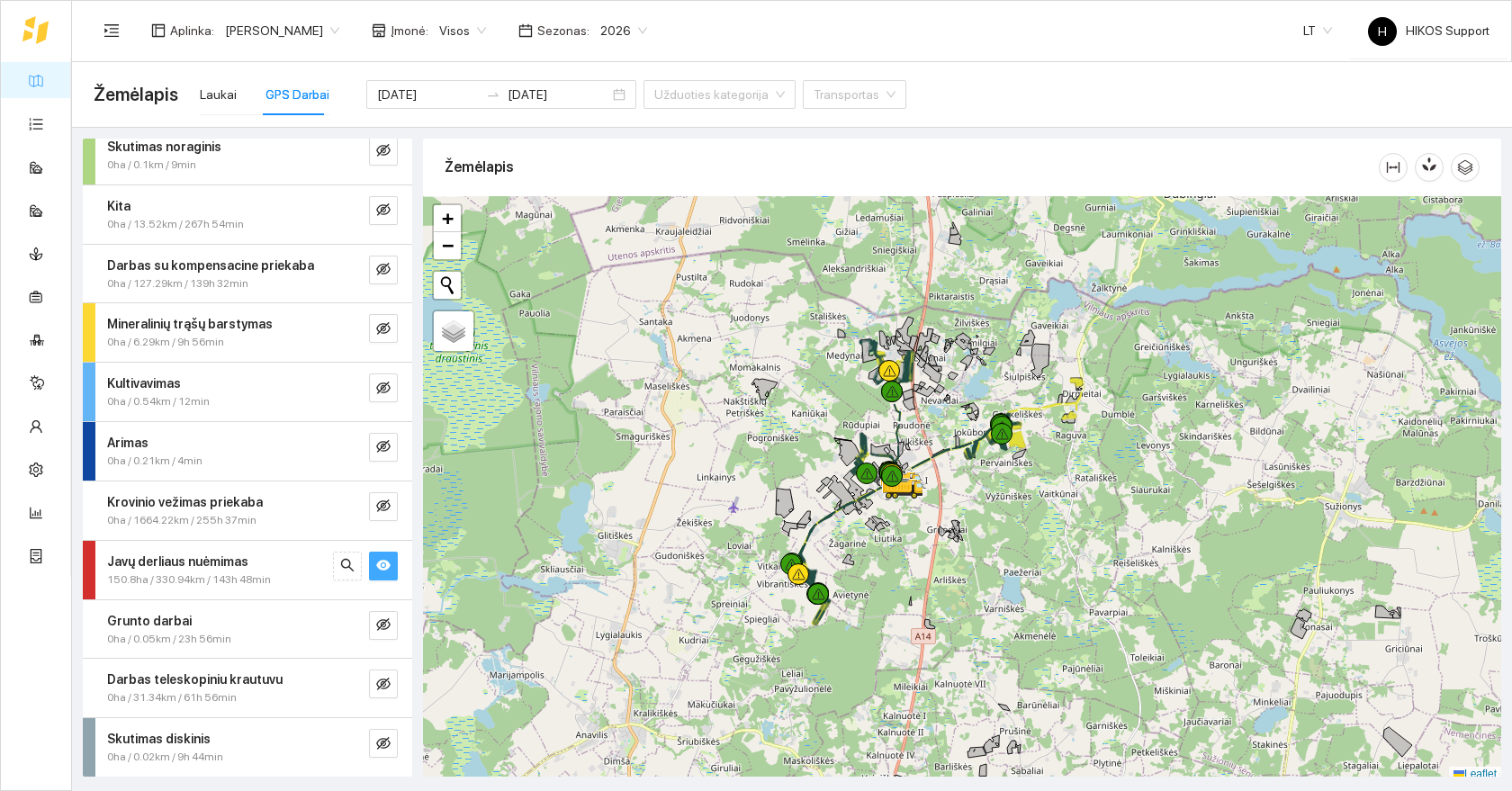
scroll to position [6, 0]
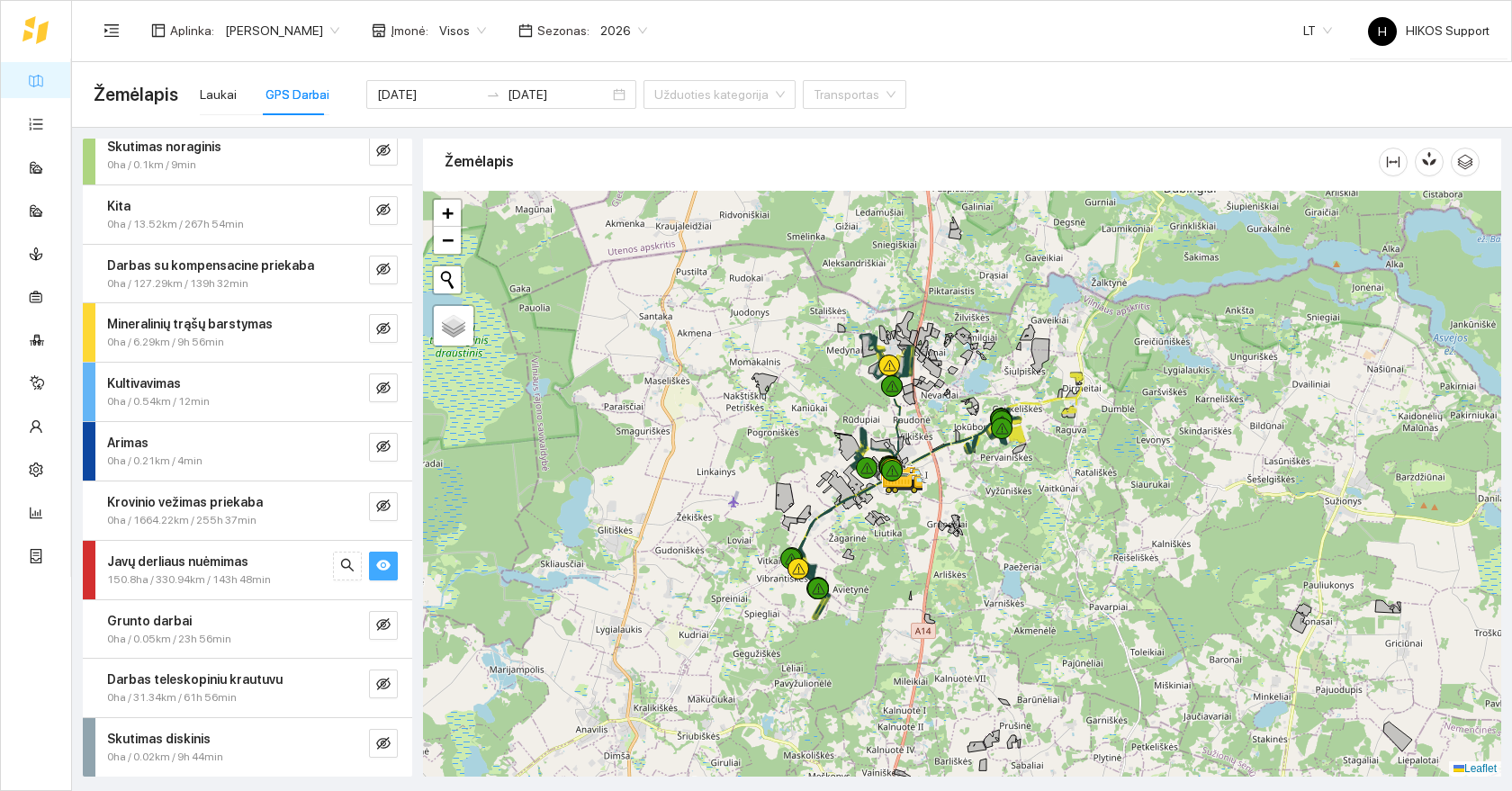
click at [960, 515] on div at bounding box center [962, 483] width 1078 height 586
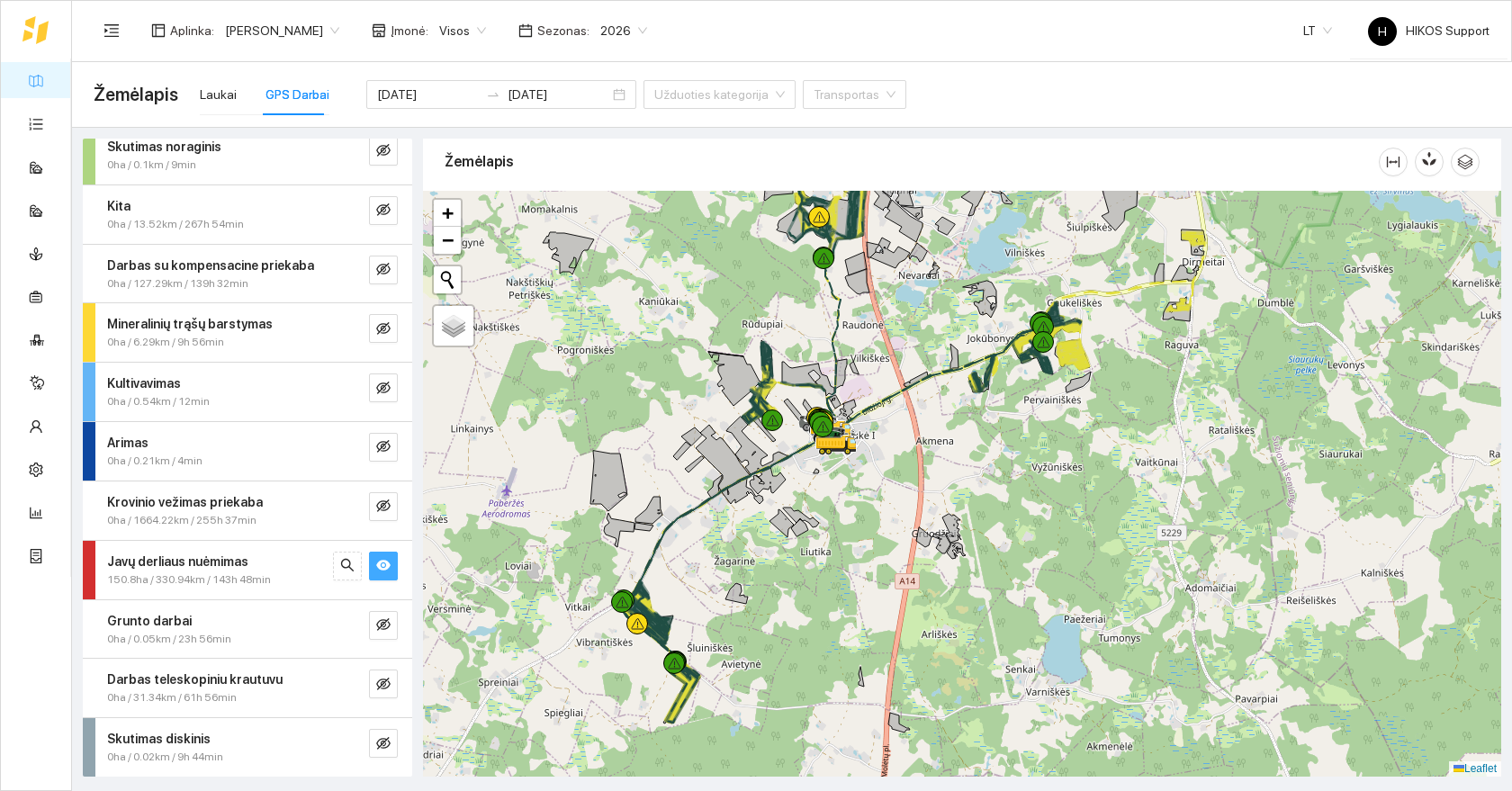
click at [945, 437] on div at bounding box center [962, 483] width 1078 height 586
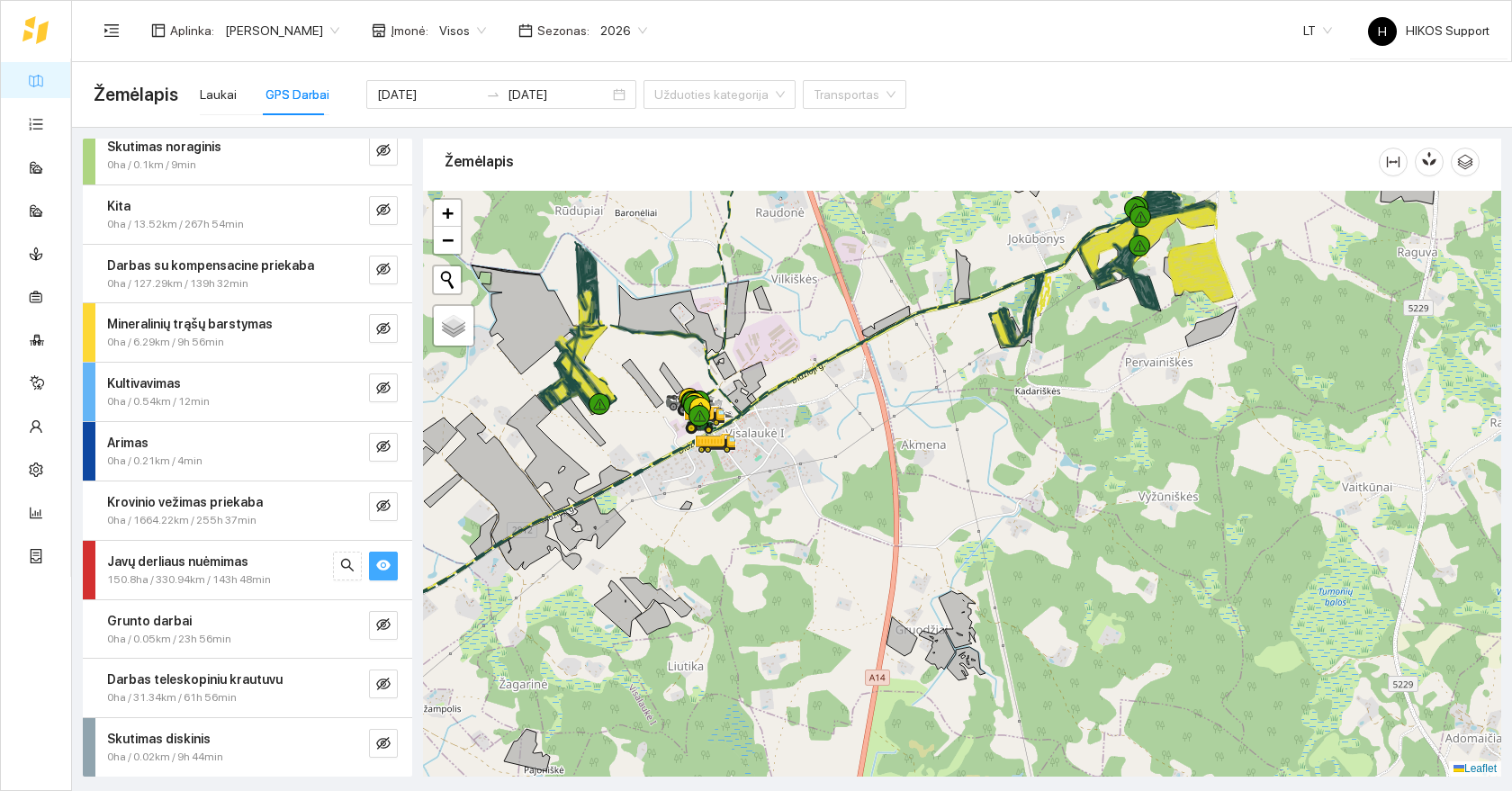
drag, startPoint x: 857, startPoint y: 374, endPoint x: 956, endPoint y: 560, distance: 210.7
click at [958, 560] on div at bounding box center [962, 483] width 1078 height 586
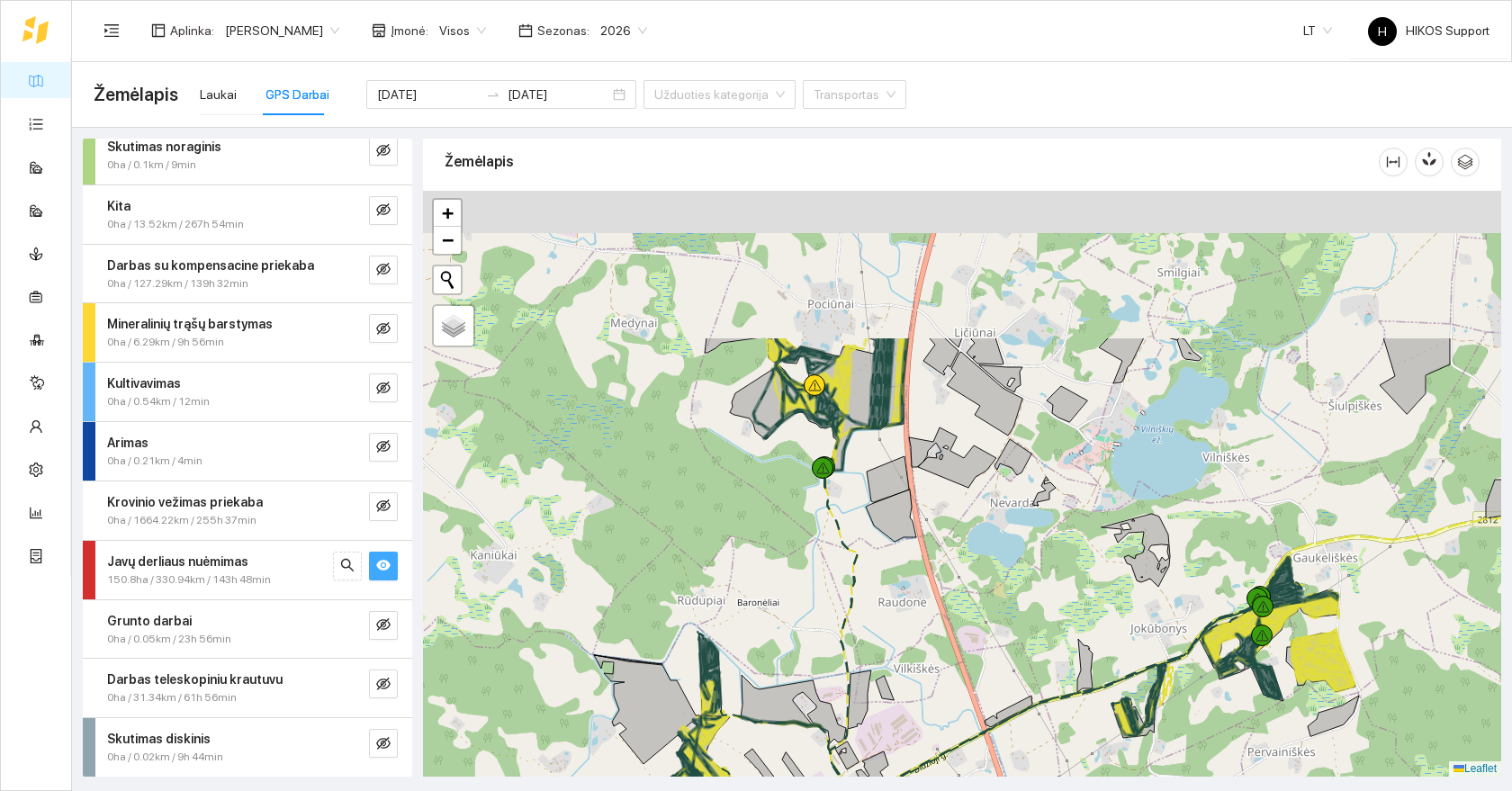
drag, startPoint x: 870, startPoint y: 374, endPoint x: 861, endPoint y: 598, distance: 224.2
click at [863, 596] on div at bounding box center [962, 483] width 1078 height 586
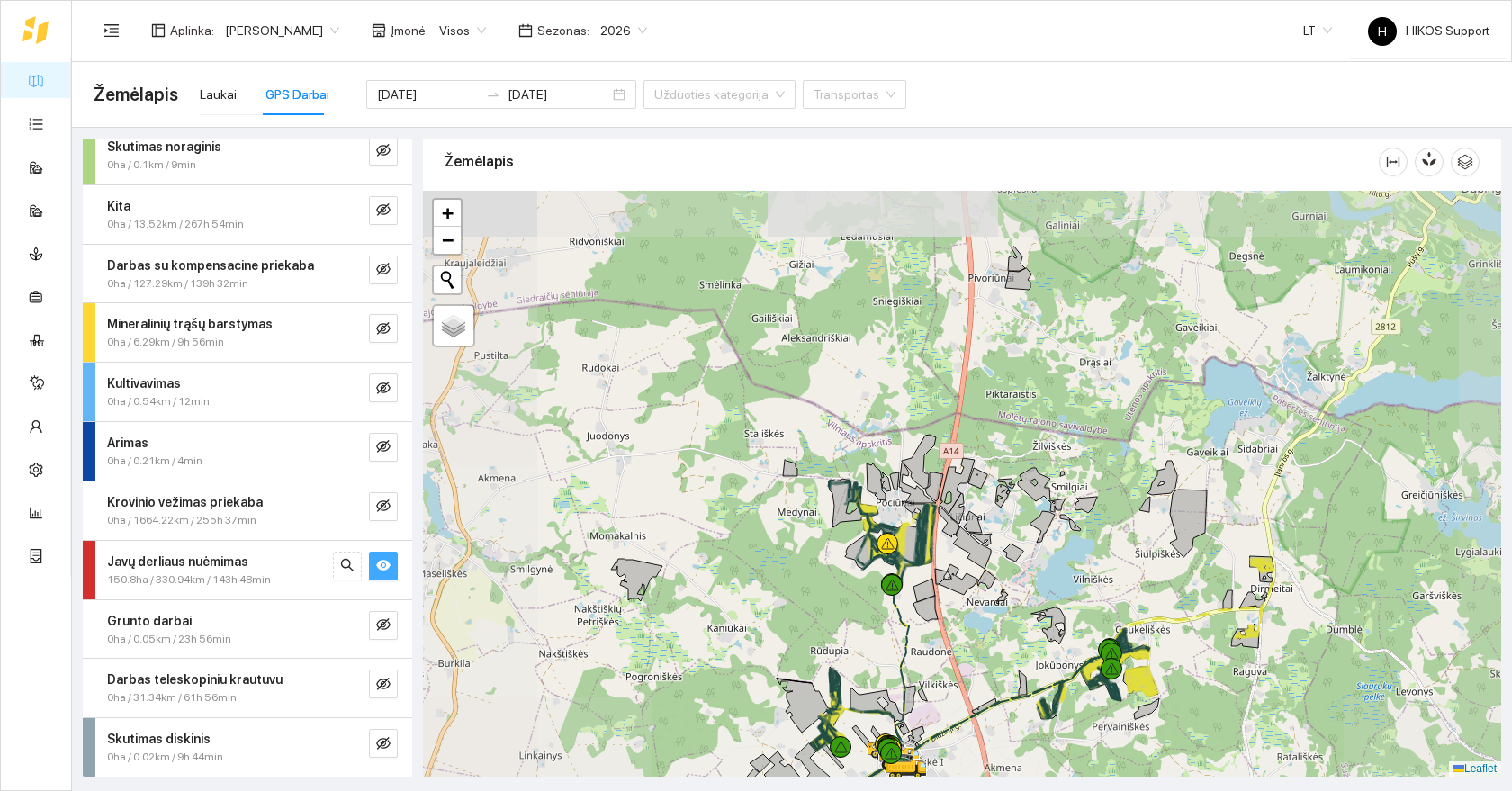
drag, startPoint x: 984, startPoint y: 645, endPoint x: 978, endPoint y: 425, distance: 220.1
click at [981, 425] on div at bounding box center [962, 483] width 1078 height 586
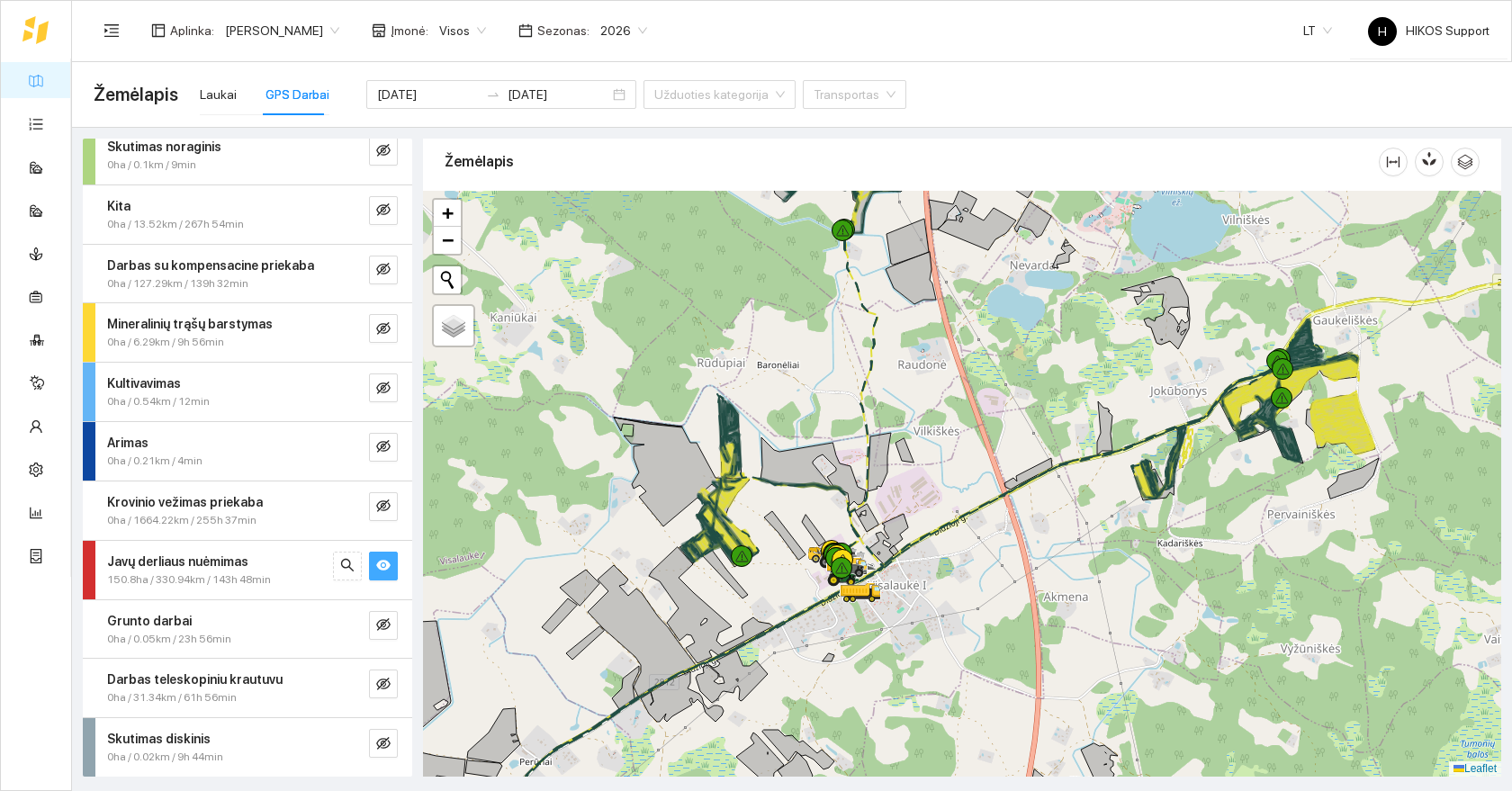
click at [52, 77] on link "Žemėlapis" at bounding box center [81, 80] width 59 height 15
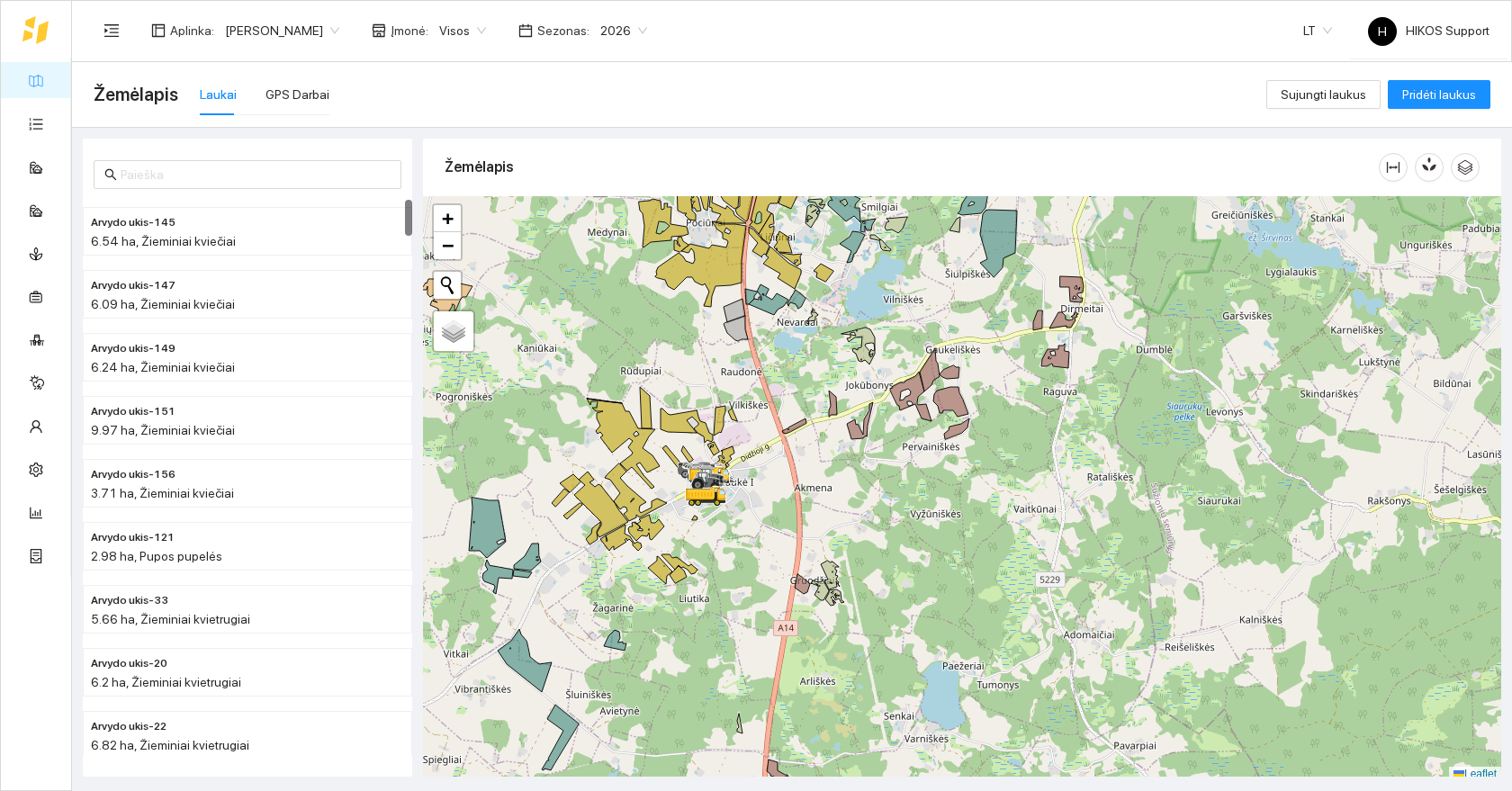
scroll to position [6, 0]
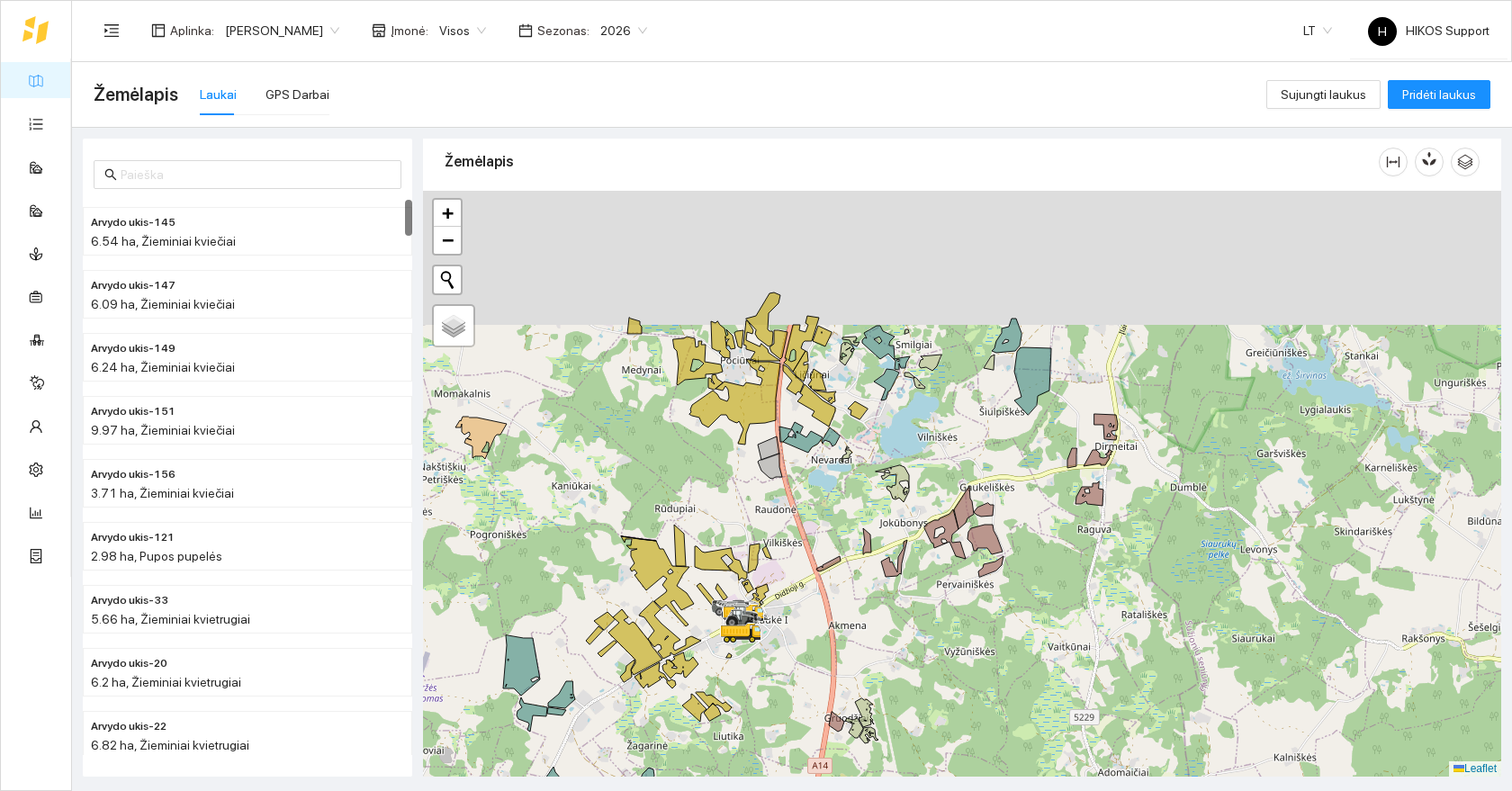
drag, startPoint x: 871, startPoint y: 408, endPoint x: 913, endPoint y: 508, distance: 108.5
click at [908, 502] on icon at bounding box center [892, 483] width 33 height 37
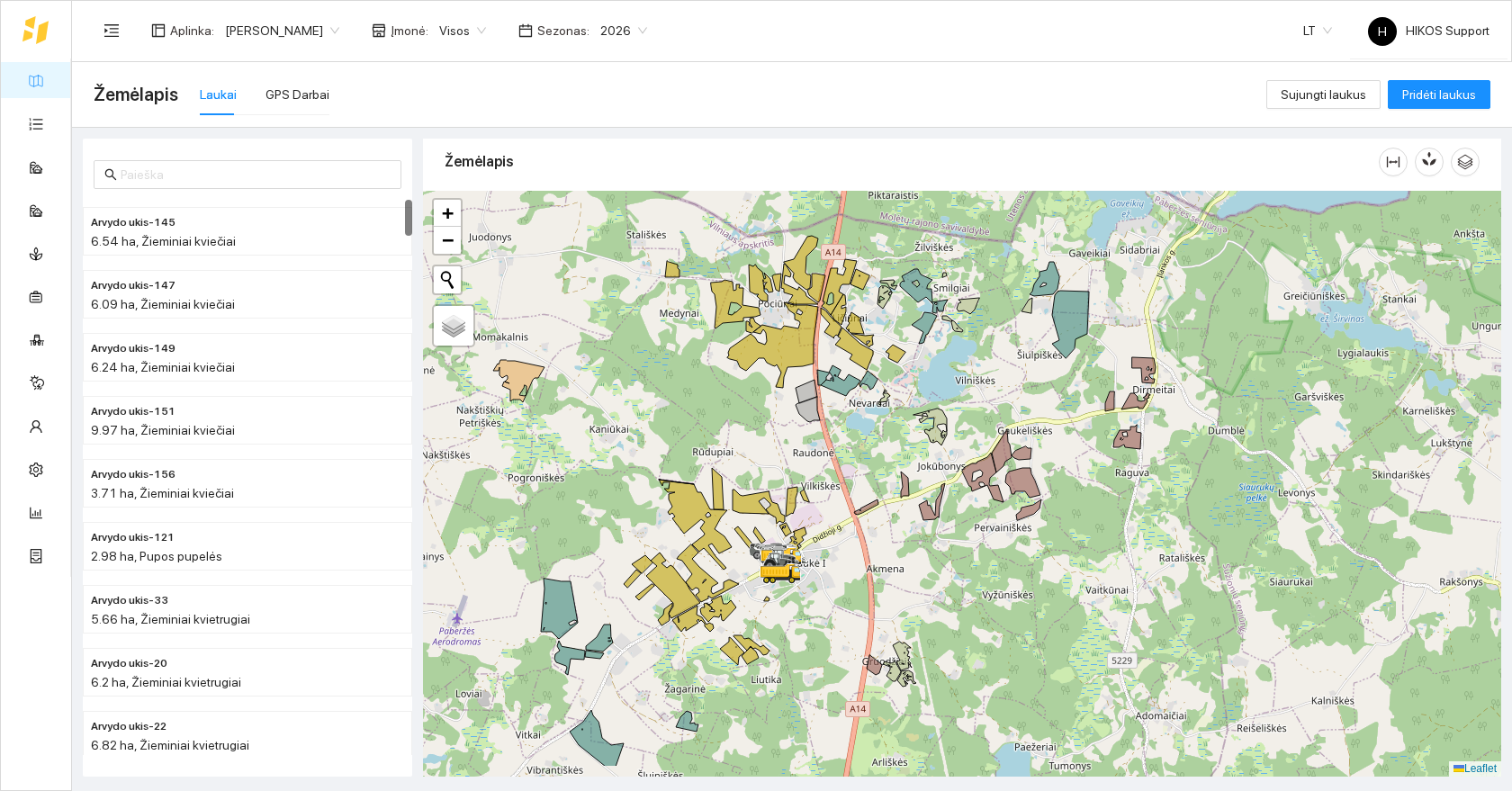
drag, startPoint x: 898, startPoint y: 520, endPoint x: 945, endPoint y: 416, distance: 114.1
click at [945, 416] on div at bounding box center [962, 483] width 1078 height 586
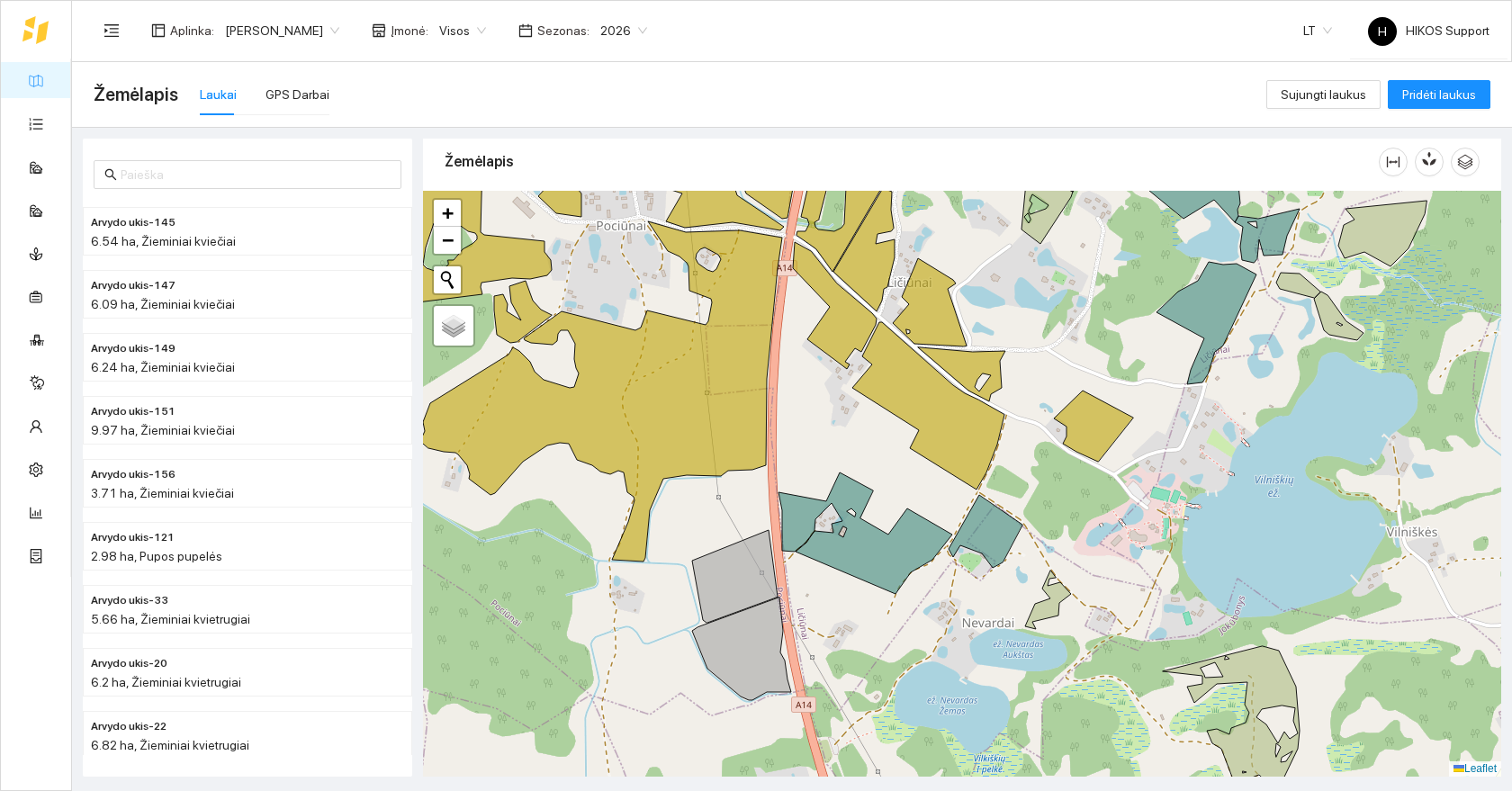
drag, startPoint x: 961, startPoint y: 257, endPoint x: 979, endPoint y: 411, distance: 155.0
click at [979, 411] on div at bounding box center [962, 483] width 1078 height 586
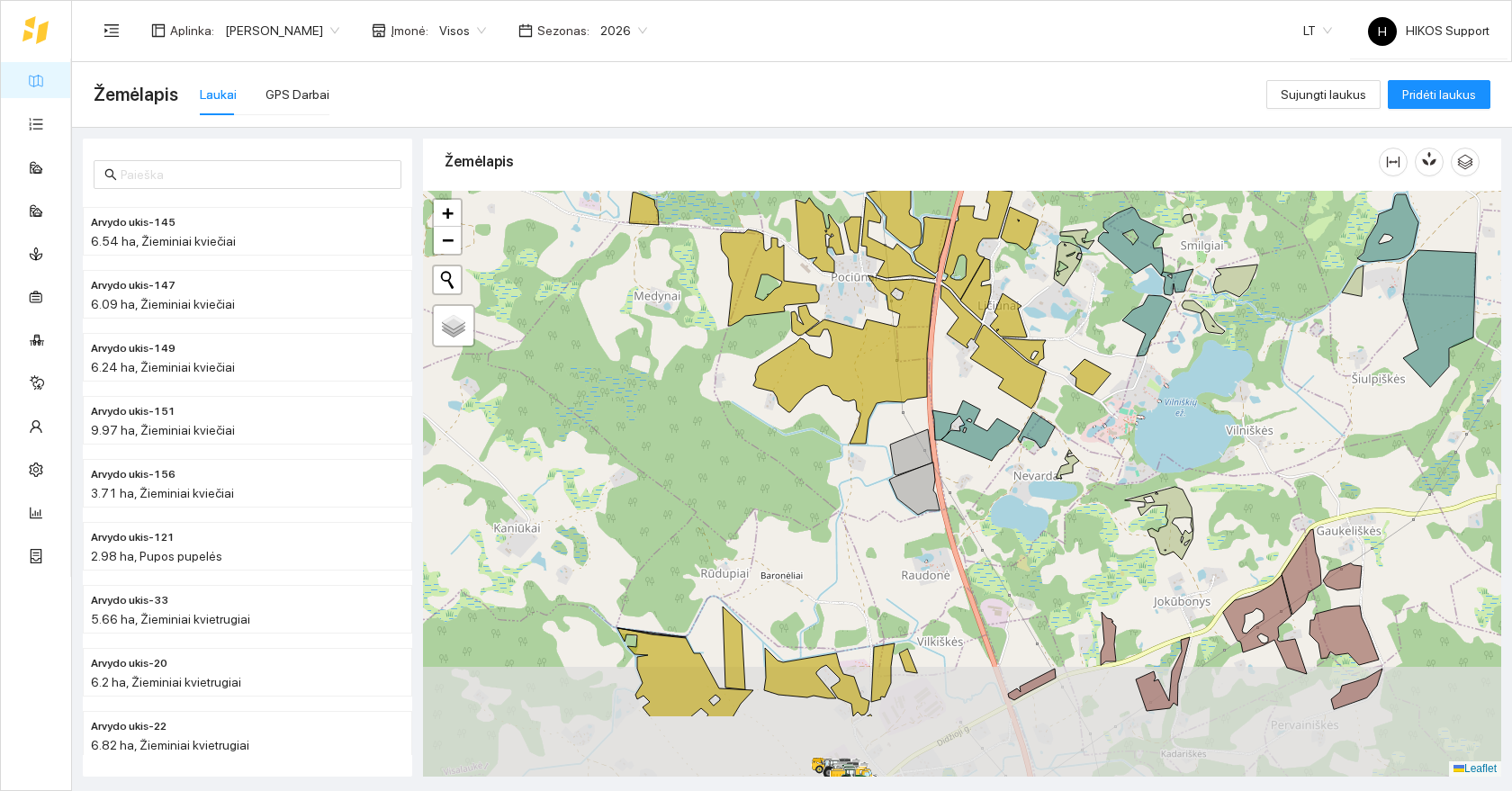
drag, startPoint x: 865, startPoint y: 539, endPoint x: 908, endPoint y: 419, distance: 127.5
click at [908, 419] on div at bounding box center [962, 483] width 1078 height 586
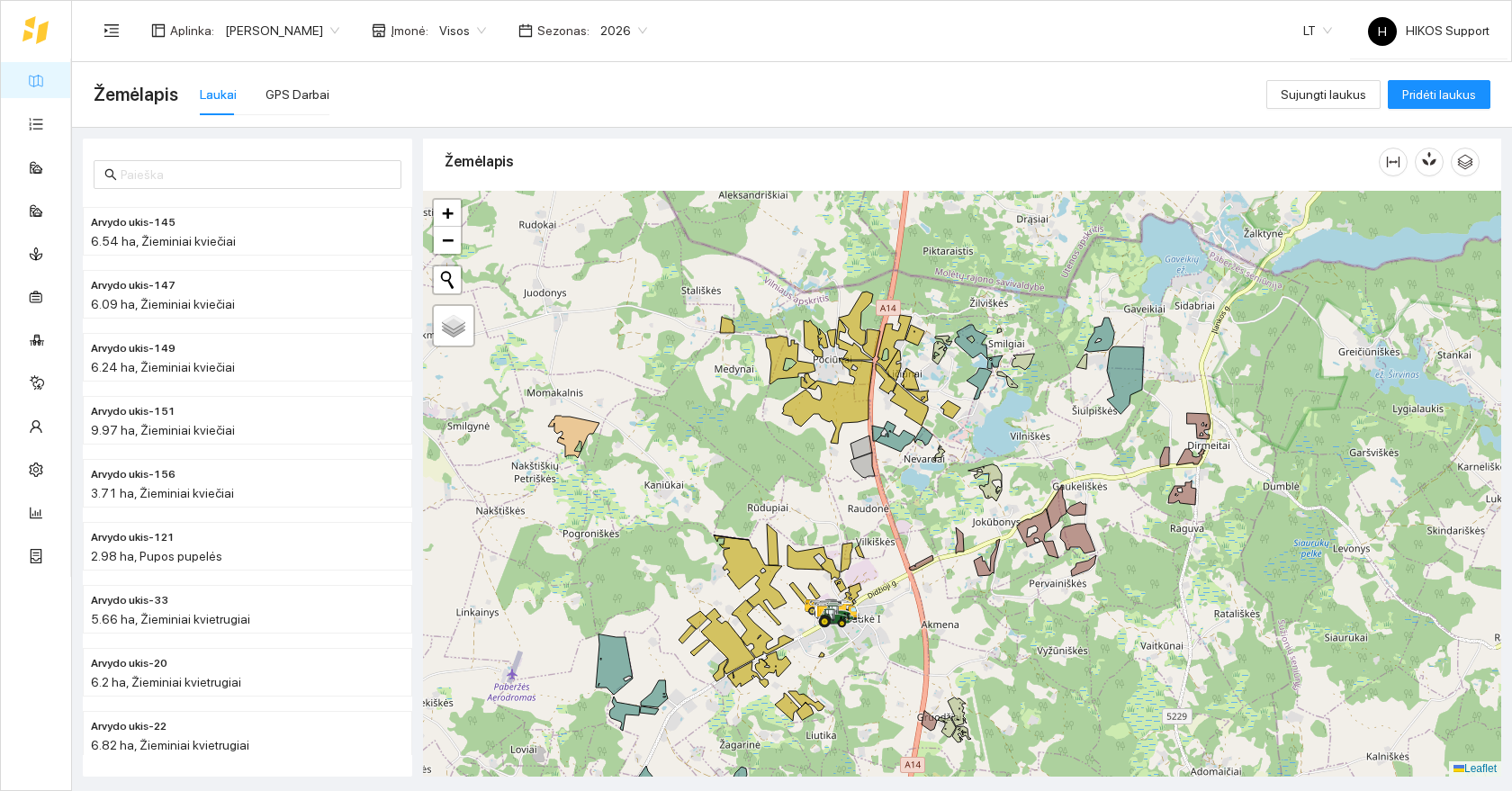
drag, startPoint x: 965, startPoint y: 539, endPoint x: 826, endPoint y: 455, distance: 162.4
click at [826, 455] on div at bounding box center [962, 483] width 1078 height 586
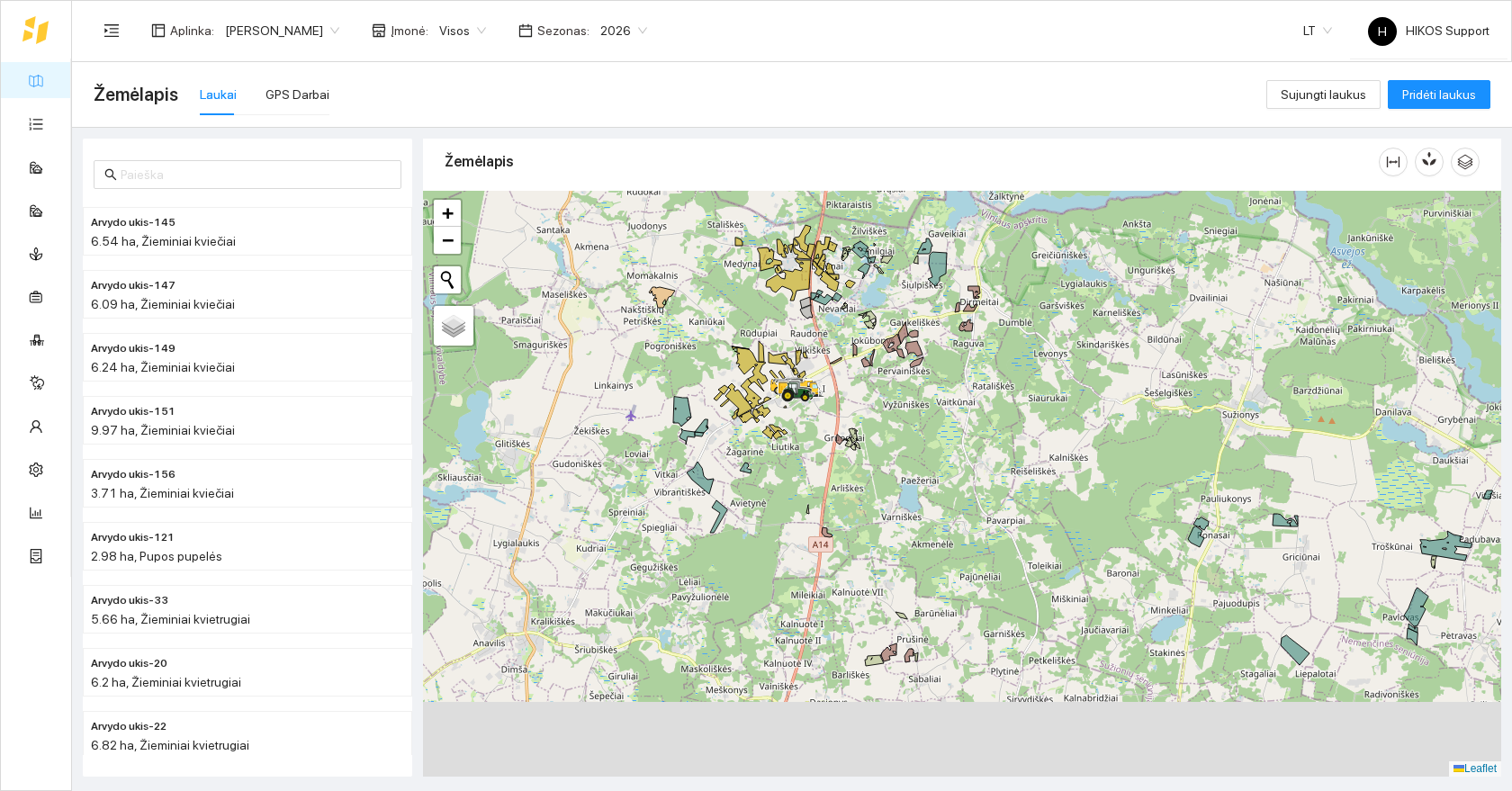
drag, startPoint x: 954, startPoint y: 593, endPoint x: 883, endPoint y: 387, distance: 217.9
click at [883, 387] on div at bounding box center [962, 483] width 1078 height 586
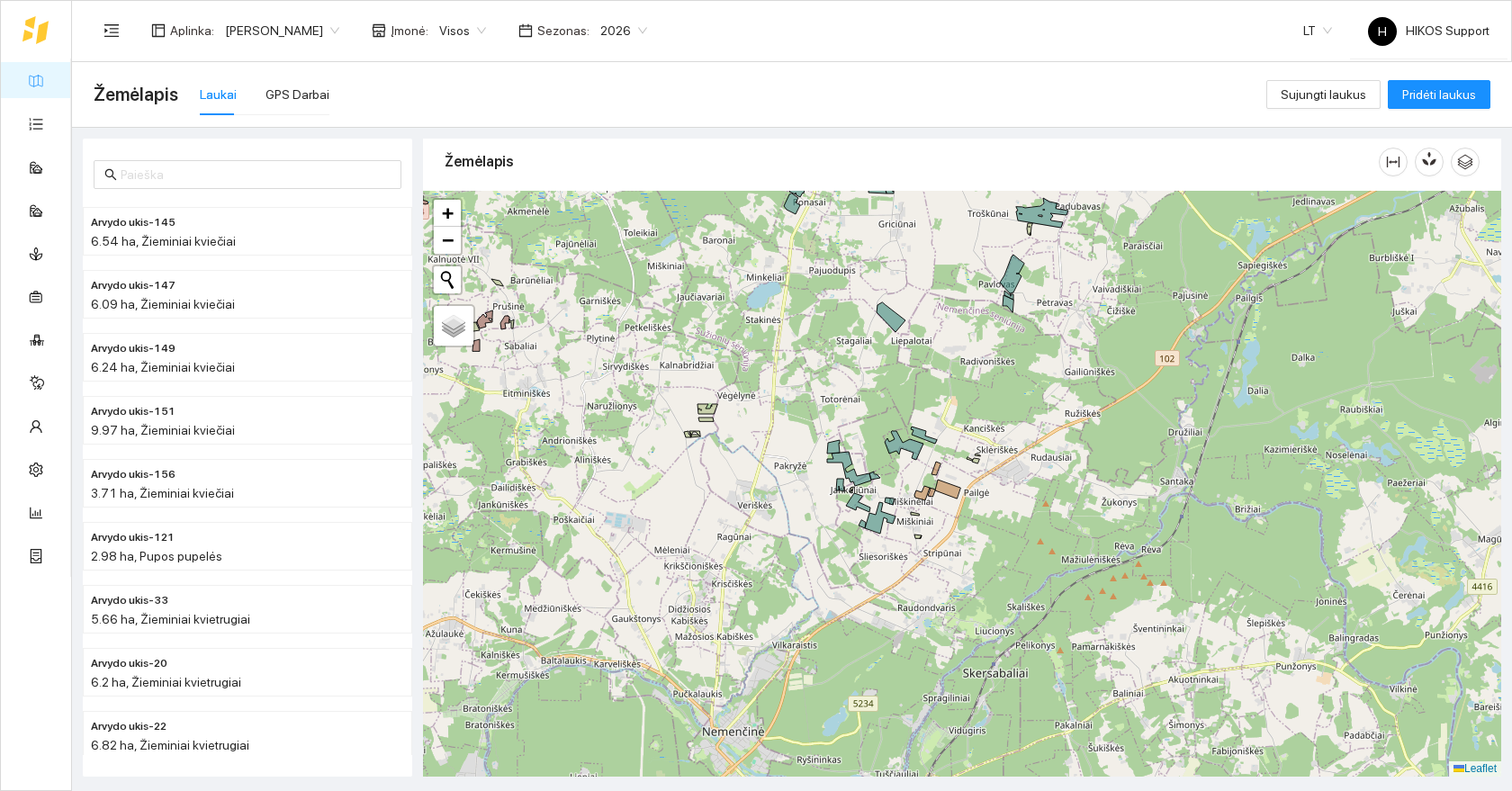
drag, startPoint x: 634, startPoint y: 499, endPoint x: 873, endPoint y: 510, distance: 239.3
click at [874, 510] on div at bounding box center [962, 483] width 1078 height 586
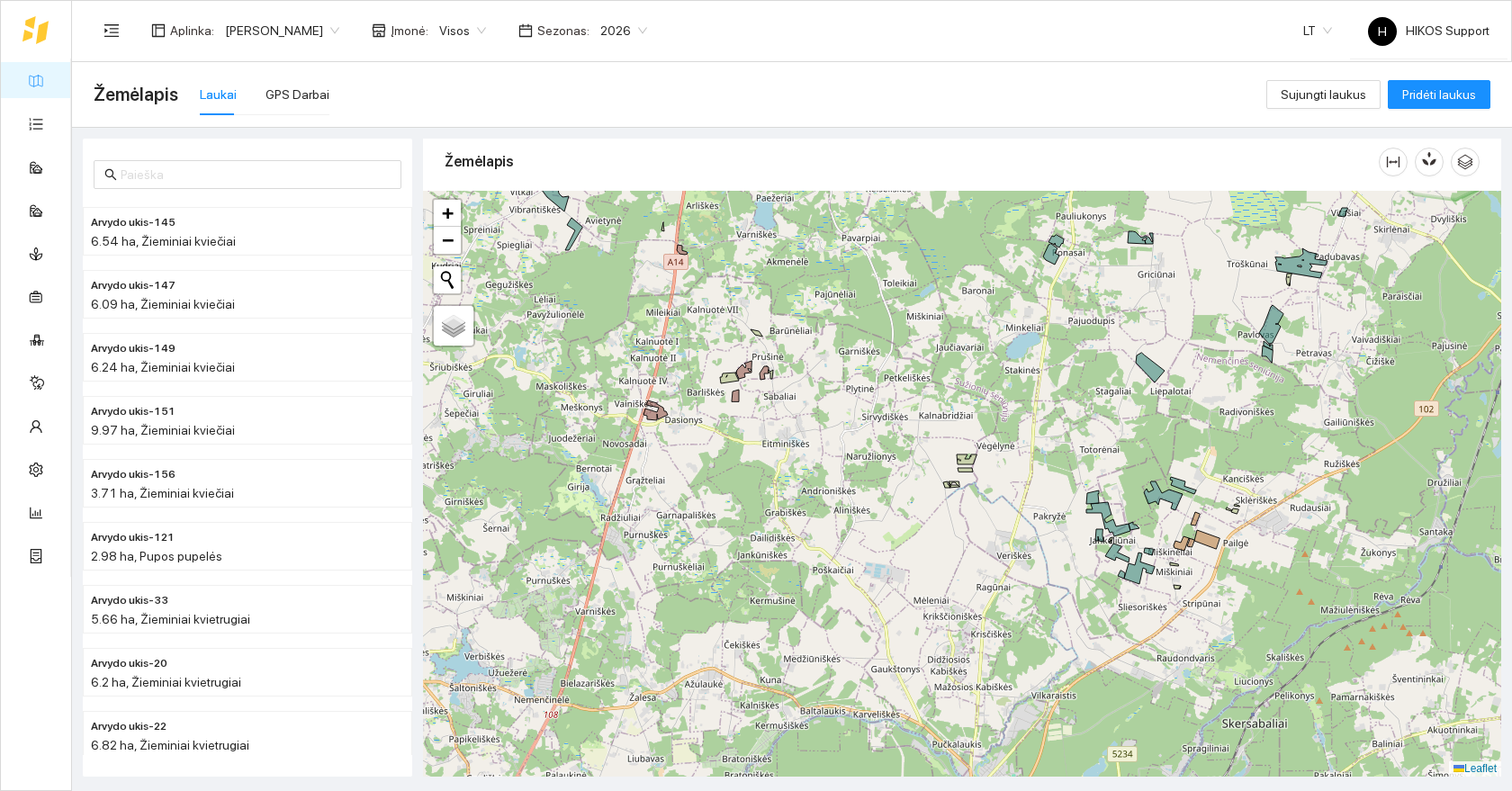
drag, startPoint x: 777, startPoint y: 311, endPoint x: 834, endPoint y: 435, distance: 136.5
click at [836, 435] on div at bounding box center [962, 483] width 1078 height 586
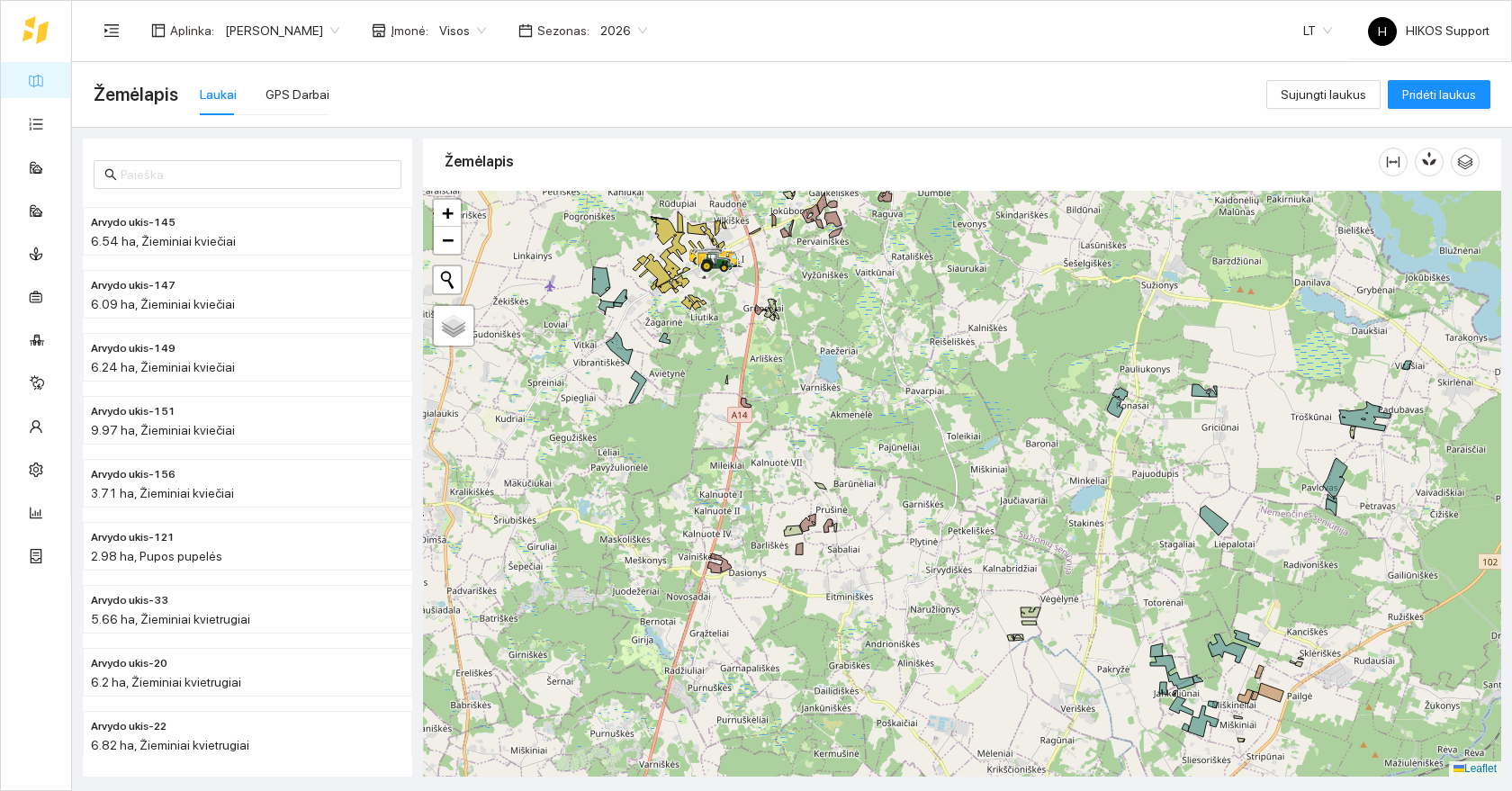
drag, startPoint x: 815, startPoint y: 226, endPoint x: 814, endPoint y: 394, distance: 168.0
click at [814, 394] on div at bounding box center [962, 483] width 1078 height 586
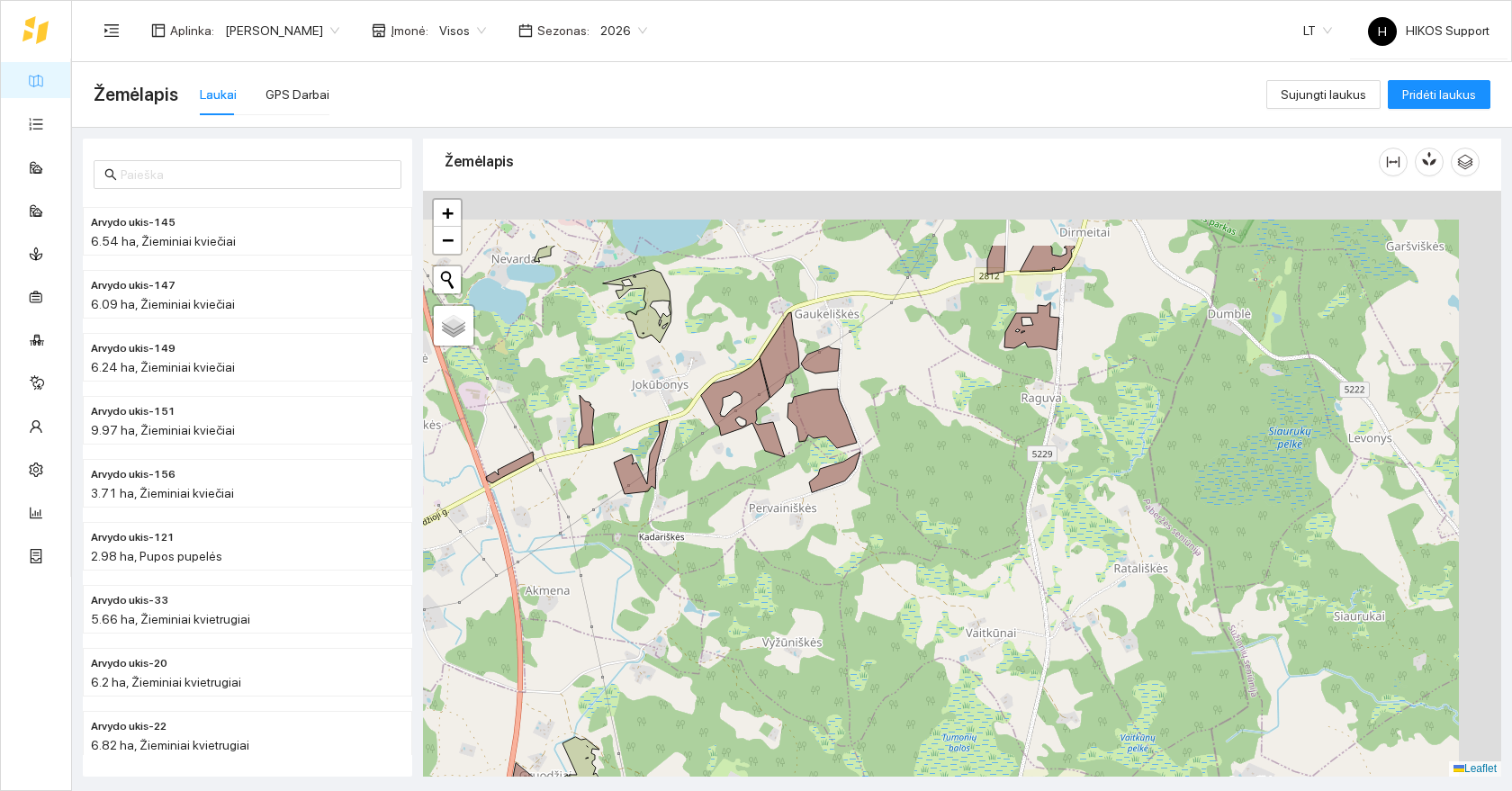
drag, startPoint x: 1022, startPoint y: 252, endPoint x: 896, endPoint y: 460, distance: 243.2
click at [901, 460] on div at bounding box center [962, 483] width 1078 height 586
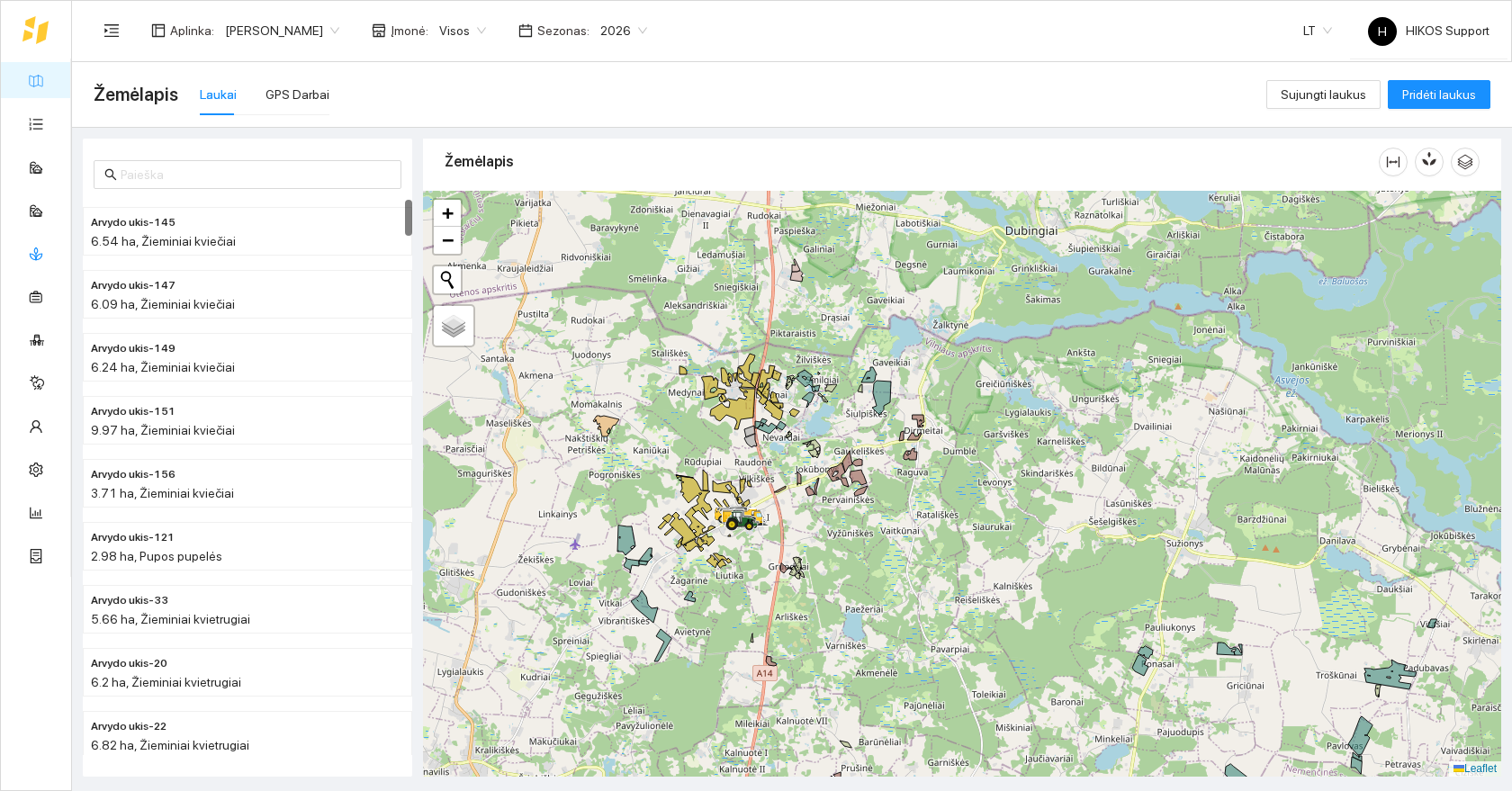
click at [52, 250] on link "Kultūros" at bounding box center [74, 252] width 45 height 15
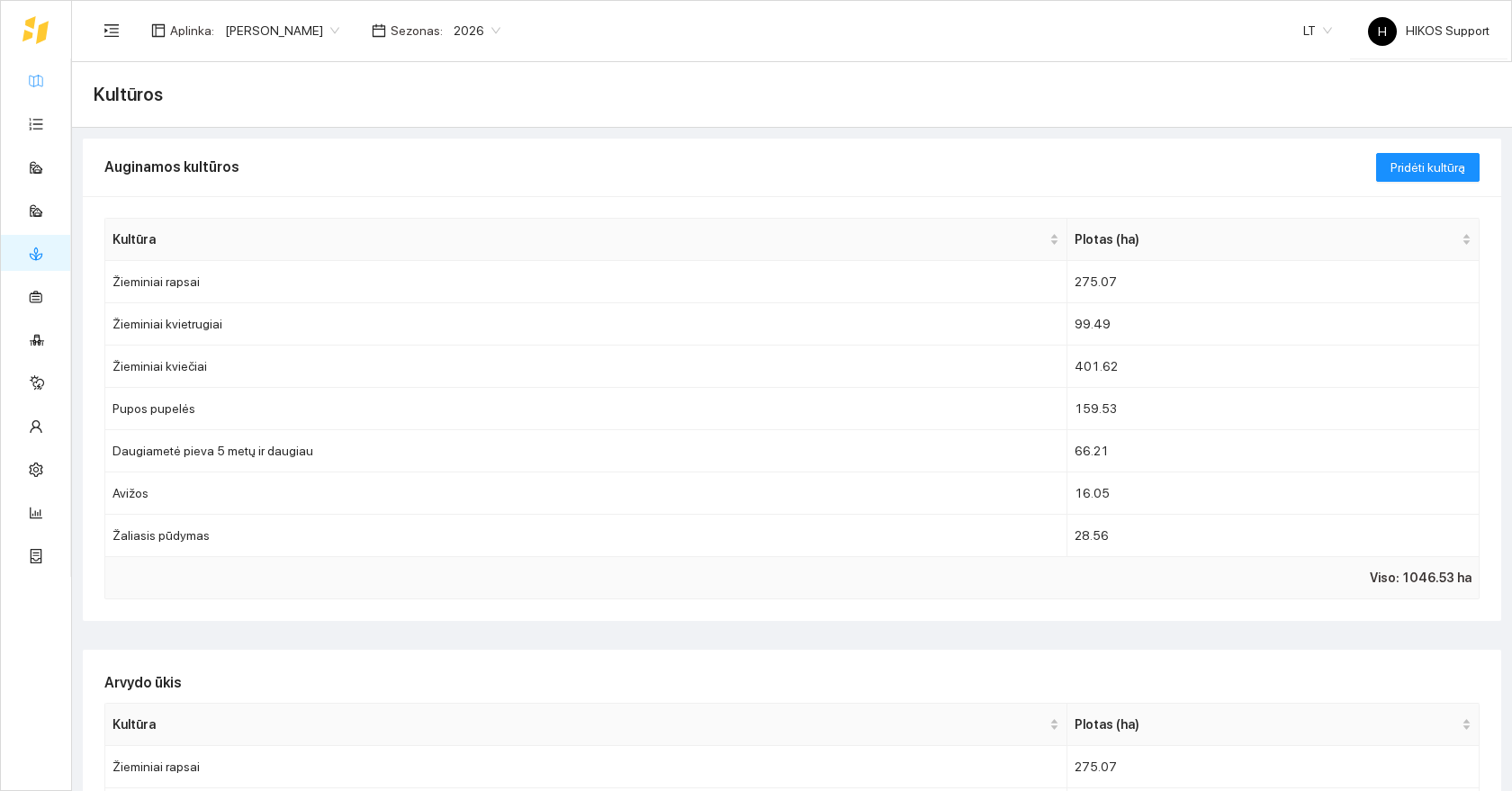
click at [52, 79] on link "Žemėlapis" at bounding box center [81, 80] width 59 height 15
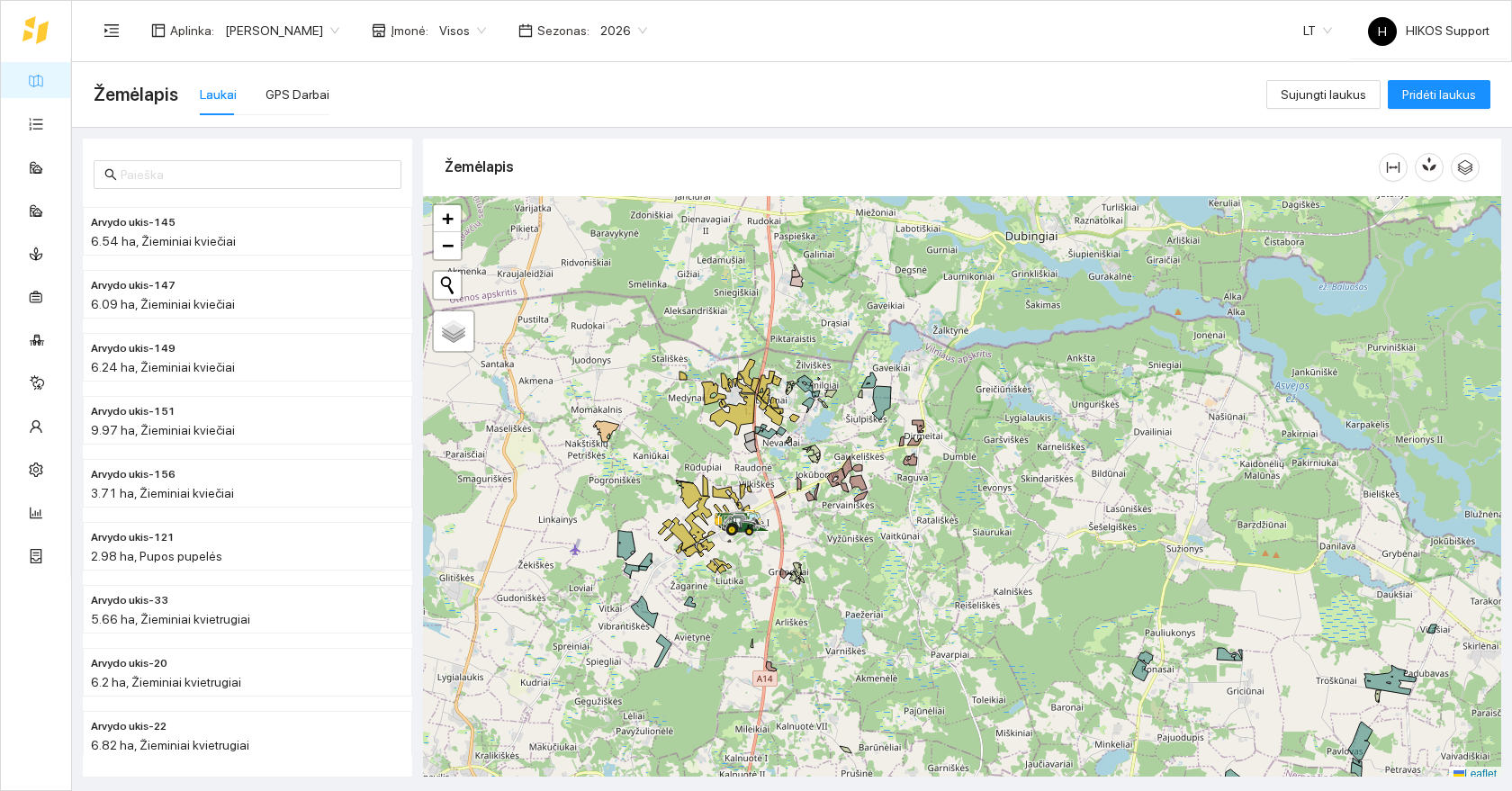
click at [713, 439] on div at bounding box center [962, 489] width 1078 height 586
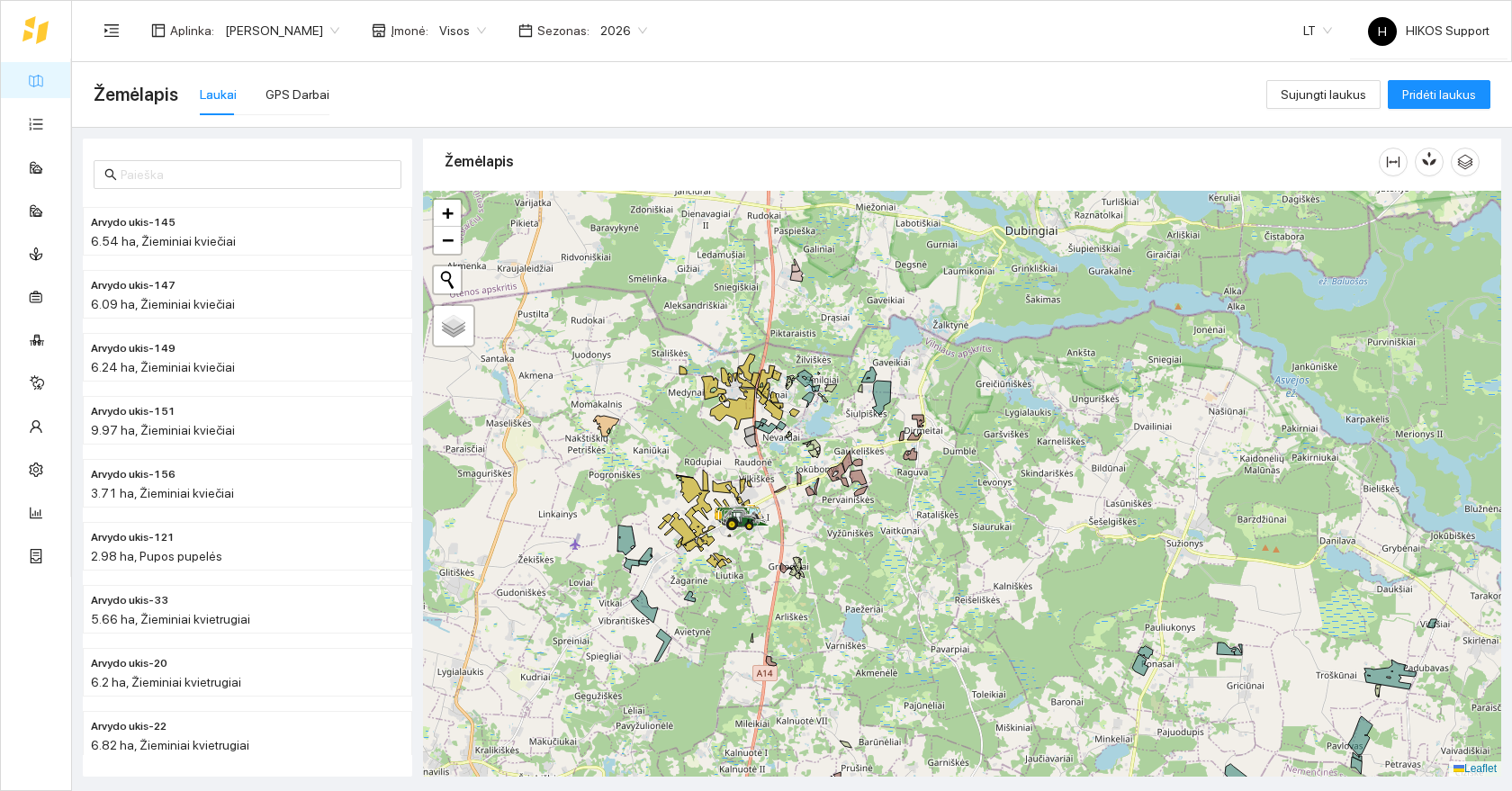
click at [713, 439] on div at bounding box center [962, 483] width 1078 height 586
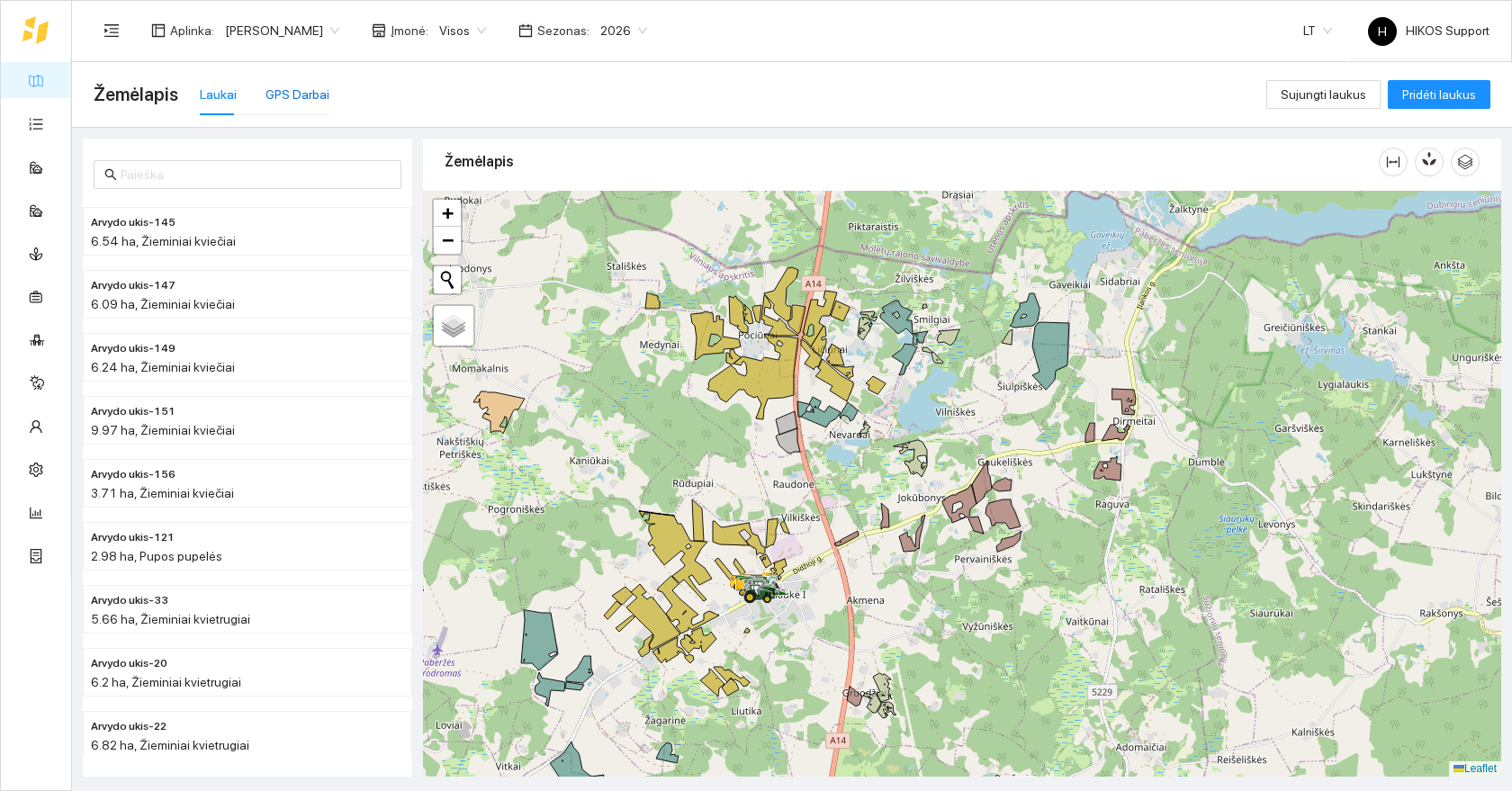
click at [298, 86] on div "GPS Darbai" at bounding box center [297, 95] width 63 height 20
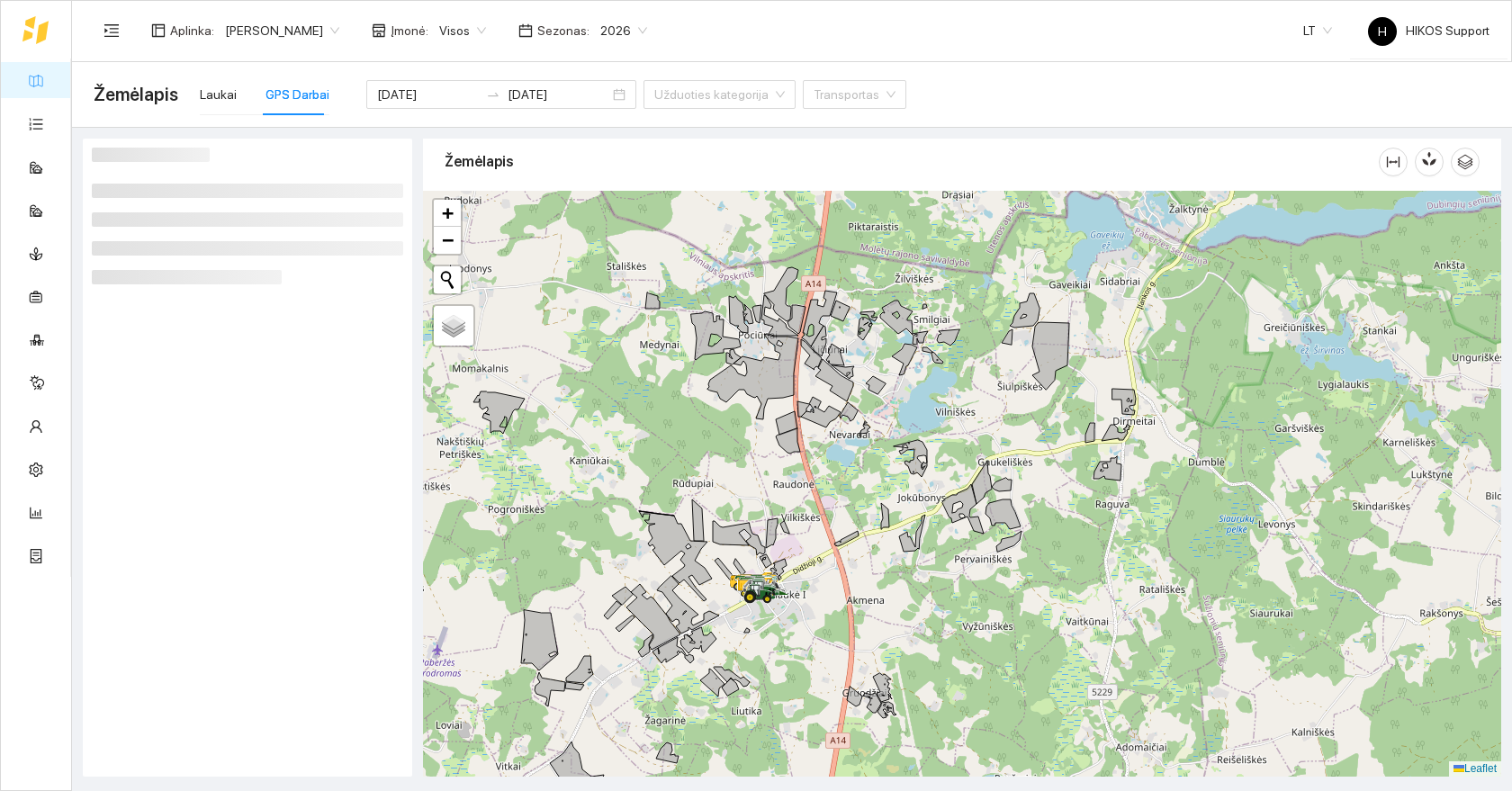
click at [747, 478] on div at bounding box center [962, 483] width 1078 height 586
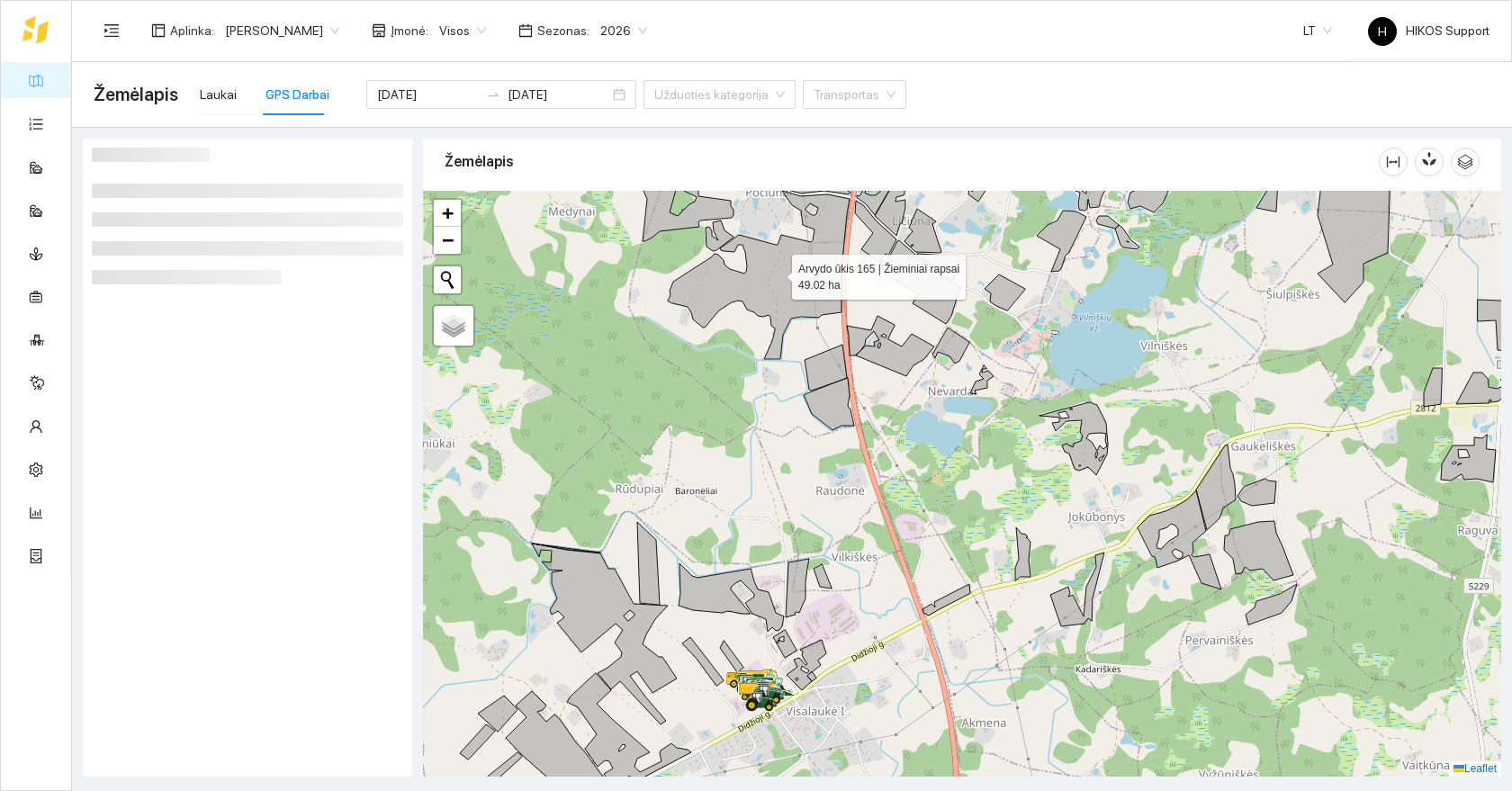
drag, startPoint x: 797, startPoint y: 300, endPoint x: 794, endPoint y: 417, distance: 117.0
click at [796, 359] on icon at bounding box center [759, 274] width 182 height 168
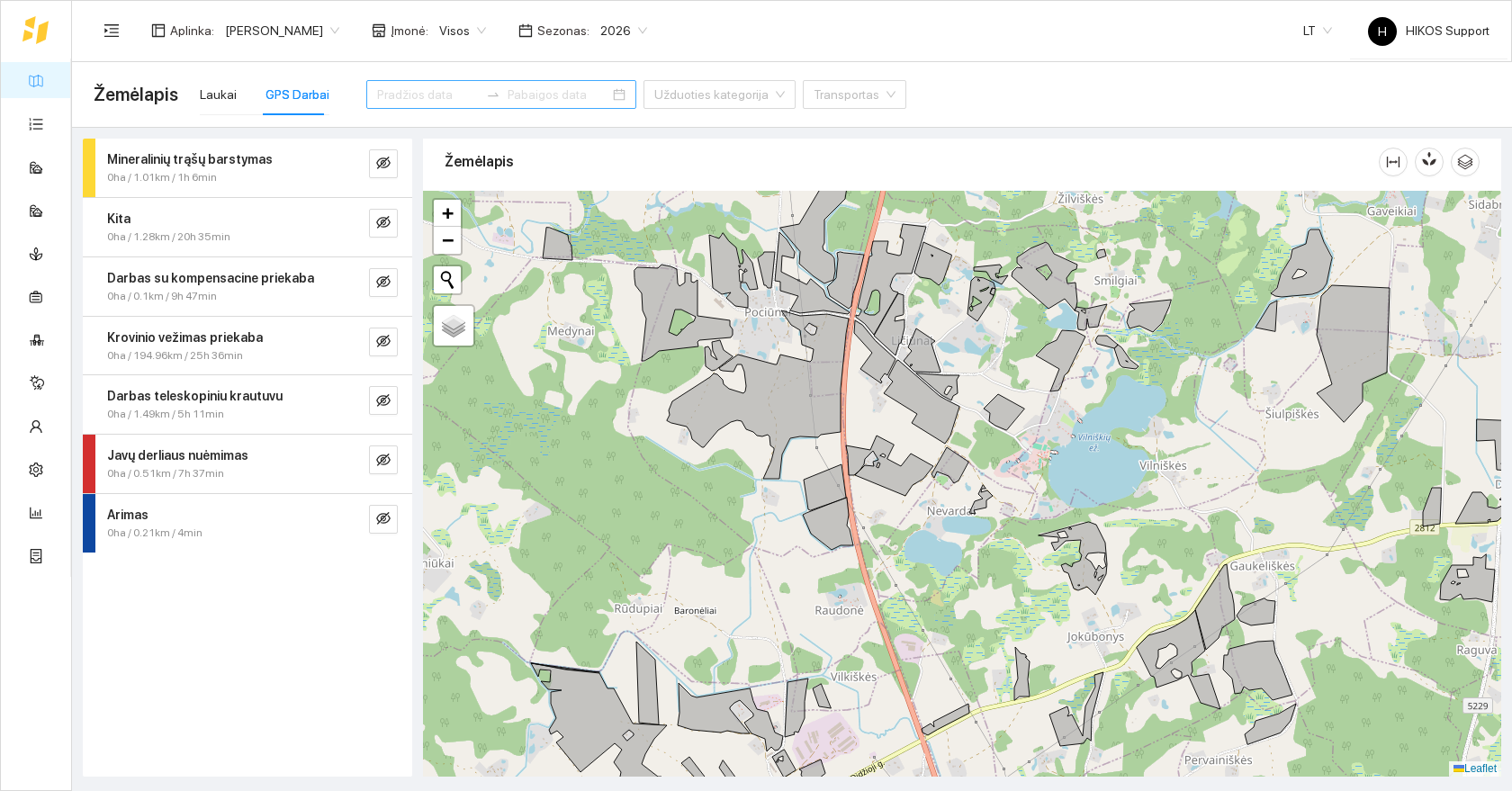
click at [415, 99] on input at bounding box center [428, 95] width 102 height 20
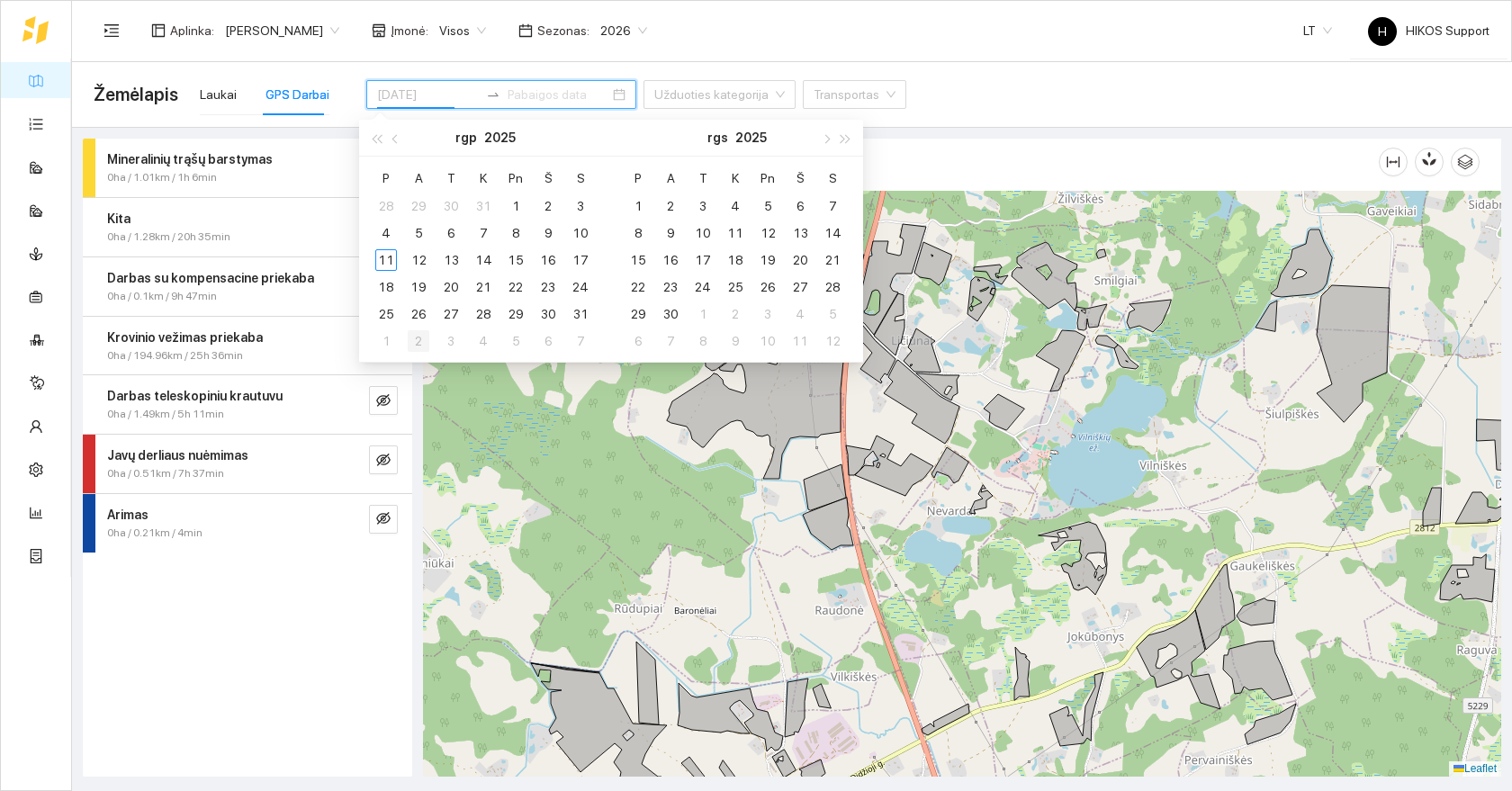
type input "2025-09-02"
type input "[DATE]"
click at [315, 578] on div "Mineralinių trąšų barstymas 0ha / 1.01km / 1h 6min Kita 0ha / 1.28km / 20h 35mi…" at bounding box center [247, 457] width 329 height 638
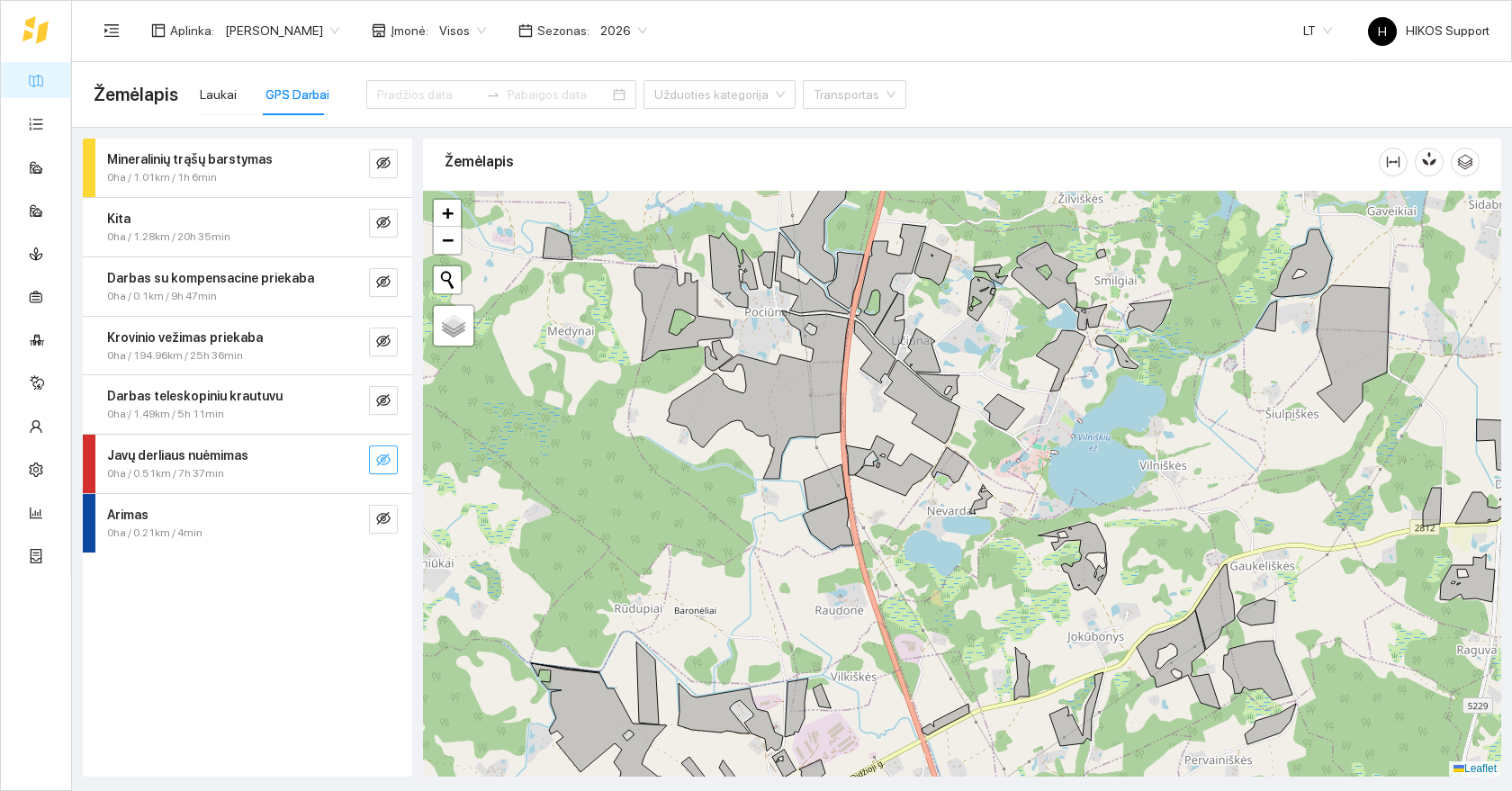
click at [384, 466] on icon "eye-invisible" at bounding box center [383, 459] width 15 height 15
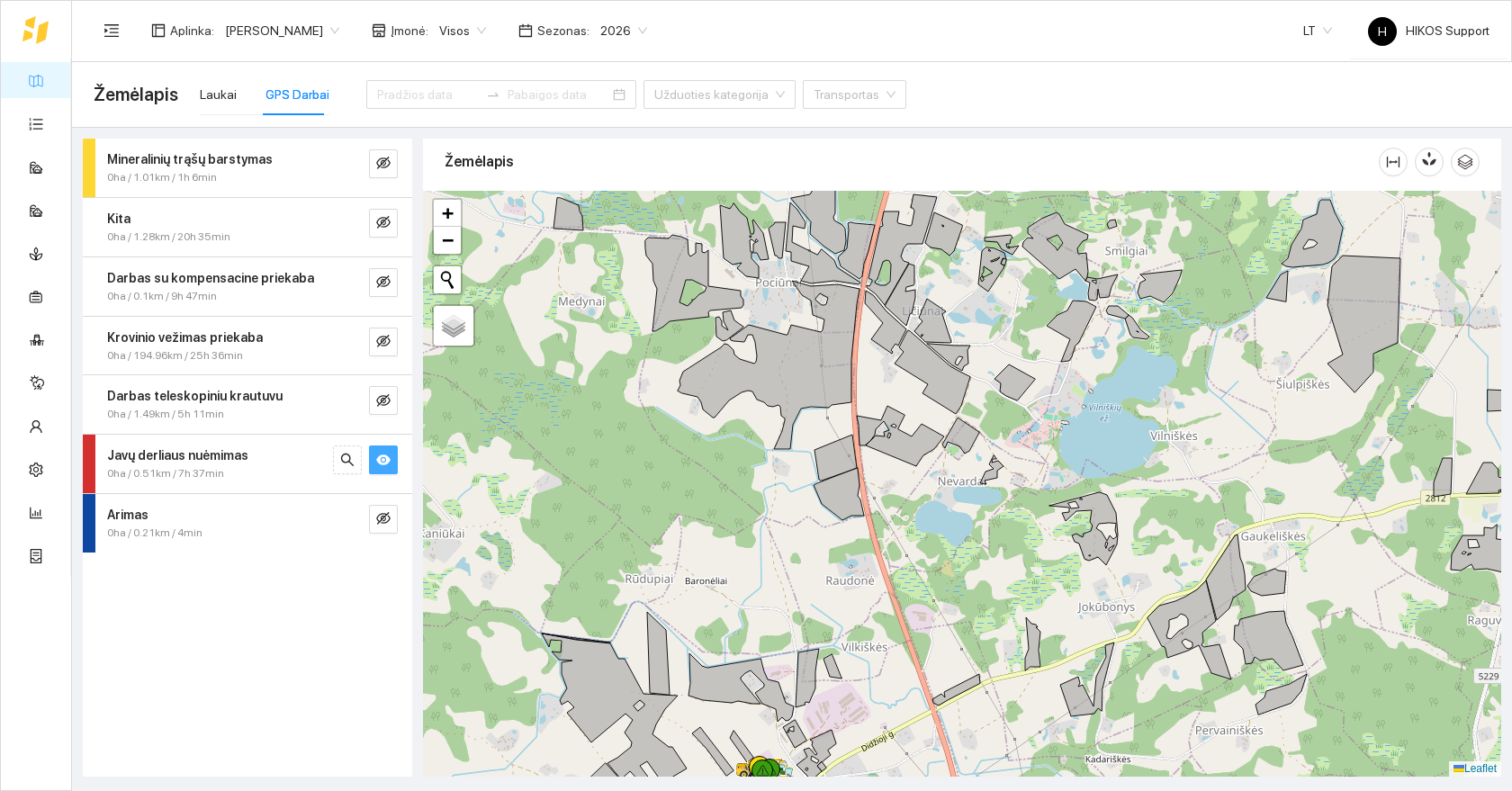
drag, startPoint x: 741, startPoint y: 542, endPoint x: 869, endPoint y: 321, distance: 255.4
click at [869, 320] on div at bounding box center [962, 483] width 1078 height 586
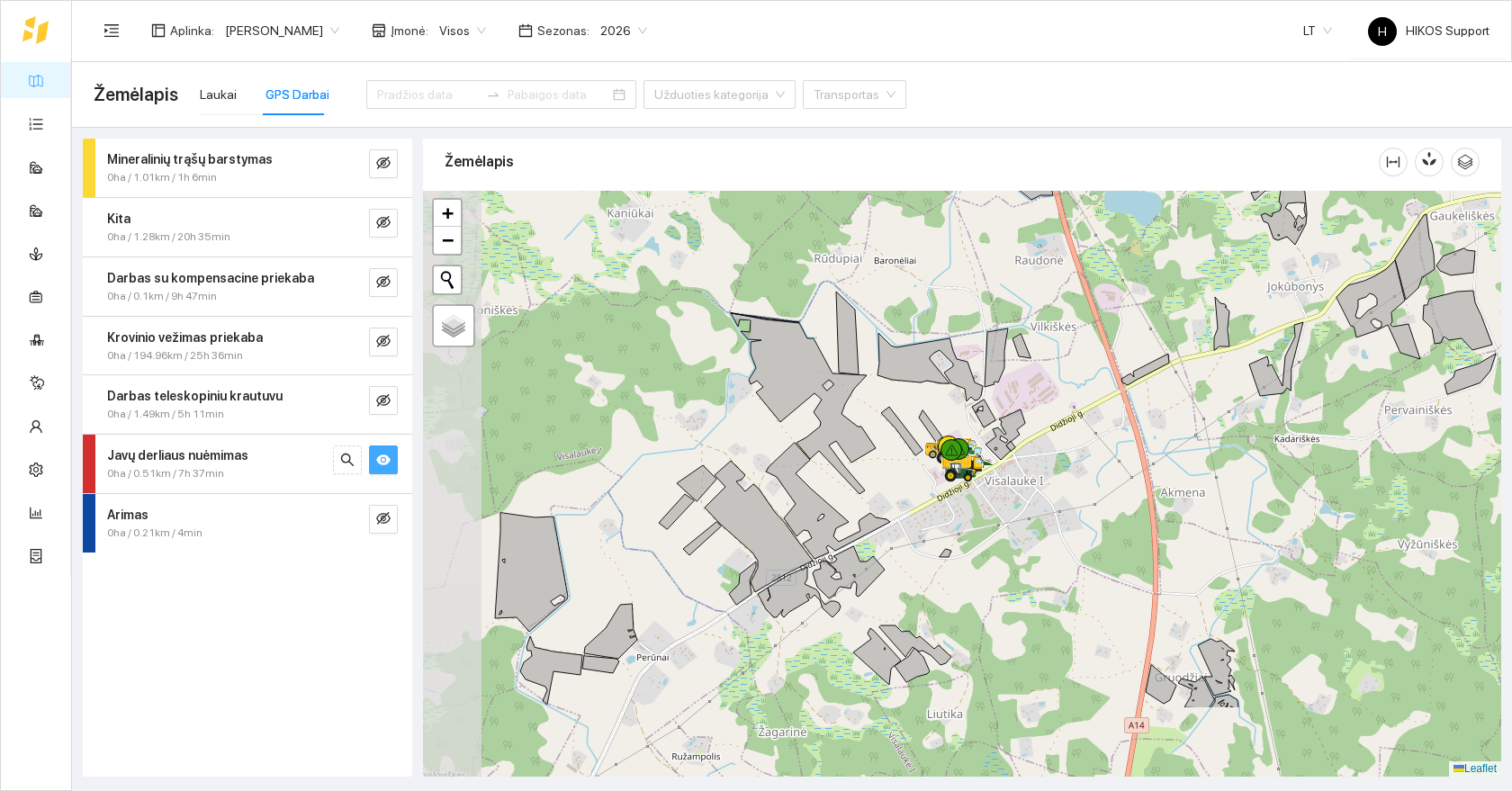
drag, startPoint x: 725, startPoint y: 571, endPoint x: 801, endPoint y: 439, distance: 152.3
click at [801, 439] on icon at bounding box center [803, 403] width 145 height 181
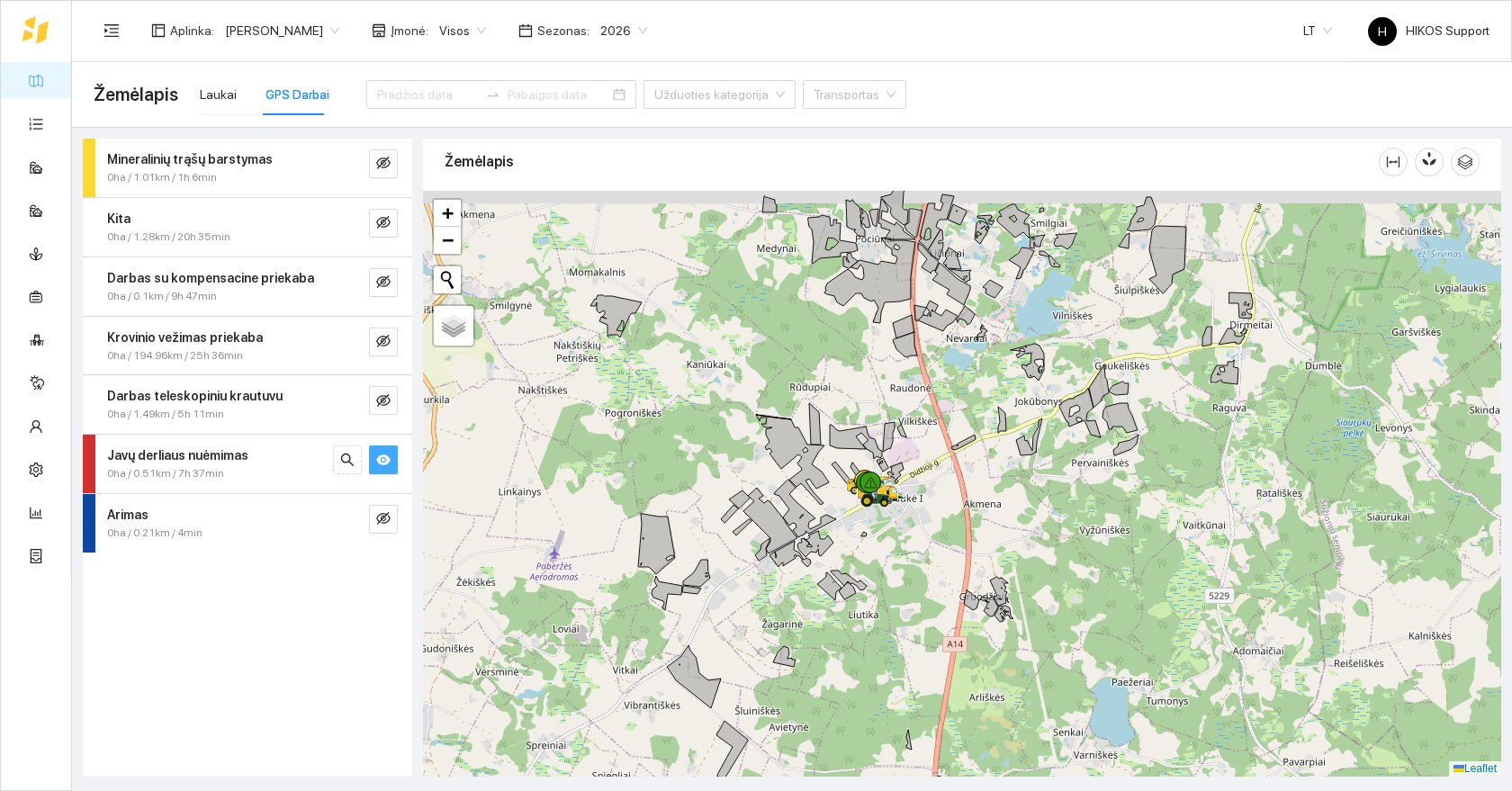
drag, startPoint x: 881, startPoint y: 346, endPoint x: 844, endPoint y: 455, distance: 115.1
click at [844, 455] on div at bounding box center [962, 483] width 1078 height 586
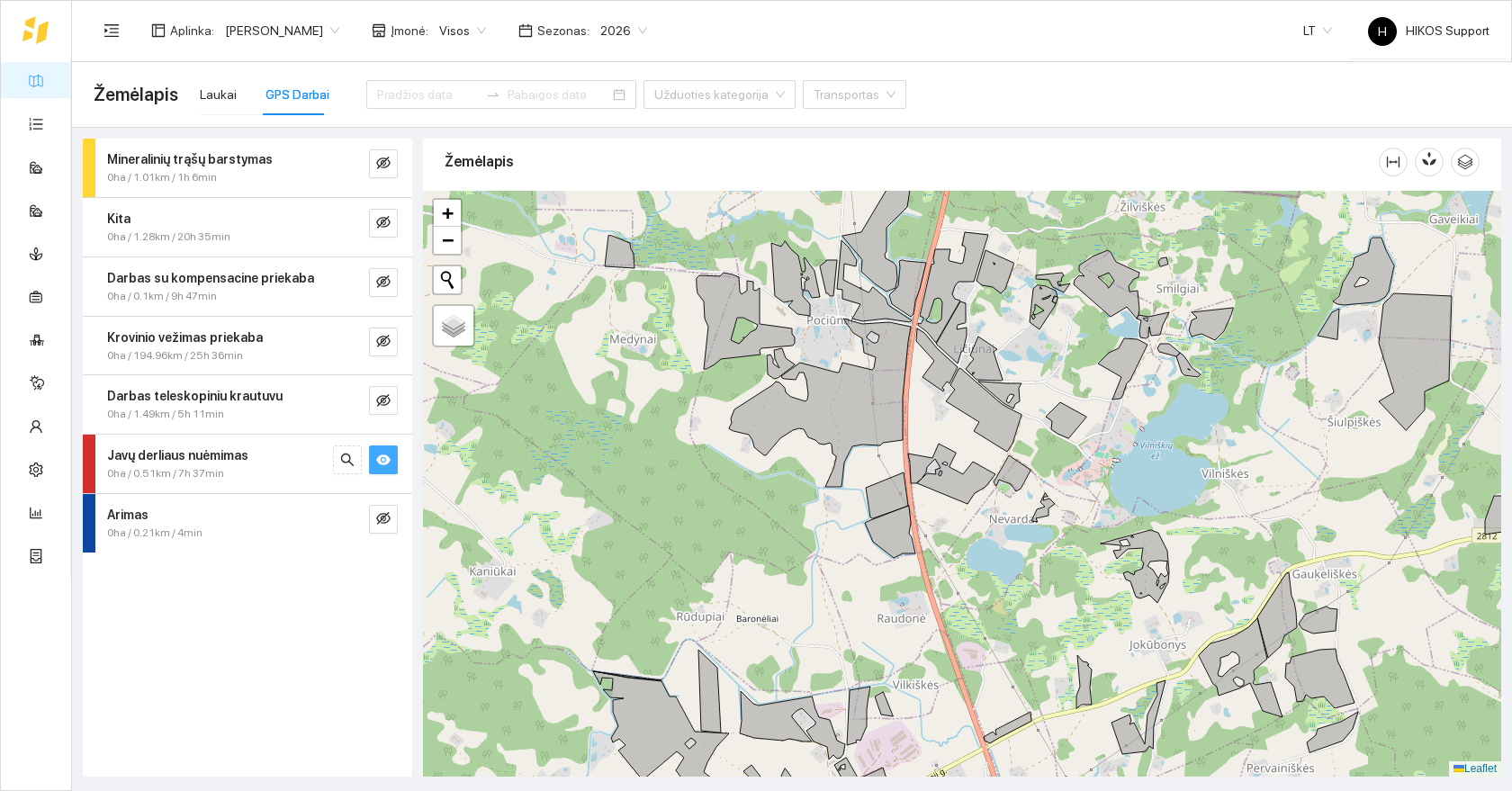
drag, startPoint x: 825, startPoint y: 547, endPoint x: 843, endPoint y: 431, distance: 117.4
click at [843, 431] on div at bounding box center [962, 483] width 1078 height 586
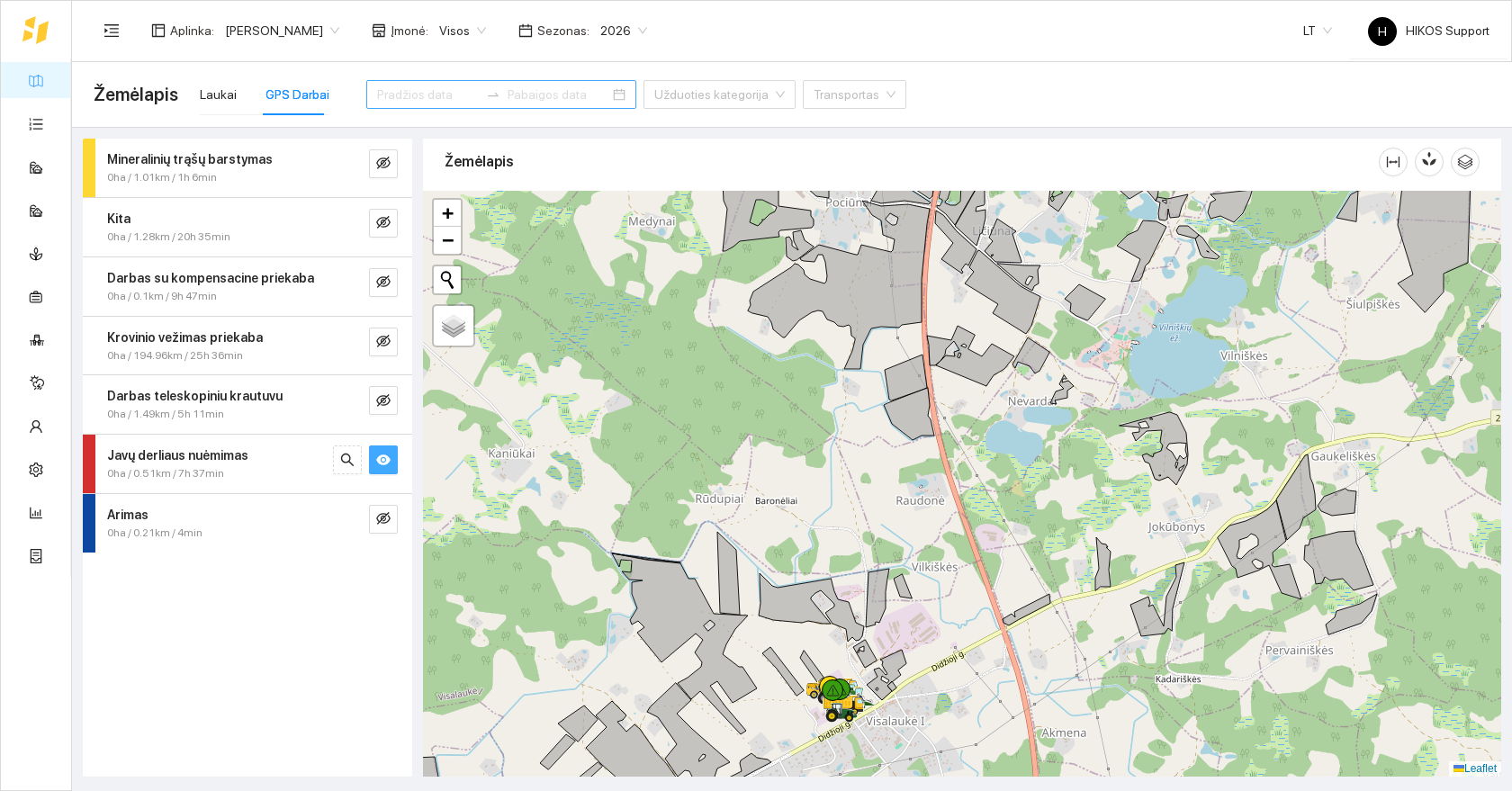
click at [382, 92] on input at bounding box center [428, 95] width 102 height 20
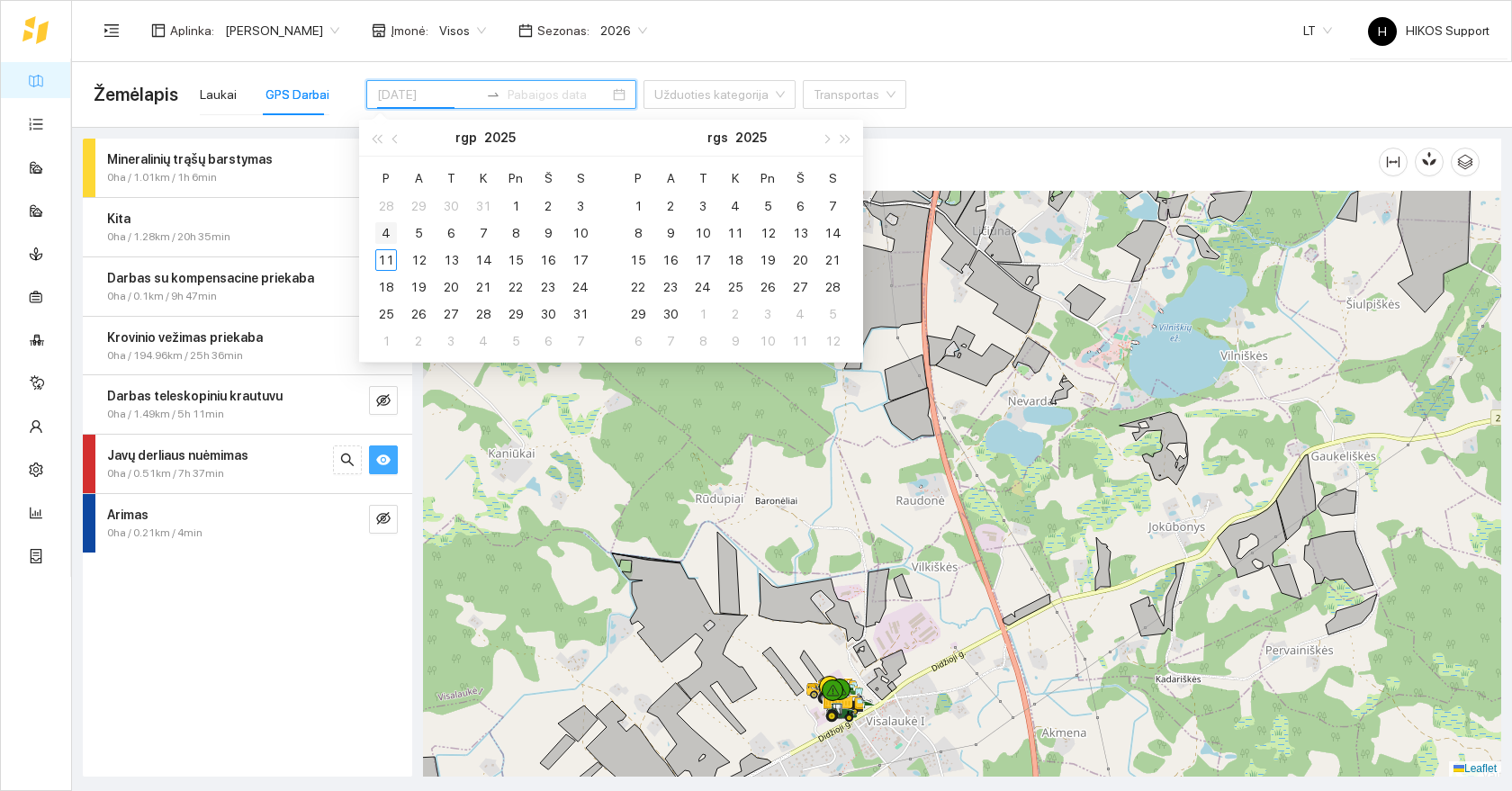
type input "[DATE]"
click at [398, 234] on td "4" at bounding box center [386, 233] width 32 height 27
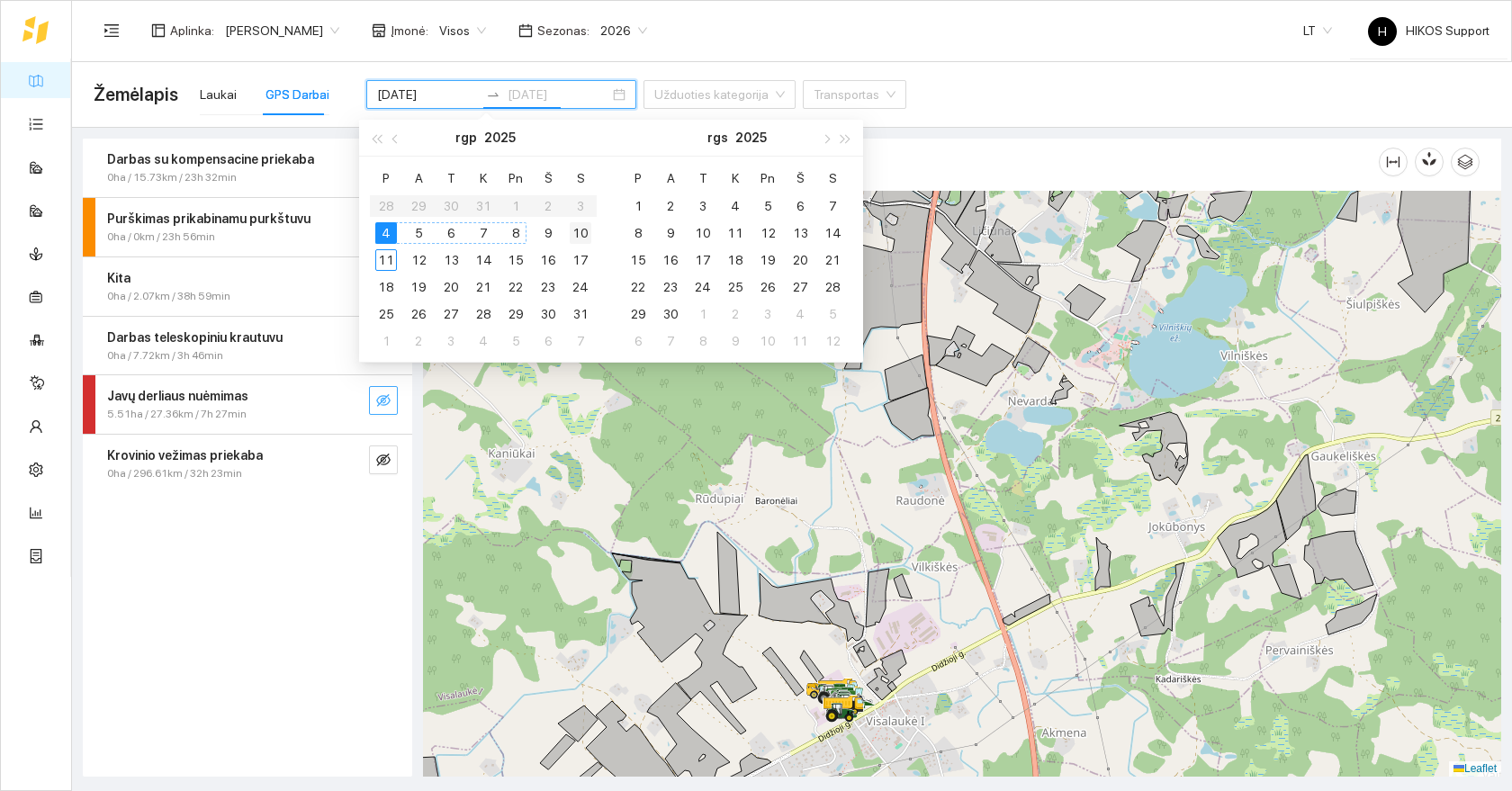
type input "2025-08-10"
click at [584, 233] on div "10" at bounding box center [580, 233] width 21 height 21
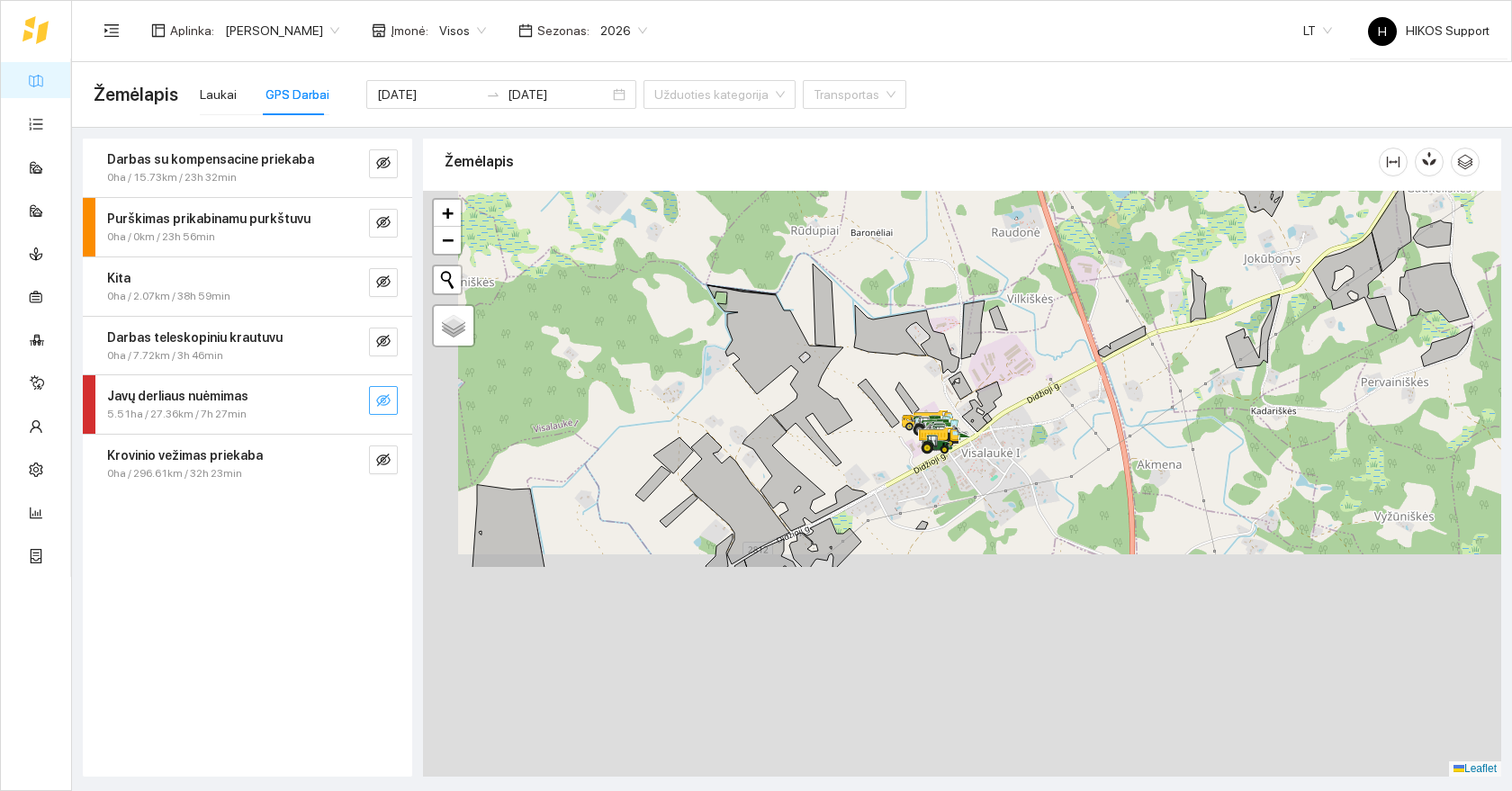
drag, startPoint x: 597, startPoint y: 617, endPoint x: 731, endPoint y: 292, distance: 351.5
click at [731, 291] on div at bounding box center [962, 483] width 1078 height 586
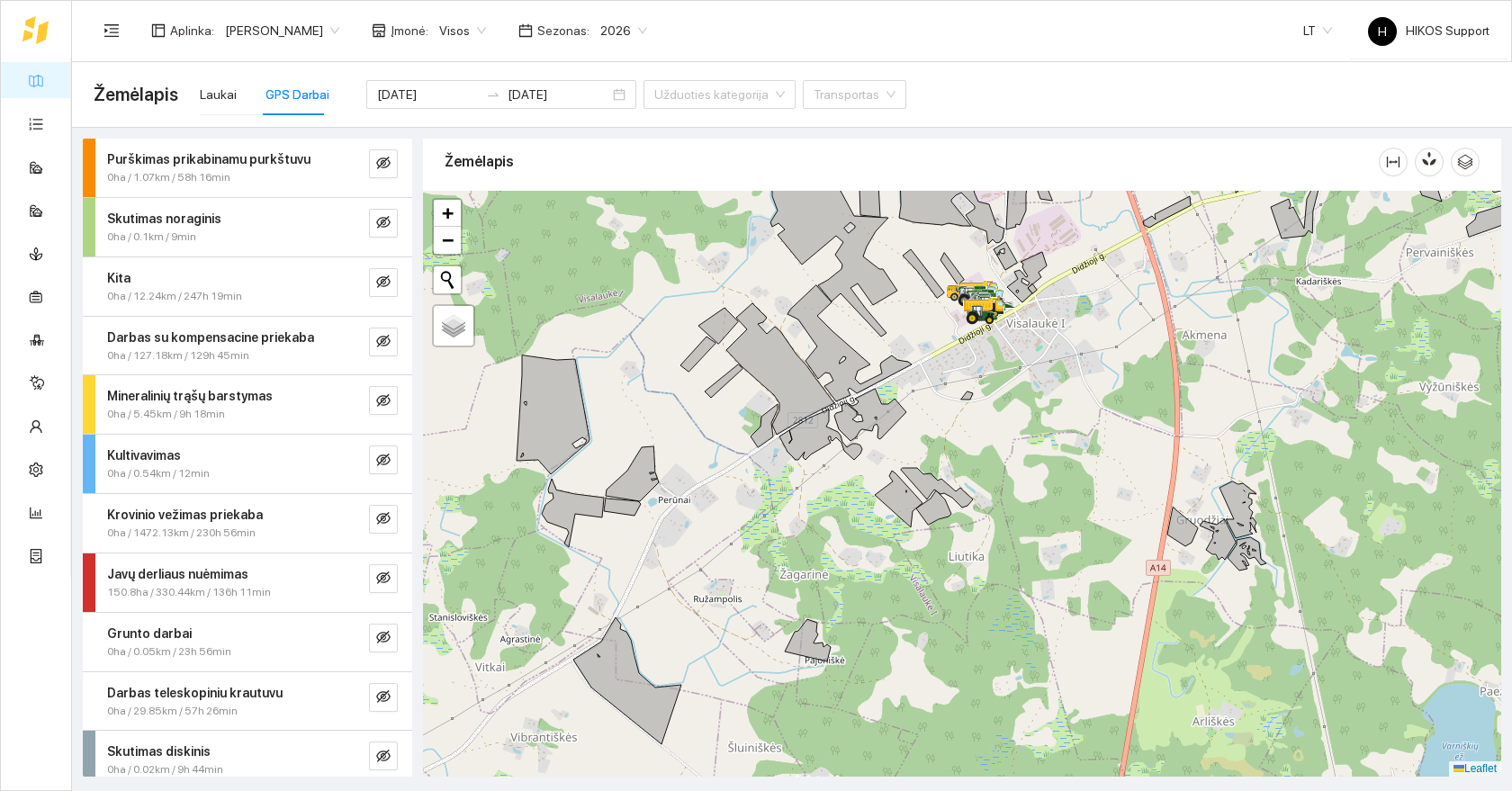
drag, startPoint x: 732, startPoint y: 568, endPoint x: 735, endPoint y: 519, distance: 49.1
click at [735, 519] on div at bounding box center [962, 483] width 1078 height 586
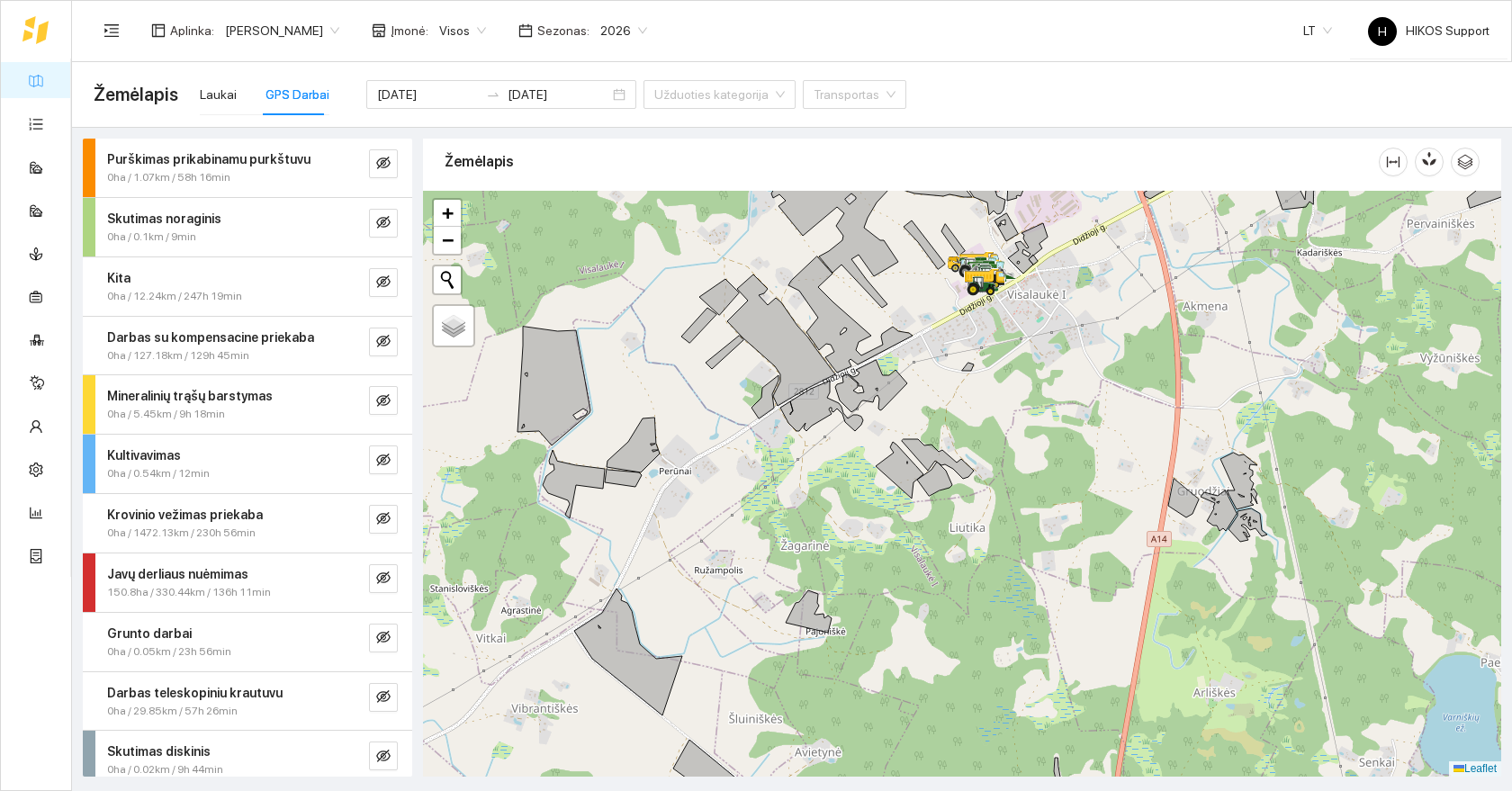
scroll to position [13, 0]
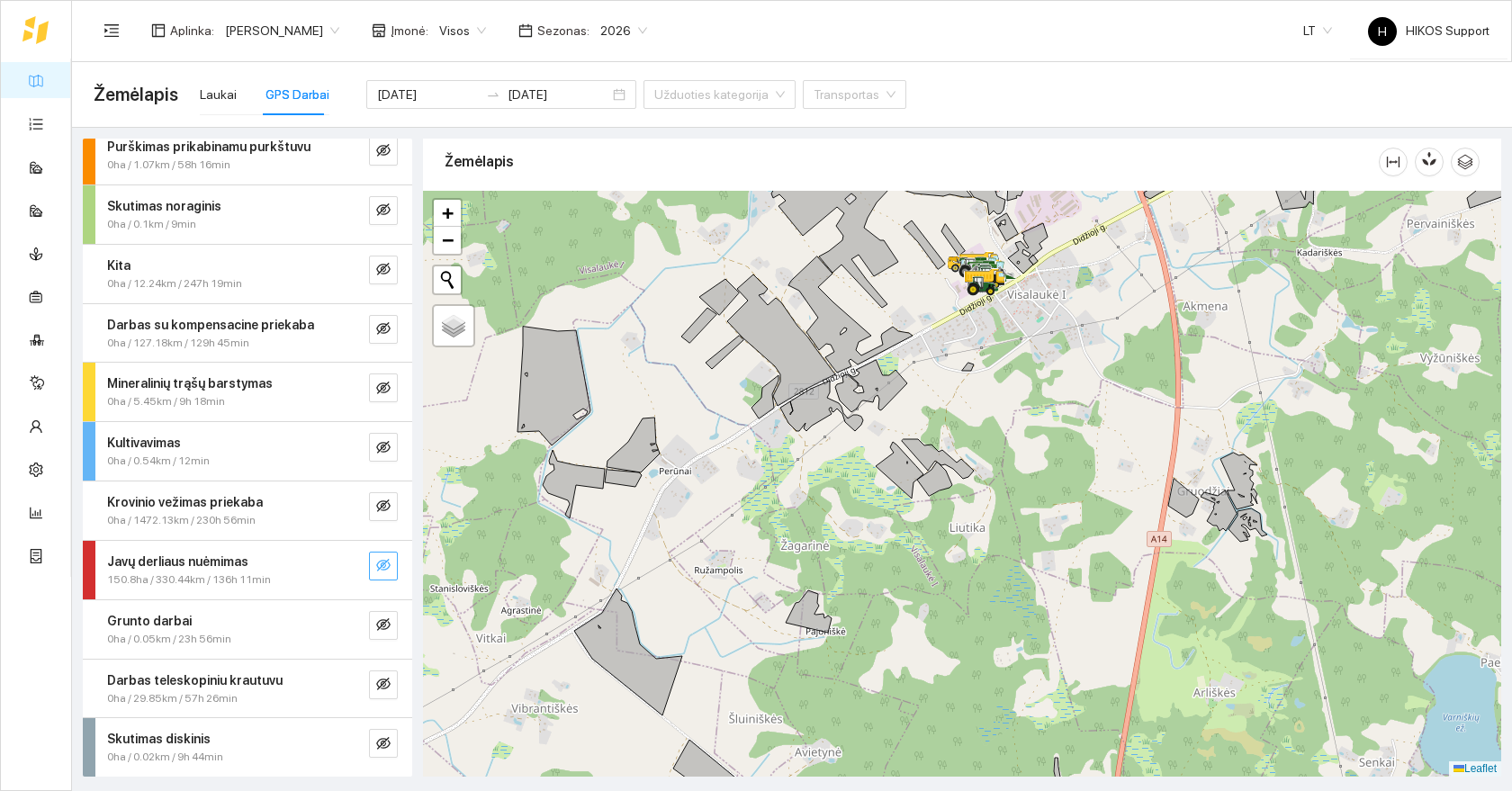
click at [387, 565] on icon "eye-invisible" at bounding box center [383, 564] width 15 height 15
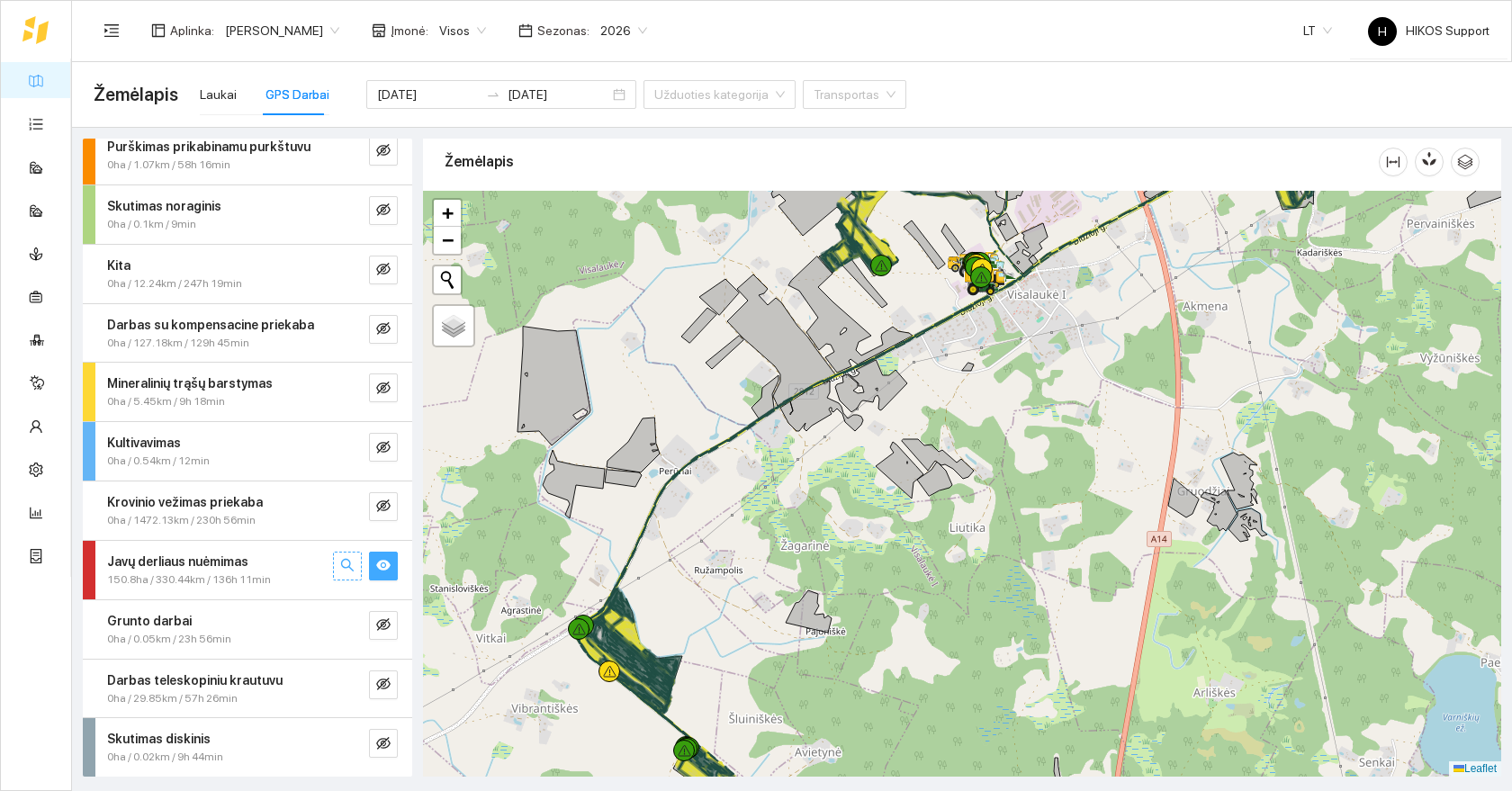
click at [349, 561] on icon "search" at bounding box center [347, 564] width 15 height 15
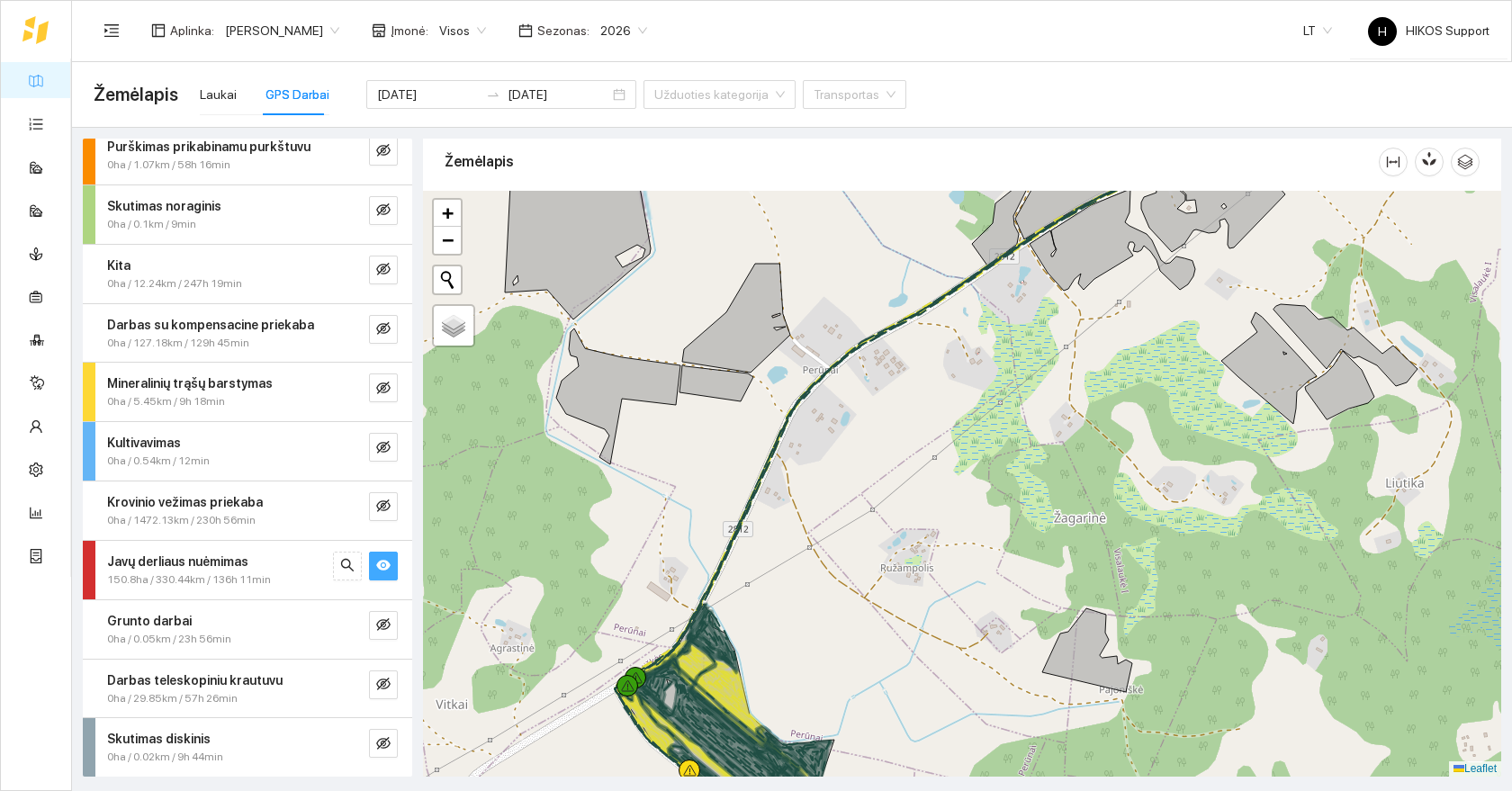
drag, startPoint x: 849, startPoint y: 688, endPoint x: 796, endPoint y: 410, distance: 283.0
click at [796, 410] on div at bounding box center [962, 483] width 1078 height 586
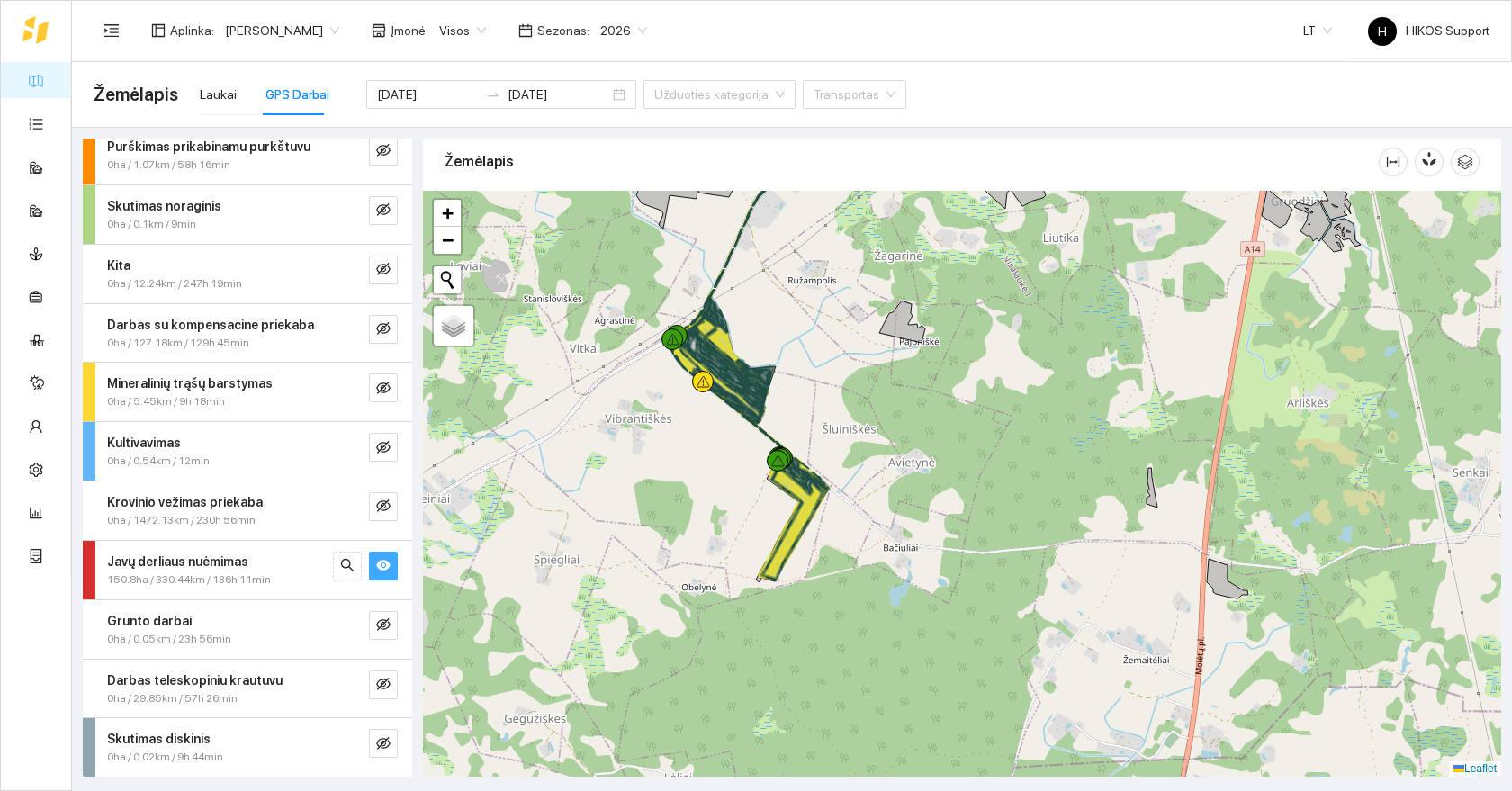
drag, startPoint x: 810, startPoint y: 324, endPoint x: 817, endPoint y: 574, distance: 250.1
click at [817, 574] on div at bounding box center [962, 483] width 1078 height 586
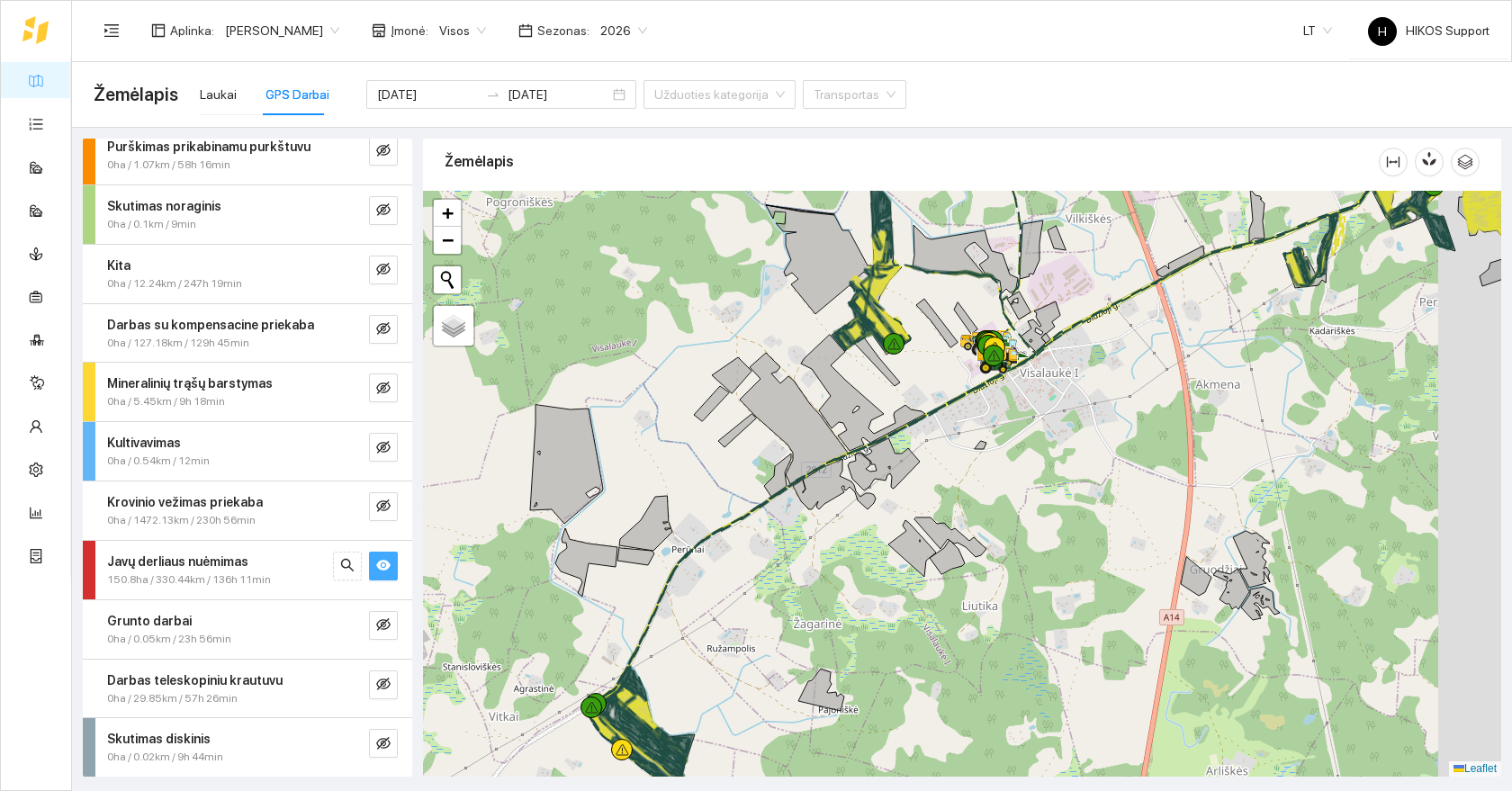
drag, startPoint x: 882, startPoint y: 641, endPoint x: 771, endPoint y: 629, distance: 111.6
click at [771, 630] on div at bounding box center [962, 483] width 1078 height 586
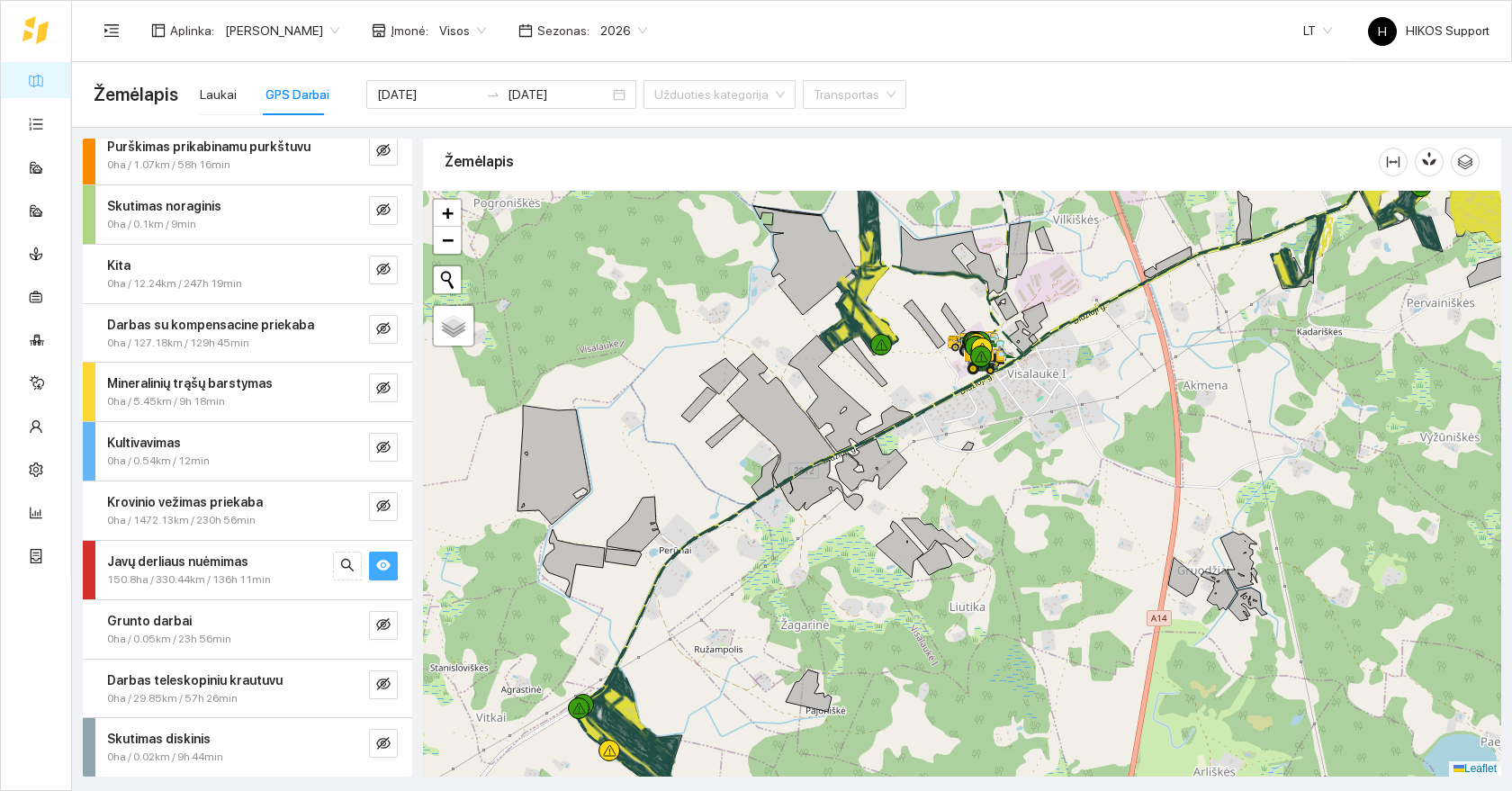
drag, startPoint x: 968, startPoint y: 303, endPoint x: 929, endPoint y: 454, distance: 156.0
click at [929, 454] on div at bounding box center [962, 483] width 1078 height 586
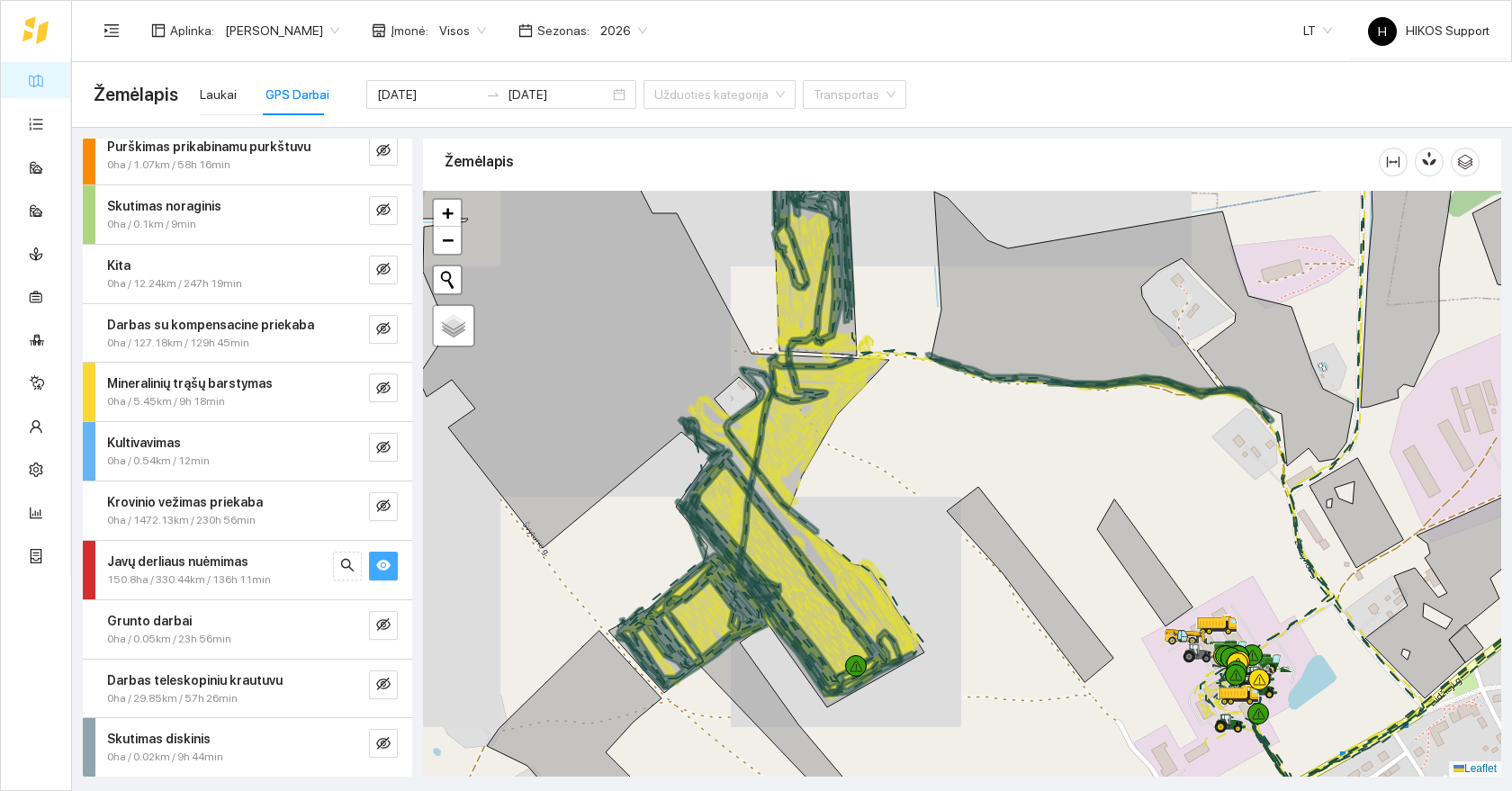
drag, startPoint x: 805, startPoint y: 520, endPoint x: 725, endPoint y: 590, distance: 106.3
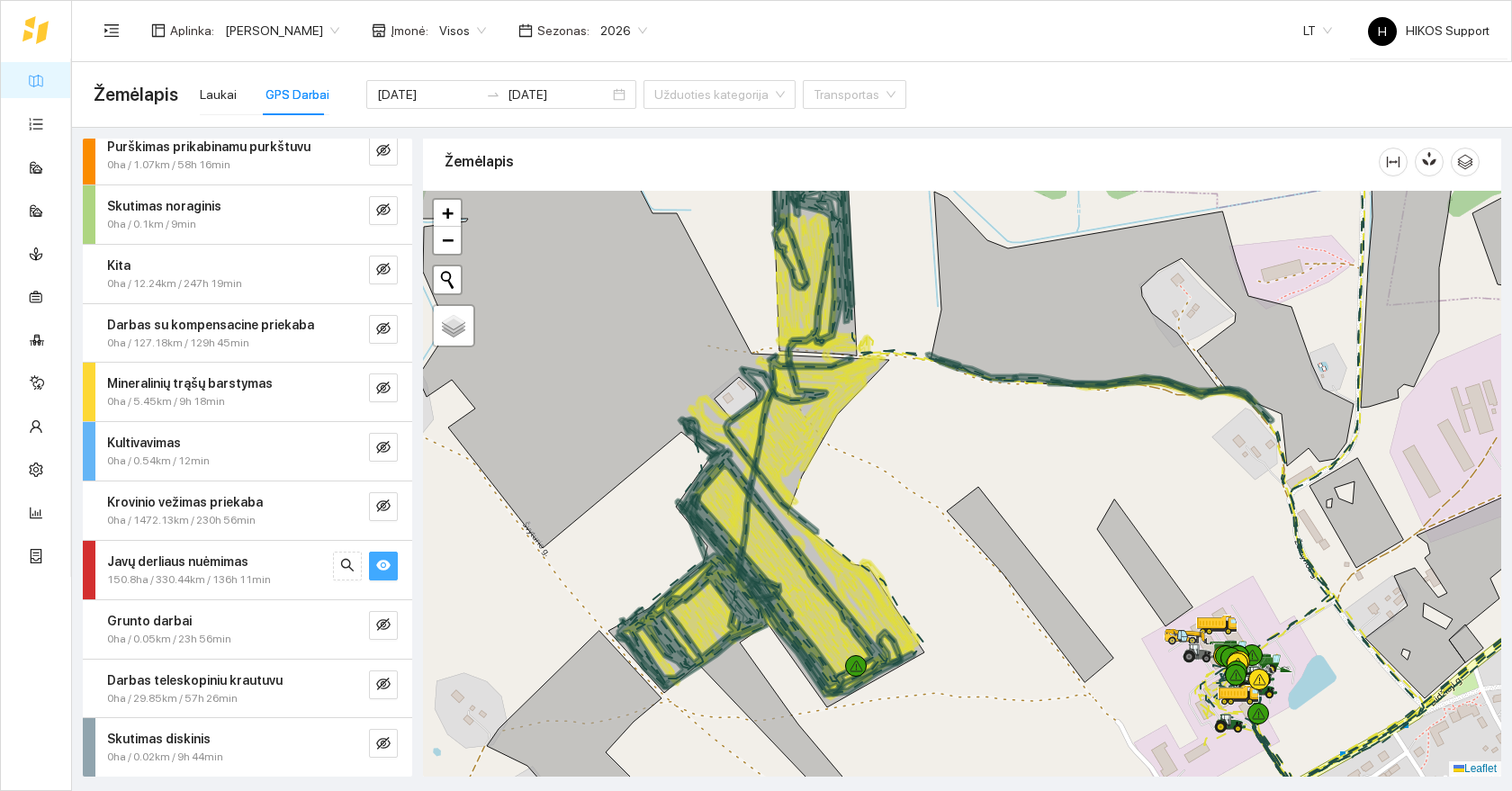
click at [725, 590] on icon at bounding box center [791, 556] width 223 height 278
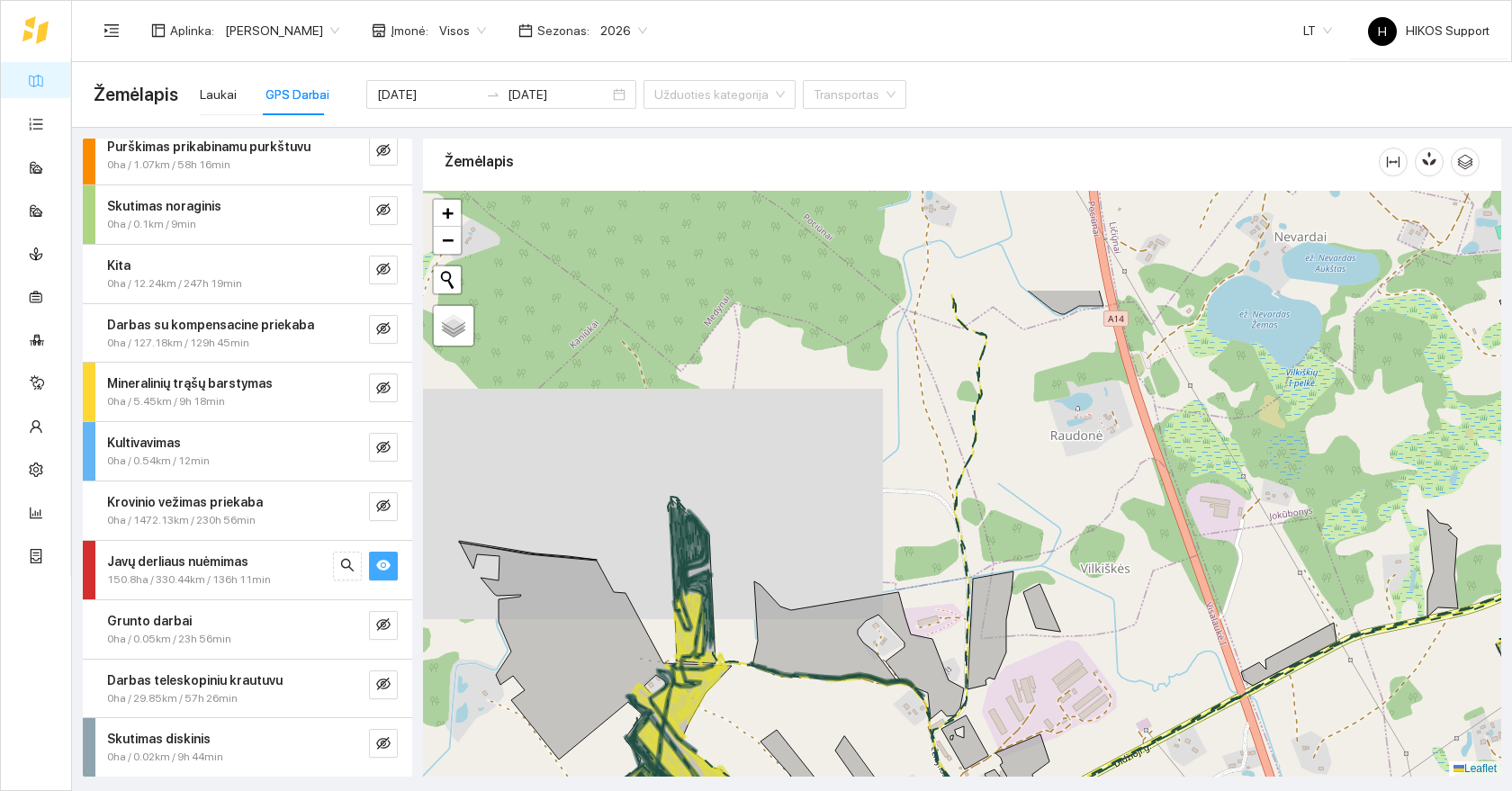
drag, startPoint x: 887, startPoint y: 303, endPoint x: 823, endPoint y: 497, distance: 204.3
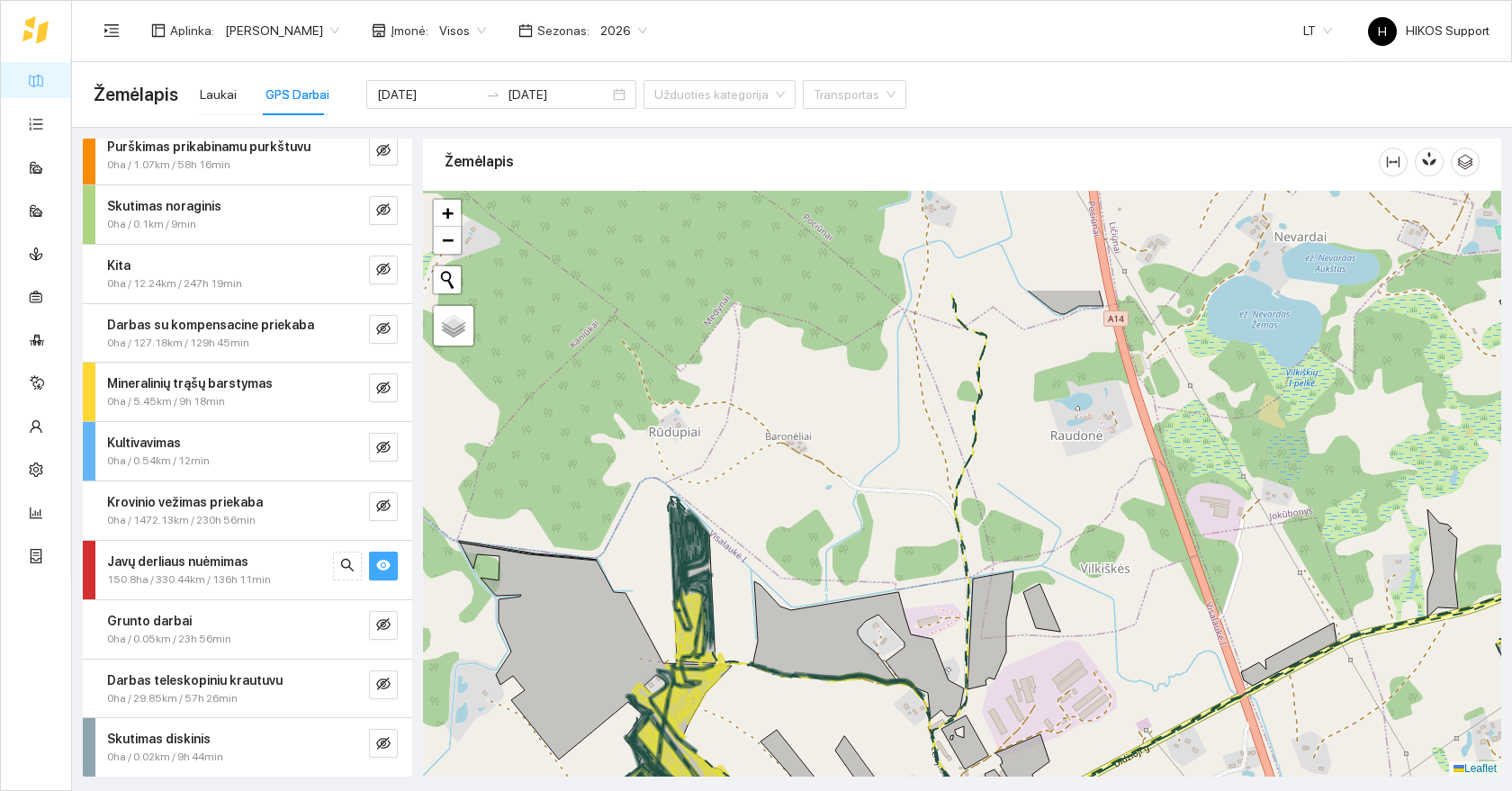
click at [823, 497] on div at bounding box center [962, 483] width 1078 height 586
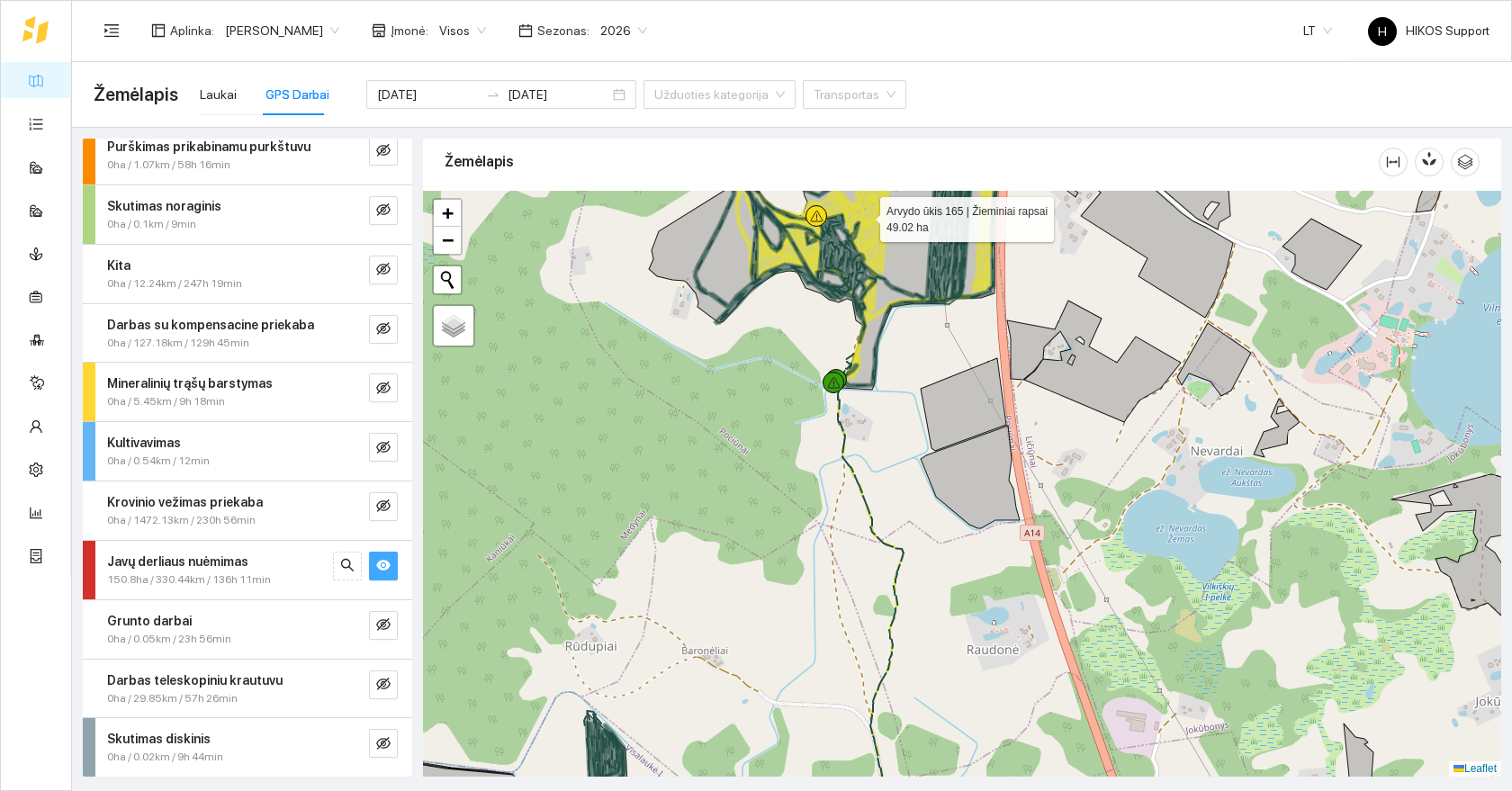
drag, startPoint x: 906, startPoint y: 276, endPoint x: 907, endPoint y: 542, distance: 266.0
click at [907, 390] on icon at bounding box center [825, 260] width 354 height 258
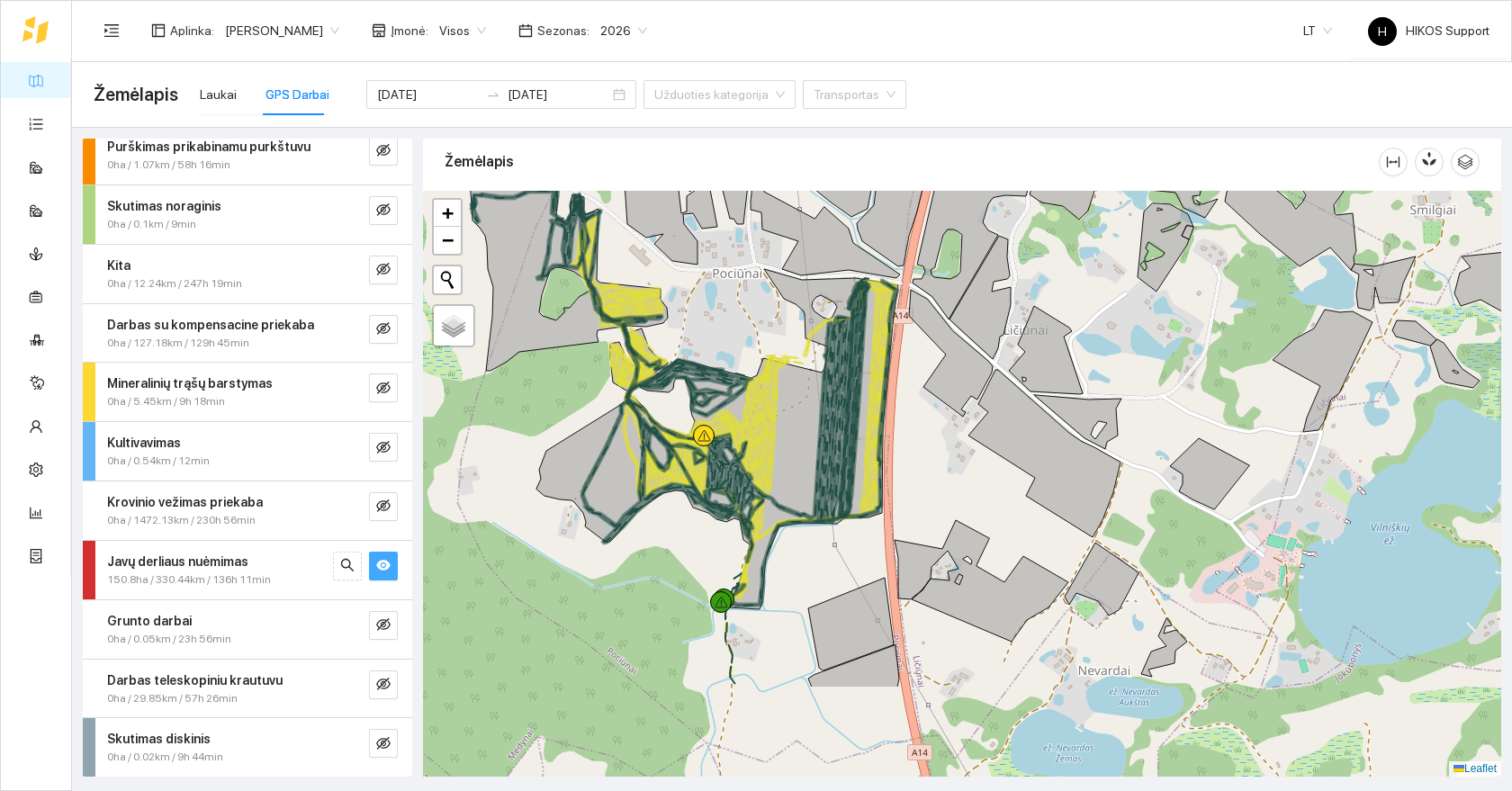
drag, startPoint x: 815, startPoint y: 652, endPoint x: 810, endPoint y: 466, distance: 186.1
click at [810, 466] on icon at bounding box center [725, 412] width 288 height 261
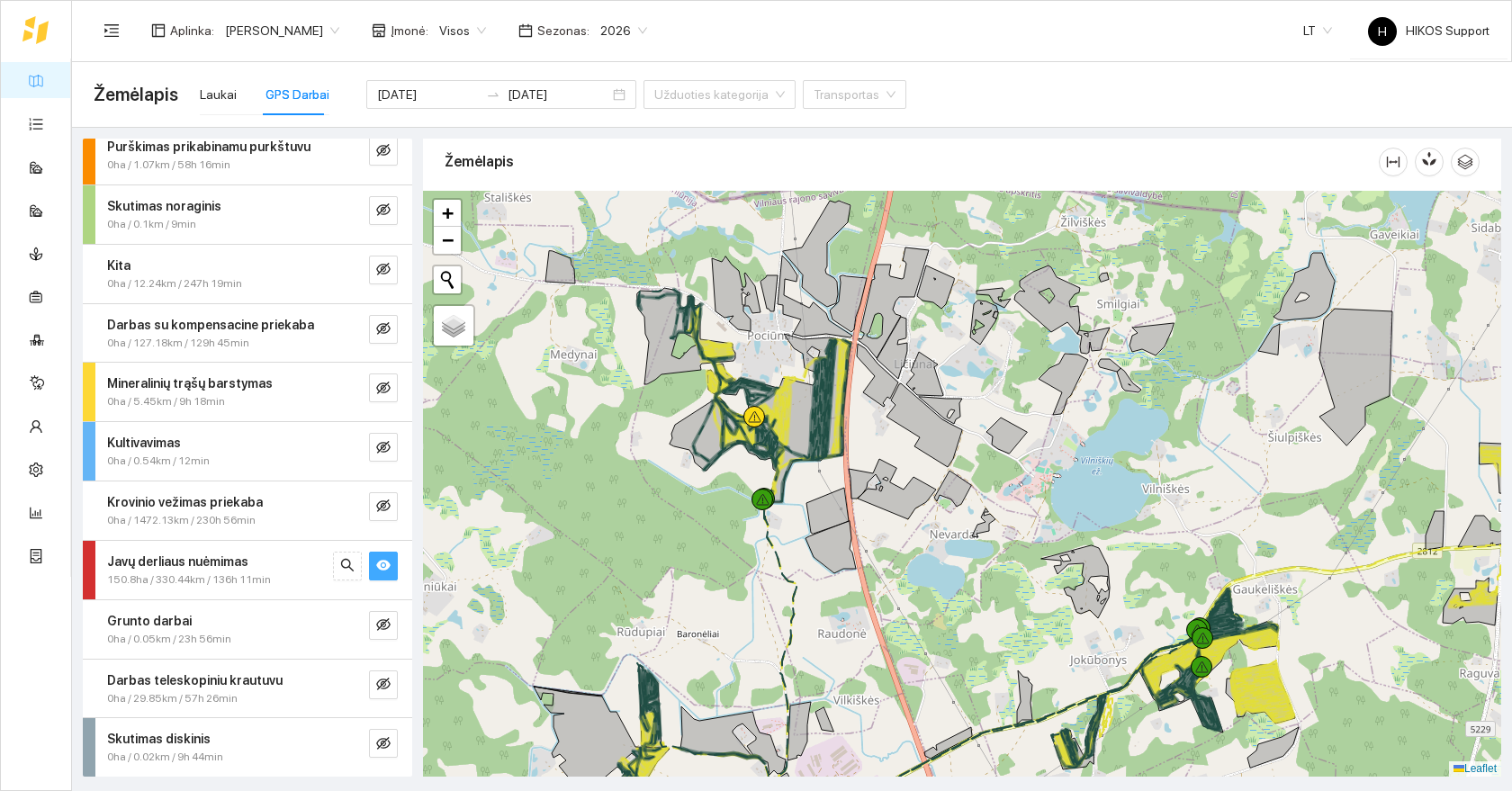
drag, startPoint x: 839, startPoint y: 588, endPoint x: 837, endPoint y: 413, distance: 175.0
click at [838, 413] on div at bounding box center [962, 483] width 1078 height 586
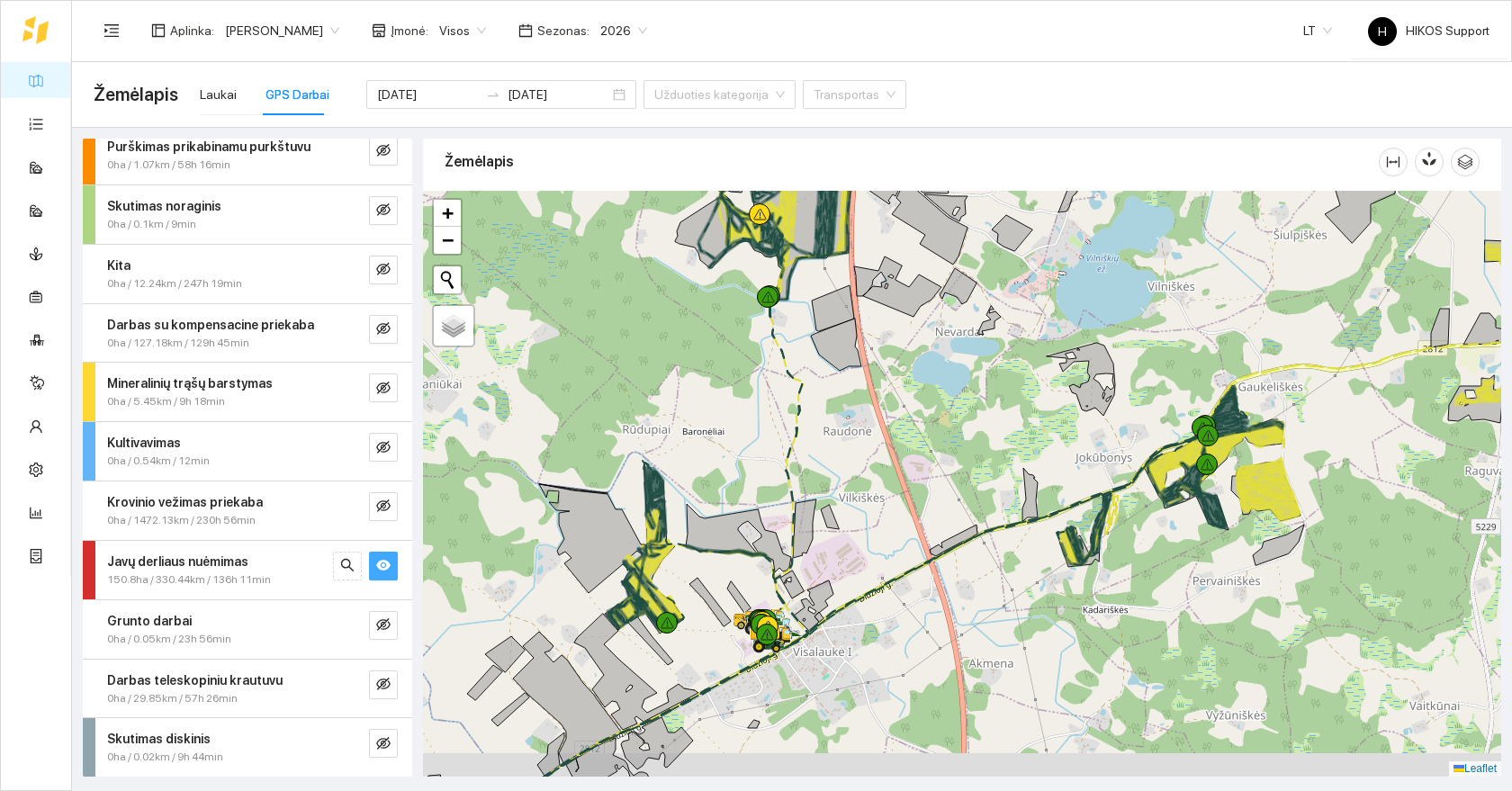
drag, startPoint x: 828, startPoint y: 677, endPoint x: 965, endPoint y: 465, distance: 252.4
click at [965, 465] on div at bounding box center [962, 483] width 1078 height 586
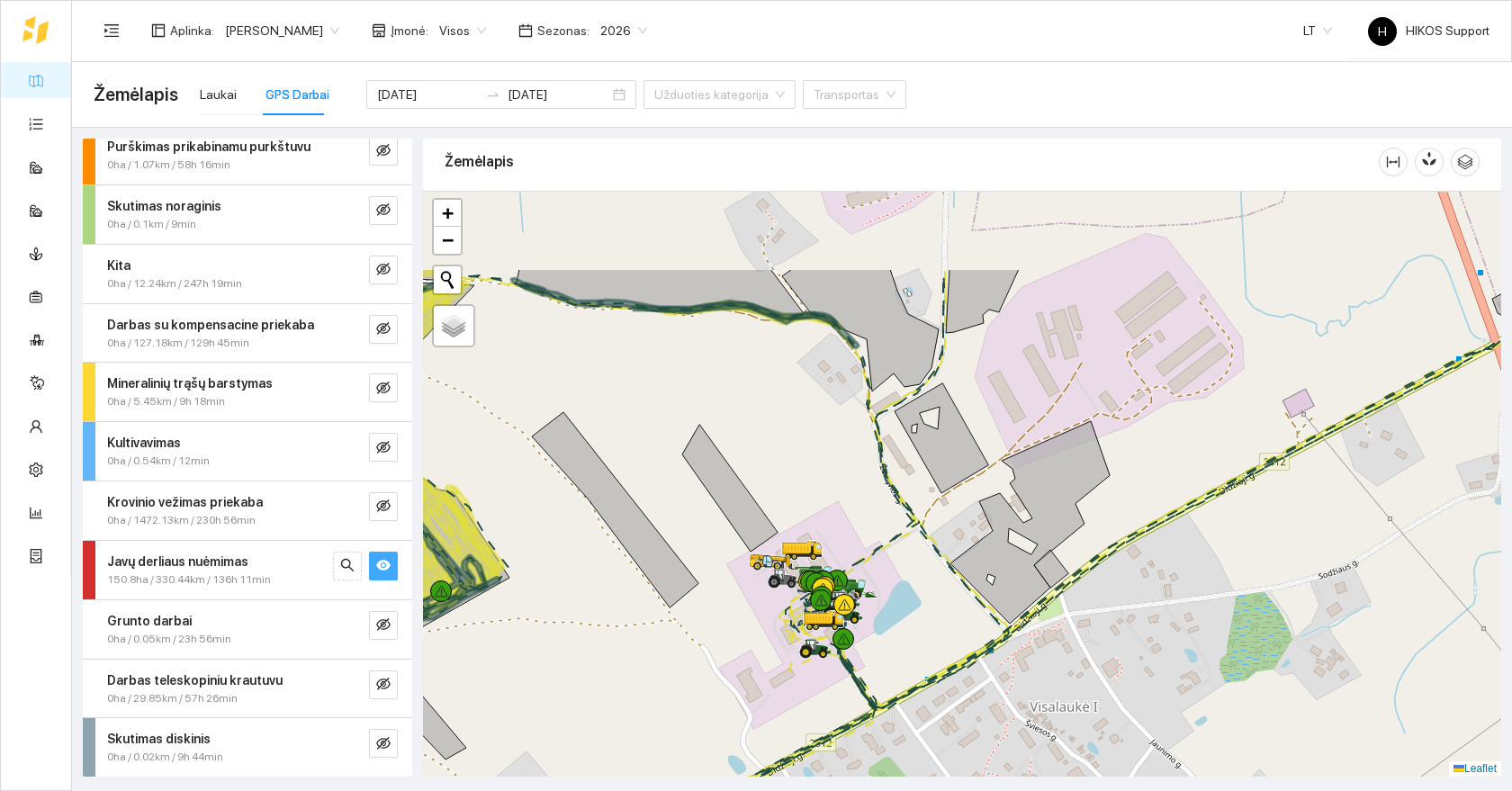
drag, startPoint x: 933, startPoint y: 366, endPoint x: 928, endPoint y: 530, distance: 164.1
click at [928, 530] on div at bounding box center [962, 483] width 1078 height 586
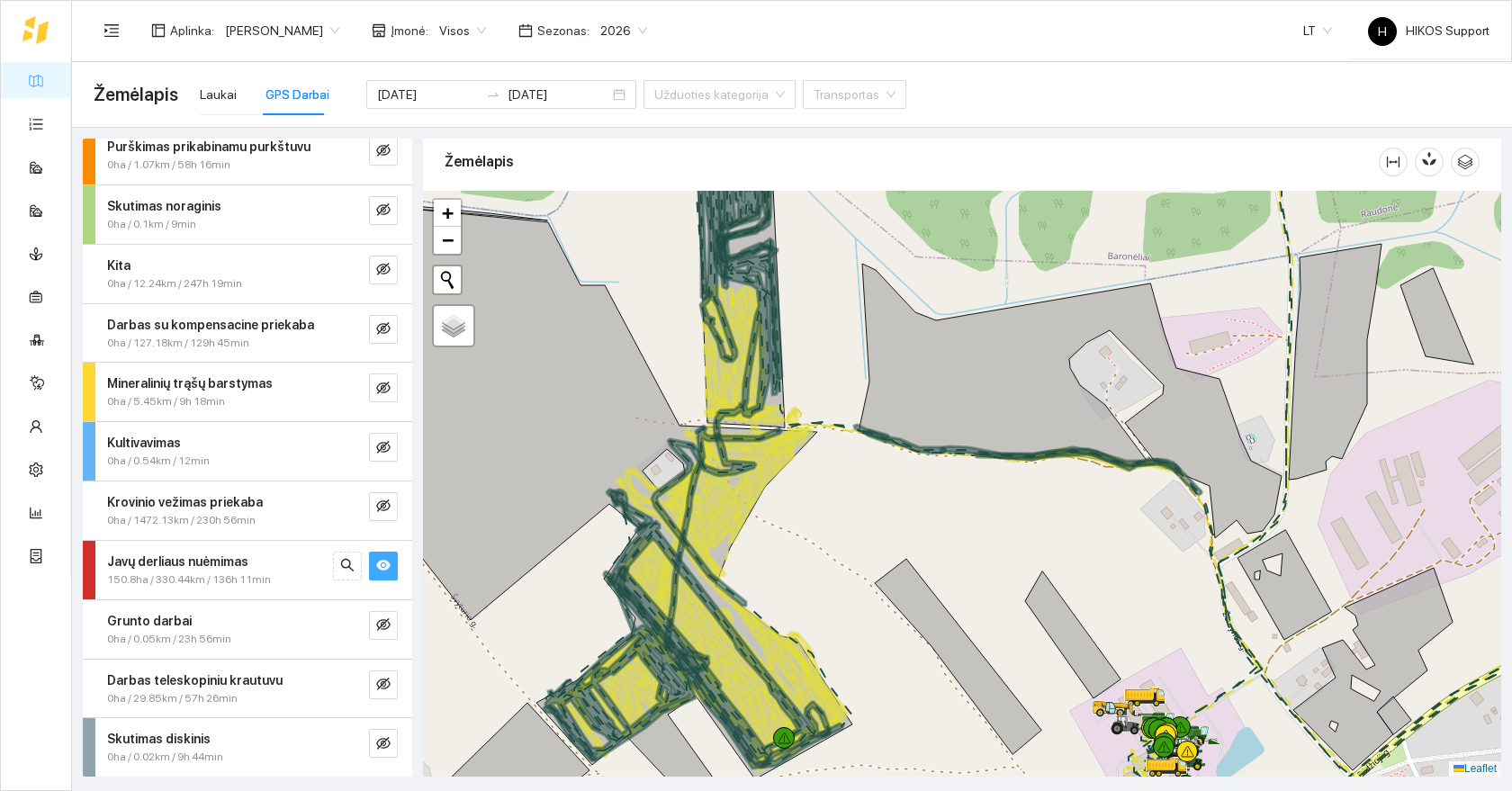
drag, startPoint x: 834, startPoint y: 555, endPoint x: 819, endPoint y: 466, distance: 90.3
click at [819, 466] on div at bounding box center [962, 483] width 1078 height 586
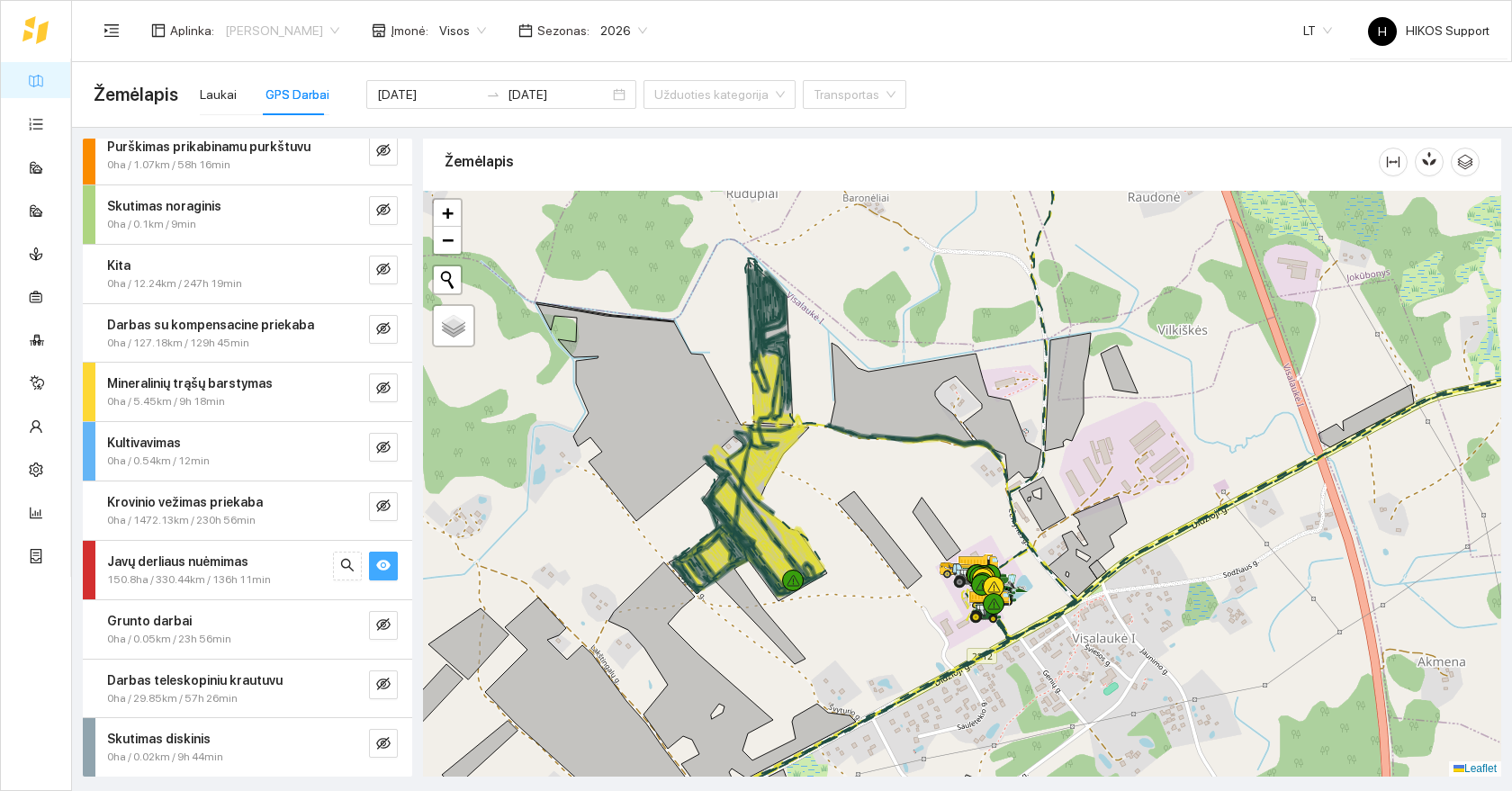
click at [240, 28] on span "[PERSON_NAME]" at bounding box center [281, 31] width 114 height 27
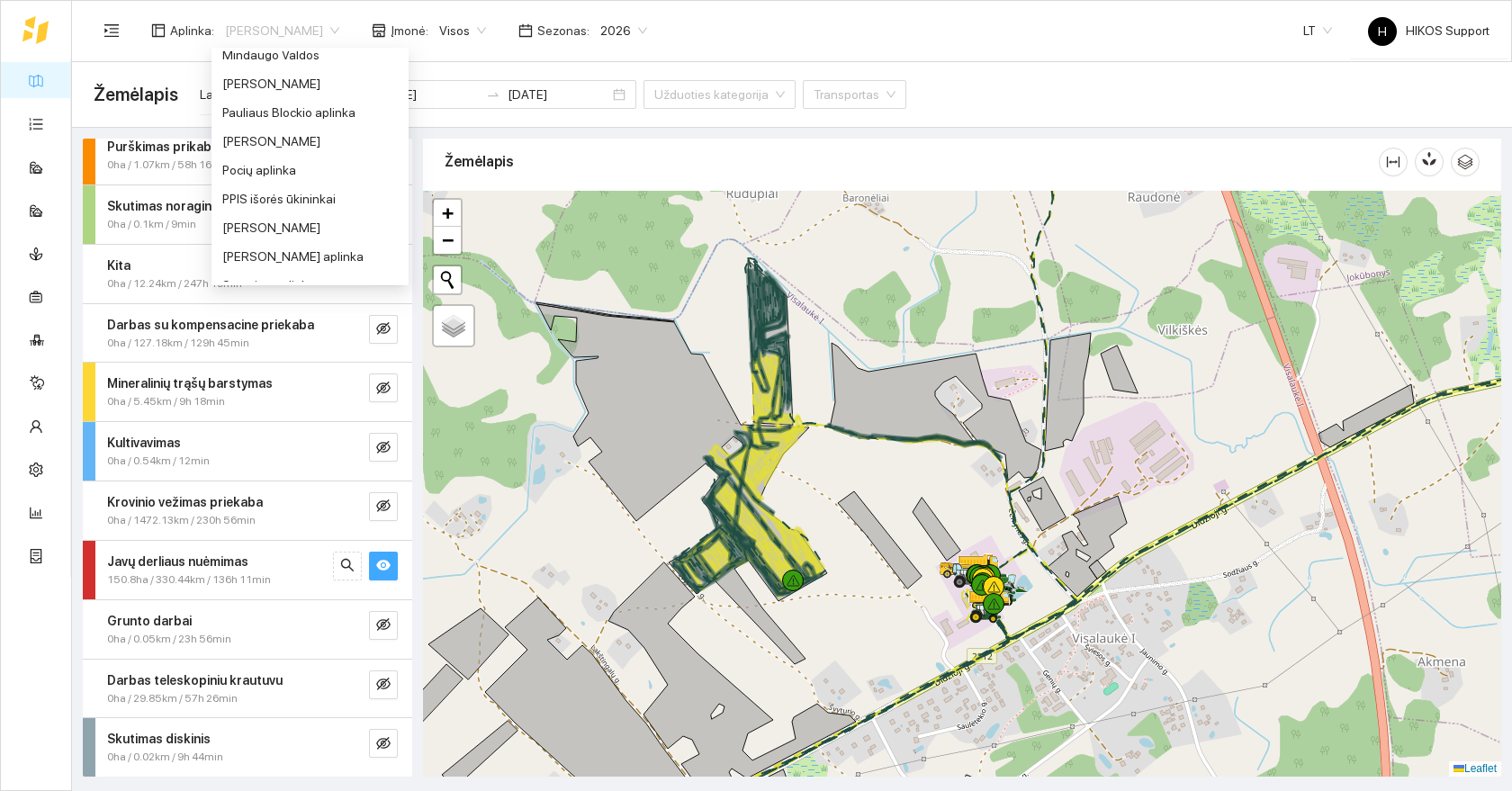
scroll to position [714, 0]
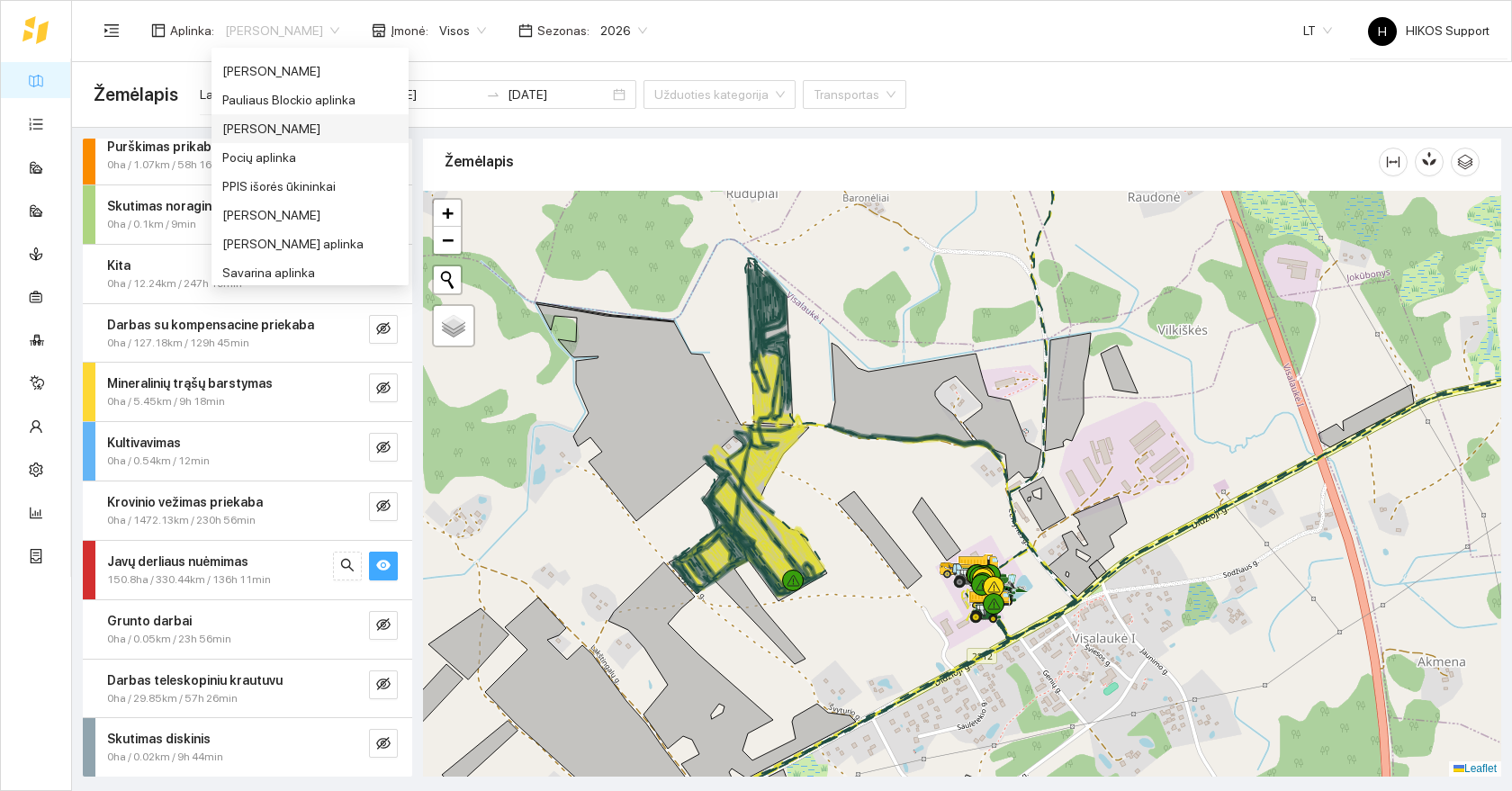
click at [244, 124] on div "[PERSON_NAME]" at bounding box center [311, 129] width 176 height 20
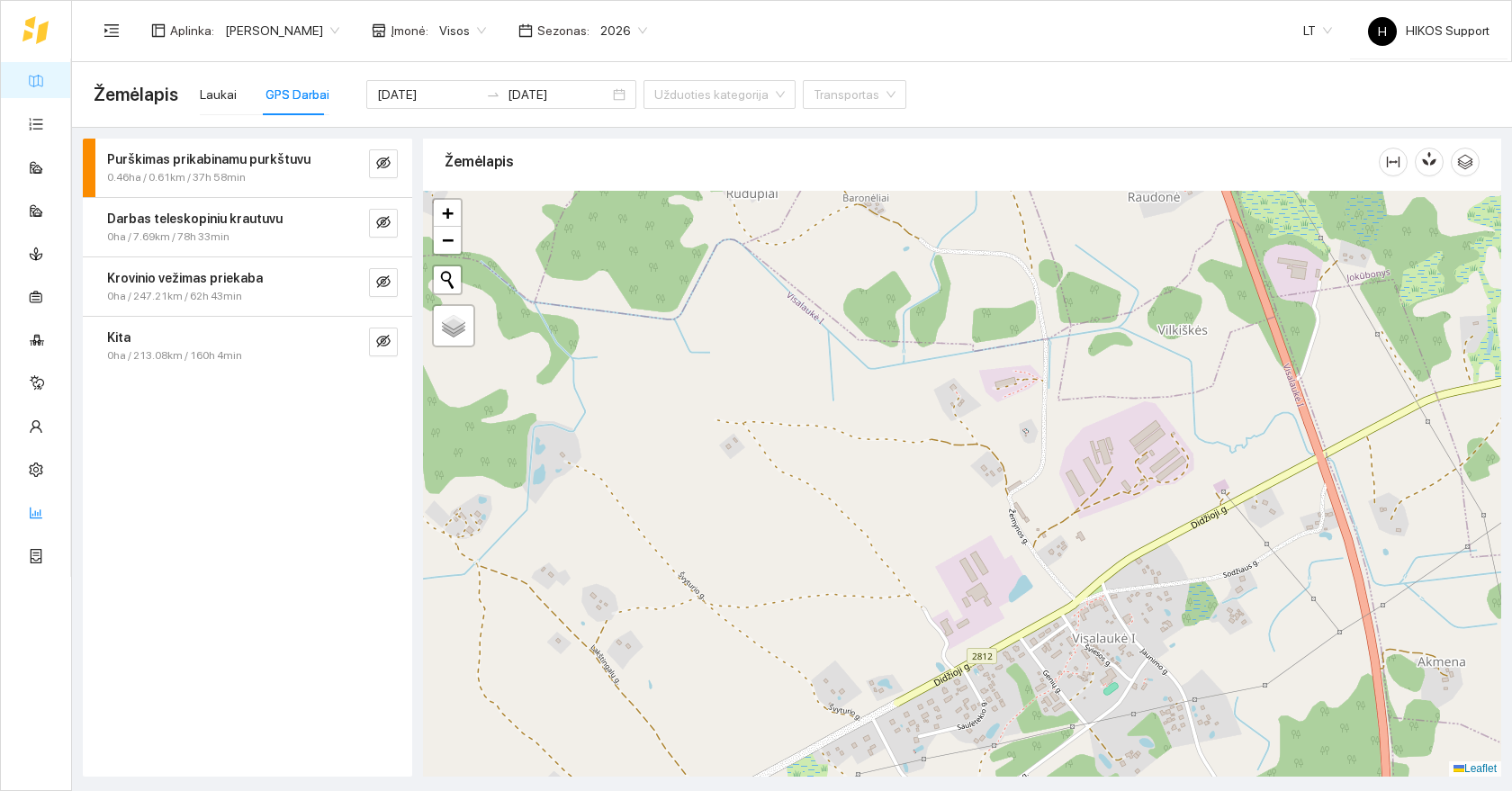
click at [52, 512] on link "Ūkio analitika" at bounding box center [89, 512] width 74 height 15
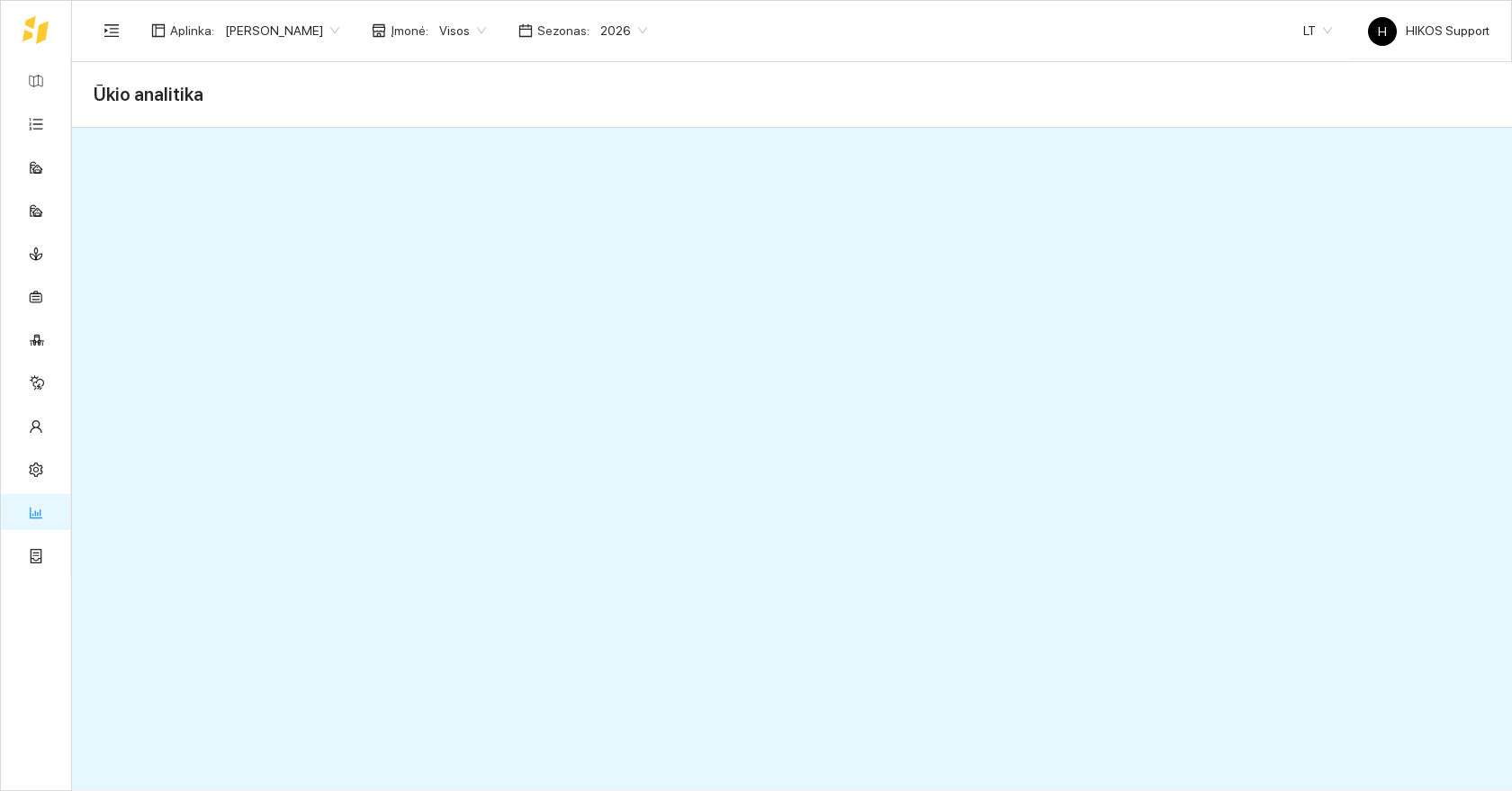
click at [600, 31] on span "2026" at bounding box center [623, 31] width 47 height 27
click at [550, 208] on div "2025" at bounding box center [554, 210] width 47 height 20
click at [1456, 40] on div "H HIKOS Support" at bounding box center [1428, 30] width 121 height 58
click at [1384, 91] on span "Atsijungti" at bounding box center [1384, 87] width 52 height 15
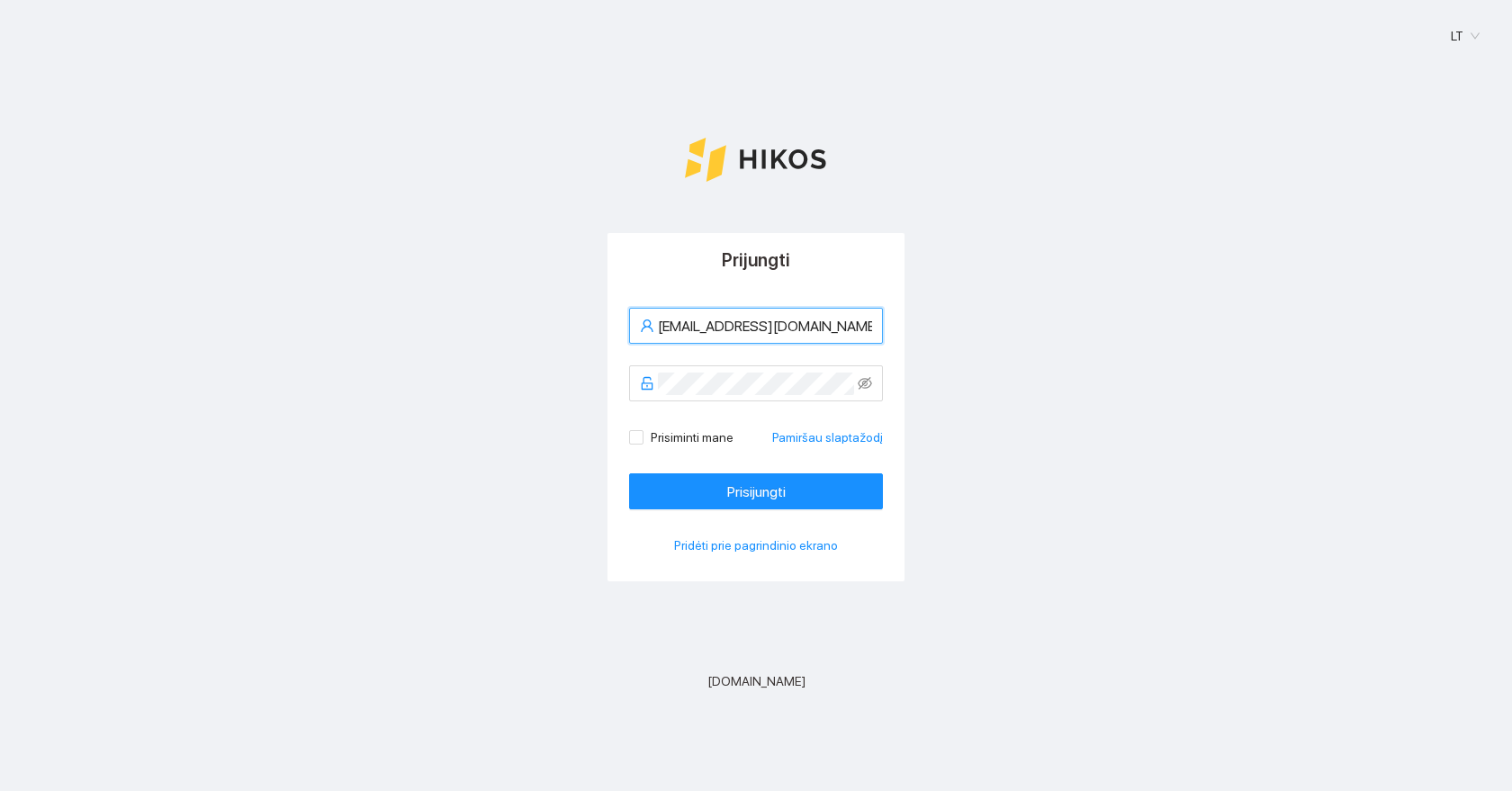
click at [790, 330] on input "[EMAIL_ADDRESS][DOMAIN_NAME]" at bounding box center [764, 325] width 214 height 22
type input "="
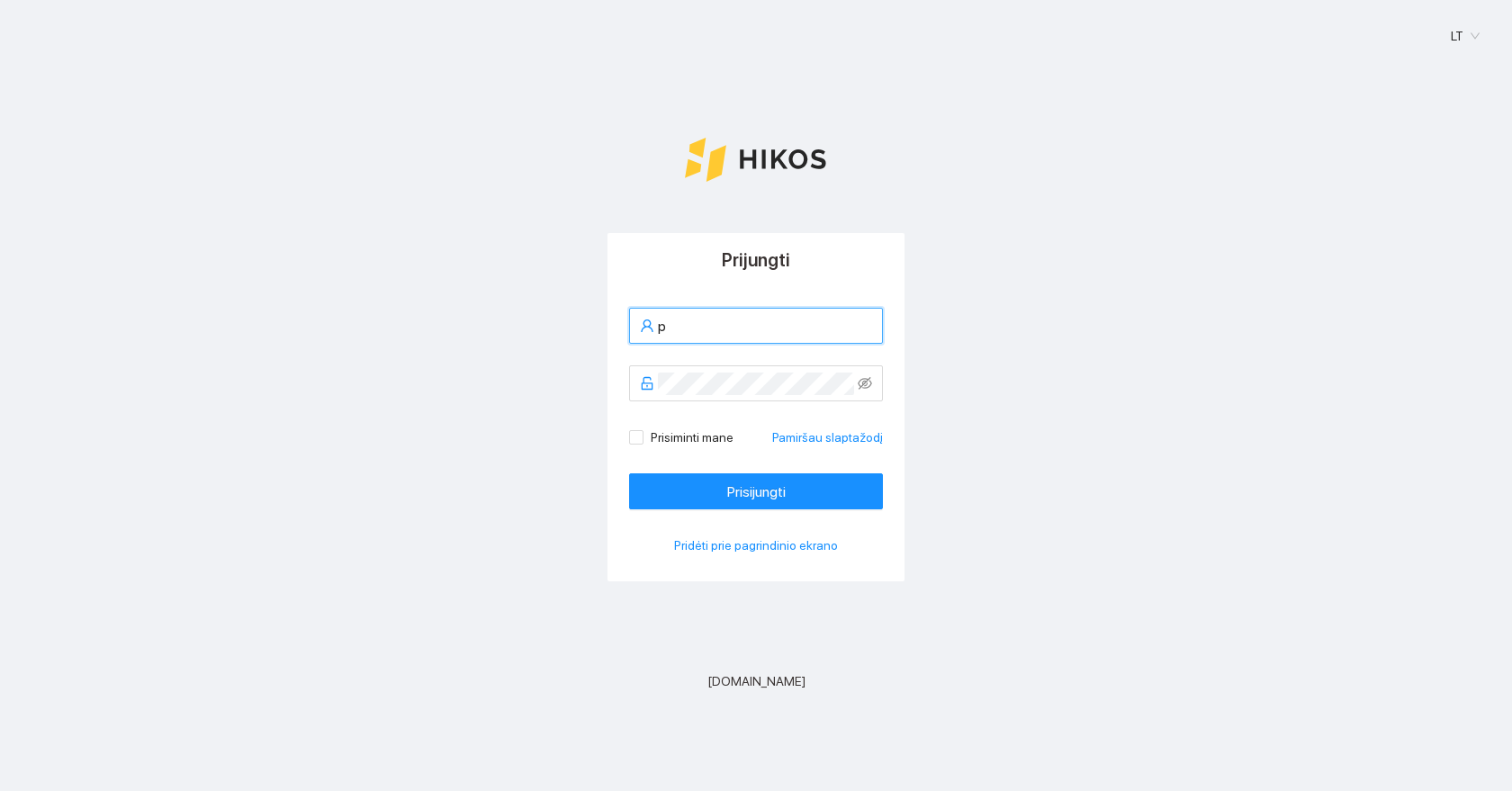
type input "[PERSON_NAME][EMAIL_ADDRESS][DOMAIN_NAME]"
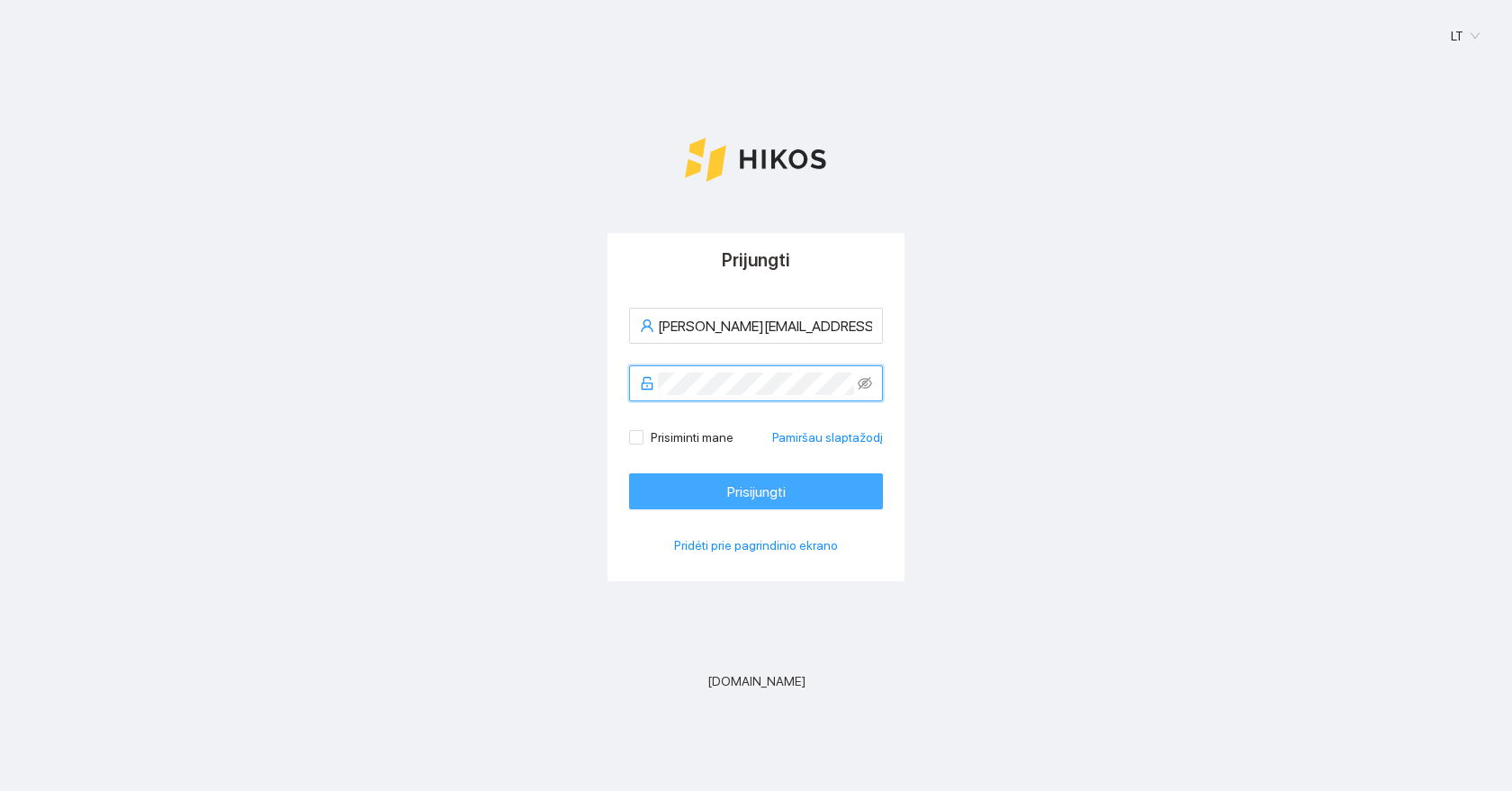
click at [742, 495] on span "Prisijungti" at bounding box center [756, 491] width 59 height 22
click at [774, 485] on span "Prisijungti" at bounding box center [756, 491] width 59 height 22
click at [752, 501] on span "Prisijungti" at bounding box center [756, 491] width 59 height 22
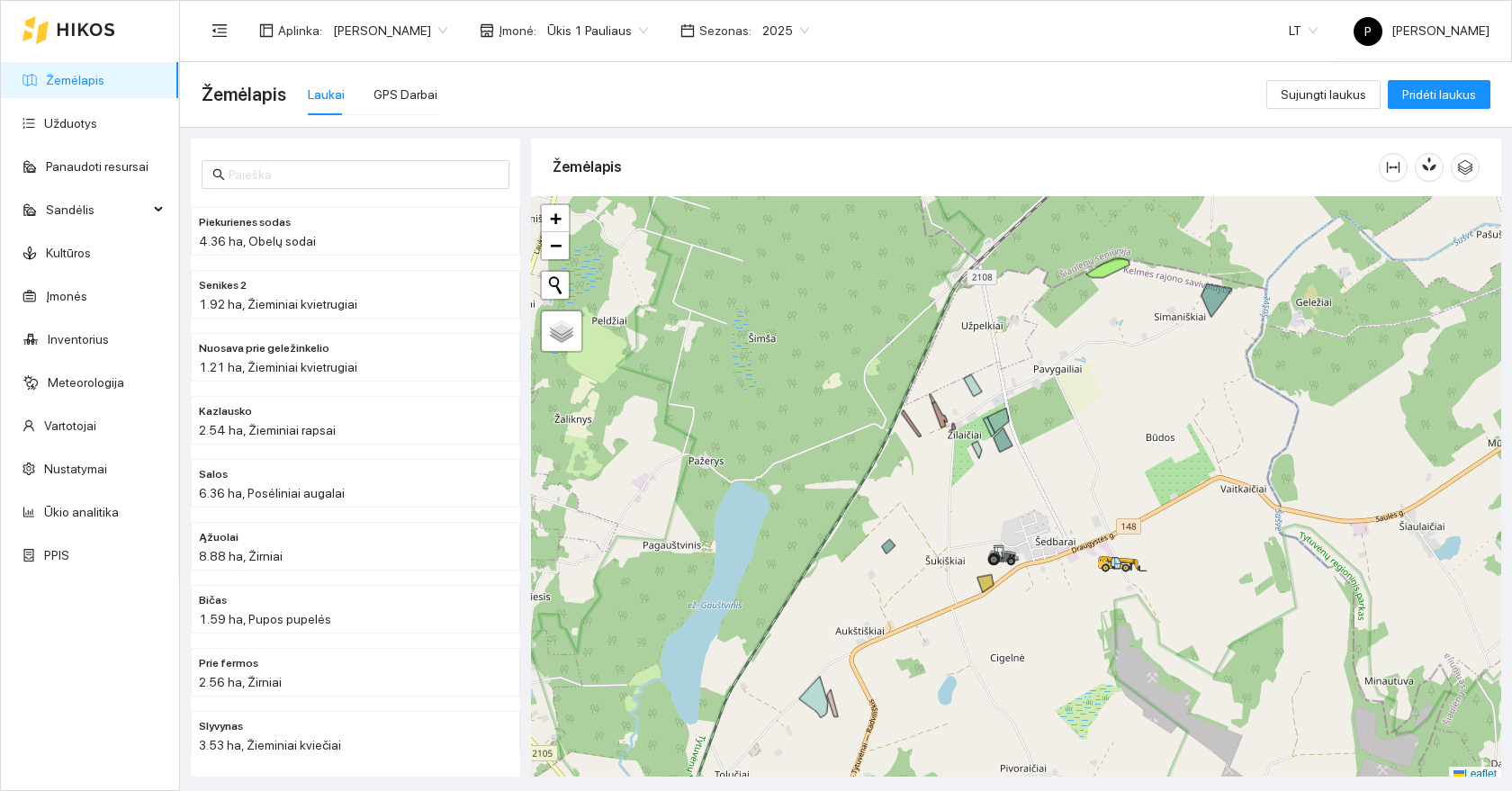
click at [338, 19] on span "[PERSON_NAME]" at bounding box center [390, 31] width 114 height 27
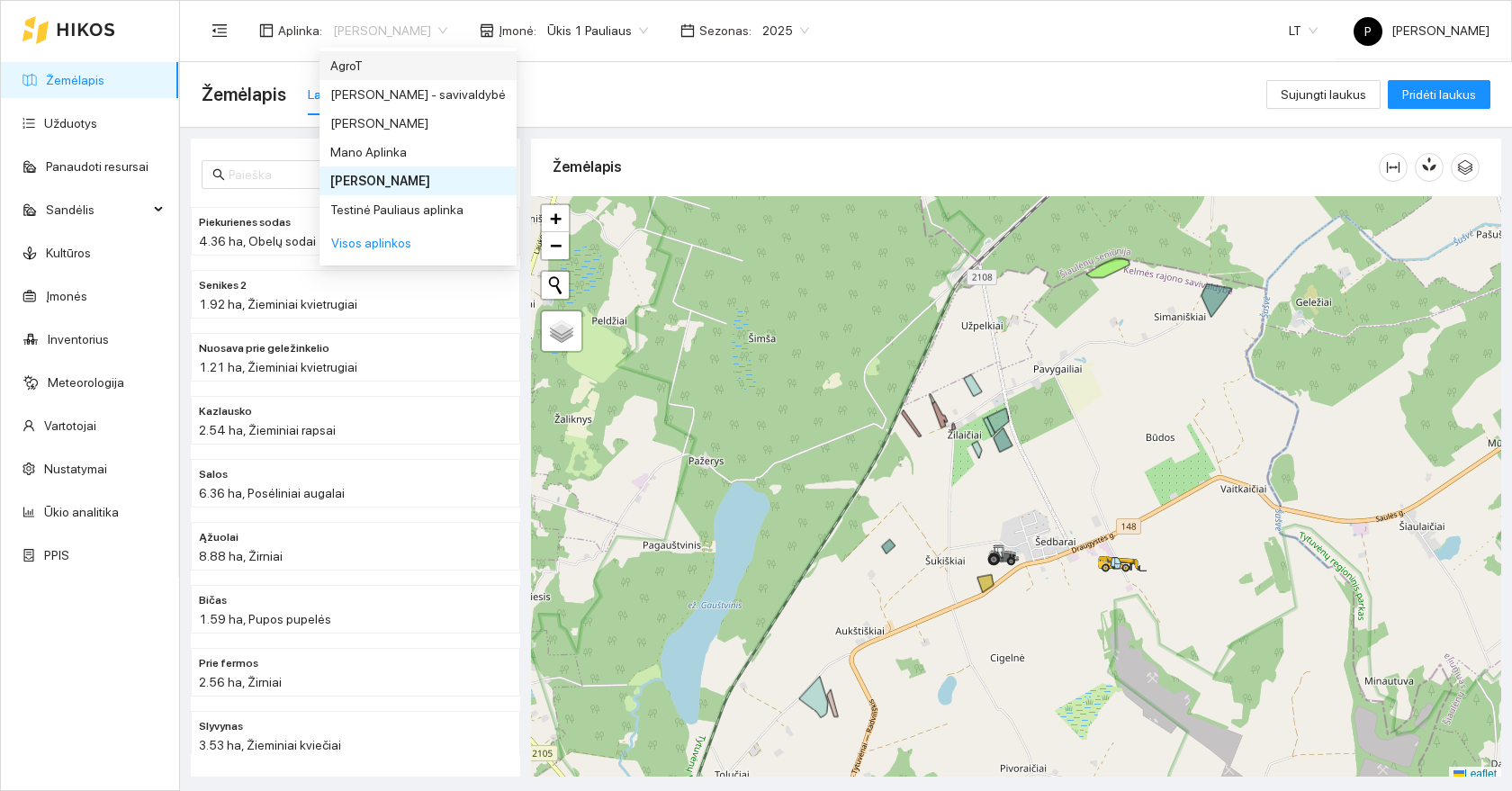
click at [610, 65] on div "Žemėlapis Laukai GPS Darbai" at bounding box center [734, 94] width 1065 height 58
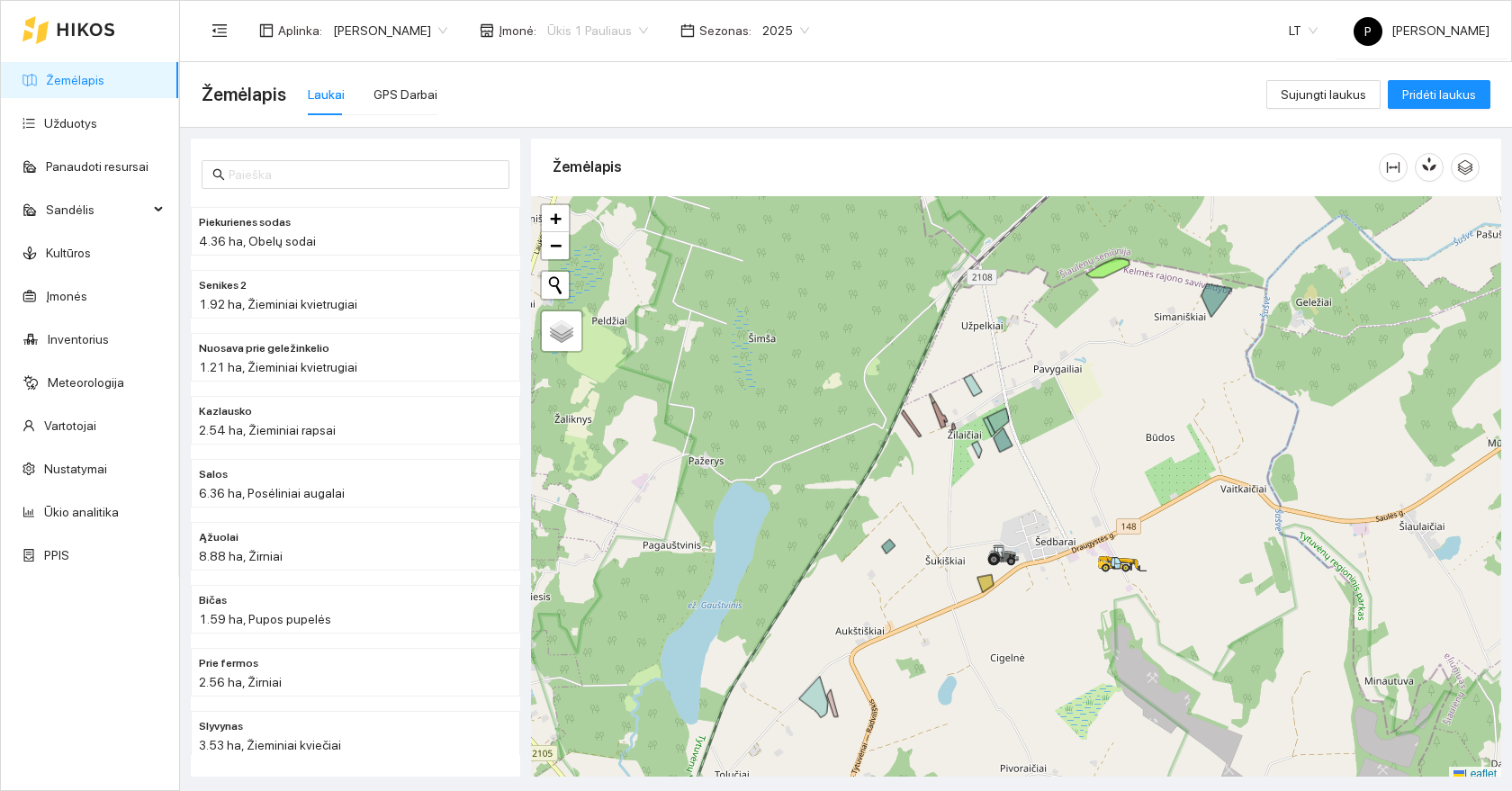
click at [547, 20] on span "Ūkis 1 Pauliaus" at bounding box center [597, 31] width 101 height 27
click at [511, 65] on div "Visos" at bounding box center [543, 65] width 122 height 20
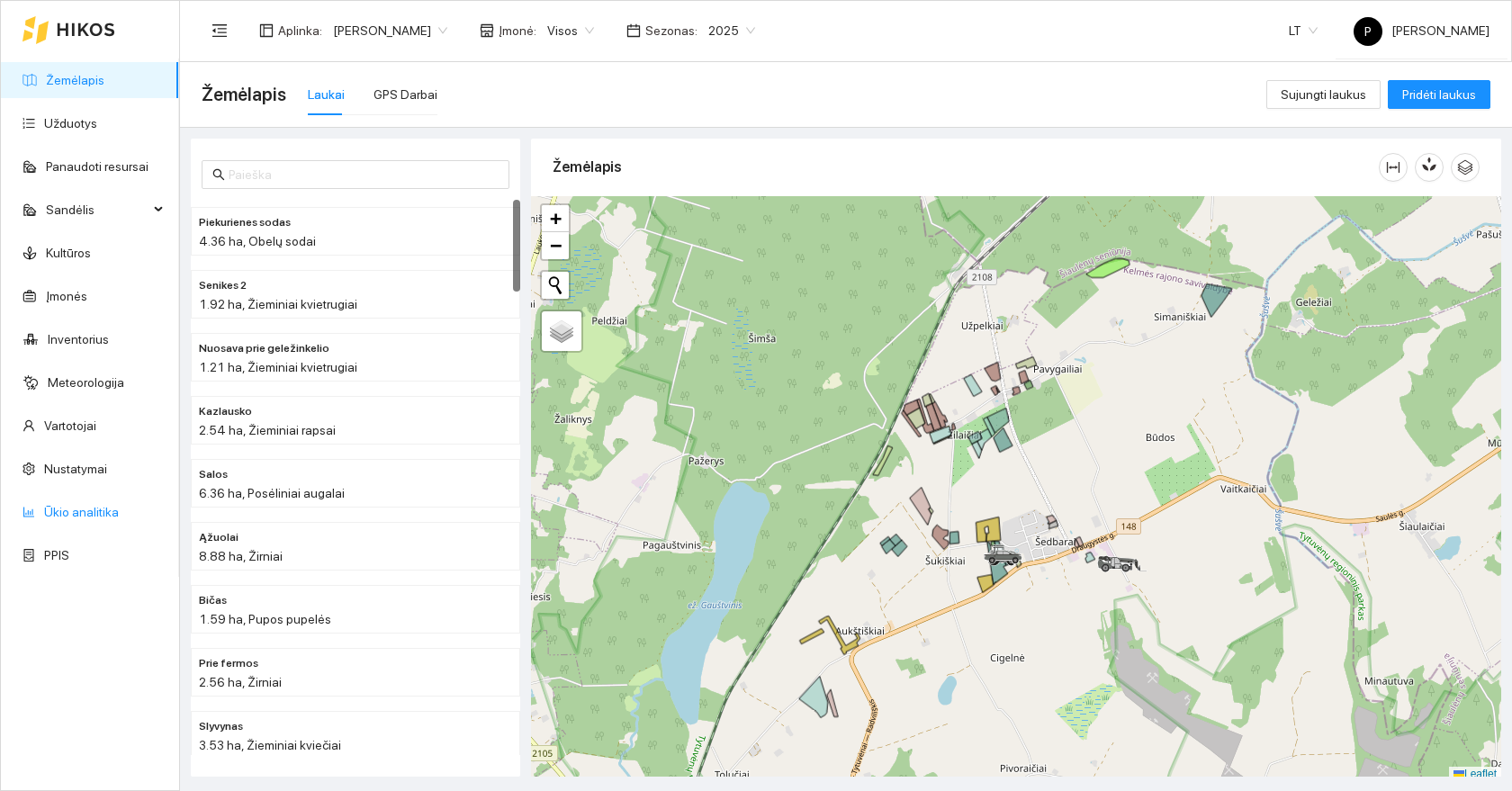
click at [84, 514] on link "Ūkio analitika" at bounding box center [81, 512] width 74 height 15
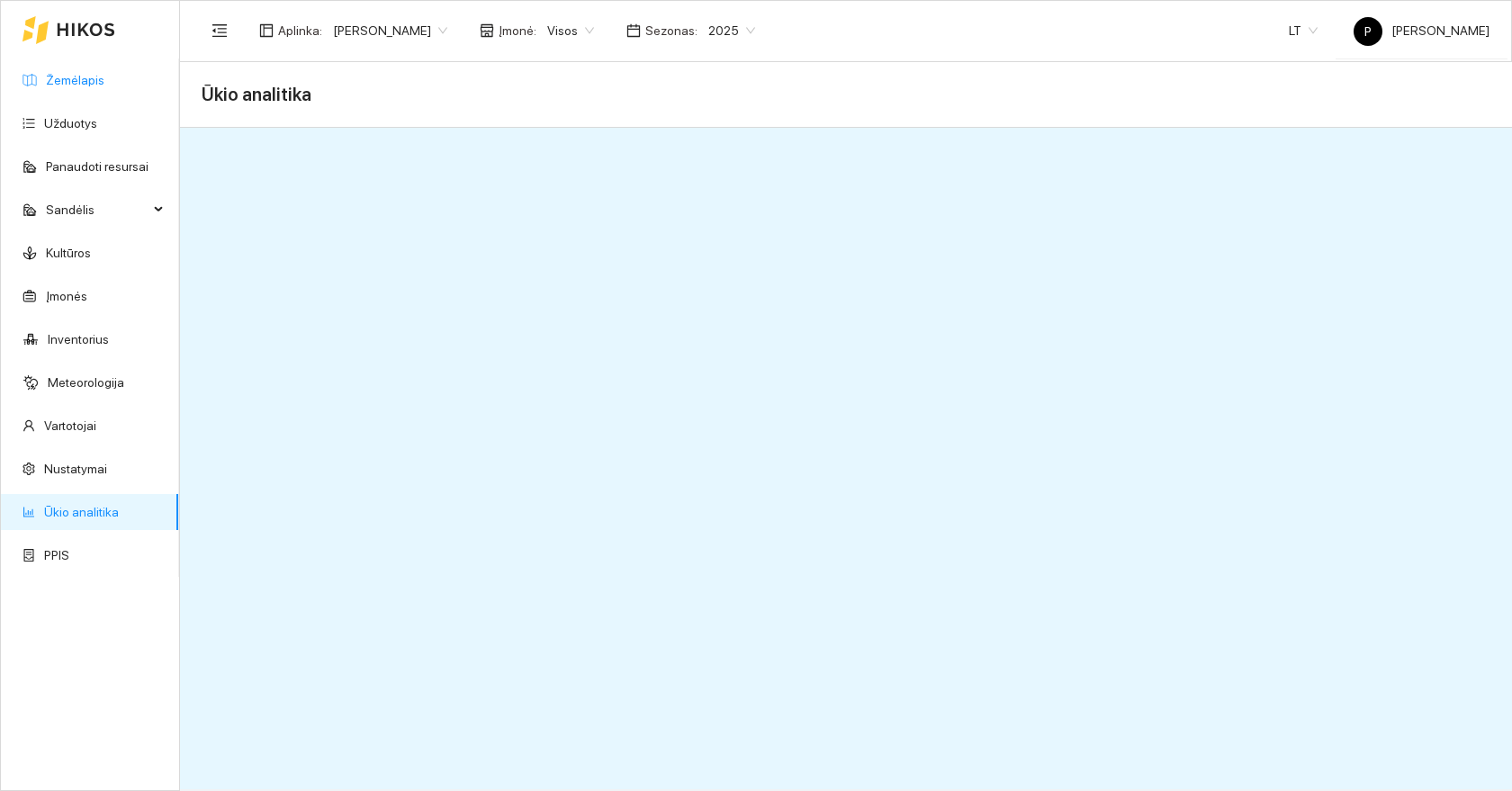
click at [61, 80] on link "Žemėlapis" at bounding box center [75, 80] width 59 height 15
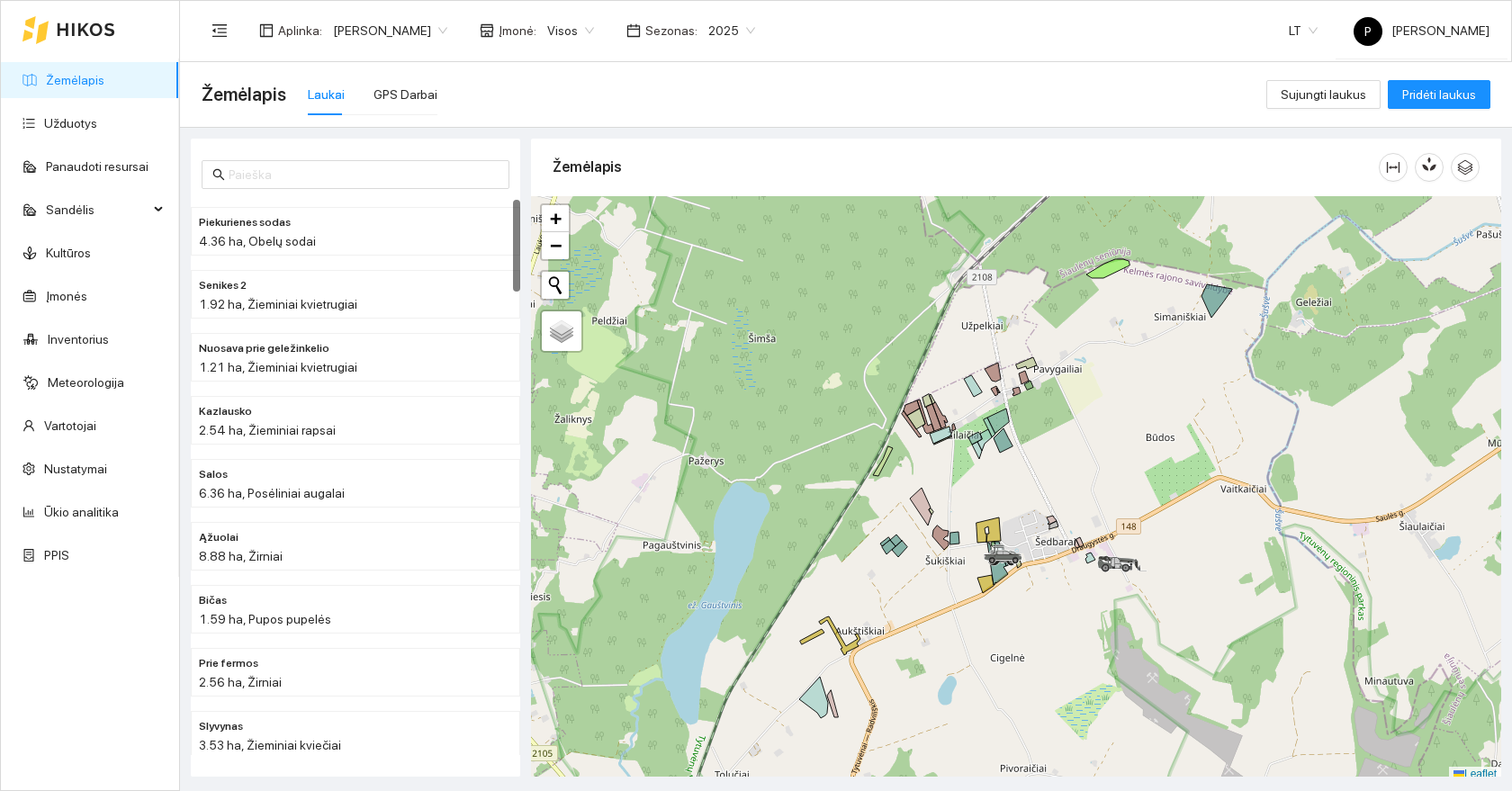
scroll to position [6, 0]
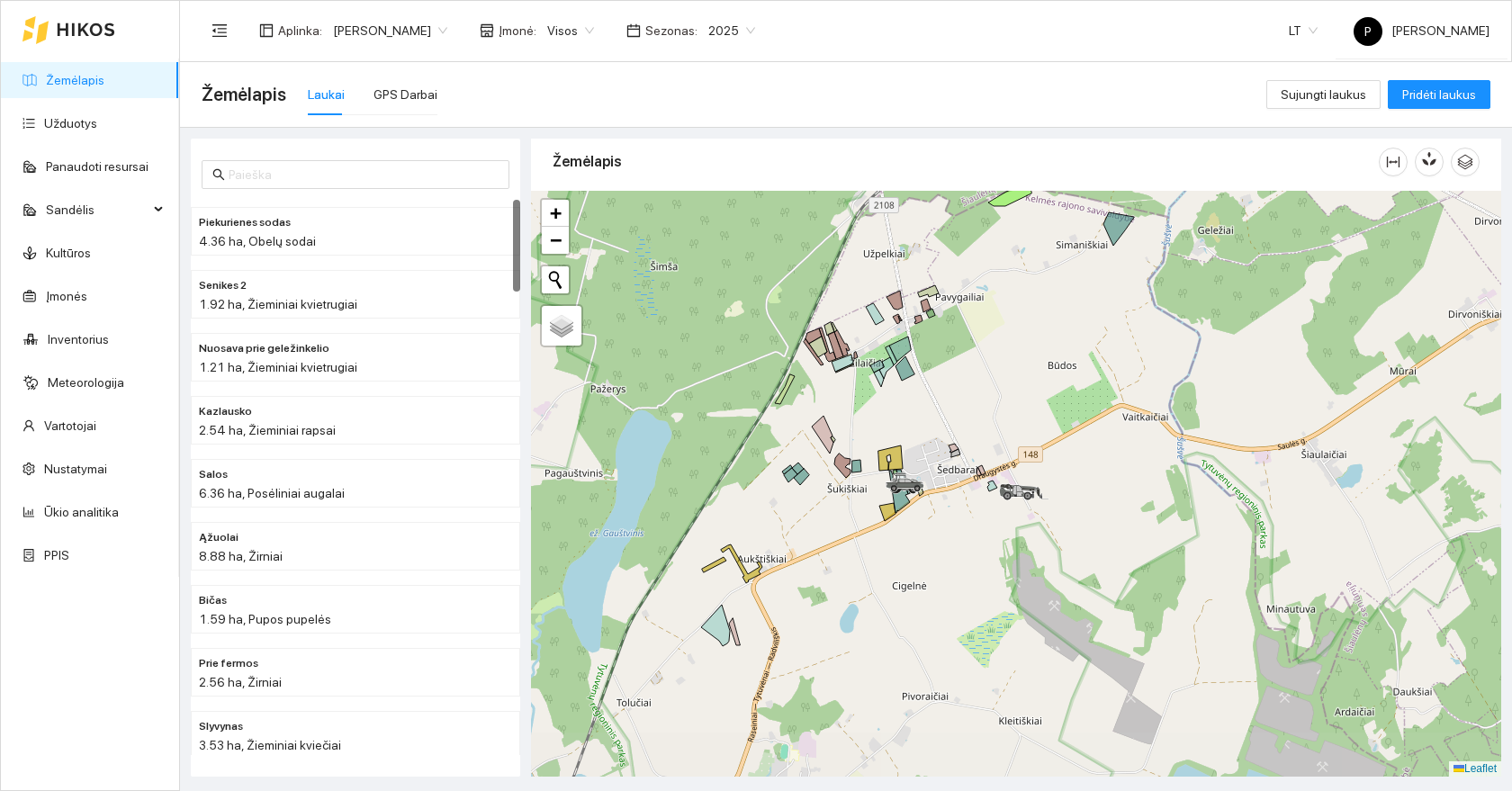
drag, startPoint x: 1045, startPoint y: 624, endPoint x: 957, endPoint y: 604, distance: 90.2
click at [957, 604] on div at bounding box center [1016, 483] width 970 height 586
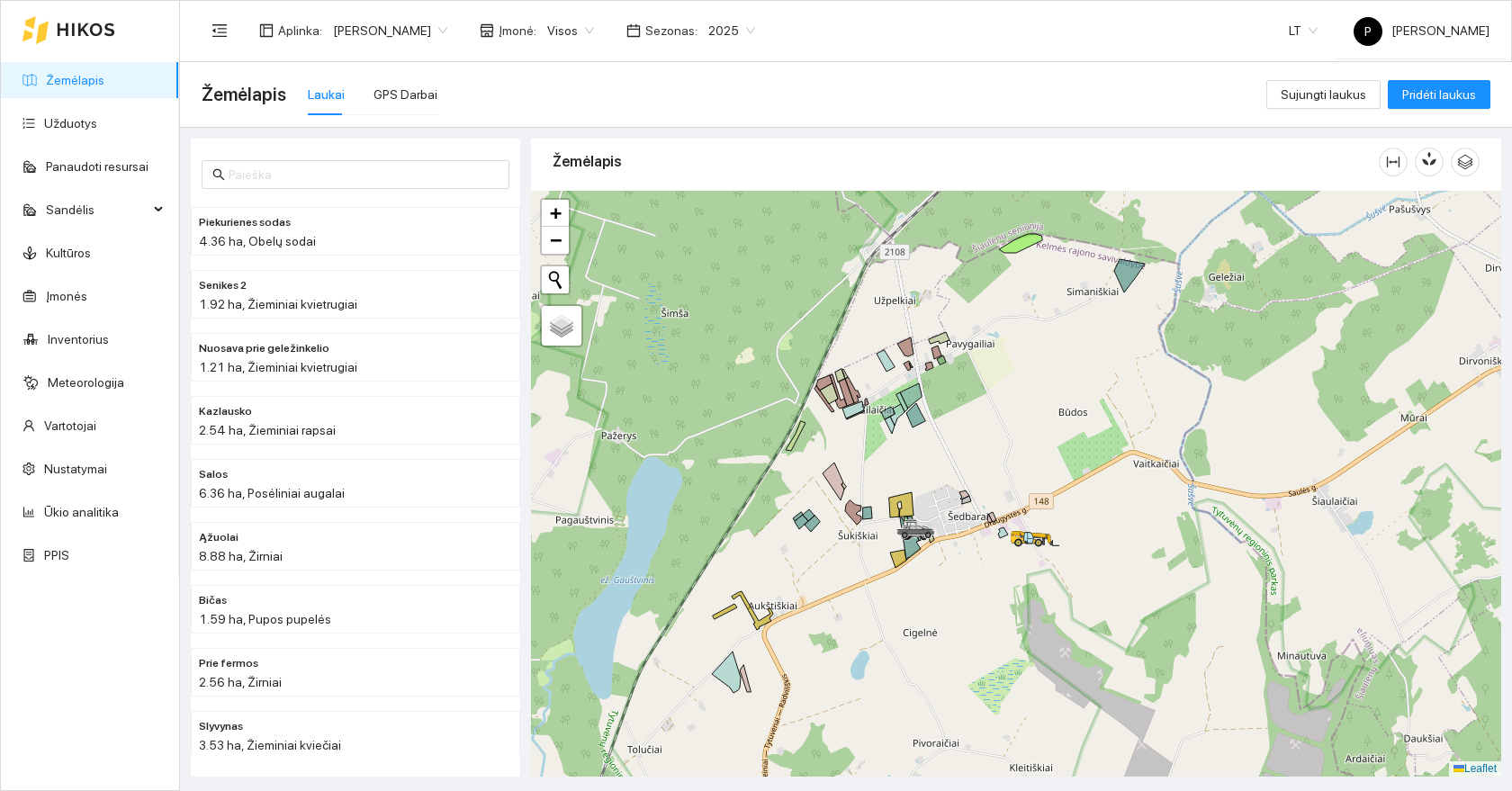
drag, startPoint x: 1151, startPoint y: 559, endPoint x: 709, endPoint y: 770, distance: 489.8
click at [709, 770] on div at bounding box center [1016, 483] width 970 height 586
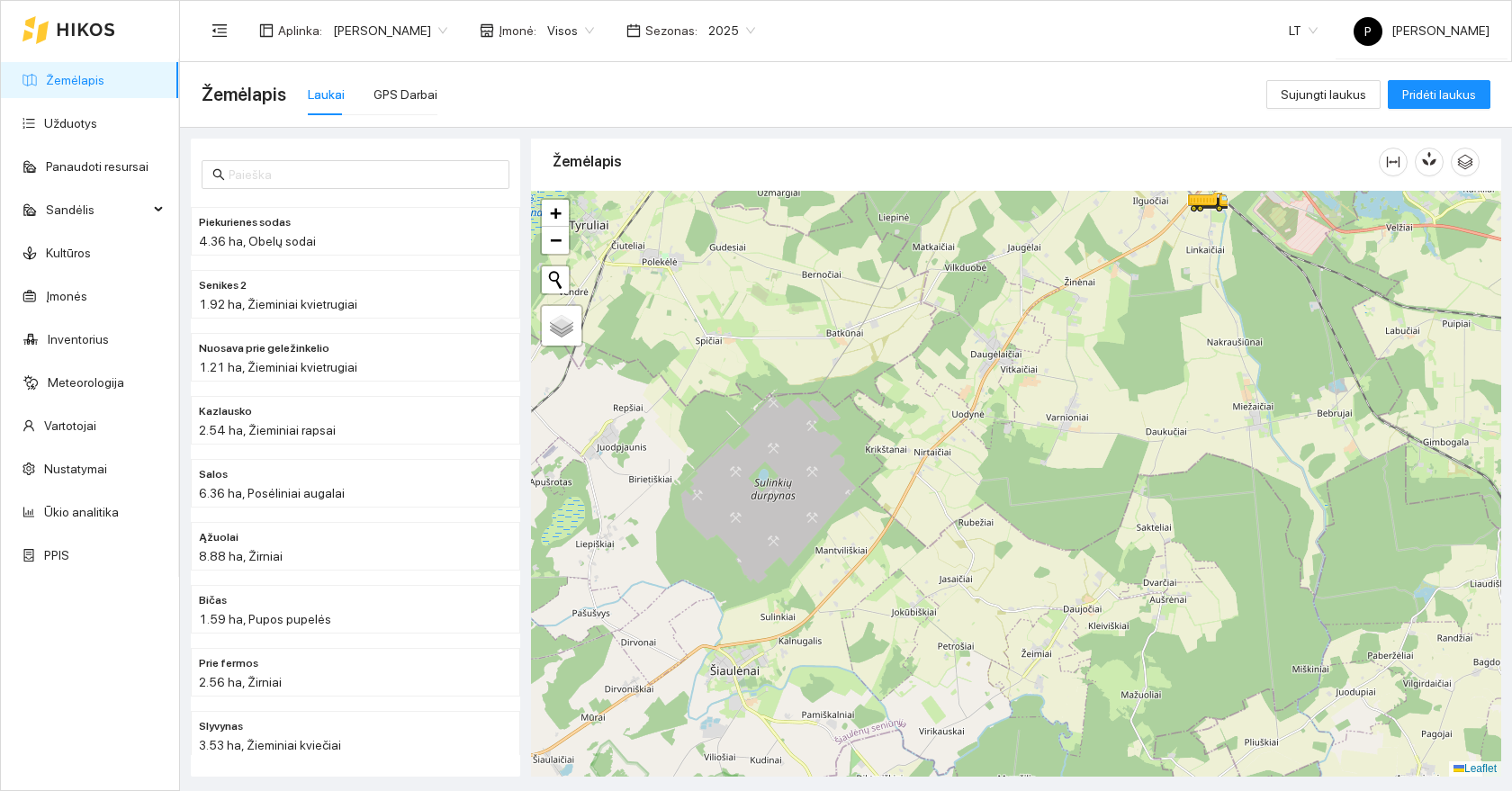
drag, startPoint x: 791, startPoint y: 633, endPoint x: 872, endPoint y: 539, distance: 124.1
click at [872, 539] on div at bounding box center [1016, 483] width 970 height 586
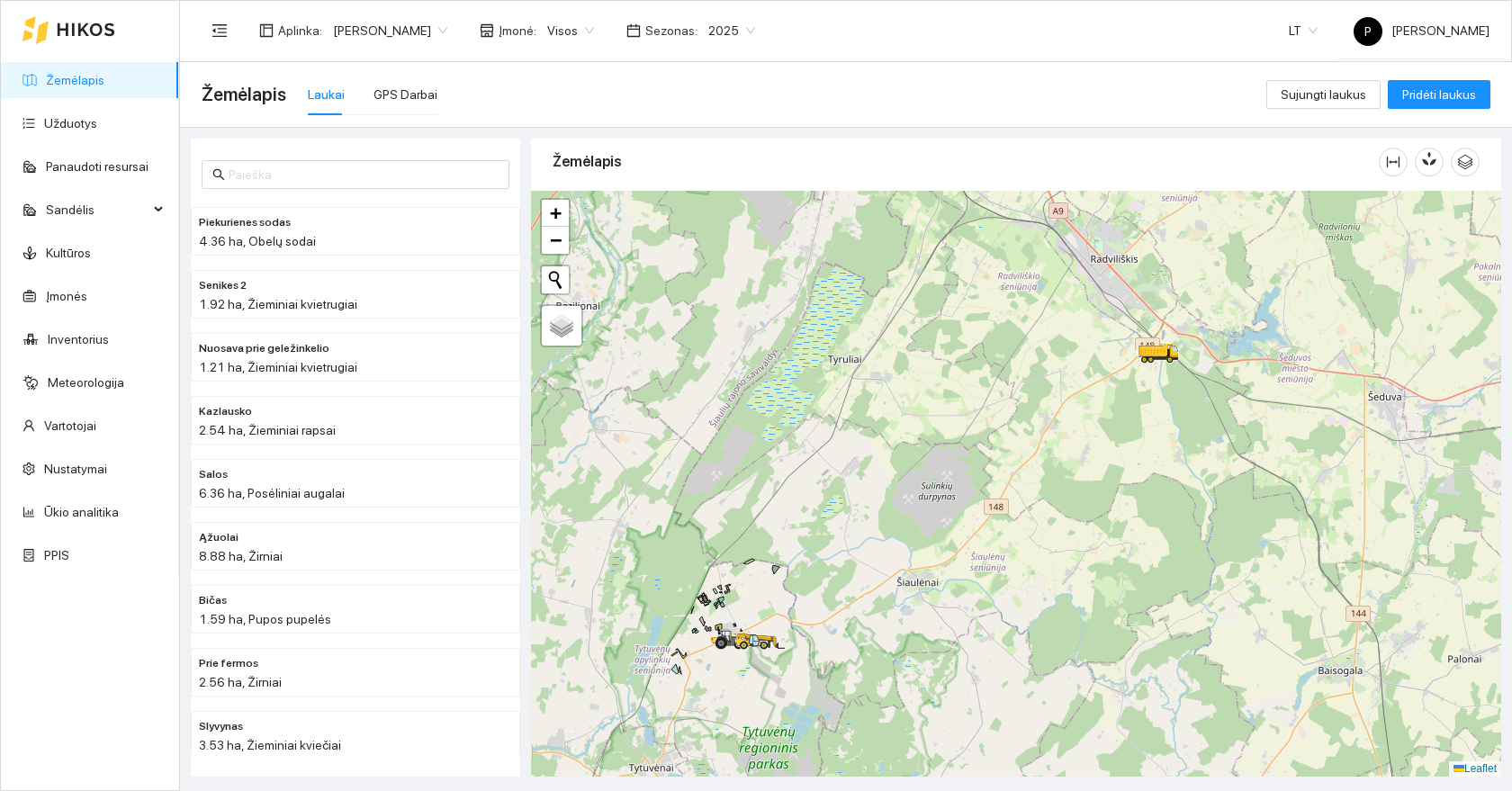
drag, startPoint x: 924, startPoint y: 559, endPoint x: 1011, endPoint y: 565, distance: 87.2
click at [1012, 565] on div at bounding box center [1016, 483] width 970 height 586
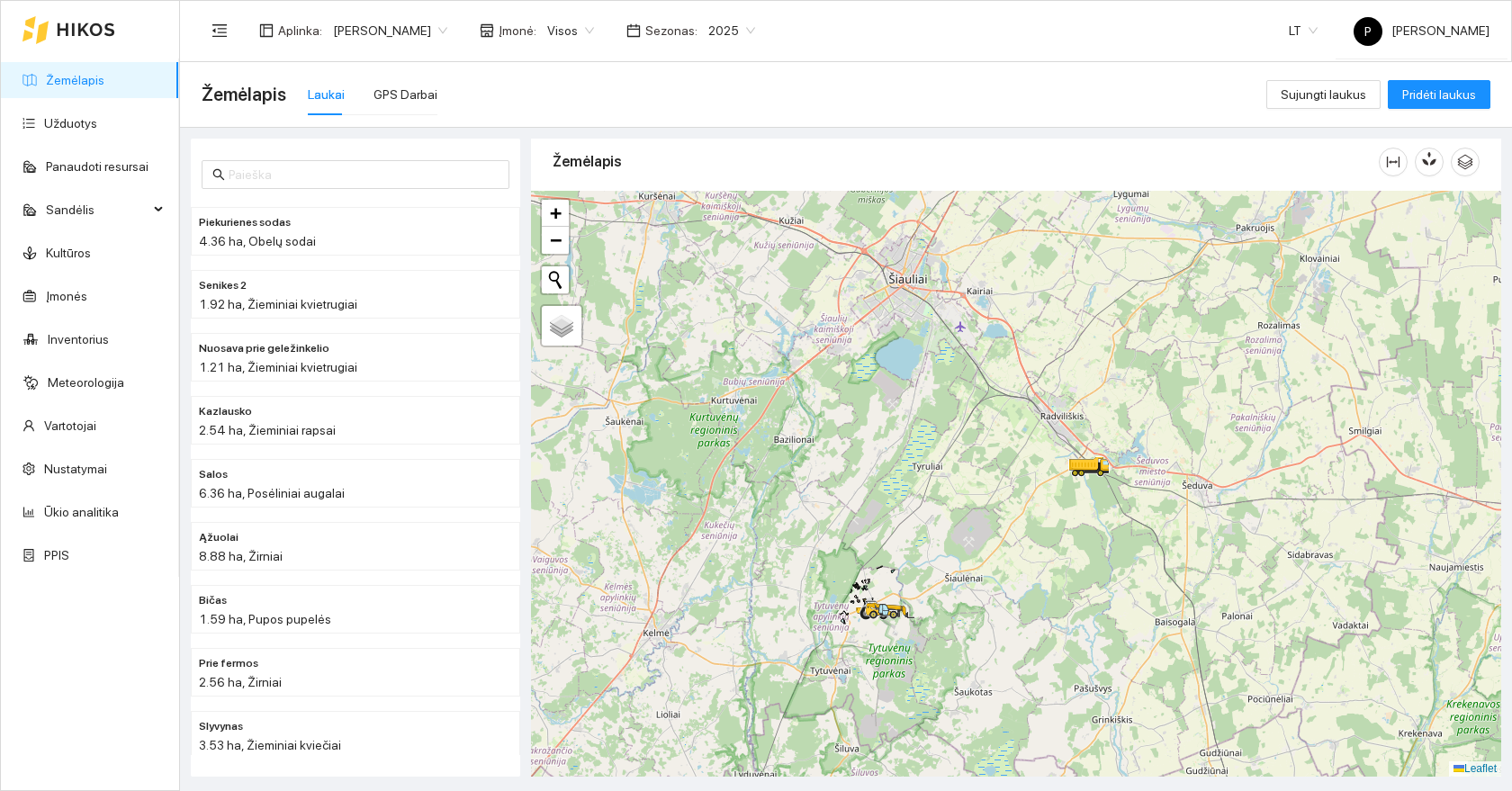
click at [1017, 558] on div at bounding box center [1016, 483] width 970 height 586
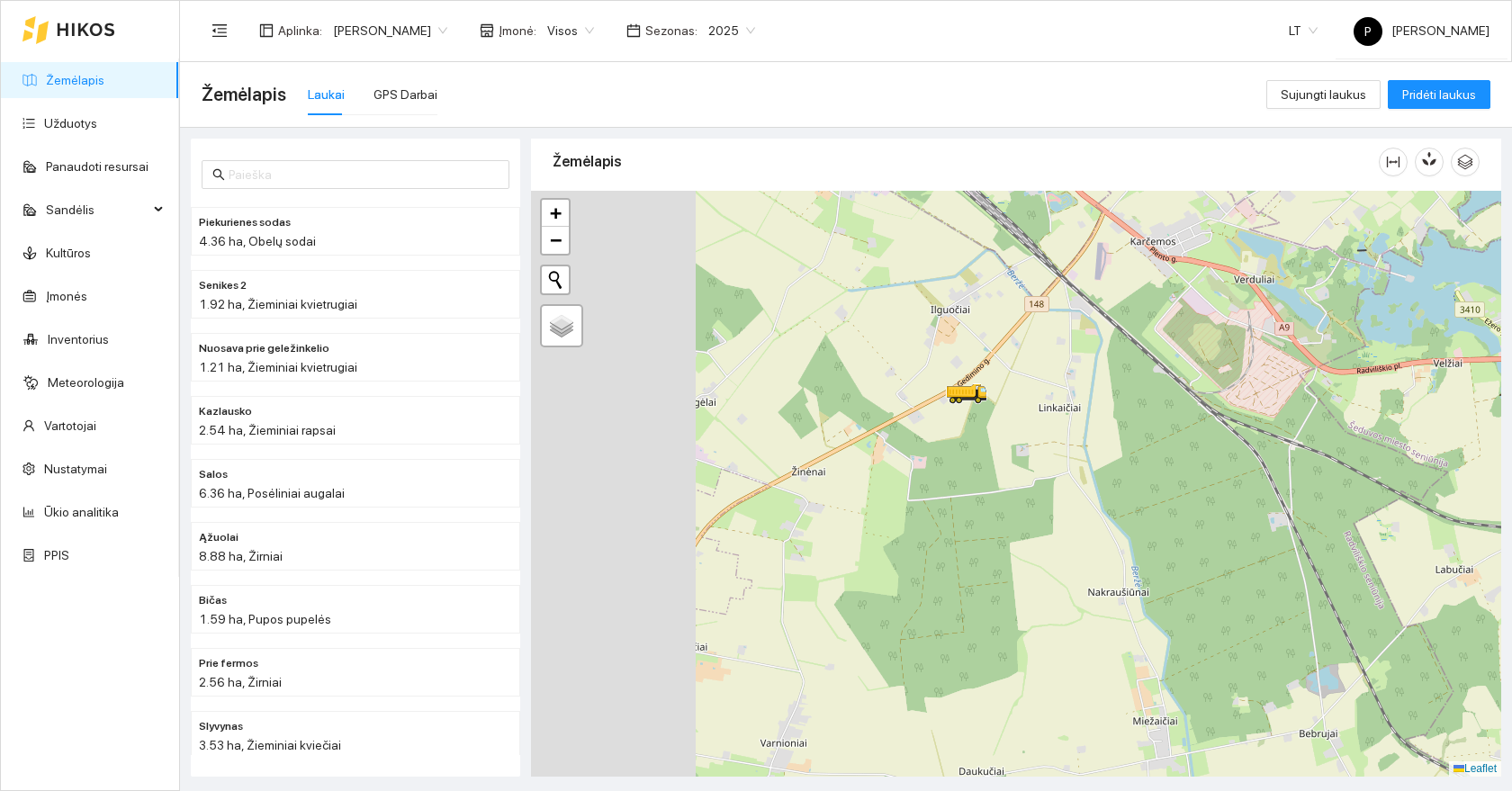
drag, startPoint x: 695, startPoint y: 550, endPoint x: 907, endPoint y: 439, distance: 239.3
click at [907, 439] on div at bounding box center [1016, 483] width 970 height 586
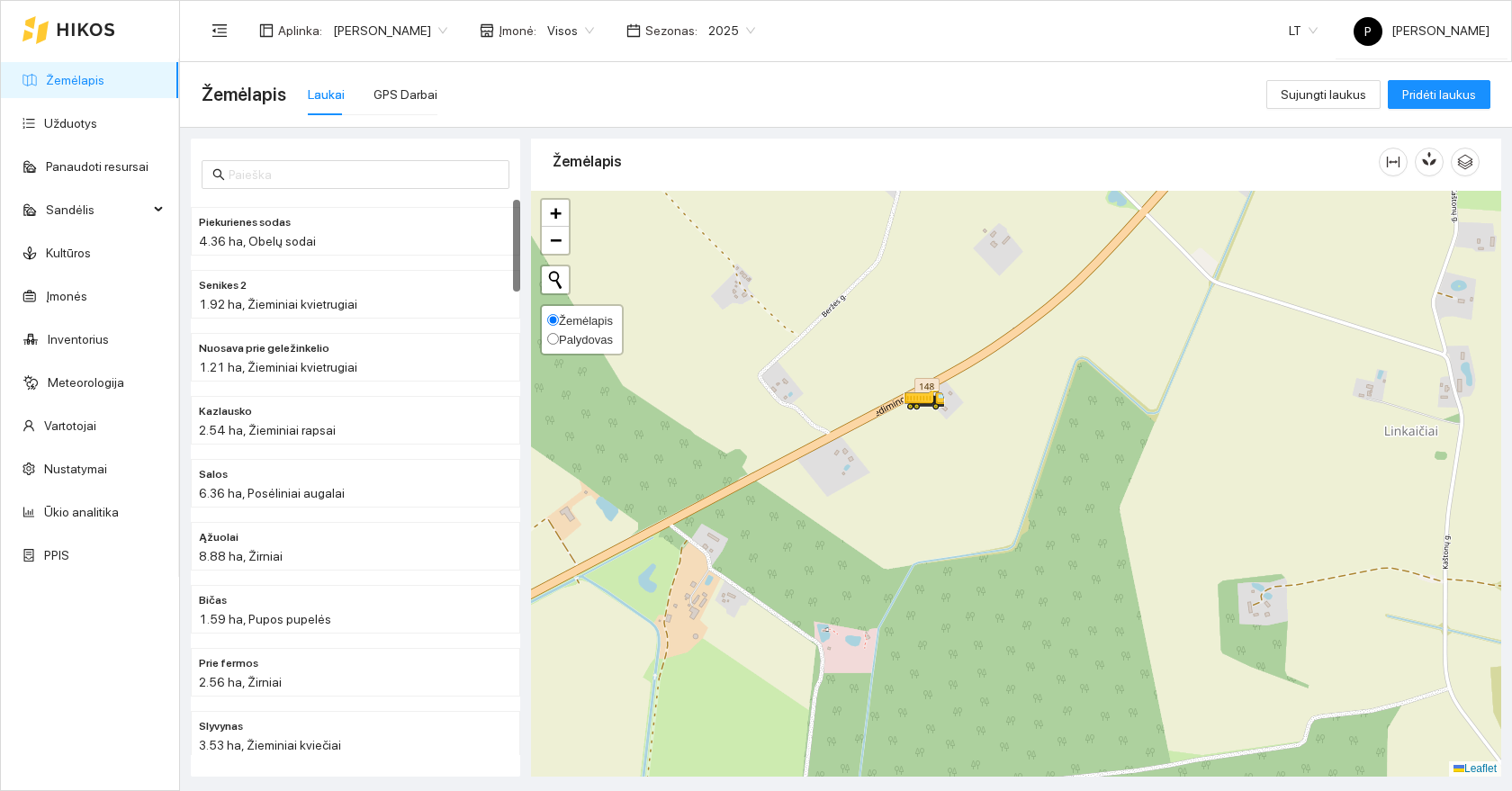
click at [564, 334] on span "Palydovas" at bounding box center [585, 340] width 54 height 14
click at [559, 334] on input "Palydovas" at bounding box center [553, 339] width 12 height 12
radio input "true"
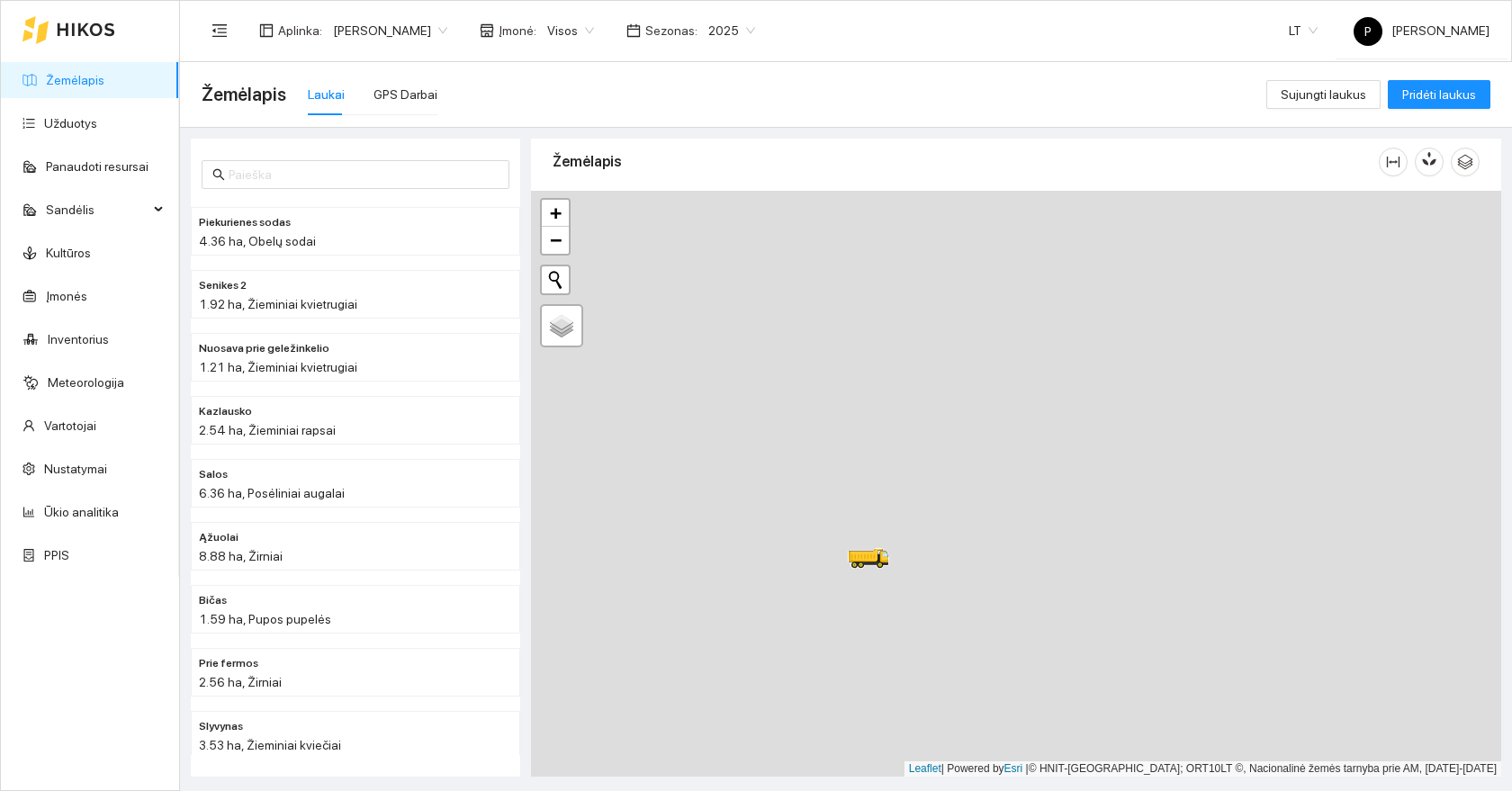
drag, startPoint x: 767, startPoint y: 668, endPoint x: 1006, endPoint y: 421, distance: 343.7
click at [1013, 420] on div at bounding box center [1016, 483] width 970 height 586
drag, startPoint x: 944, startPoint y: 548, endPoint x: 988, endPoint y: 464, distance: 94.8
click at [992, 470] on div at bounding box center [1016, 483] width 970 height 586
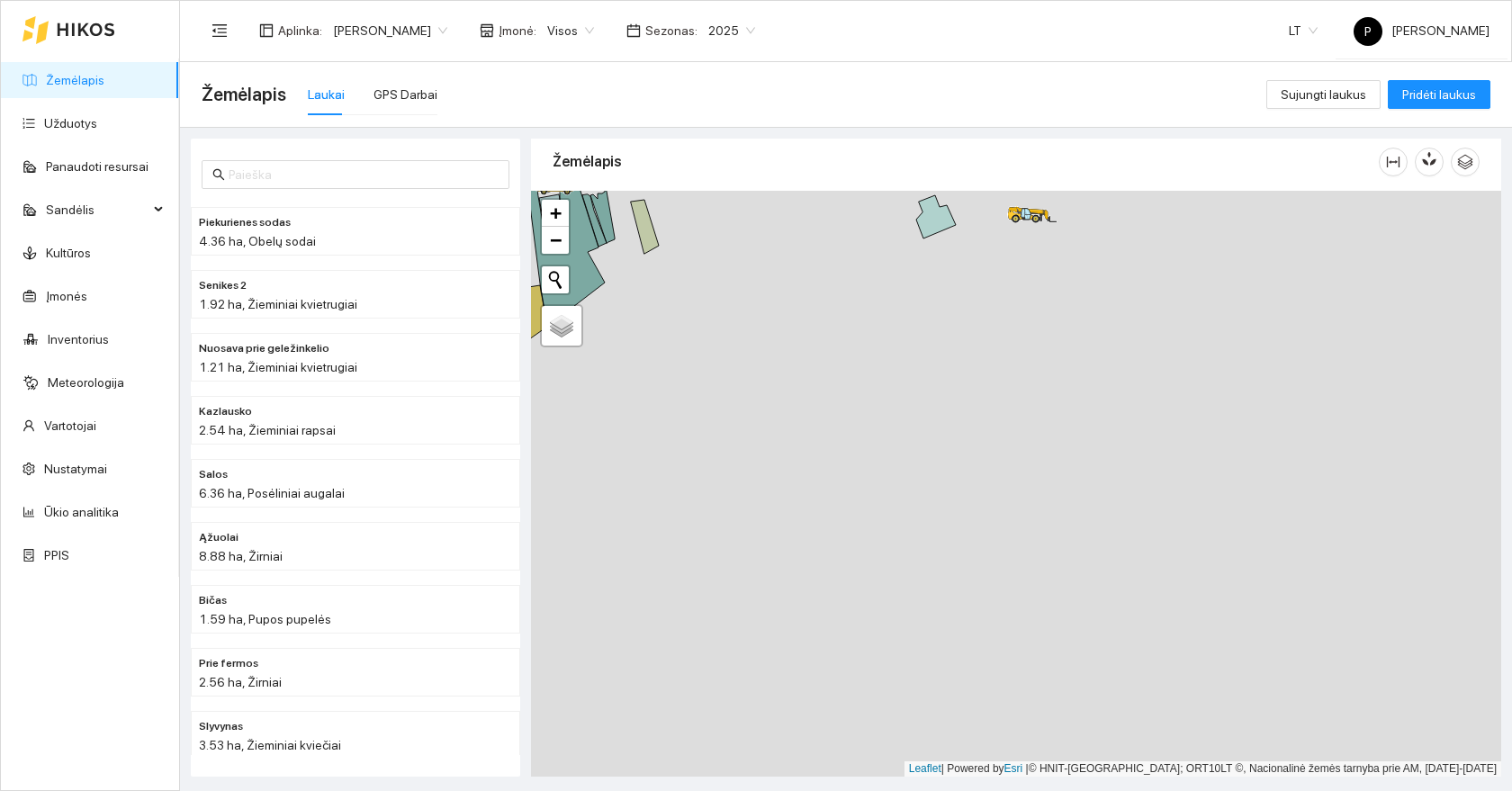
drag, startPoint x: 682, startPoint y: 373, endPoint x: 846, endPoint y: 604, distance: 283.3
click at [847, 604] on div at bounding box center [1016, 483] width 970 height 586
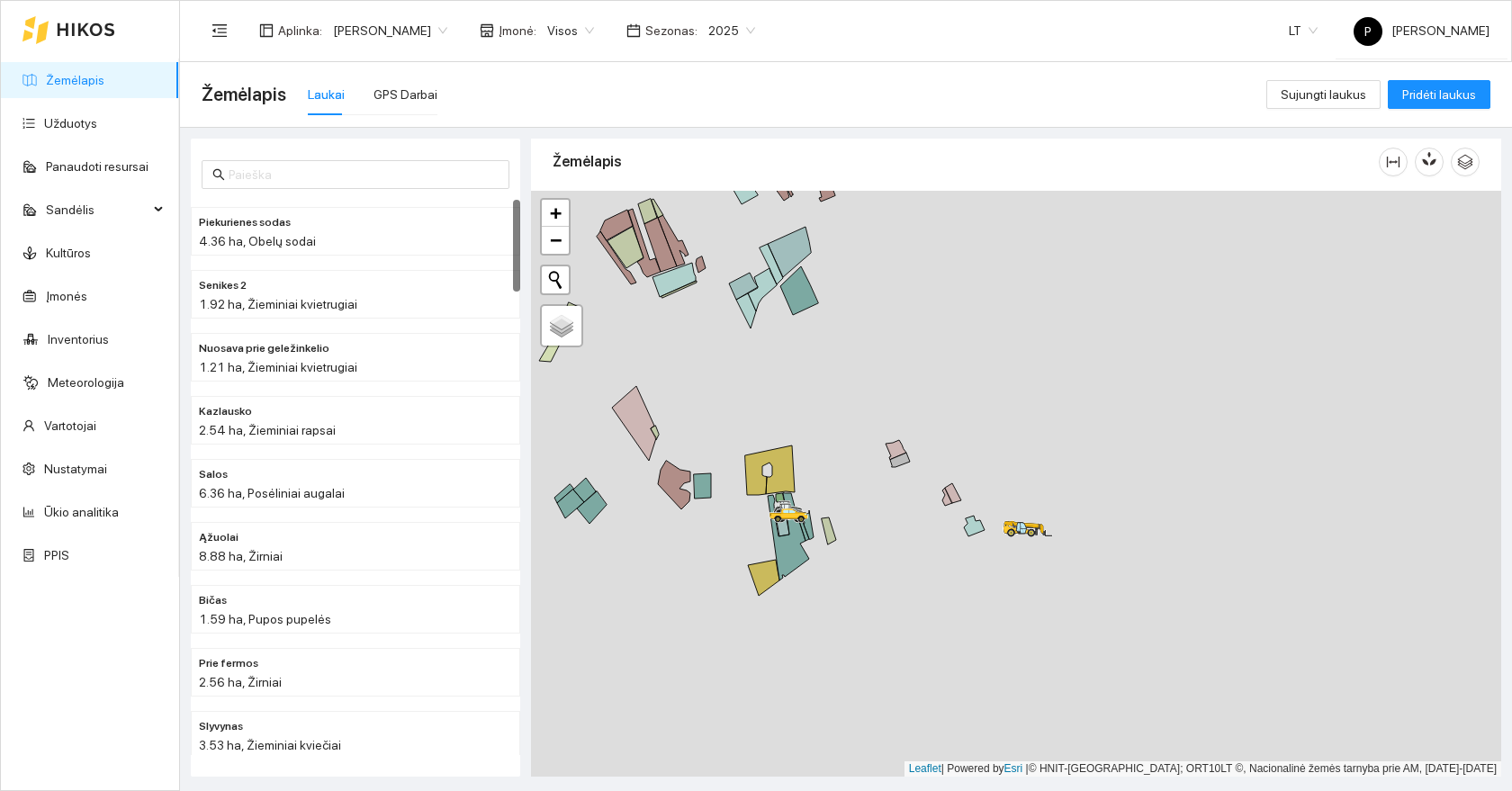
click at [80, 83] on link "Žemėlapis" at bounding box center [75, 80] width 59 height 15
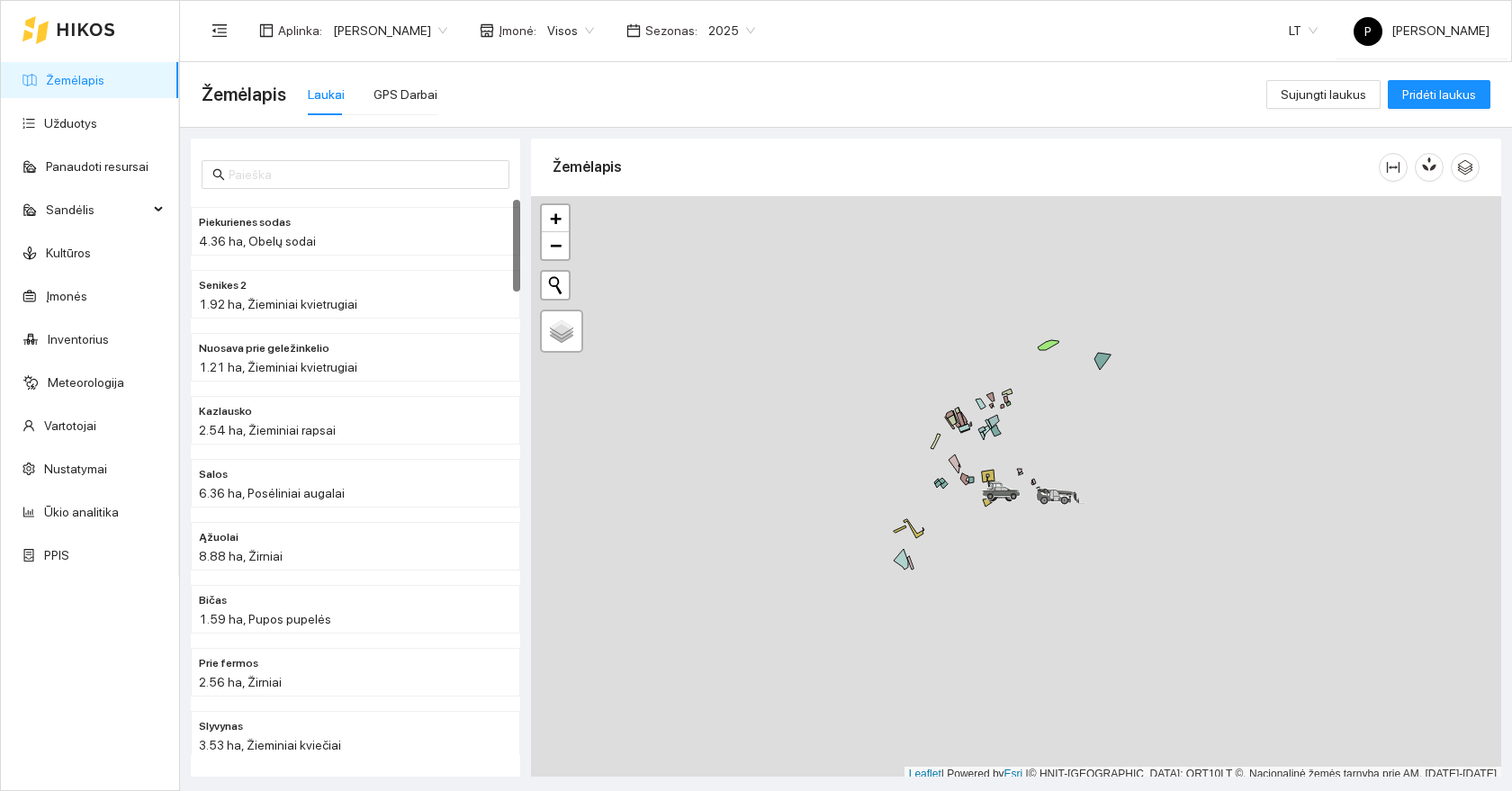
scroll to position [6, 0]
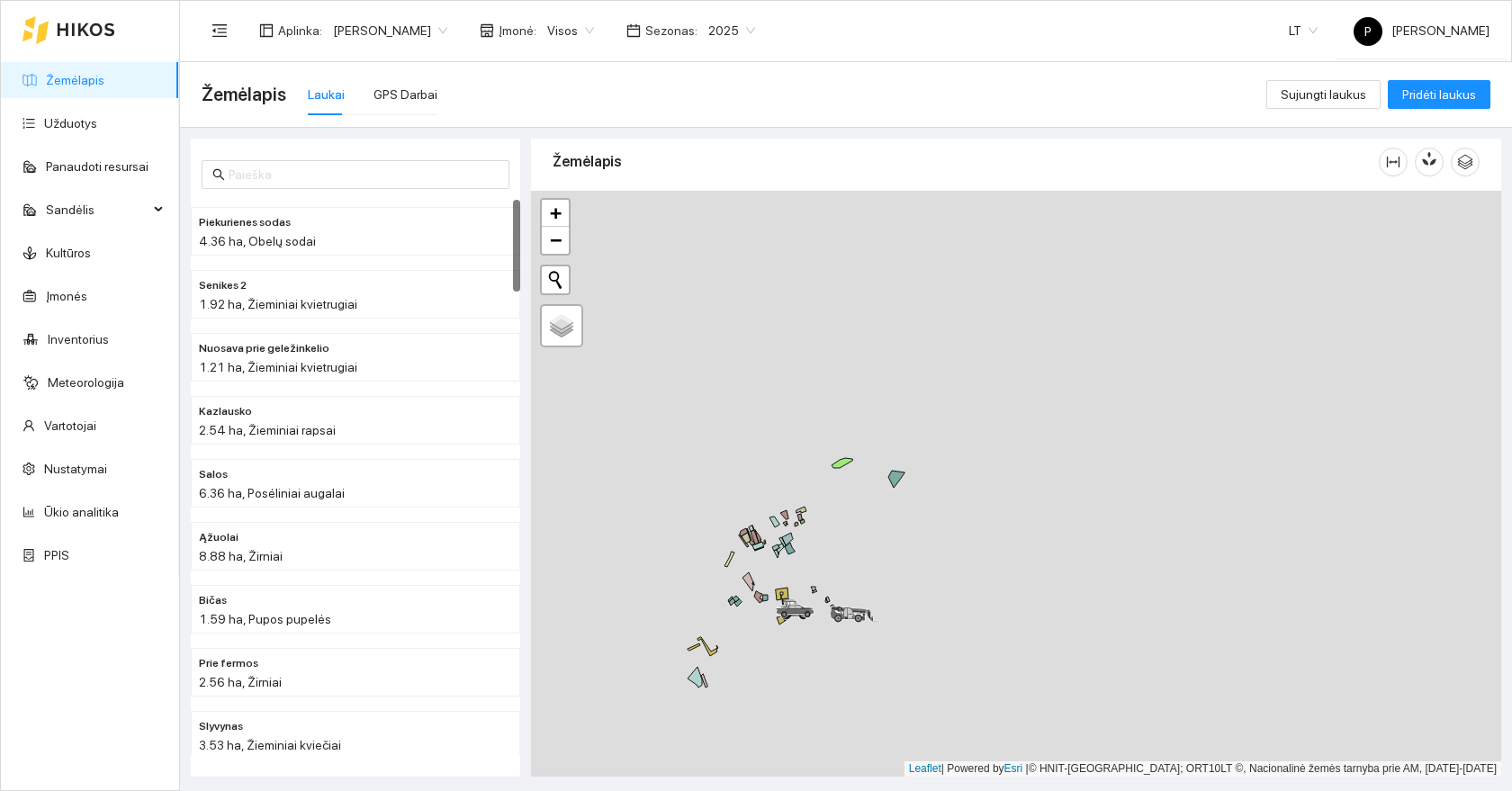
drag, startPoint x: 1177, startPoint y: 454, endPoint x: 928, endPoint y: 588, distance: 282.8
click at [928, 588] on div at bounding box center [1016, 483] width 970 height 586
click at [1169, 458] on div at bounding box center [1016, 483] width 970 height 586
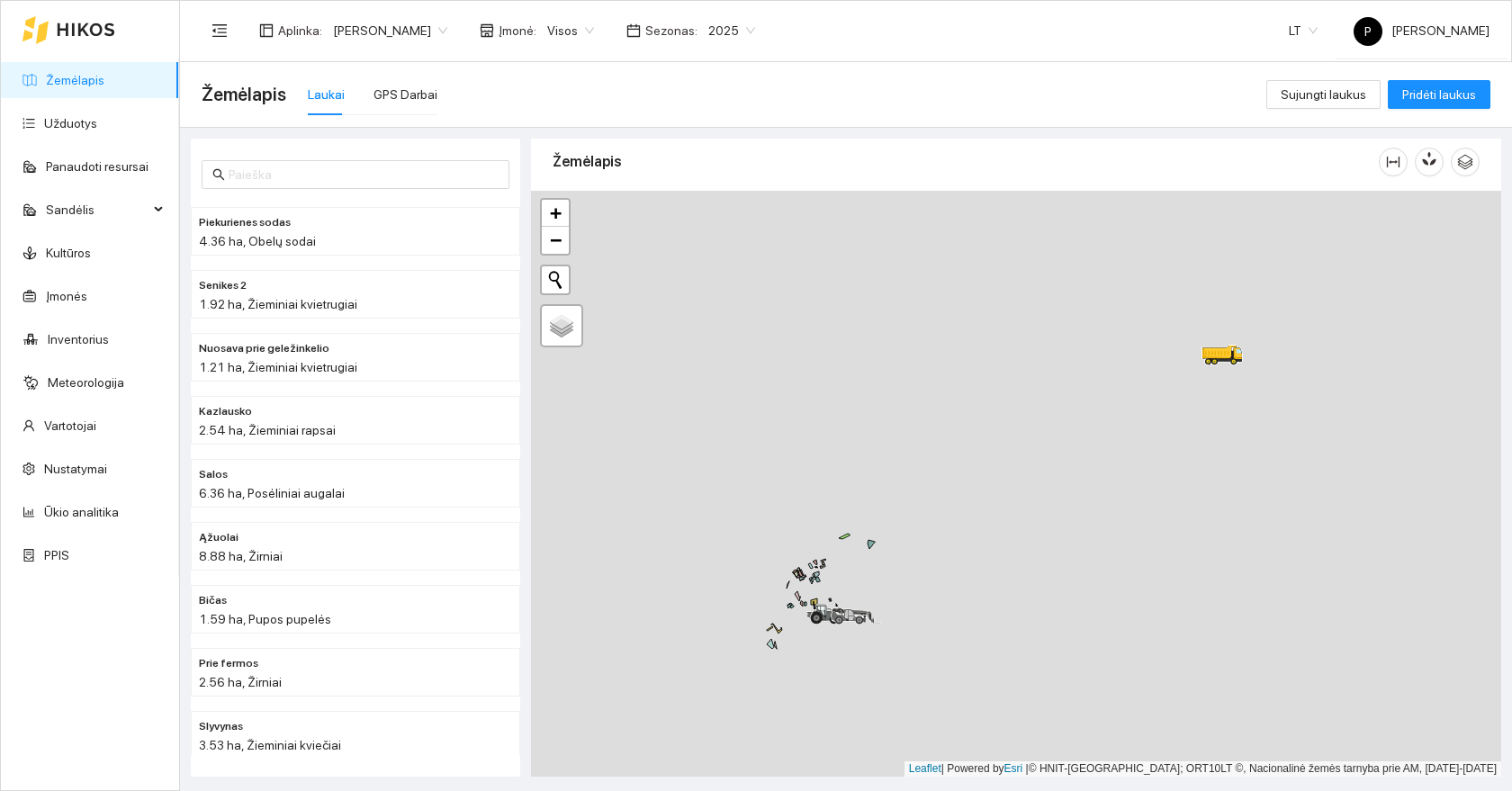
click at [75, 73] on link "Žemėlapis" at bounding box center [75, 80] width 59 height 15
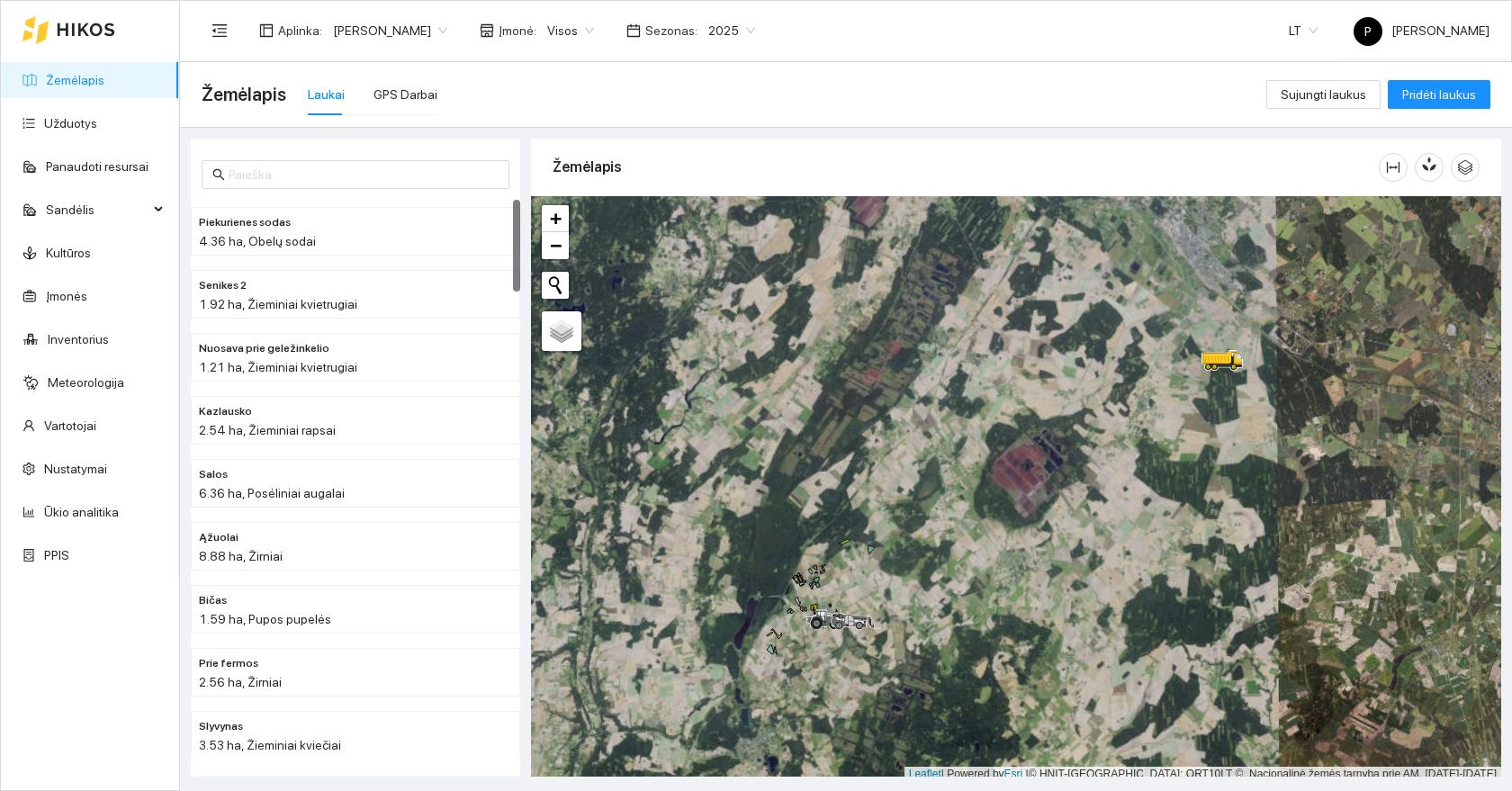
click at [1121, 477] on div at bounding box center [1016, 489] width 970 height 586
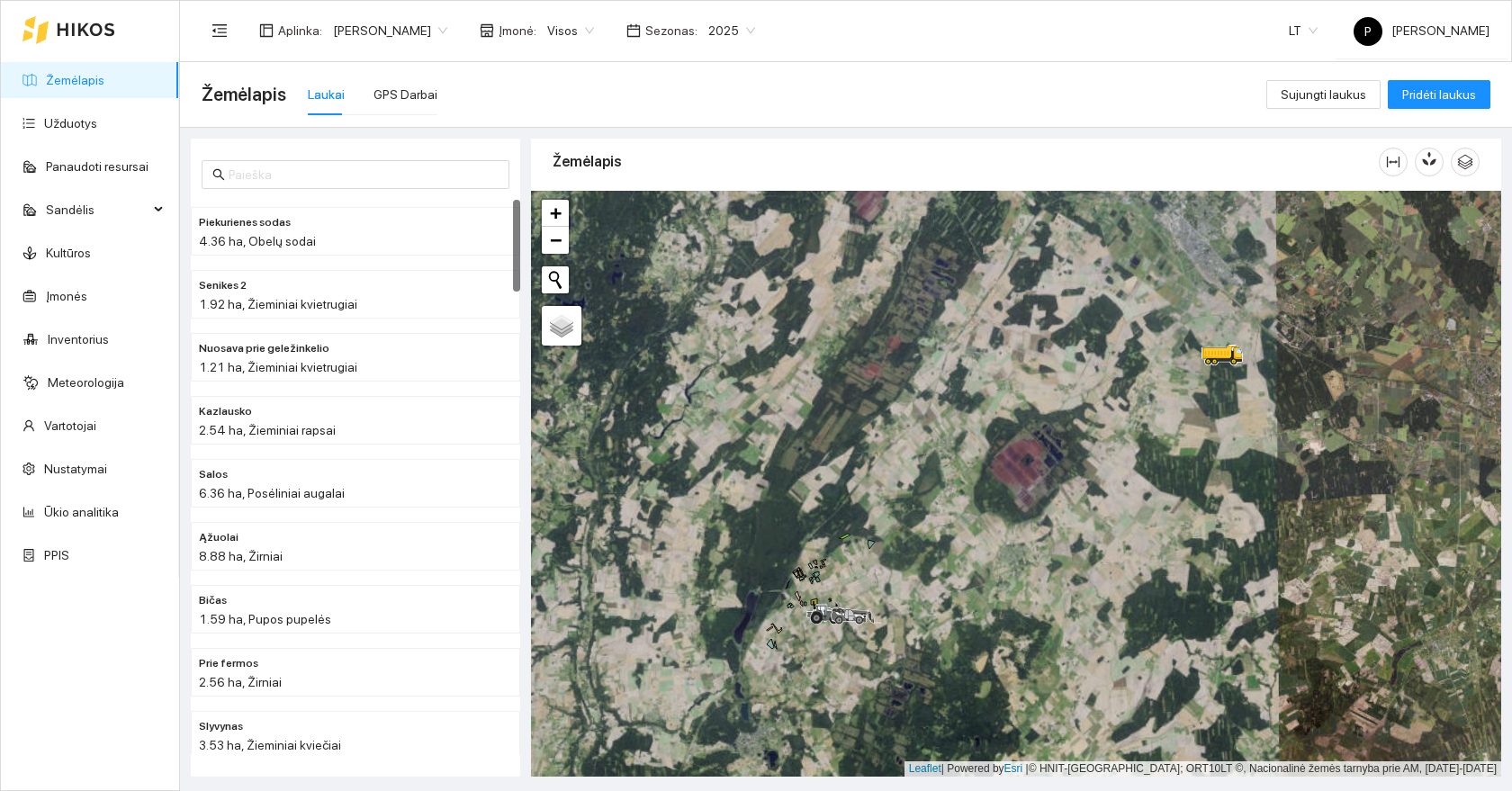
click at [1121, 477] on div at bounding box center [1016, 483] width 970 height 586
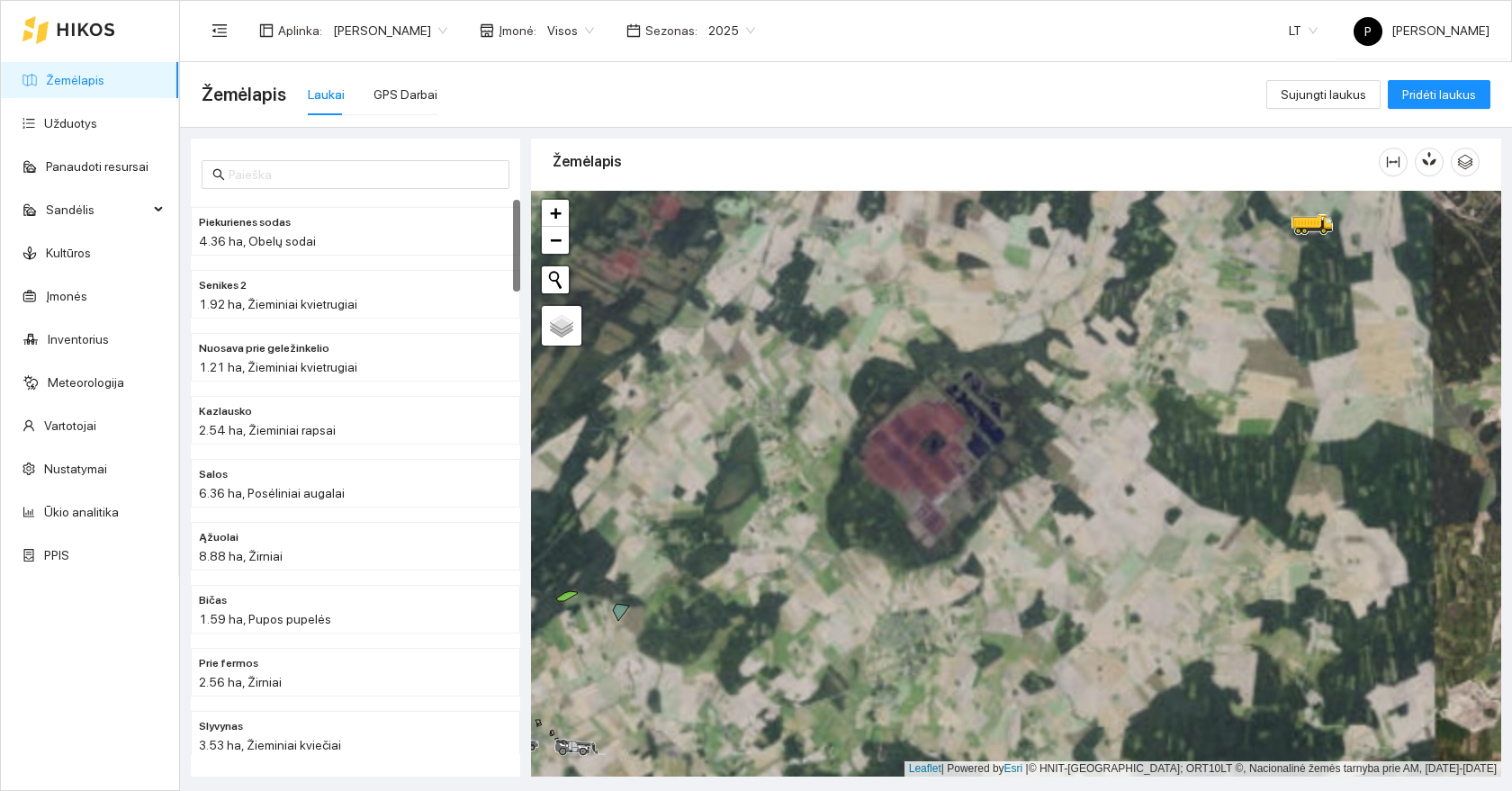
click at [1304, 390] on div at bounding box center [1016, 483] width 970 height 586
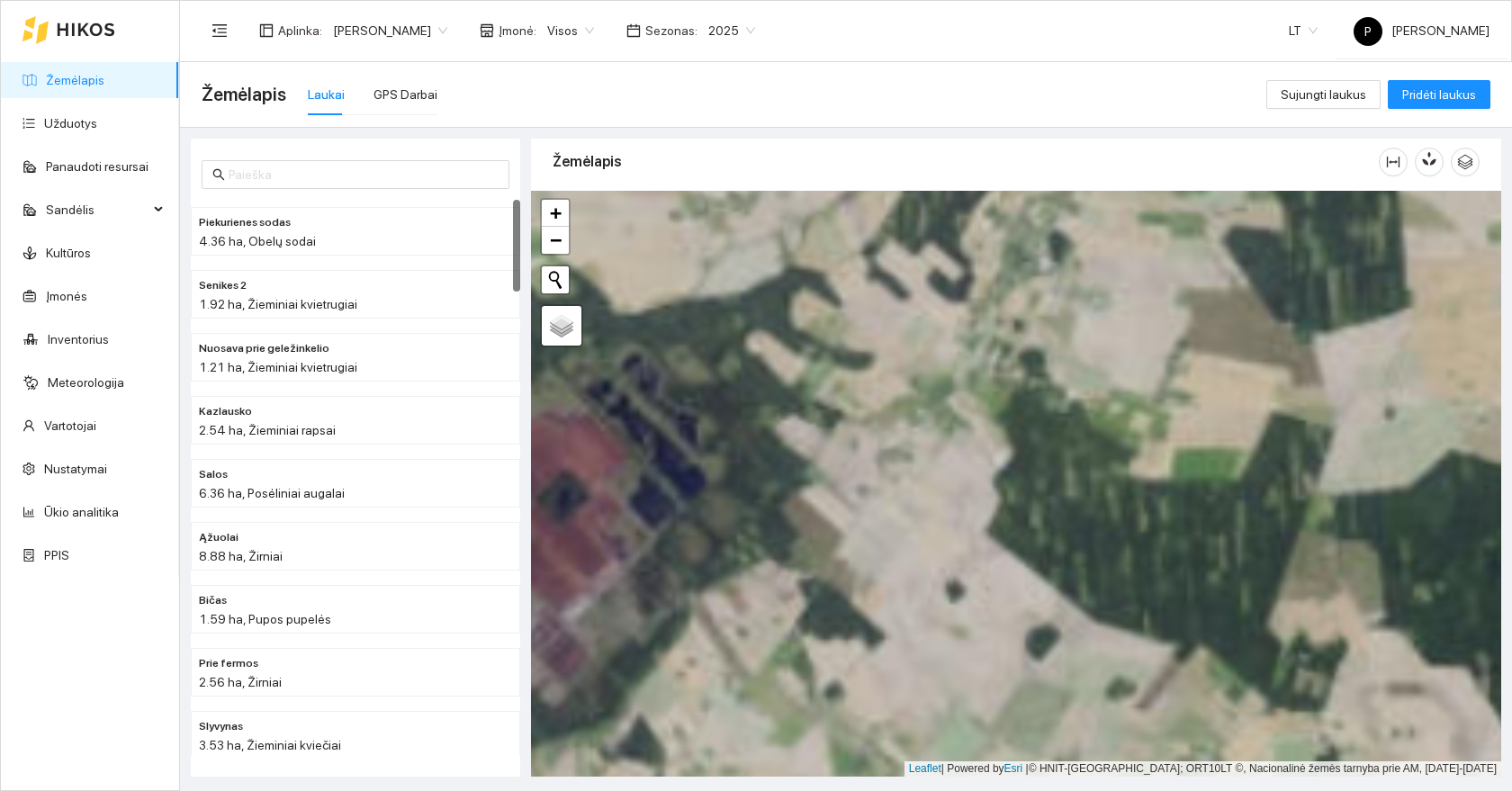
drag, startPoint x: 1350, startPoint y: 294, endPoint x: 1079, endPoint y: 664, distance: 458.6
click at [1079, 664] on div at bounding box center [1016, 483] width 970 height 586
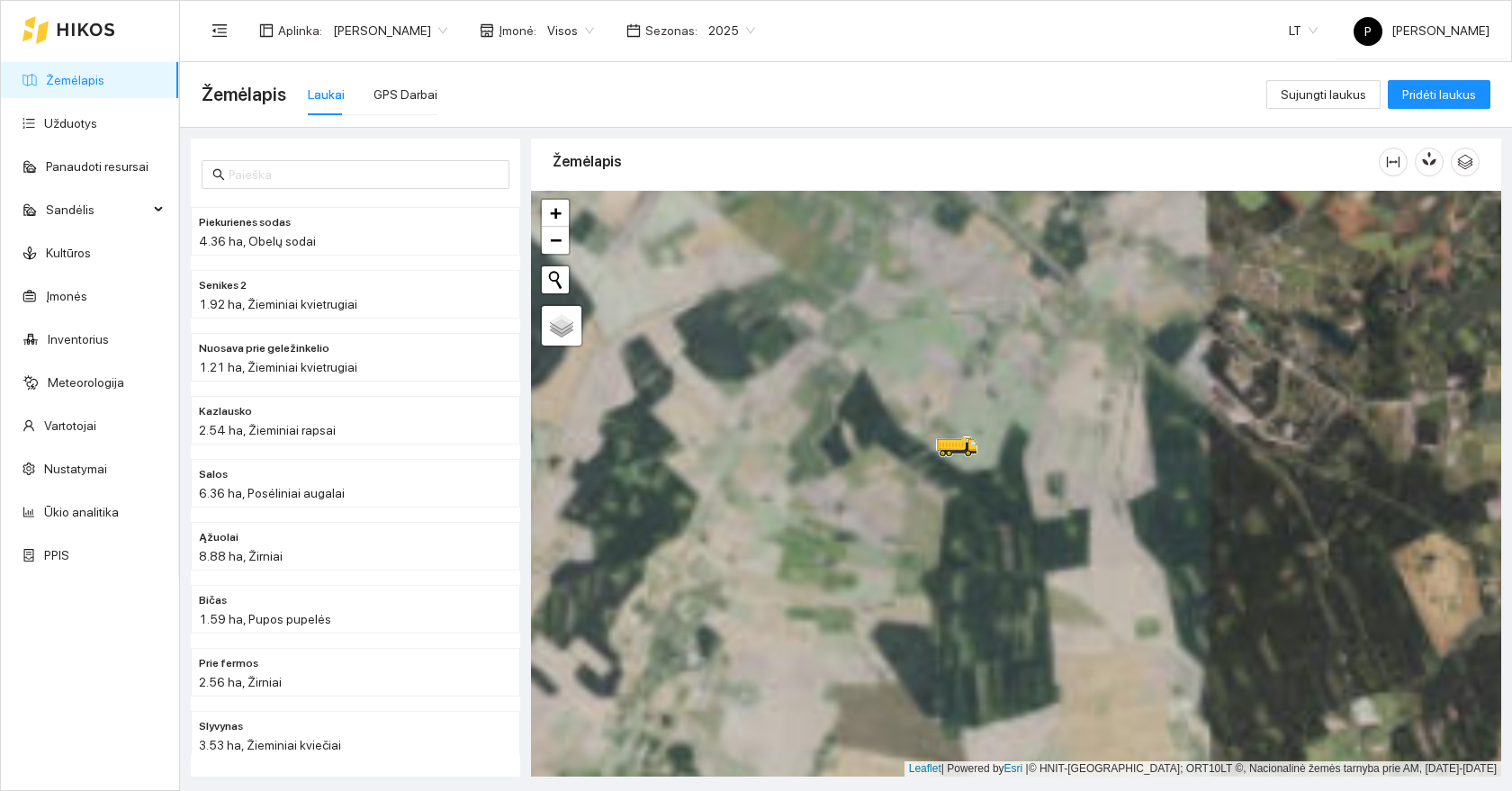
drag, startPoint x: 925, startPoint y: 603, endPoint x: 968, endPoint y: 500, distance: 111.6
click at [968, 500] on div at bounding box center [1016, 483] width 970 height 586
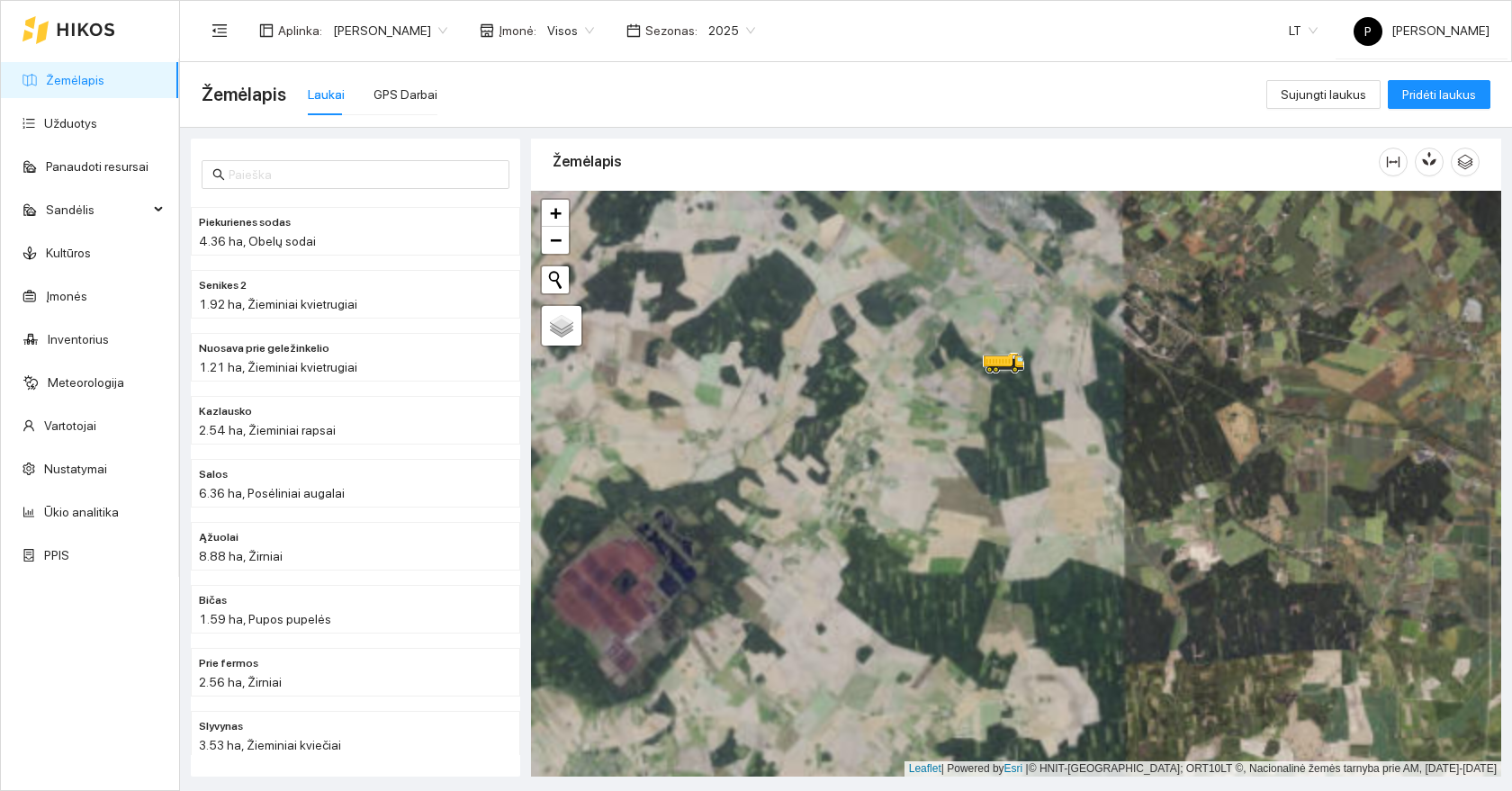
drag, startPoint x: 828, startPoint y: 641, endPoint x: 922, endPoint y: 447, distance: 215.6
click at [922, 447] on div at bounding box center [1016, 483] width 970 height 586
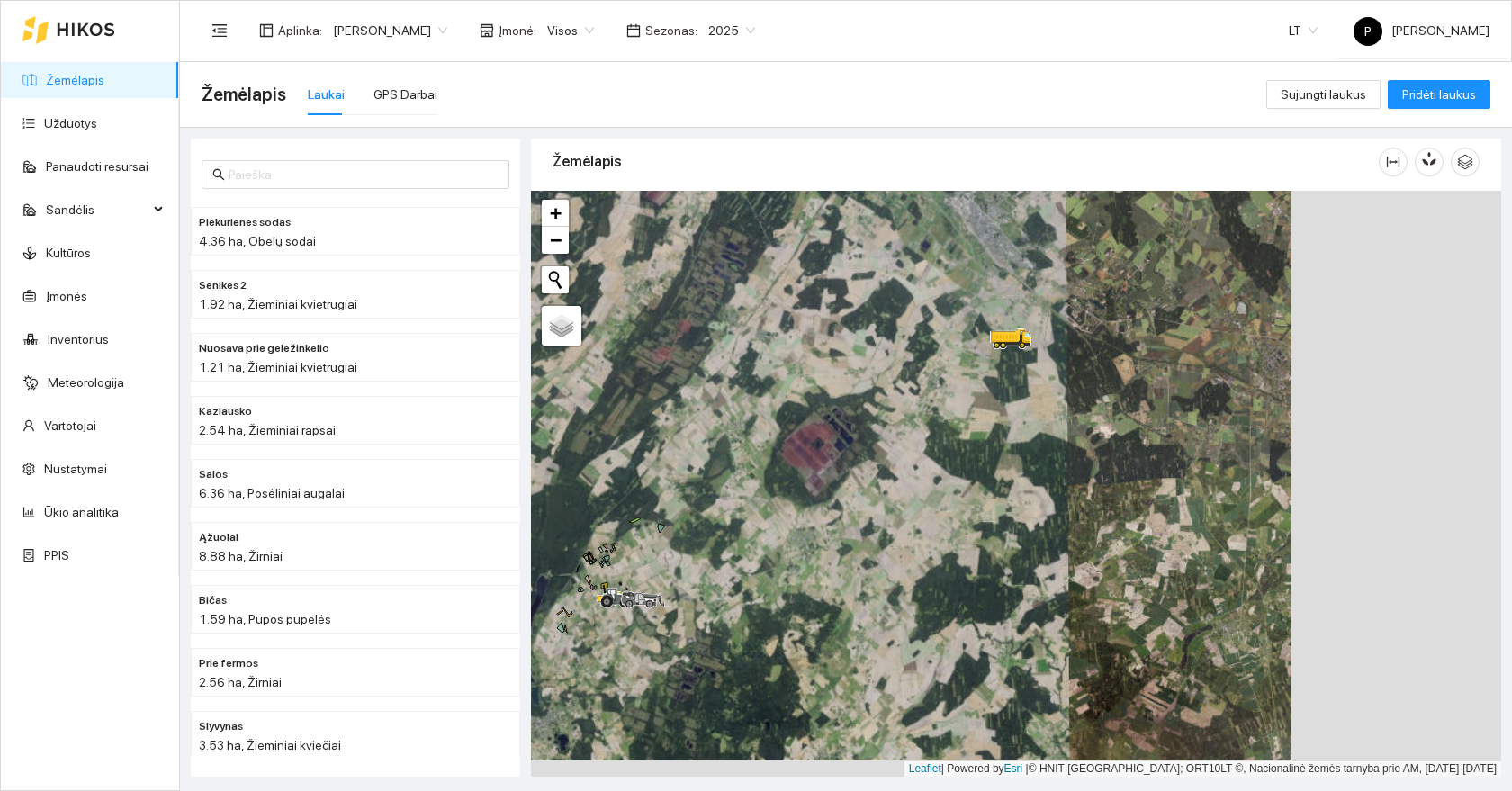
drag, startPoint x: 746, startPoint y: 552, endPoint x: 828, endPoint y: 512, distance: 91.2
click at [828, 512] on div at bounding box center [1016, 483] width 970 height 586
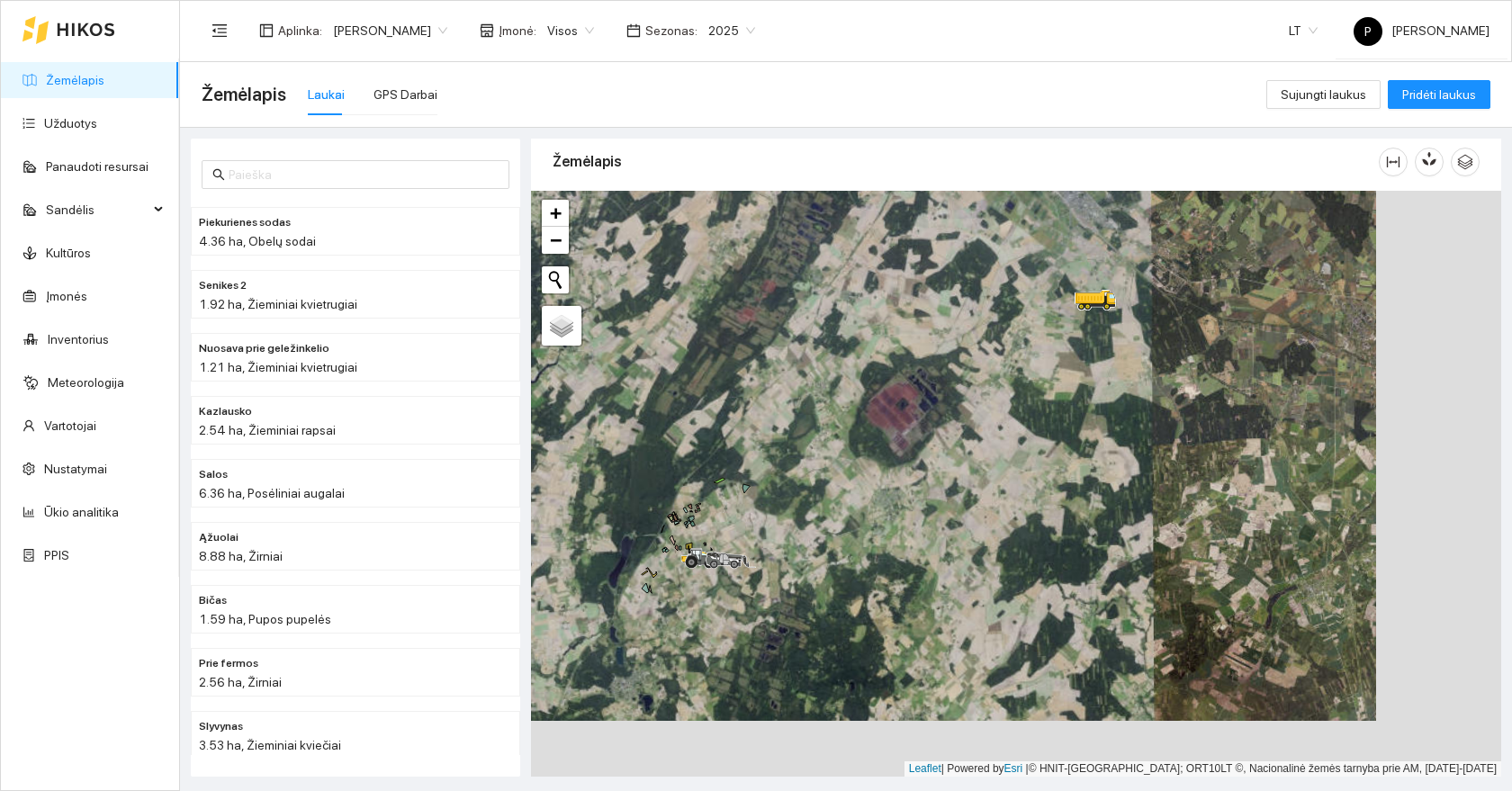
click at [748, 538] on div at bounding box center [1016, 483] width 970 height 586
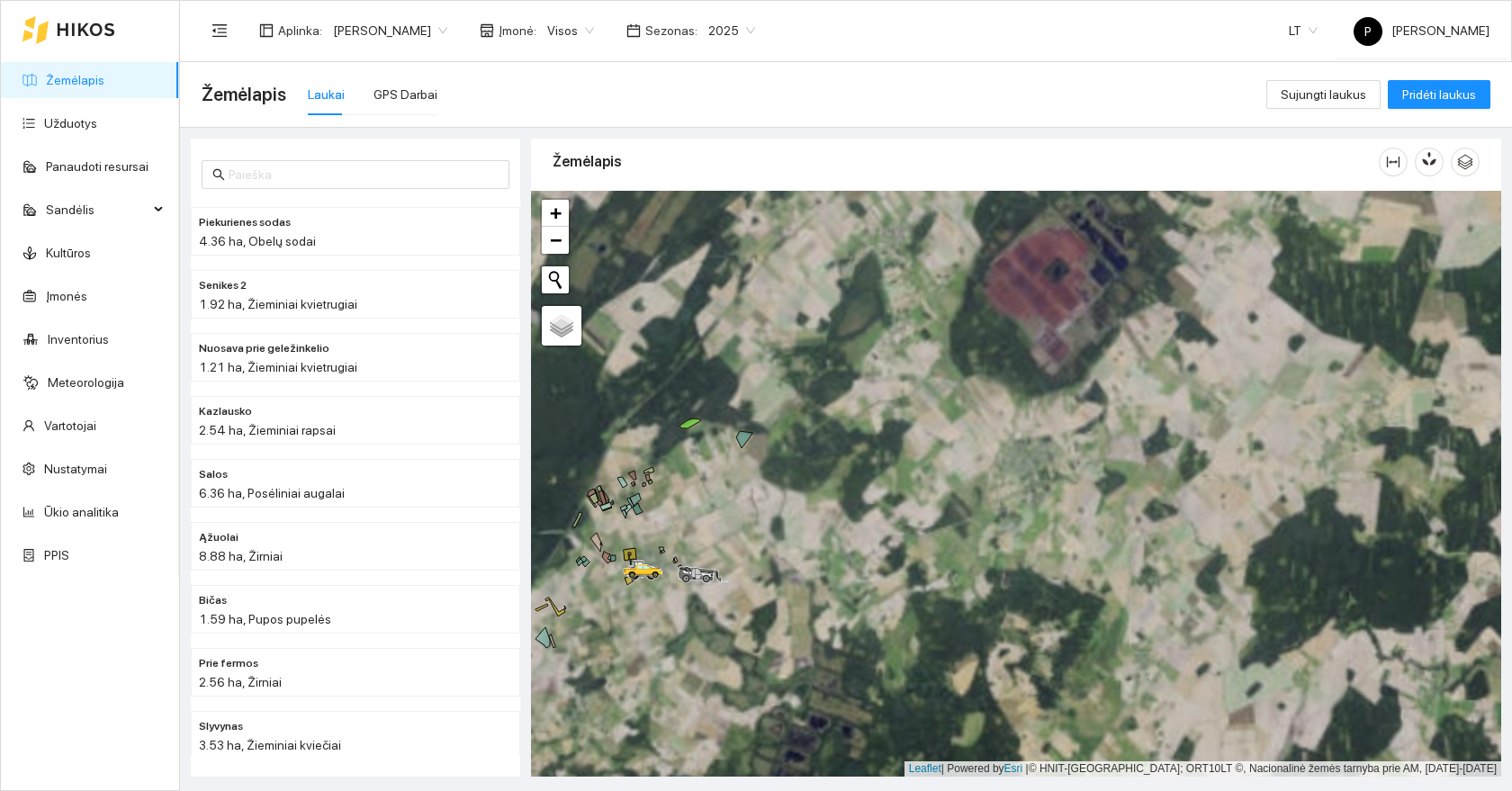
click at [676, 531] on div at bounding box center [1016, 483] width 970 height 586
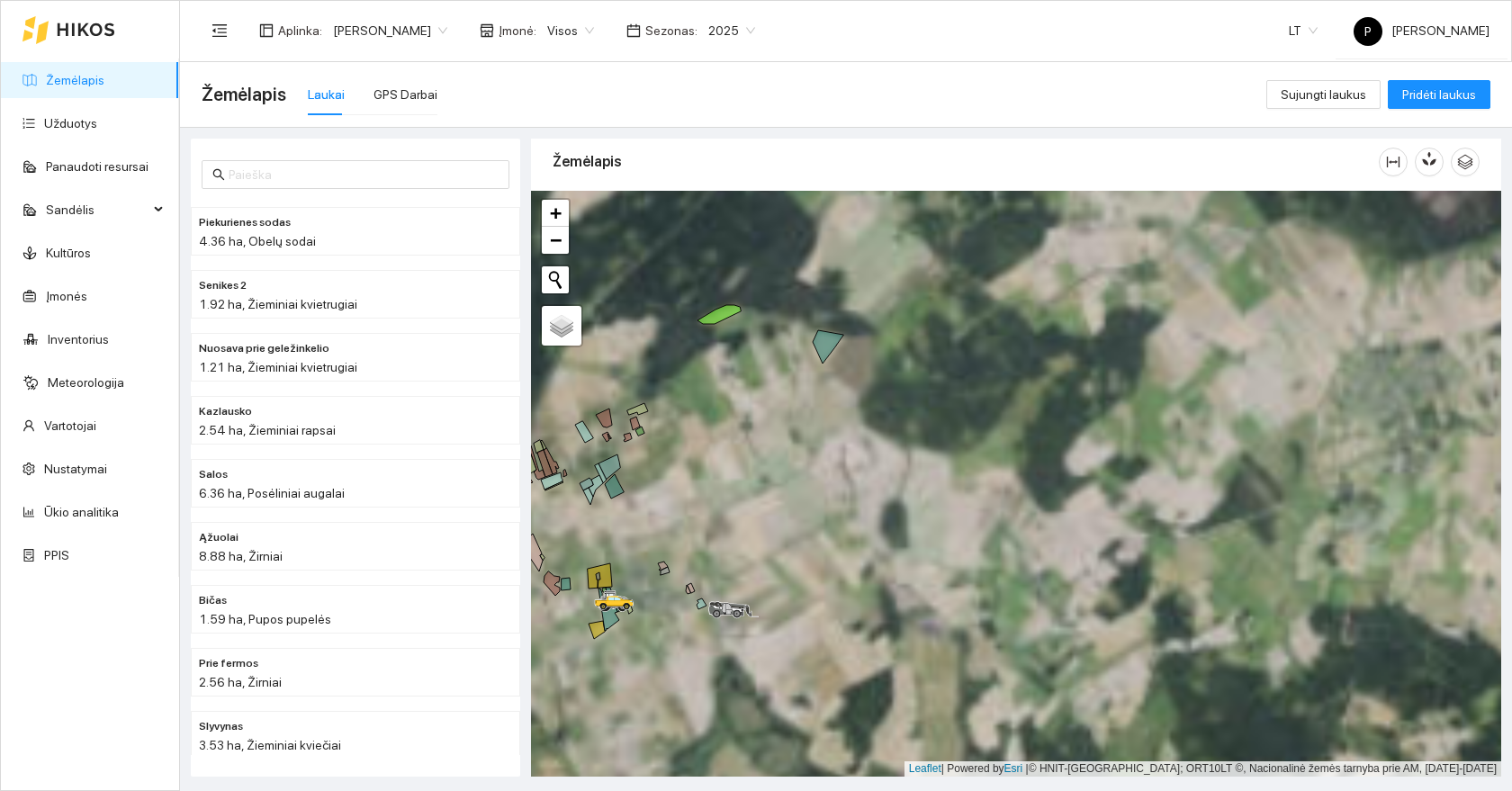
drag, startPoint x: 635, startPoint y: 531, endPoint x: 939, endPoint y: 531, distance: 304.0
click at [939, 531] on div at bounding box center [1016, 483] width 970 height 586
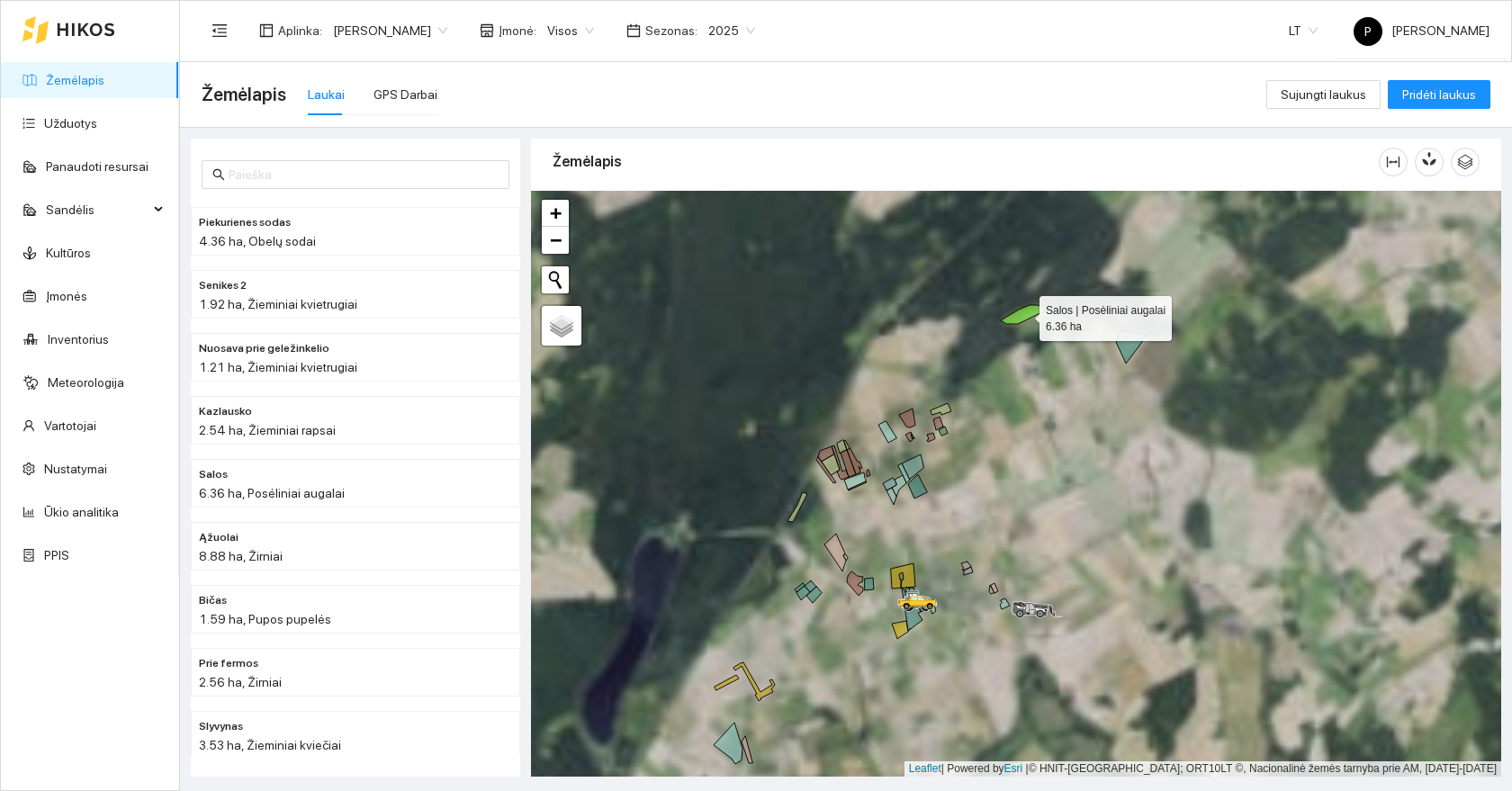
click at [1025, 310] on icon at bounding box center [1022, 313] width 43 height 19
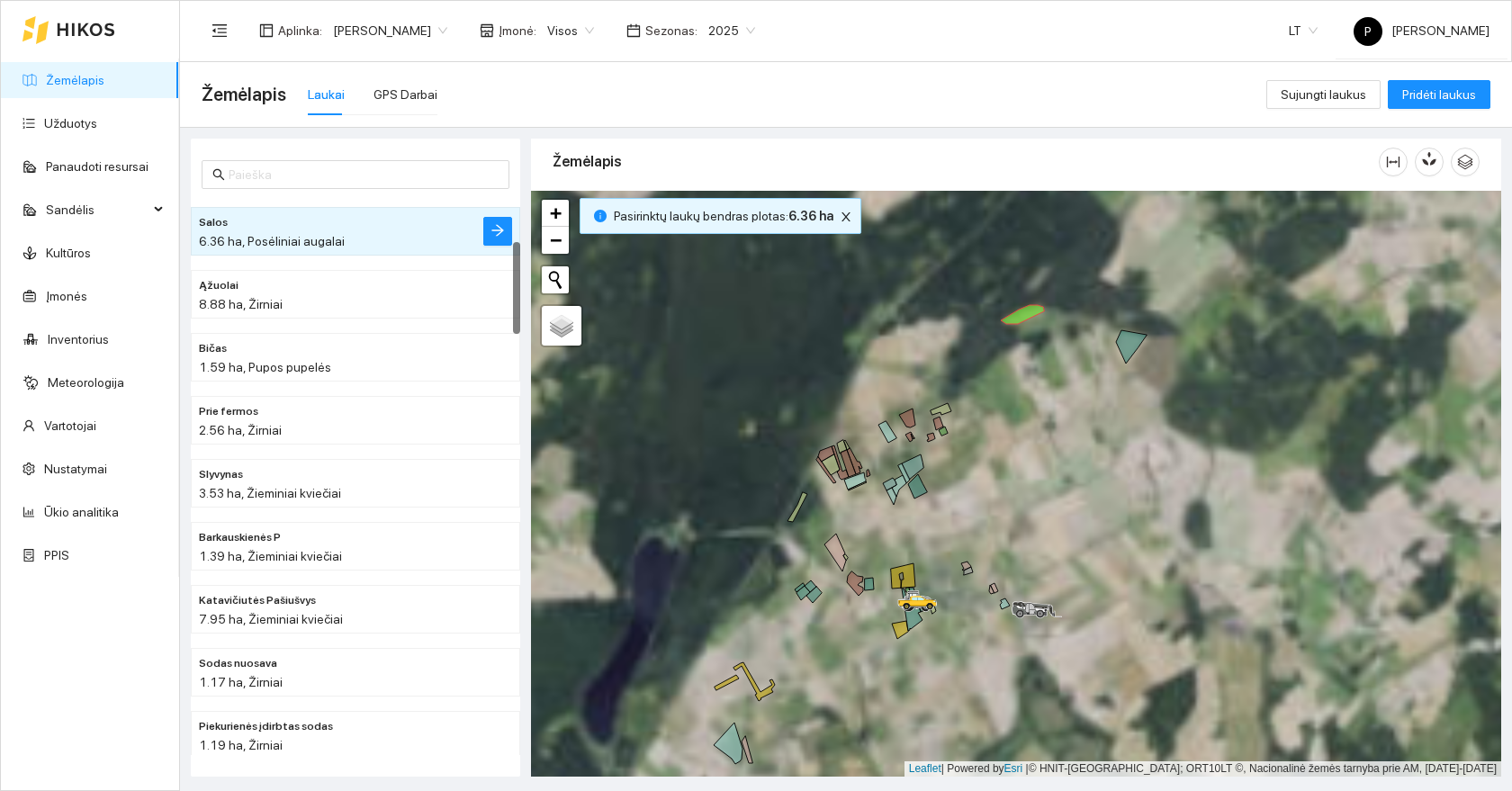
click at [1133, 340] on icon at bounding box center [1130, 347] width 30 height 33
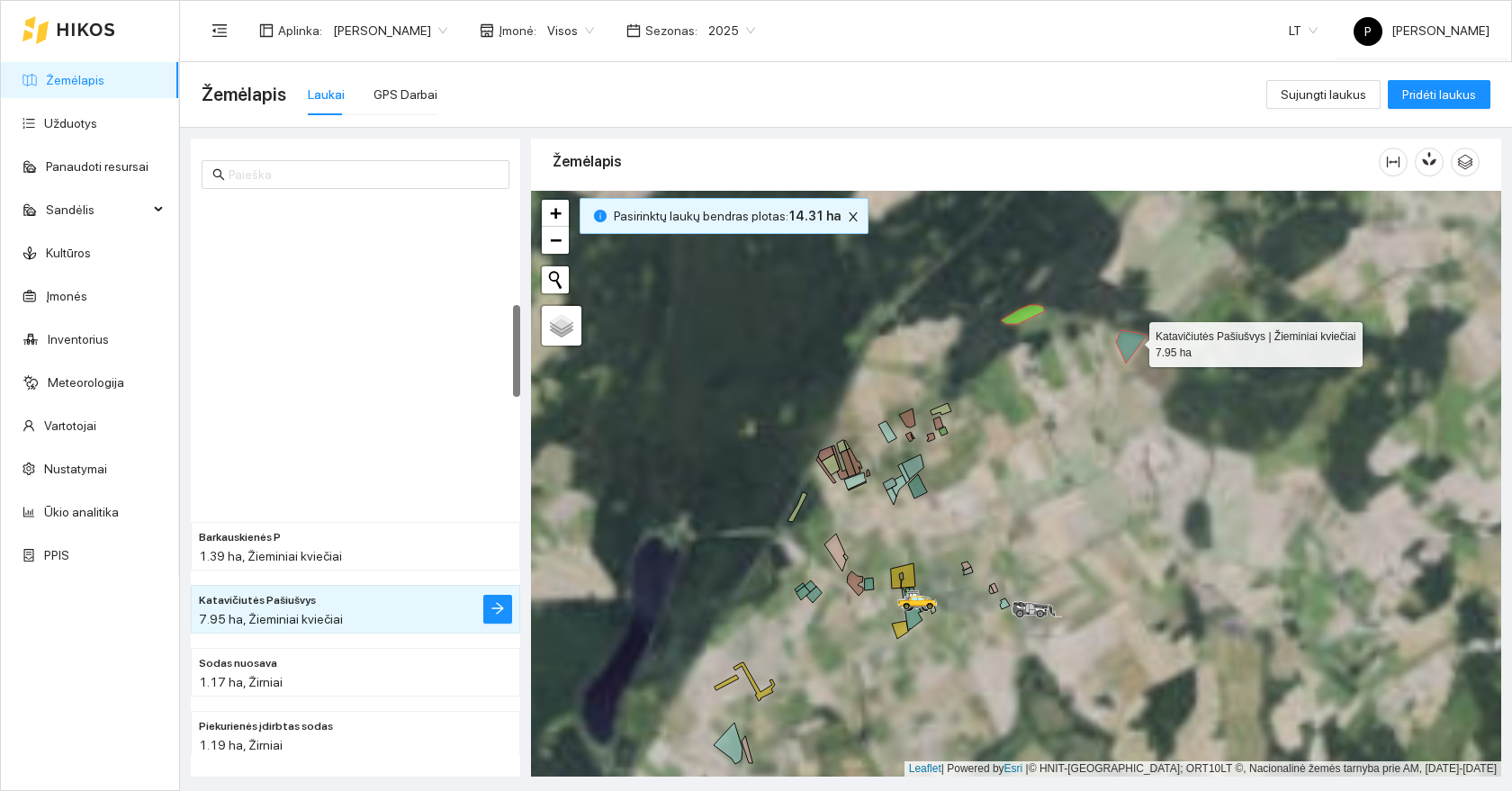
scroll to position [630, 0]
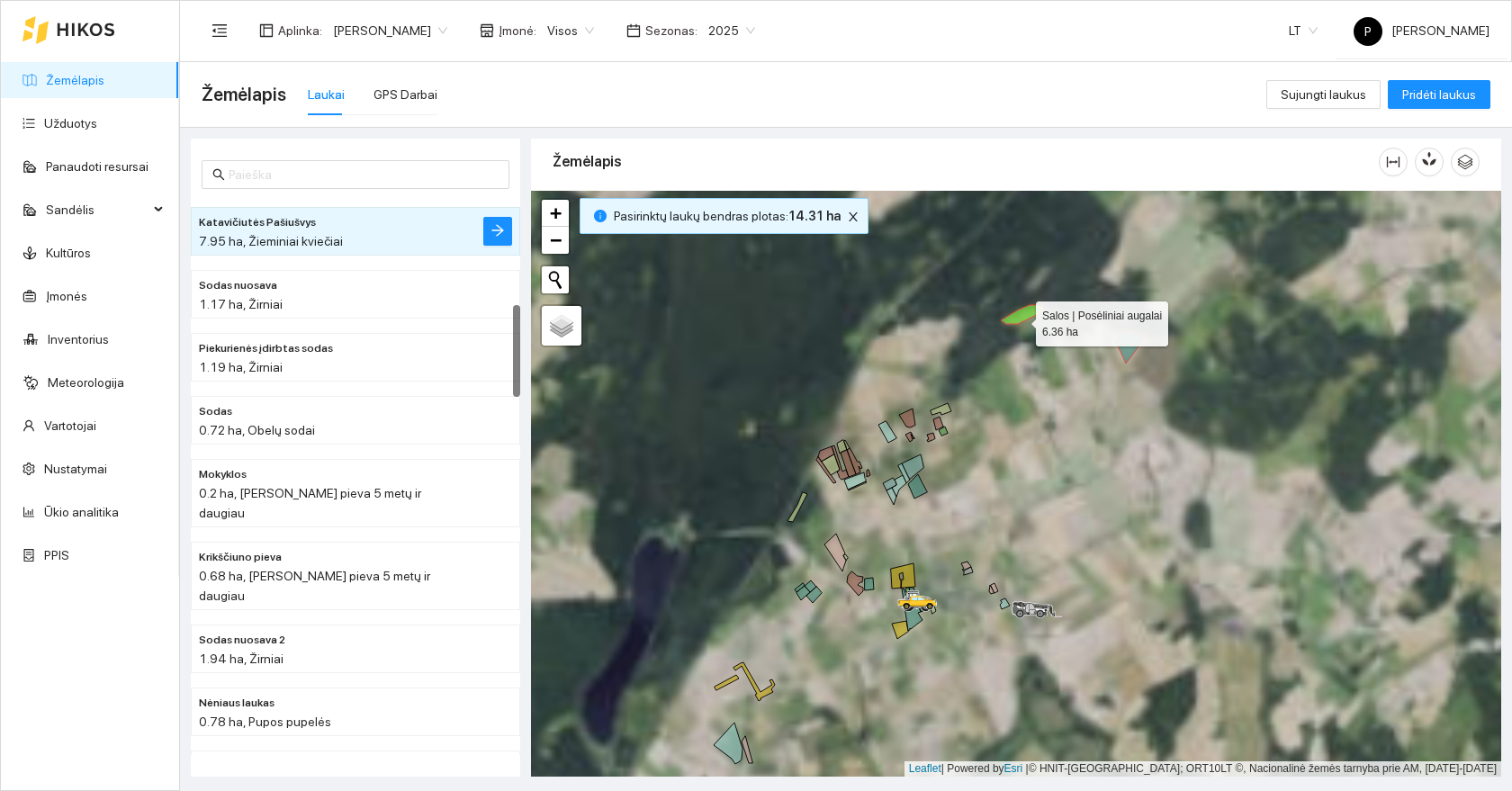
click at [1020, 318] on icon at bounding box center [1022, 313] width 43 height 19
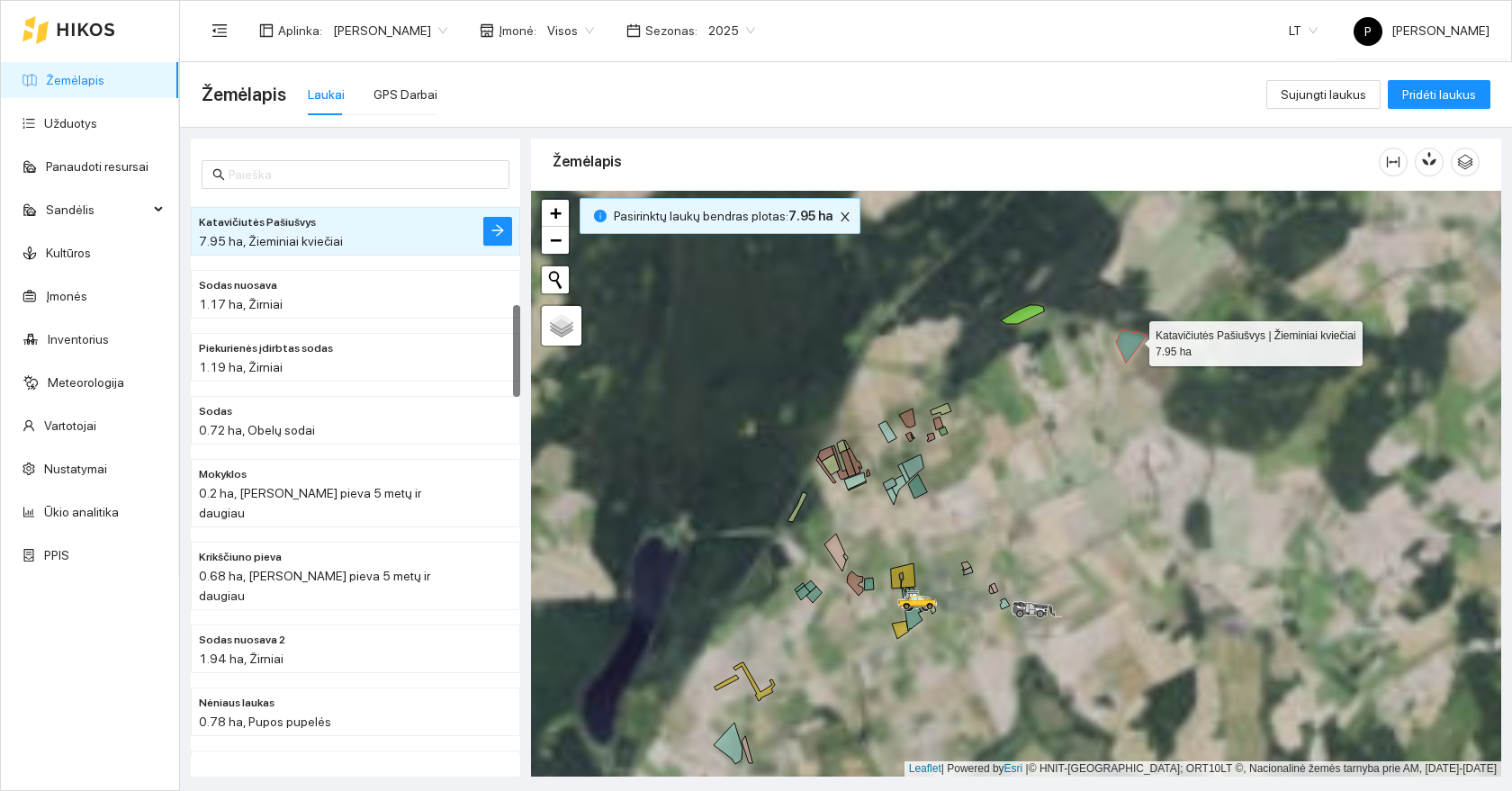
click at [1125, 342] on icon at bounding box center [1130, 347] width 30 height 33
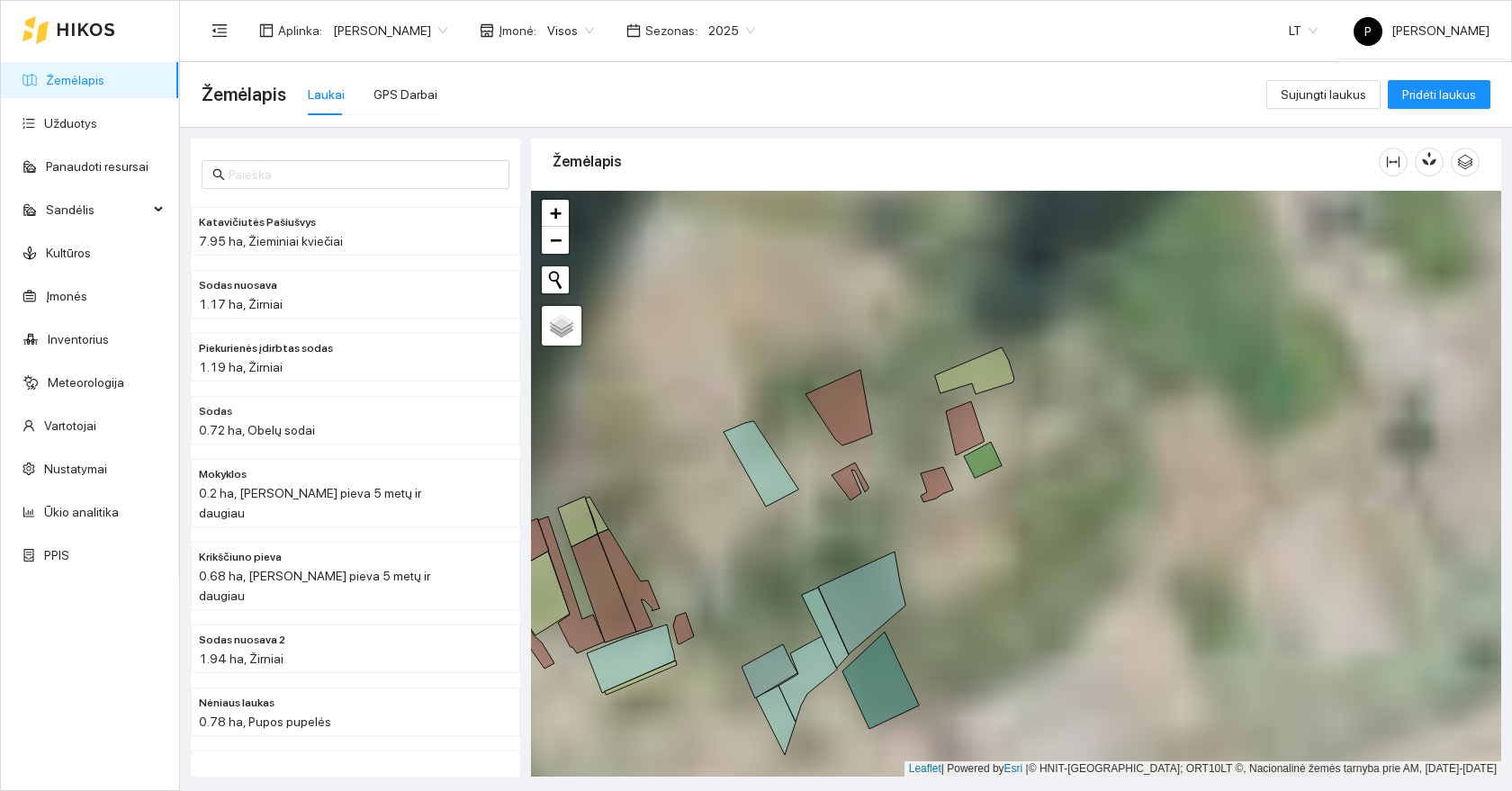
drag, startPoint x: 871, startPoint y: 485, endPoint x: 956, endPoint y: 410, distance: 113.4
click at [966, 410] on div at bounding box center [1016, 483] width 970 height 586
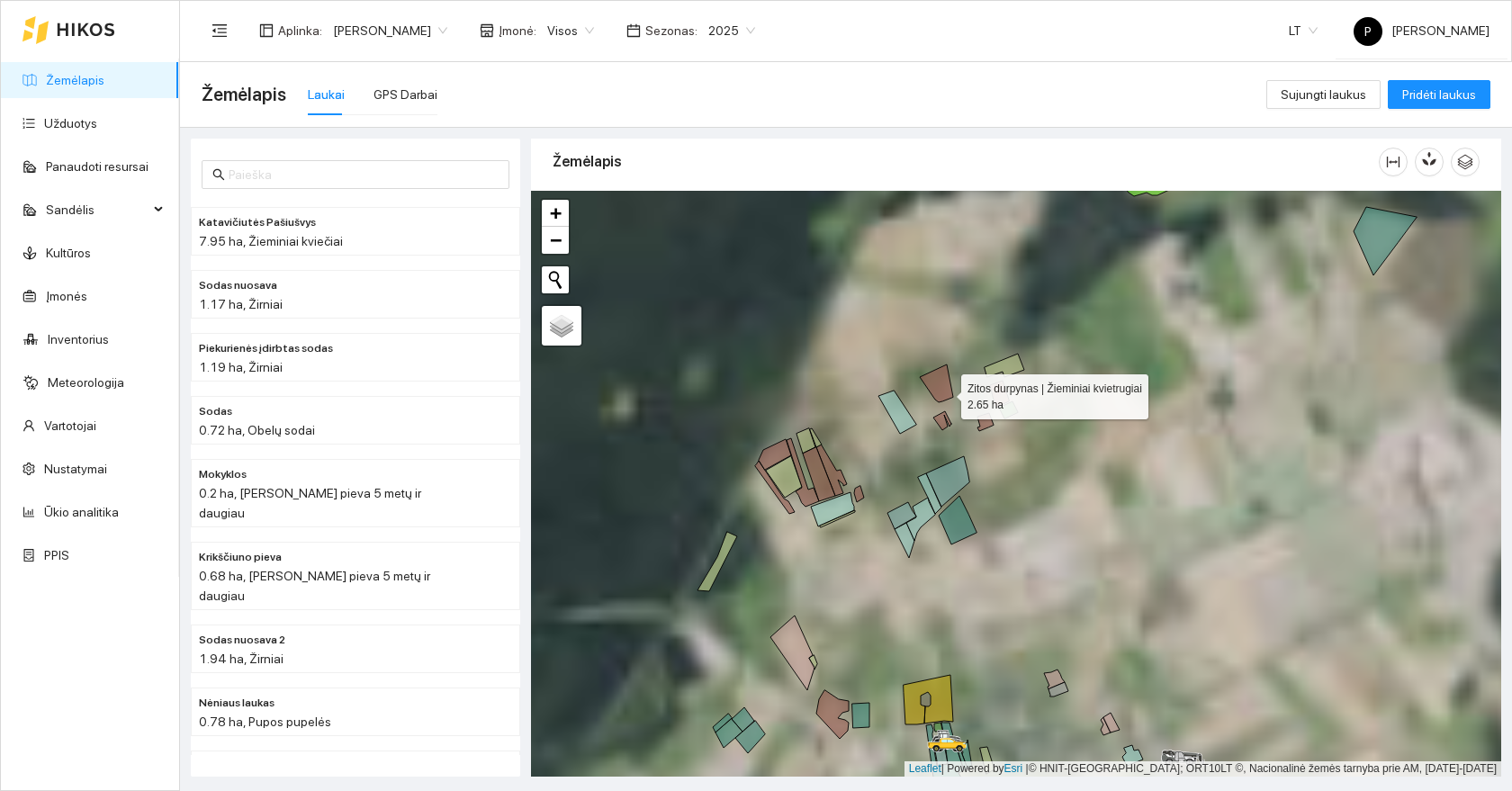
click at [945, 393] on icon at bounding box center [936, 383] width 33 height 38
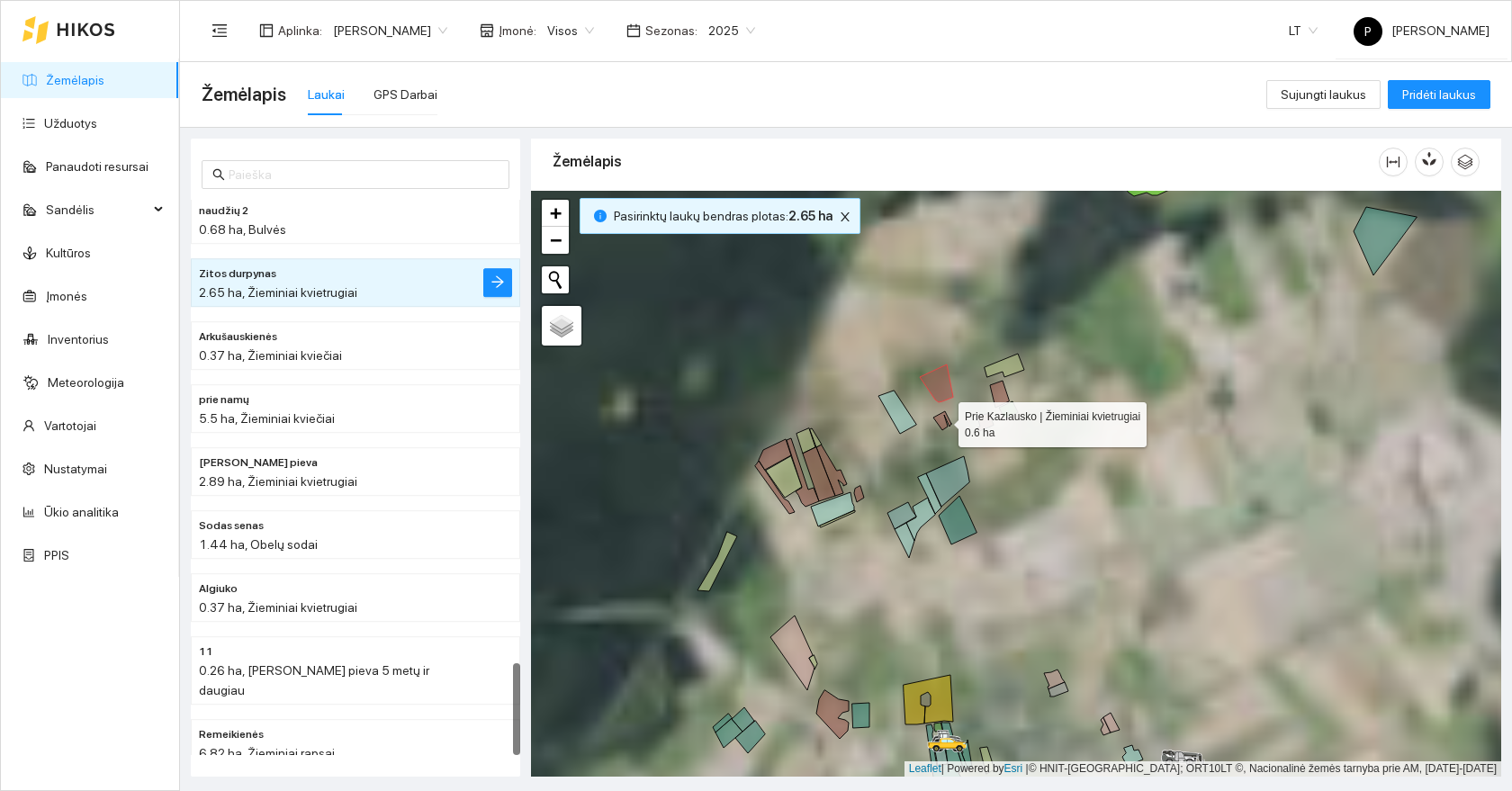
click at [945, 419] on icon at bounding box center [942, 420] width 18 height 19
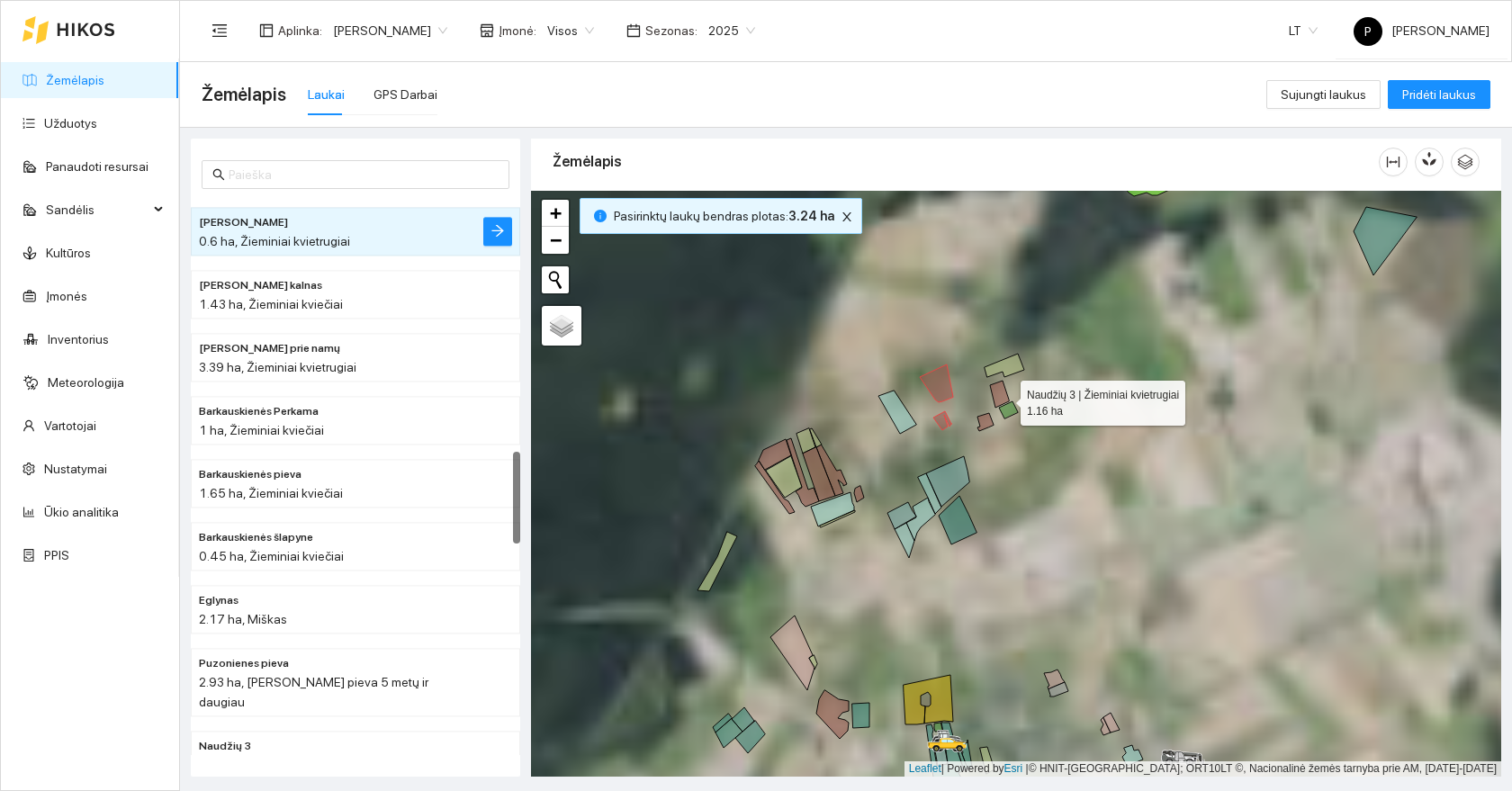
click at [1000, 396] on icon at bounding box center [998, 395] width 19 height 27
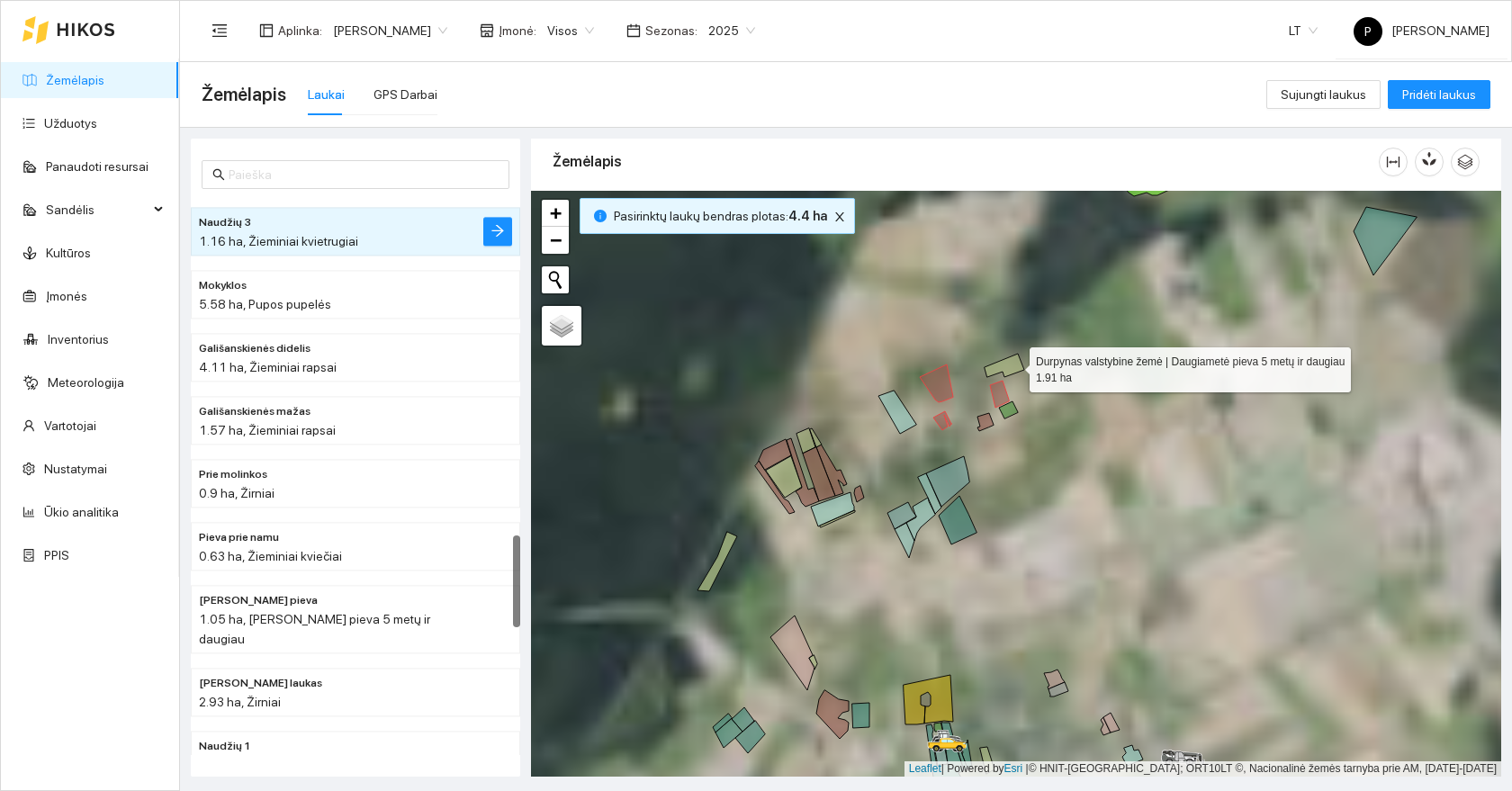
click at [1013, 365] on icon at bounding box center [1004, 365] width 40 height 23
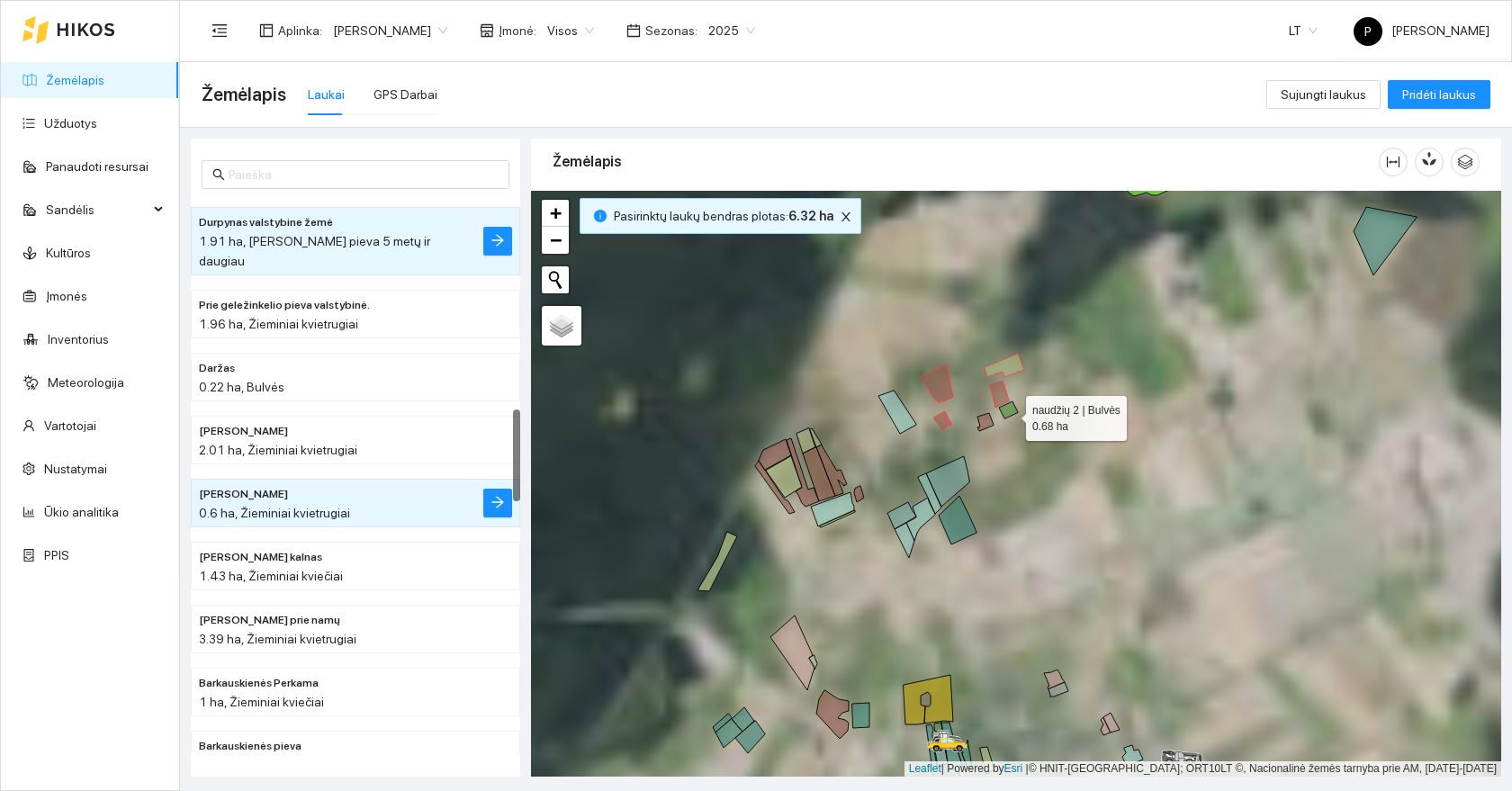
click at [1010, 414] on icon at bounding box center [1008, 410] width 19 height 18
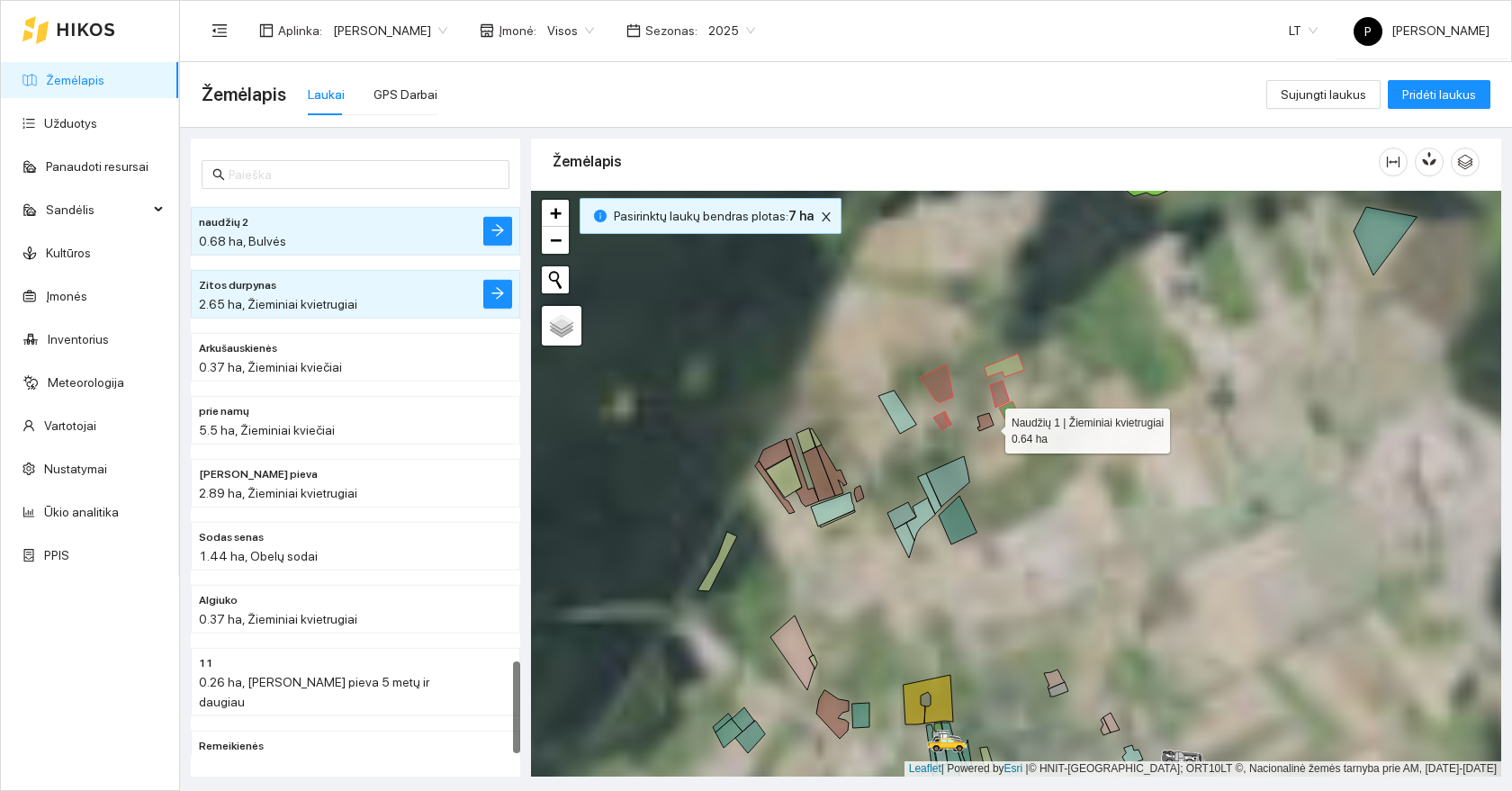
click at [987, 427] on icon at bounding box center [985, 422] width 17 height 18
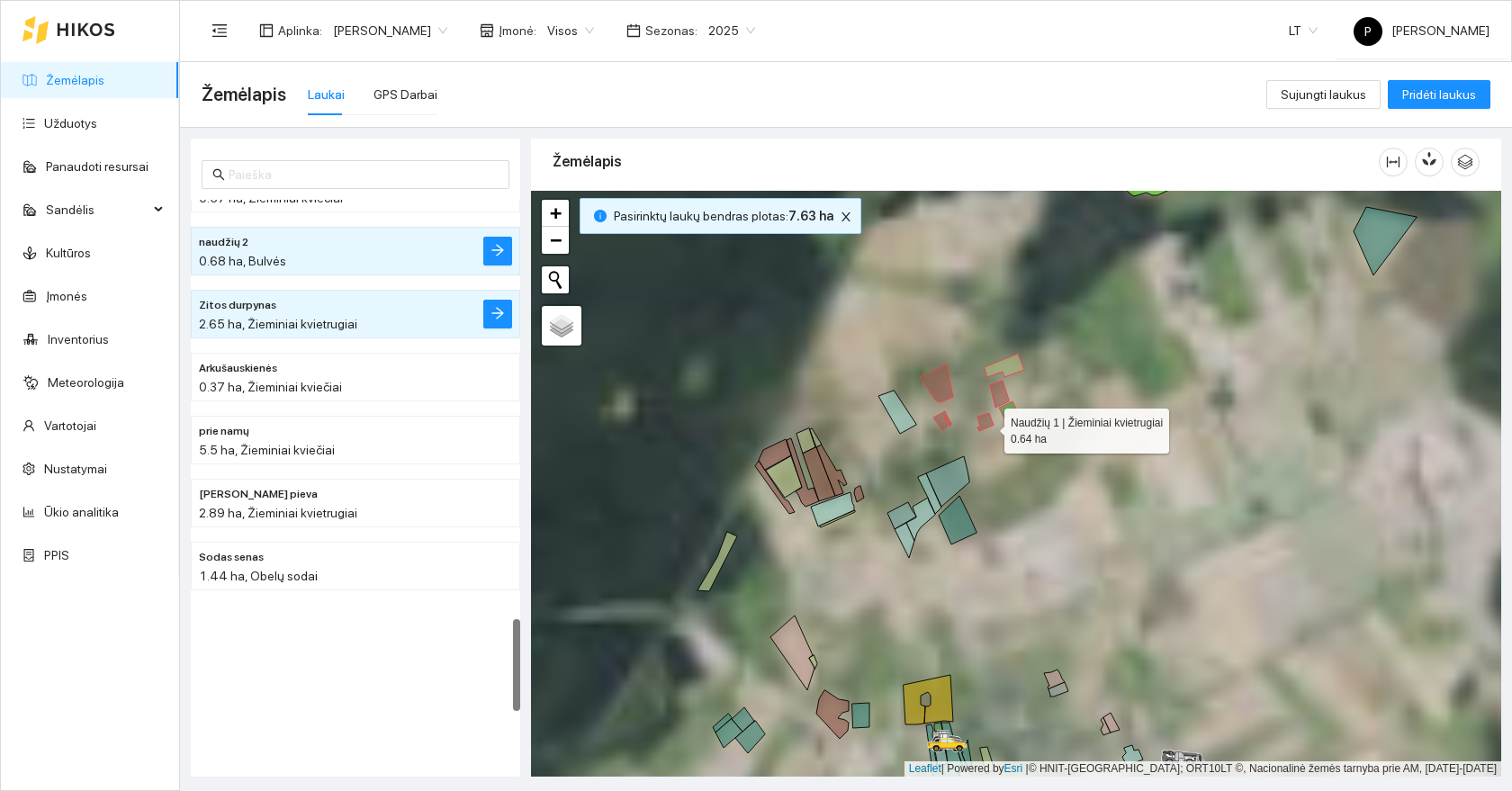
scroll to position [2519, 0]
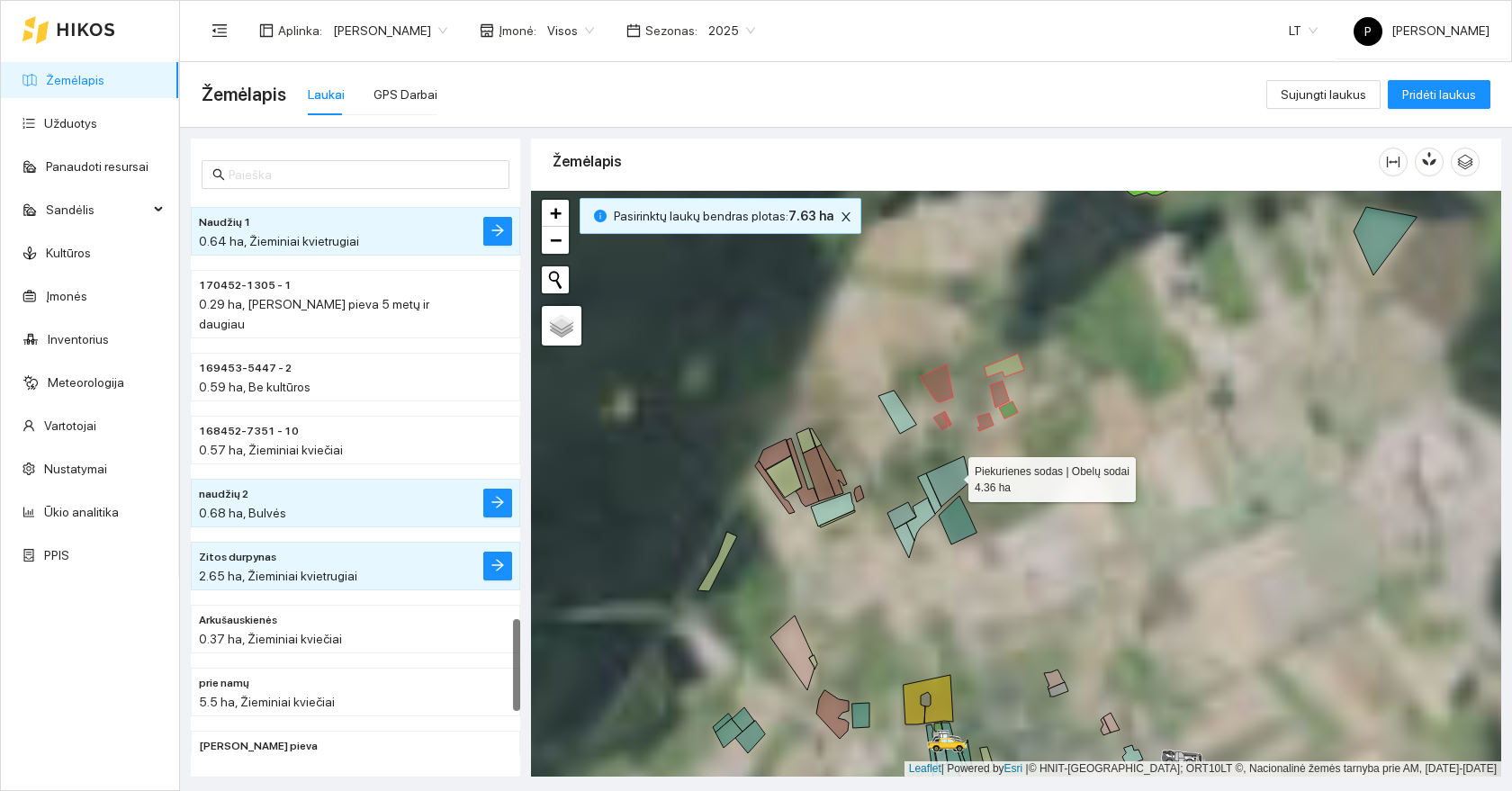
click at [952, 475] on icon at bounding box center [947, 481] width 43 height 51
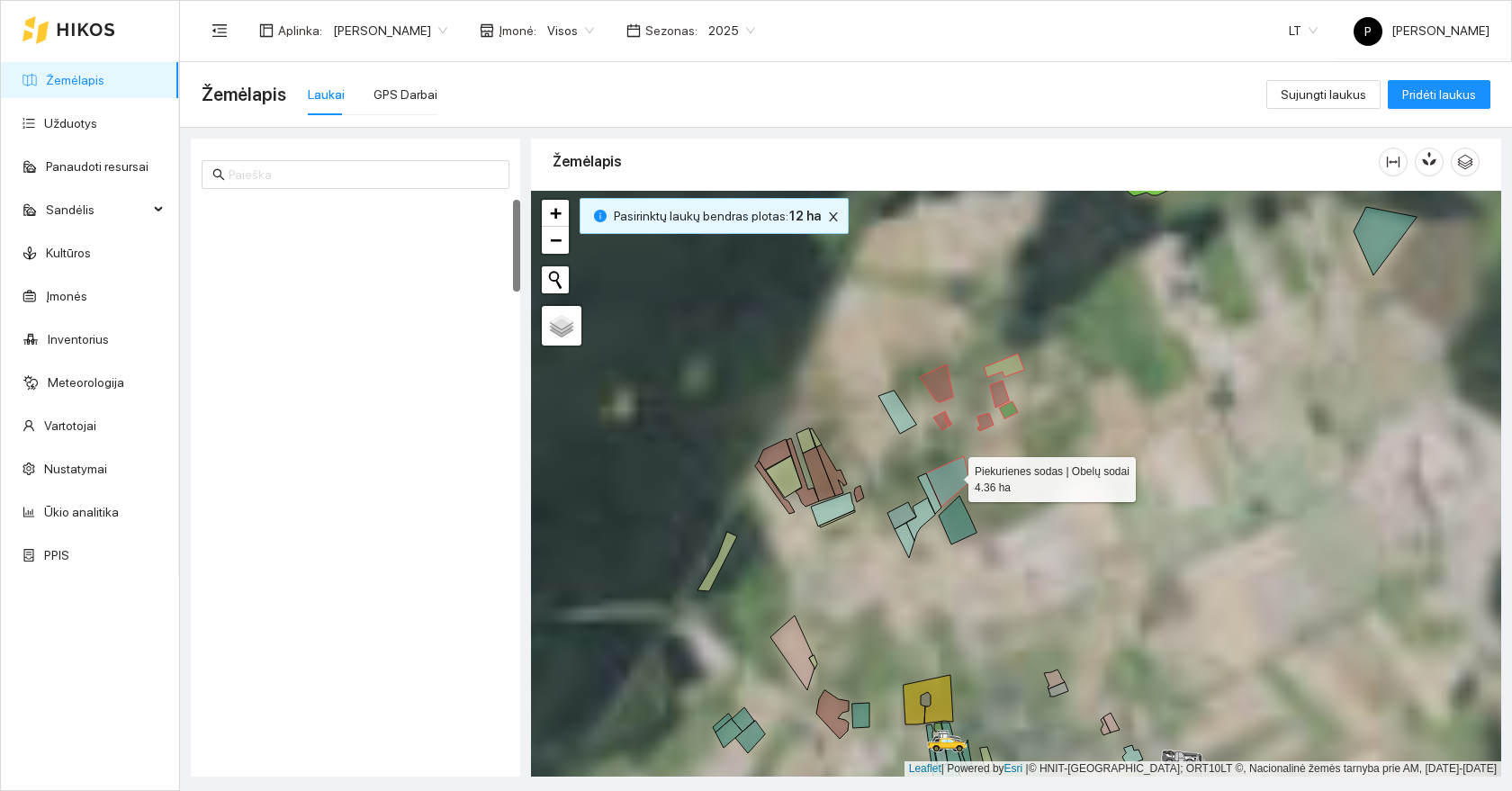
scroll to position [0, 0]
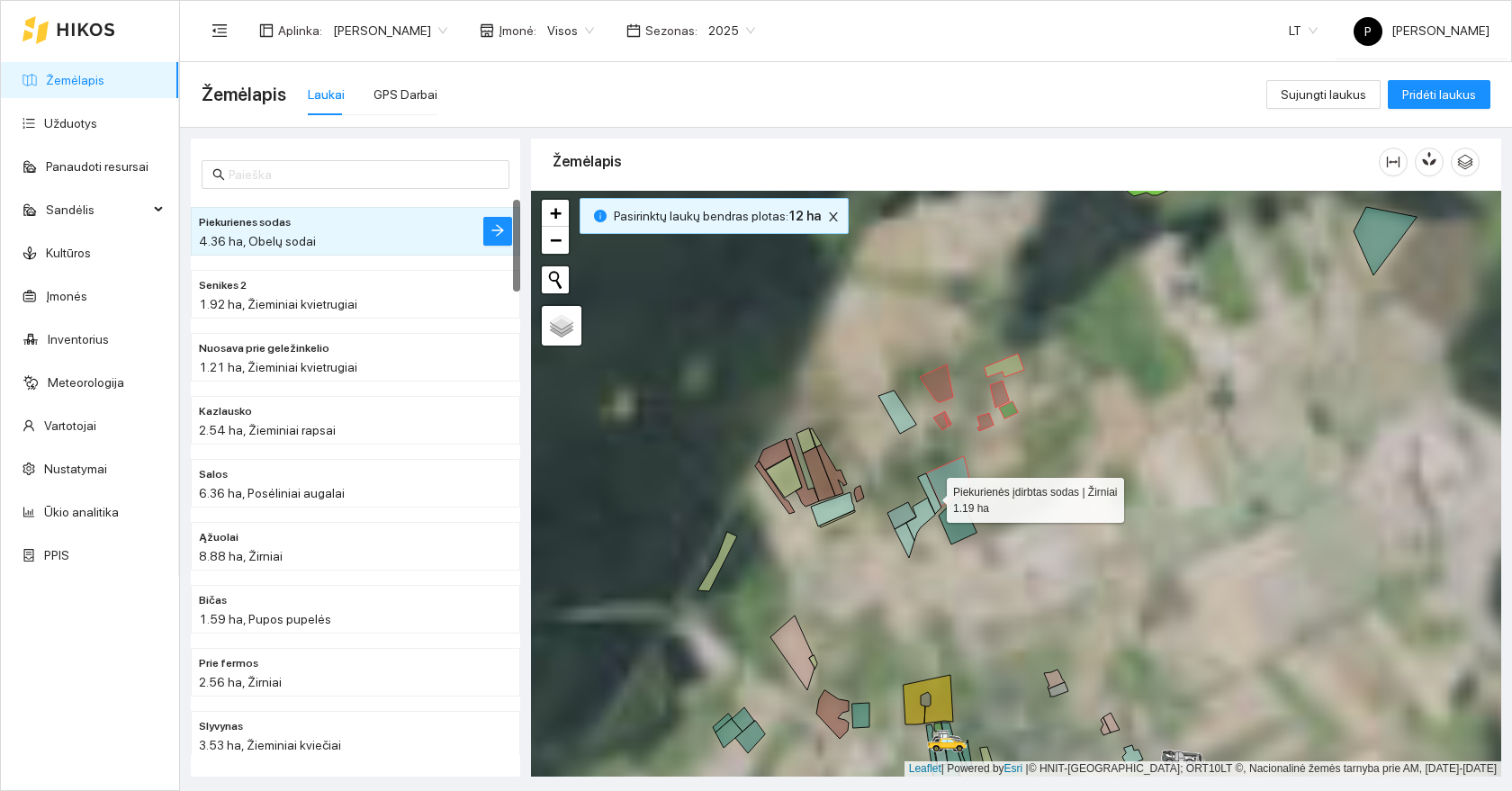
click at [931, 495] on icon at bounding box center [930, 493] width 23 height 40
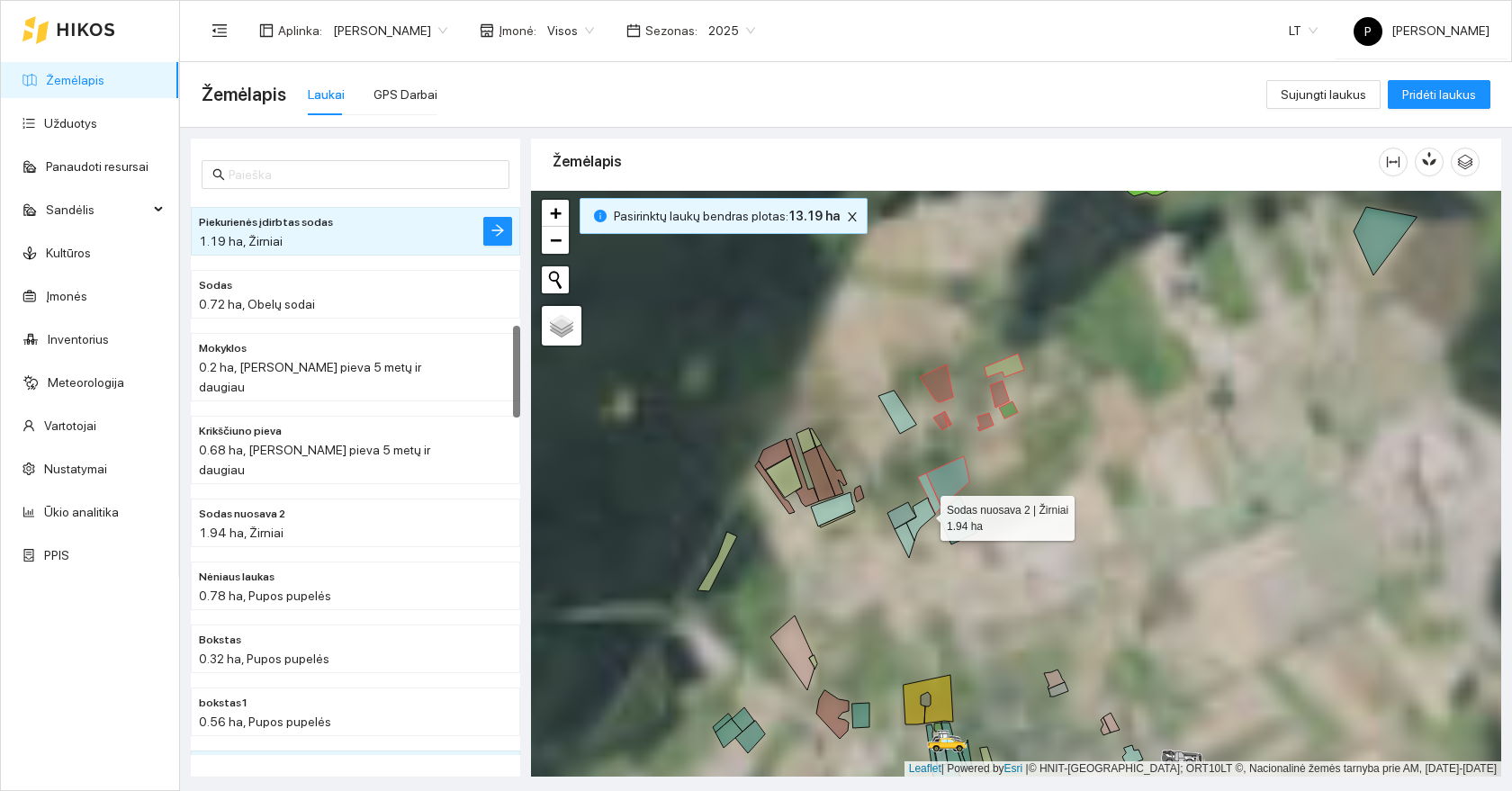
click at [922, 517] on icon at bounding box center [920, 519] width 28 height 43
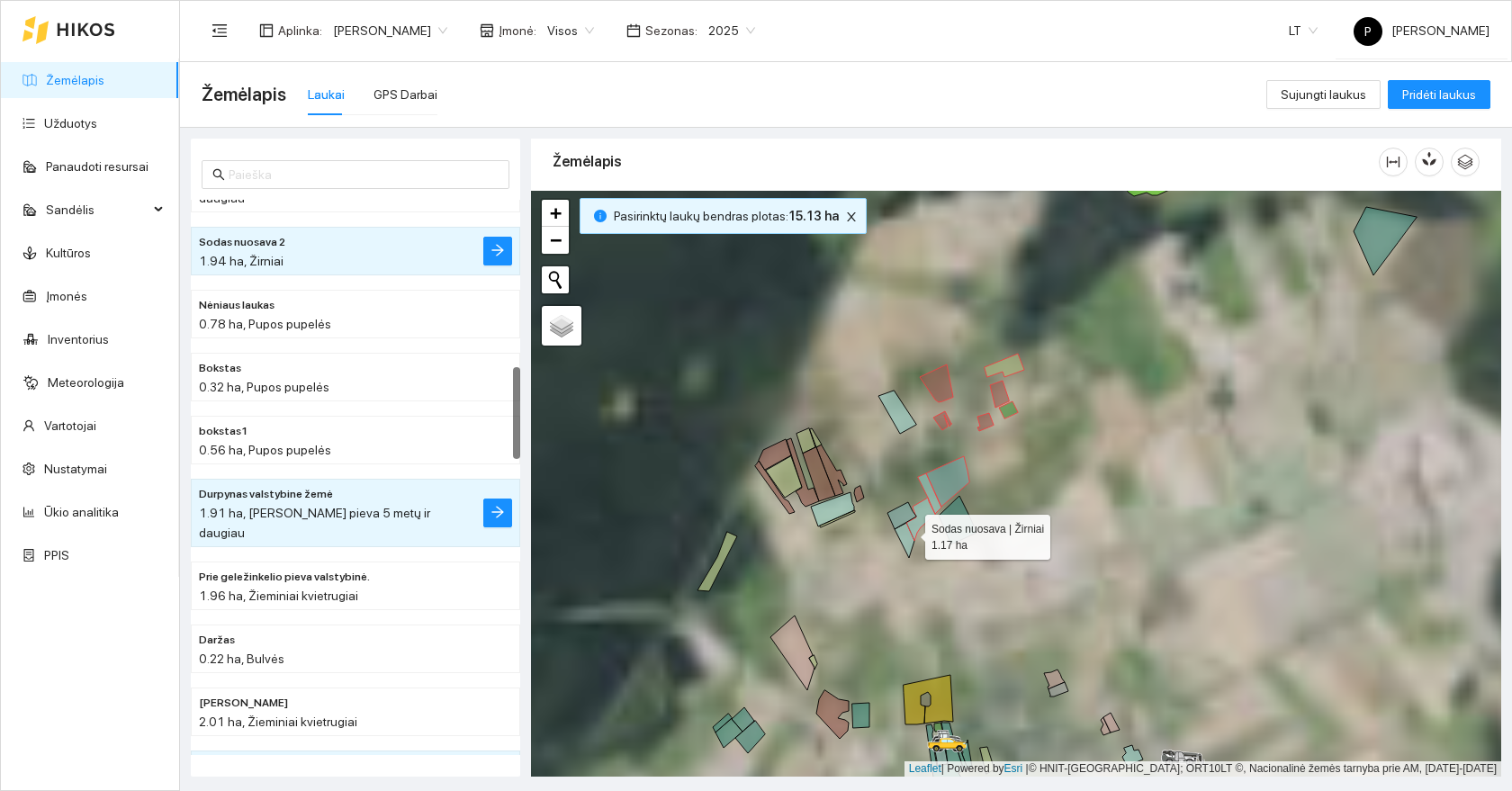
click at [908, 532] on icon at bounding box center [904, 540] width 20 height 35
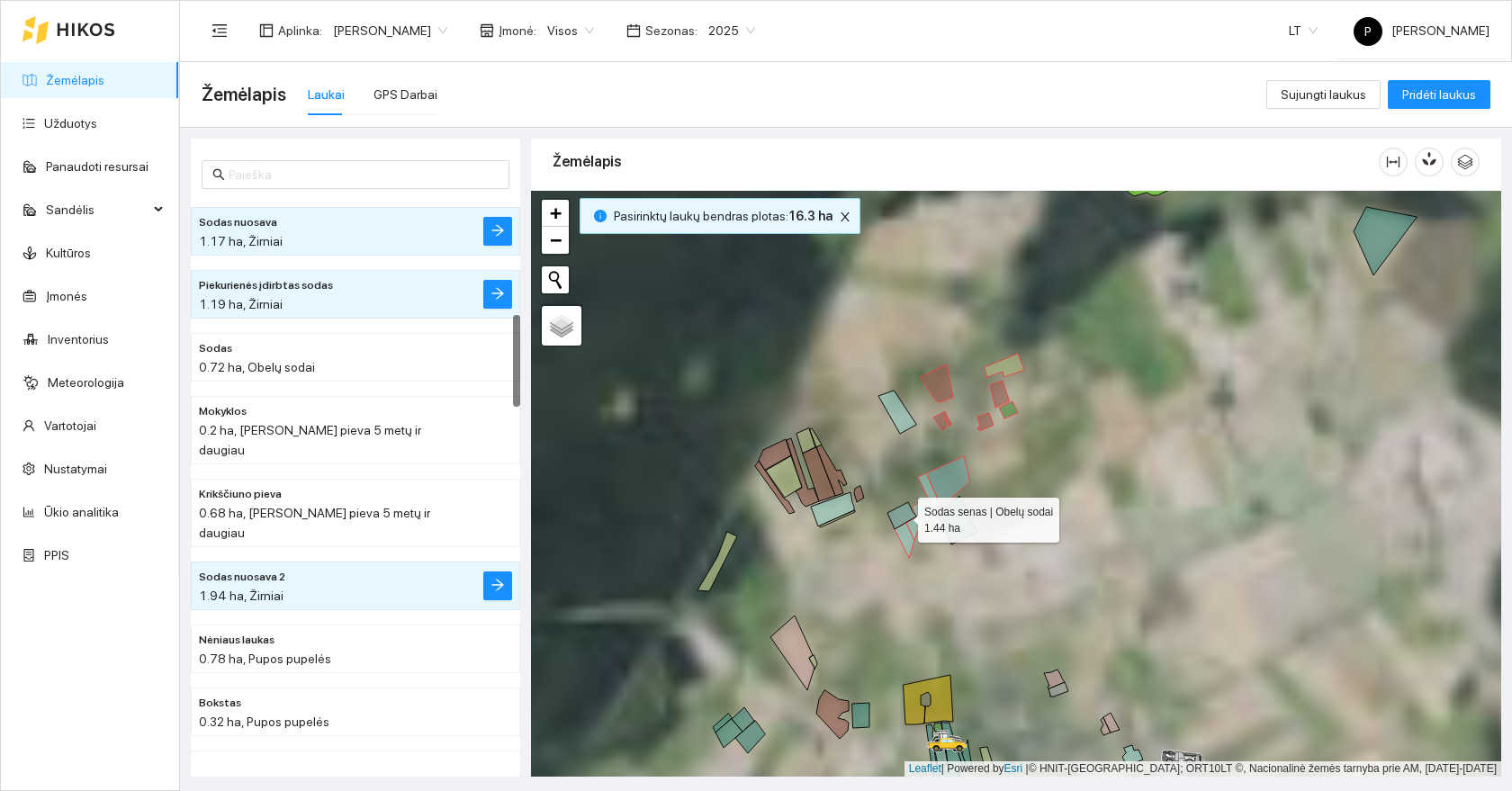
click at [904, 516] on icon at bounding box center [901, 516] width 28 height 27
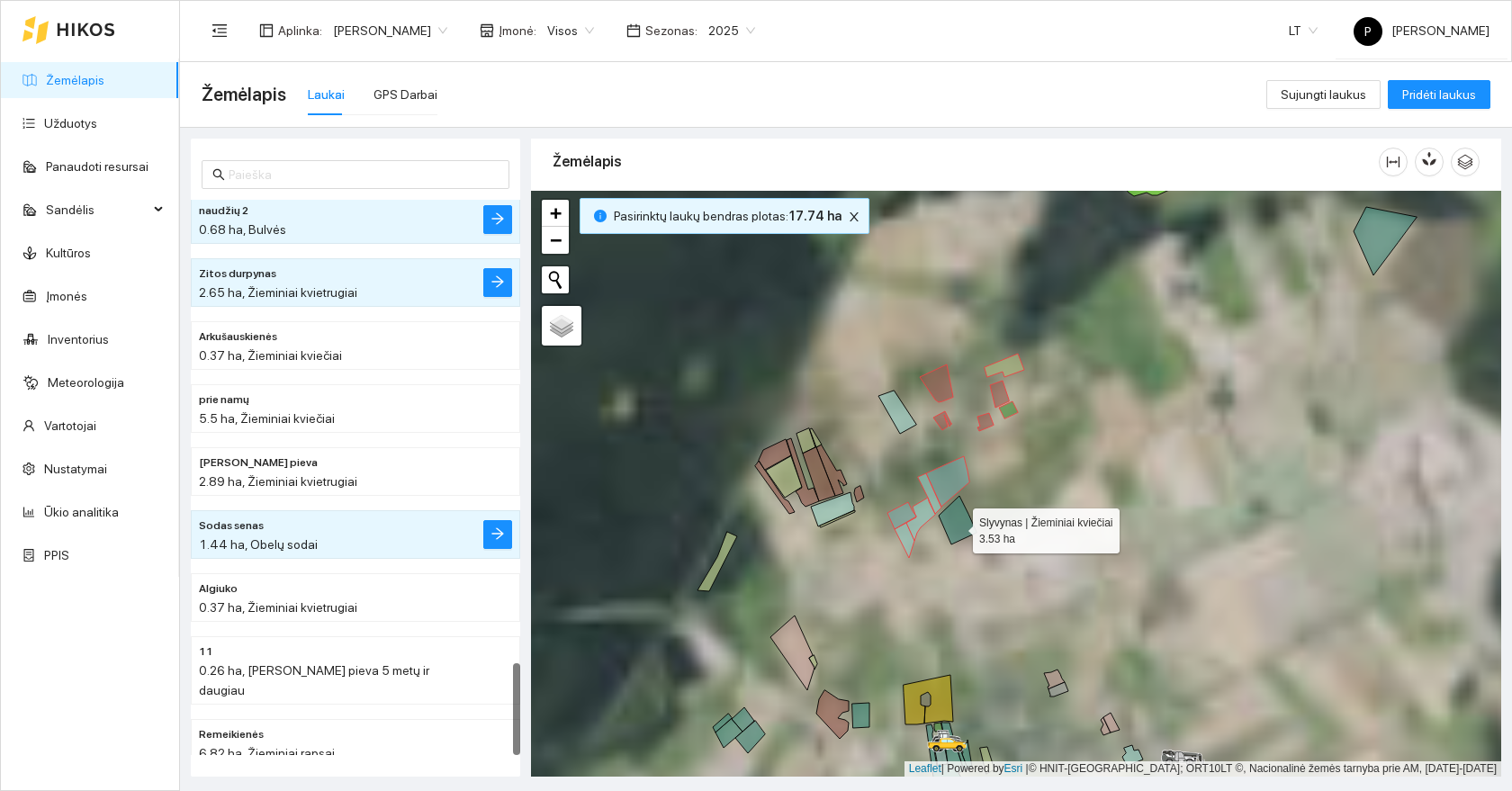
click at [956, 526] on icon at bounding box center [957, 520] width 38 height 49
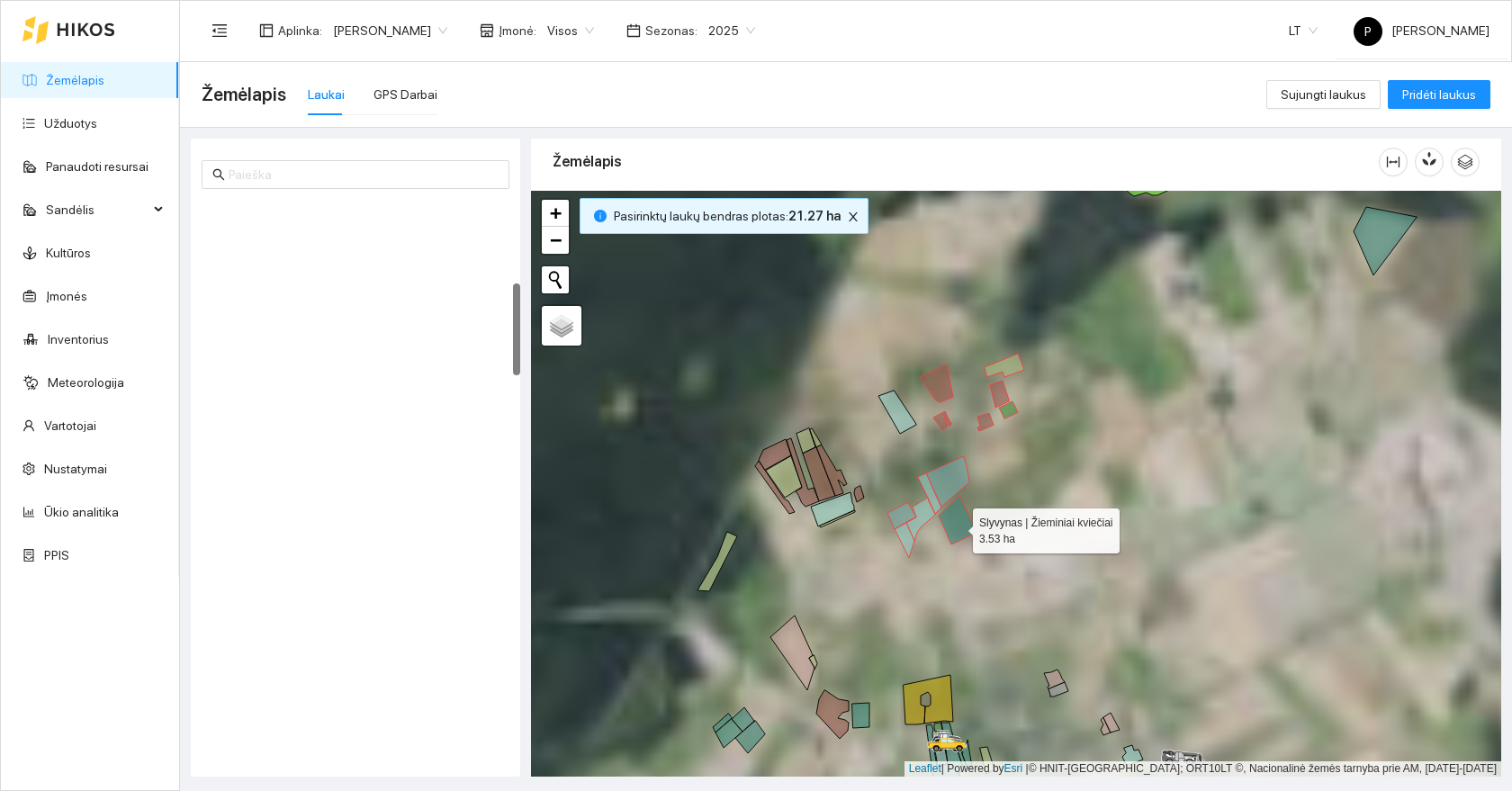
scroll to position [504, 0]
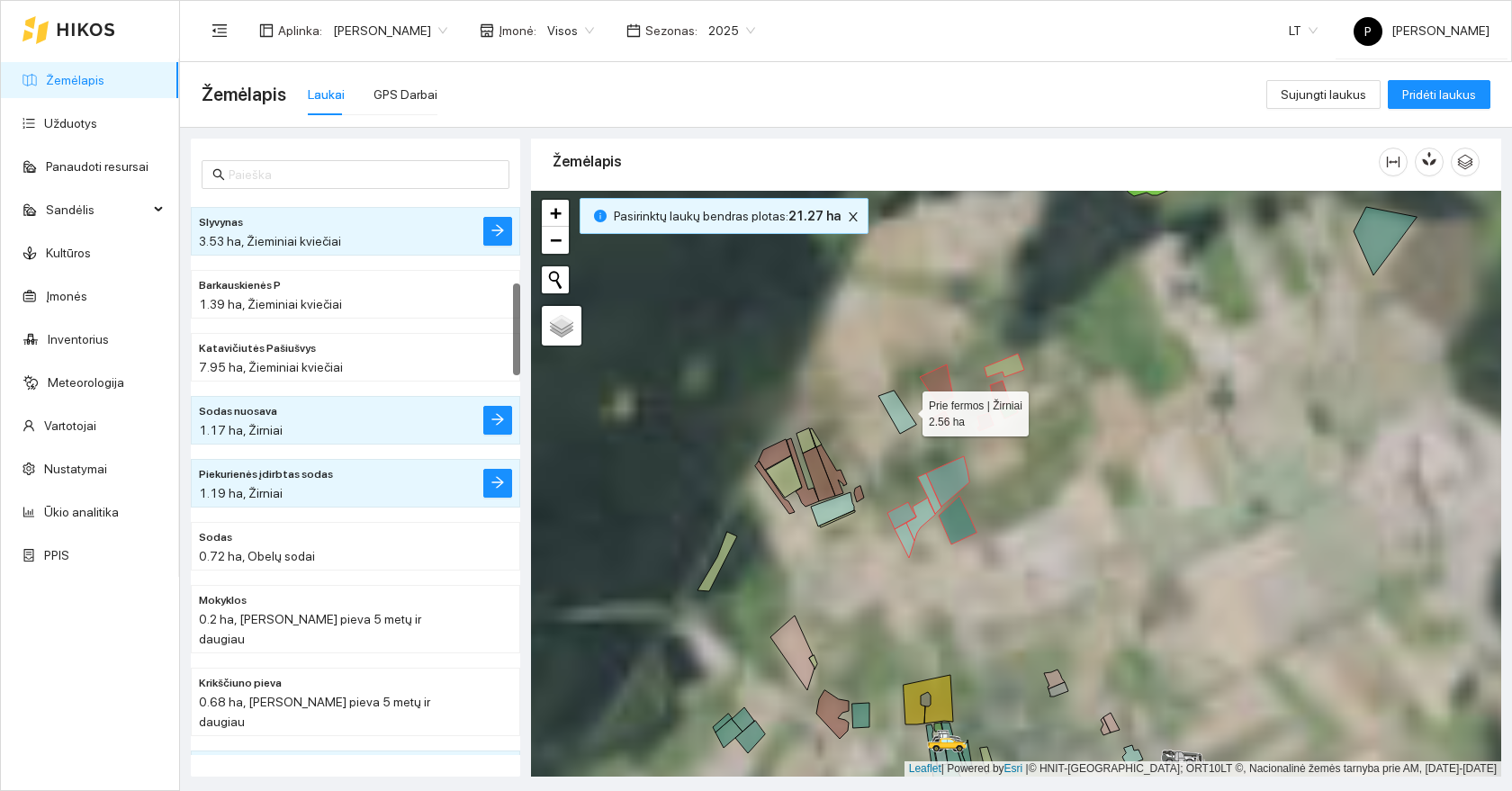
click at [900, 413] on icon at bounding box center [897, 412] width 38 height 43
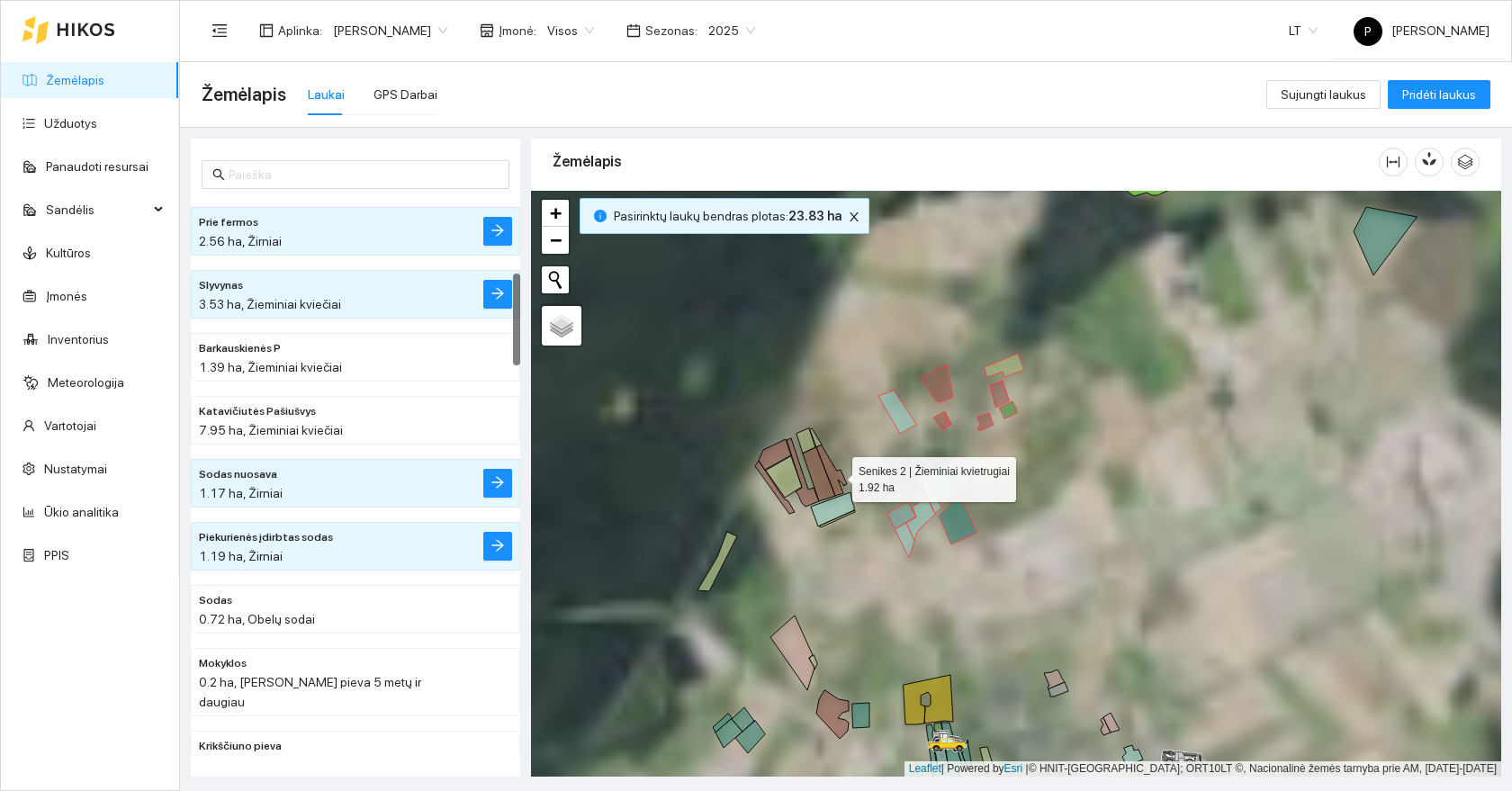
click at [836, 475] on icon at bounding box center [831, 470] width 30 height 52
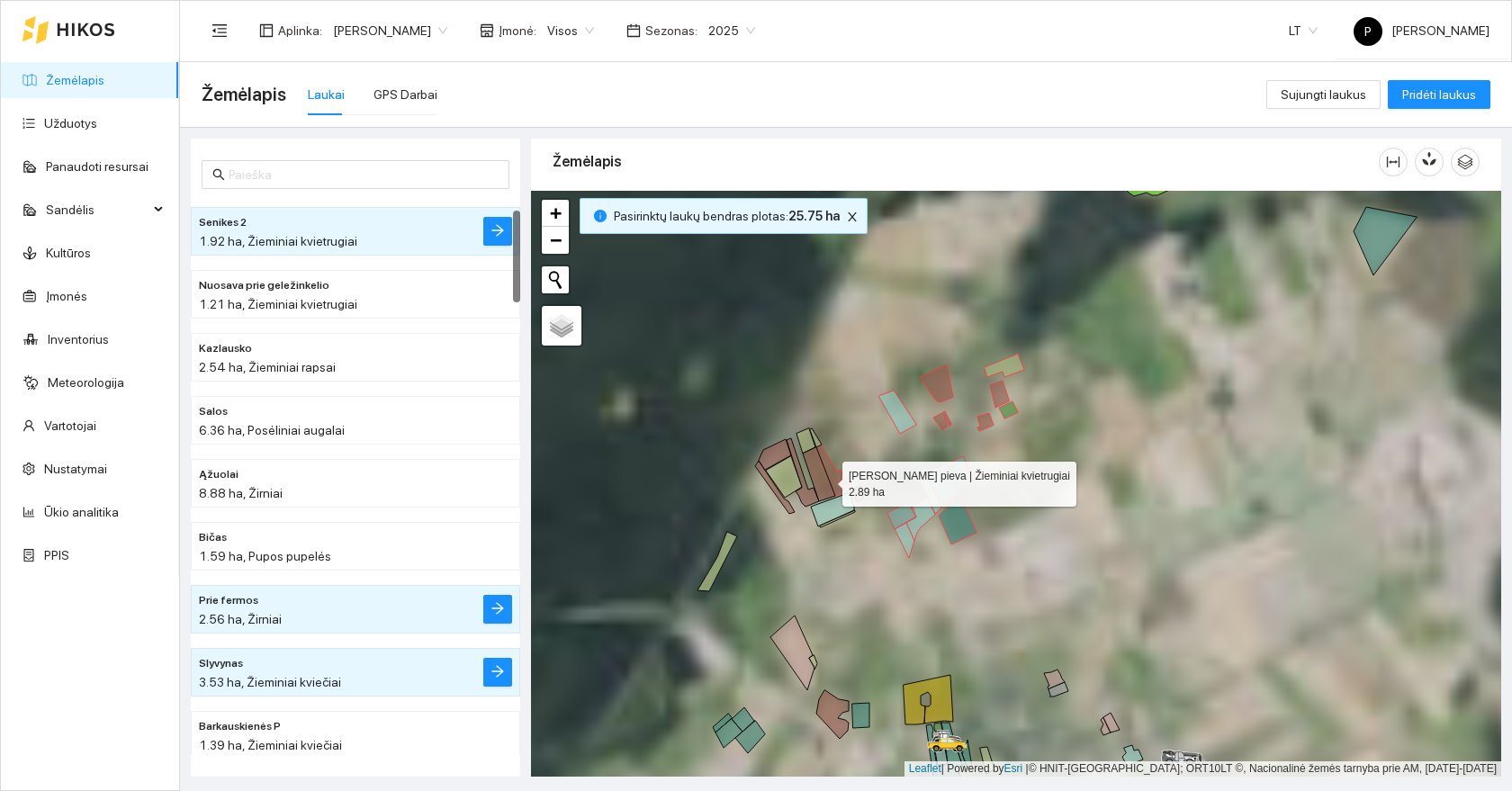
click at [826, 479] on icon at bounding box center [819, 474] width 32 height 54
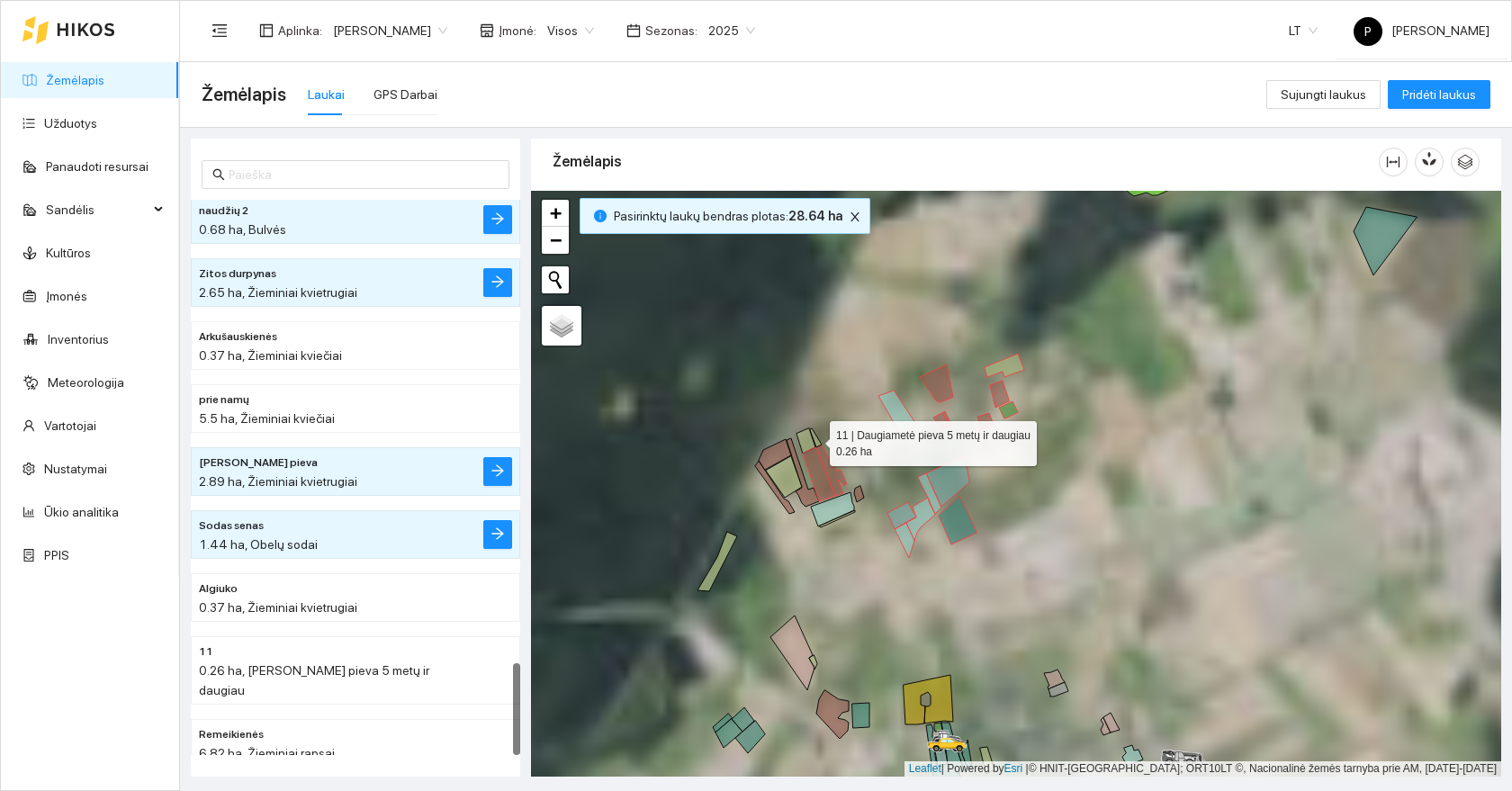
click at [811, 437] on icon at bounding box center [805, 440] width 19 height 25
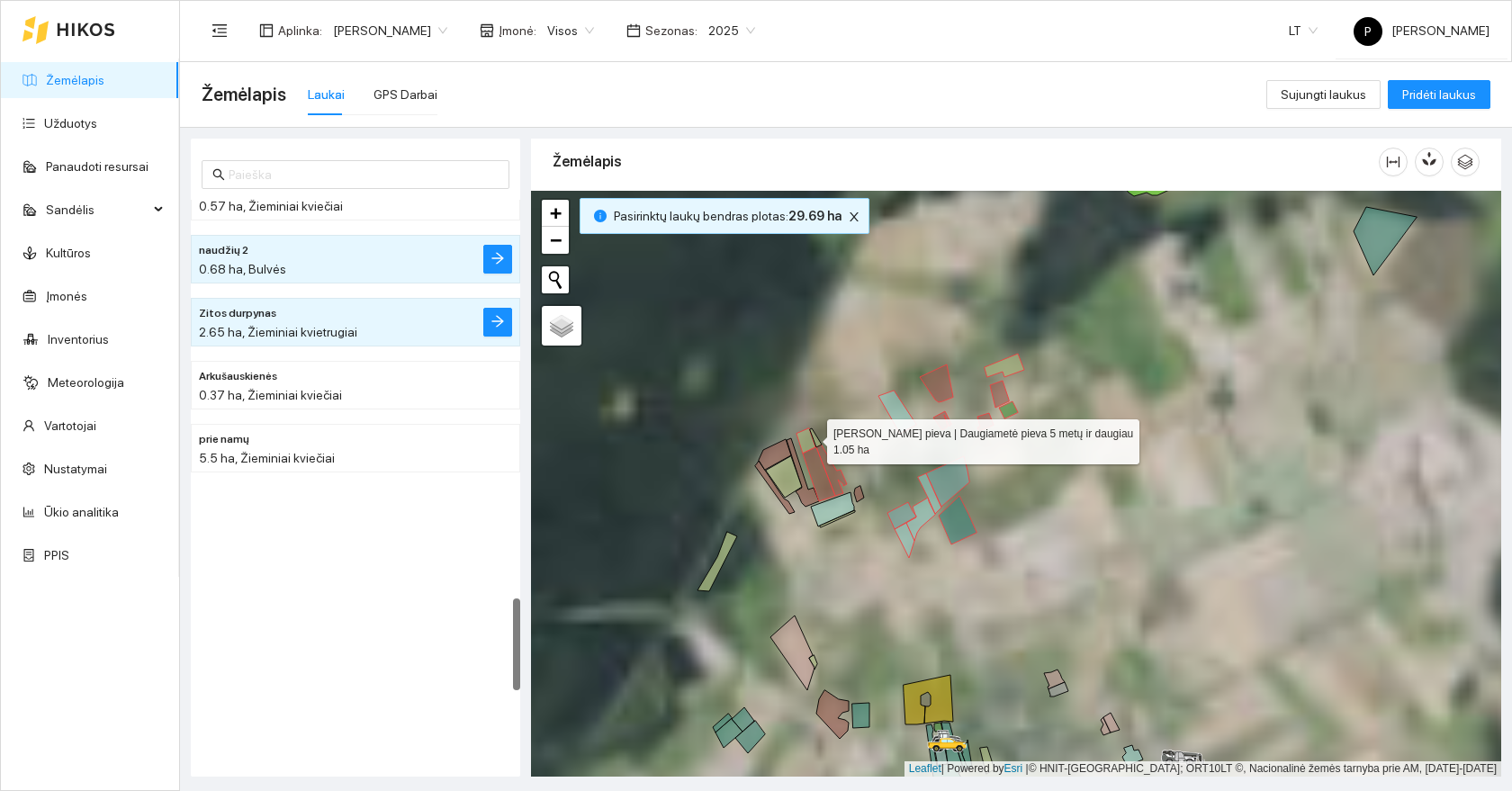
scroll to position [2393, 0]
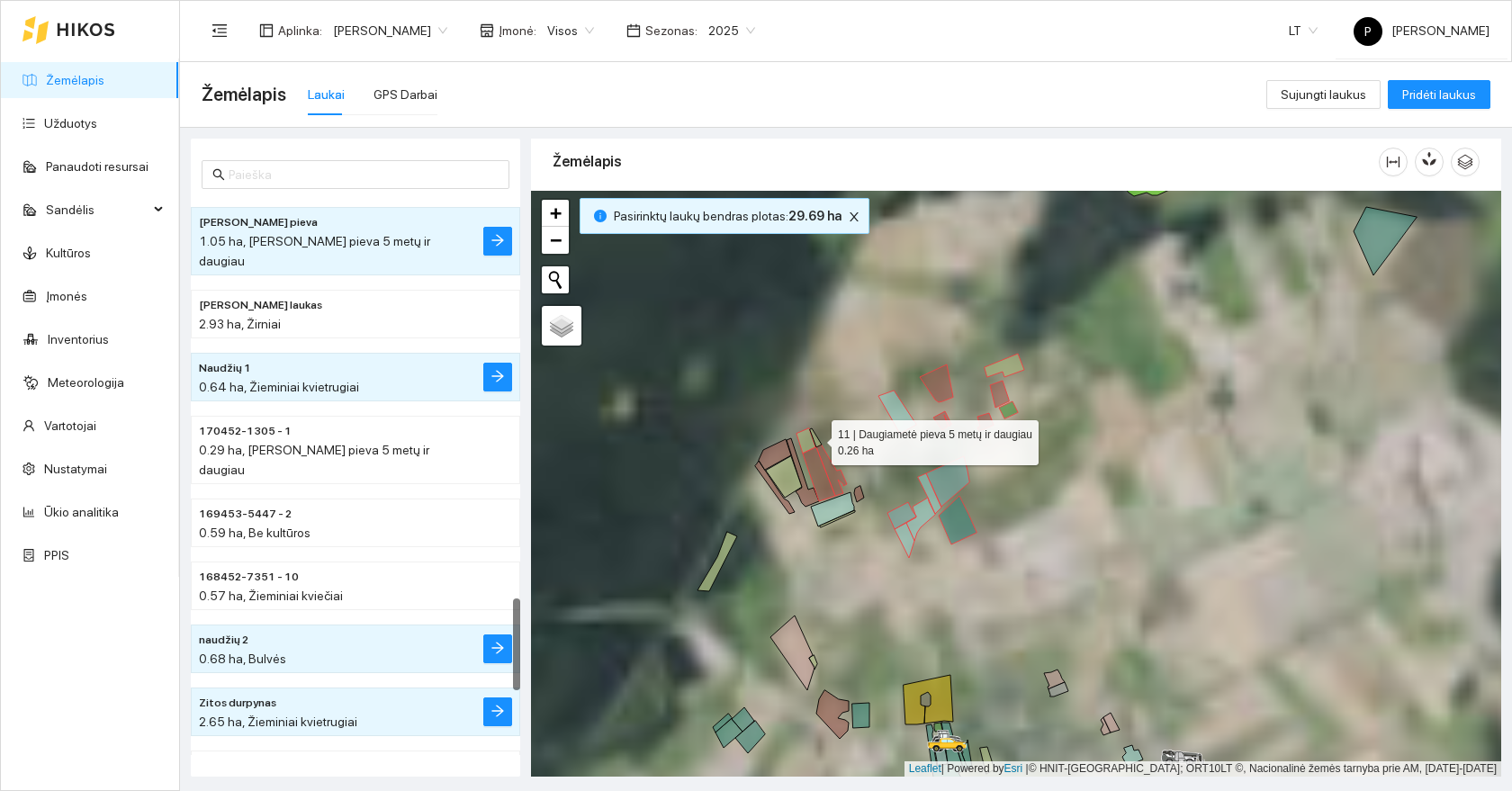
click at [817, 441] on icon at bounding box center [816, 437] width 12 height 19
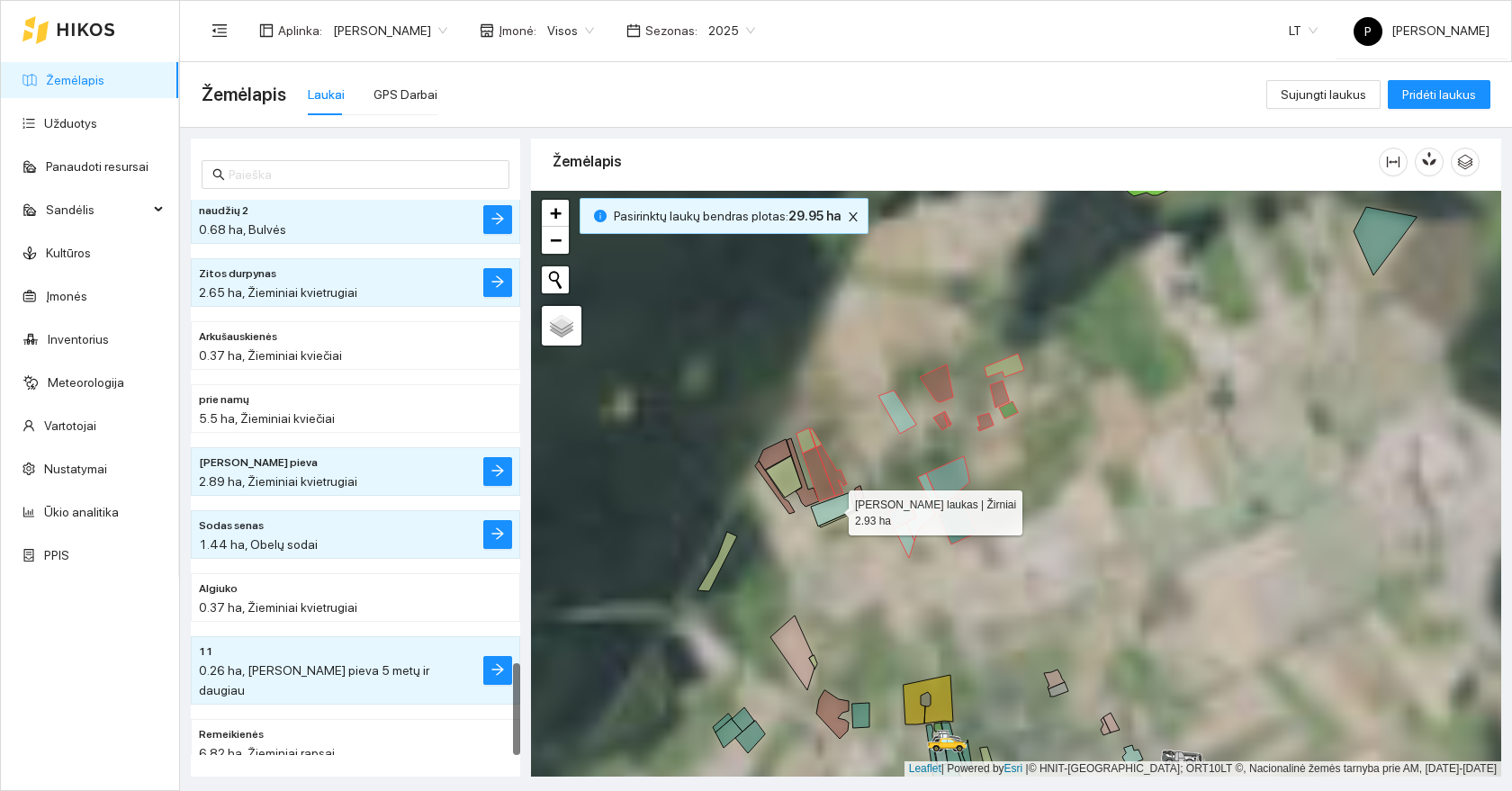
click at [835, 507] on icon at bounding box center [832, 509] width 43 height 34
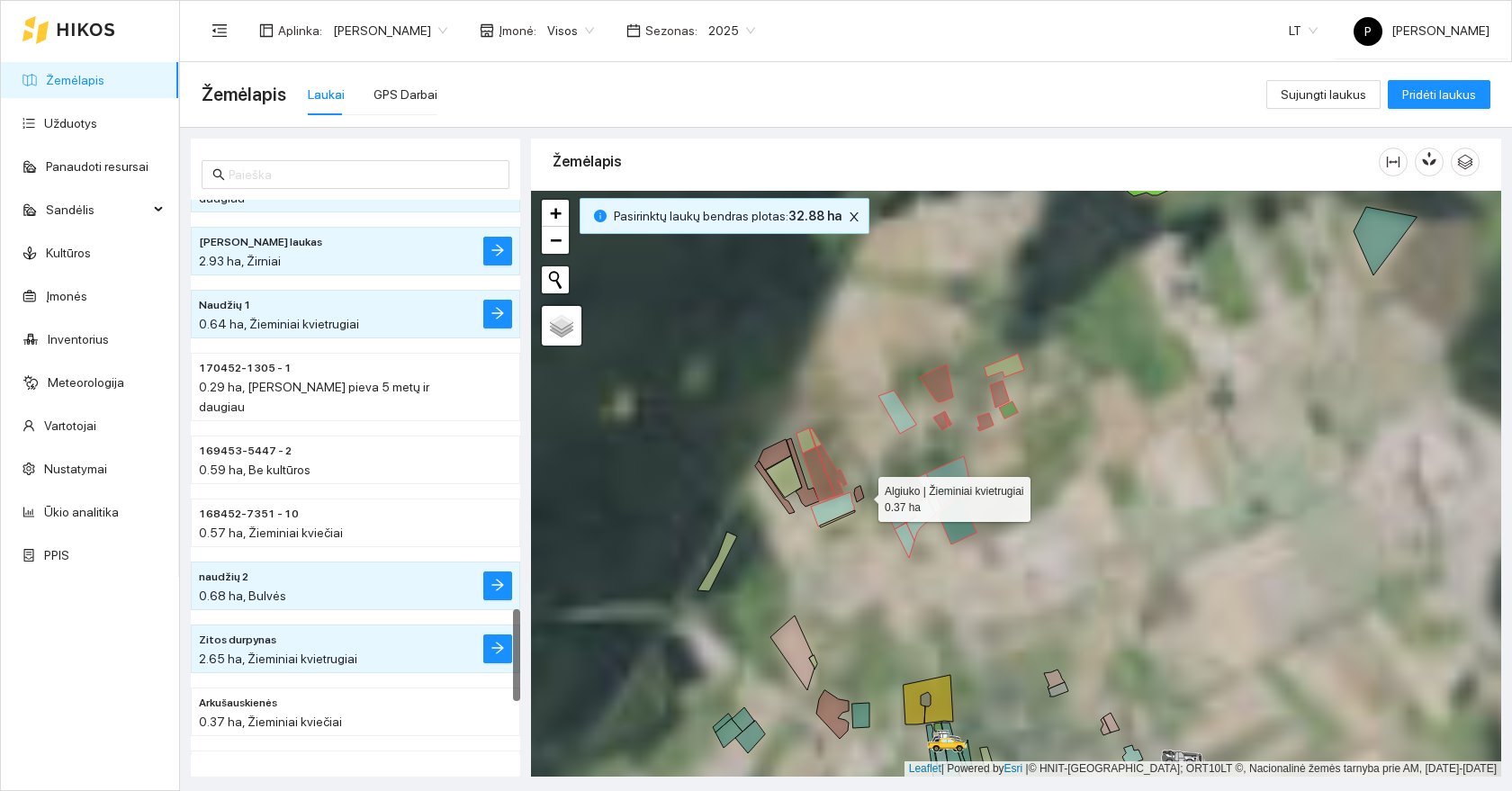
click at [861, 493] on icon at bounding box center [859, 493] width 10 height 17
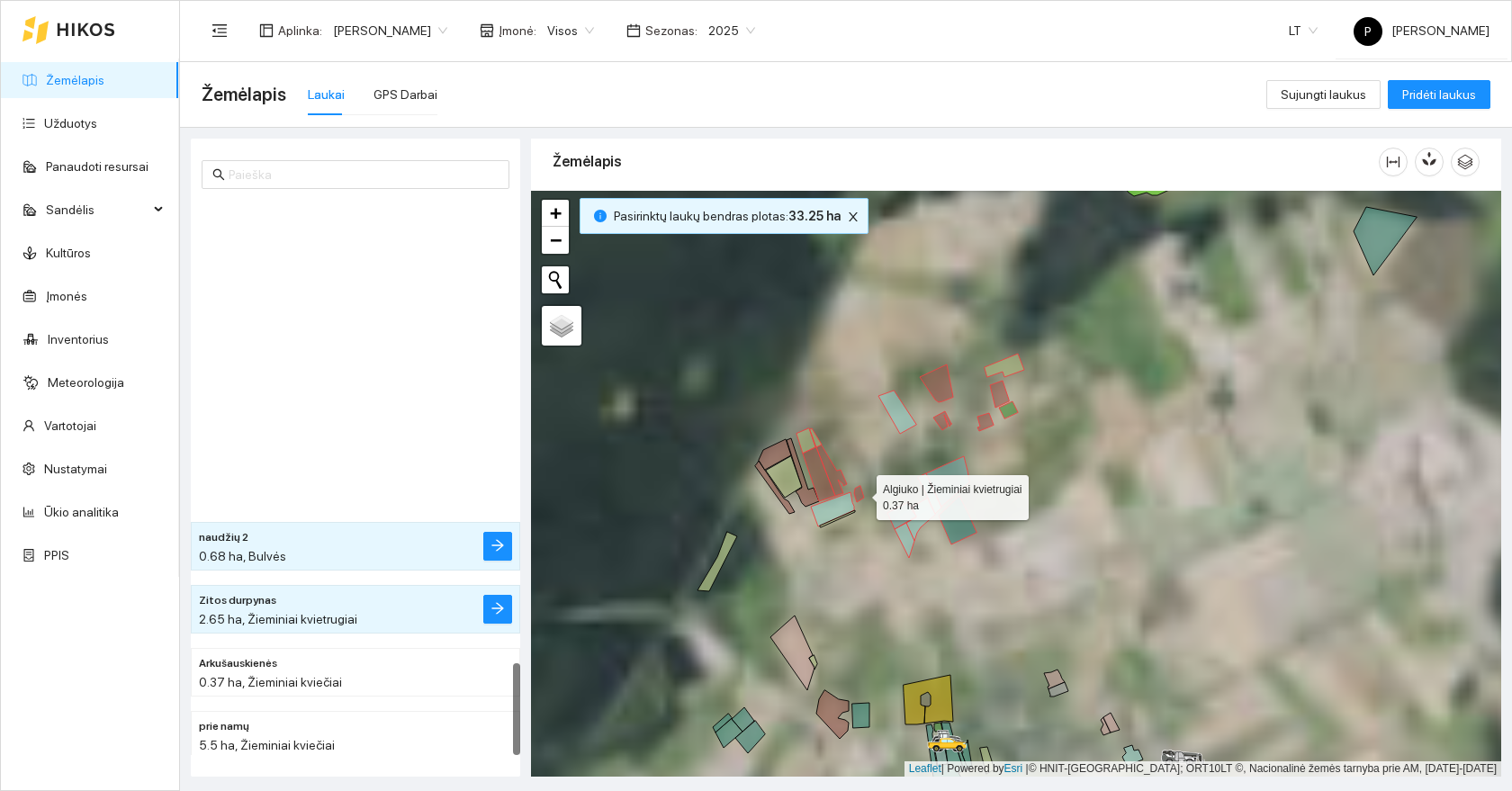
scroll to position [2782, 0]
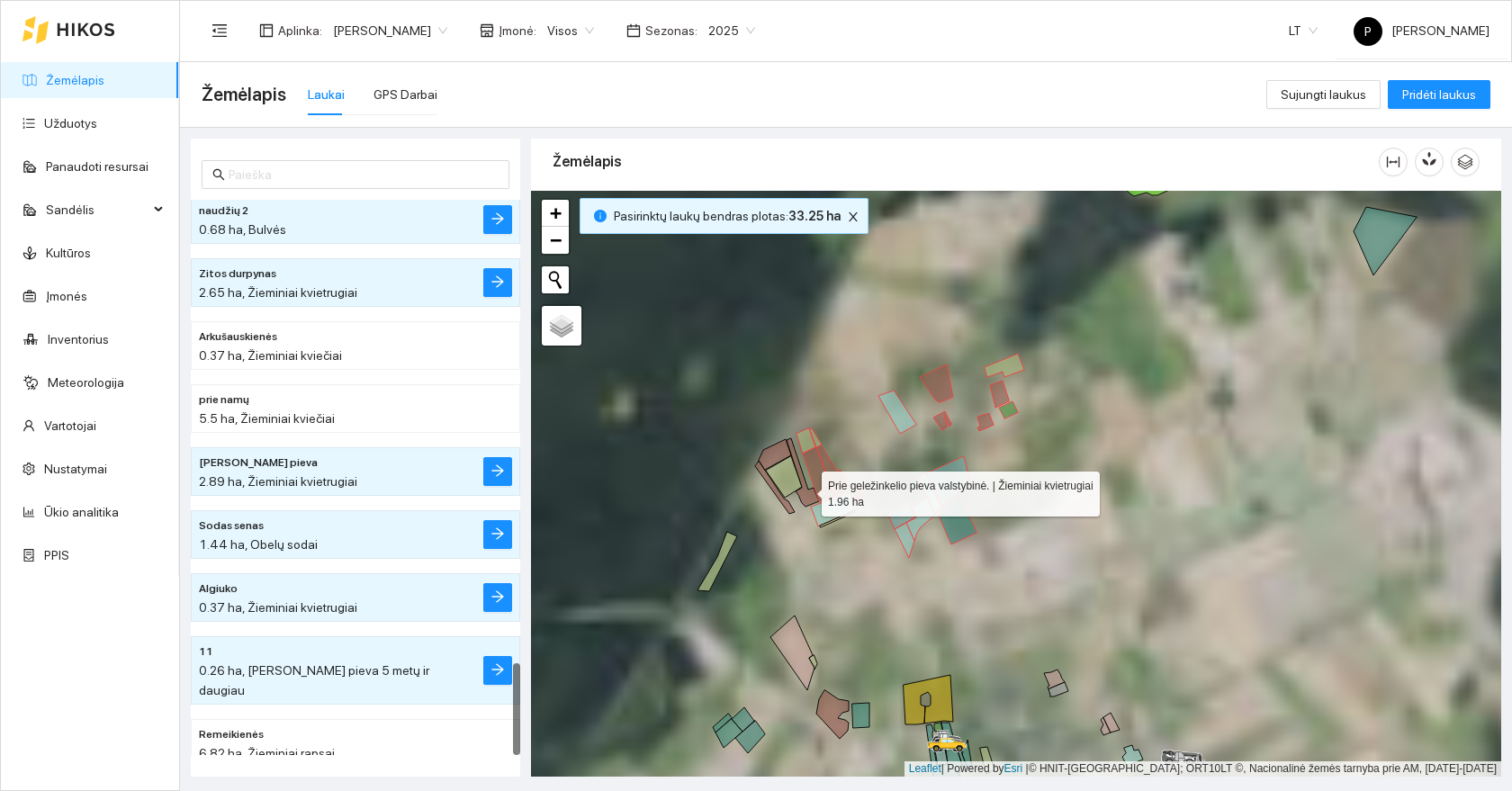
click at [806, 489] on icon at bounding box center [802, 473] width 32 height 68
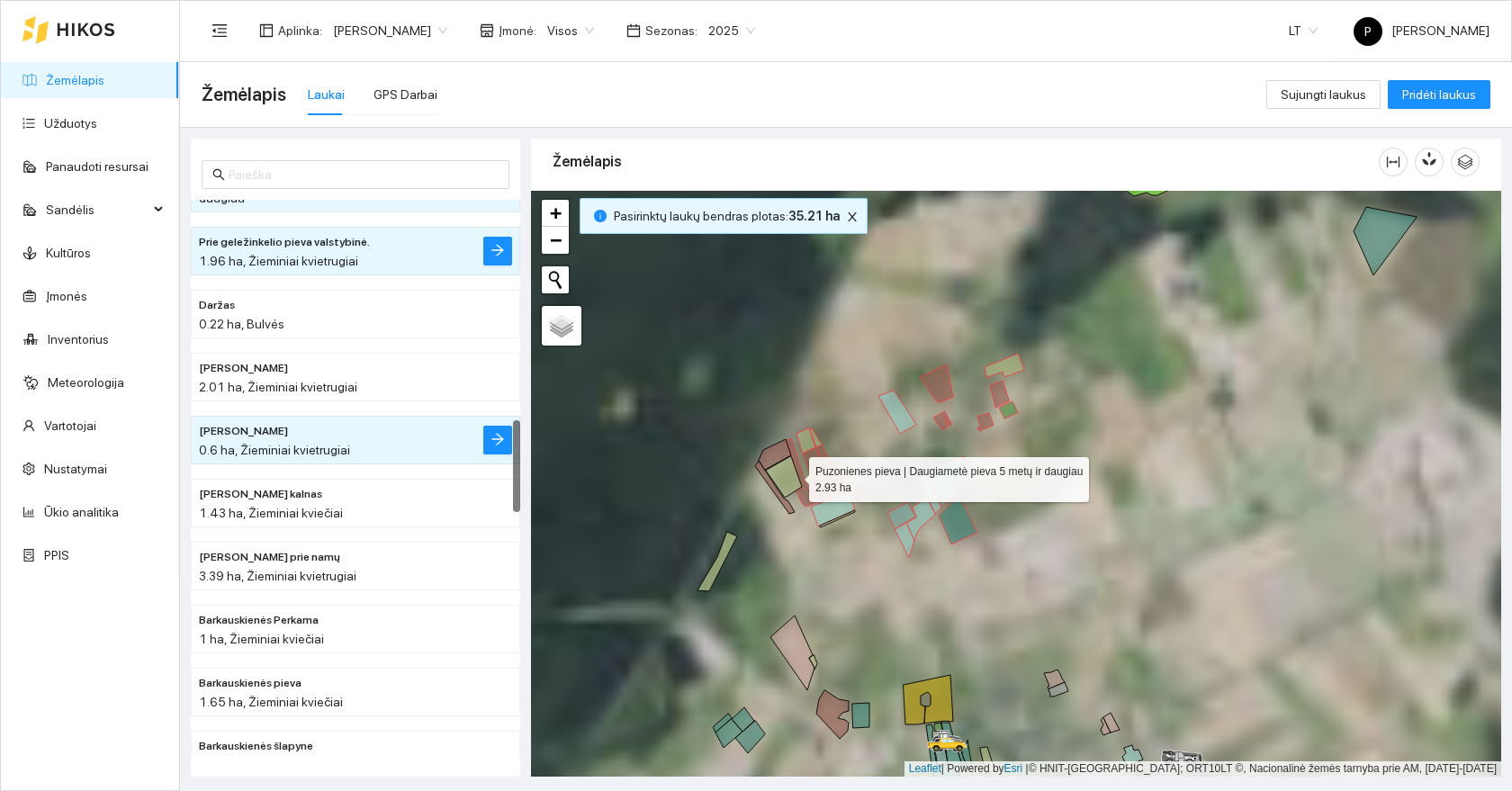
click at [790, 474] on icon at bounding box center [783, 477] width 36 height 41
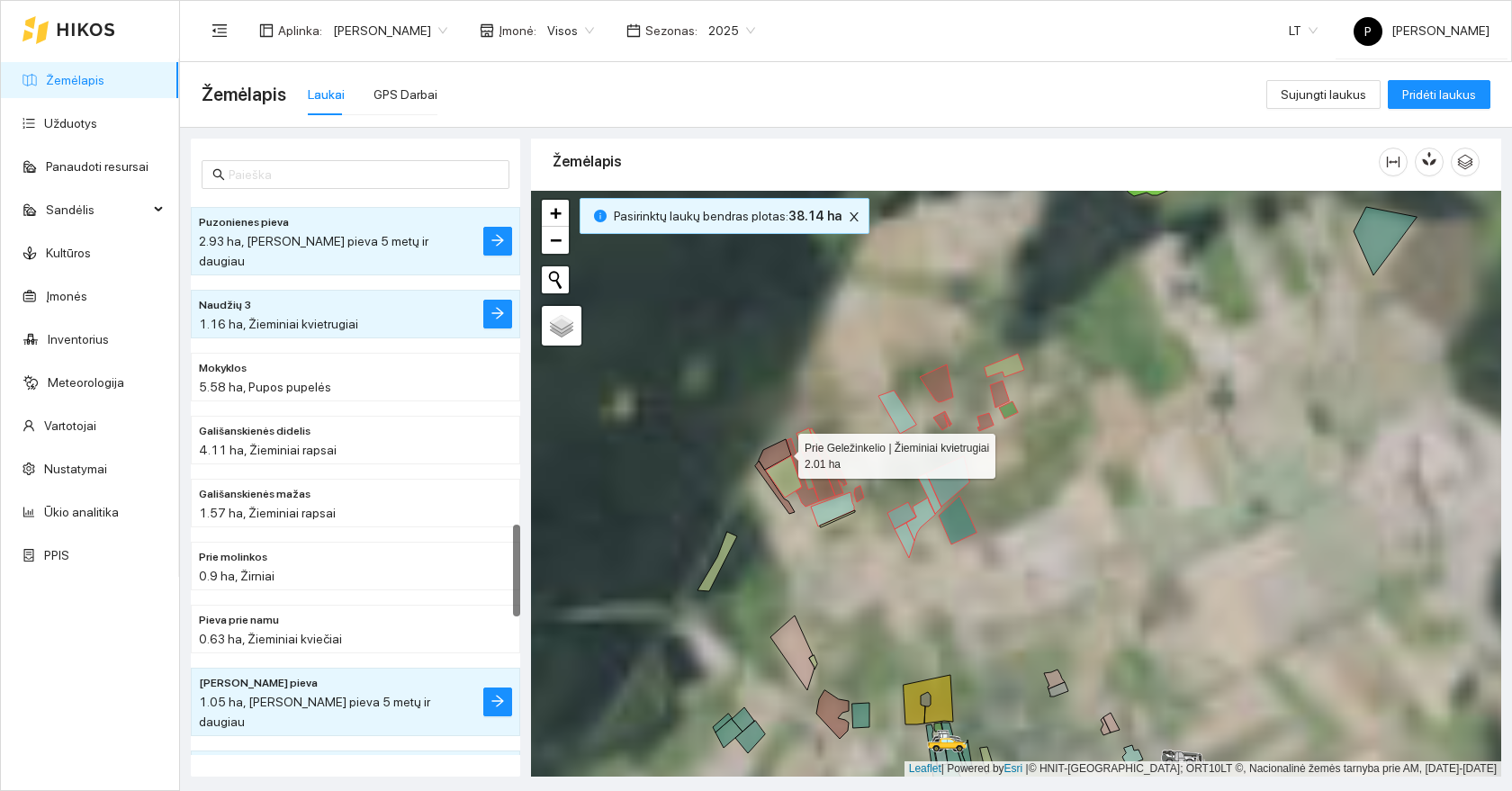
click at [779, 447] on icon at bounding box center [775, 454] width 32 height 30
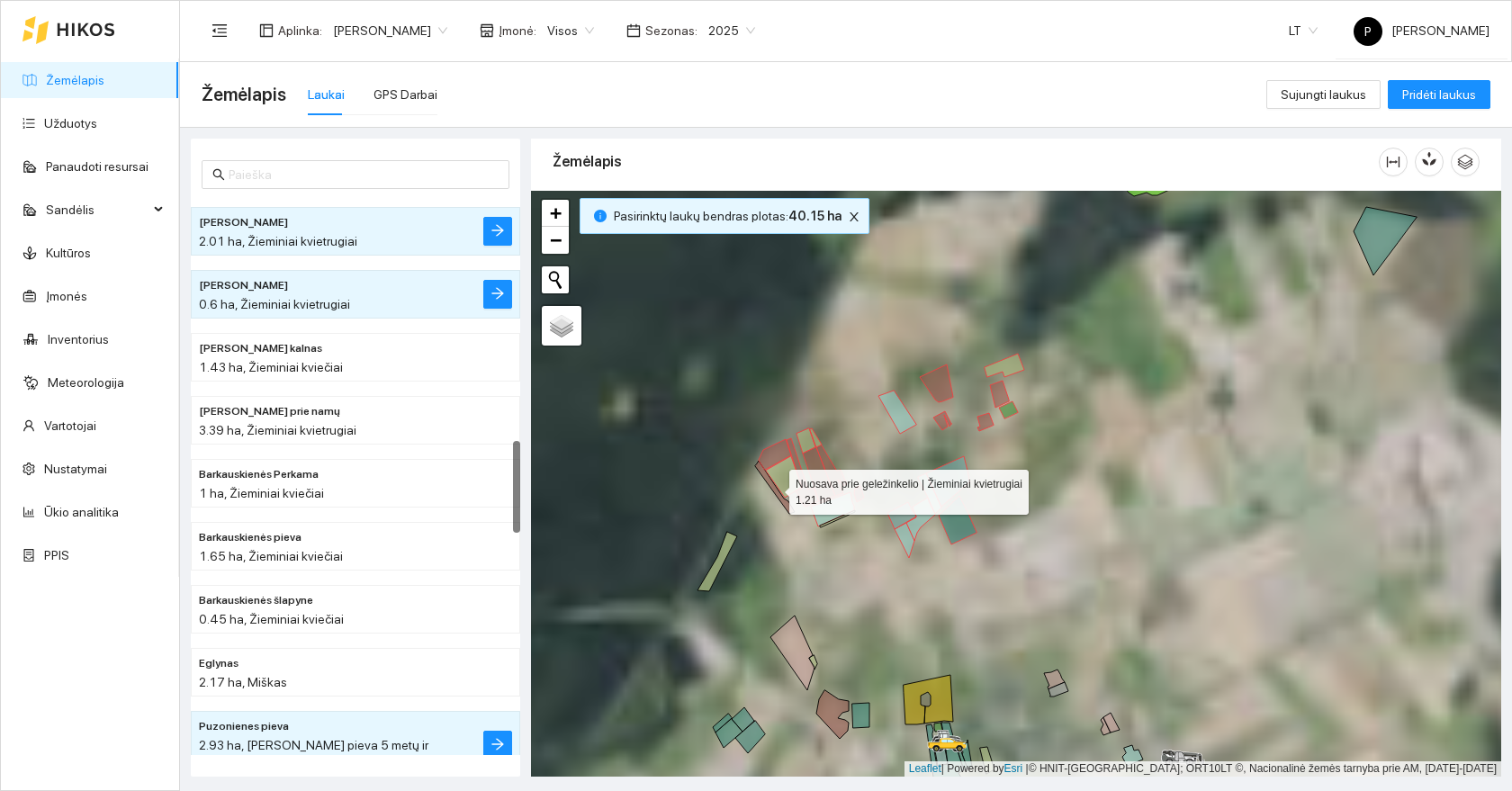
click at [773, 487] on icon at bounding box center [775, 487] width 40 height 53
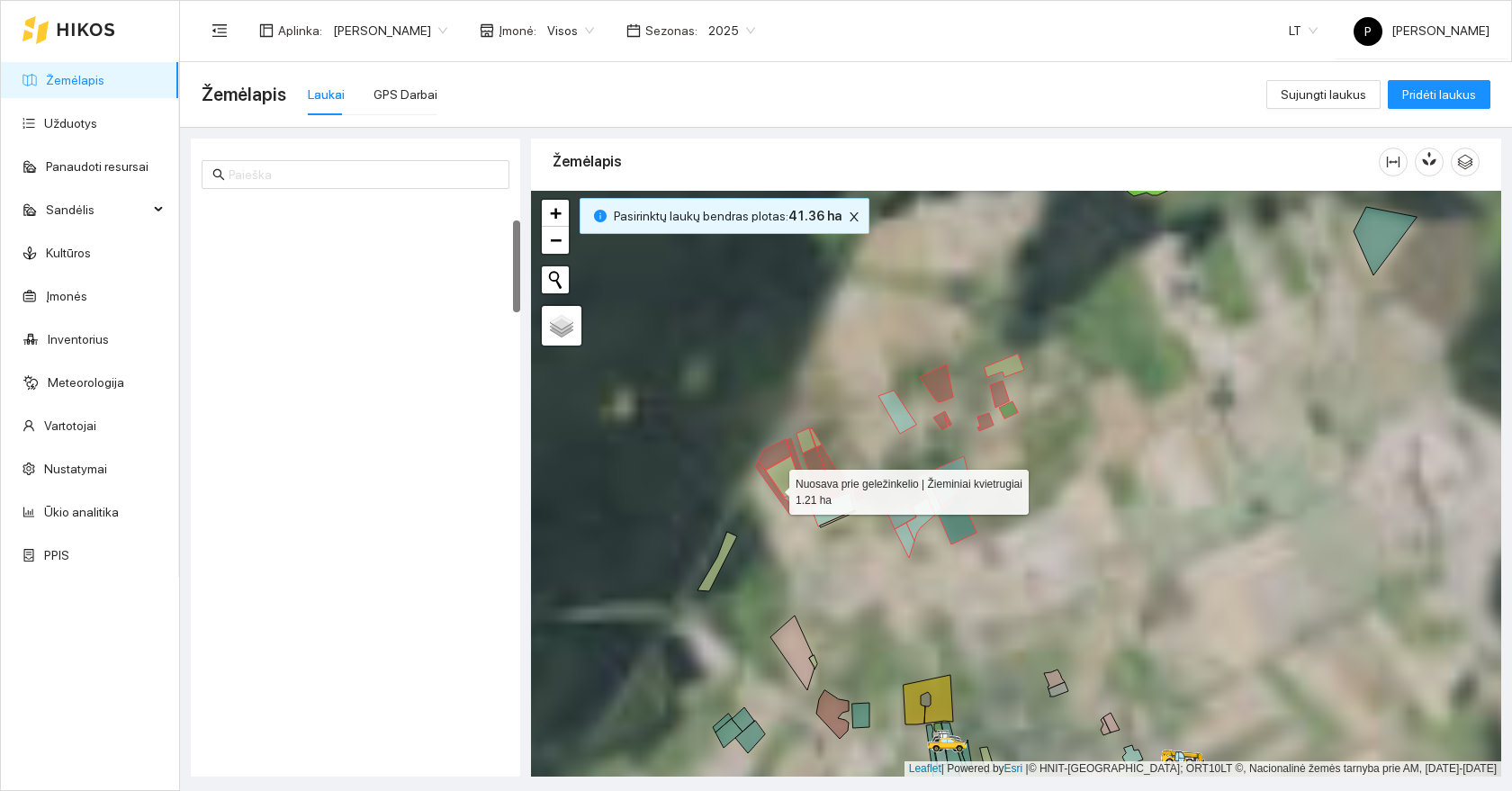
scroll to position [126, 0]
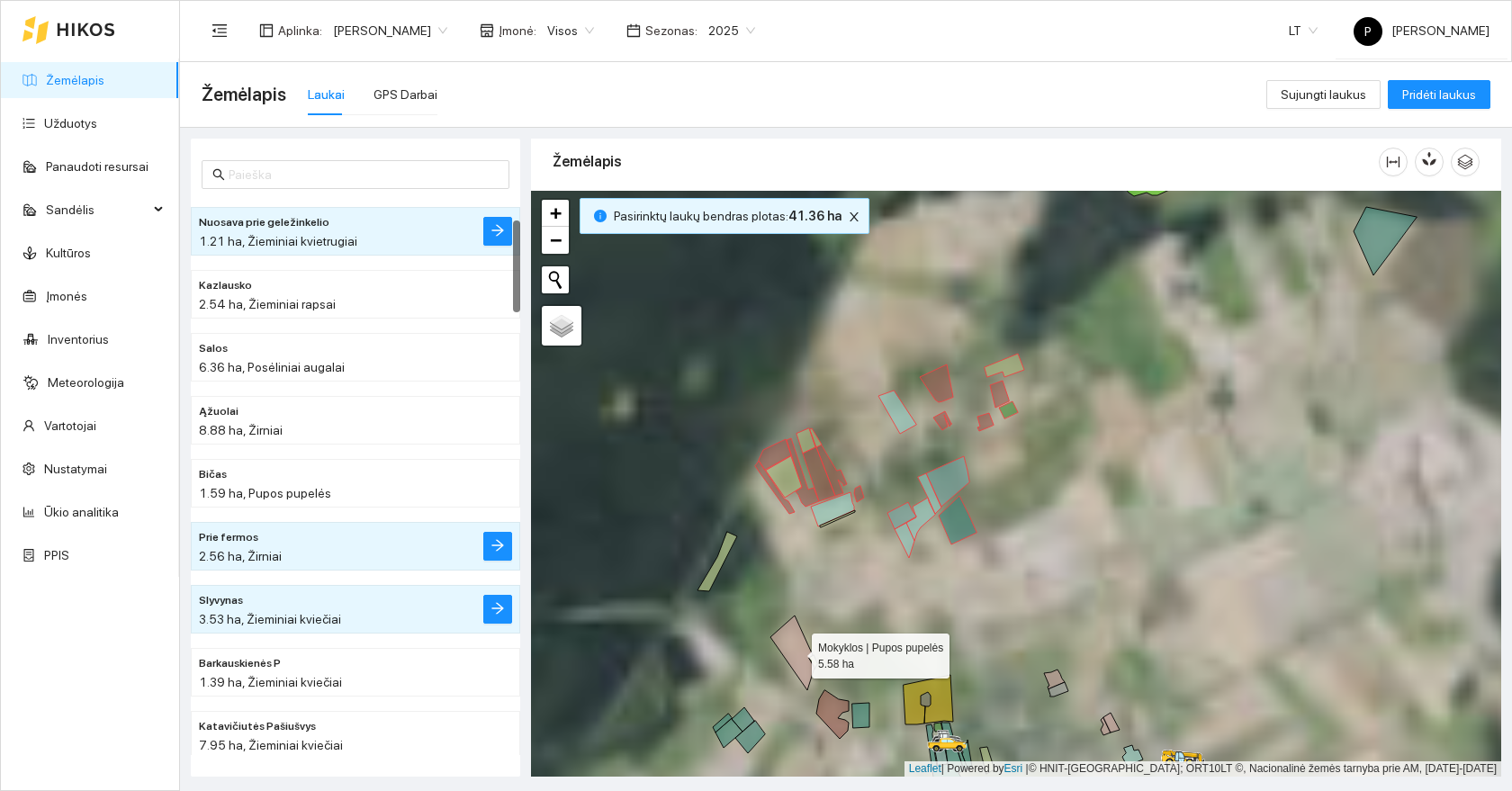
click at [795, 651] on icon at bounding box center [792, 652] width 44 height 74
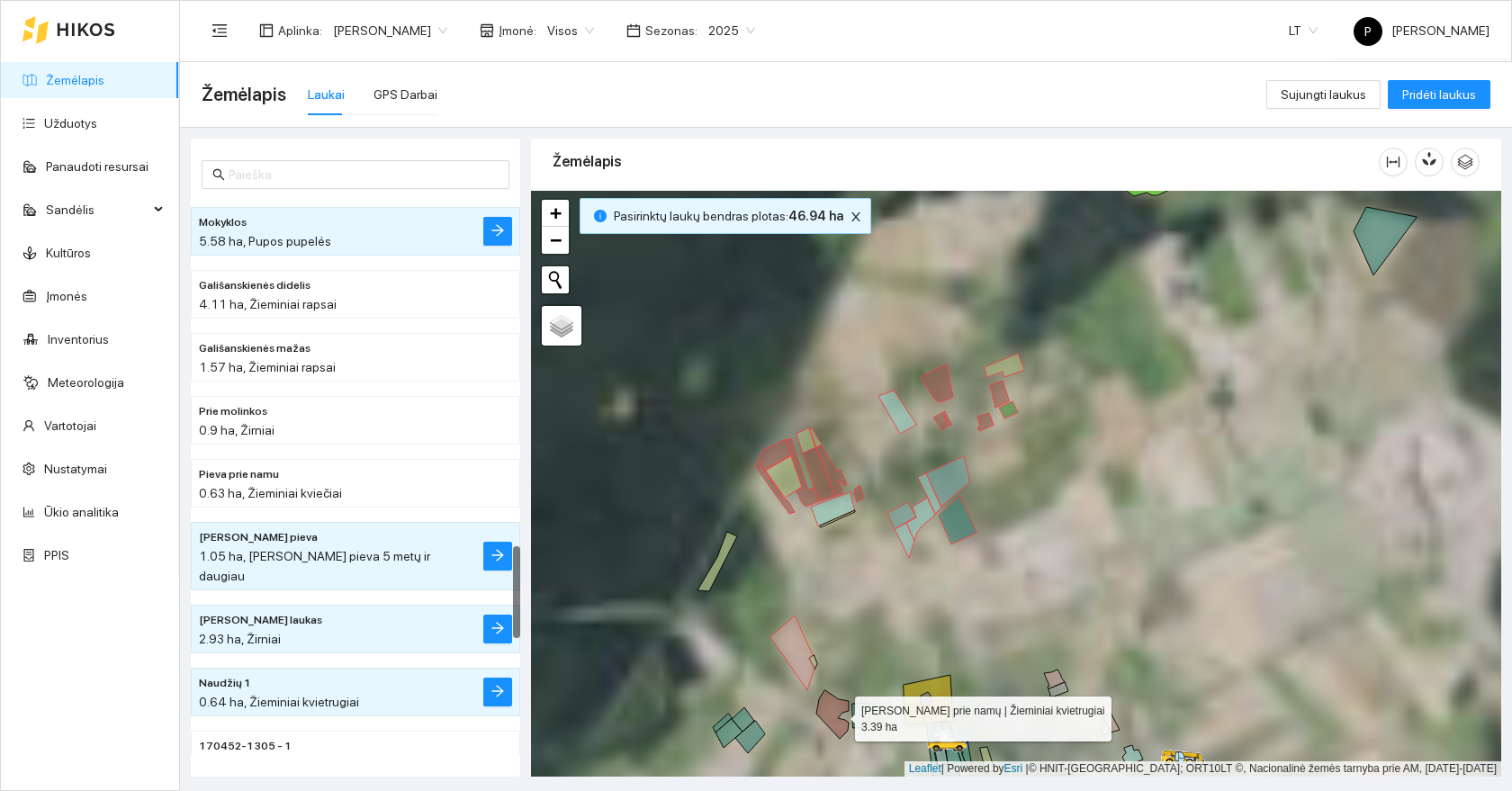
click at [839, 714] on icon at bounding box center [832, 715] width 32 height 49
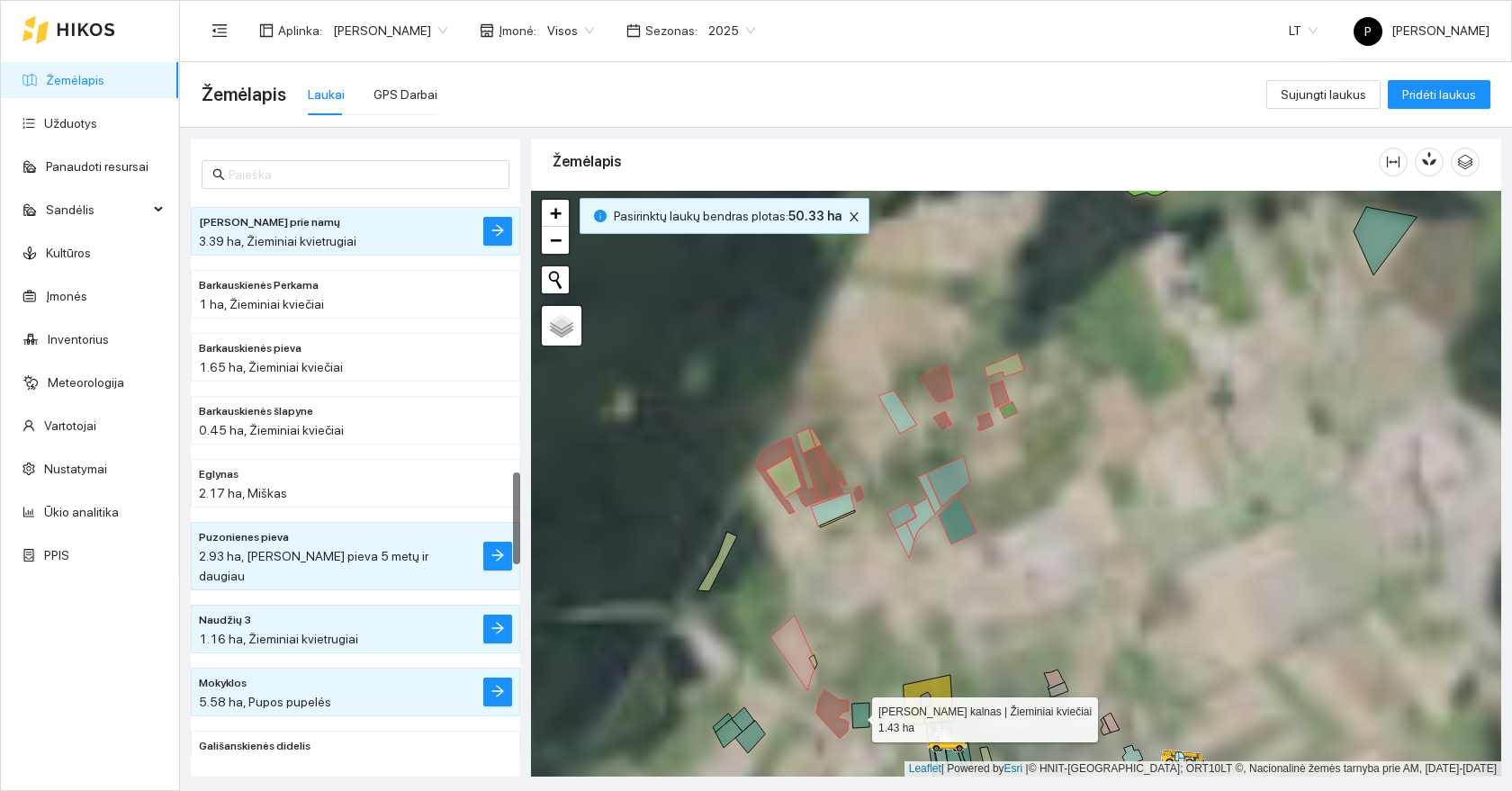
click at [854, 715] on icon at bounding box center [861, 715] width 18 height 25
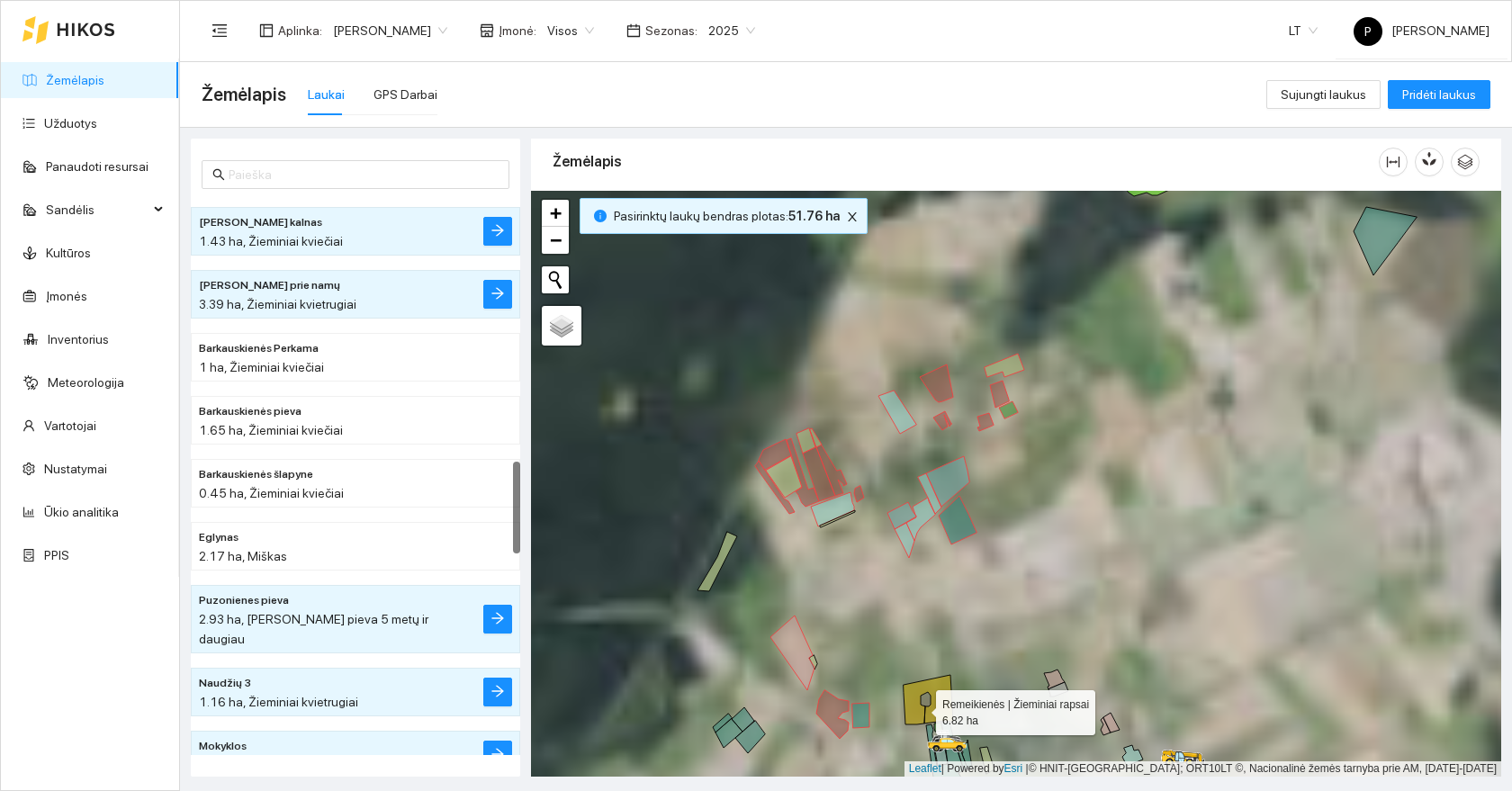
click at [911, 706] on icon at bounding box center [928, 699] width 50 height 50
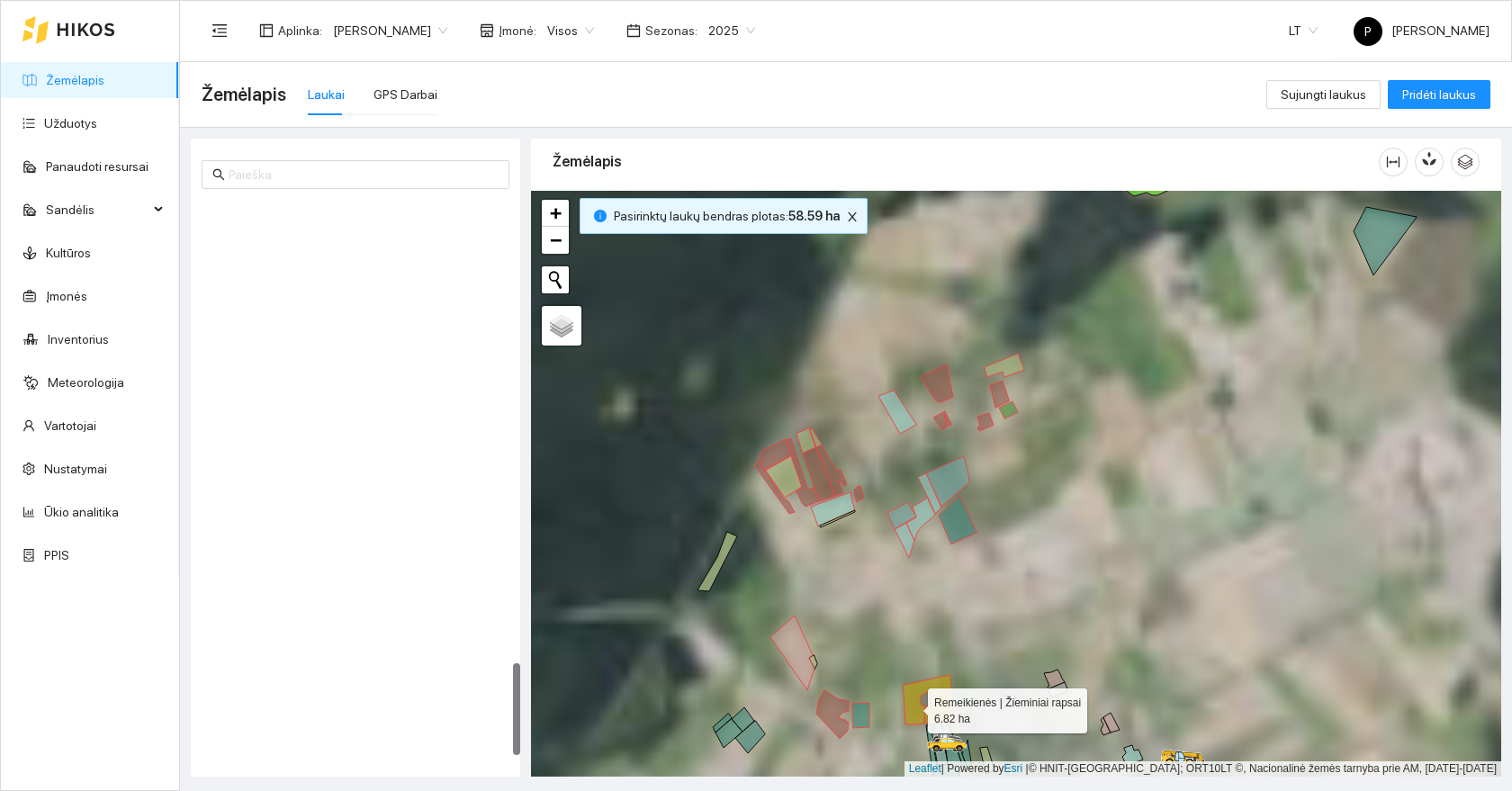
scroll to position [2782, 0]
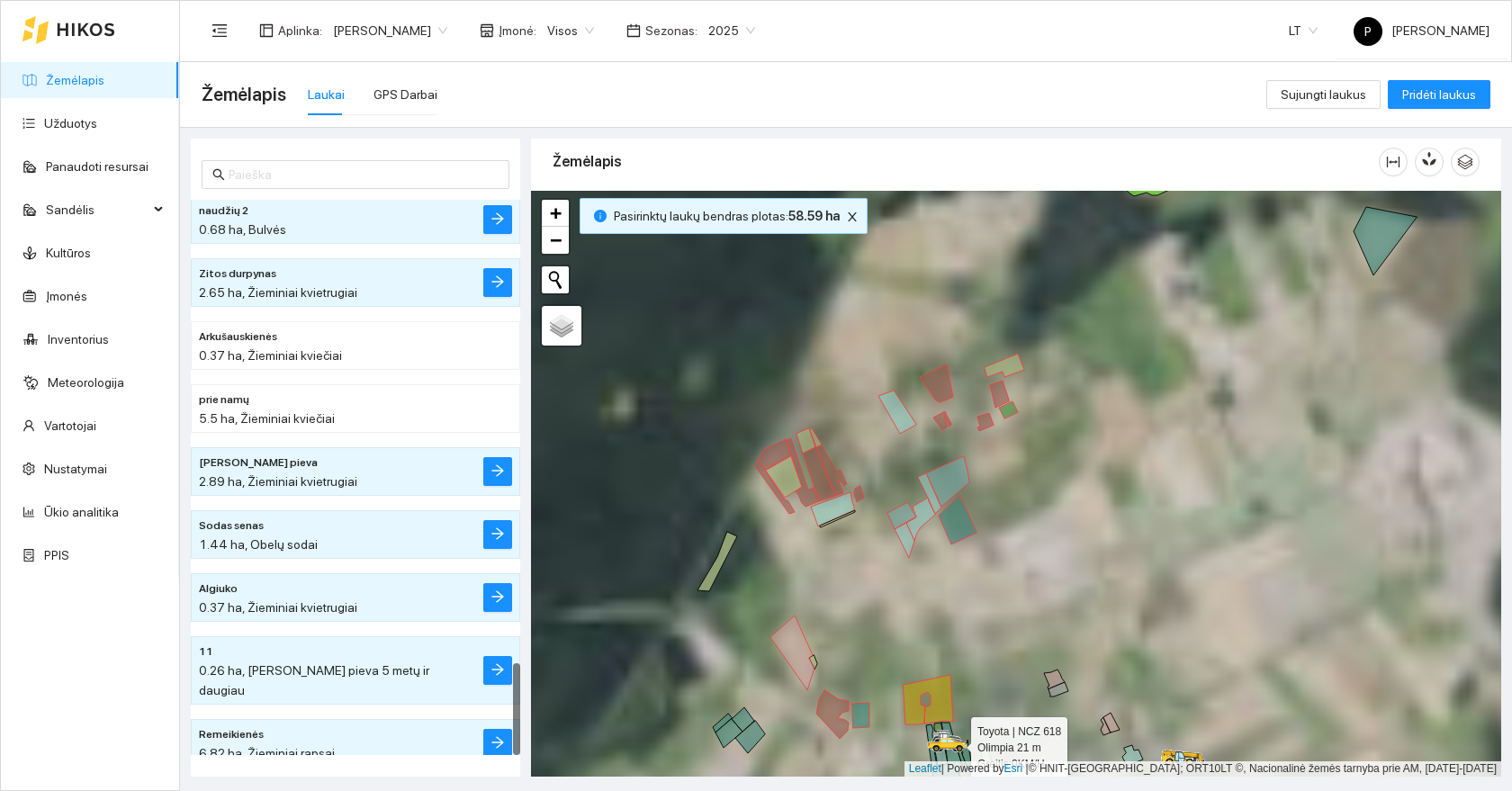
drag, startPoint x: 947, startPoint y: 739, endPoint x: 992, endPoint y: 614, distance: 132.9
click at [968, 737] on icon at bounding box center [947, 745] width 41 height 16
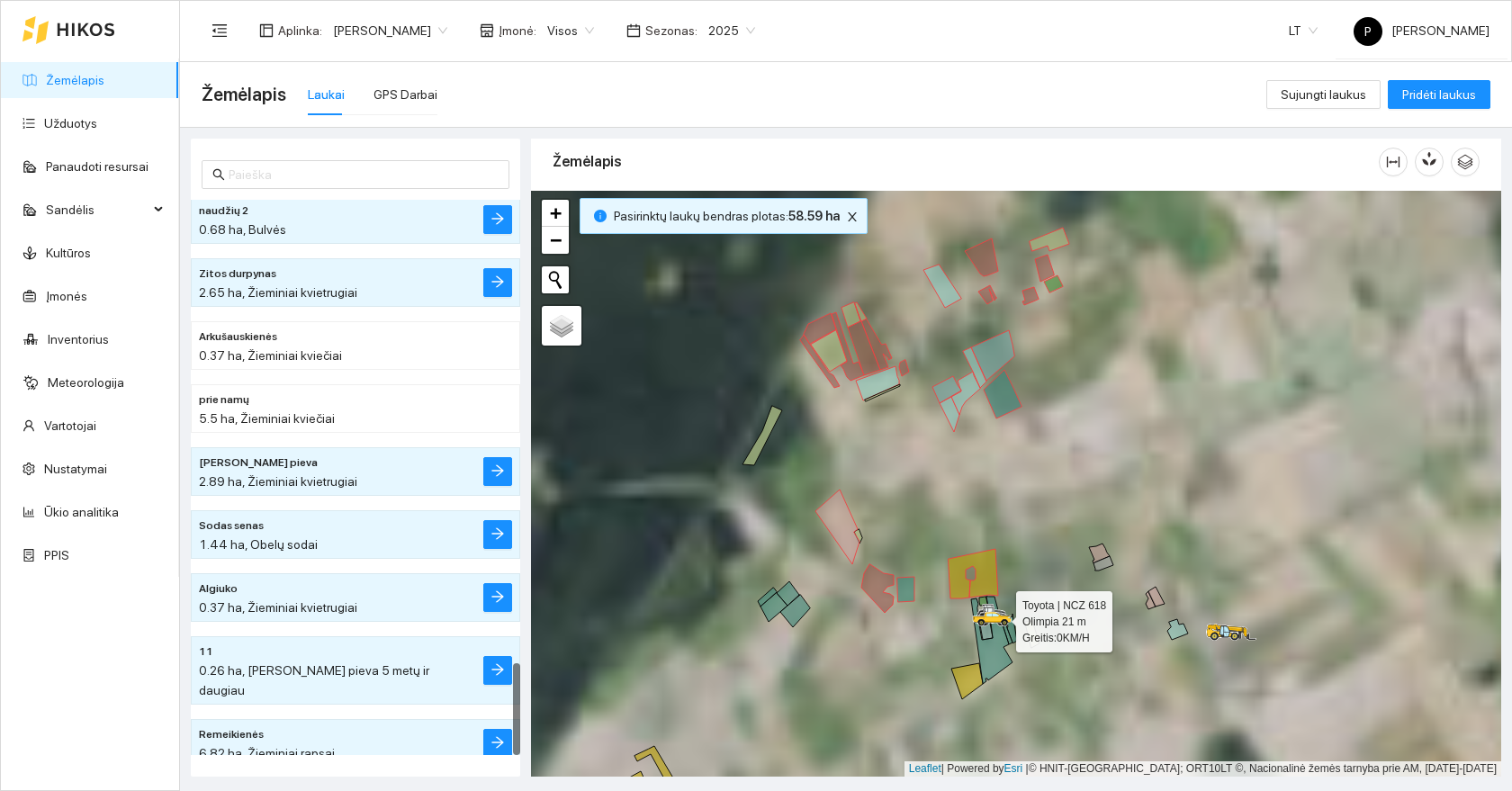
click at [987, 638] on div at bounding box center [982, 628] width 11 height 45
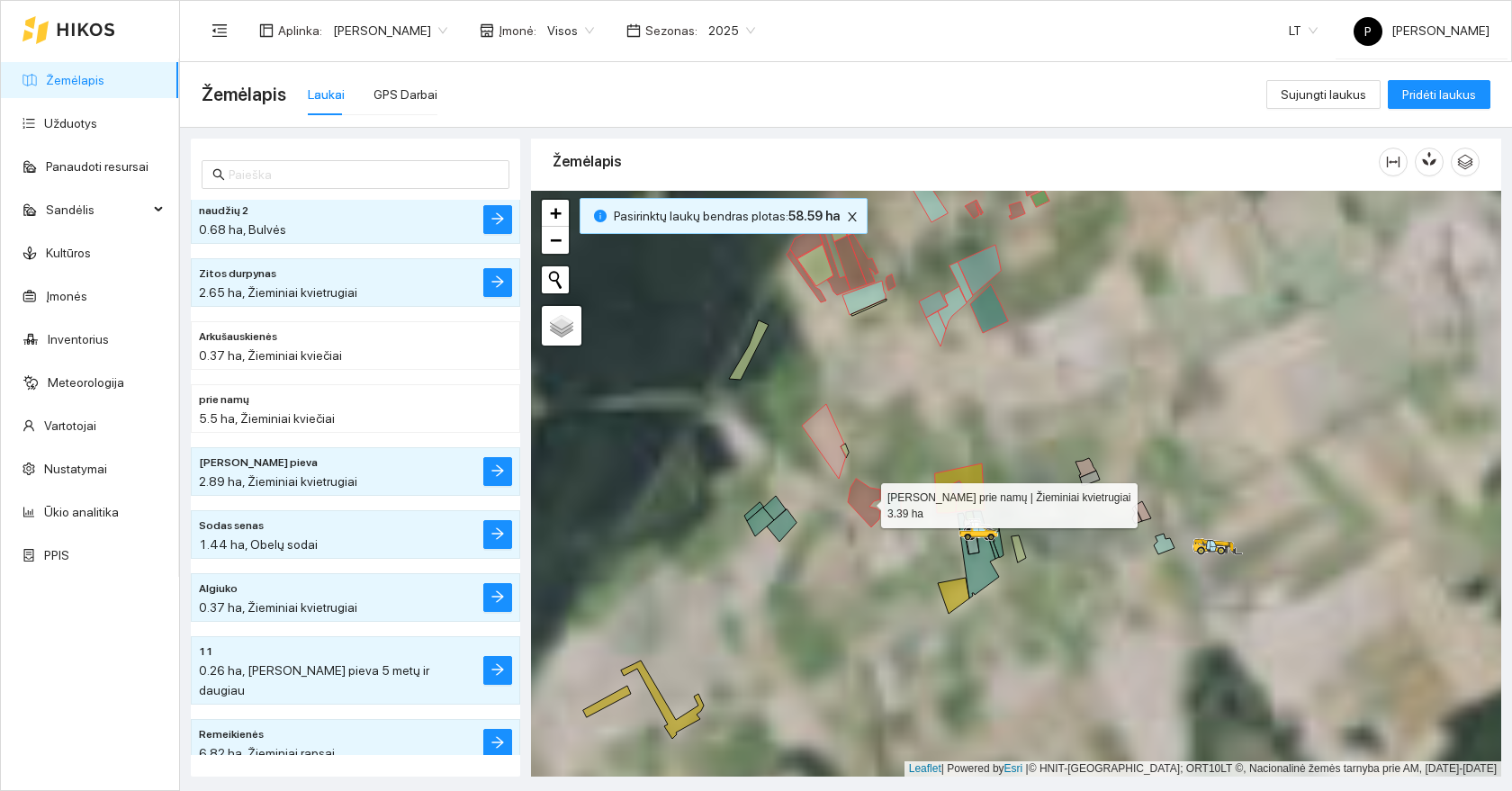
click at [867, 507] on icon at bounding box center [863, 503] width 32 height 49
click at [928, 498] on div at bounding box center [1016, 483] width 970 height 586
click at [942, 498] on icon at bounding box center [959, 487] width 50 height 50
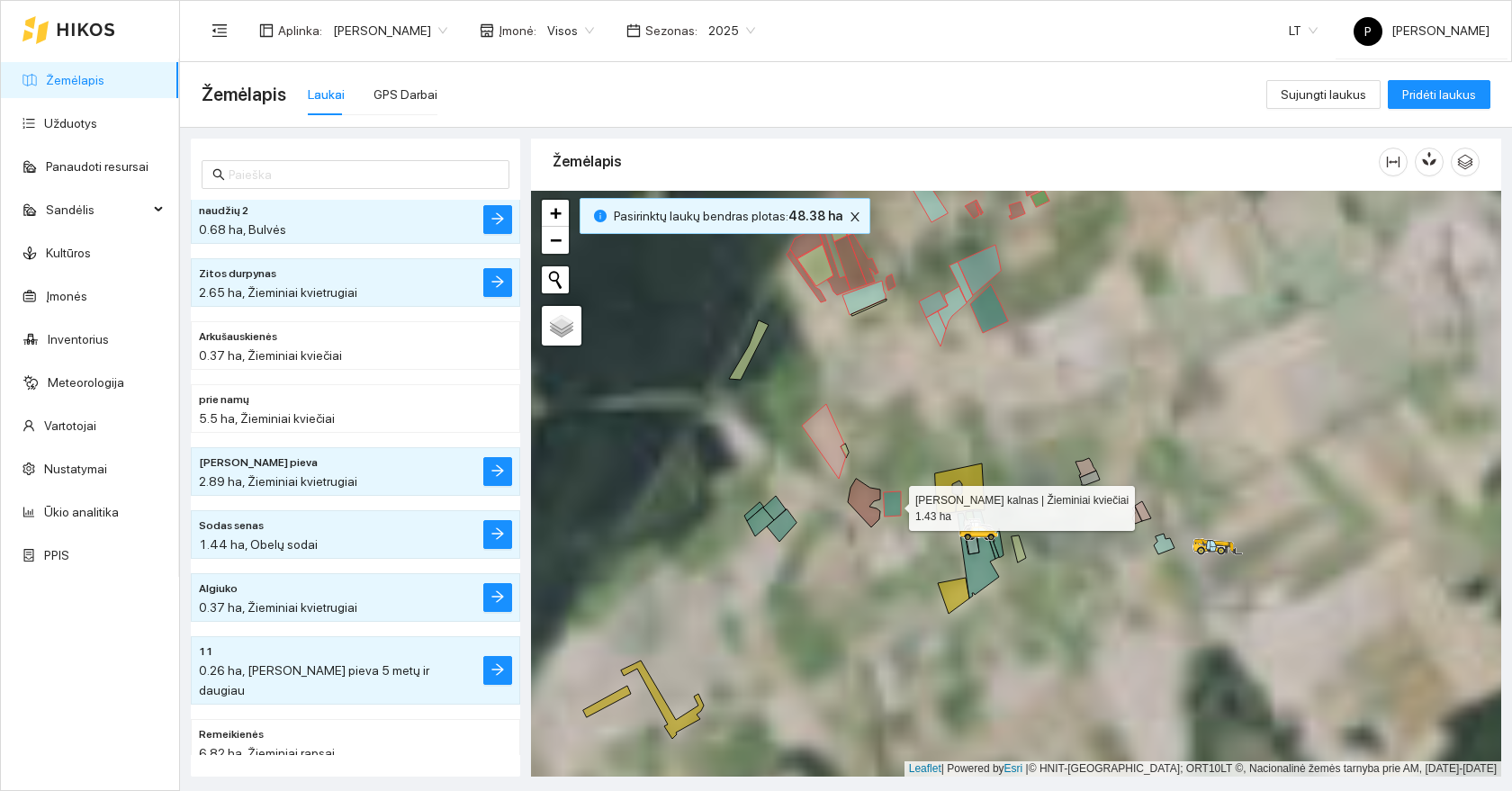
click at [898, 504] on icon at bounding box center [893, 504] width 18 height 25
click at [851, 453] on div at bounding box center [1016, 483] width 970 height 586
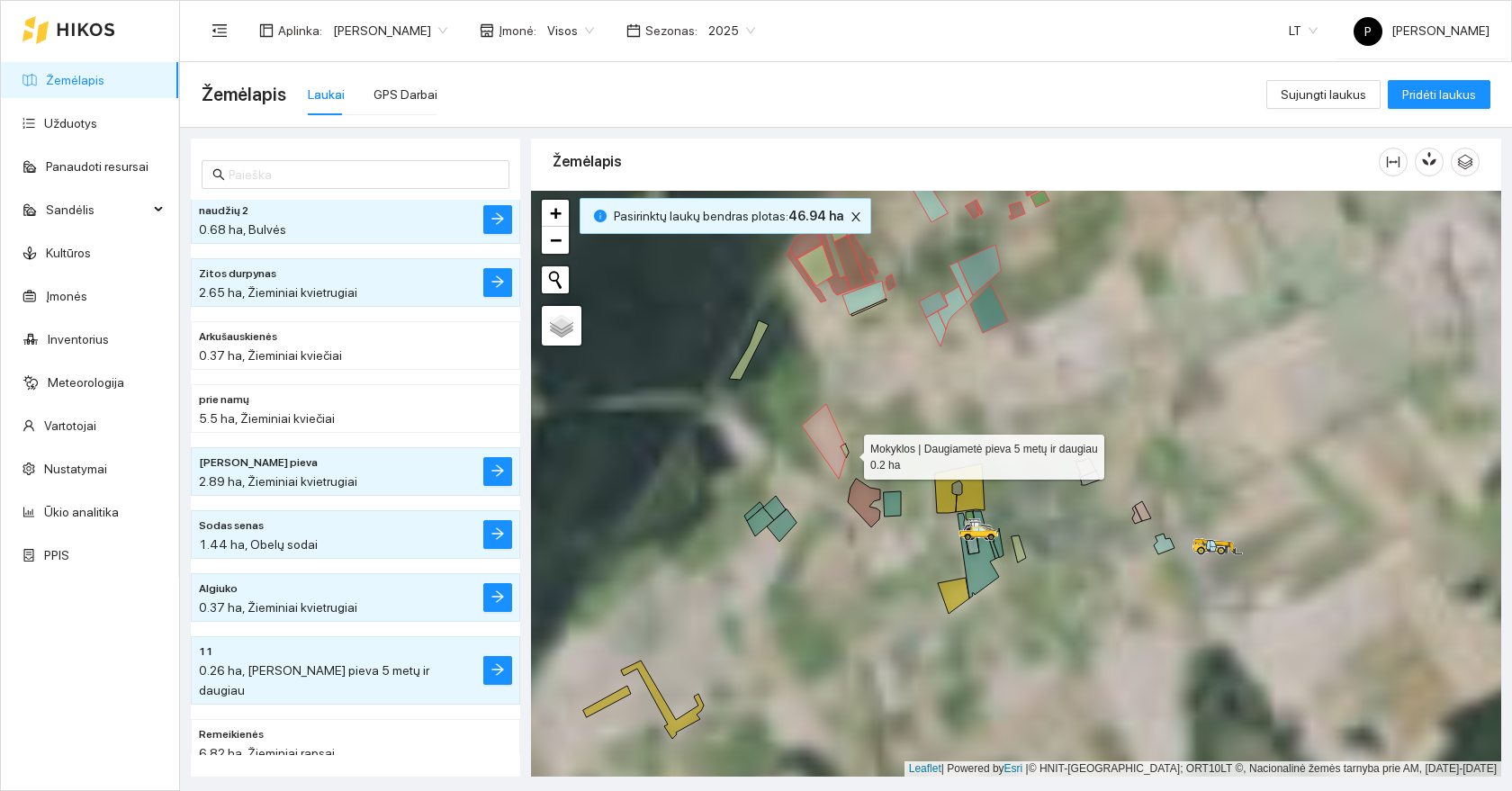
click at [826, 441] on icon at bounding box center [823, 441] width 44 height 74
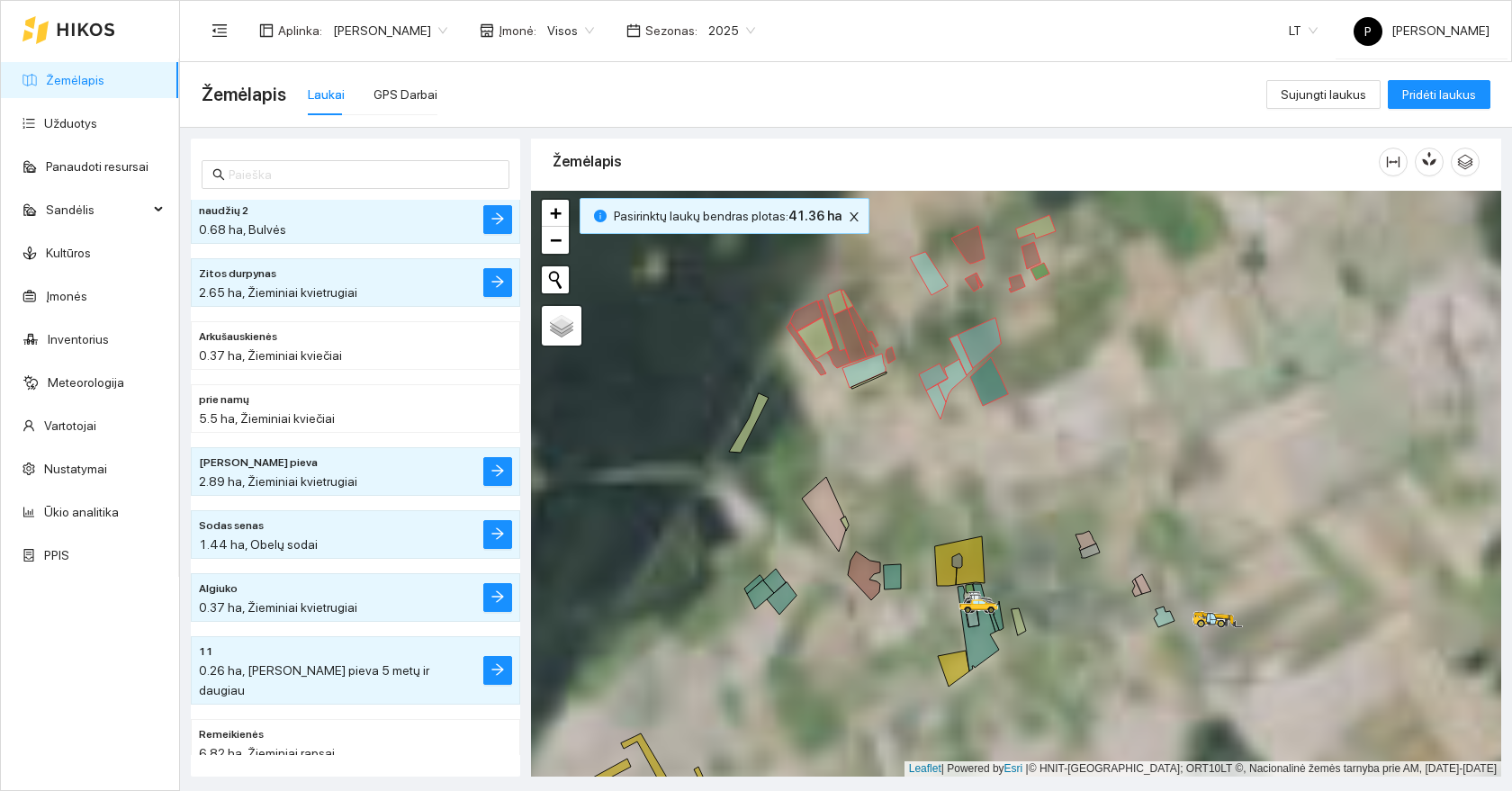
drag, startPoint x: 856, startPoint y: 319, endPoint x: 843, endPoint y: 464, distance: 145.6
click at [852, 464] on div at bounding box center [1016, 483] width 970 height 586
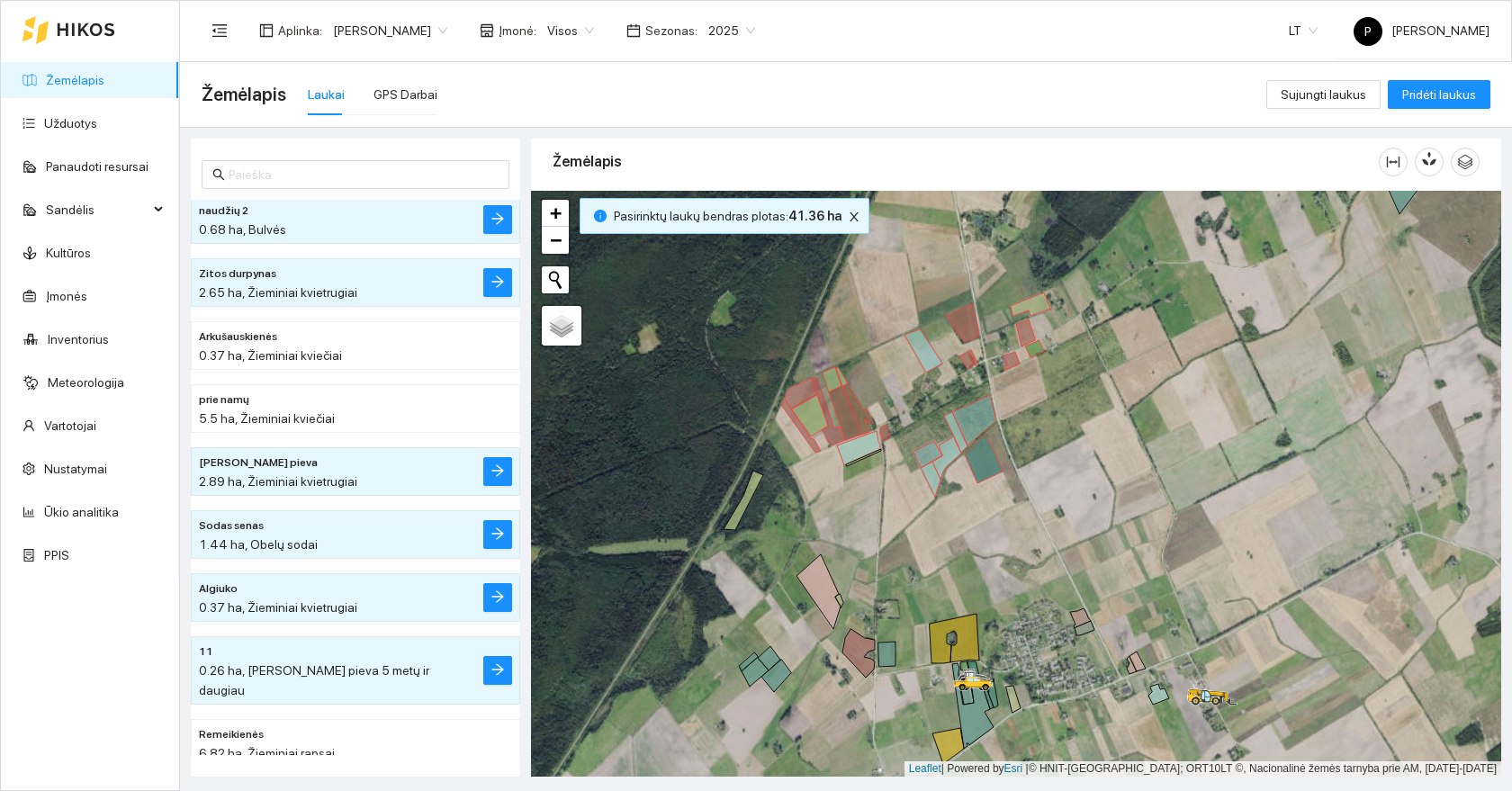
click at [931, 479] on icon at bounding box center [930, 479] width 20 height 35
click at [945, 462] on icon at bounding box center [945, 458] width 28 height 43
click at [930, 460] on icon at bounding box center [927, 454] width 28 height 27
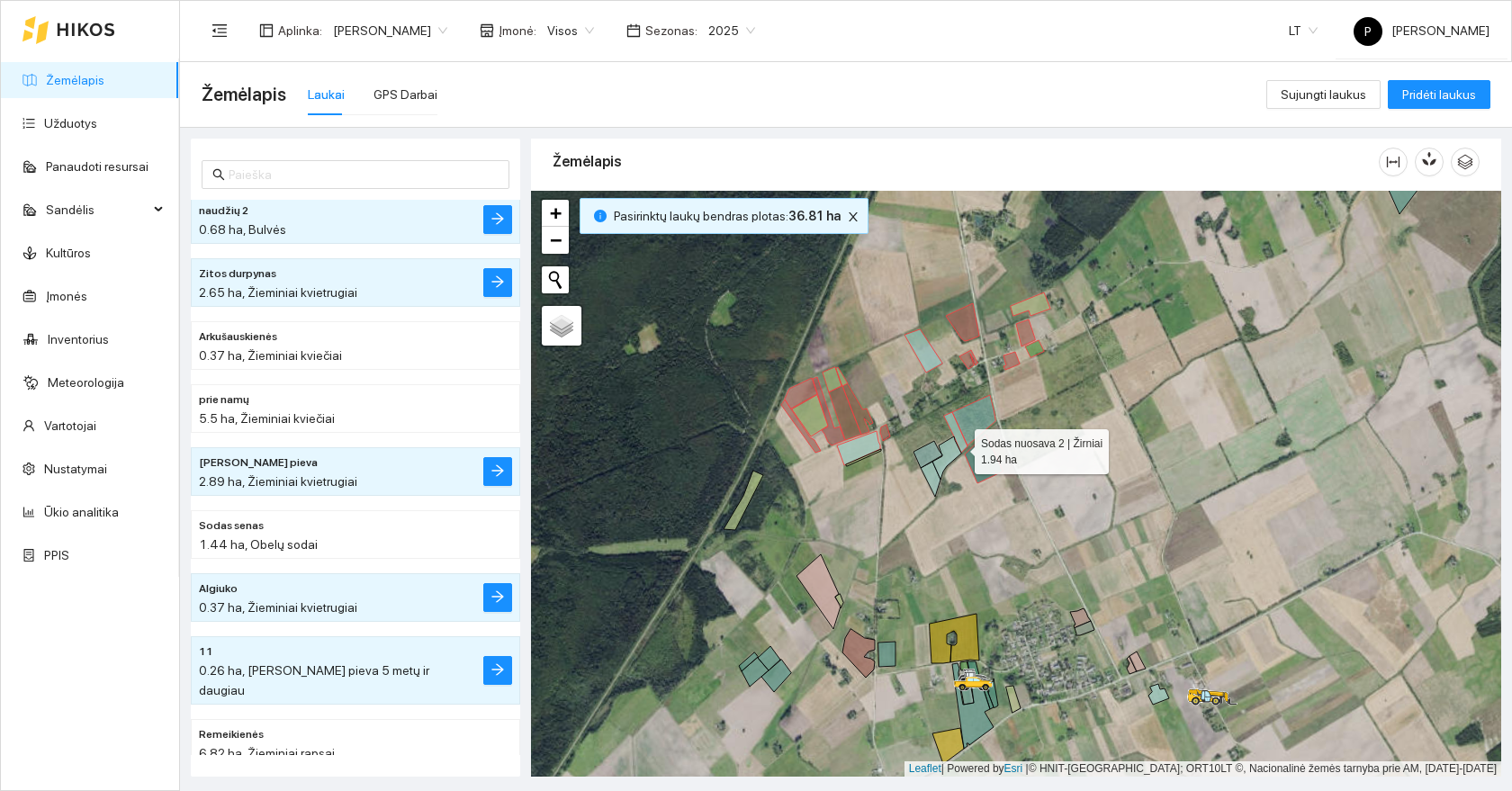
click at [957, 445] on icon at bounding box center [945, 458] width 28 height 43
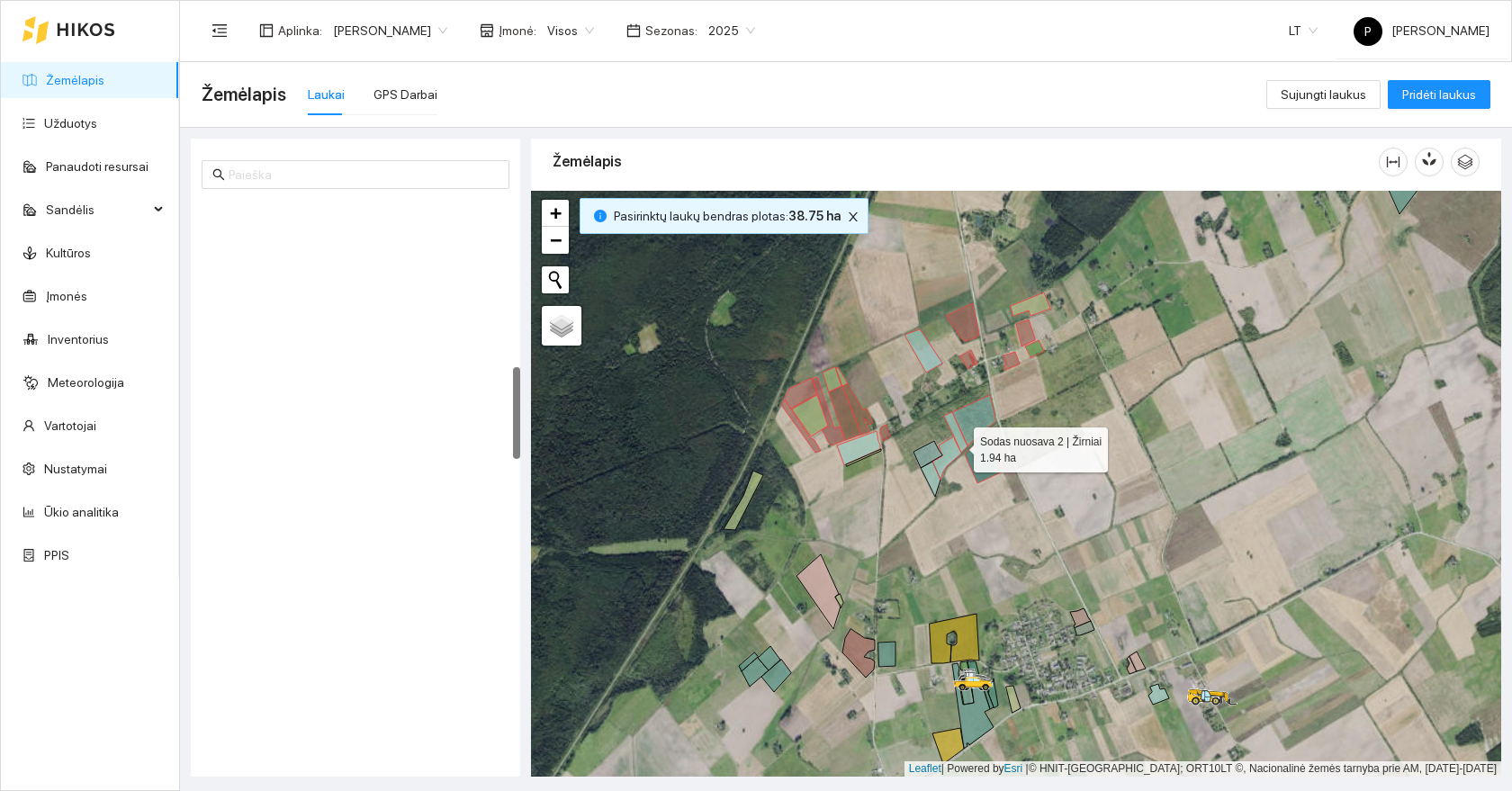
scroll to position [1008, 0]
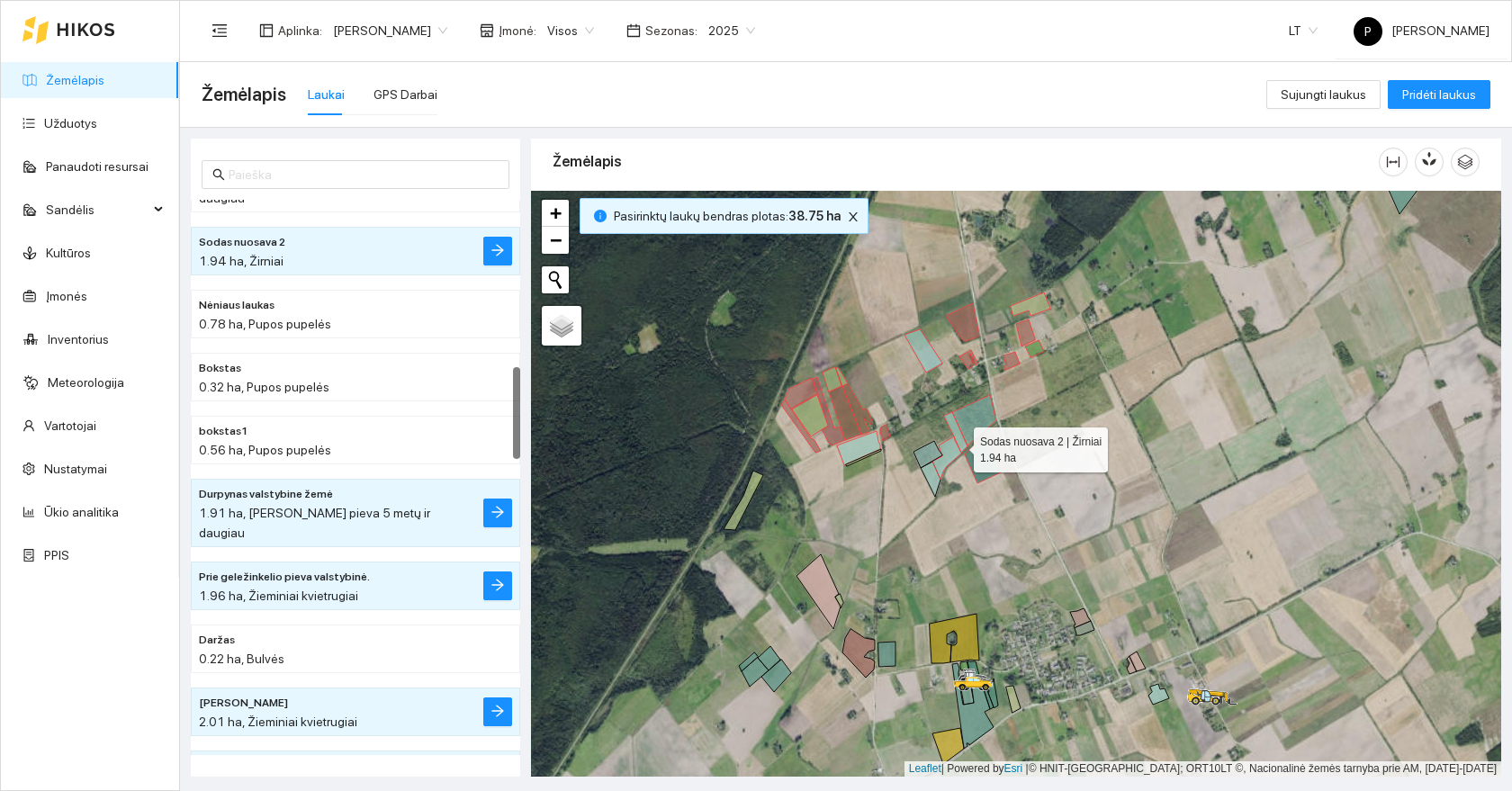
click at [957, 445] on icon at bounding box center [945, 458] width 28 height 43
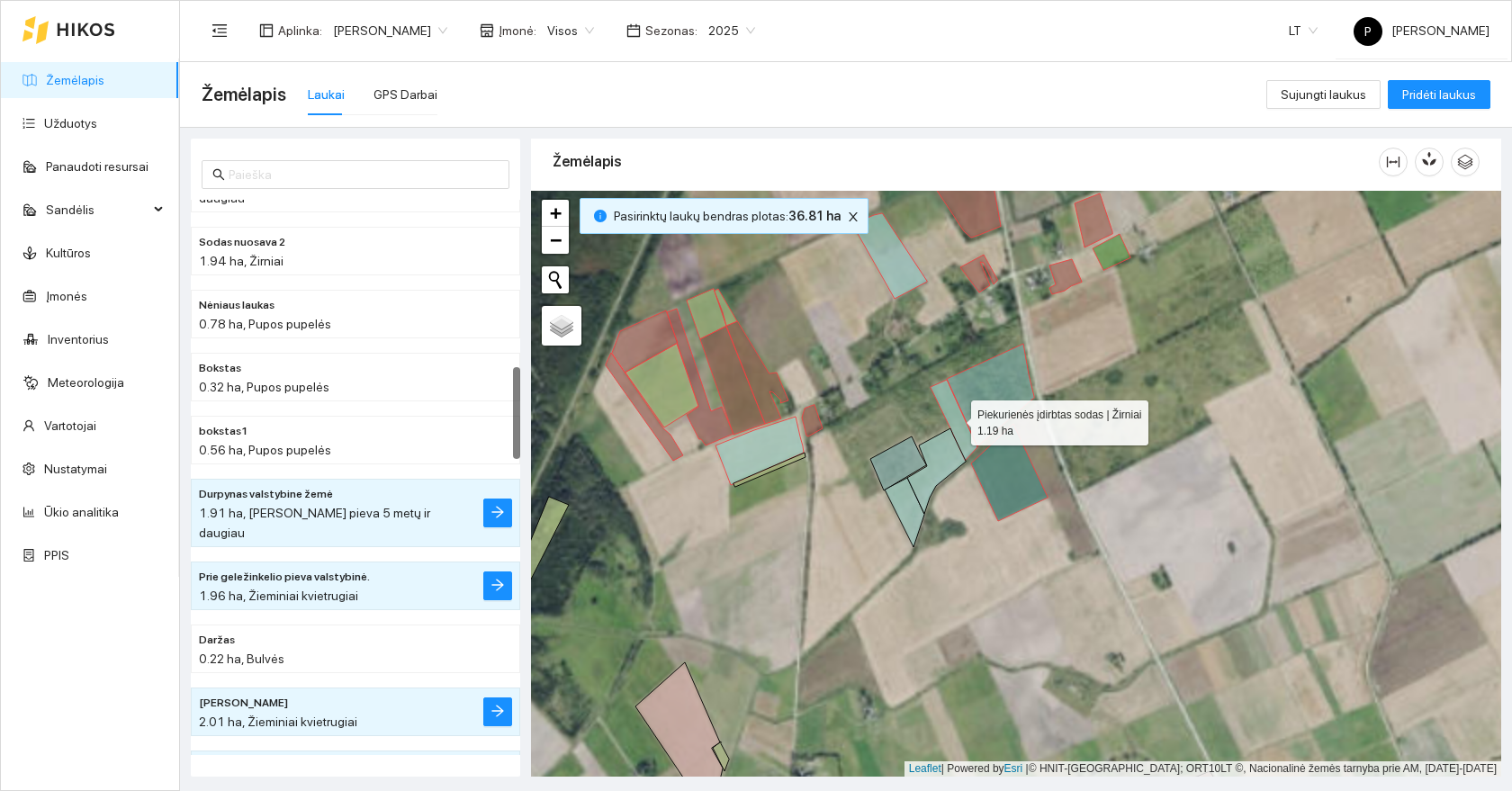
click at [960, 438] on icon at bounding box center [954, 420] width 47 height 81
click at [981, 412] on icon at bounding box center [989, 395] width 87 height 103
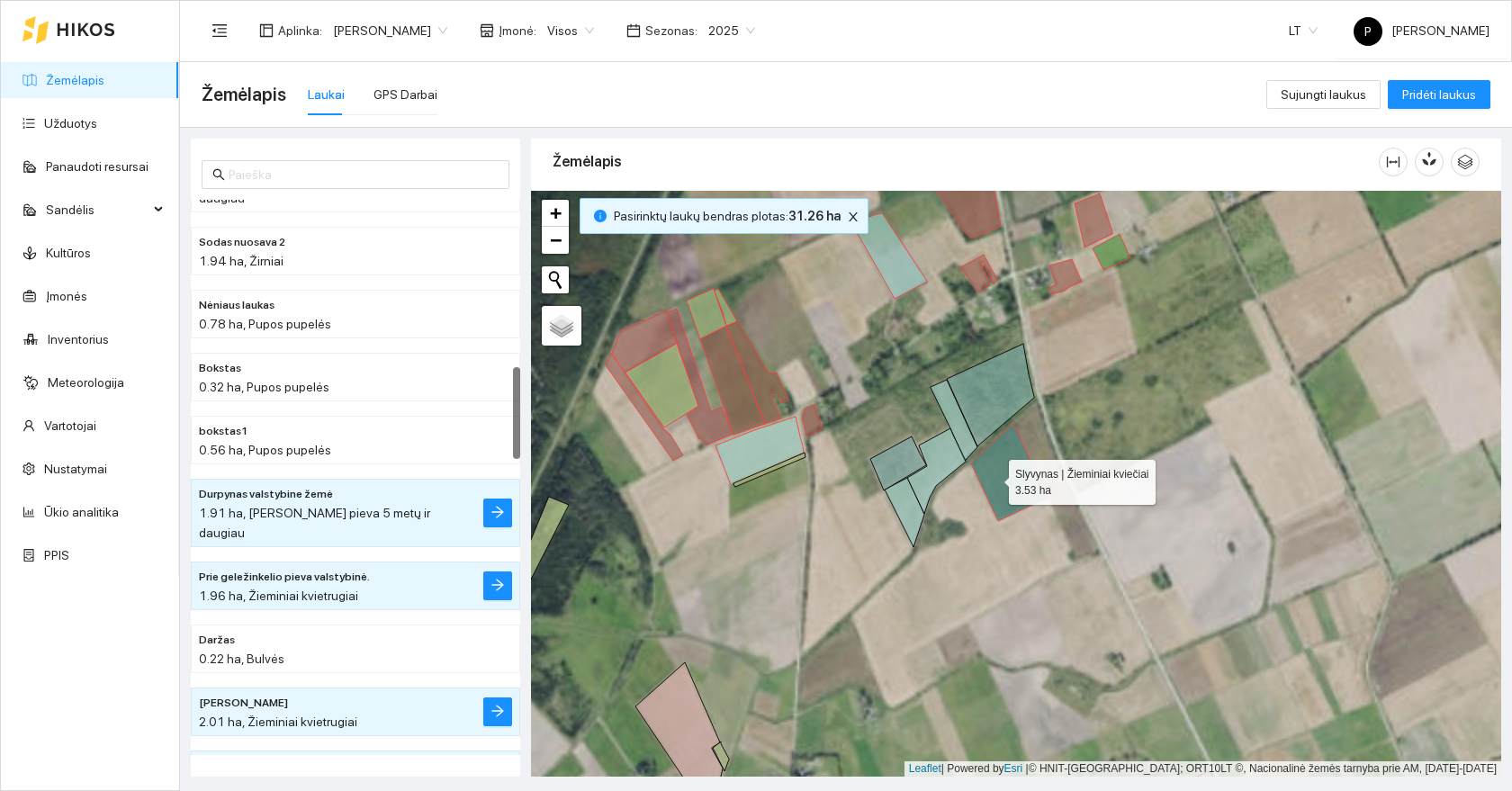
click at [992, 478] on icon at bounding box center [1009, 472] width 76 height 97
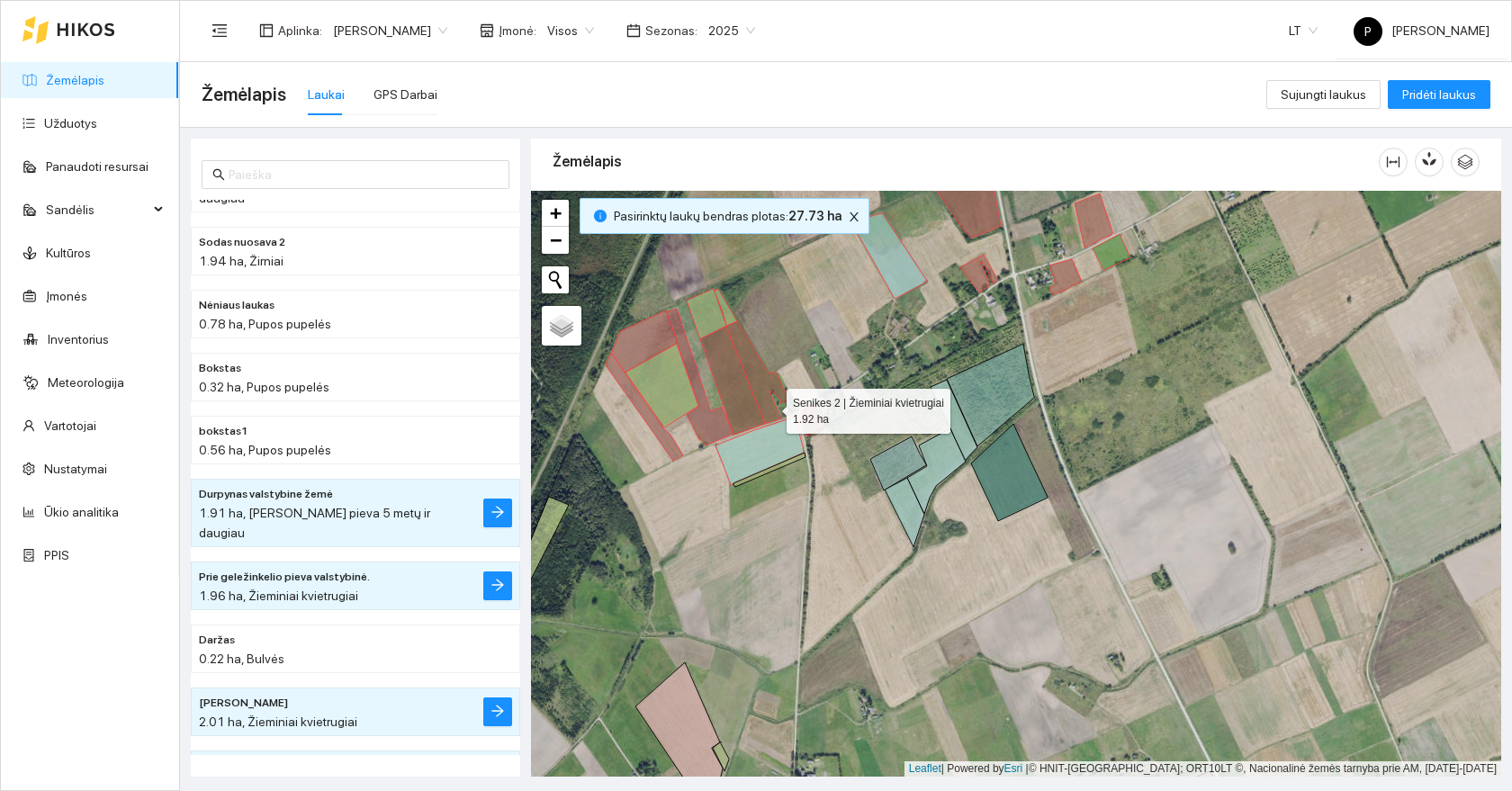
click at [776, 407] on icon at bounding box center [757, 372] width 63 height 103
click at [749, 417] on icon at bounding box center [733, 380] width 64 height 108
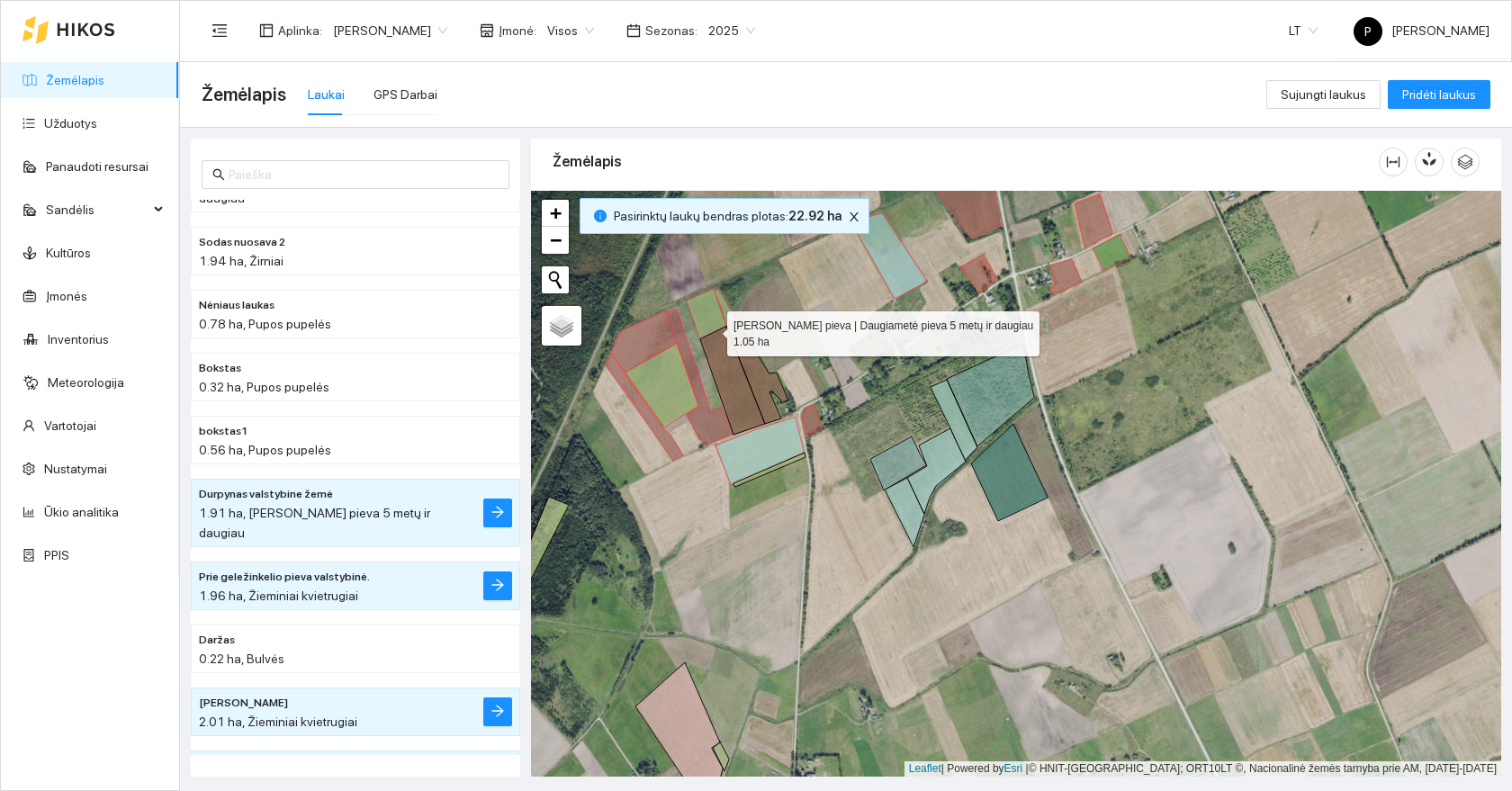
click at [709, 325] on icon at bounding box center [706, 314] width 40 height 51
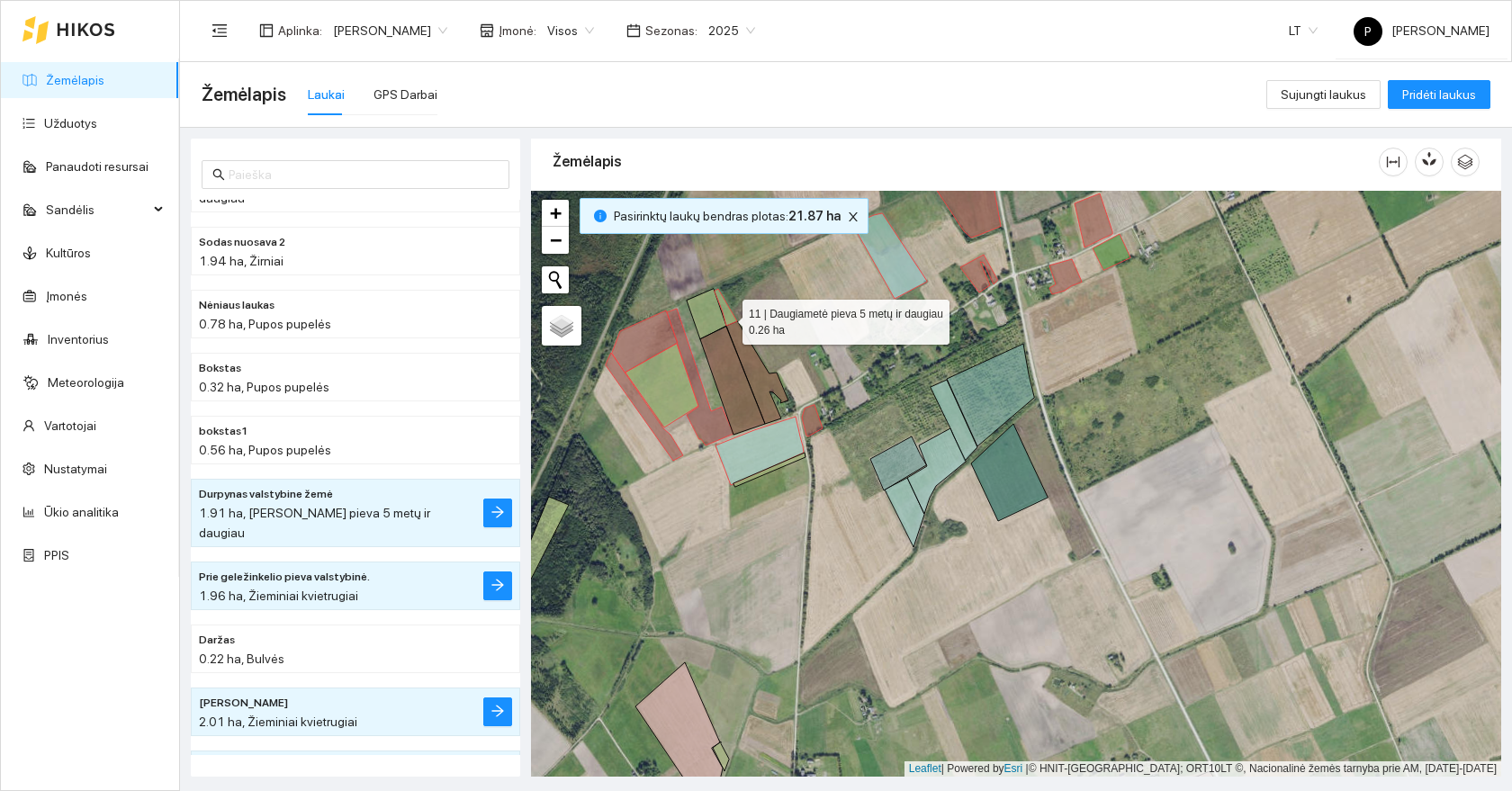
click at [726, 317] on icon at bounding box center [725, 308] width 22 height 37
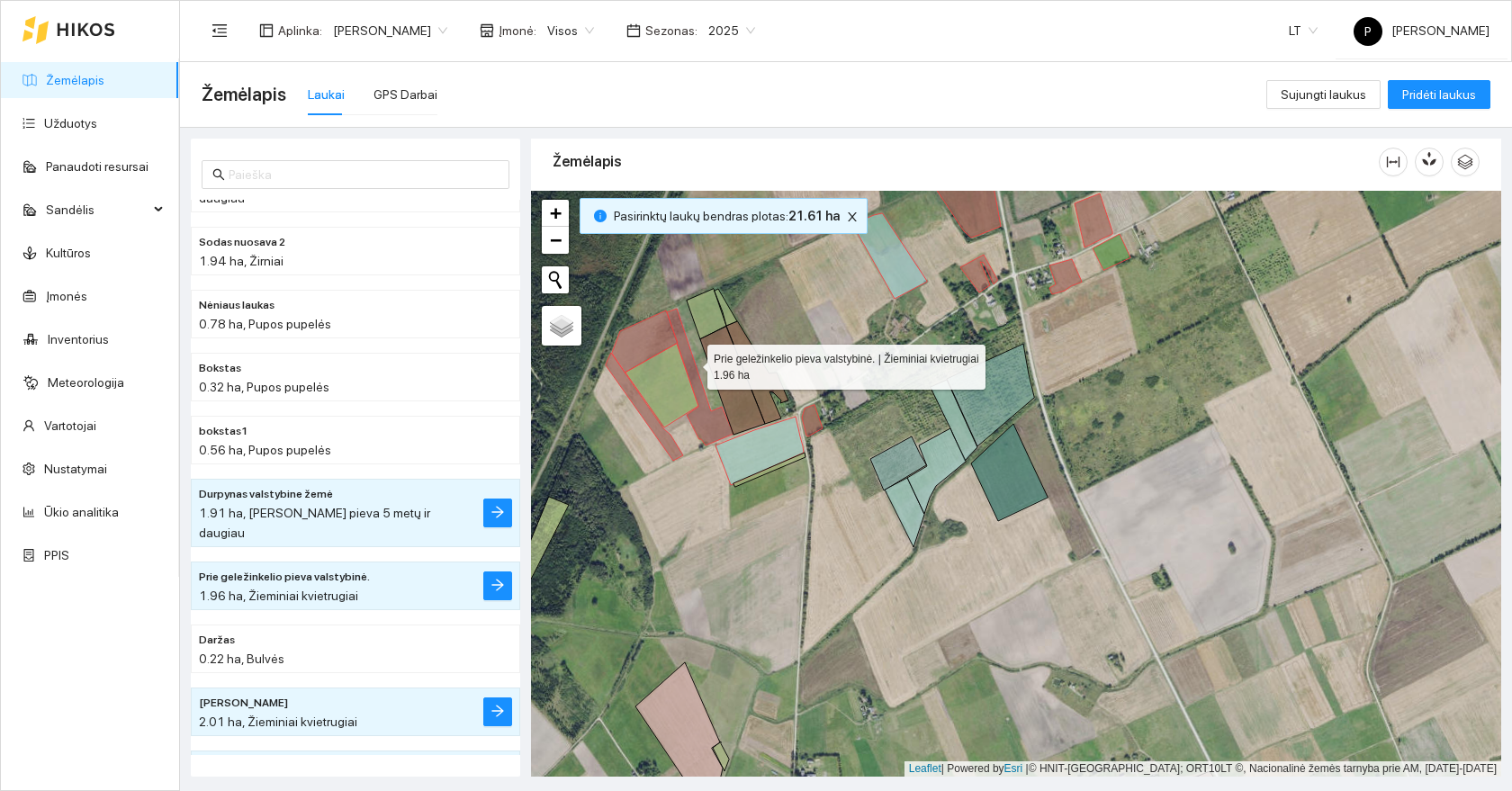
click at [690, 365] on icon at bounding box center [700, 377] width 66 height 137
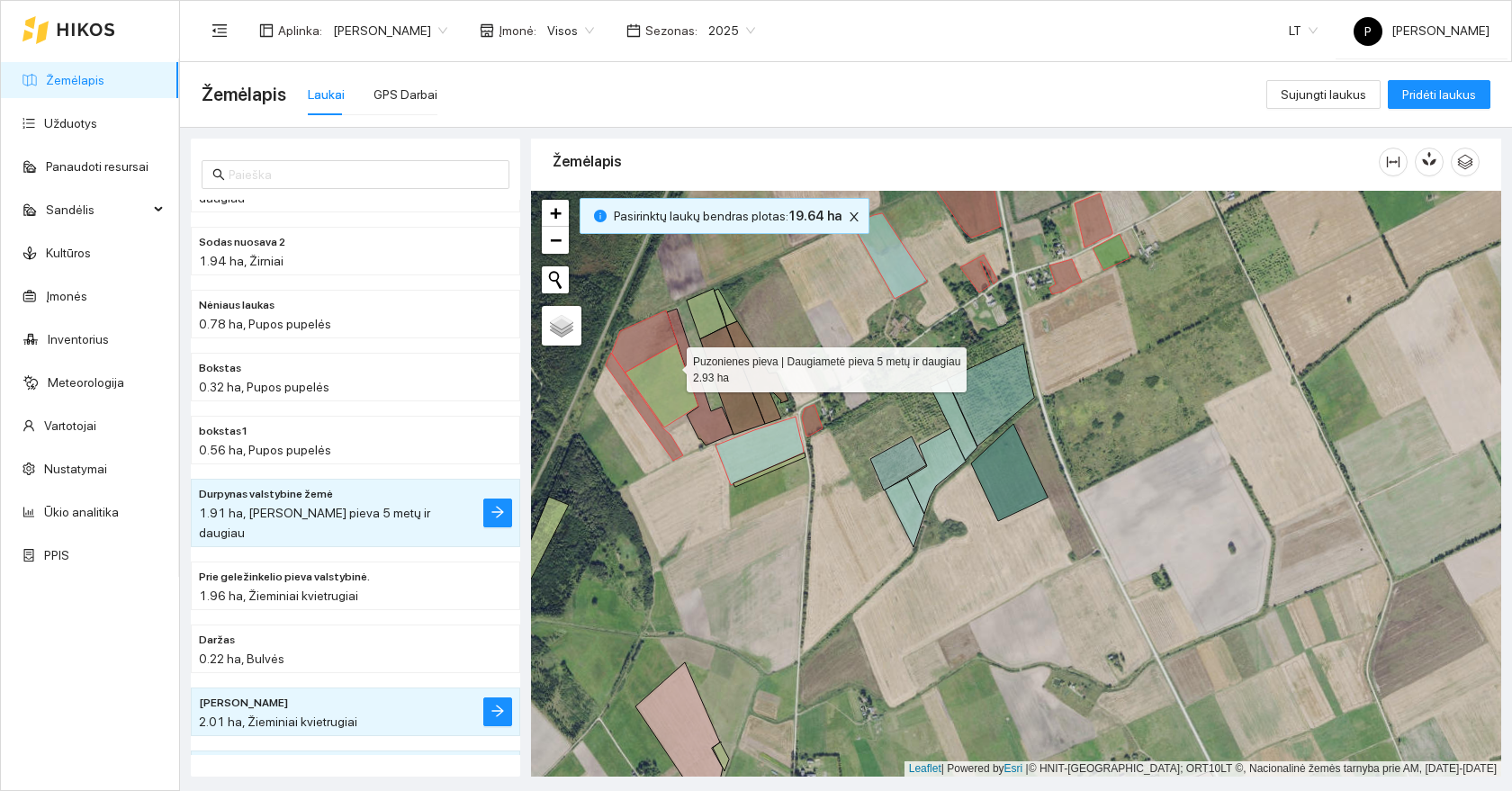
click at [669, 366] on icon at bounding box center [661, 386] width 73 height 84
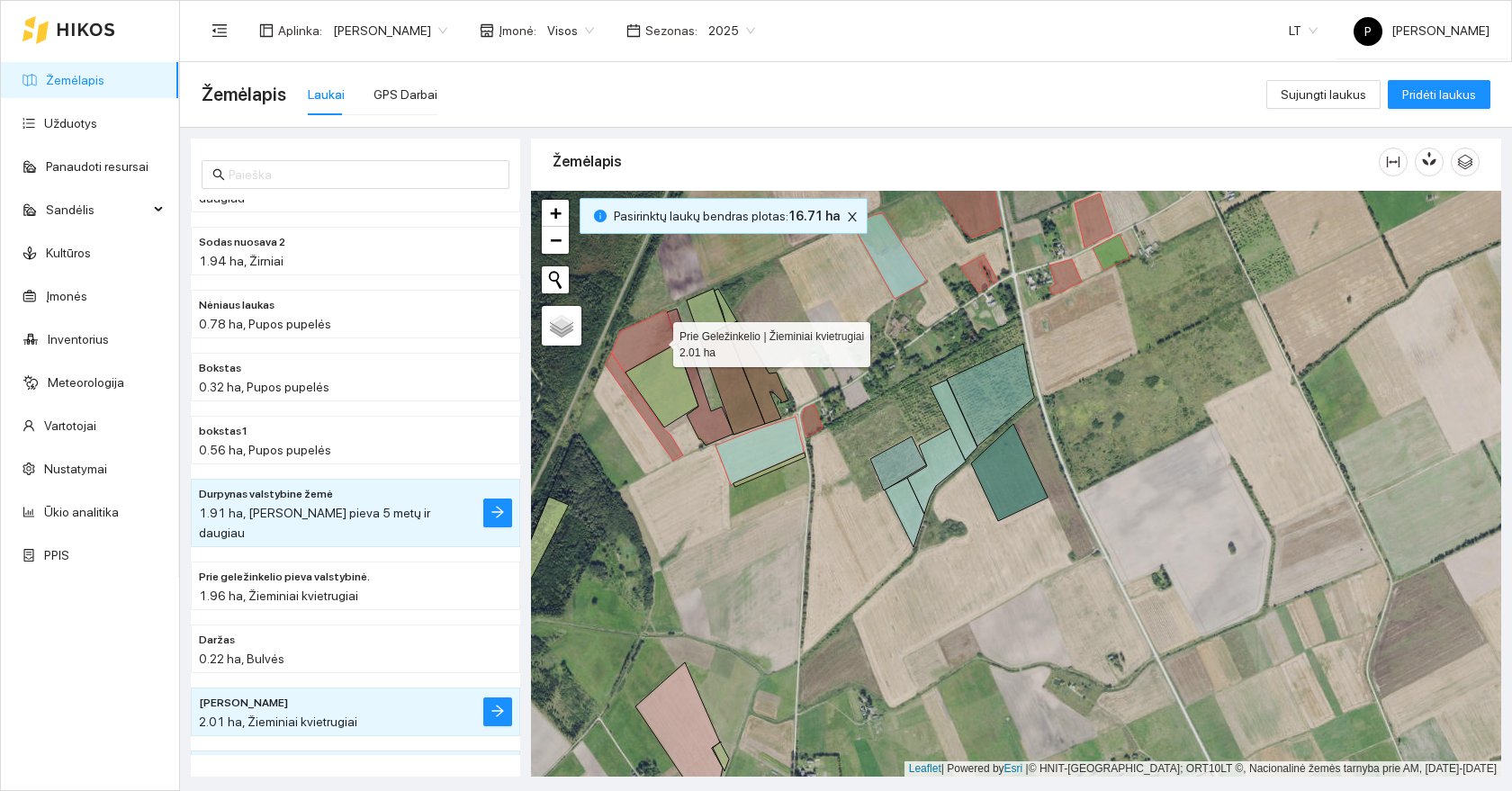
click at [656, 340] on icon at bounding box center [644, 342] width 65 height 62
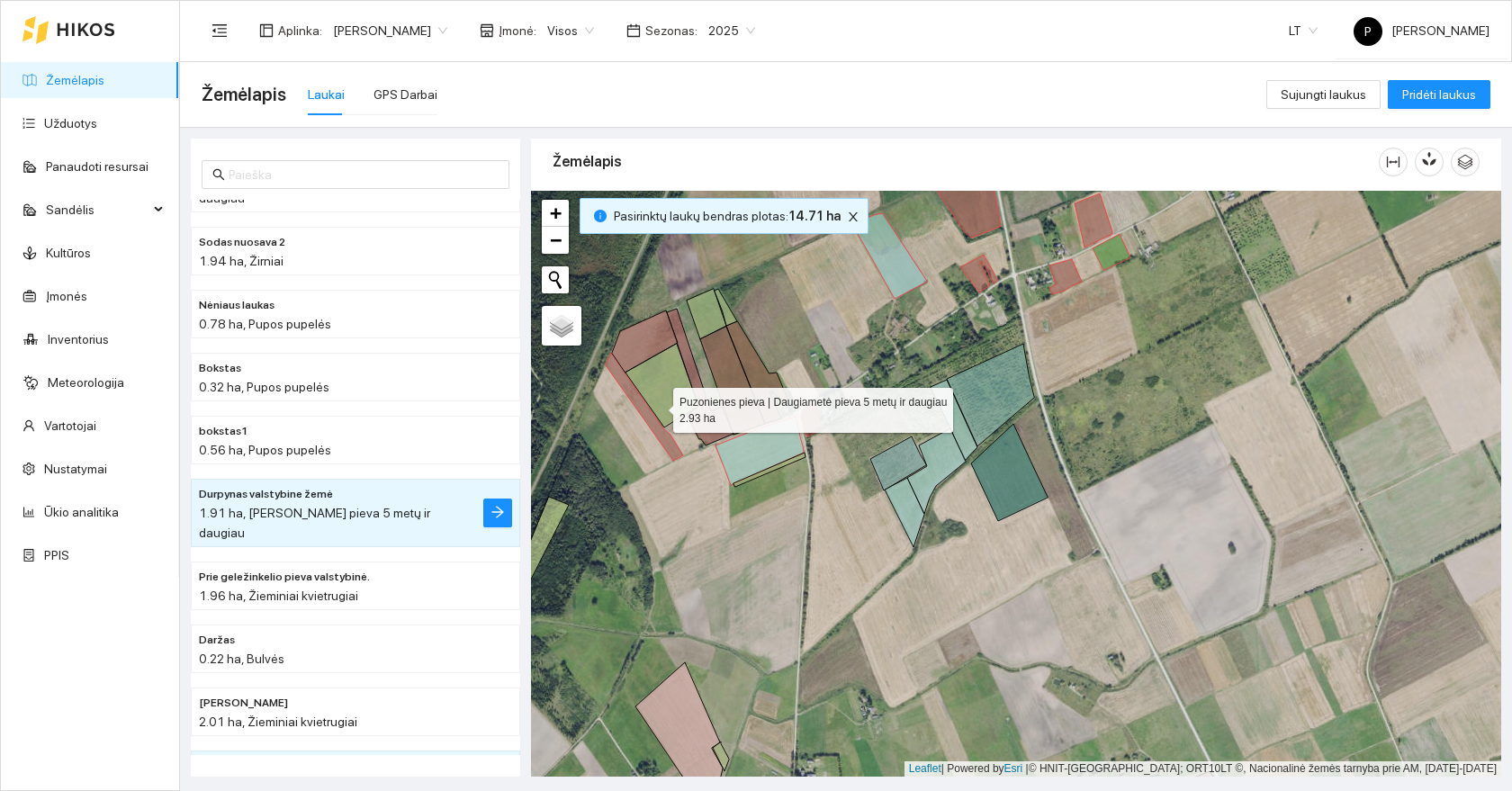
click at [656, 417] on icon at bounding box center [661, 386] width 73 height 84
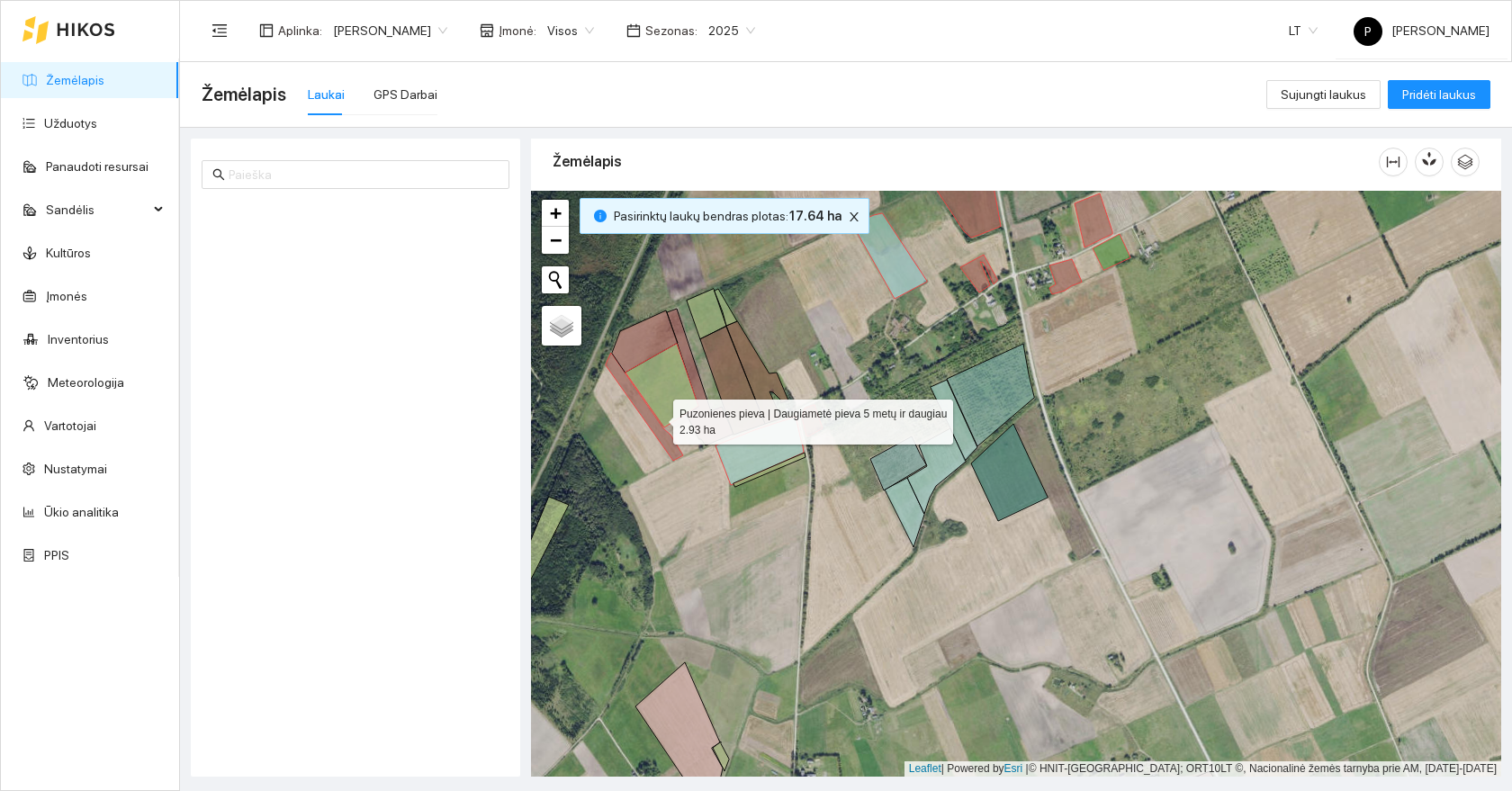
scroll to position [1952, 0]
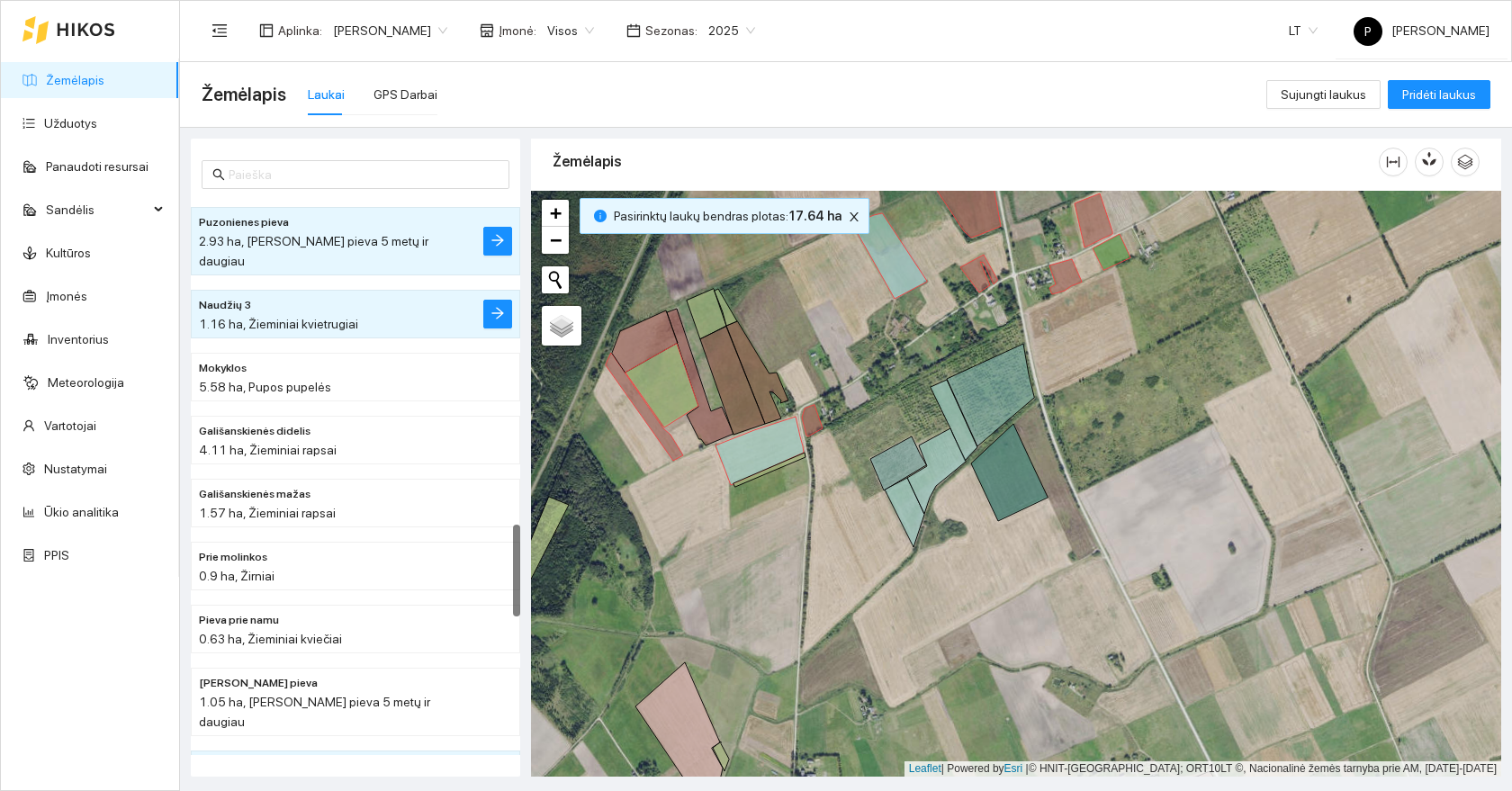
click at [671, 436] on div at bounding box center [1016, 483] width 970 height 586
click at [666, 439] on icon at bounding box center [644, 406] width 77 height 108
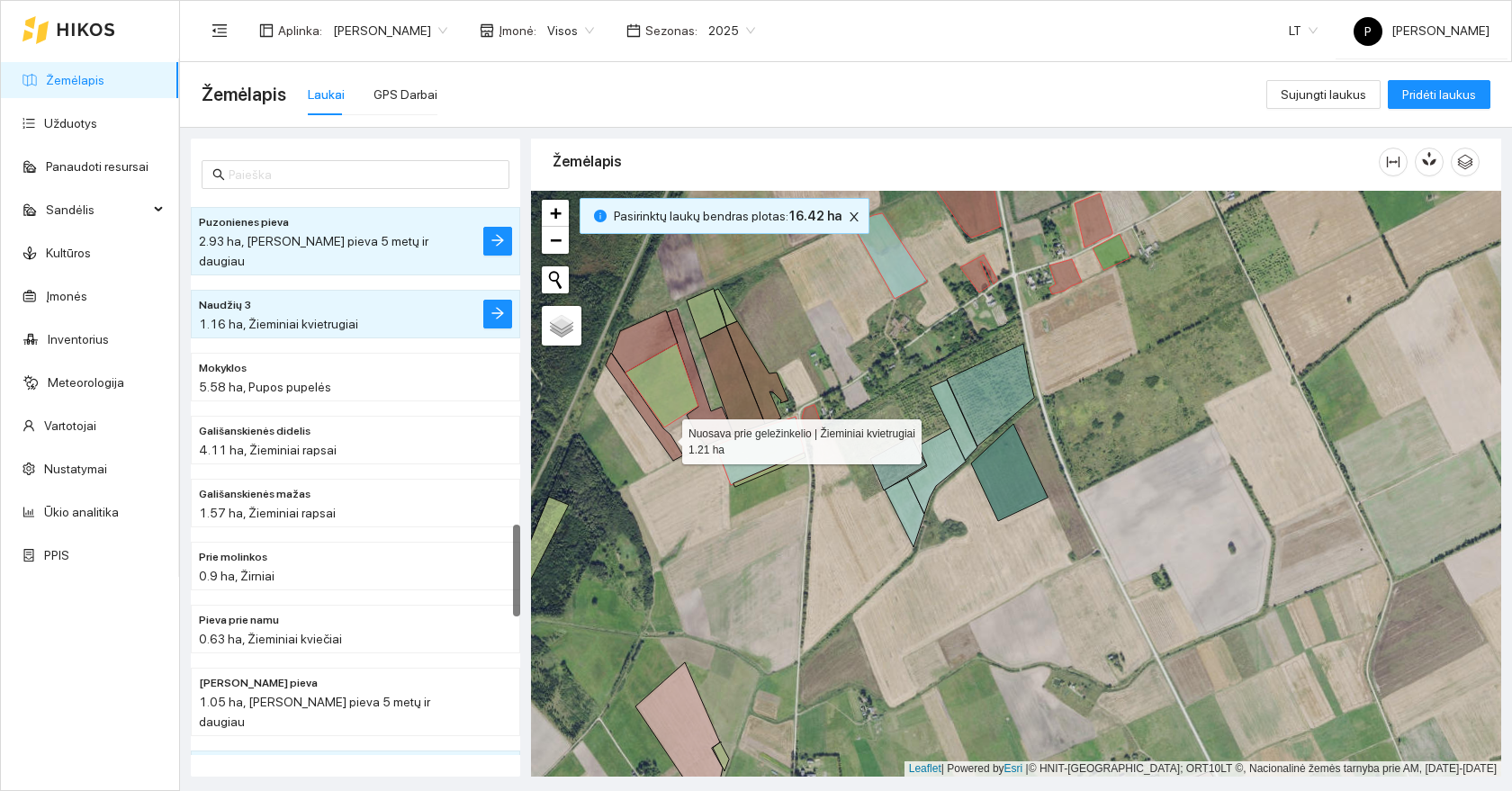
click at [666, 413] on icon at bounding box center [661, 386] width 73 height 84
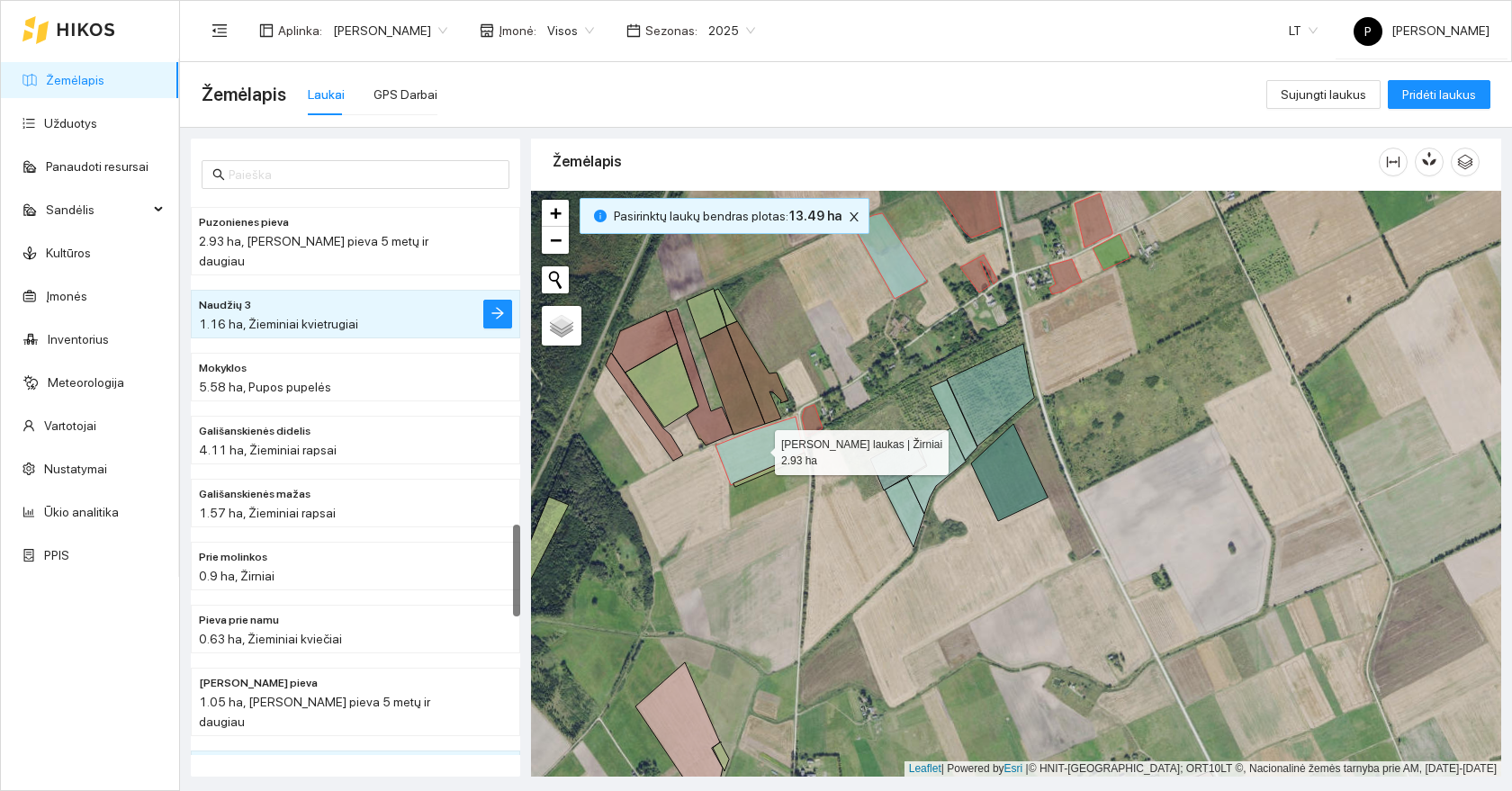
click at [759, 448] on icon at bounding box center [759, 451] width 88 height 68
click at [808, 425] on icon at bounding box center [812, 421] width 21 height 31
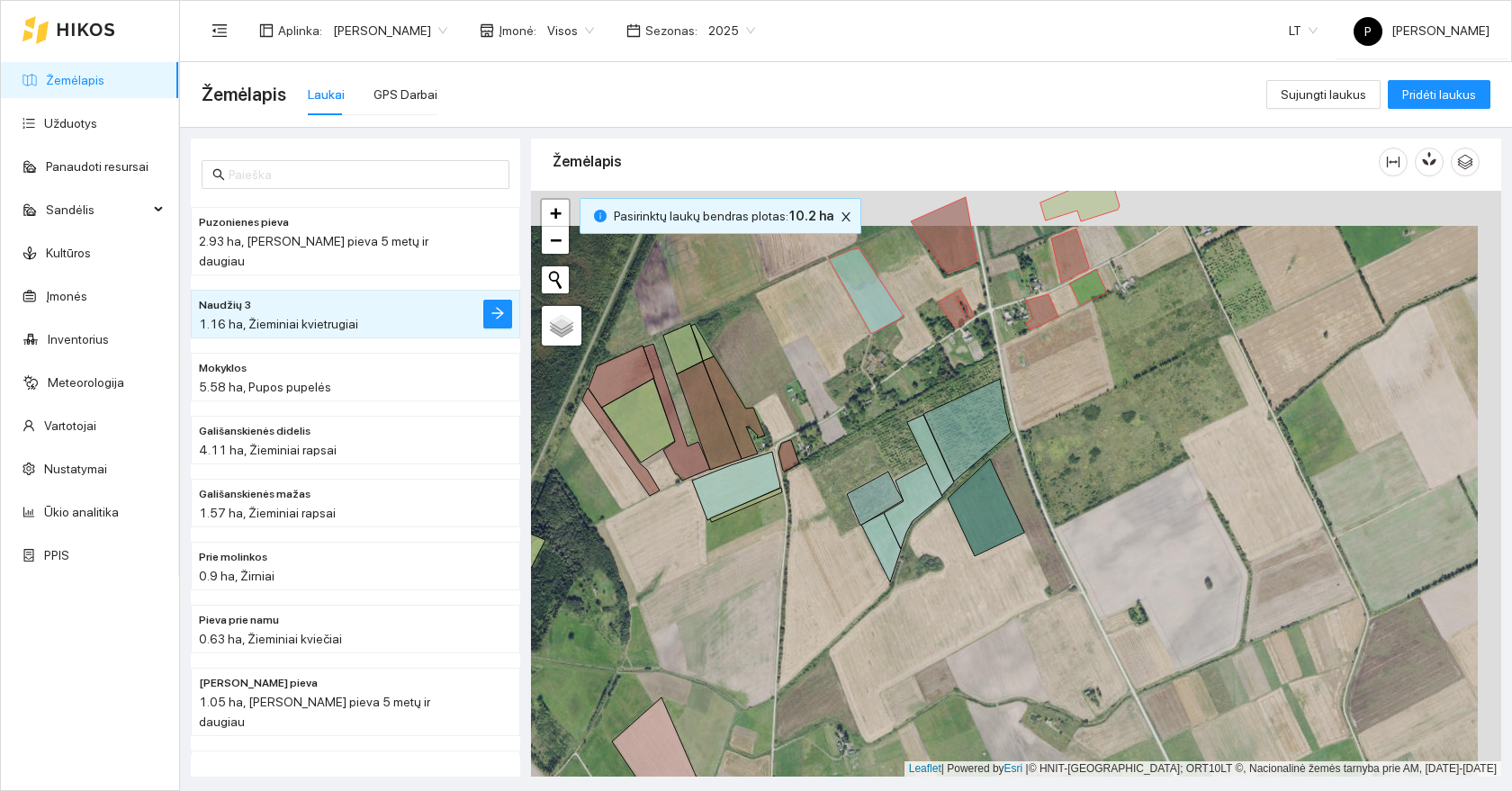
drag, startPoint x: 905, startPoint y: 355, endPoint x: 777, endPoint y: 479, distance: 178.2
click at [777, 479] on div at bounding box center [1016, 483] width 970 height 586
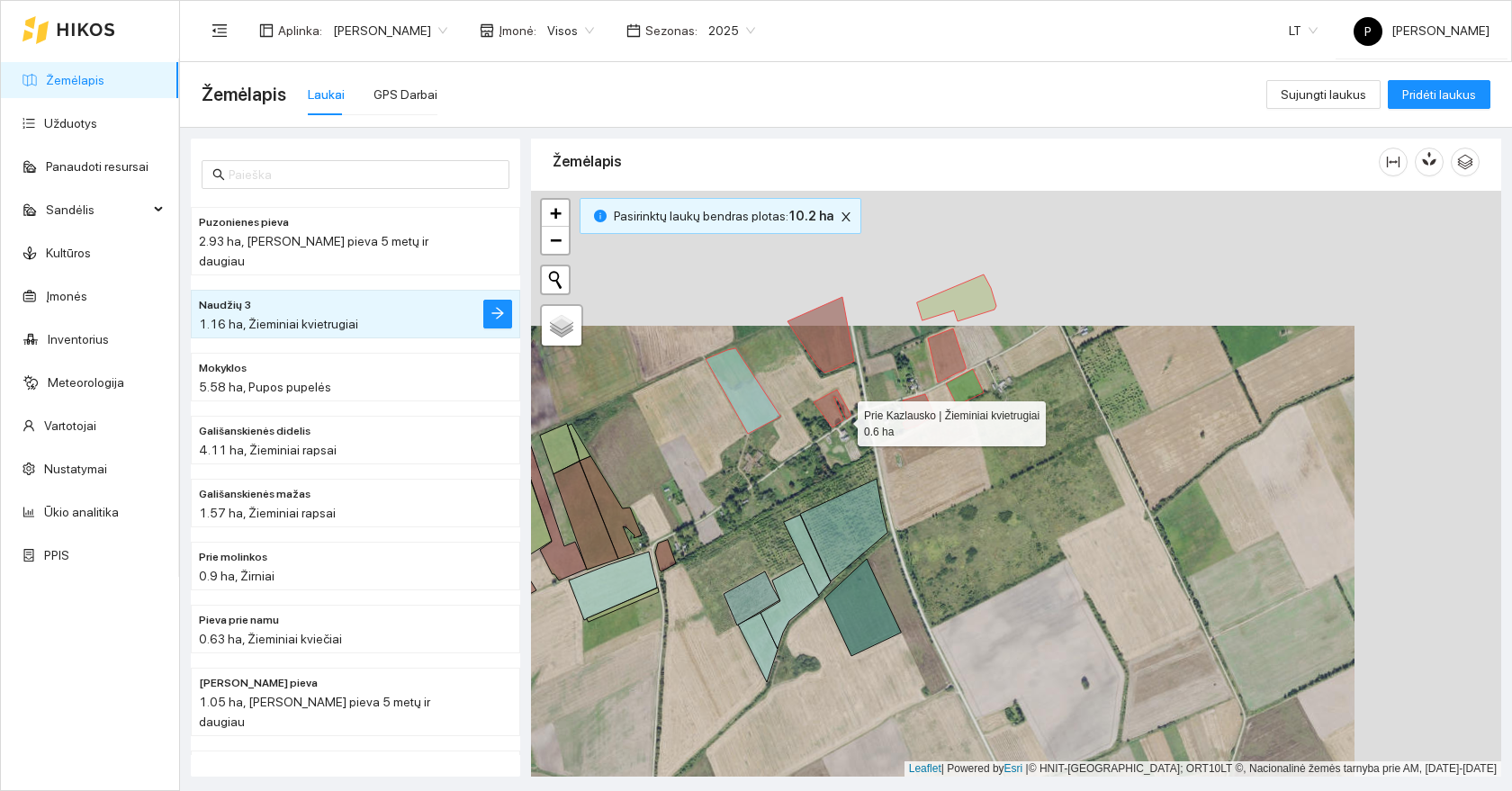
click at [841, 400] on icon at bounding box center [832, 408] width 37 height 38
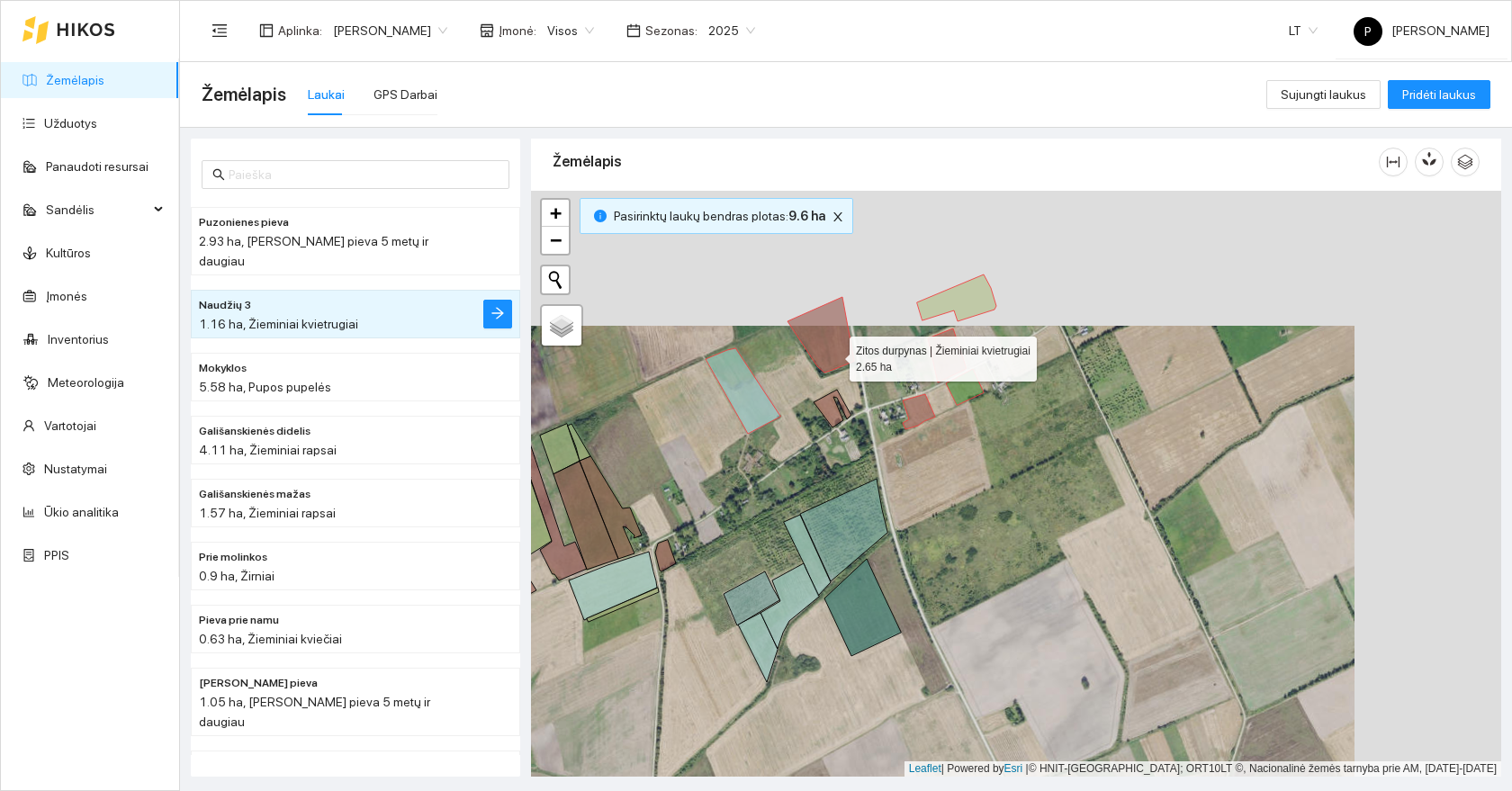
click at [832, 349] on icon at bounding box center [820, 334] width 66 height 75
click at [937, 345] on icon at bounding box center [946, 354] width 38 height 54
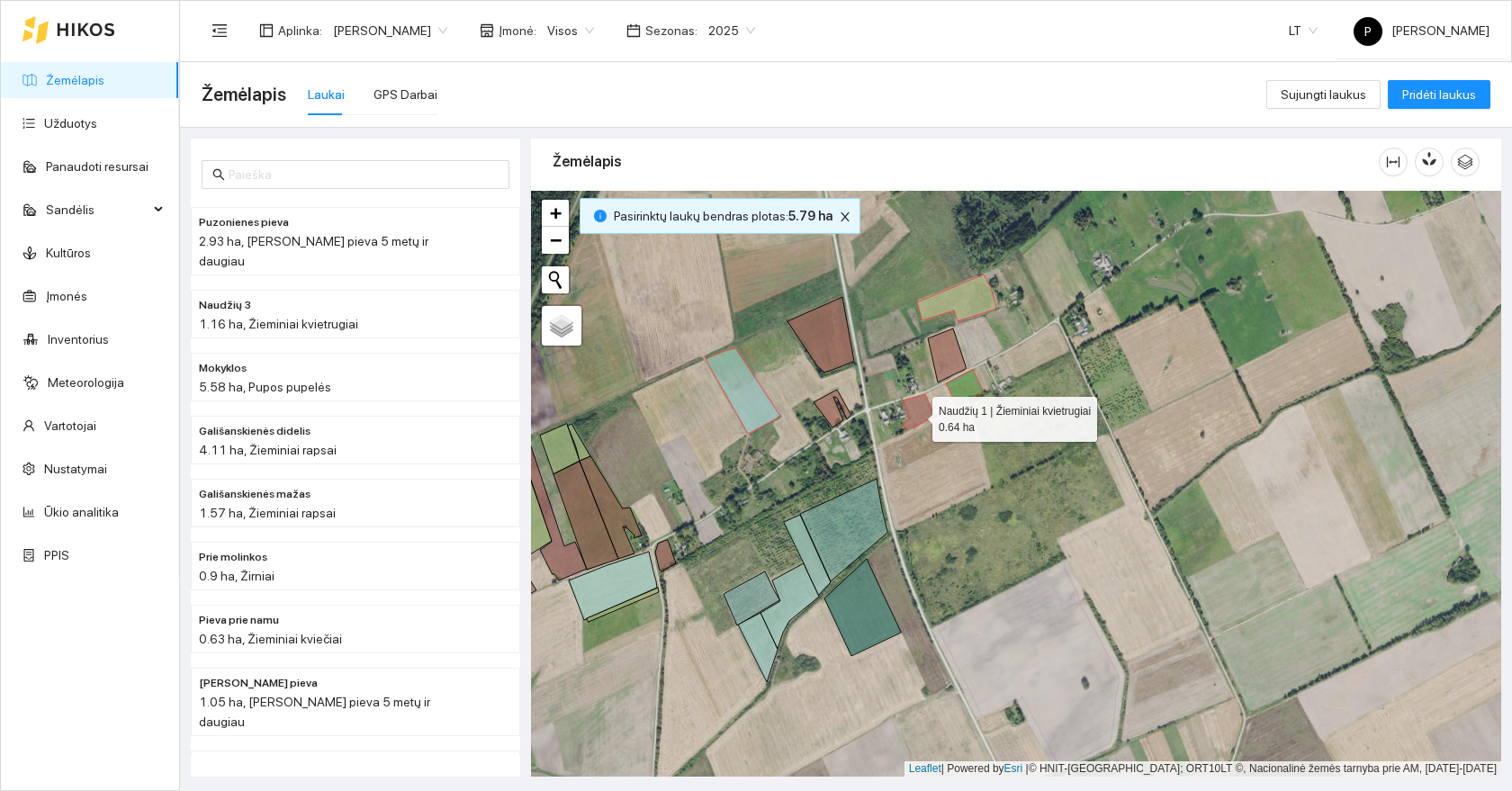
click at [916, 415] on icon at bounding box center [918, 411] width 32 height 35
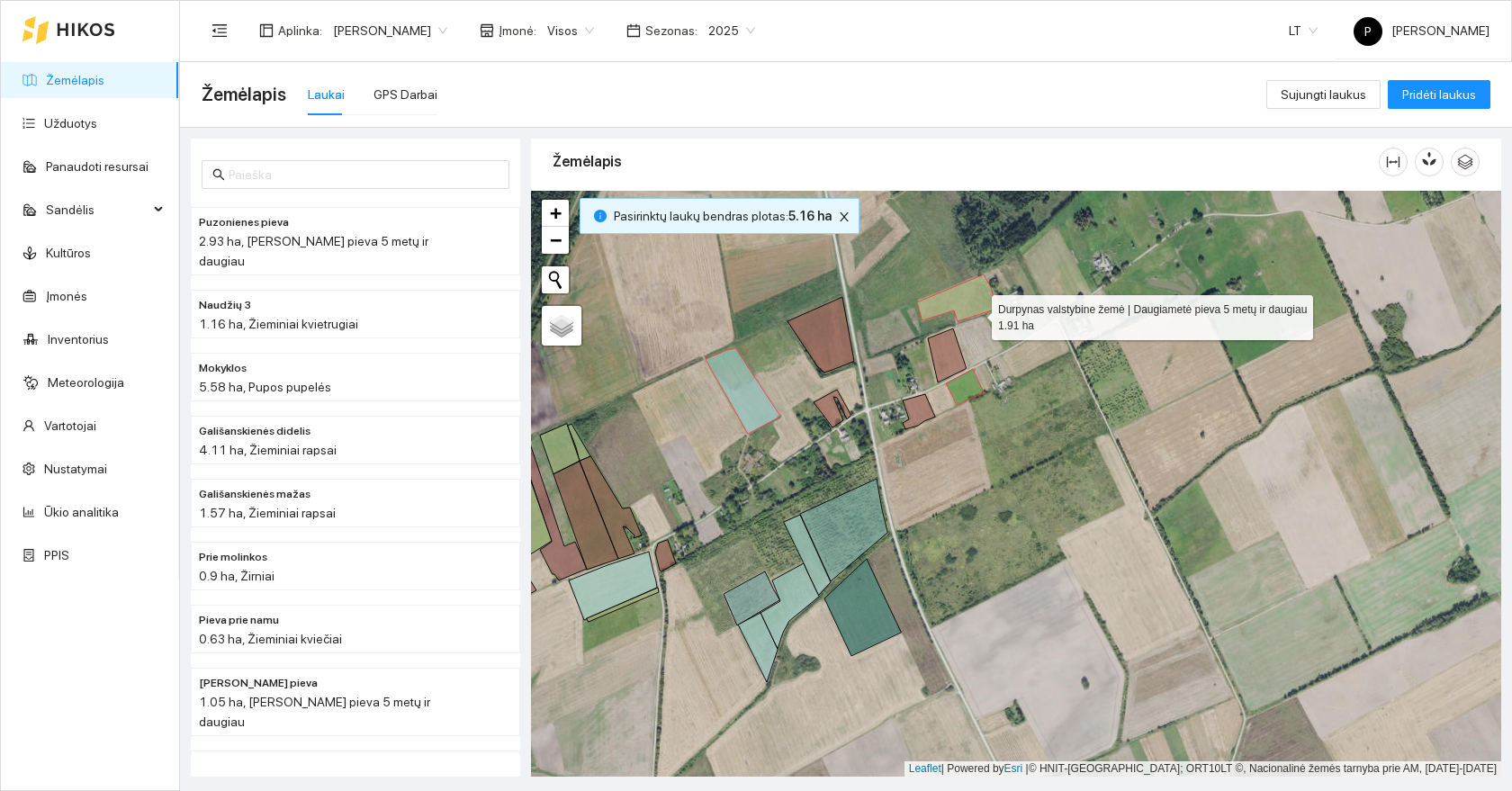
click at [977, 309] on icon at bounding box center [956, 298] width 79 height 47
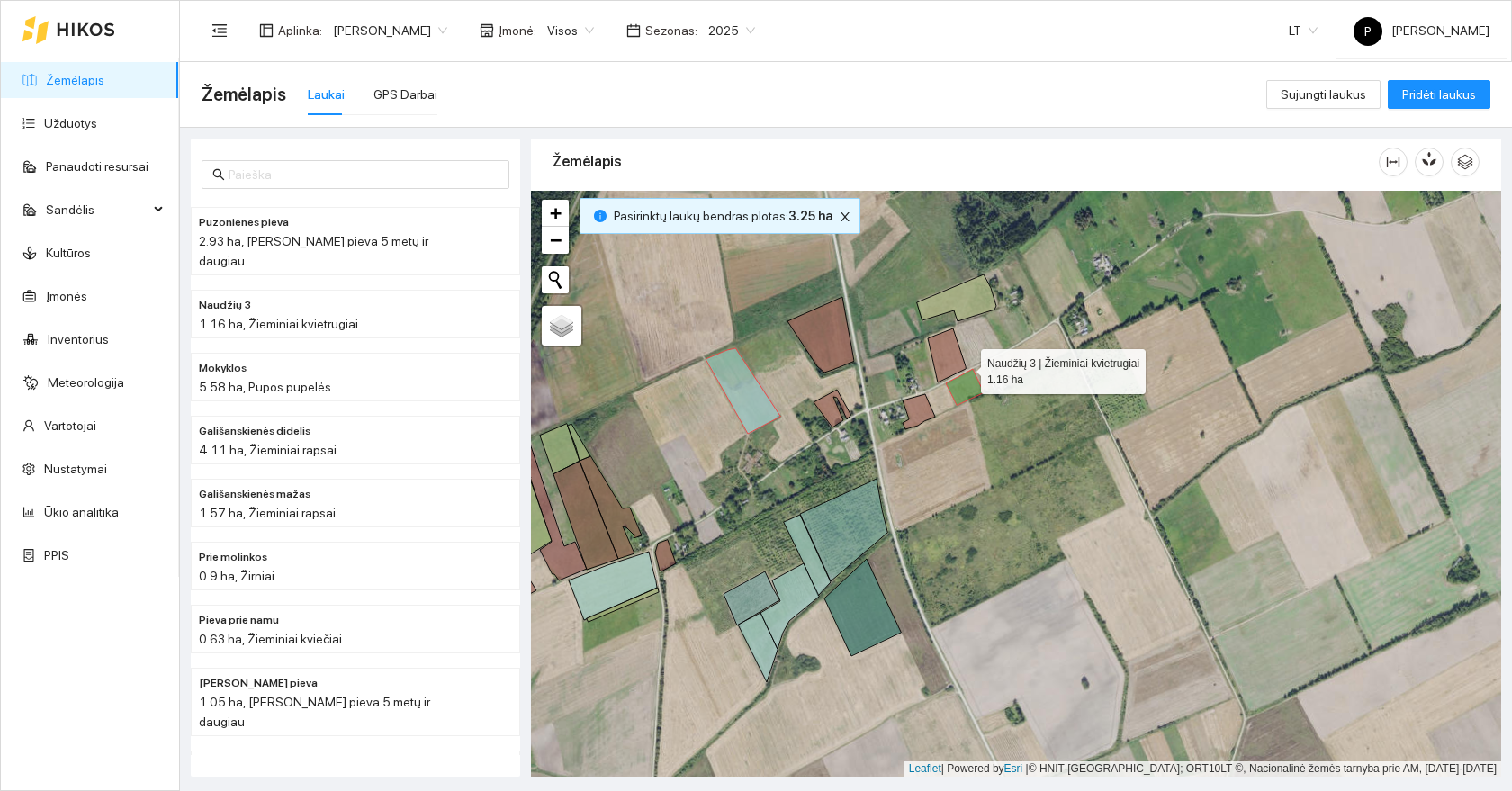
click at [963, 380] on icon at bounding box center [964, 387] width 38 height 36
click at [737, 396] on icon at bounding box center [742, 392] width 74 height 86
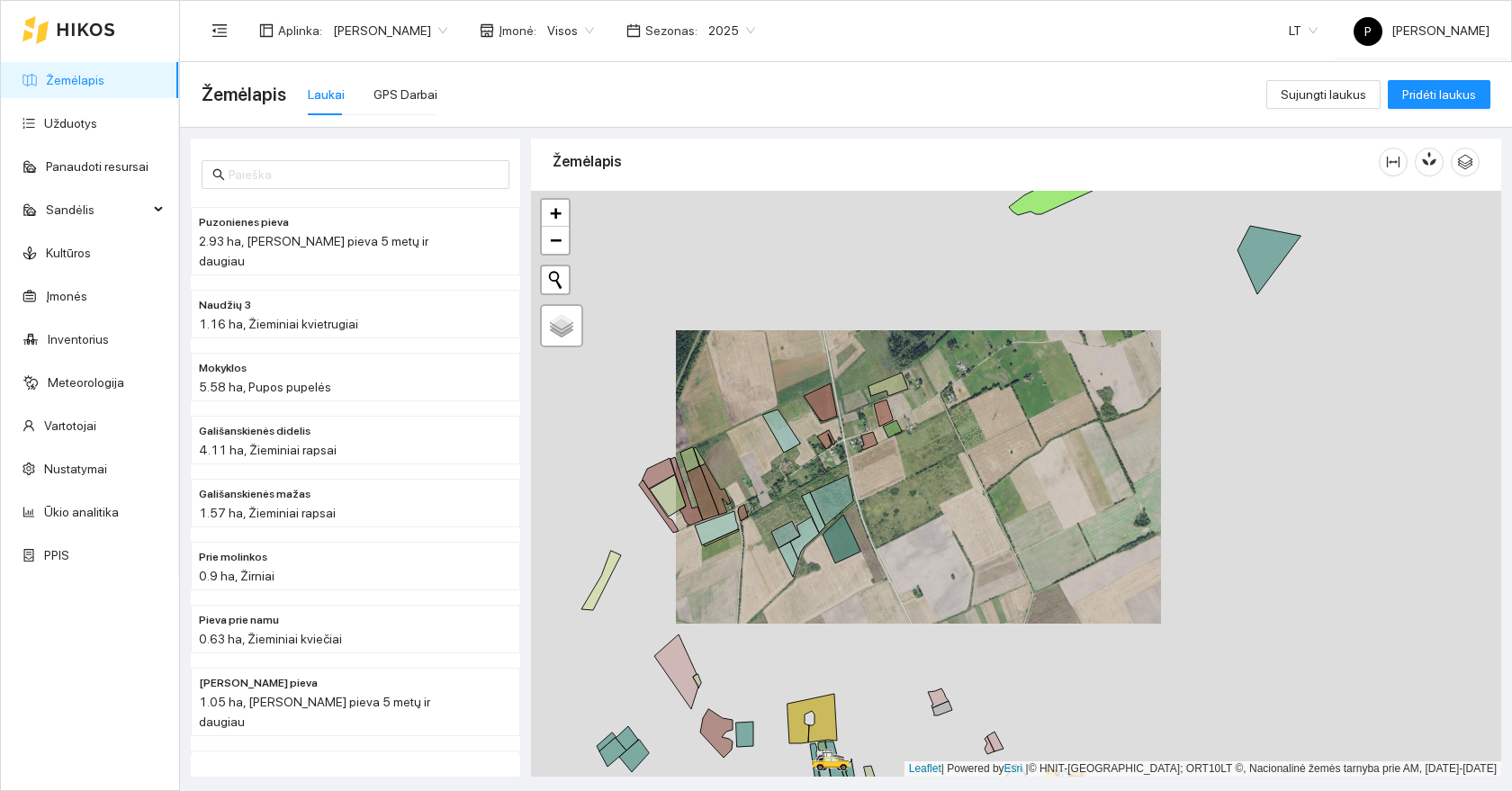
drag, startPoint x: 725, startPoint y: 634, endPoint x: 775, endPoint y: 586, distance: 69.3
click at [775, 586] on div at bounding box center [1016, 483] width 970 height 586
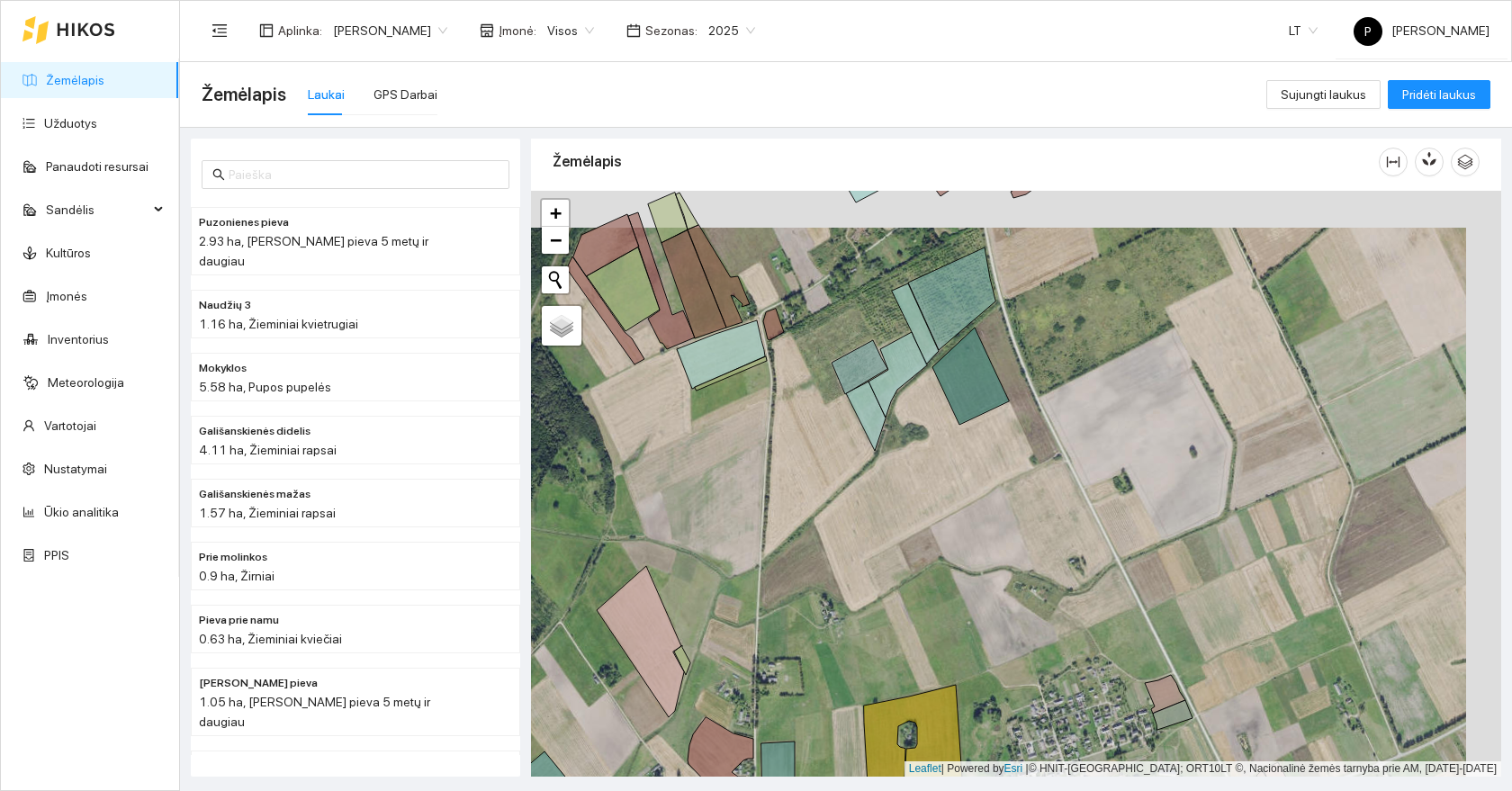
drag, startPoint x: 893, startPoint y: 506, endPoint x: 850, endPoint y: 575, distance: 81.3
click at [850, 575] on div at bounding box center [1016, 483] width 970 height 586
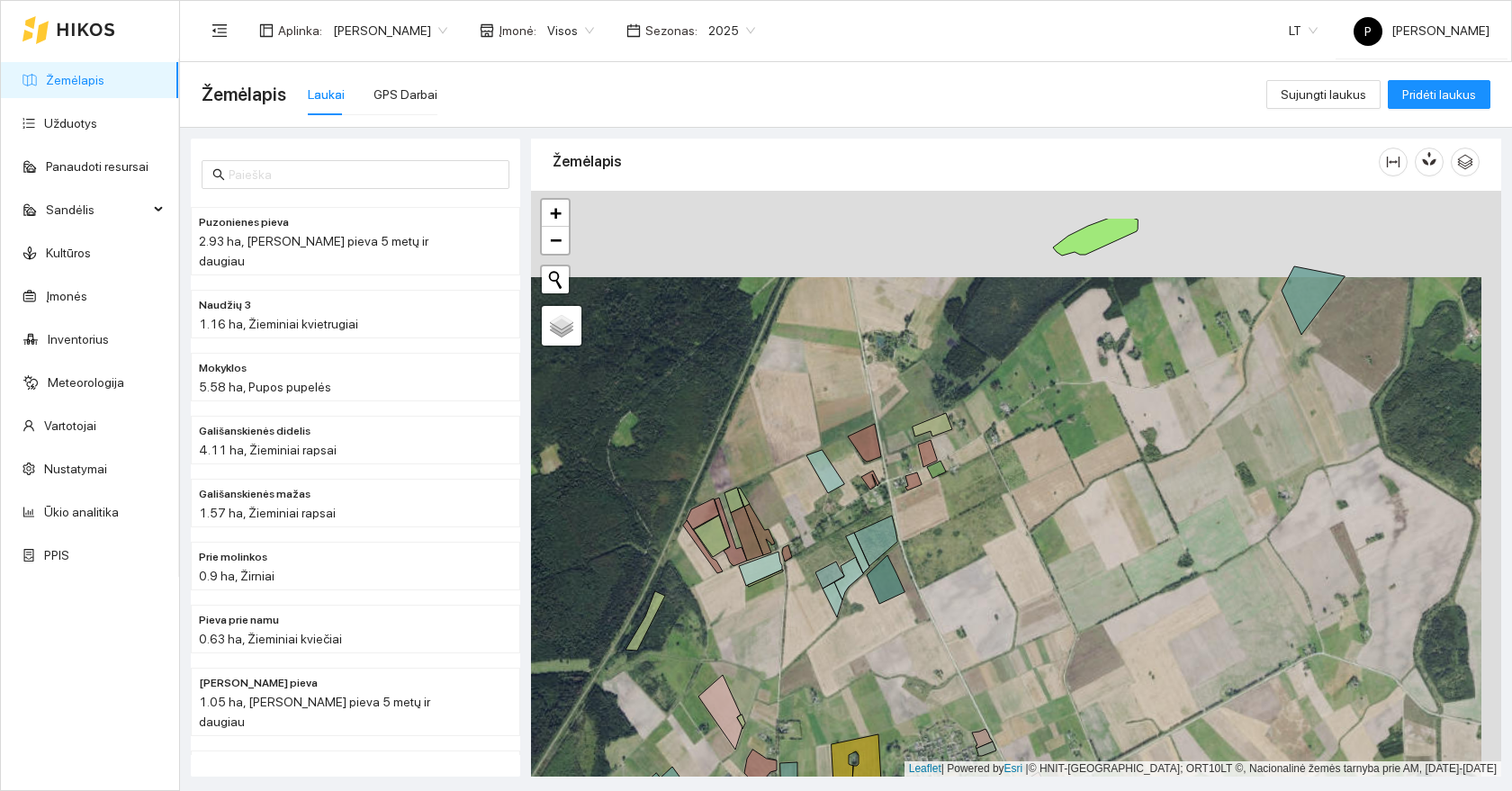
drag, startPoint x: 853, startPoint y: 383, endPoint x: 802, endPoint y: 516, distance: 142.4
click at [806, 493] on icon at bounding box center [824, 472] width 38 height 43
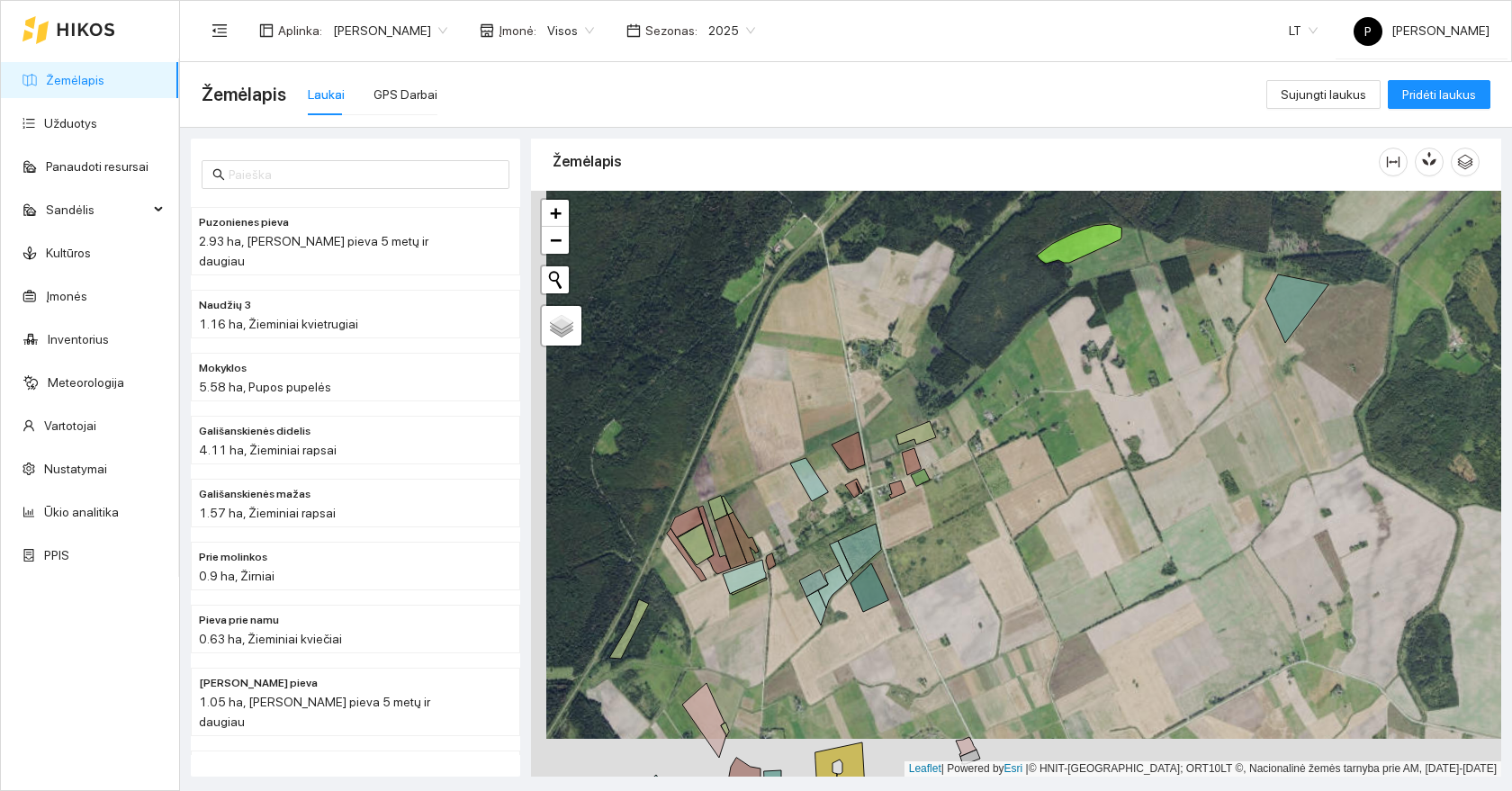
drag, startPoint x: 911, startPoint y: 592, endPoint x: 1071, endPoint y: 351, distance: 289.3
click at [1072, 350] on div at bounding box center [1016, 483] width 970 height 586
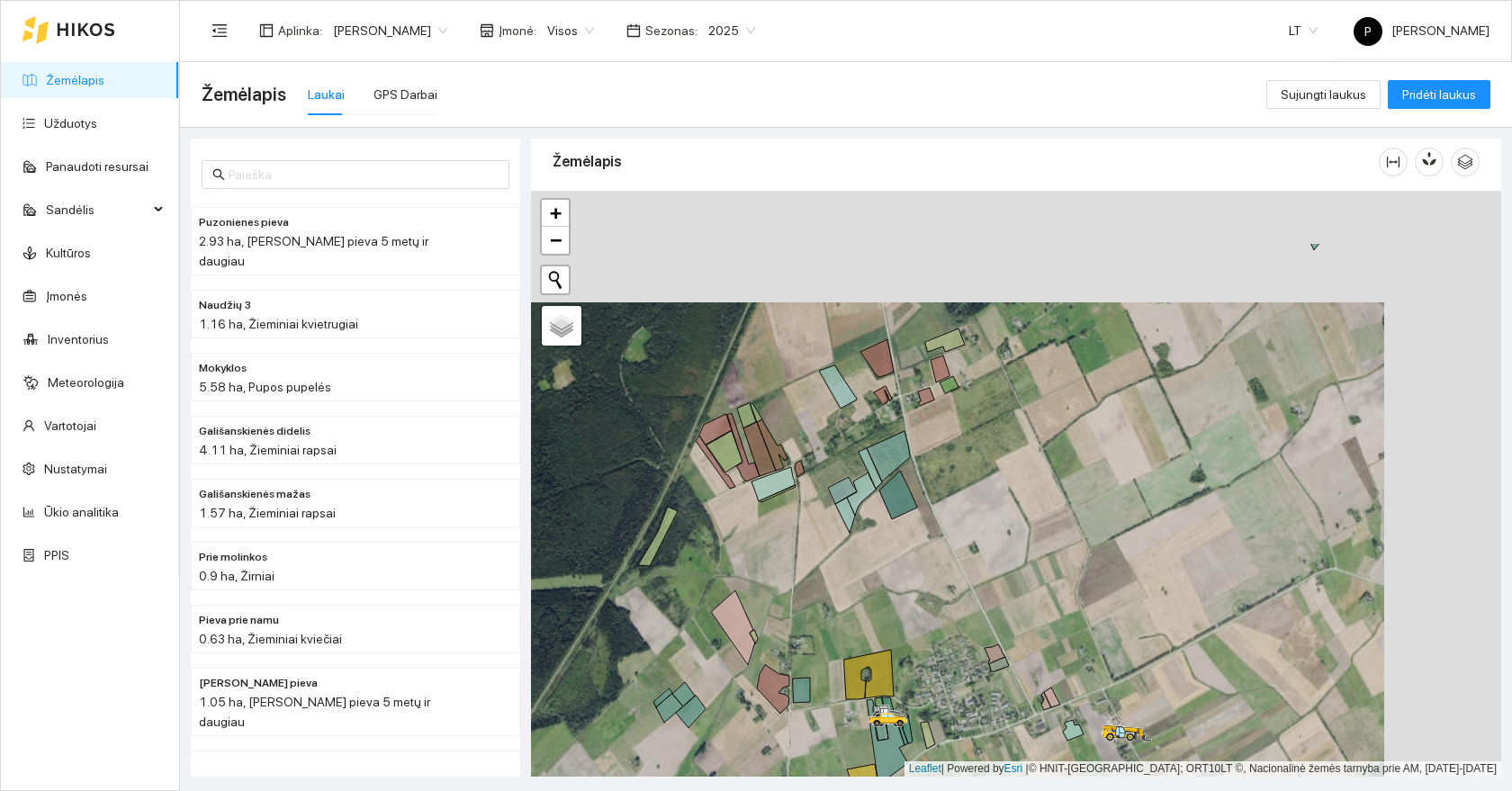
drag, startPoint x: 989, startPoint y: 438, endPoint x: 871, endPoint y: 537, distance: 154.0
click at [873, 537] on div at bounding box center [1016, 483] width 970 height 586
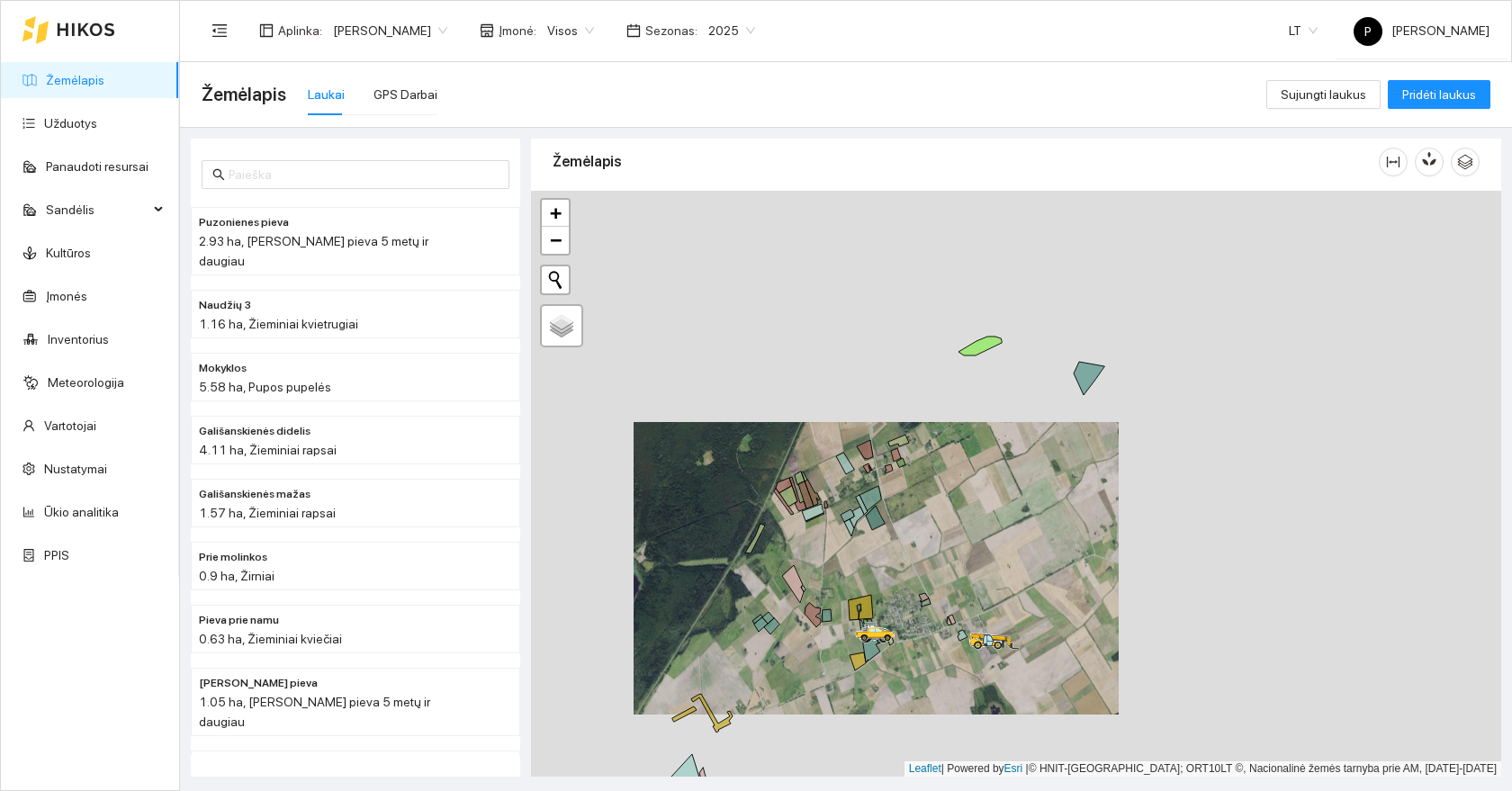
drag, startPoint x: 849, startPoint y: 588, endPoint x: 853, endPoint y: 479, distance: 109.1
click at [855, 479] on div at bounding box center [1016, 483] width 970 height 586
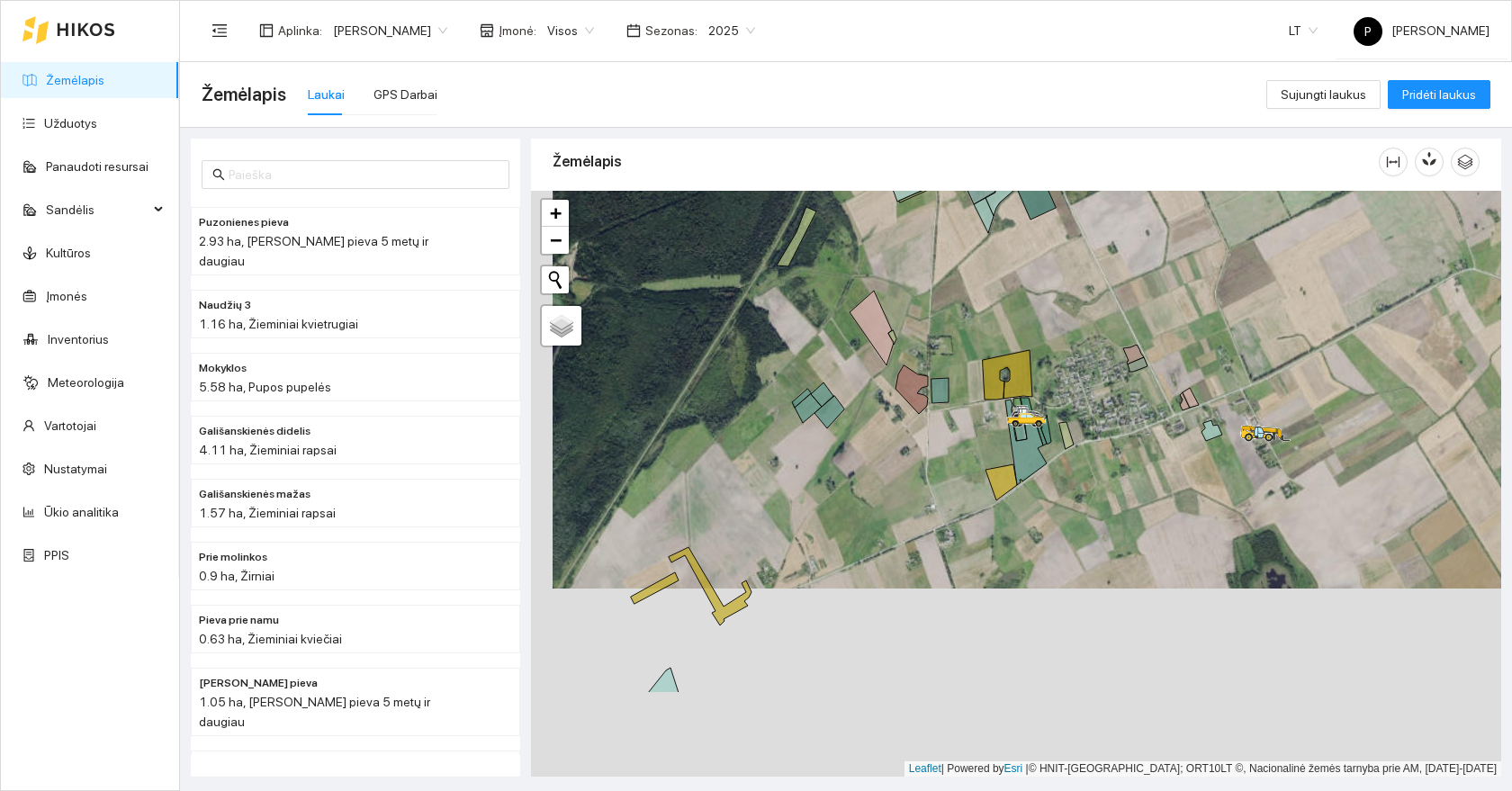
drag, startPoint x: 746, startPoint y: 656, endPoint x: 874, endPoint y: 513, distance: 191.9
click at [874, 513] on div at bounding box center [1016, 483] width 970 height 586
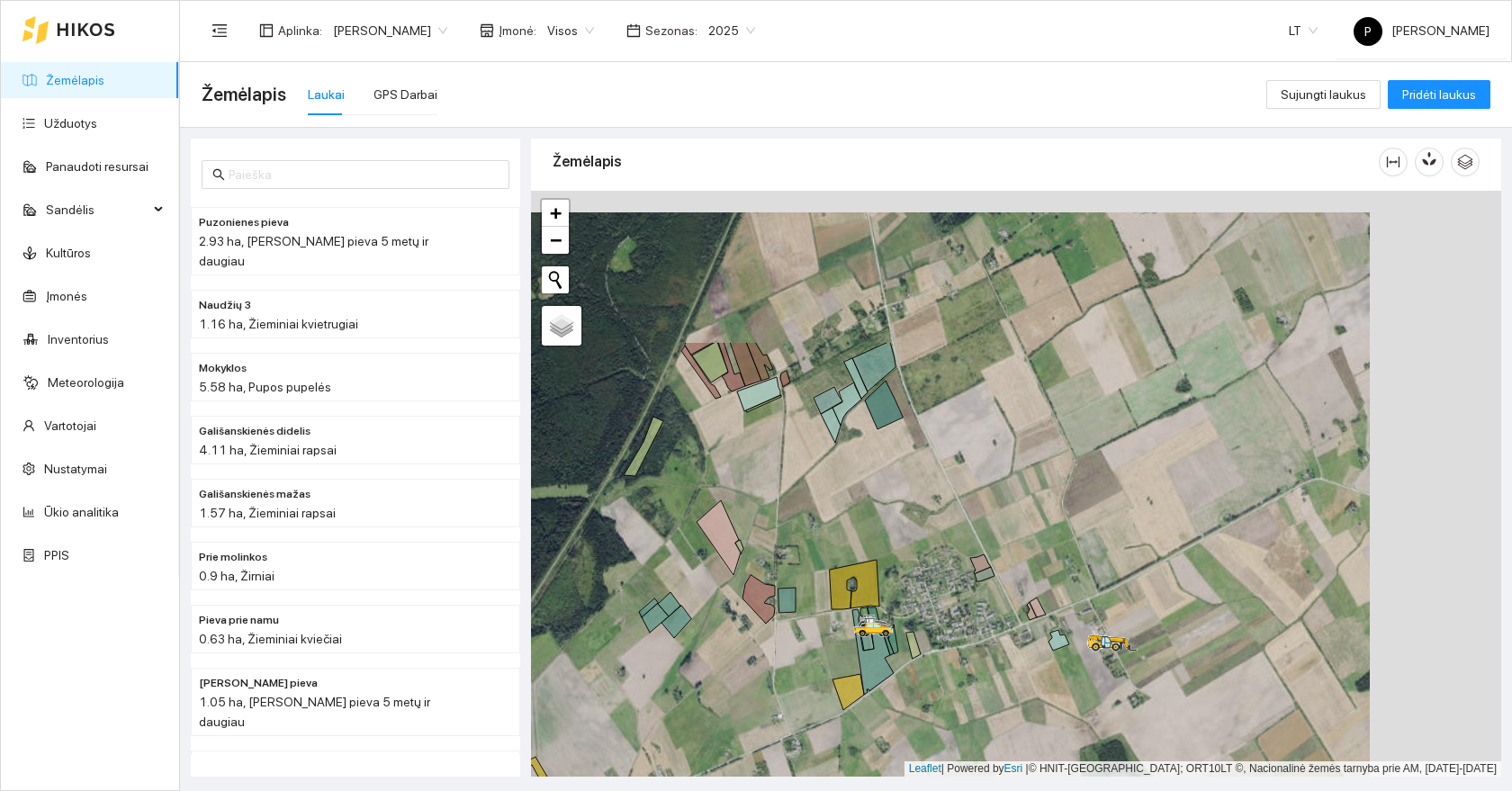
drag, startPoint x: 1070, startPoint y: 288, endPoint x: 865, endPoint y: 564, distance: 343.8
click at [865, 564] on div at bounding box center [1016, 483] width 970 height 586
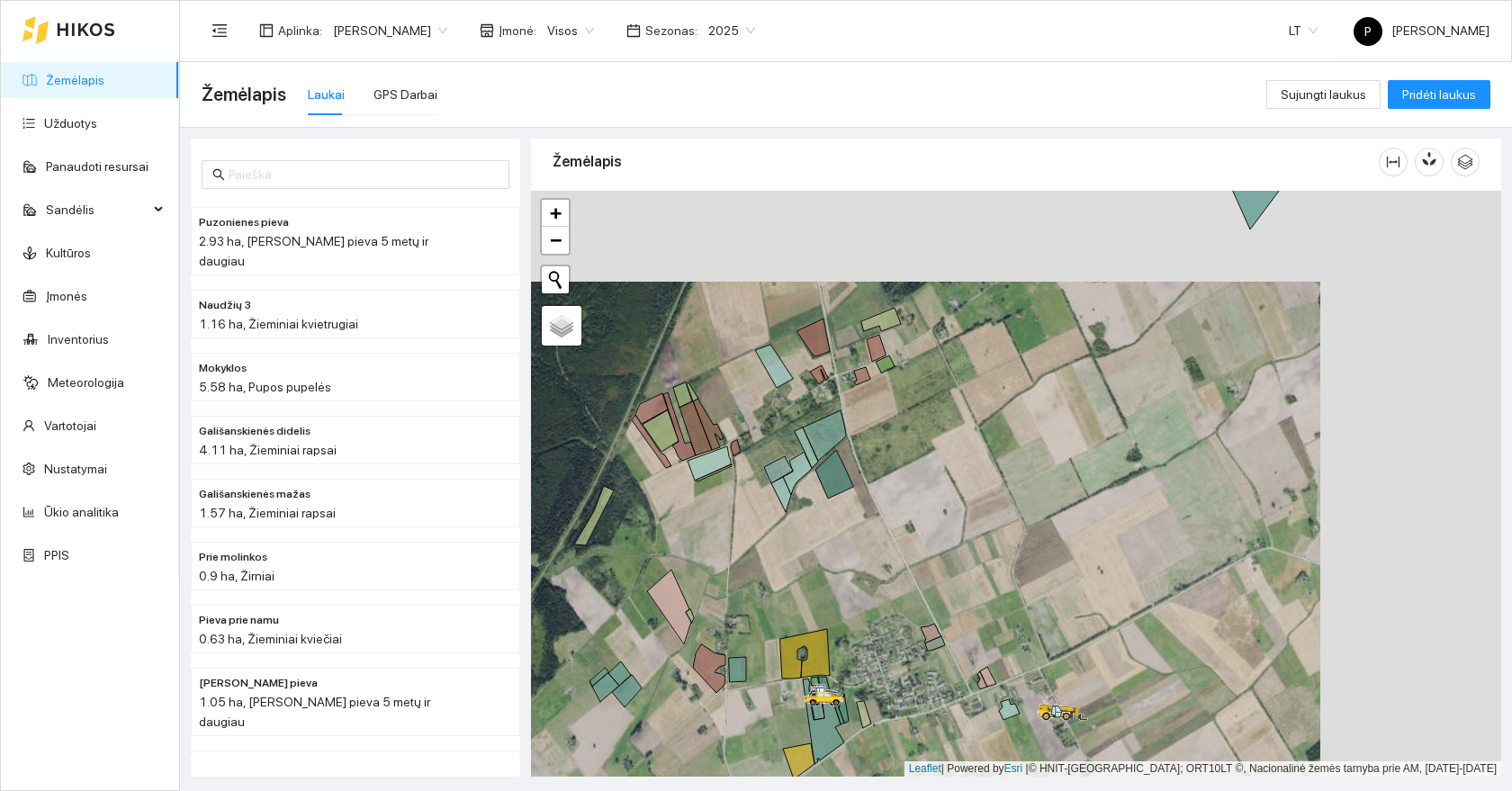
drag, startPoint x: 1066, startPoint y: 340, endPoint x: 1016, endPoint y: 494, distance: 161.9
click at [1016, 494] on div at bounding box center [1016, 483] width 970 height 586
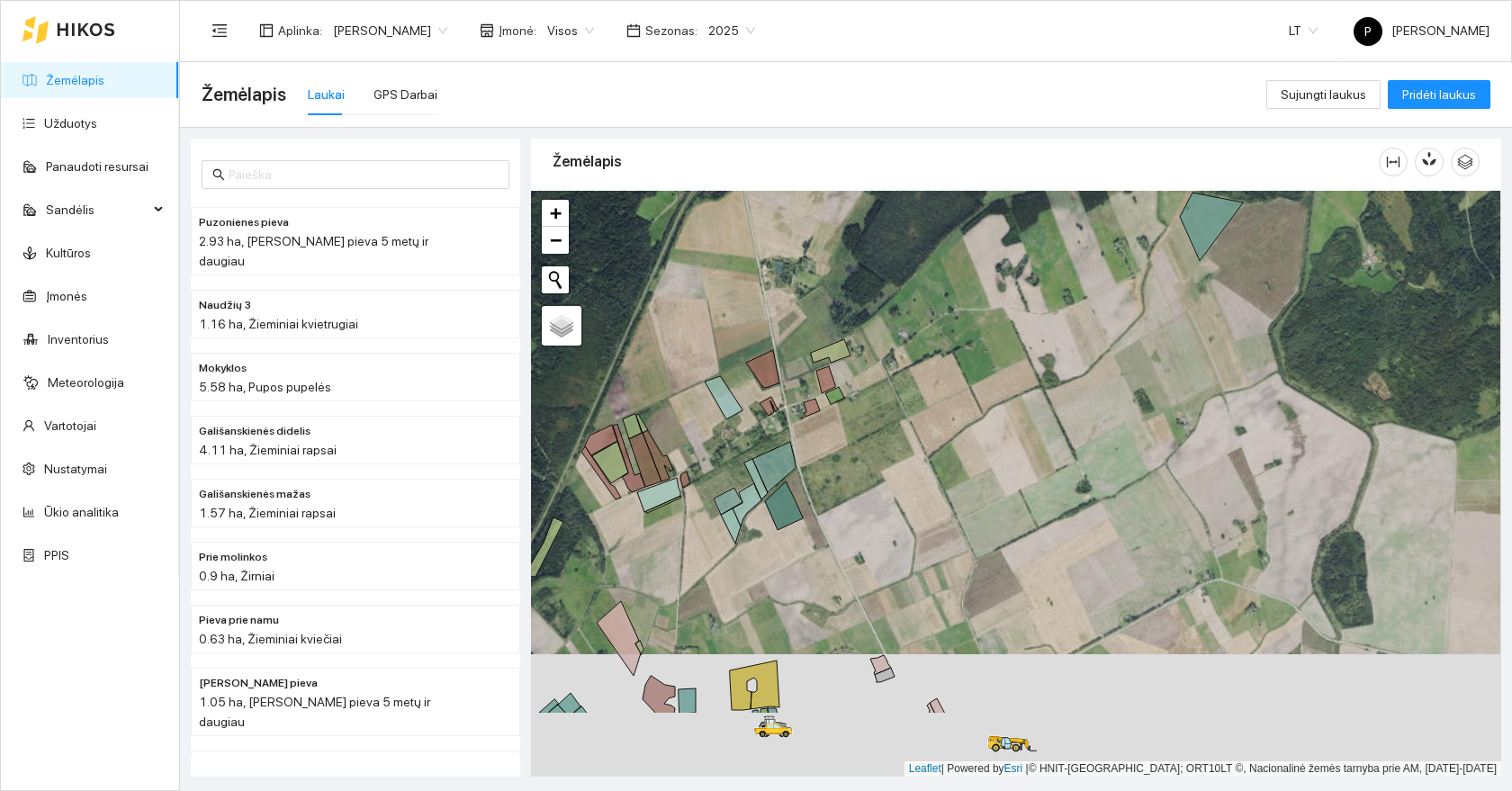
drag, startPoint x: 898, startPoint y: 590, endPoint x: 885, endPoint y: 360, distance: 230.4
click at [885, 360] on div at bounding box center [1016, 483] width 970 height 586
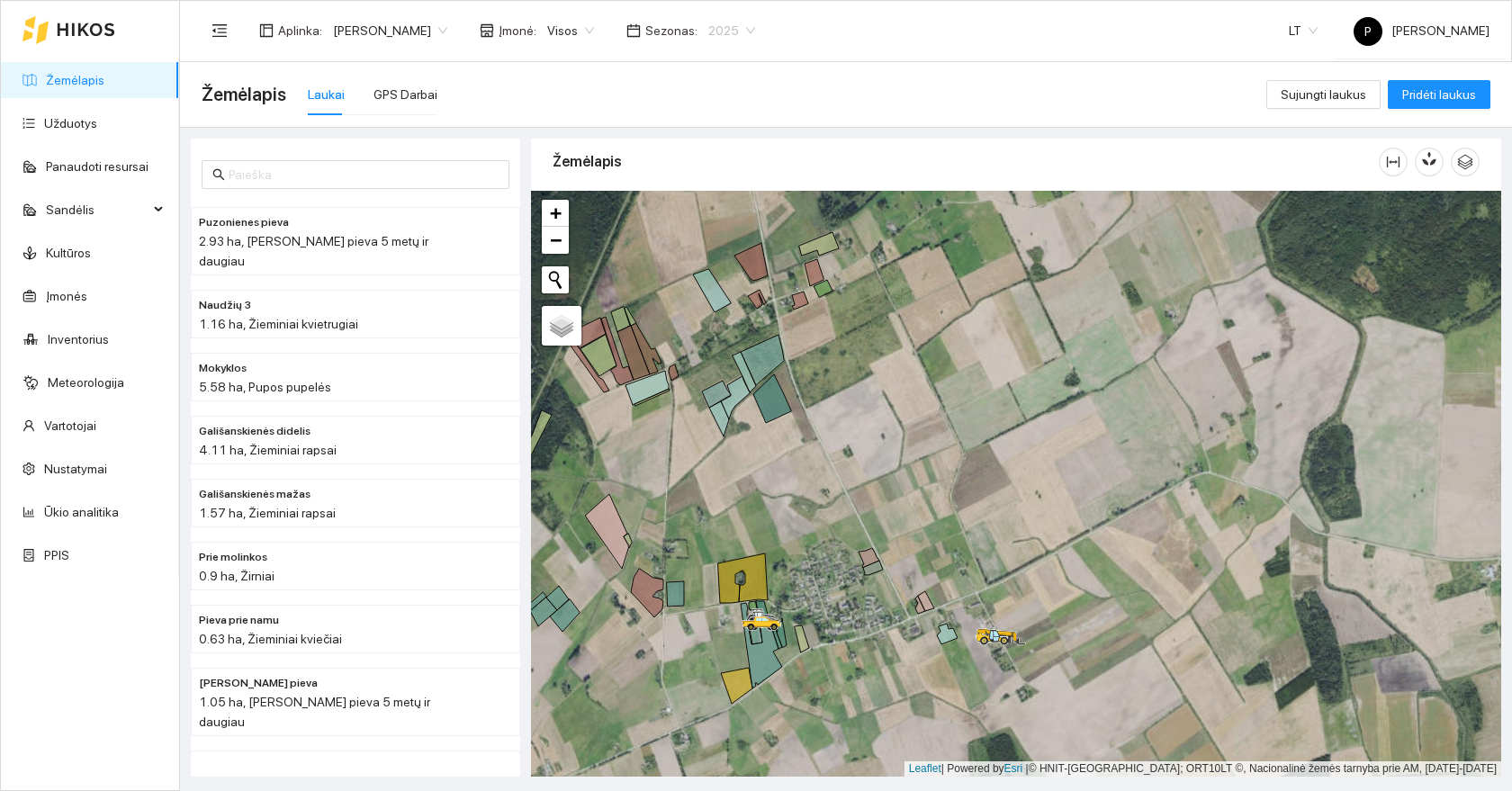
click at [708, 24] on span "2025" at bounding box center [732, 31] width 47 height 27
click at [668, 235] on div "2026" at bounding box center [661, 238] width 47 height 20
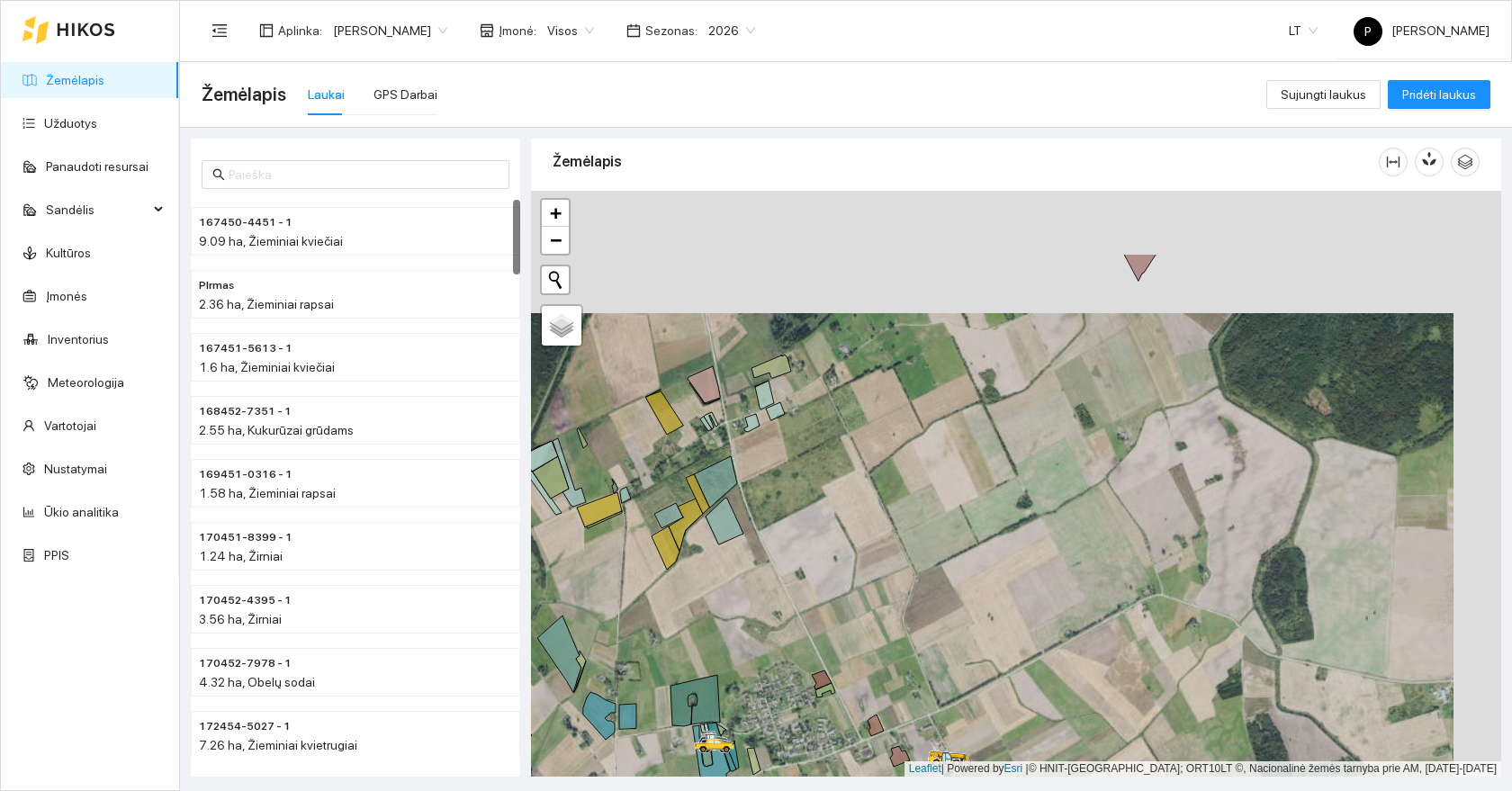
drag, startPoint x: 868, startPoint y: 337, endPoint x: 819, endPoint y: 462, distance: 134.3
click at [819, 462] on div at bounding box center [1016, 483] width 970 height 586
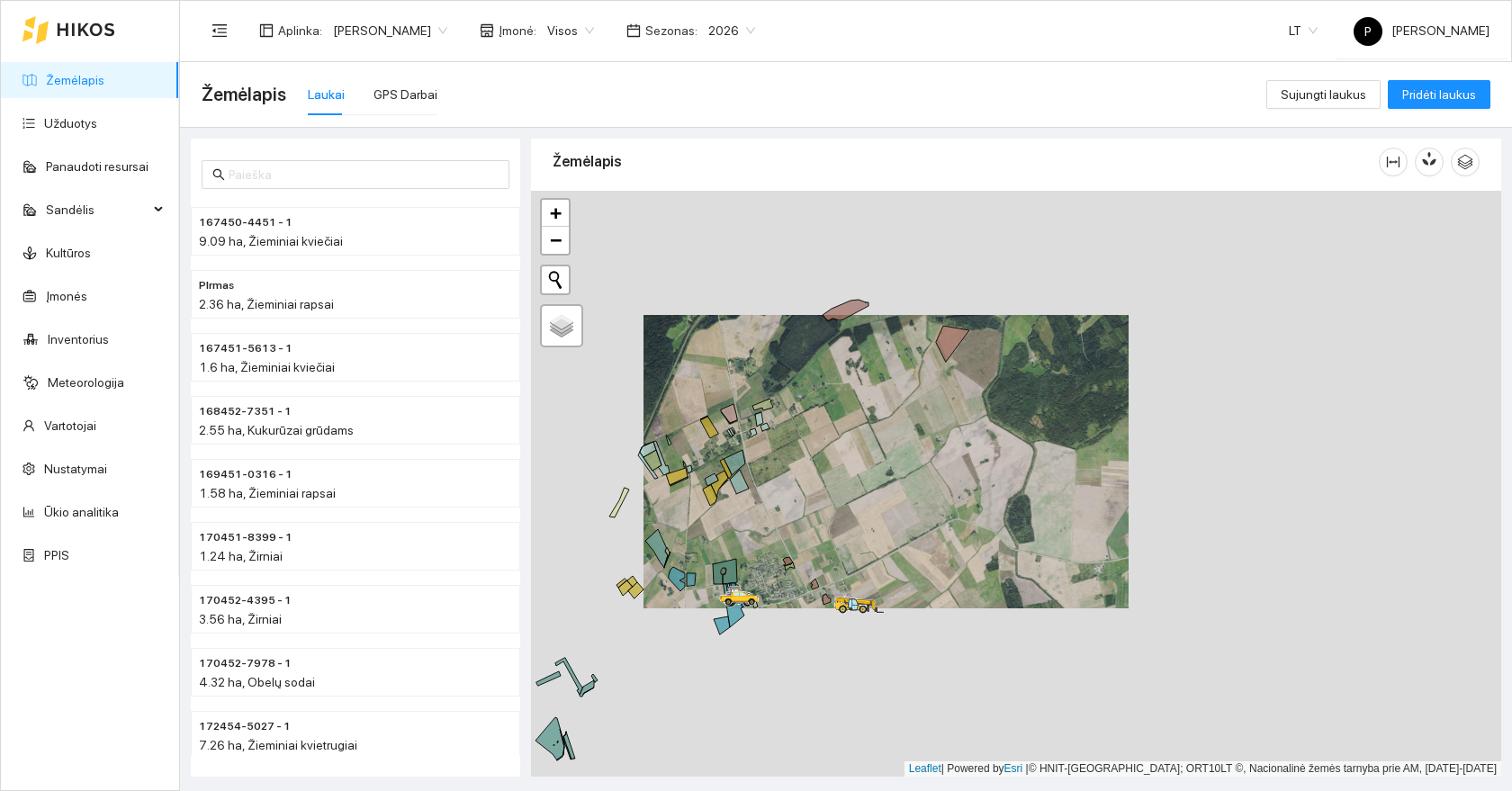
drag, startPoint x: 798, startPoint y: 576, endPoint x: 916, endPoint y: 363, distance: 243.5
click at [917, 363] on div at bounding box center [1016, 483] width 970 height 586
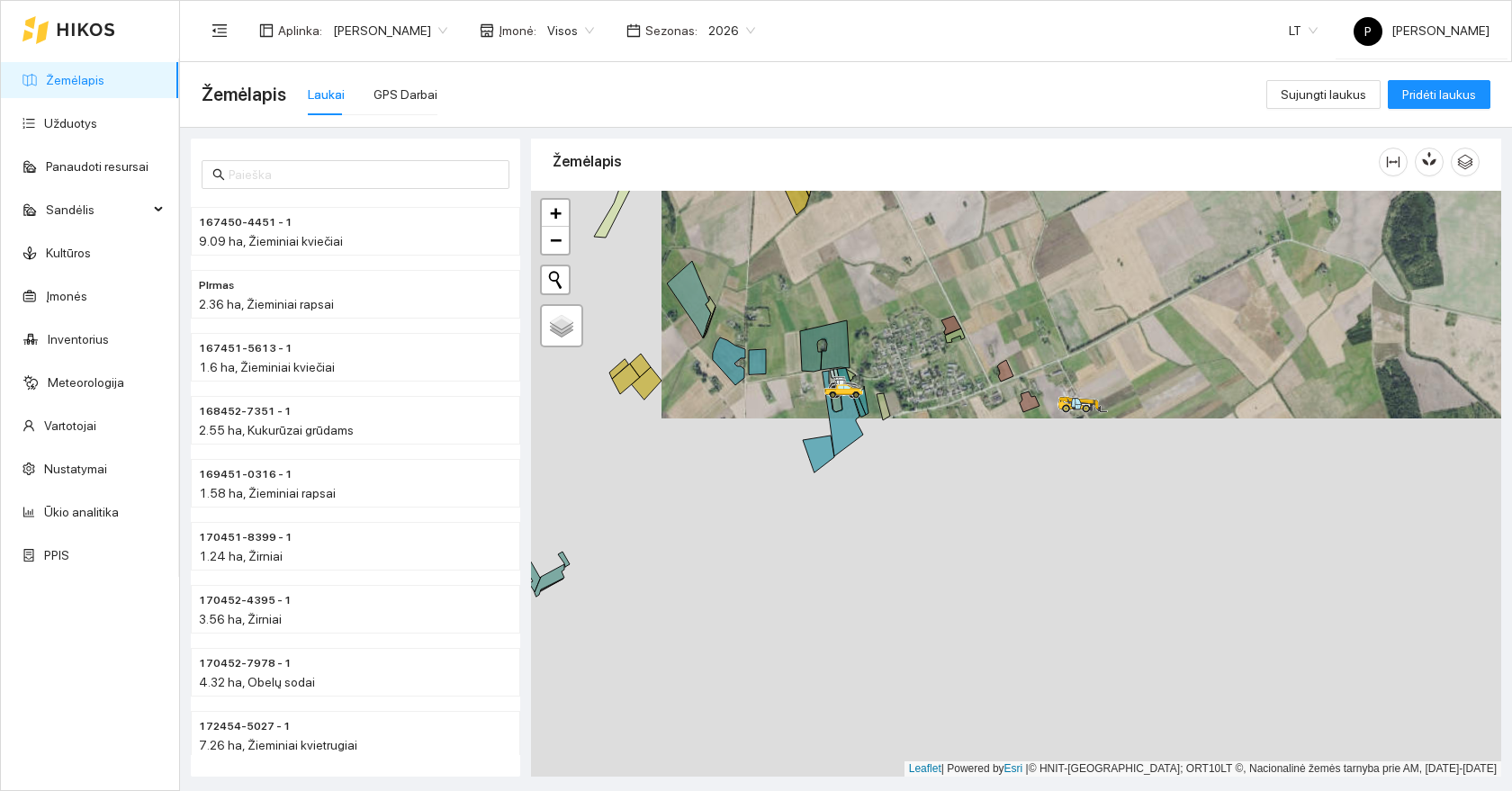
drag, startPoint x: 814, startPoint y: 396, endPoint x: 920, endPoint y: 328, distance: 125.9
click at [850, 328] on icon at bounding box center [824, 346] width 50 height 52
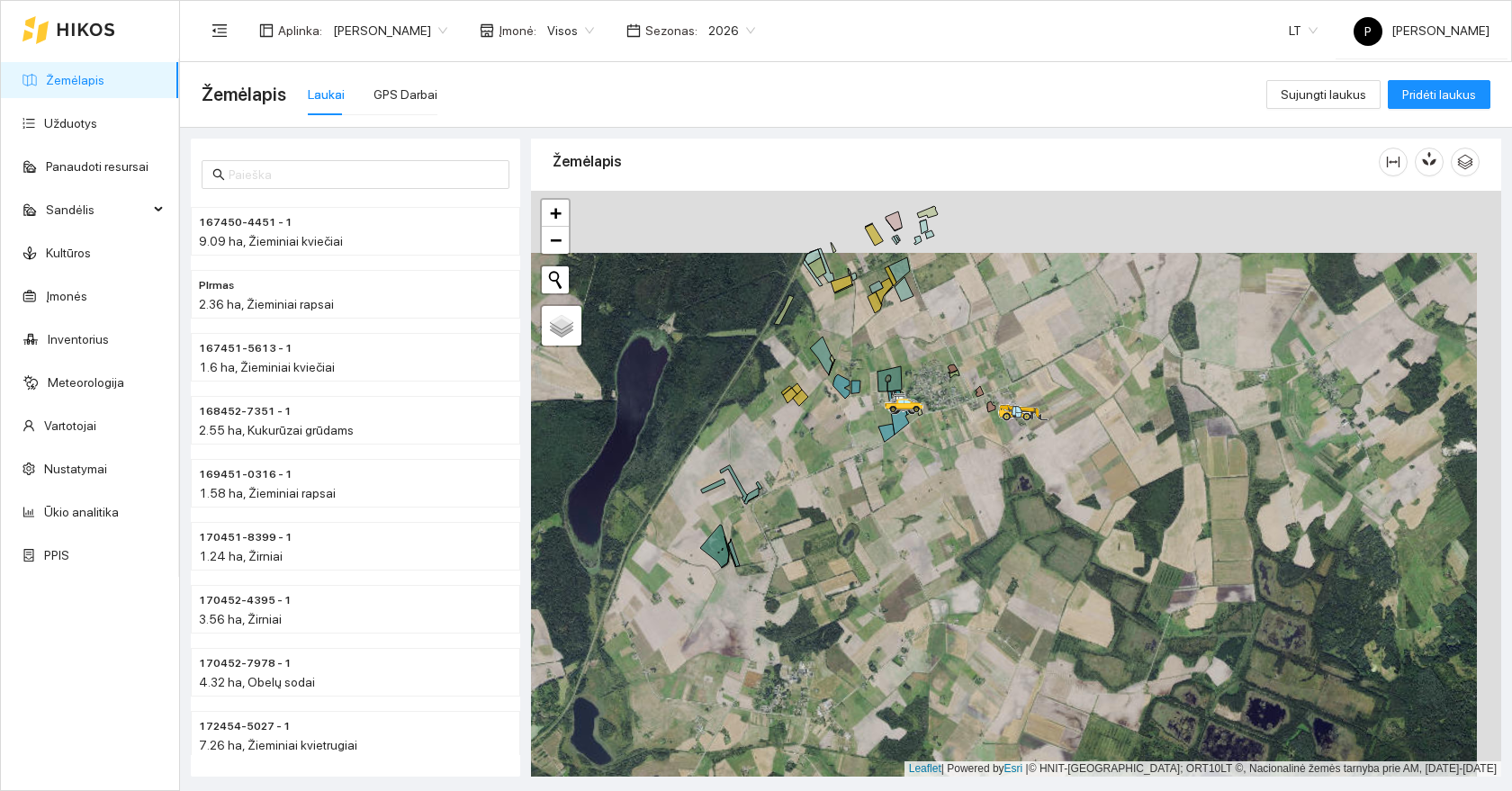
drag, startPoint x: 881, startPoint y: 239, endPoint x: 845, endPoint y: 362, distance: 128.2
click at [845, 362] on div at bounding box center [1016, 483] width 970 height 586
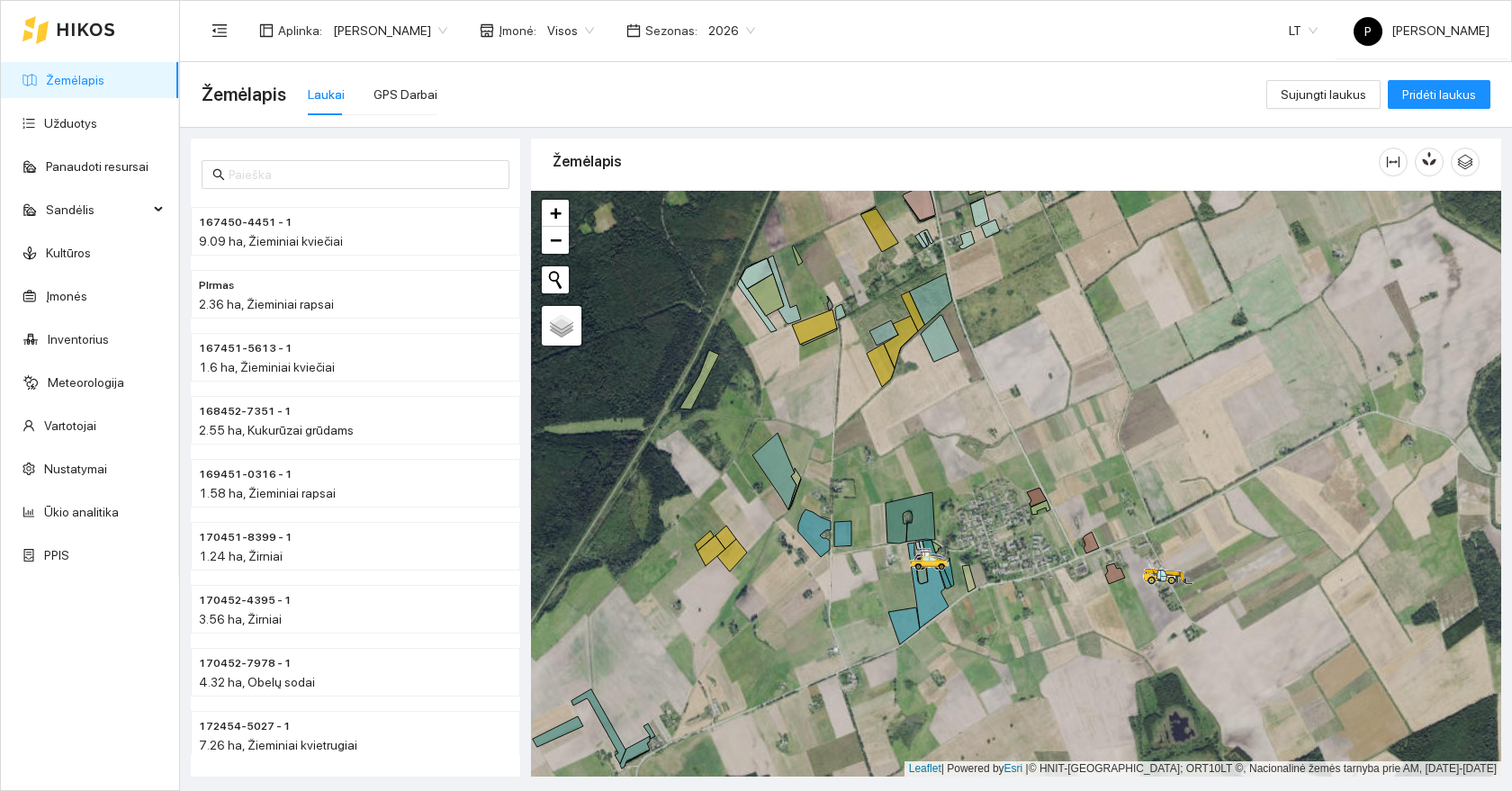
drag, startPoint x: 1045, startPoint y: 306, endPoint x: 990, endPoint y: 445, distance: 149.5
click at [990, 445] on div at bounding box center [1016, 483] width 970 height 586
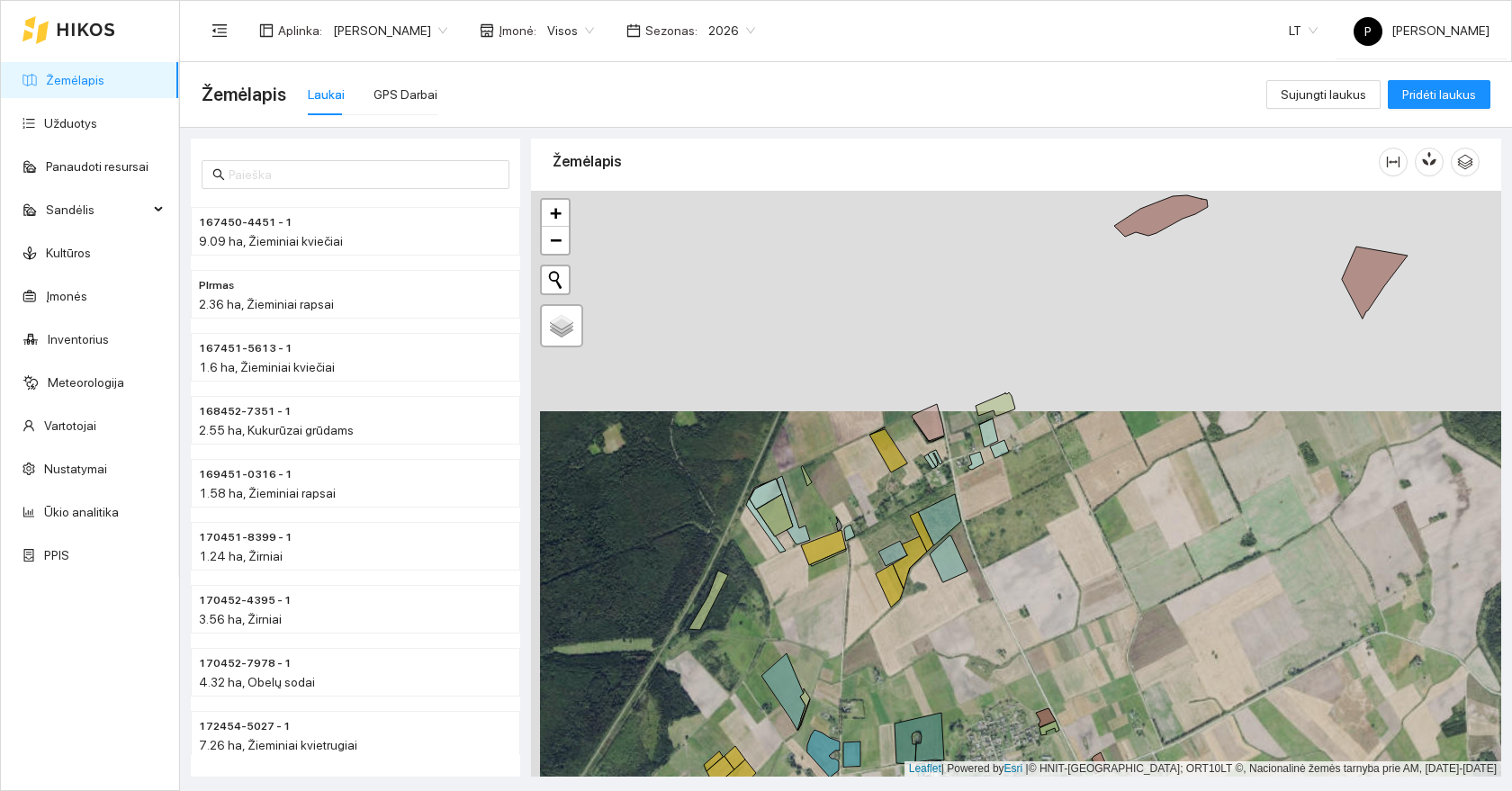
drag, startPoint x: 868, startPoint y: 548, endPoint x: 908, endPoint y: 464, distance: 93.0
click at [908, 464] on div at bounding box center [1016, 483] width 970 height 586
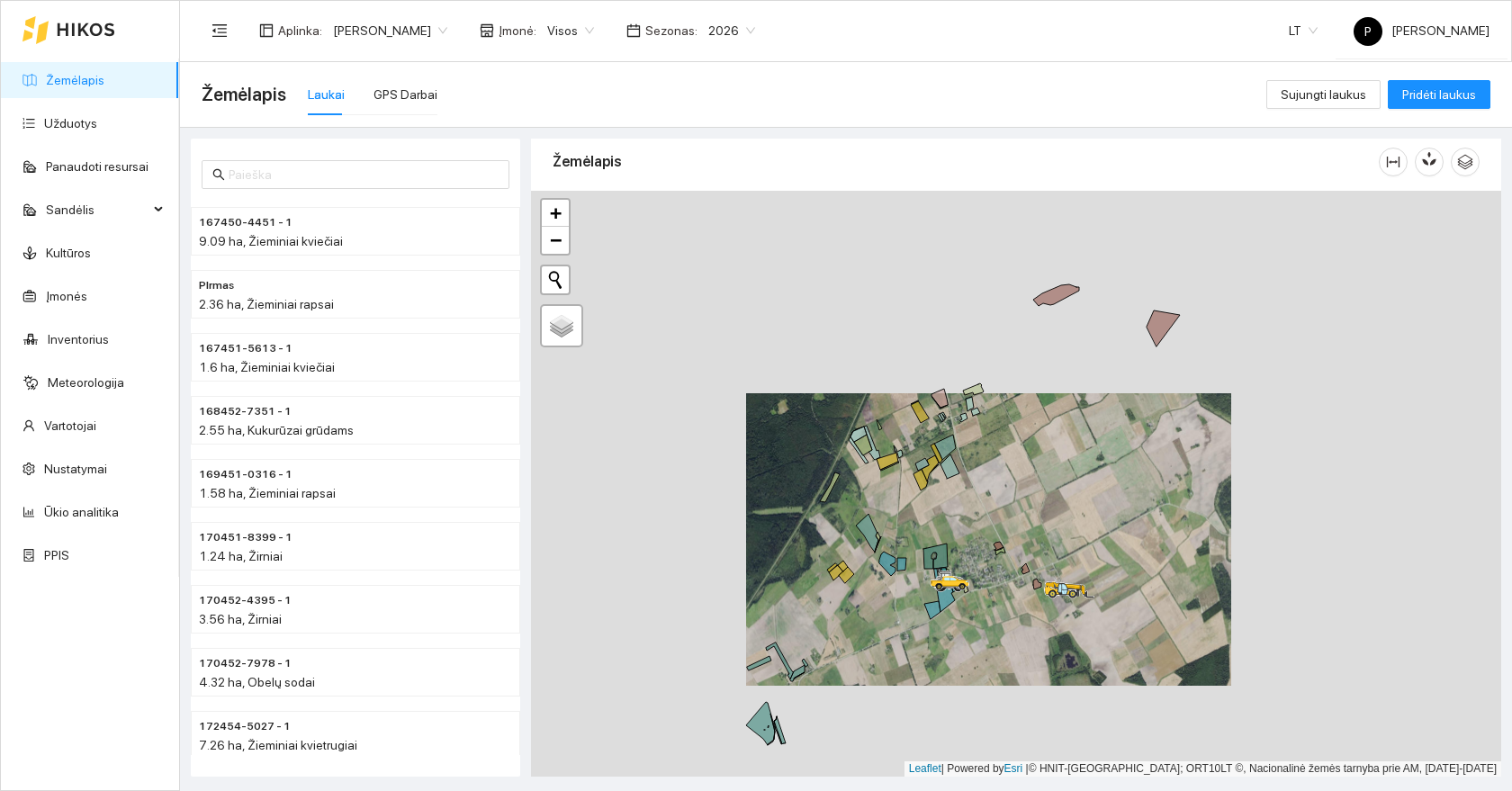
drag, startPoint x: 901, startPoint y: 605, endPoint x: 900, endPoint y: 469, distance: 136.0
click at [900, 469] on div at bounding box center [1016, 483] width 970 height 586
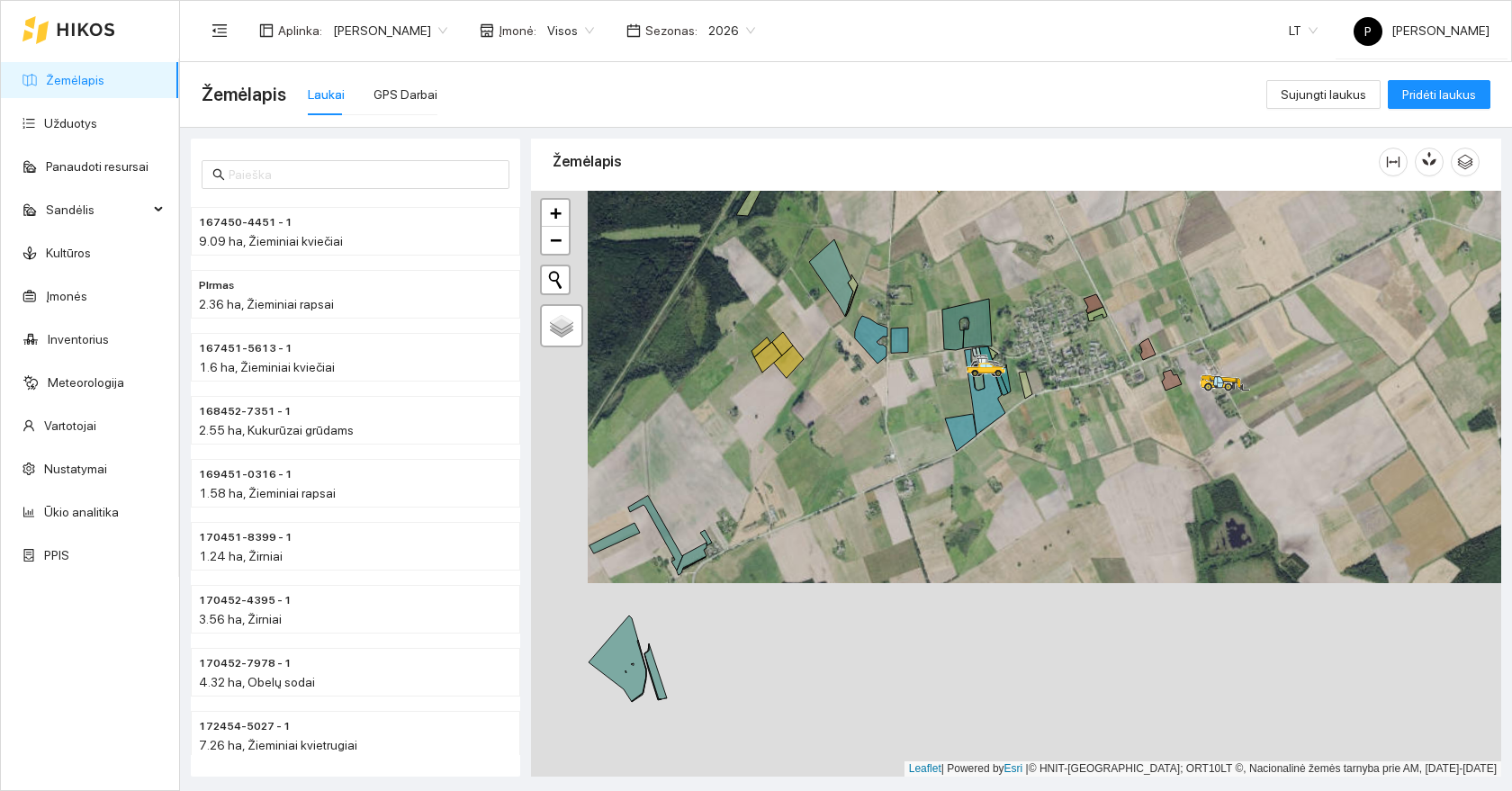
drag, startPoint x: 789, startPoint y: 439, endPoint x: 784, endPoint y: 594, distance: 155.1
click at [788, 594] on div at bounding box center [1016, 483] width 970 height 586
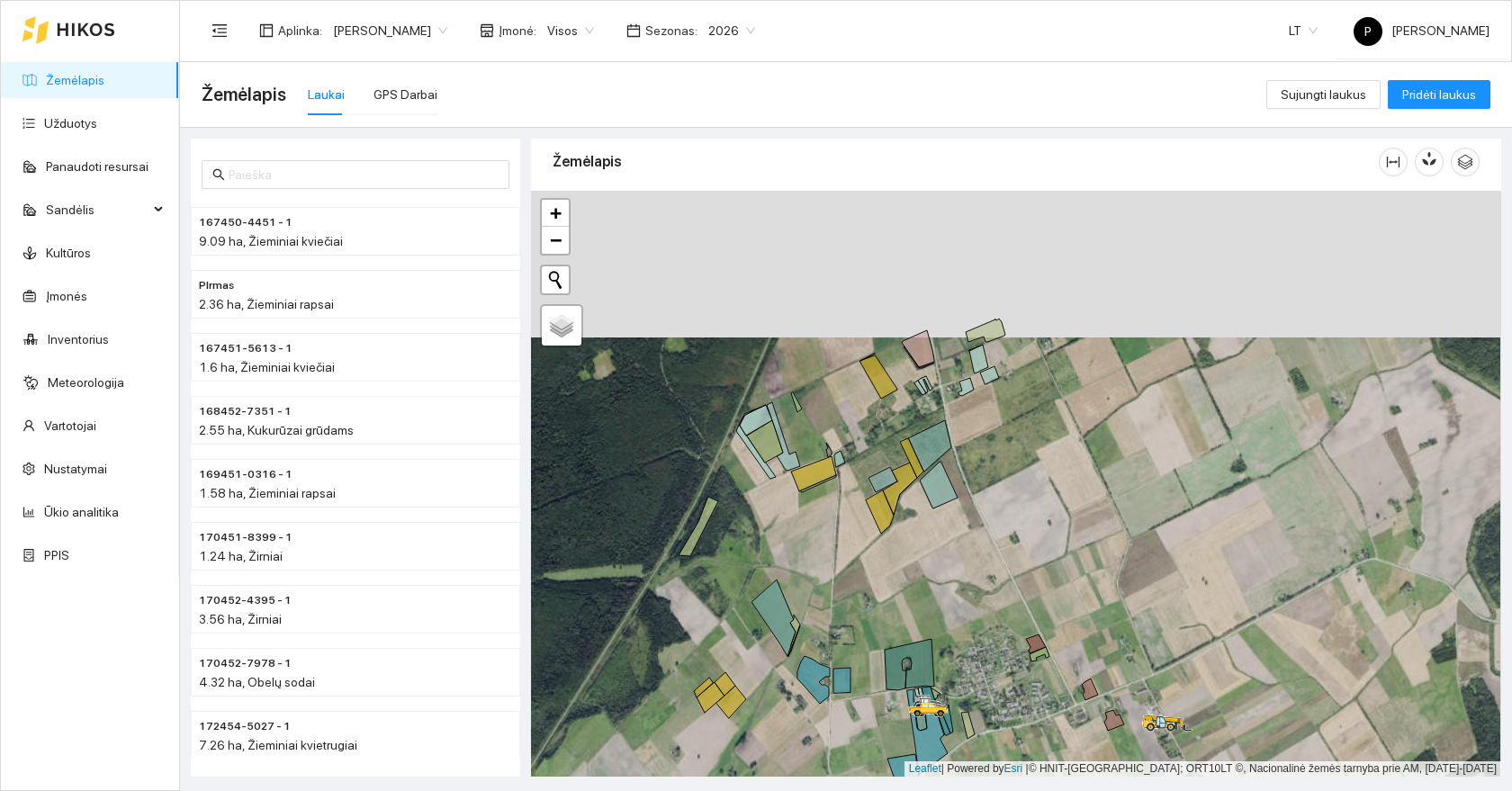
drag, startPoint x: 991, startPoint y: 306, endPoint x: 919, endPoint y: 535, distance: 240.1
click at [919, 508] on icon at bounding box center [938, 485] width 38 height 47
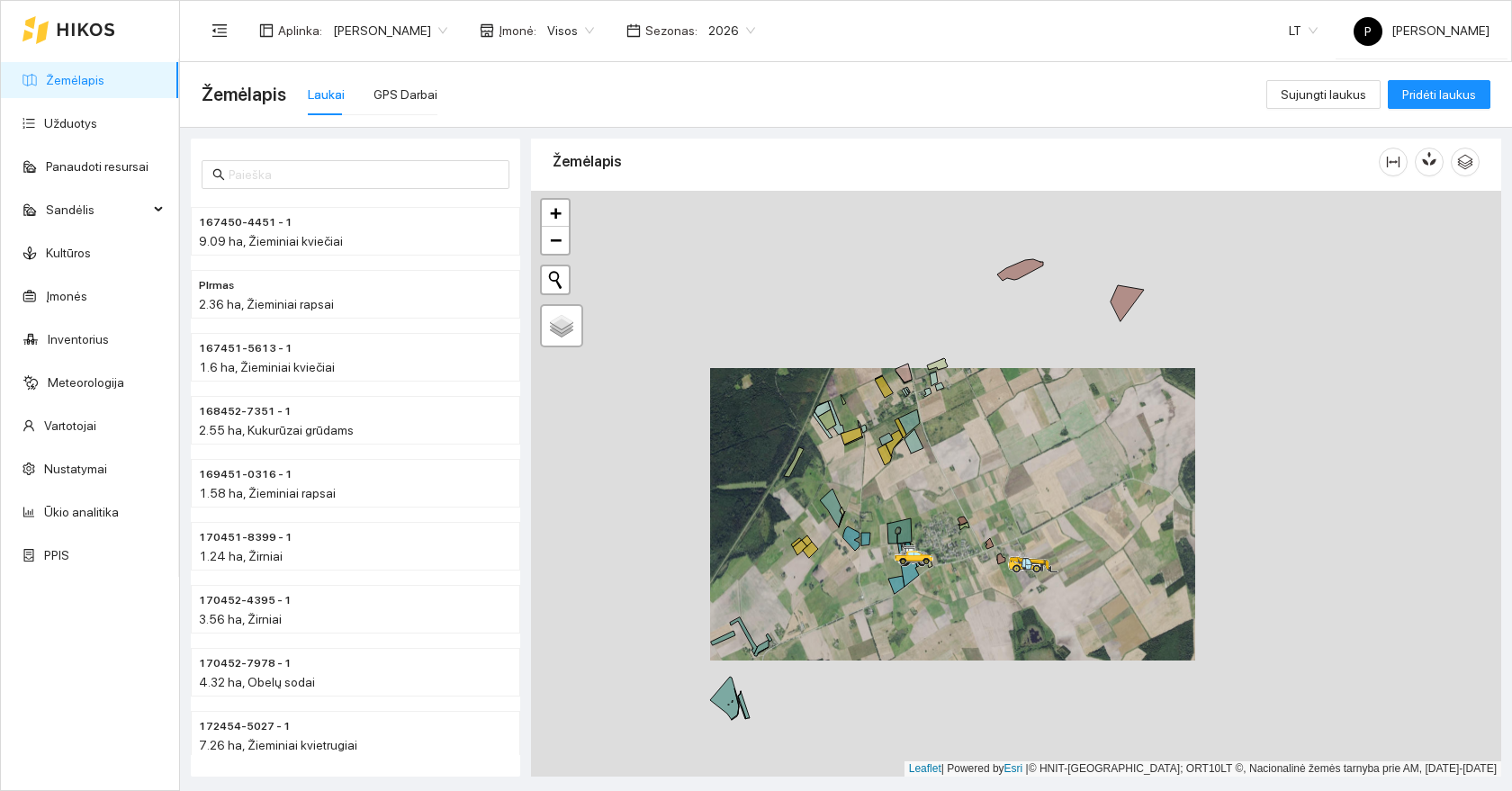
drag, startPoint x: 892, startPoint y: 525, endPoint x: 897, endPoint y: 494, distance: 31.4
click at [897, 494] on div at bounding box center [1016, 483] width 970 height 586
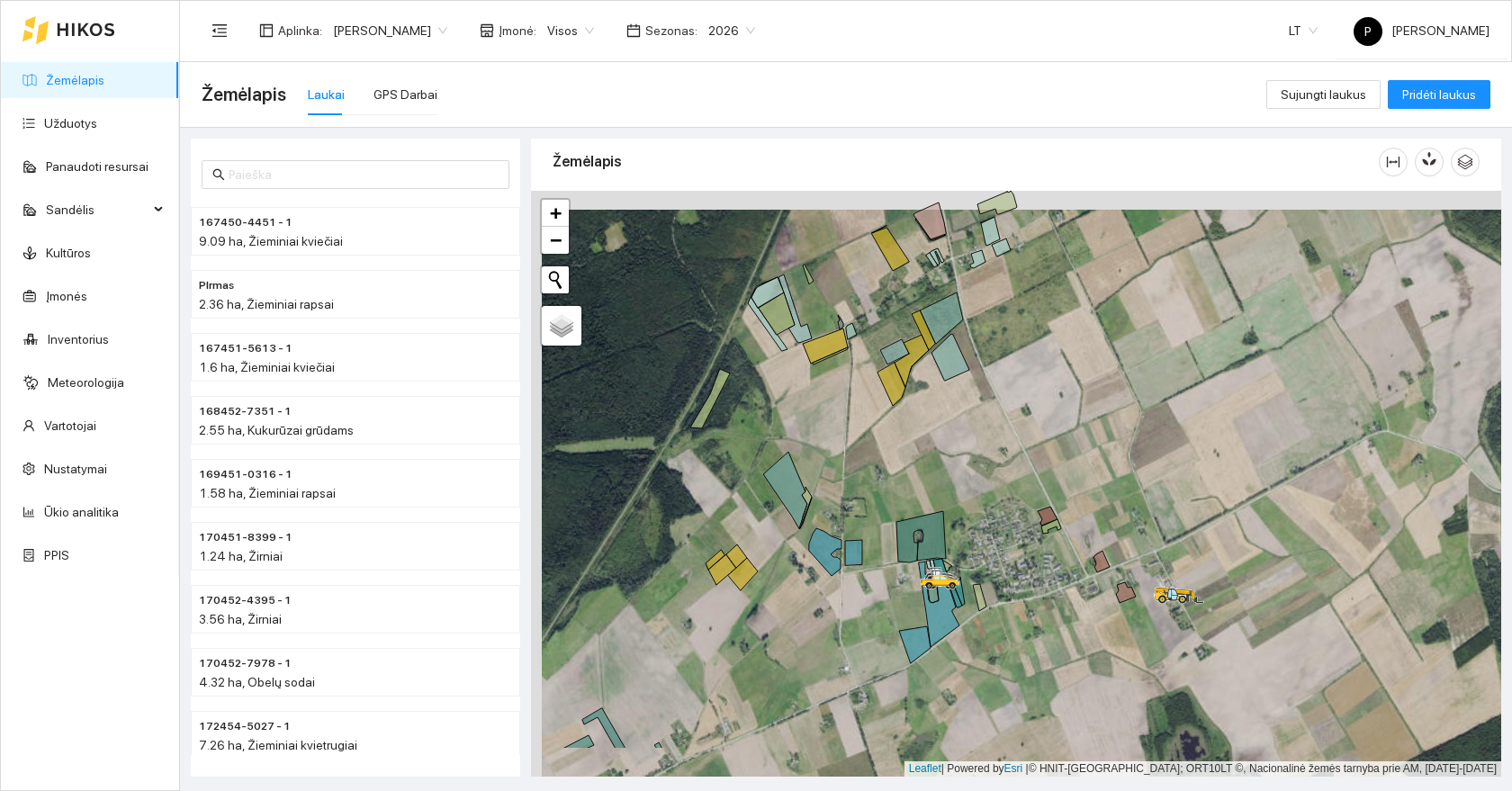
drag, startPoint x: 892, startPoint y: 584, endPoint x: 894, endPoint y: 394, distance: 190.0
click at [895, 394] on div at bounding box center [1016, 483] width 970 height 586
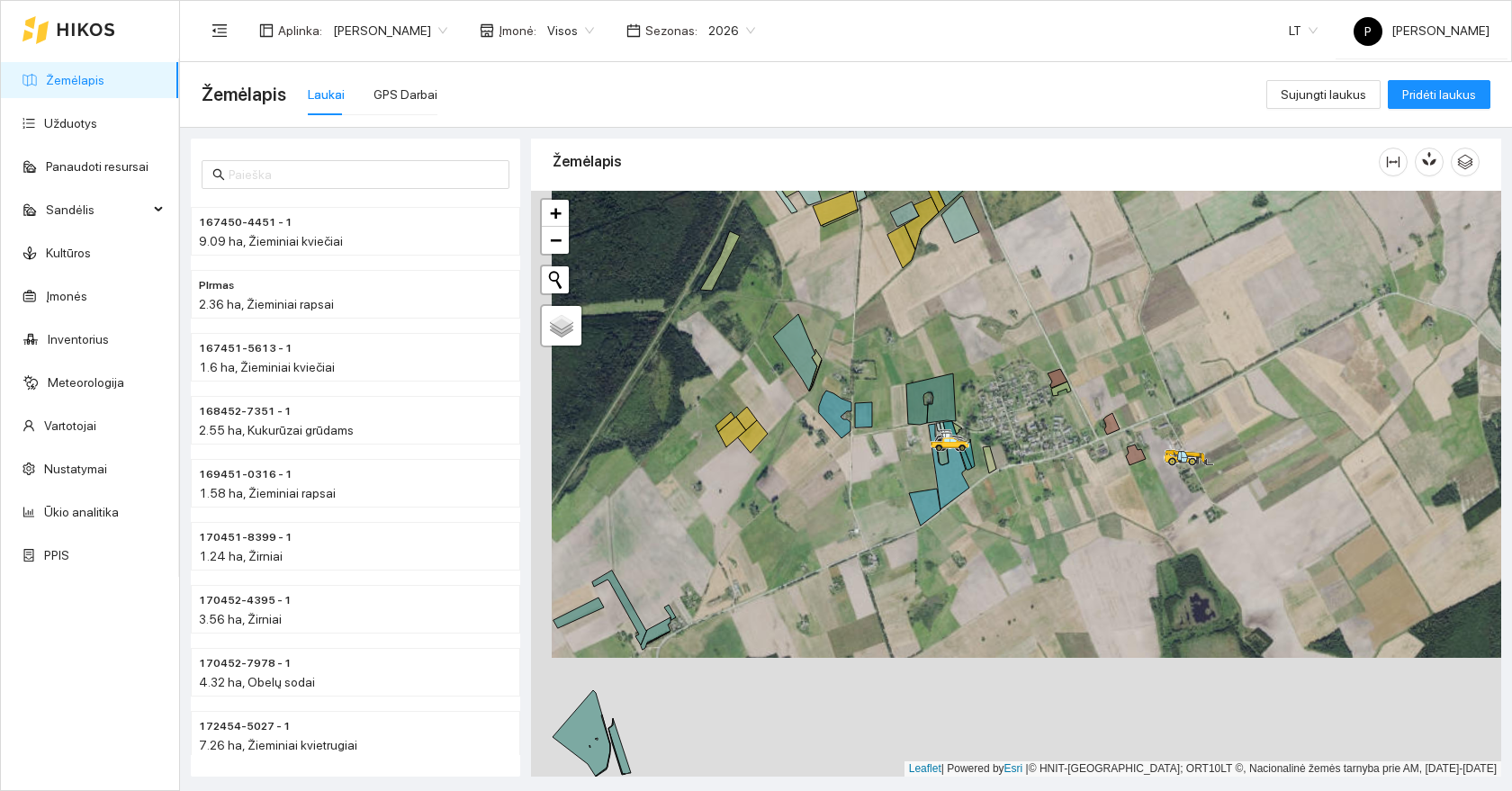
drag, startPoint x: 839, startPoint y: 581, endPoint x: 920, endPoint y: 422, distance: 178.4
click at [920, 426] on div at bounding box center [1016, 483] width 970 height 586
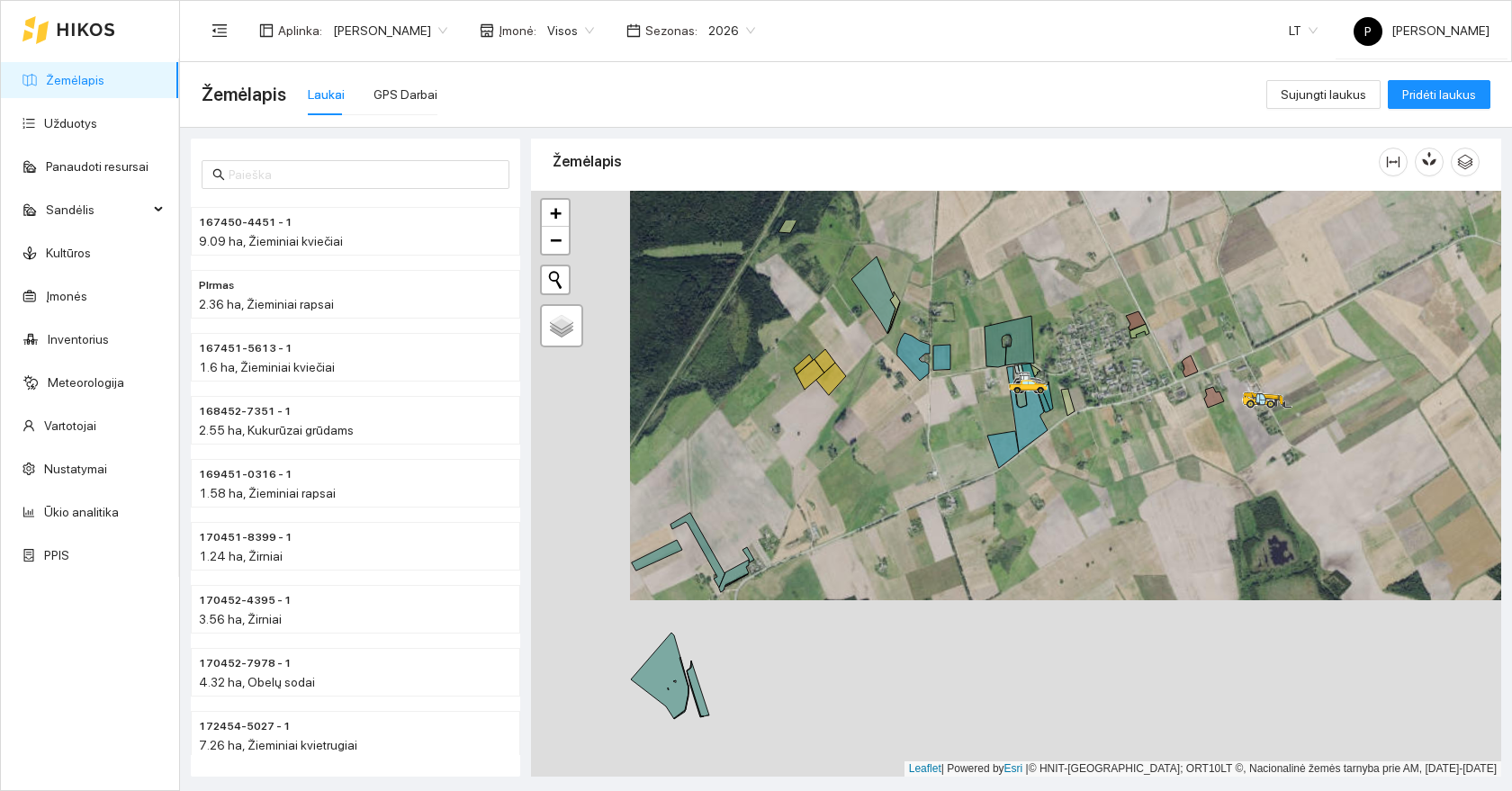
drag, startPoint x: 907, startPoint y: 360, endPoint x: 894, endPoint y: 524, distance: 164.5
click at [894, 523] on div at bounding box center [1016, 483] width 970 height 586
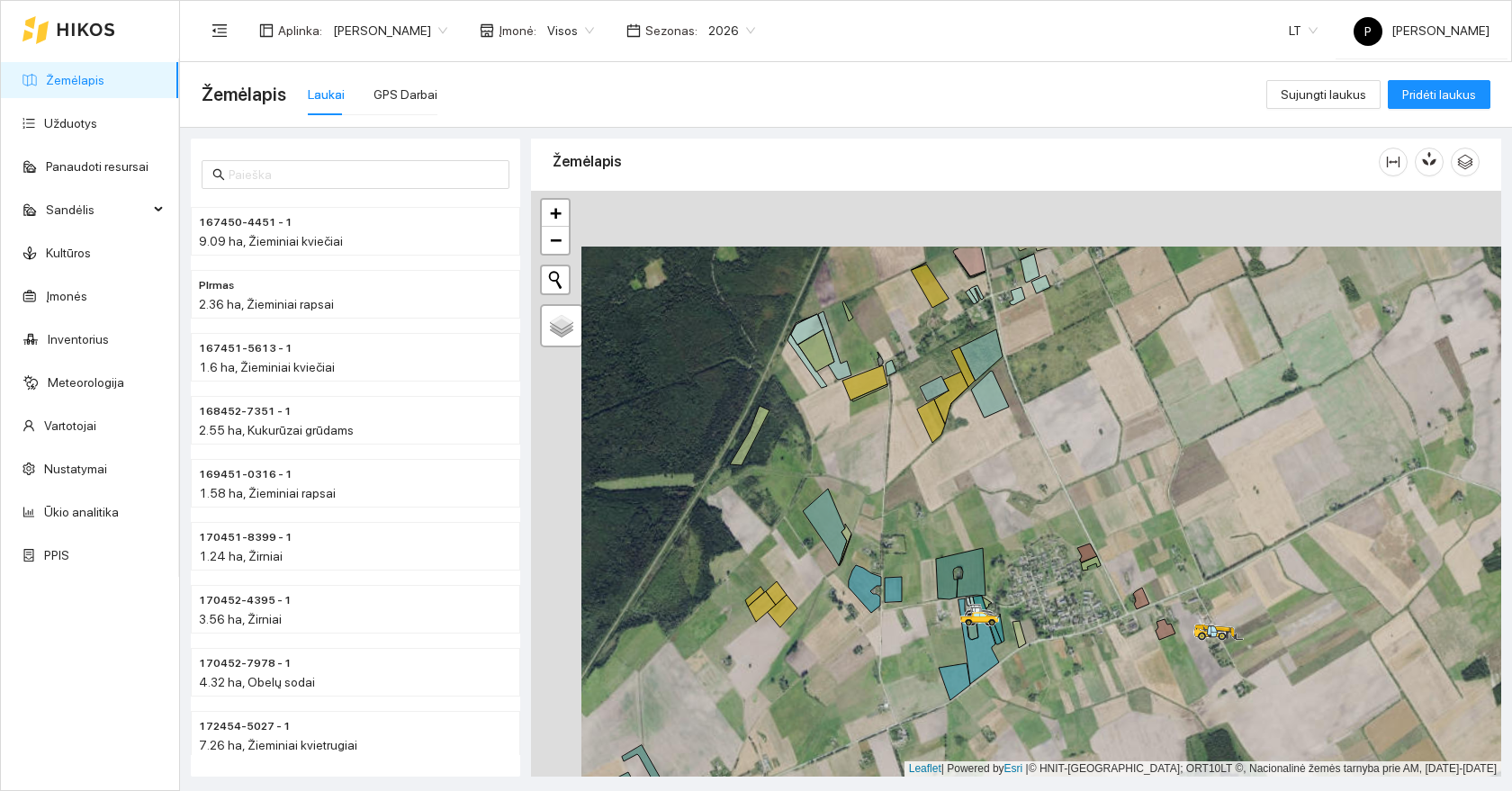
drag, startPoint x: 1019, startPoint y: 406, endPoint x: 985, endPoint y: 519, distance: 118.0
click at [986, 520] on div at bounding box center [1016, 483] width 970 height 586
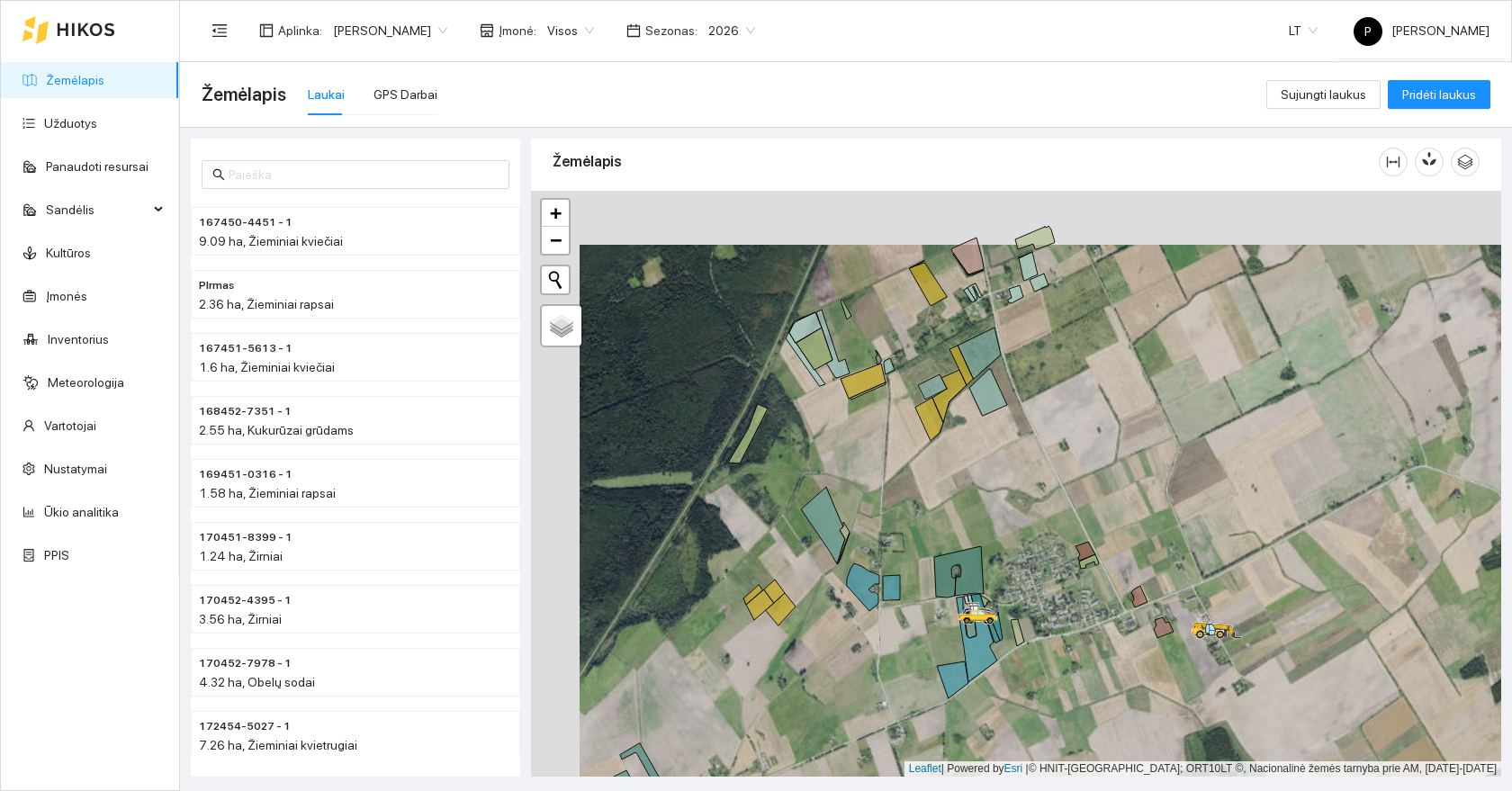
drag, startPoint x: 1122, startPoint y: 340, endPoint x: 1122, endPoint y: 373, distance: 33.0
click at [1122, 373] on div at bounding box center [1016, 483] width 970 height 586
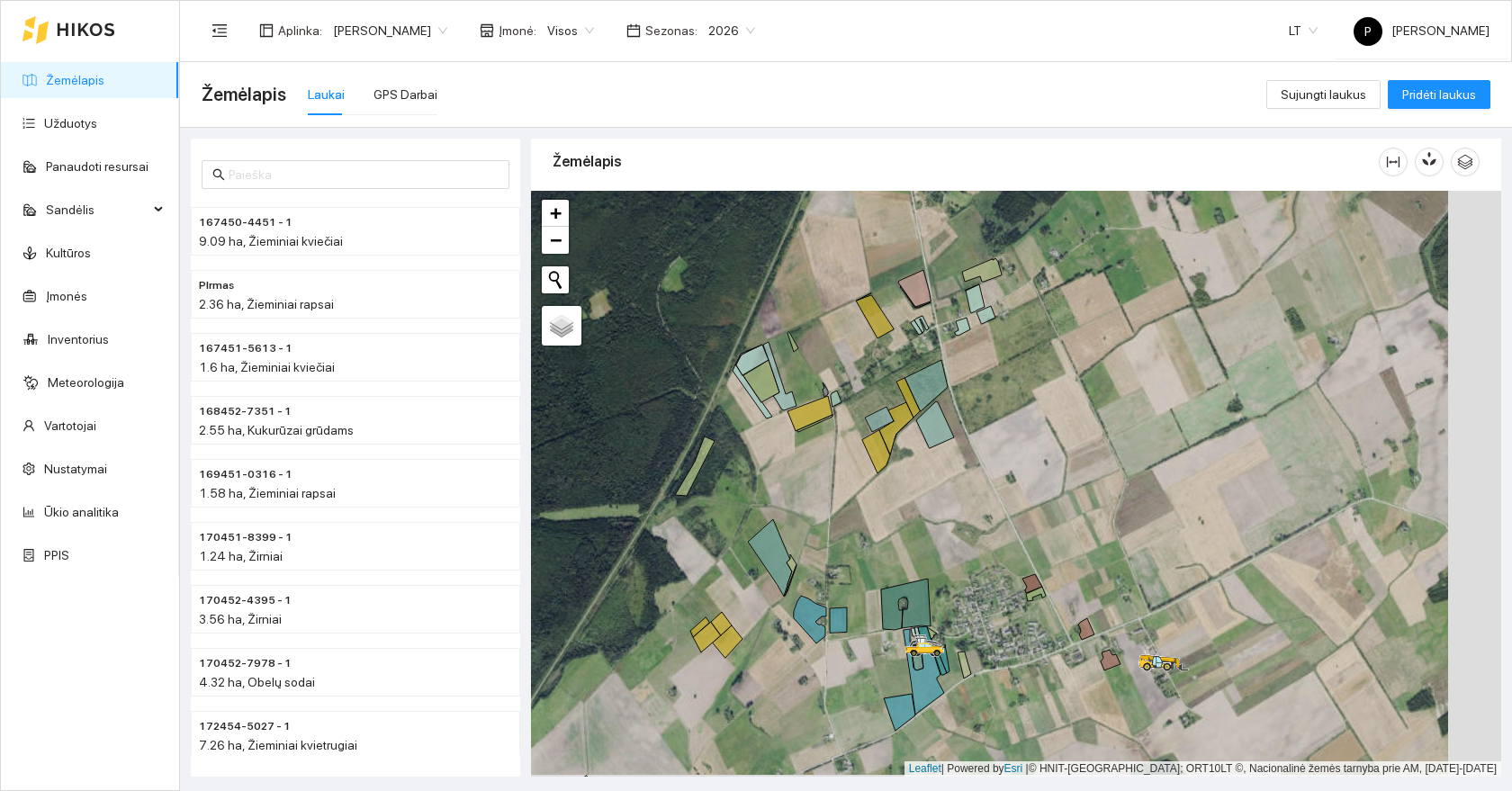
drag, startPoint x: 1148, startPoint y: 464, endPoint x: 1056, endPoint y: 454, distance: 92.5
click at [1056, 454] on div at bounding box center [1016, 483] width 970 height 586
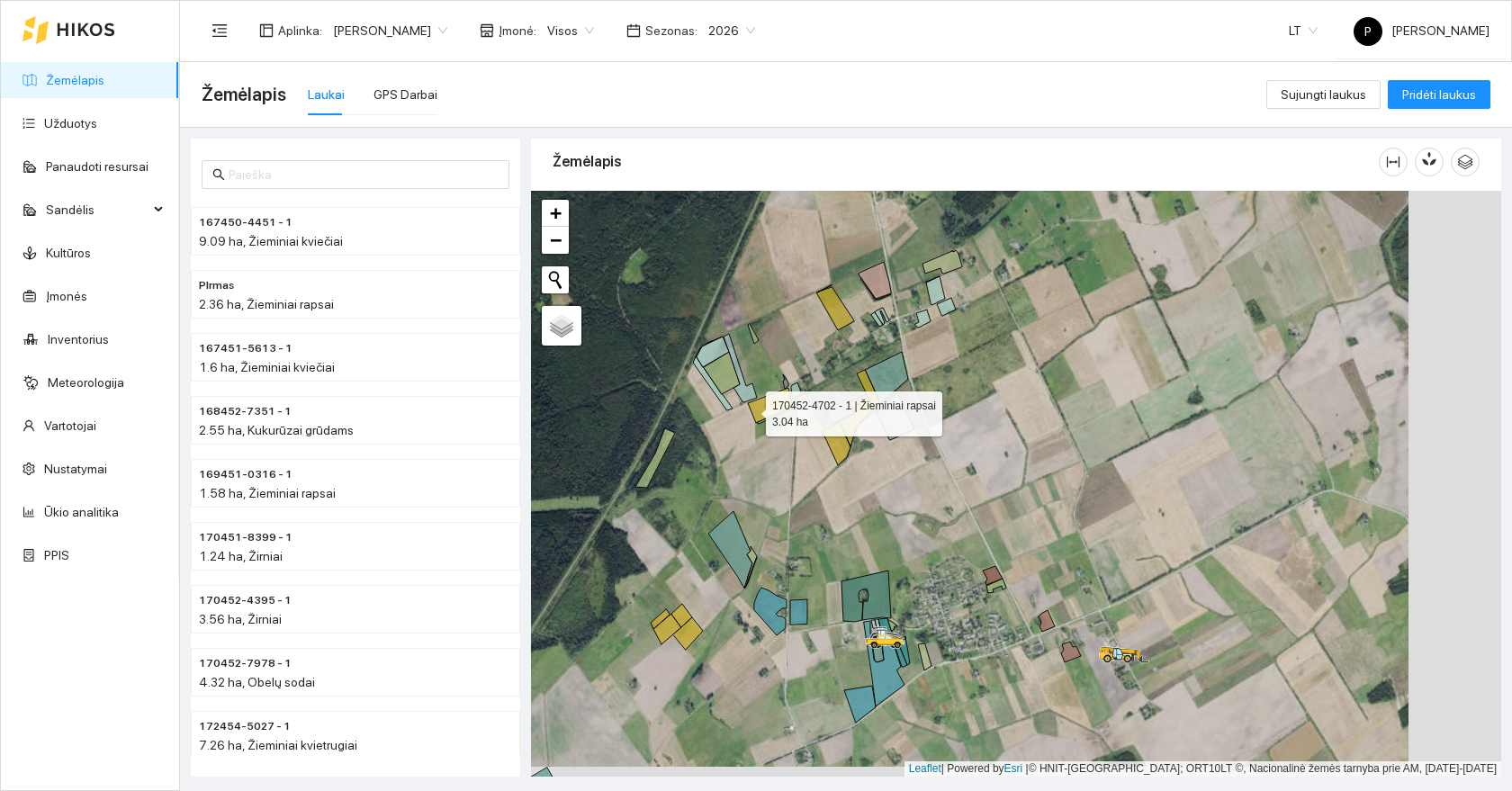
click at [755, 391] on div at bounding box center [1016, 483] width 970 height 586
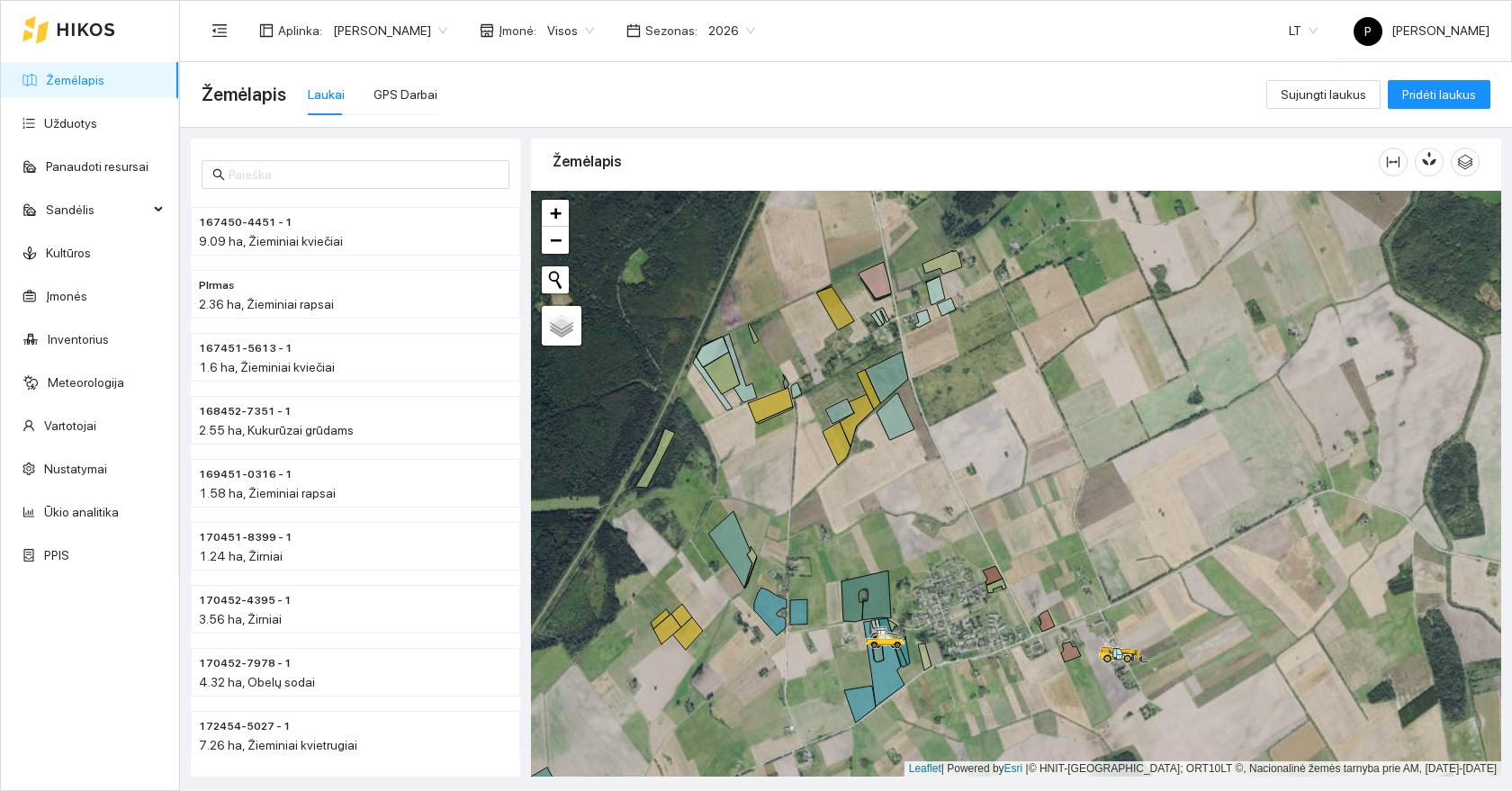
click at [755, 391] on div at bounding box center [1016, 483] width 970 height 586
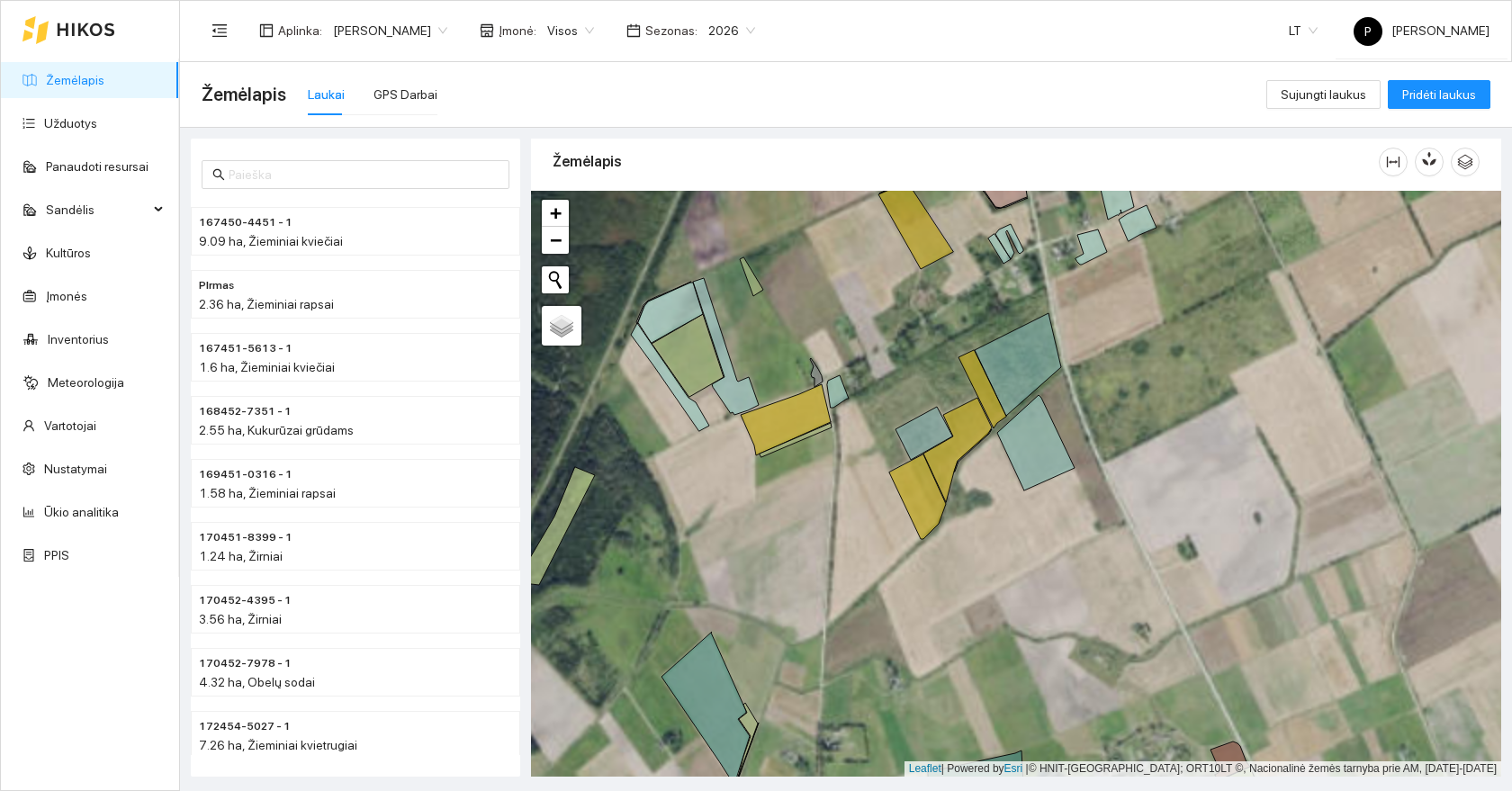
click at [795, 351] on div at bounding box center [1016, 483] width 970 height 586
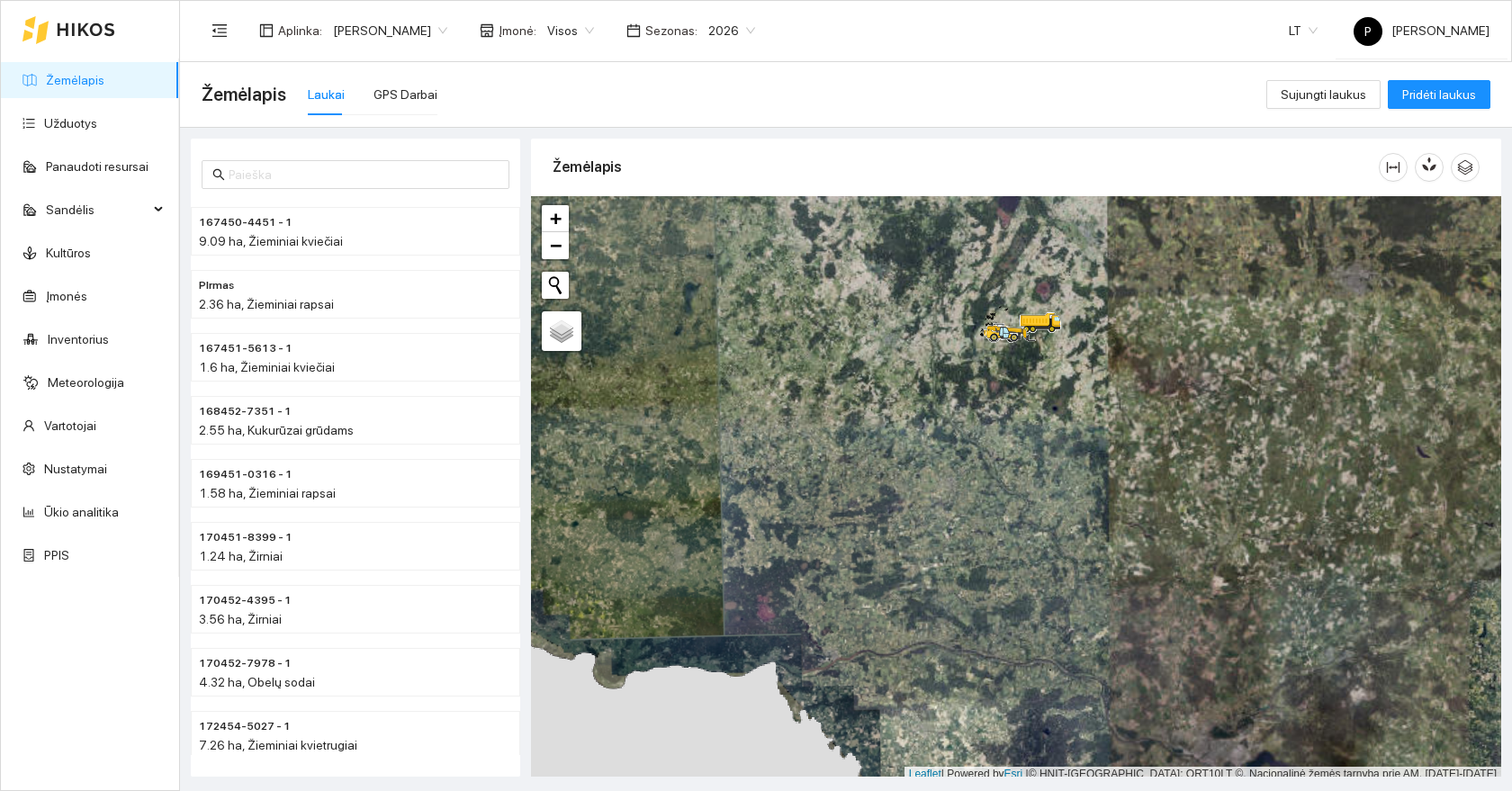
click at [1068, 56] on div "Aplinka : [PERSON_NAME] Įmonė : Visos Sezonas : 2026 LT [PERSON_NAME]" at bounding box center [845, 30] width 1287 height 59
click at [73, 245] on link "Kultūros" at bounding box center [68, 252] width 45 height 15
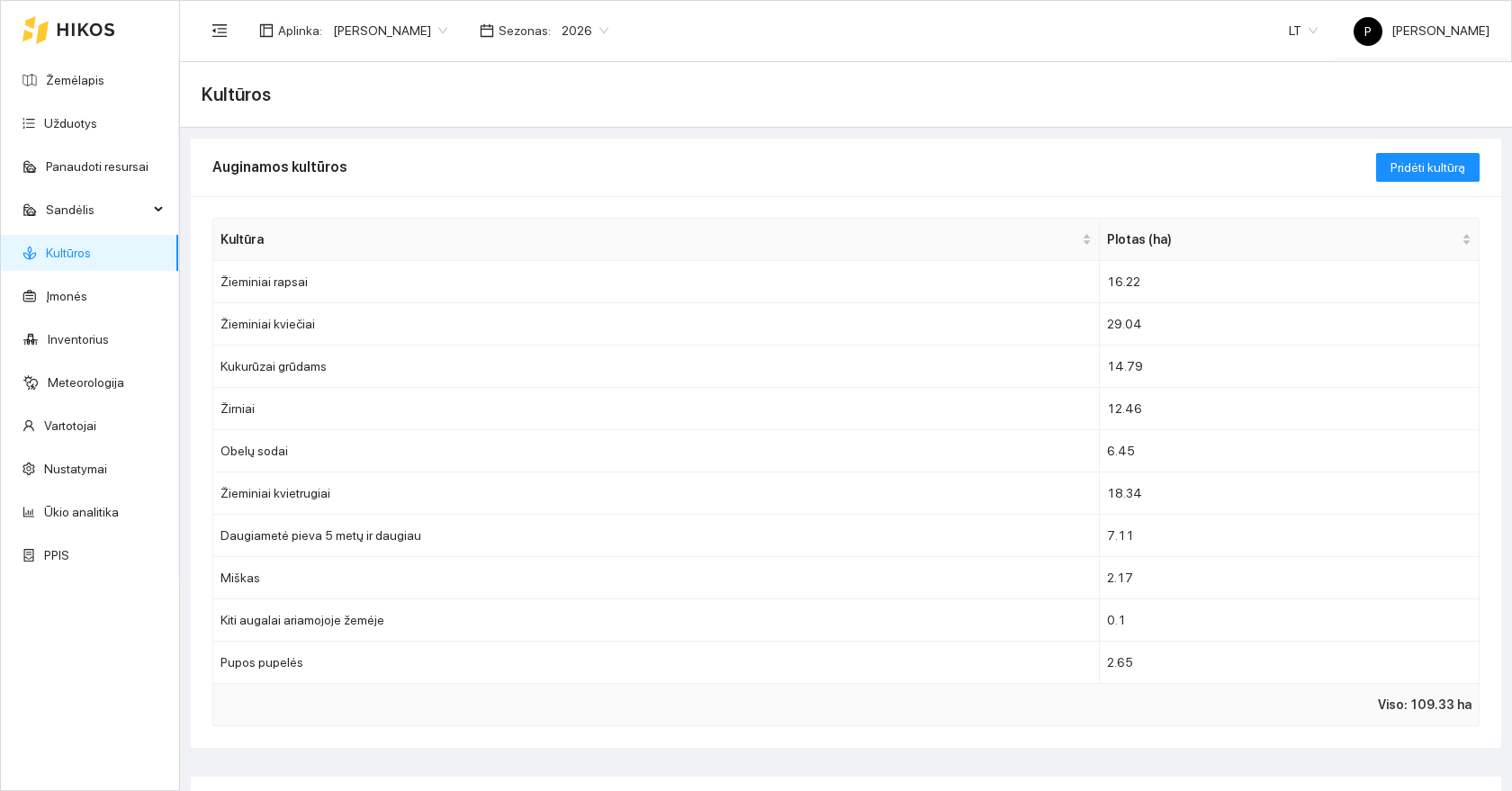
click at [562, 21] on span "2026" at bounding box center [585, 31] width 47 height 27
click at [528, 217] on div "2025" at bounding box center [519, 210] width 47 height 20
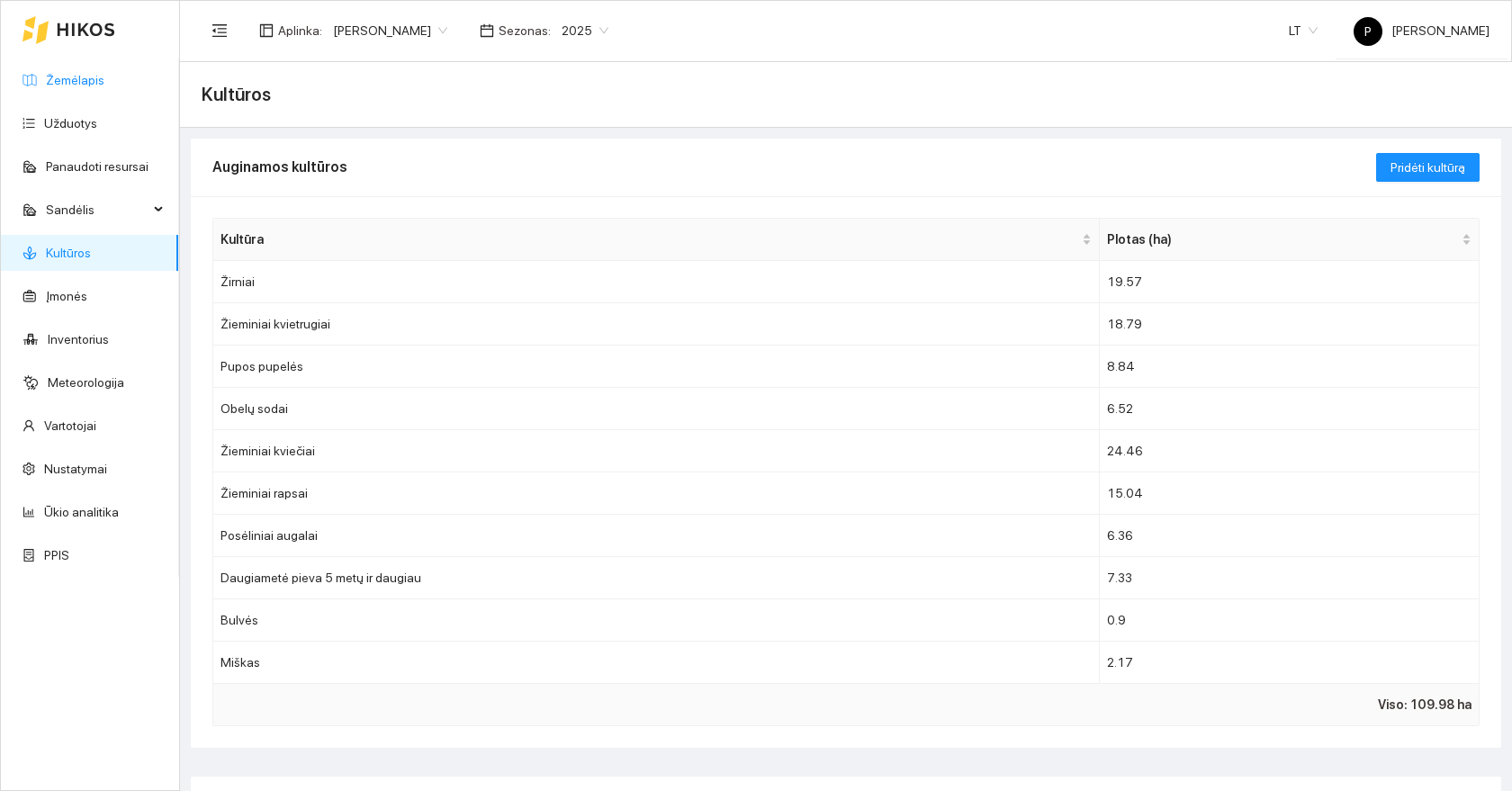
click at [63, 81] on link "Žemėlapis" at bounding box center [75, 80] width 59 height 15
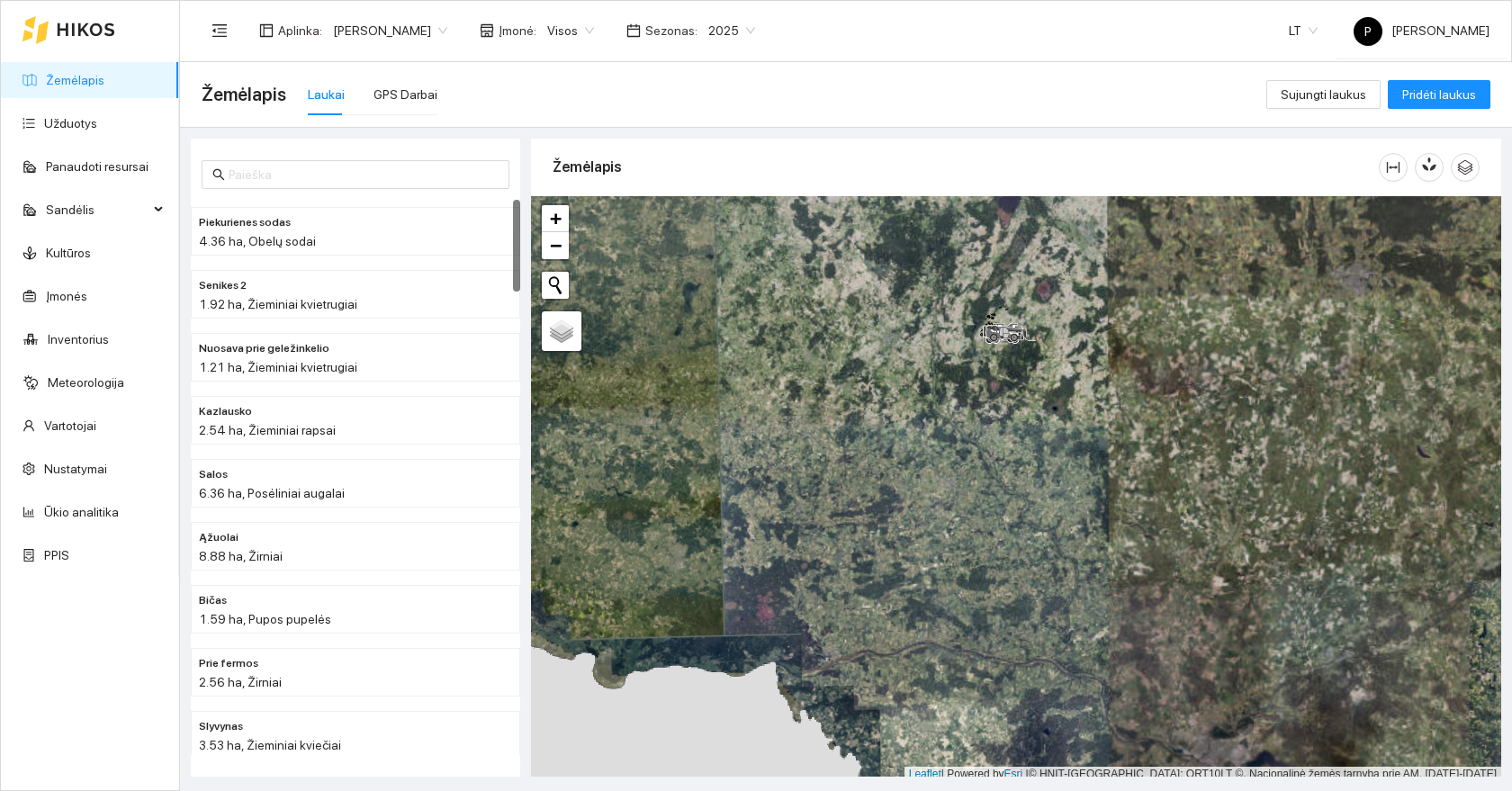
click at [1086, 347] on div at bounding box center [1016, 489] width 970 height 586
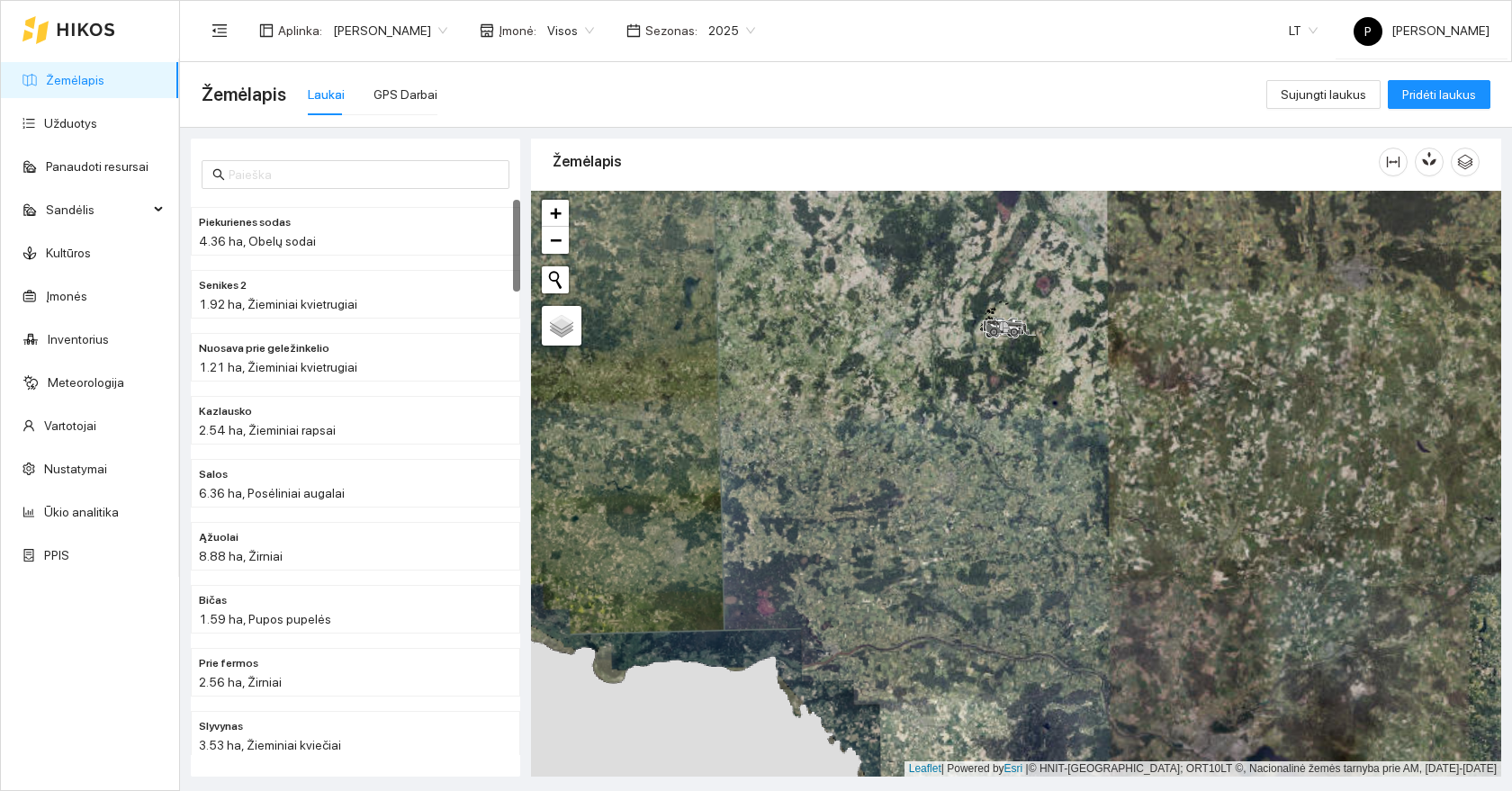
click at [1086, 347] on div at bounding box center [1016, 483] width 970 height 586
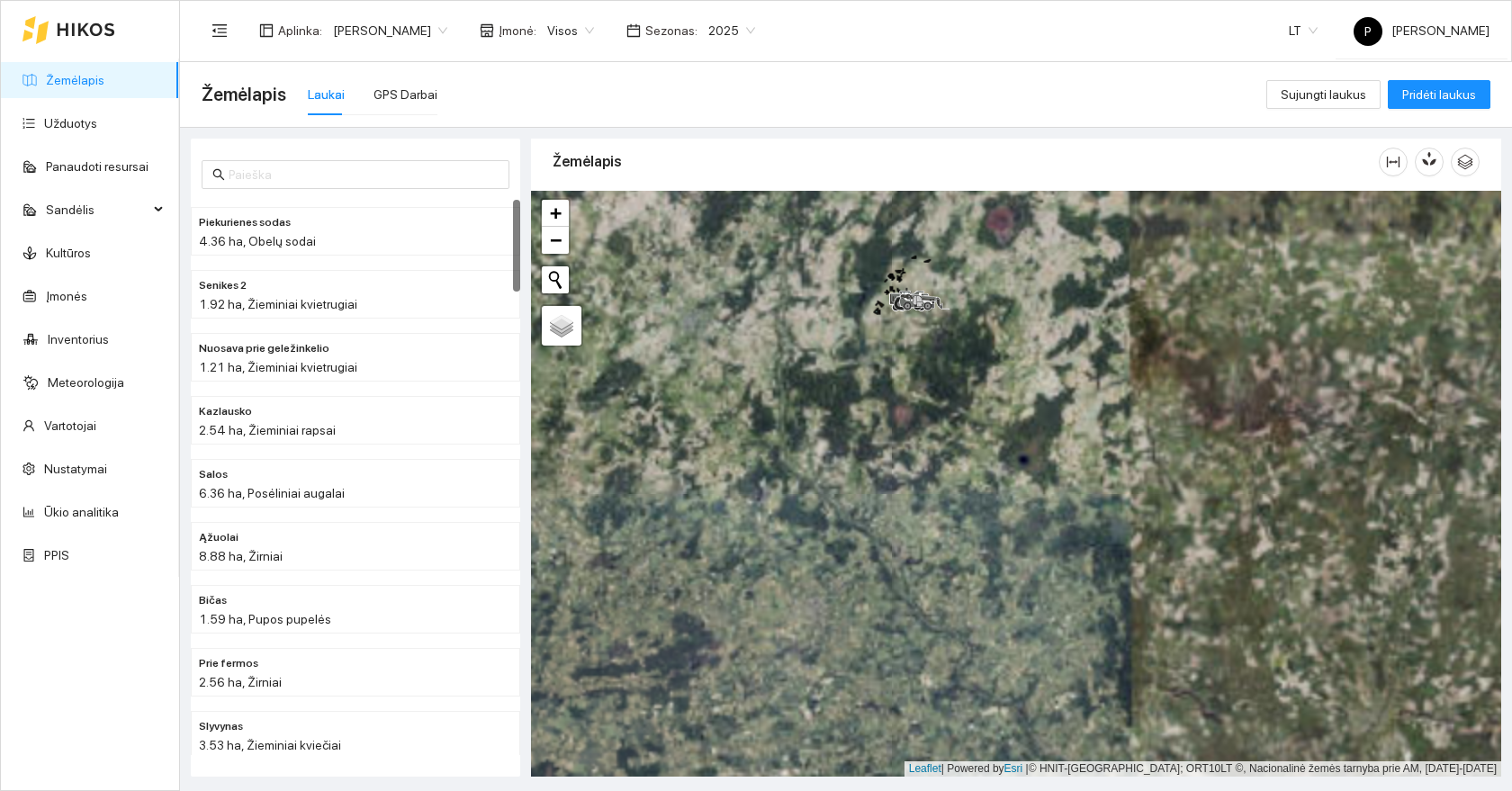
click at [1010, 303] on div at bounding box center [1016, 483] width 970 height 586
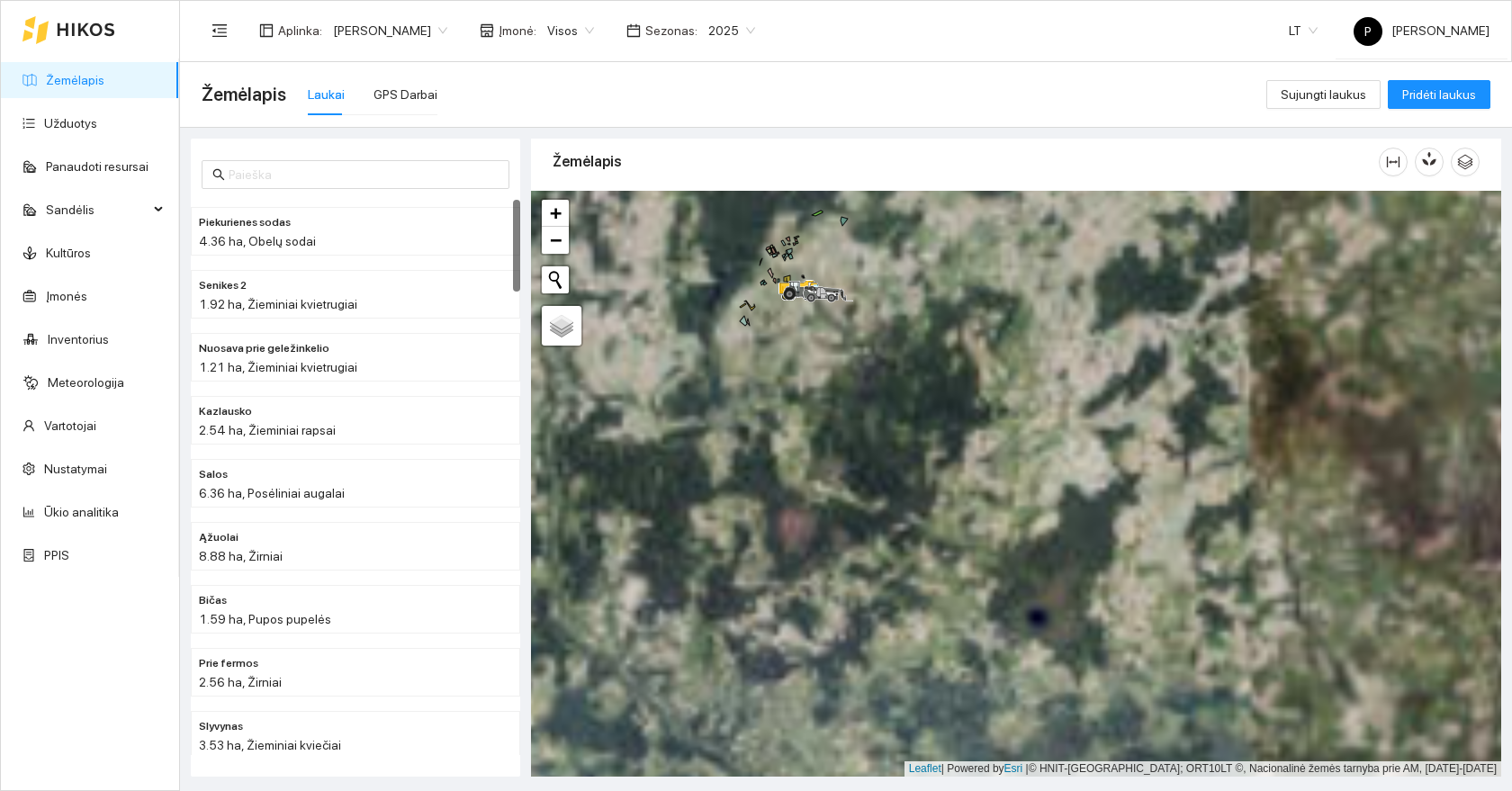
click at [867, 245] on div at bounding box center [1016, 483] width 970 height 586
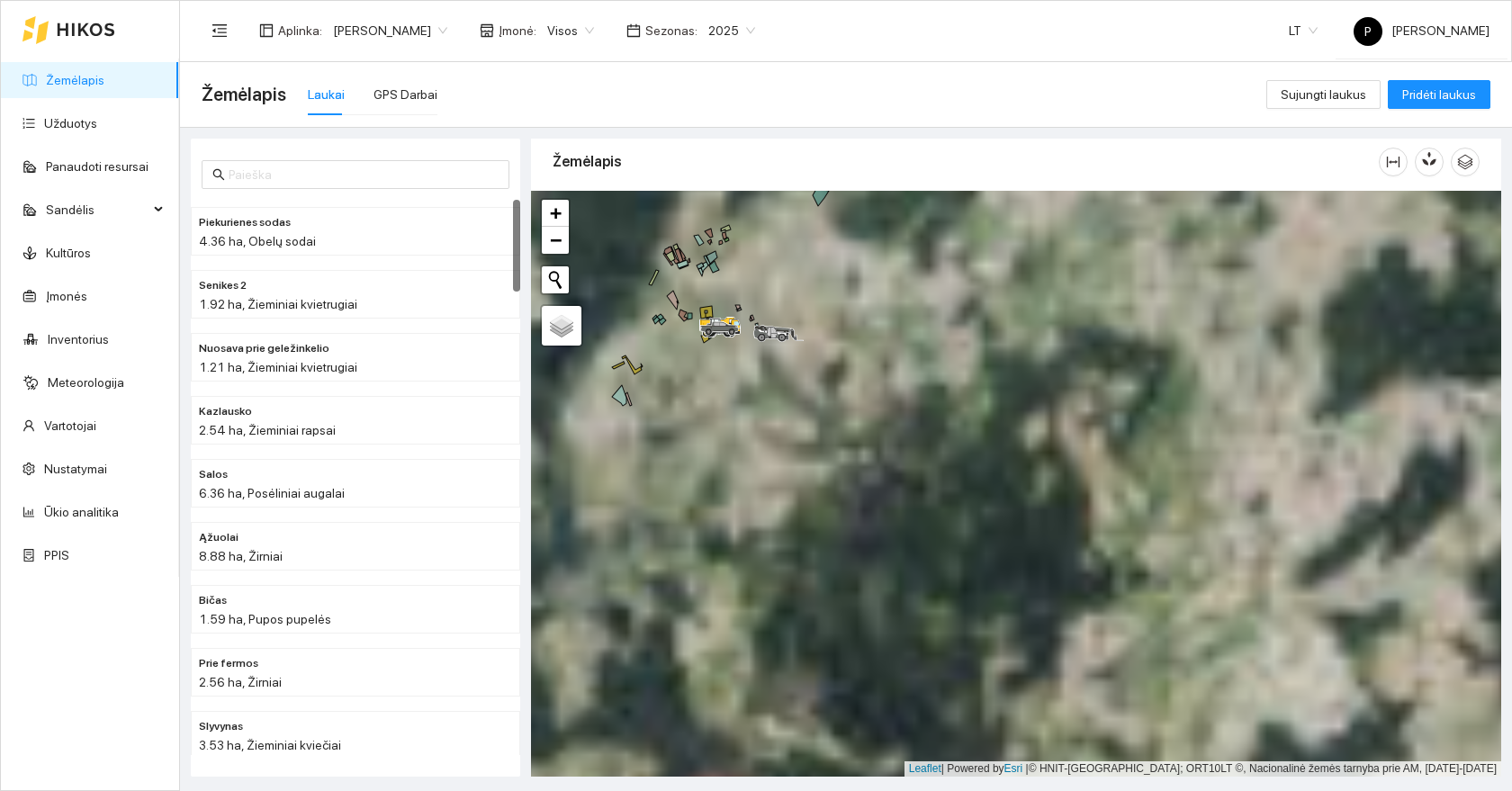
click at [808, 275] on div at bounding box center [1016, 483] width 970 height 586
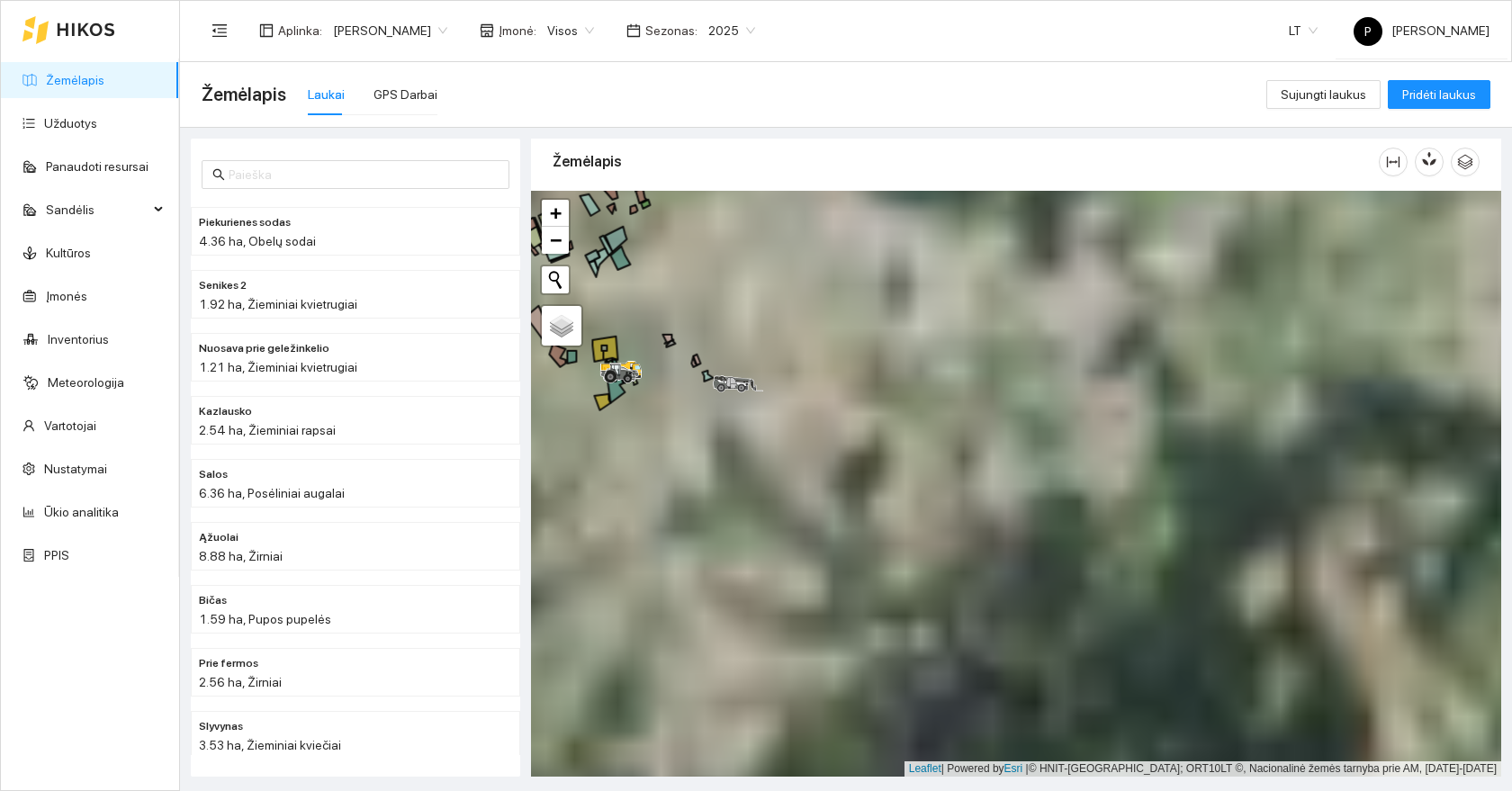
click at [808, 275] on div at bounding box center [1016, 483] width 970 height 586
drag, startPoint x: 767, startPoint y: 275, endPoint x: 1133, endPoint y: 388, distance: 383.0
click at [1133, 388] on div at bounding box center [1016, 483] width 970 height 586
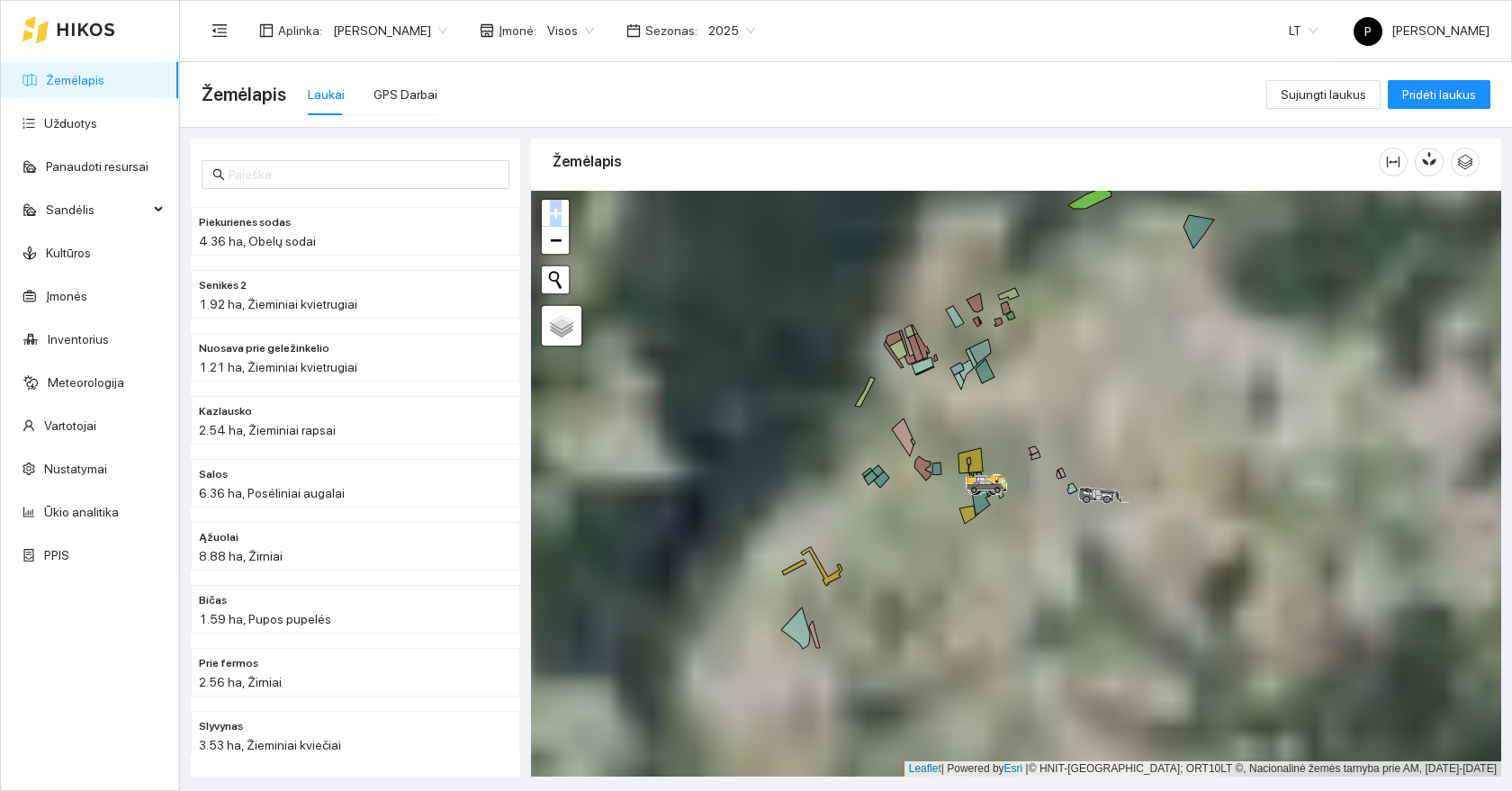
click at [1133, 388] on div at bounding box center [1016, 483] width 970 height 586
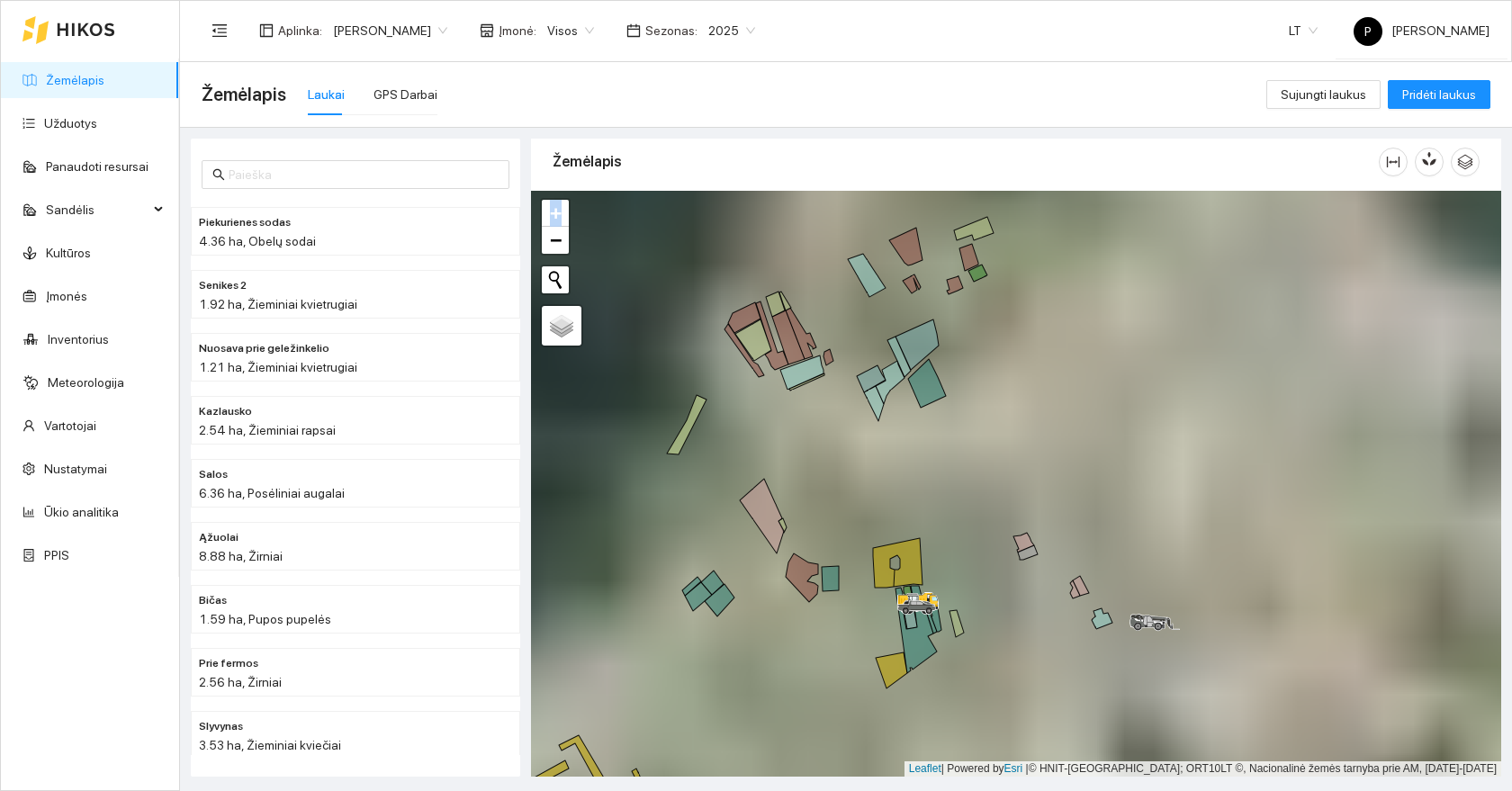
drag, startPoint x: 1052, startPoint y: 332, endPoint x: 1154, endPoint y: 323, distance: 102.4
click at [1153, 323] on div at bounding box center [1016, 483] width 970 height 586
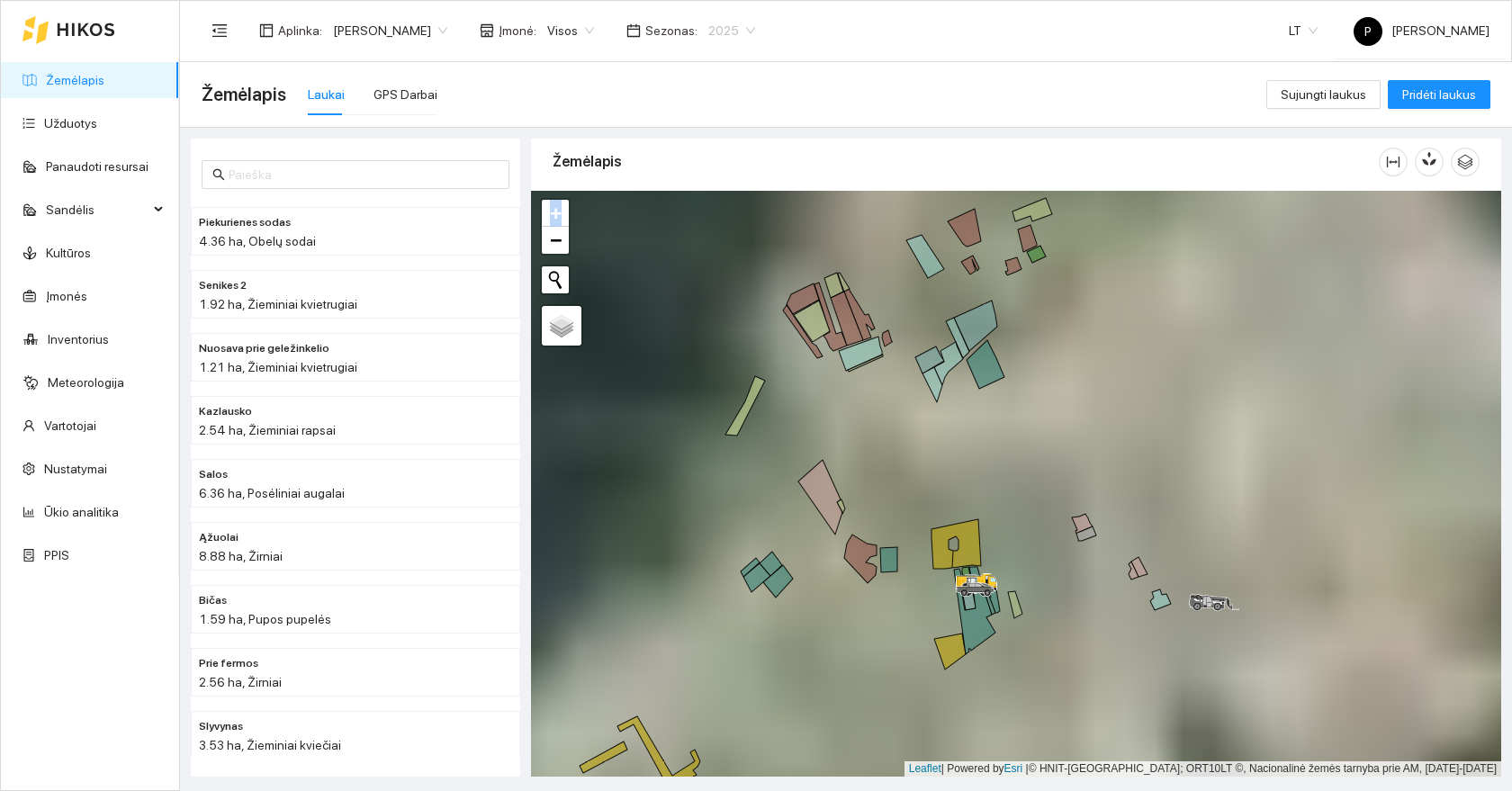
click at [708, 37] on span "2025" at bounding box center [732, 31] width 47 height 27
click at [675, 187] on div "2024" at bounding box center [661, 181] width 47 height 20
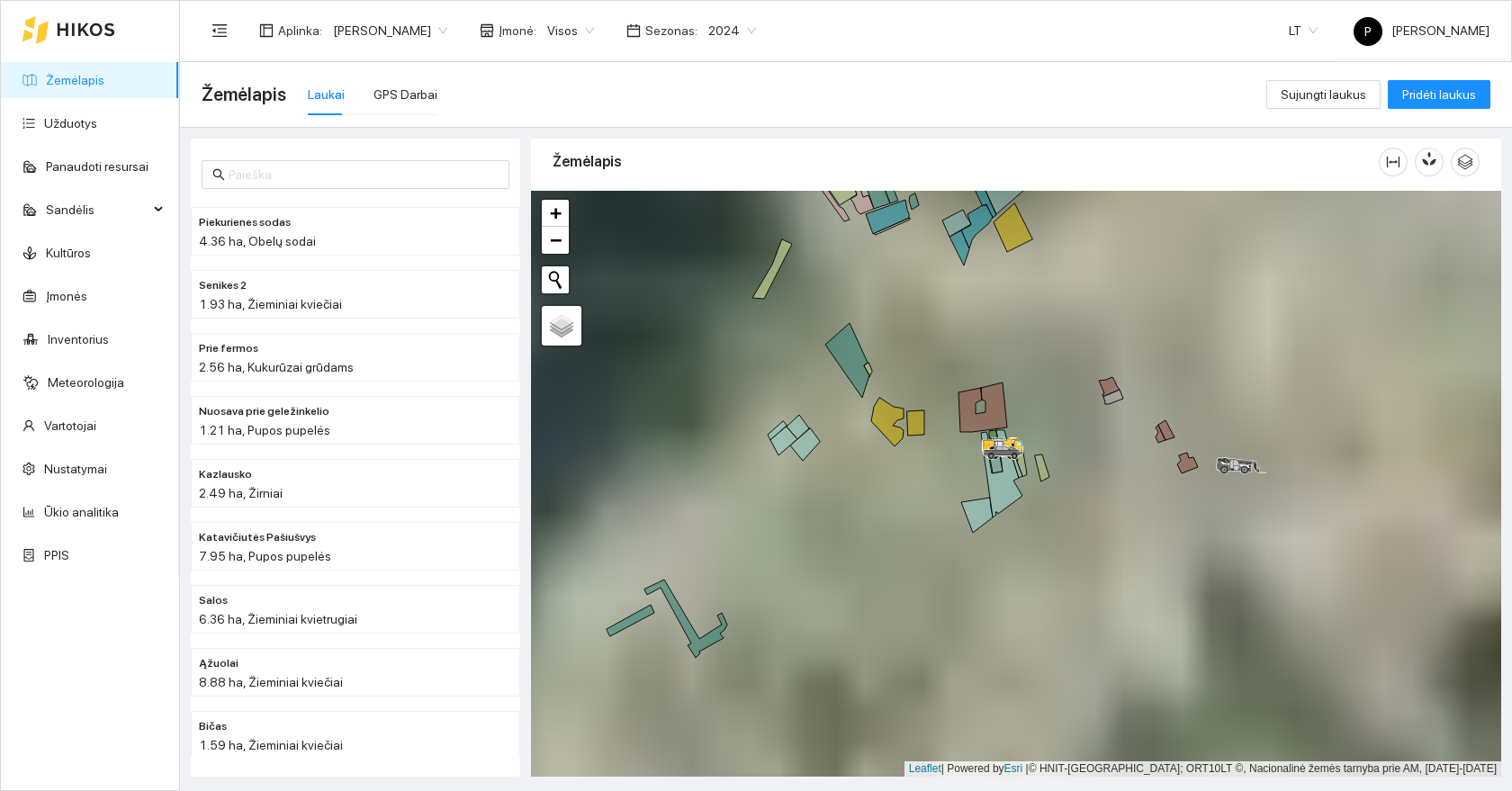
drag, startPoint x: 947, startPoint y: 483, endPoint x: 965, endPoint y: 371, distance: 113.4
click at [965, 371] on div at bounding box center [1016, 483] width 970 height 586
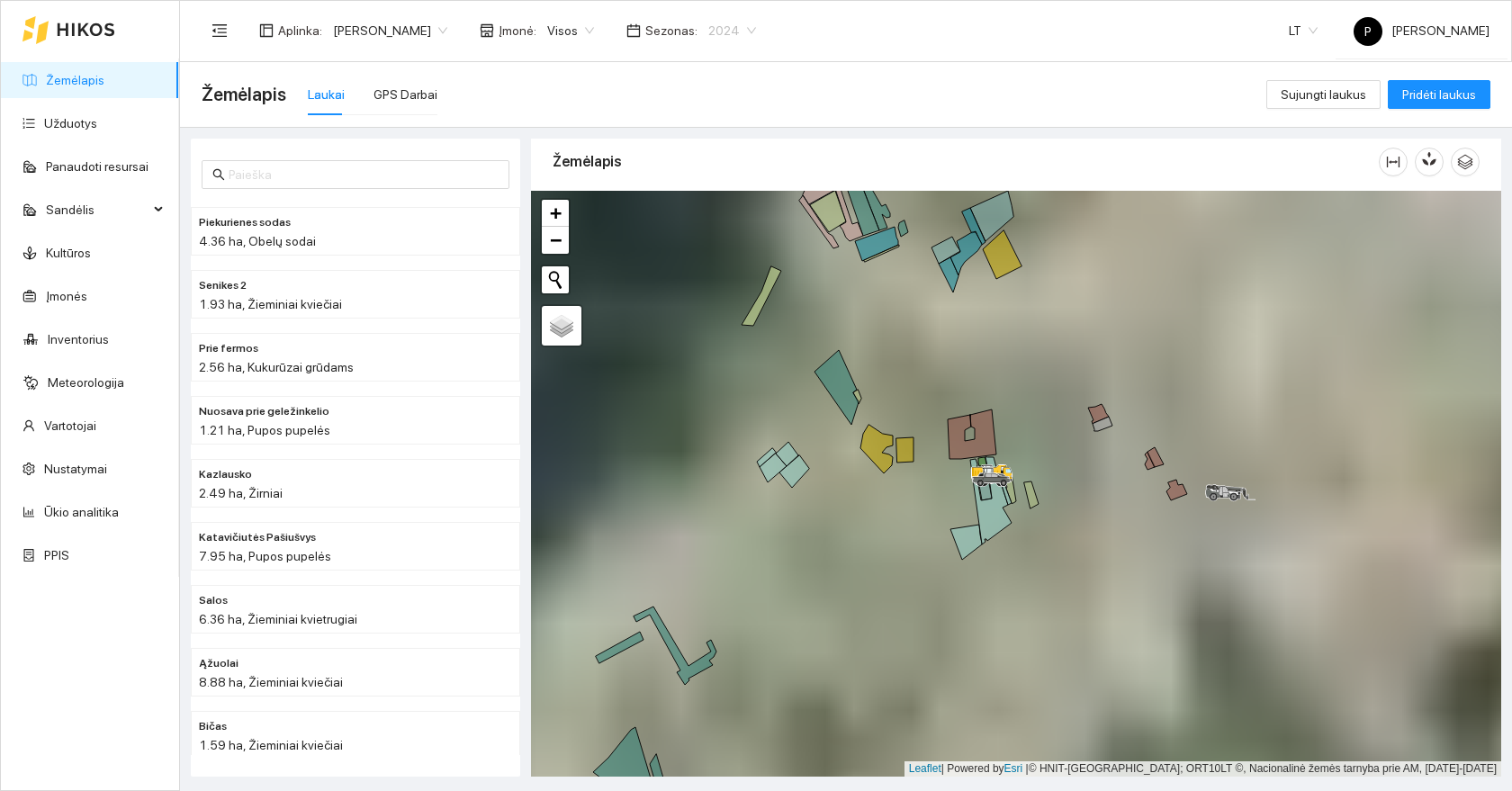
click at [708, 31] on span "2024" at bounding box center [732, 31] width 48 height 27
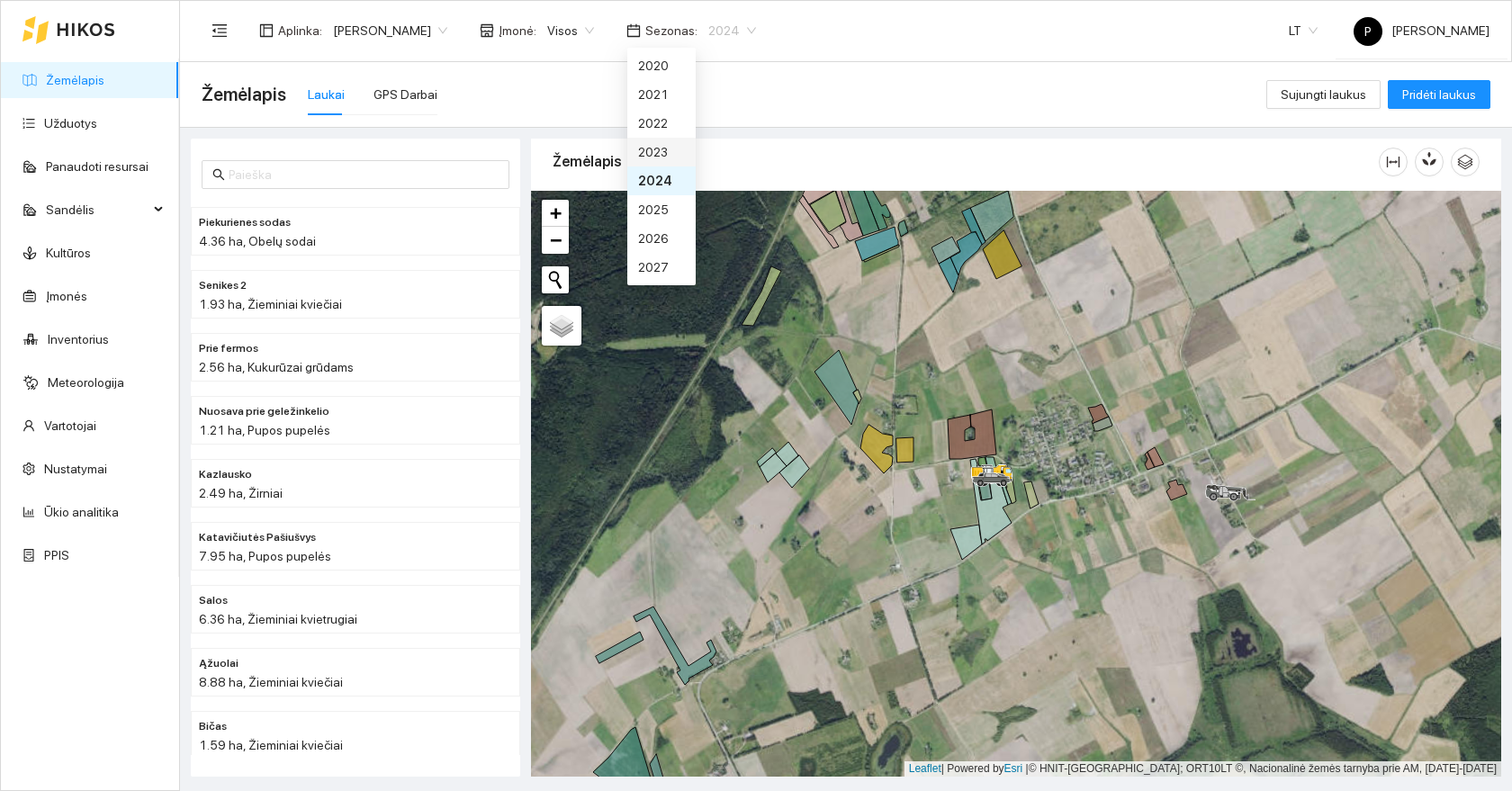
click at [656, 153] on div "2023" at bounding box center [661, 152] width 47 height 20
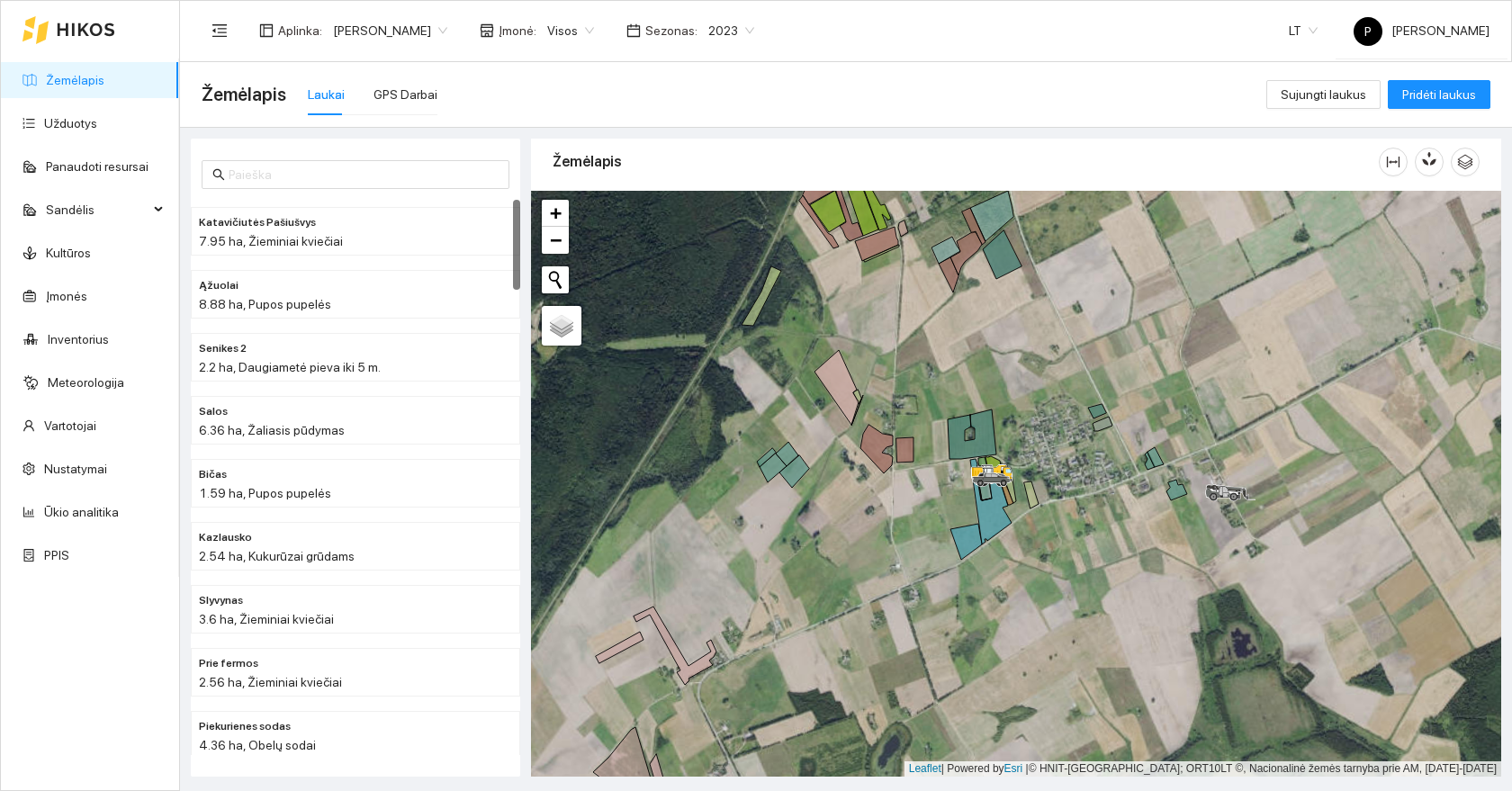
click at [708, 25] on span "2023" at bounding box center [731, 31] width 46 height 27
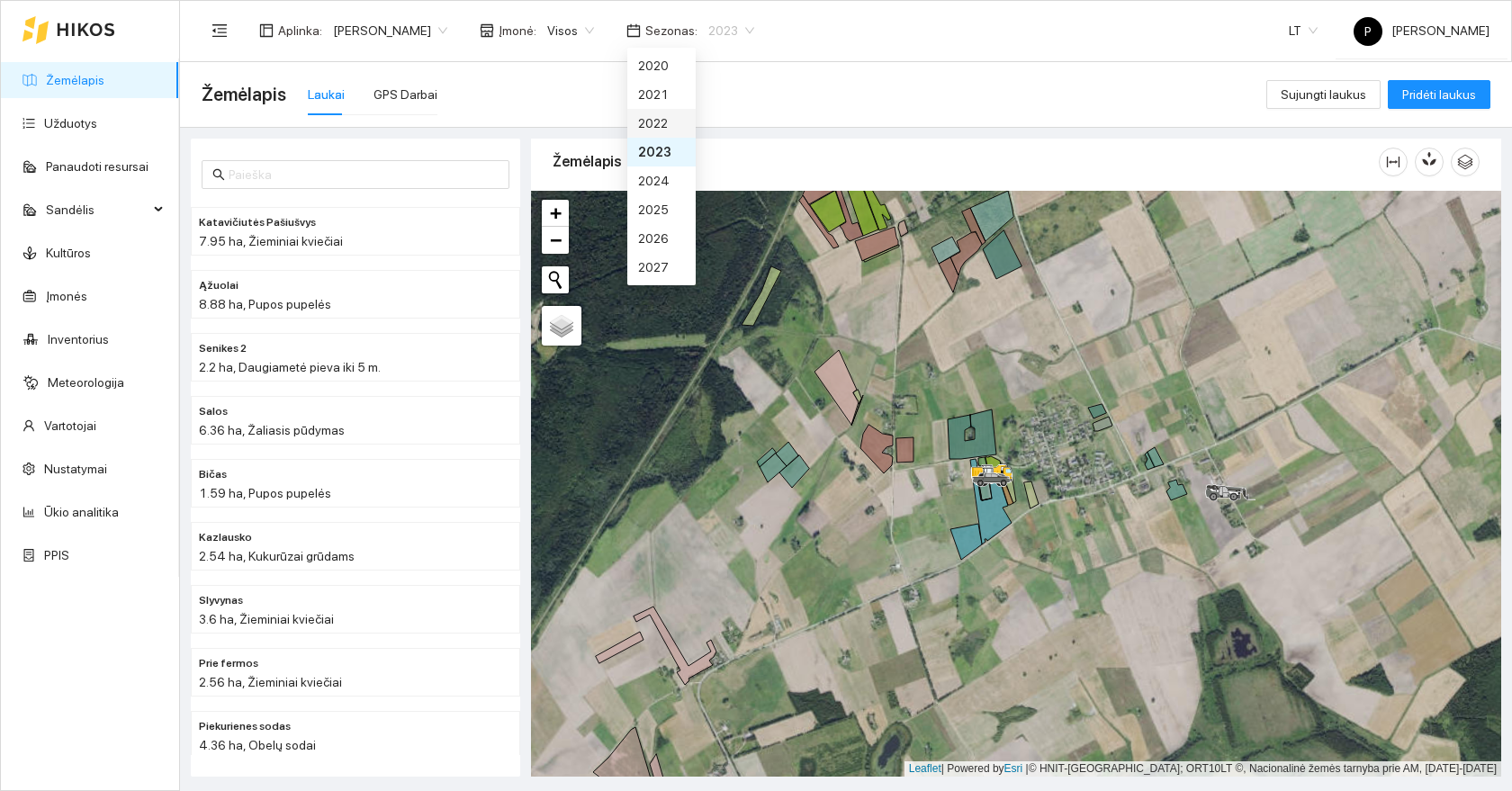
click at [659, 117] on div "2022" at bounding box center [661, 123] width 47 height 20
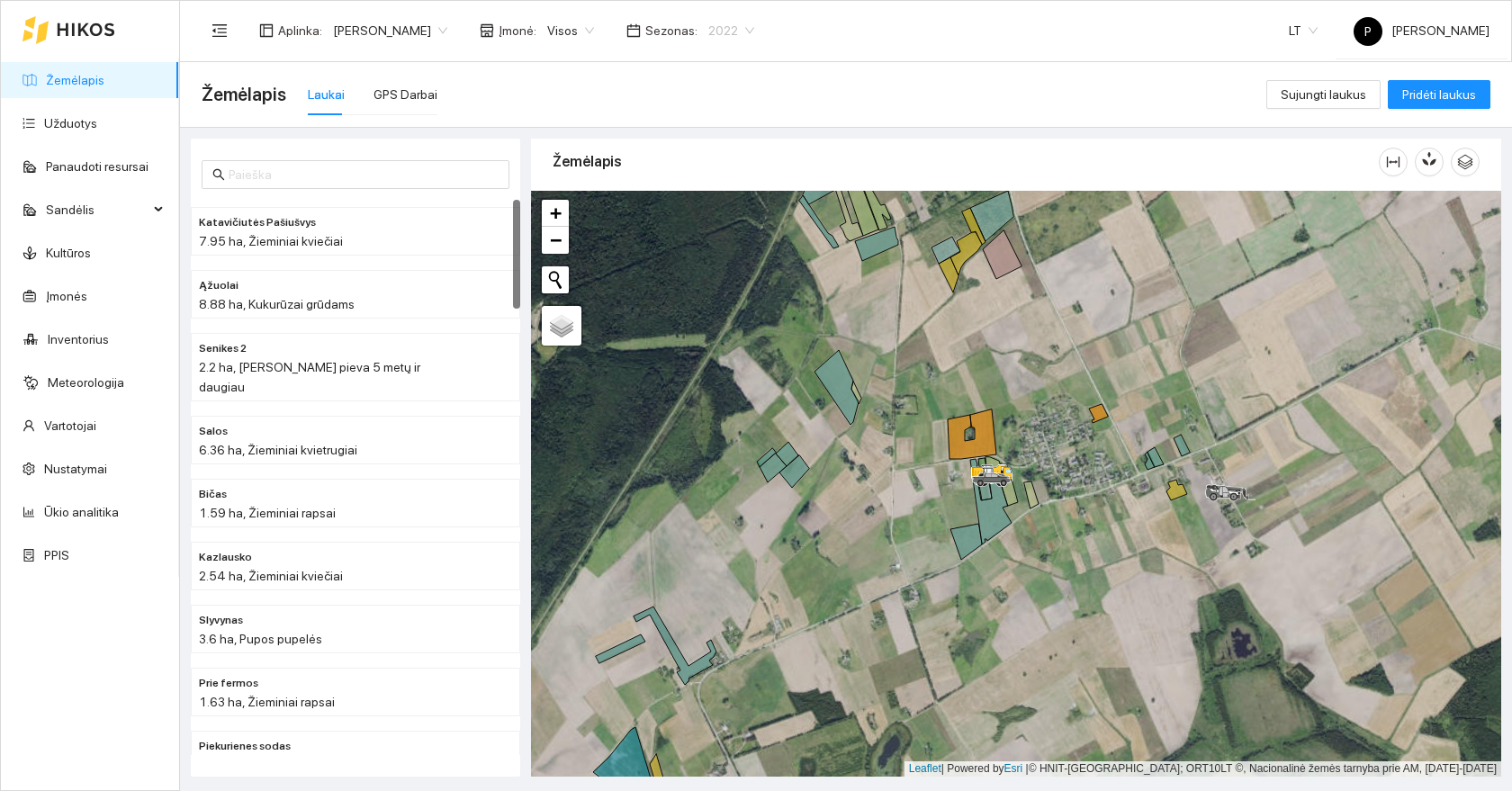
click at [708, 18] on span "2022" at bounding box center [731, 31] width 46 height 27
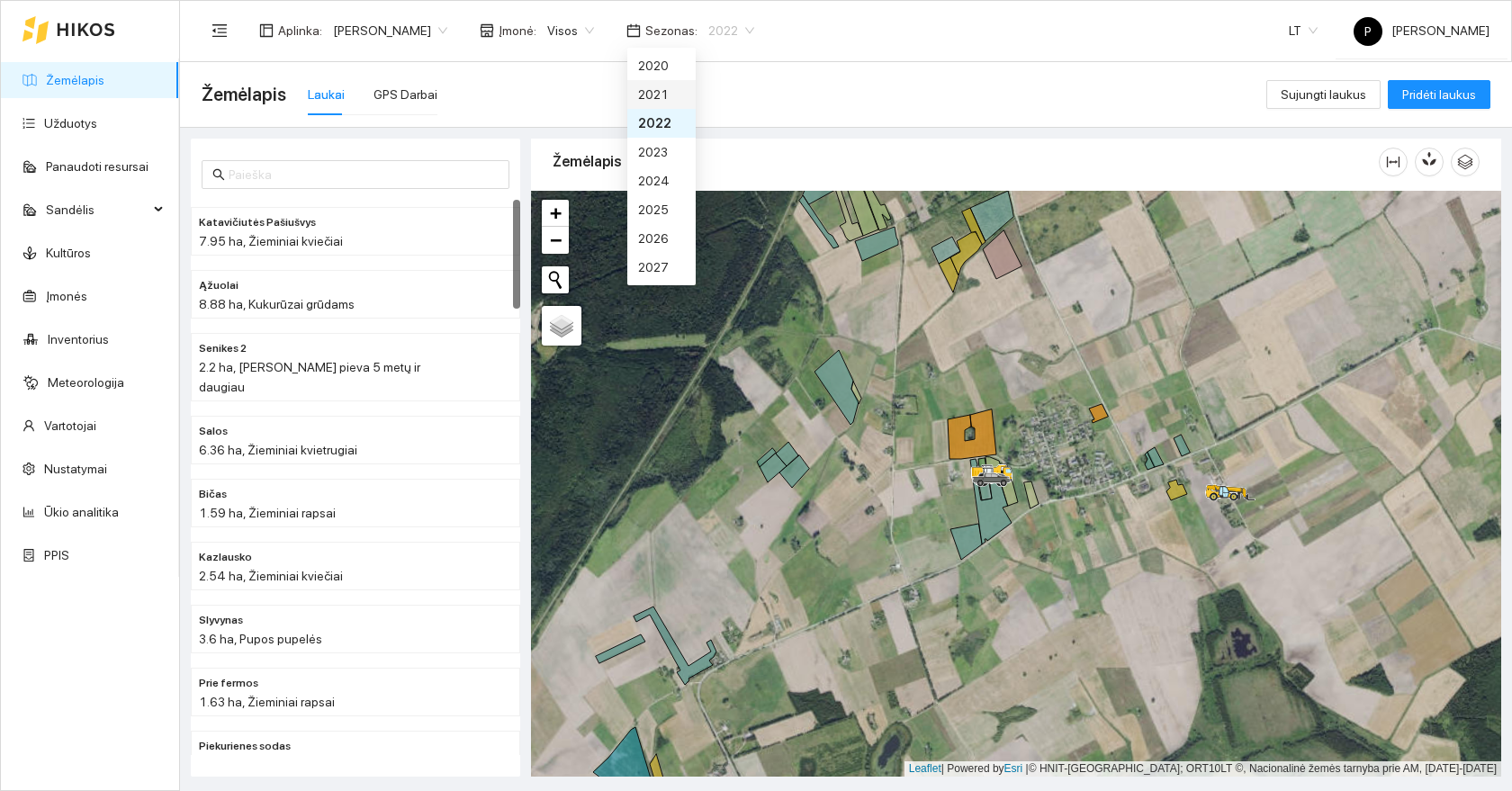
click at [656, 92] on div "2021" at bounding box center [661, 95] width 47 height 20
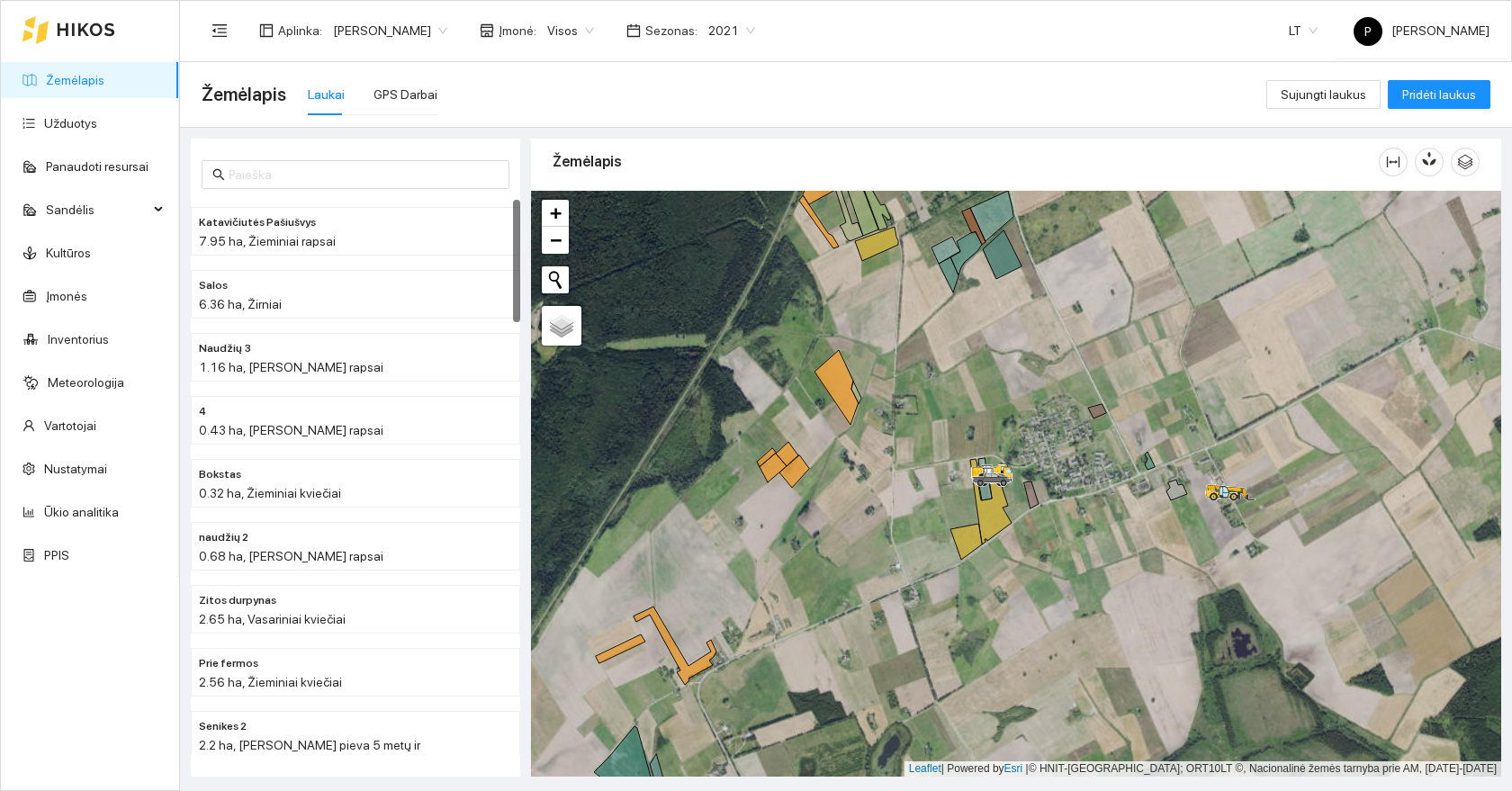
click at [997, 427] on div at bounding box center [1016, 483] width 970 height 586
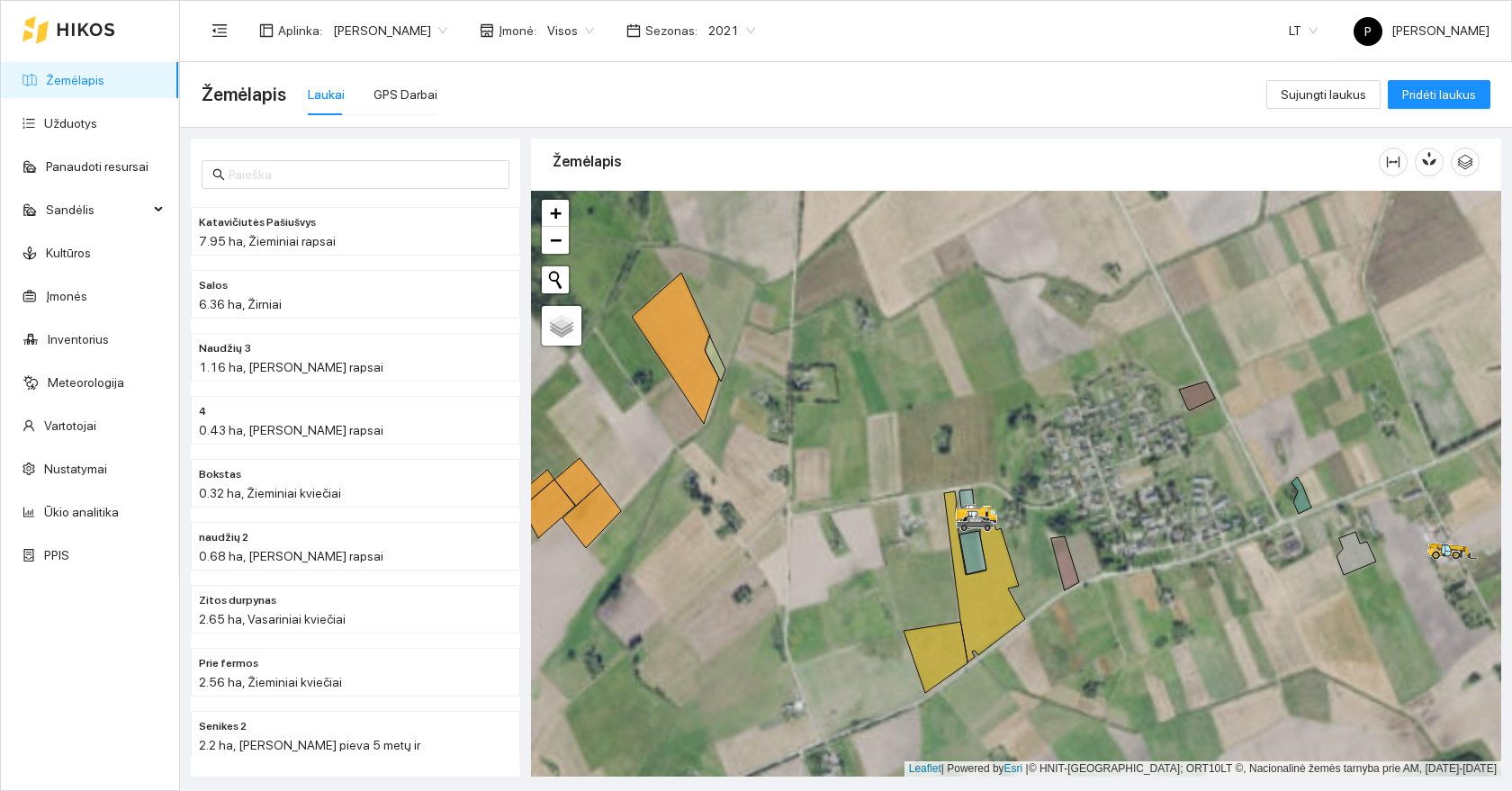
drag, startPoint x: 993, startPoint y: 428, endPoint x: 942, endPoint y: 522, distance: 106.9
click at [942, 522] on div at bounding box center [1016, 483] width 970 height 586
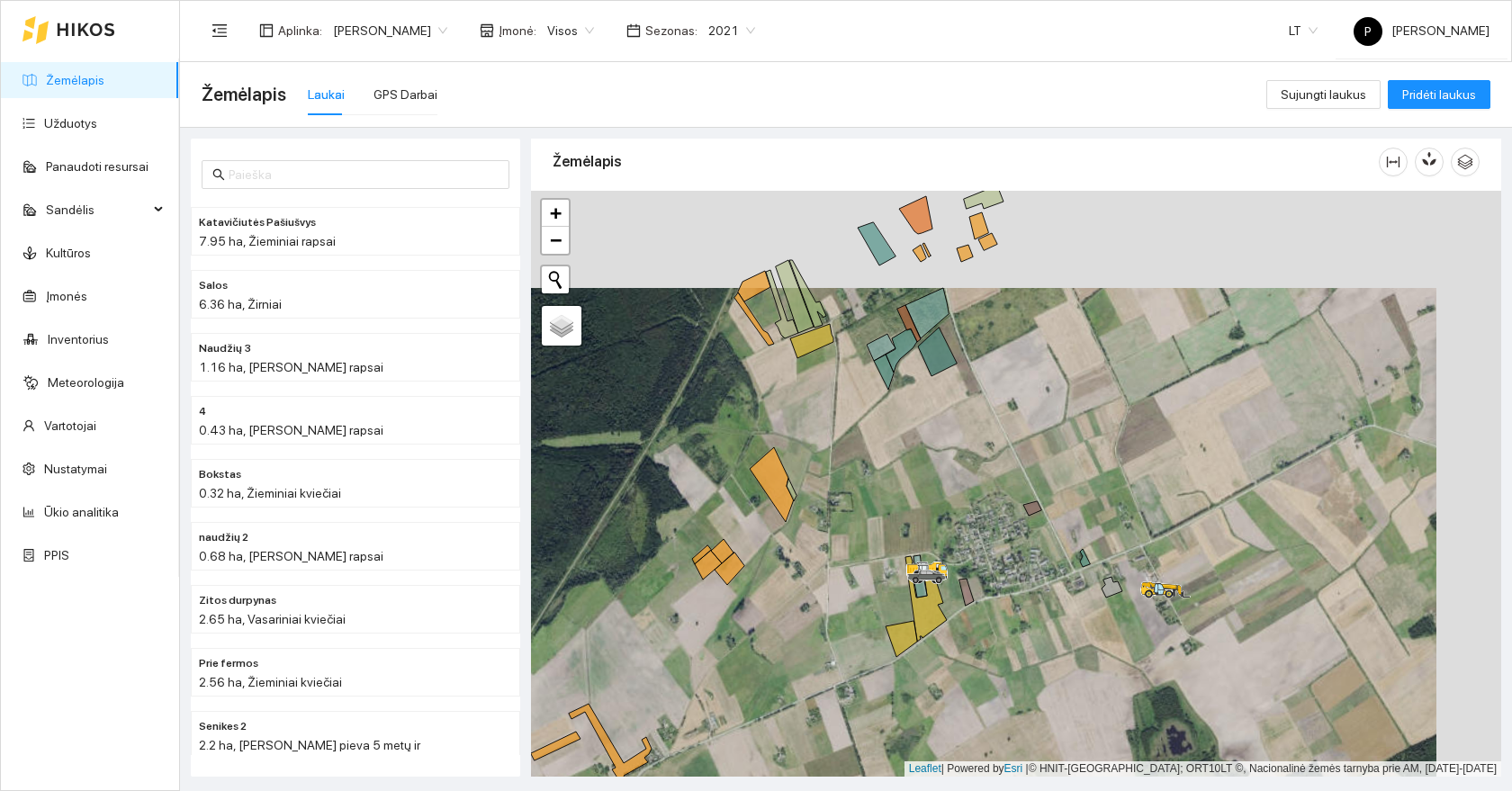
drag, startPoint x: 1000, startPoint y: 709, endPoint x: 1001, endPoint y: 620, distance: 89.0
click at [1001, 620] on div at bounding box center [1016, 483] width 970 height 586
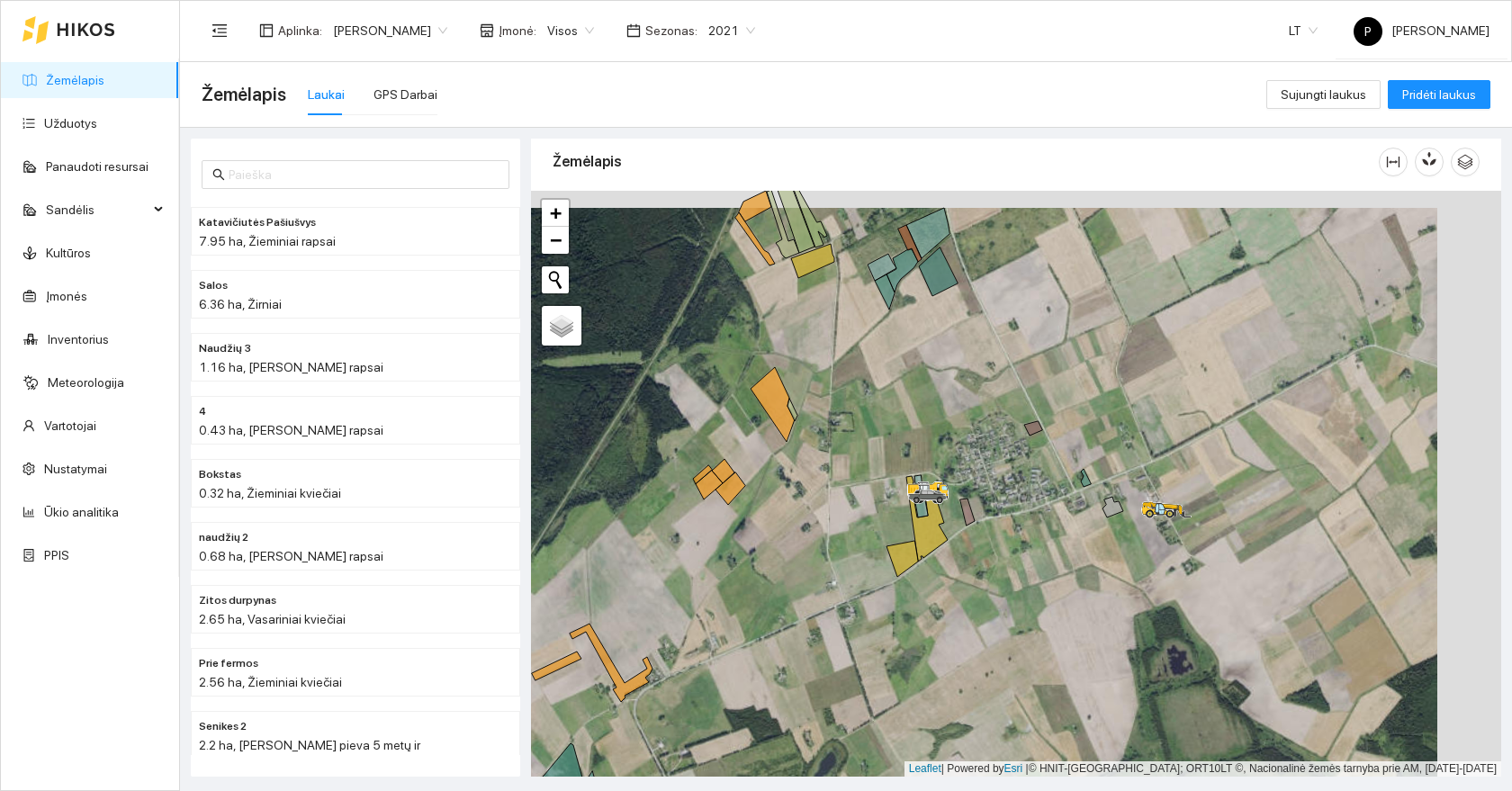
drag, startPoint x: 983, startPoint y: 520, endPoint x: 1015, endPoint y: 581, distance: 68.9
click at [1015, 581] on div at bounding box center [1016, 483] width 970 height 586
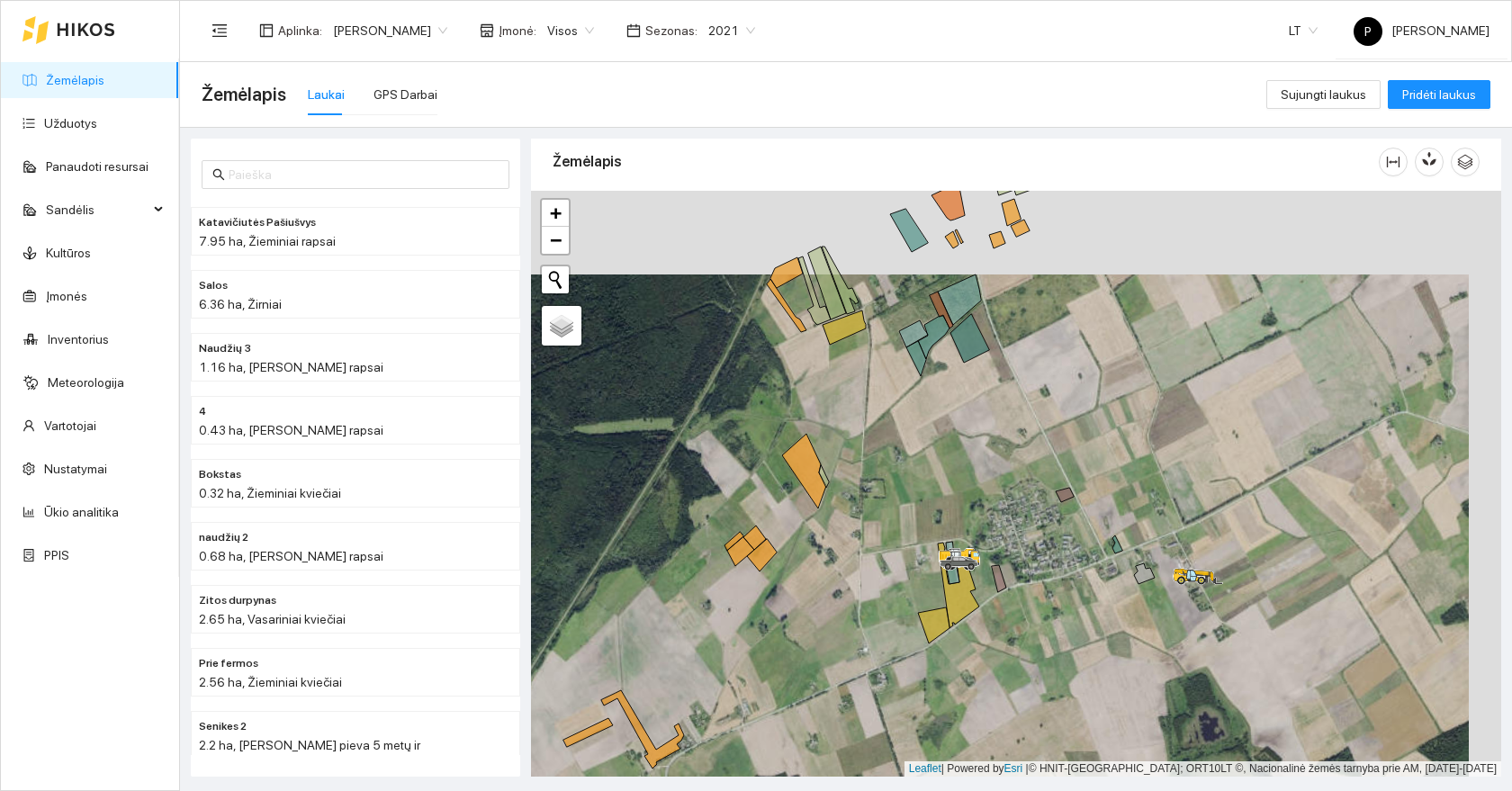
drag, startPoint x: 924, startPoint y: 424, endPoint x: 925, endPoint y: 435, distance: 11.0
click at [925, 435] on div at bounding box center [1016, 483] width 970 height 586
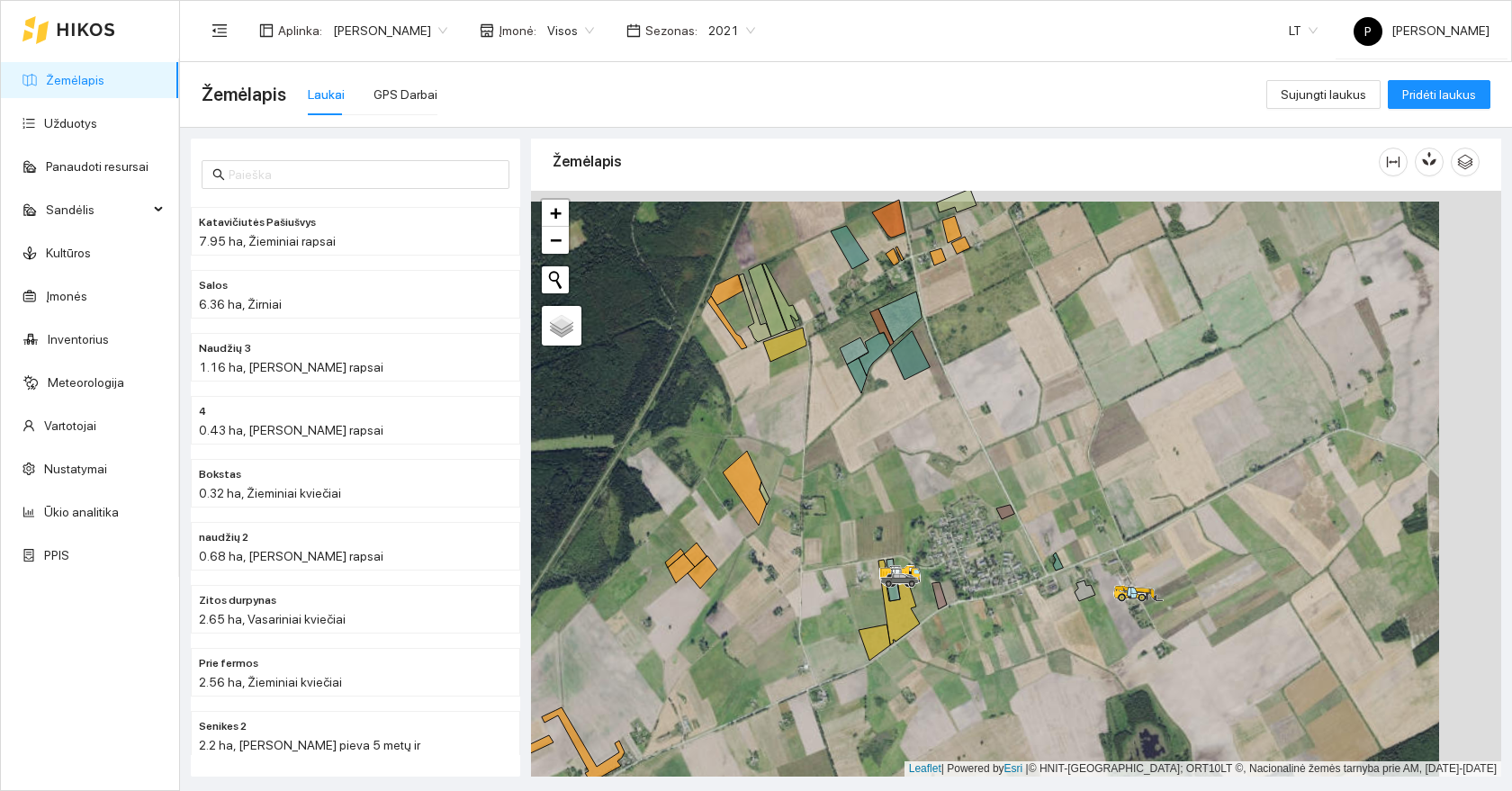
drag, startPoint x: 850, startPoint y: 344, endPoint x: 787, endPoint y: 354, distance: 63.8
click at [787, 354] on div at bounding box center [1016, 483] width 970 height 586
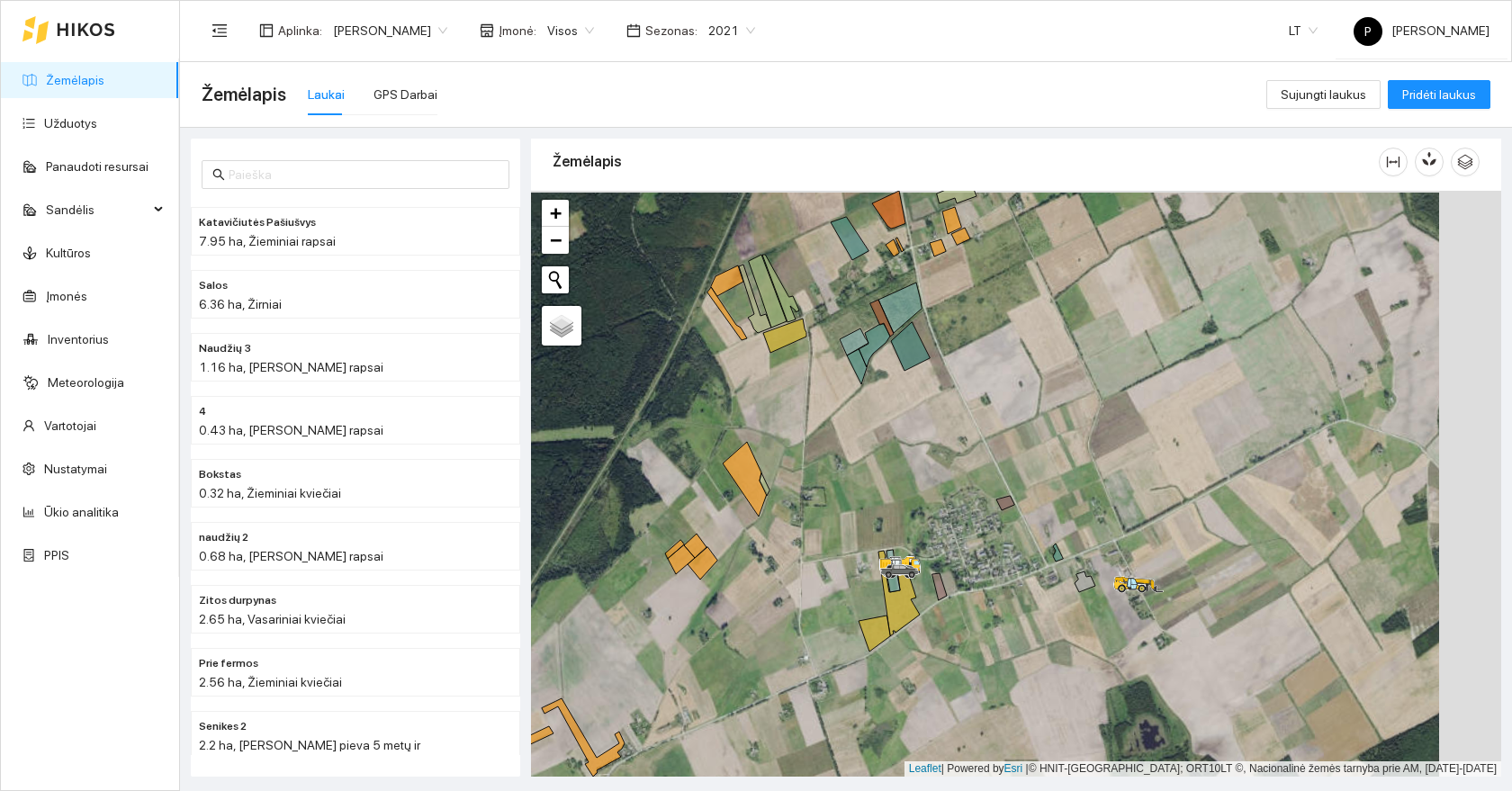
click at [845, 613] on div at bounding box center [1016, 483] width 970 height 586
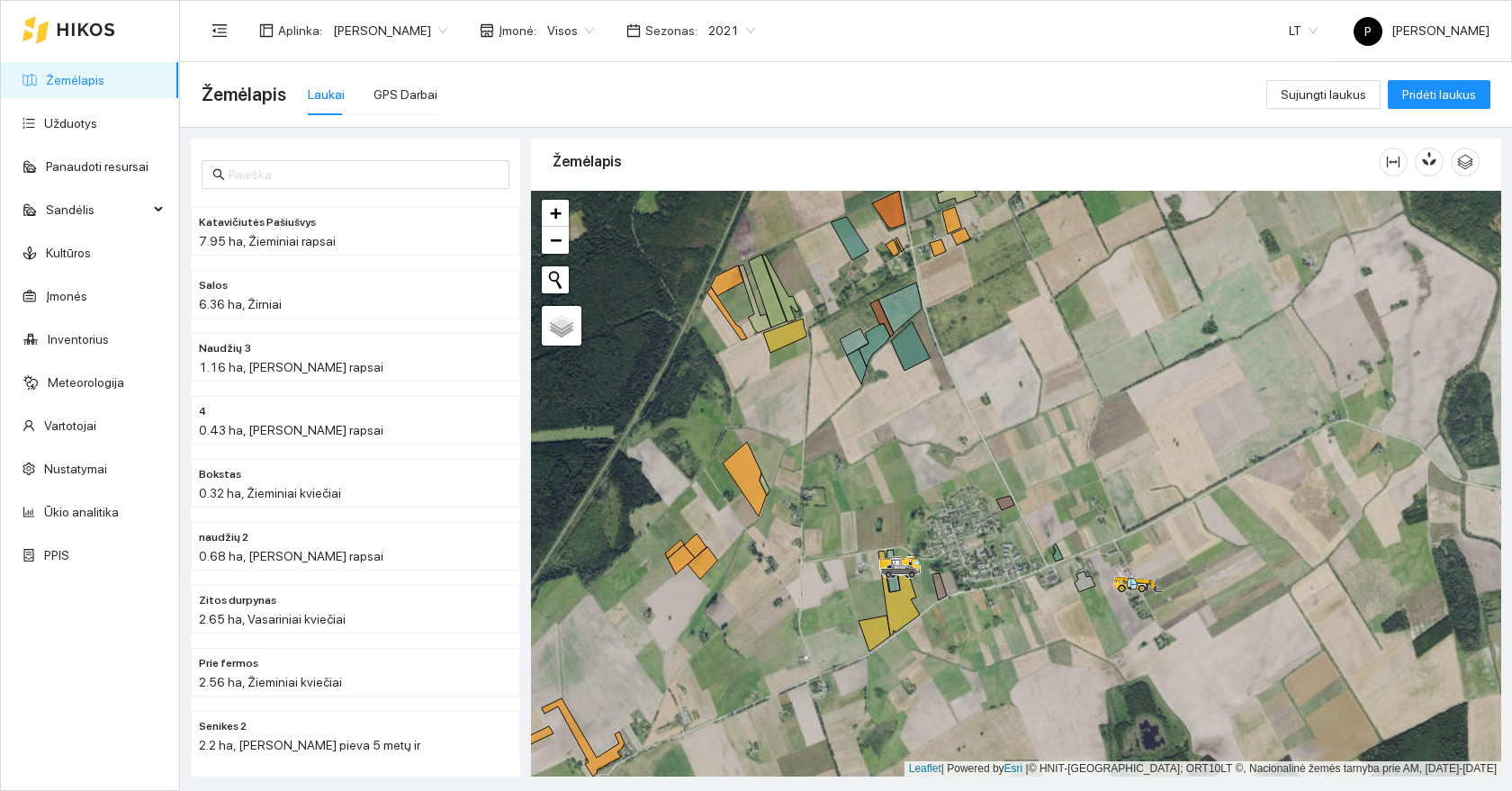
drag, startPoint x: 846, startPoint y: 584, endPoint x: 864, endPoint y: 559, distance: 30.8
click at [864, 559] on div at bounding box center [1016, 483] width 970 height 586
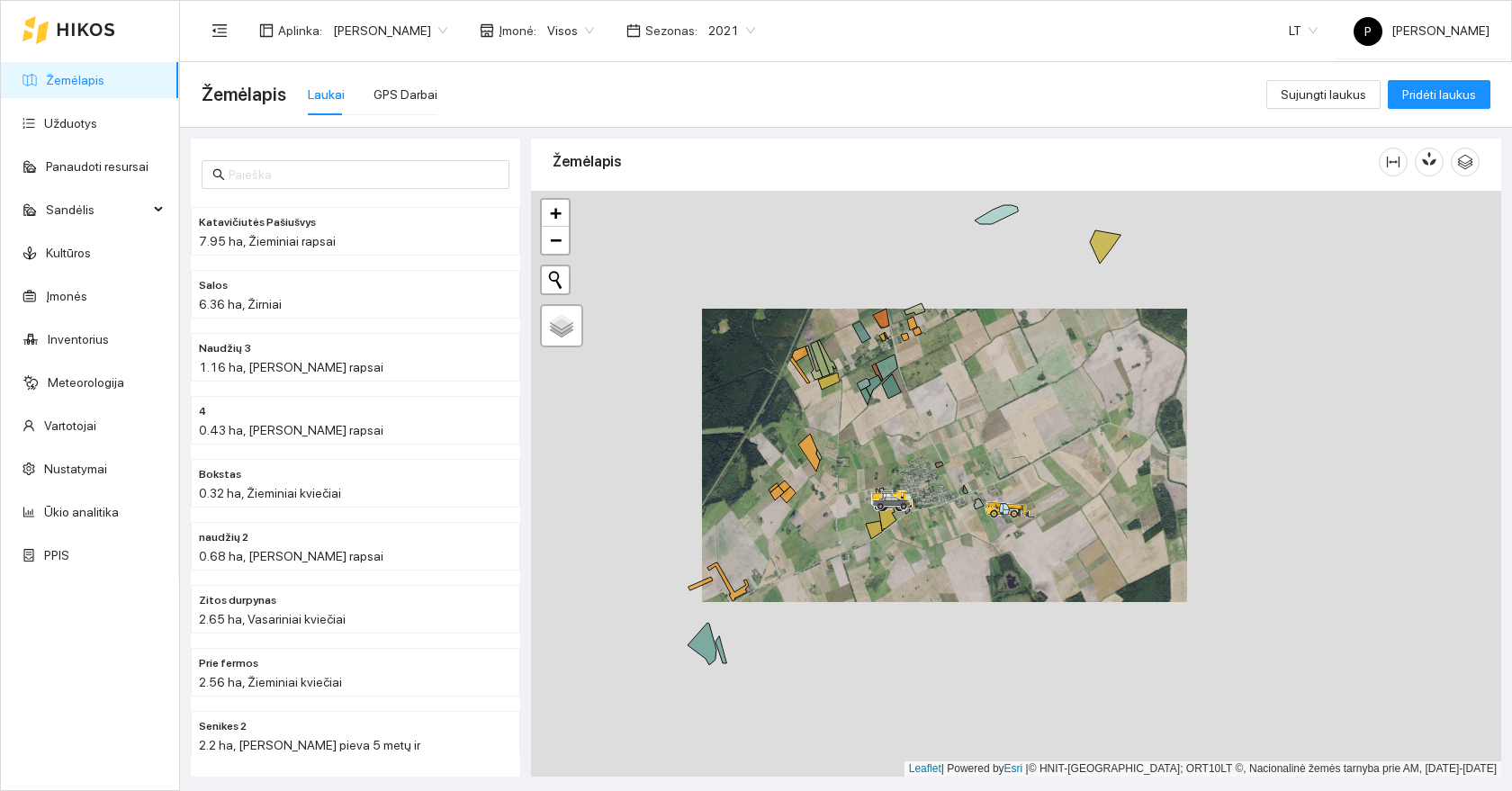
drag, startPoint x: 982, startPoint y: 491, endPoint x: 986, endPoint y: 437, distance: 54.1
click at [986, 437] on div at bounding box center [1016, 483] width 970 height 586
